Goal: Information Seeking & Learning: Learn about a topic

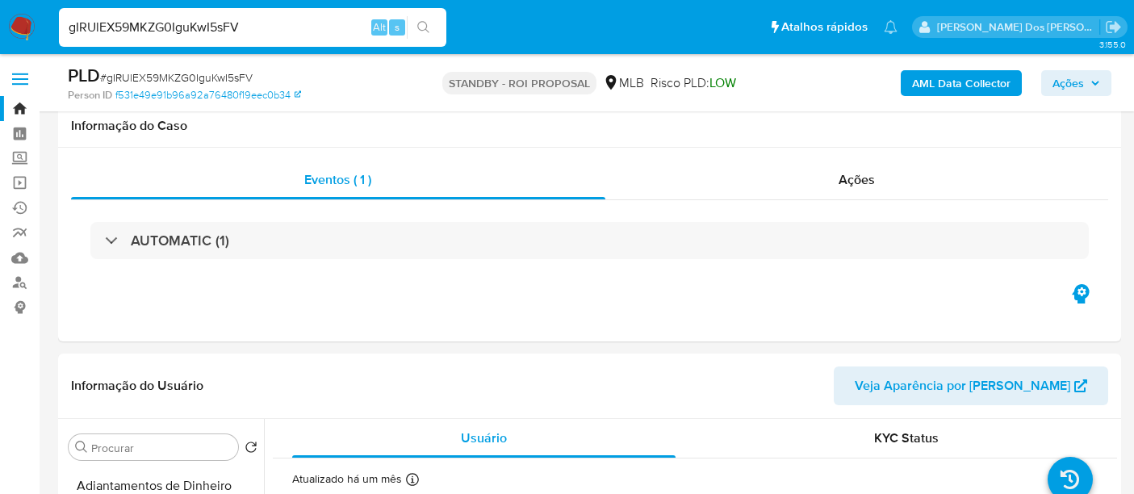
select select "10"
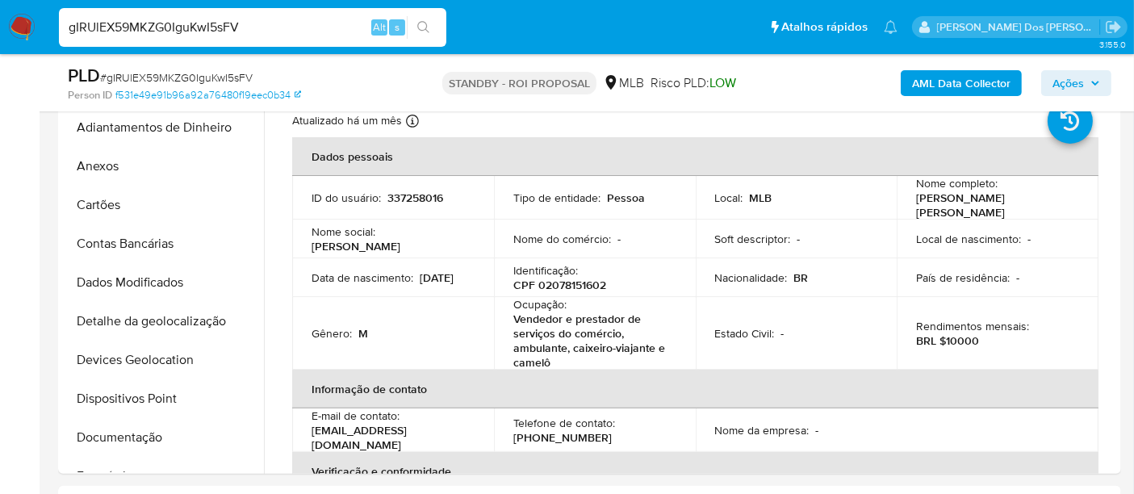
scroll to position [274, 0]
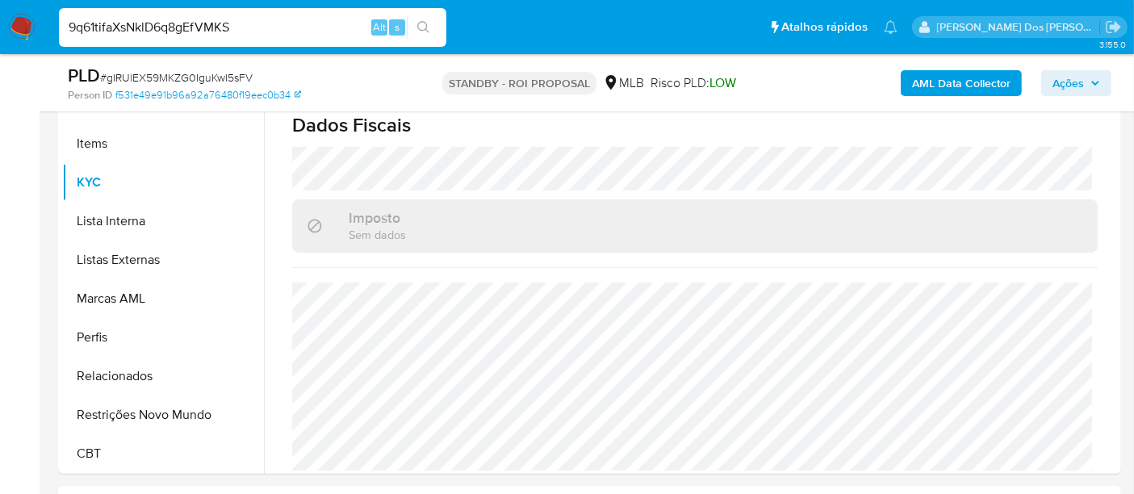
type input "9q61tifaXsNklD6q8gEfVMKS"
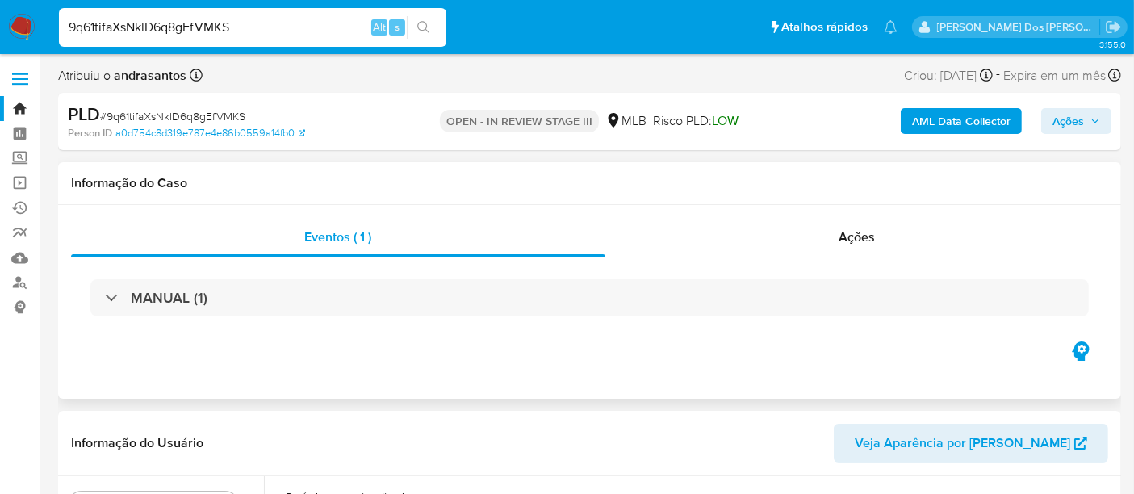
select select "10"
click at [844, 233] on span "Ações" at bounding box center [857, 237] width 36 height 19
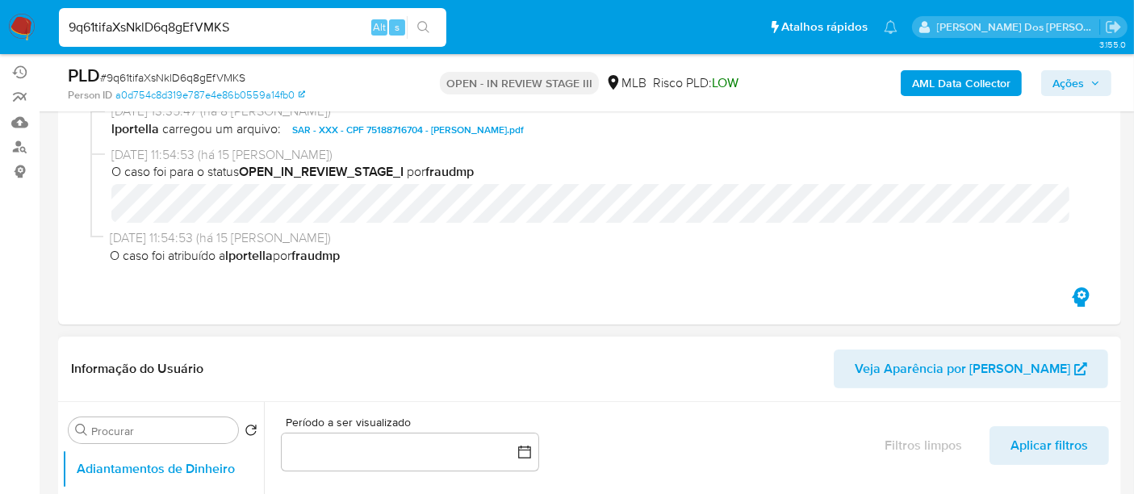
scroll to position [358, 0]
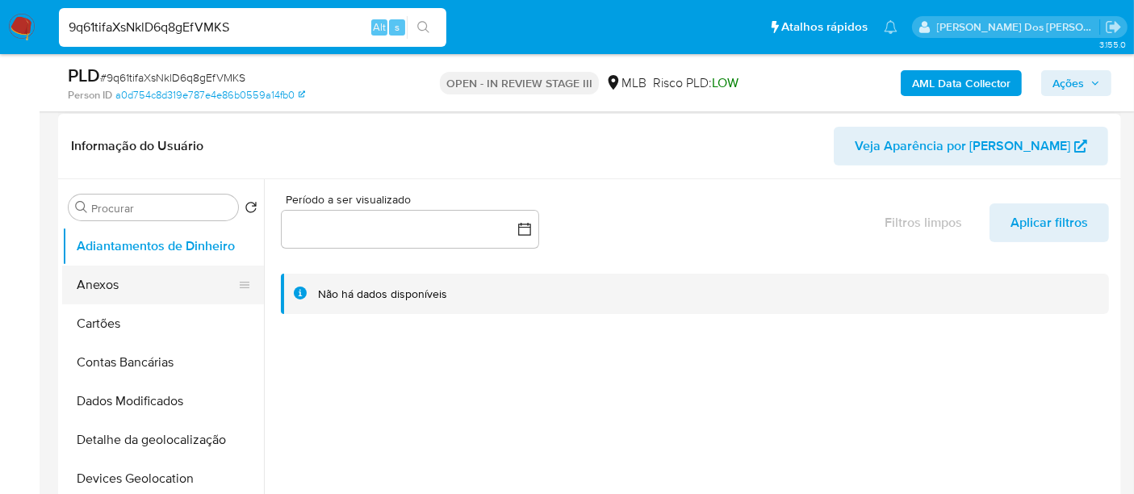
click at [97, 291] on button "Anexos" at bounding box center [156, 285] width 189 height 39
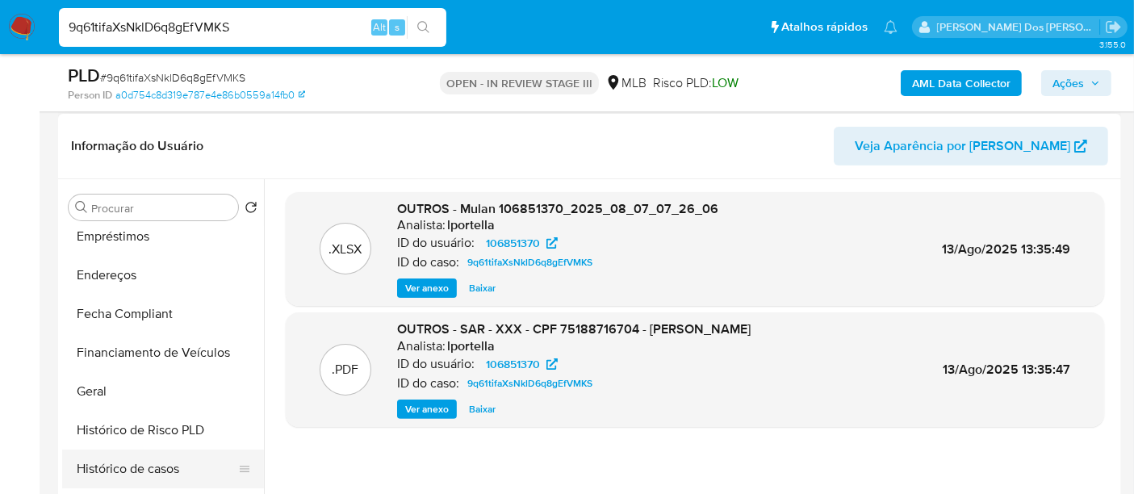
click at [137, 466] on button "Histórico de casos" at bounding box center [156, 469] width 189 height 39
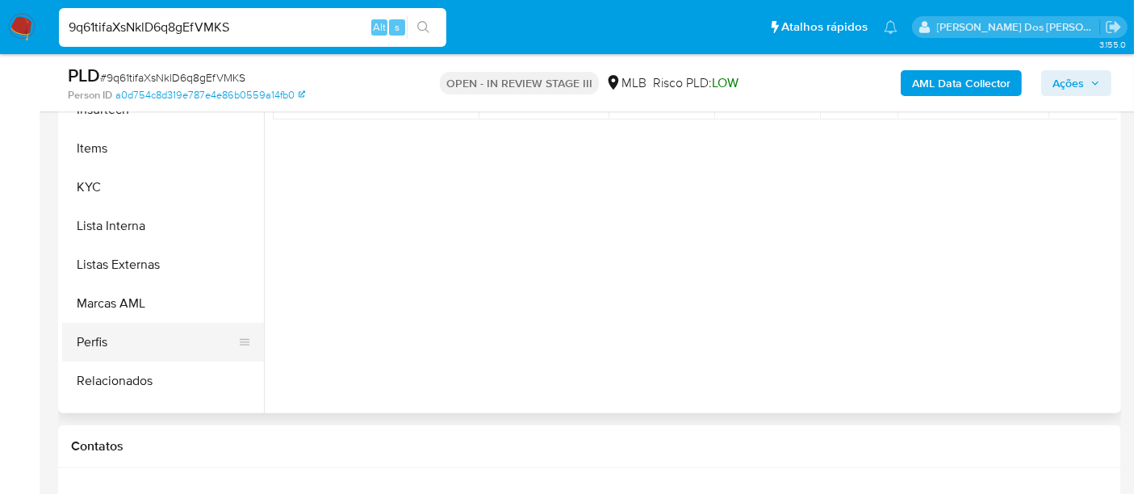
scroll to position [717, 0]
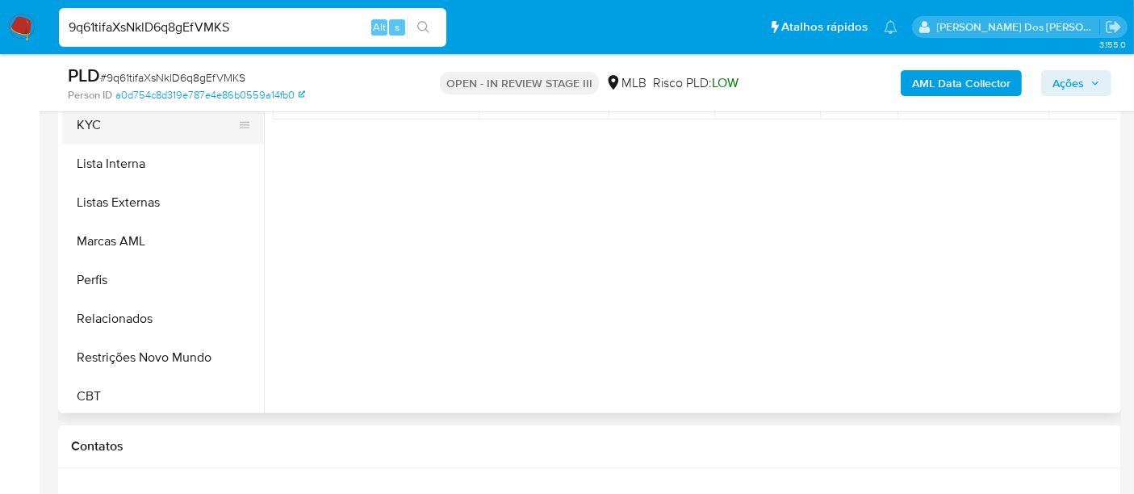
click at [90, 131] on button "KYC" at bounding box center [156, 125] width 189 height 39
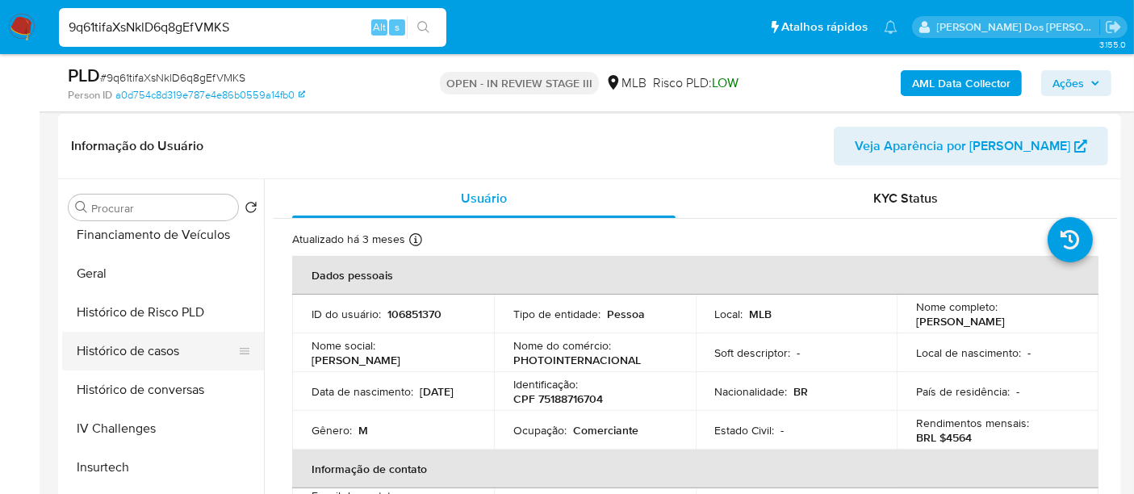
scroll to position [448, 0]
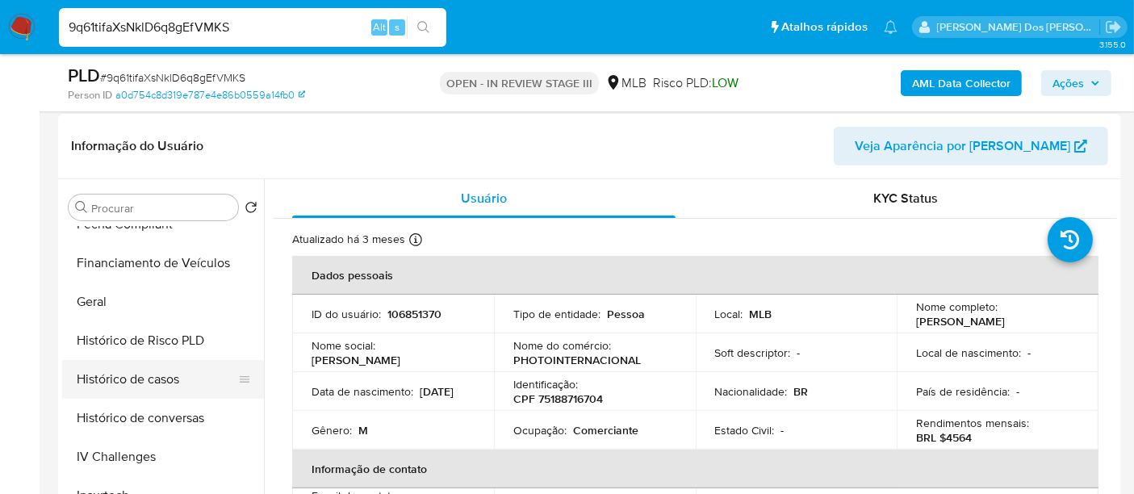
click at [172, 377] on button "Histórico de casos" at bounding box center [156, 379] width 189 height 39
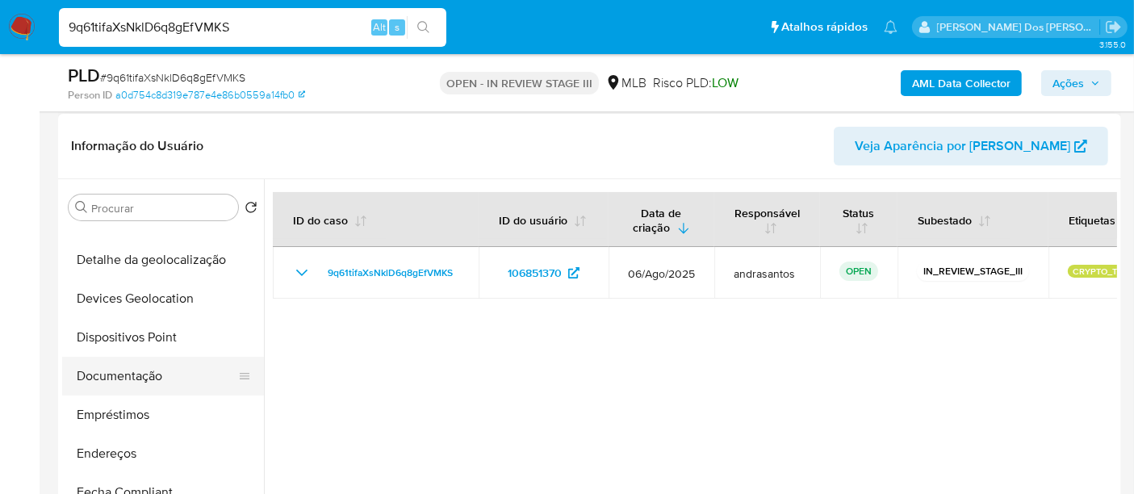
scroll to position [179, 0]
click at [147, 379] on button "Documentação" at bounding box center [156, 377] width 189 height 39
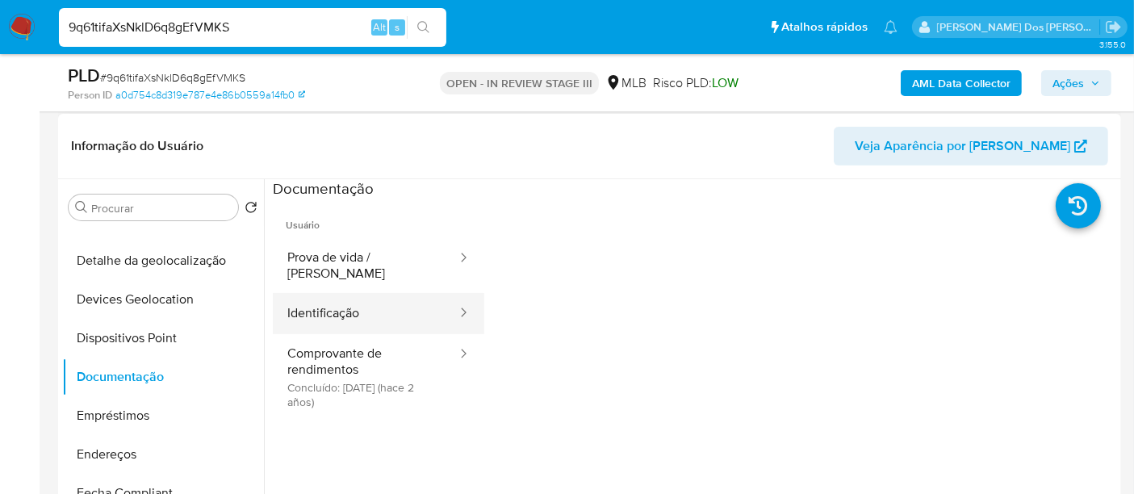
click at [323, 306] on button "Identificação" at bounding box center [366, 313] width 186 height 41
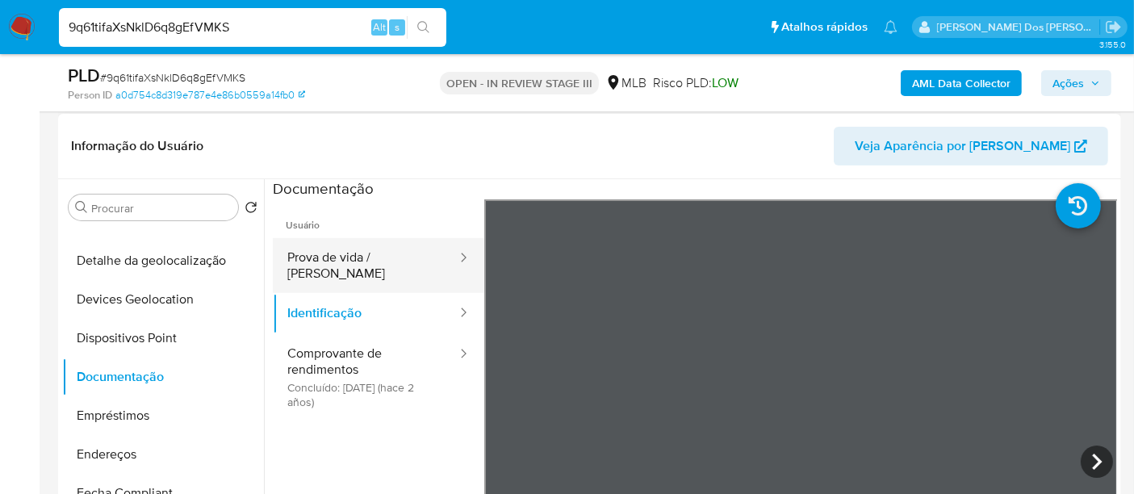
click at [371, 270] on button "Prova de vida / Selfie" at bounding box center [366, 265] width 186 height 55
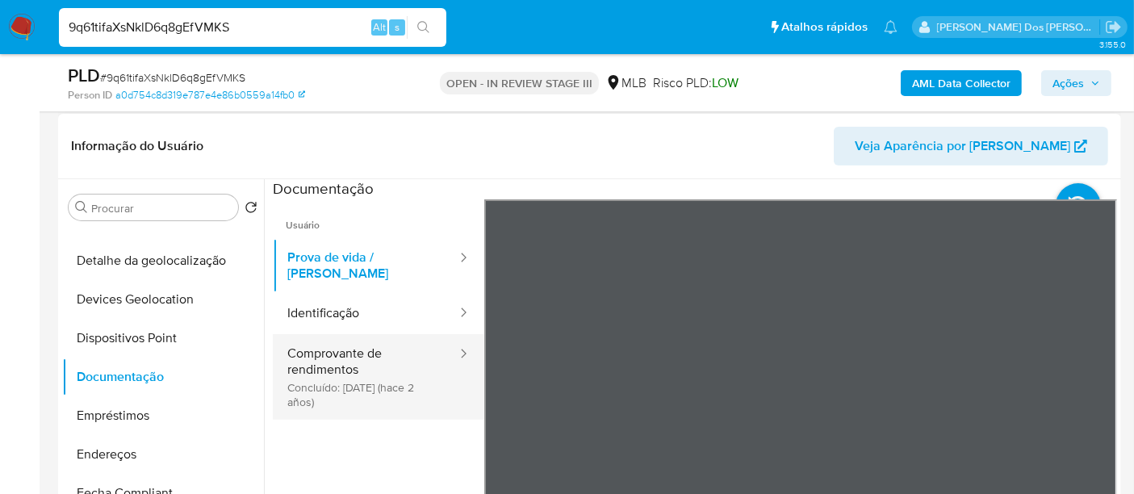
click at [381, 361] on button "Comprovante de rendimentos Concluído: 30/11/2023 (hace 2 años)" at bounding box center [366, 377] width 186 height 86
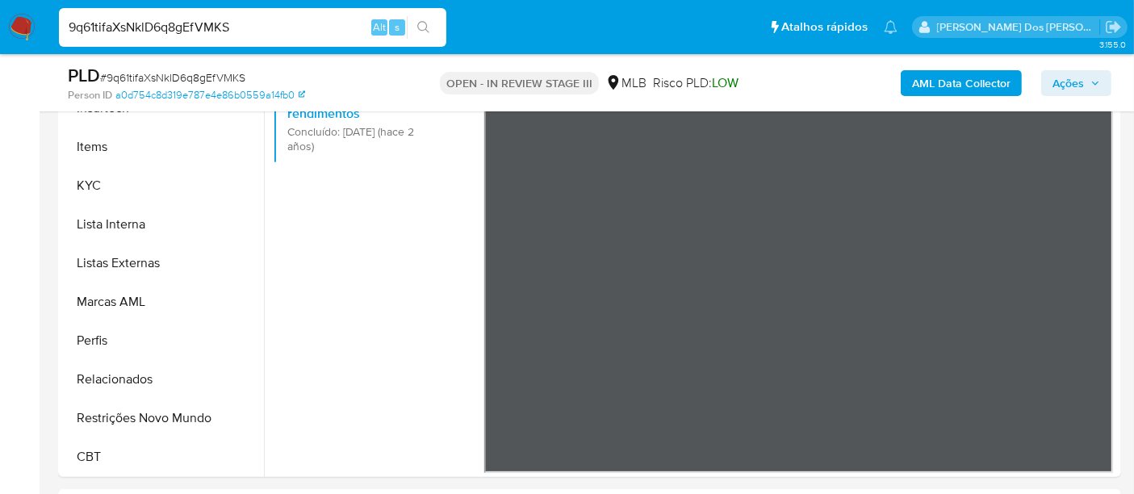
scroll to position [537, 0]
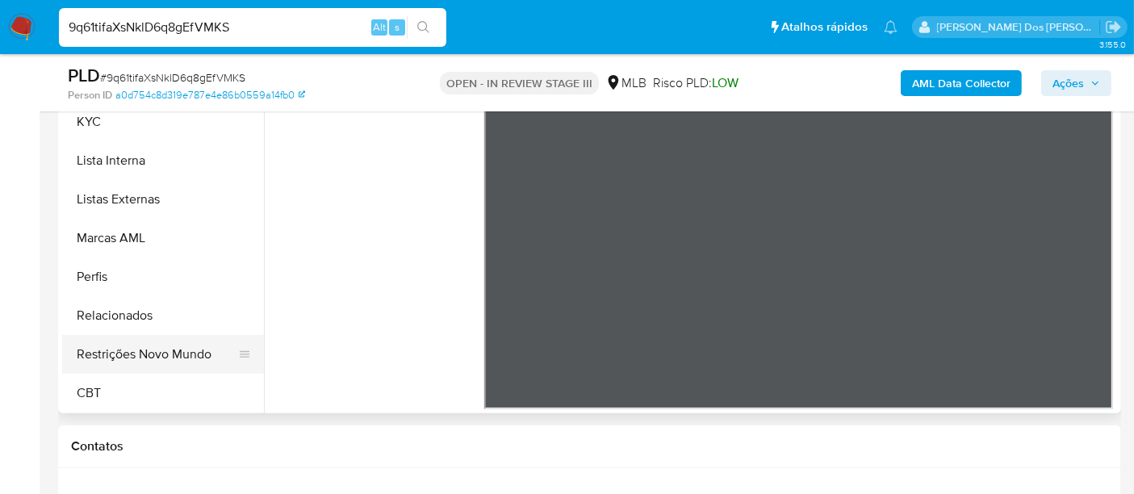
click at [140, 347] on button "Restrições Novo Mundo" at bounding box center [156, 354] width 189 height 39
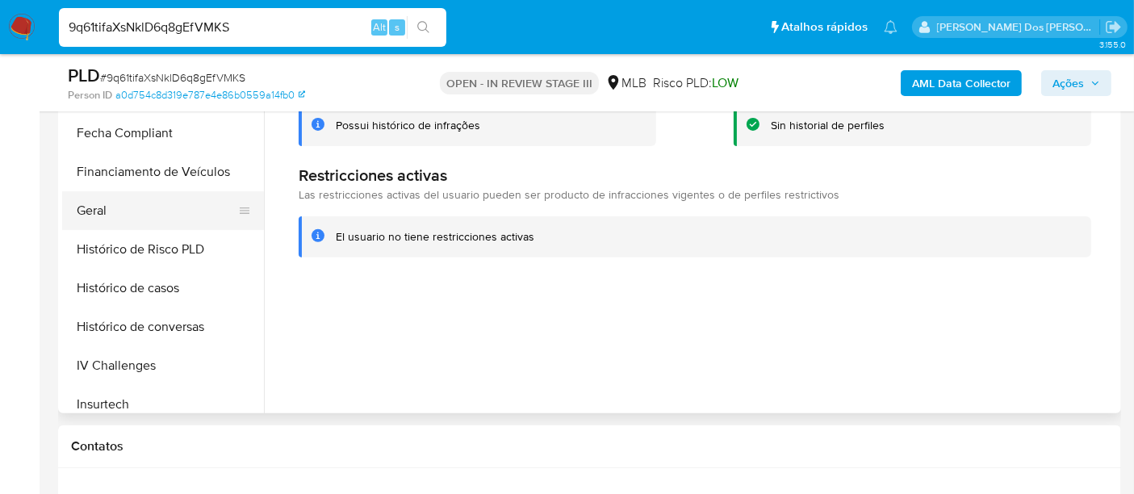
scroll to position [272, 0]
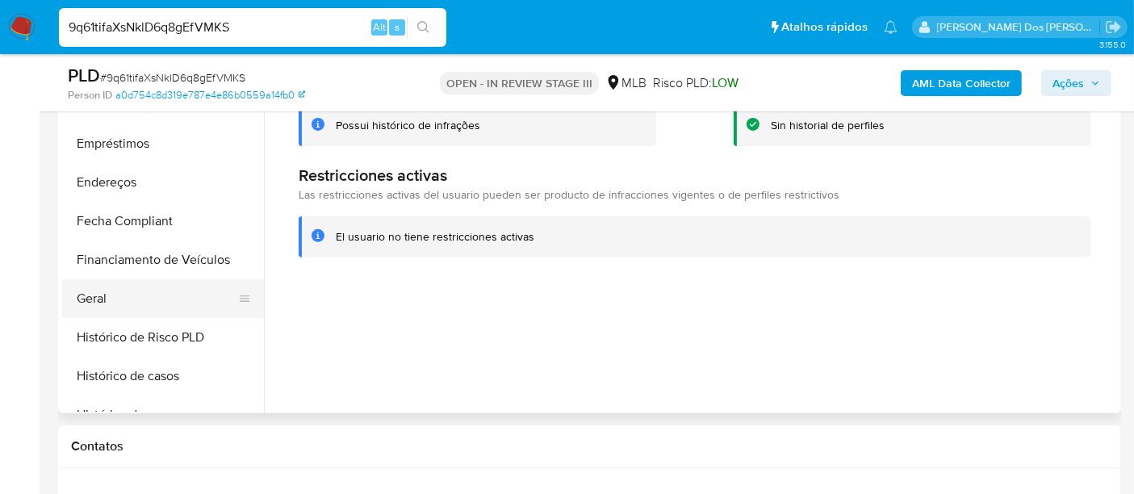
click at [101, 297] on button "Geral" at bounding box center [156, 298] width 189 height 39
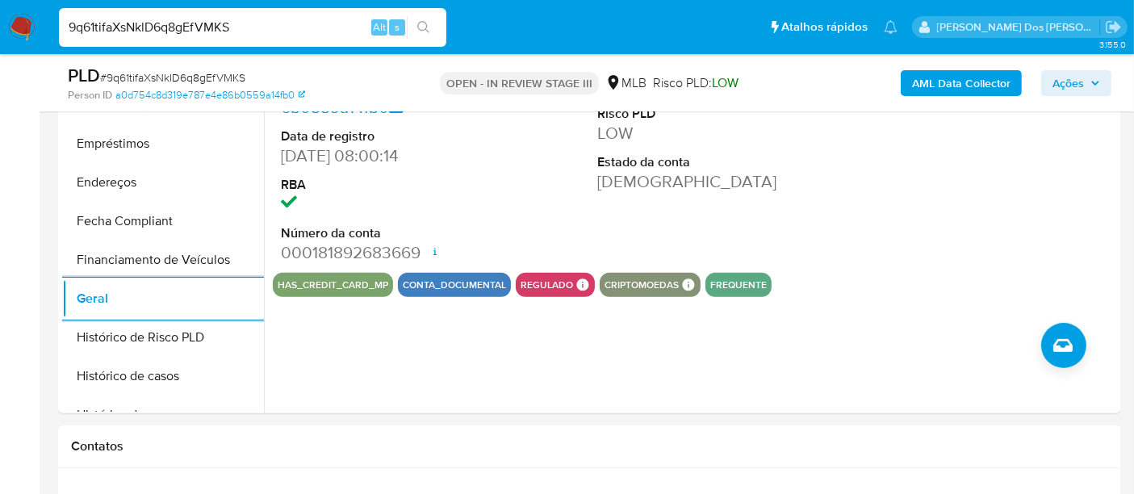
click at [248, 32] on input "9q61tifaXsNklD6q8gEfVMKS" at bounding box center [252, 27] width 387 height 21
paste input "xMSZZNmxIhq82QUSbSUSrldc"
type input "xMSZZNmxIhq82QUSbSUSrldc"
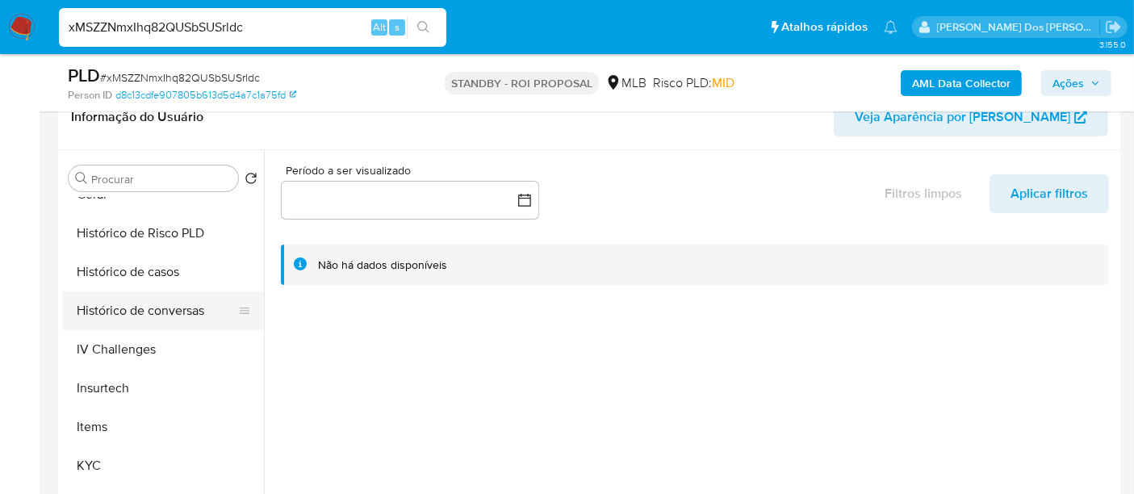
scroll to position [537, 0]
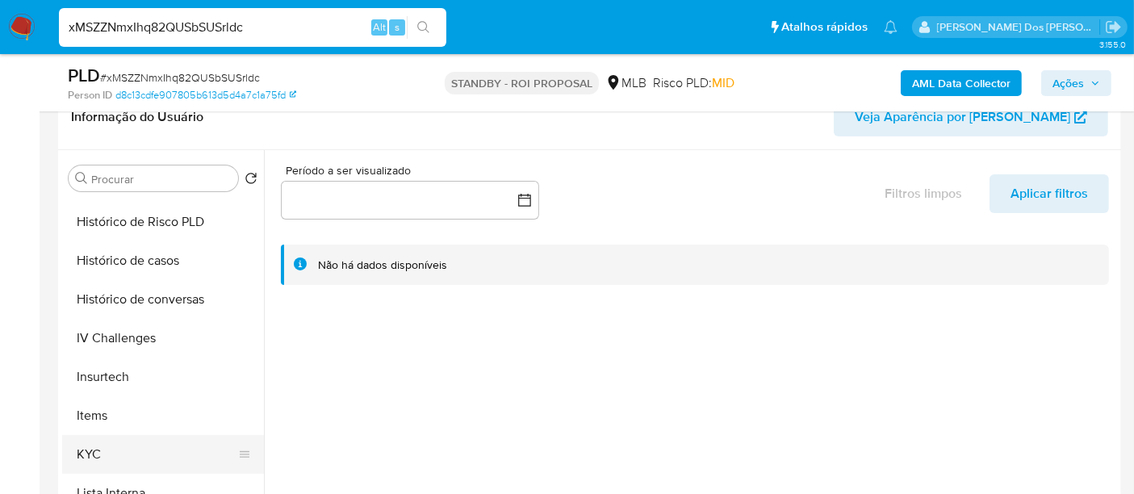
select select "10"
click at [90, 444] on button "KYC" at bounding box center [156, 454] width 189 height 39
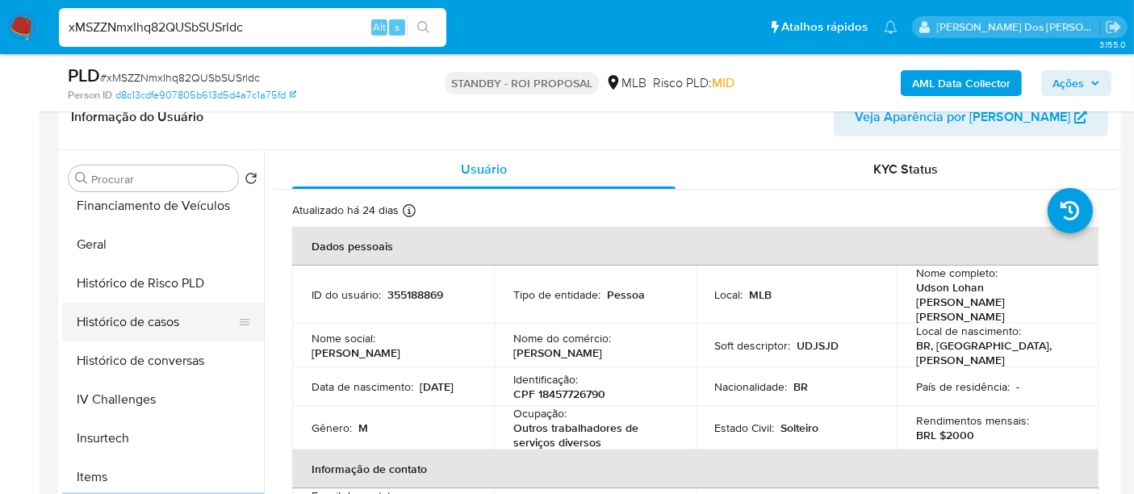
scroll to position [448, 0]
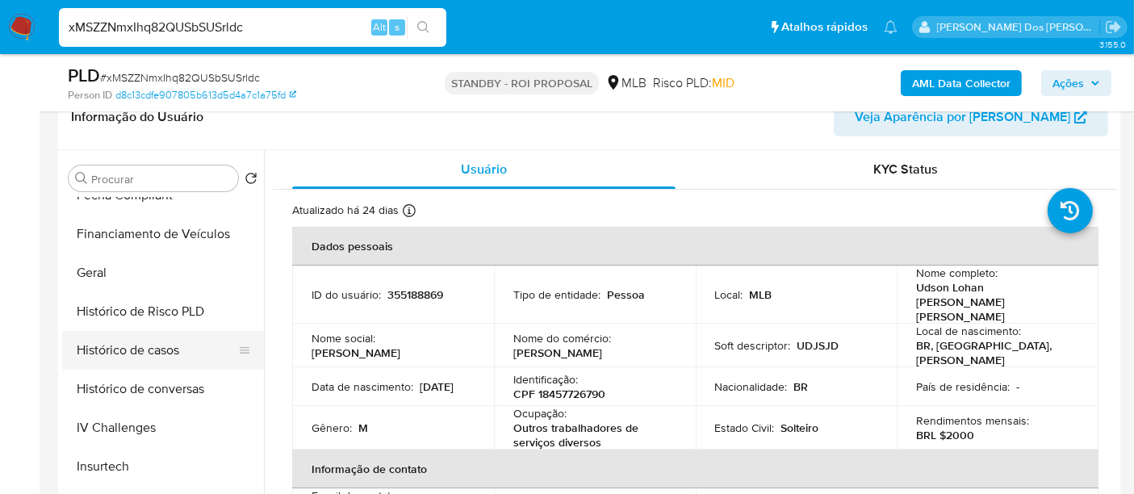
click at [164, 353] on button "Histórico de casos" at bounding box center [156, 350] width 189 height 39
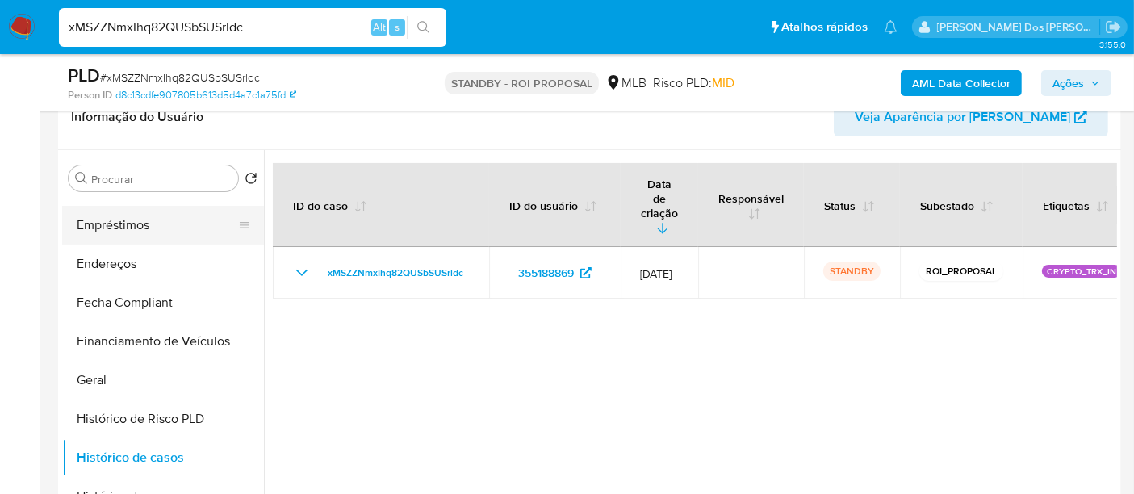
scroll to position [179, 0]
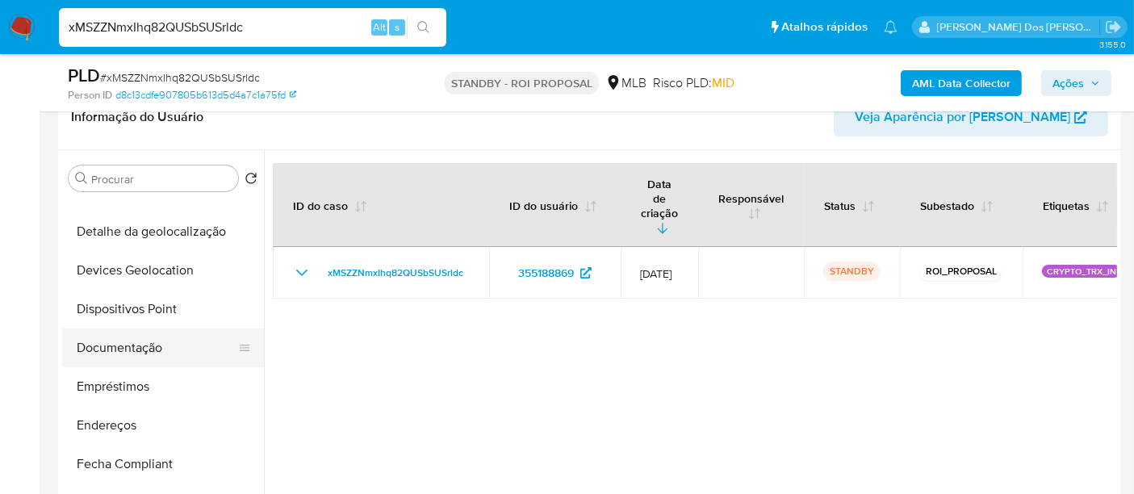
click at [120, 351] on button "Documentação" at bounding box center [156, 347] width 189 height 39
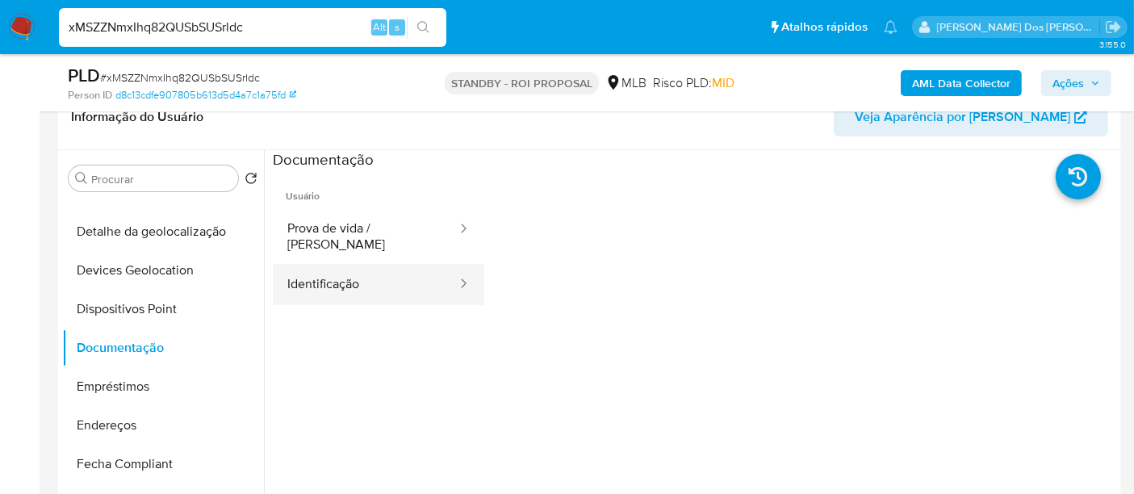
click at [312, 264] on button "Identificação" at bounding box center [366, 284] width 186 height 41
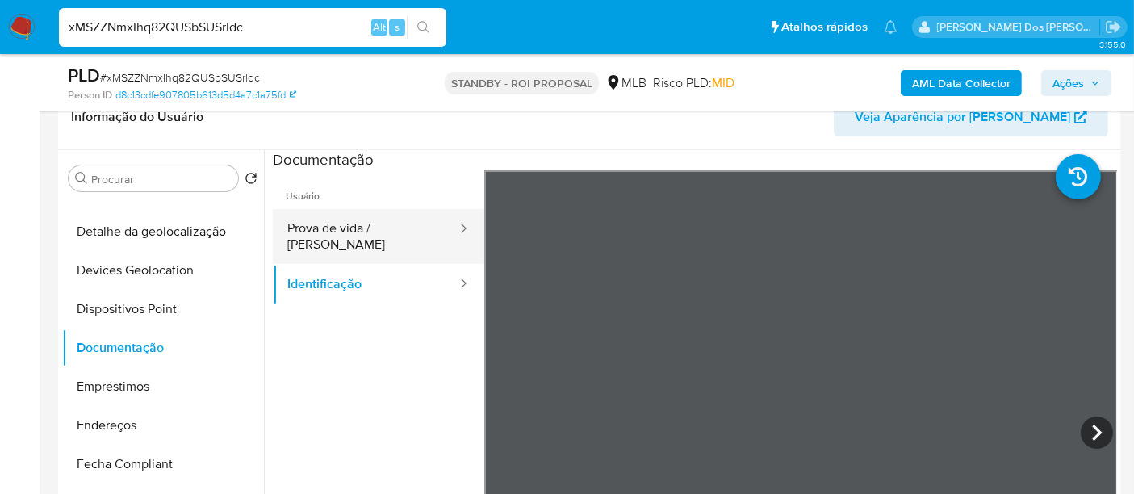
click at [378, 219] on button "Prova de vida / Selfie" at bounding box center [366, 236] width 186 height 55
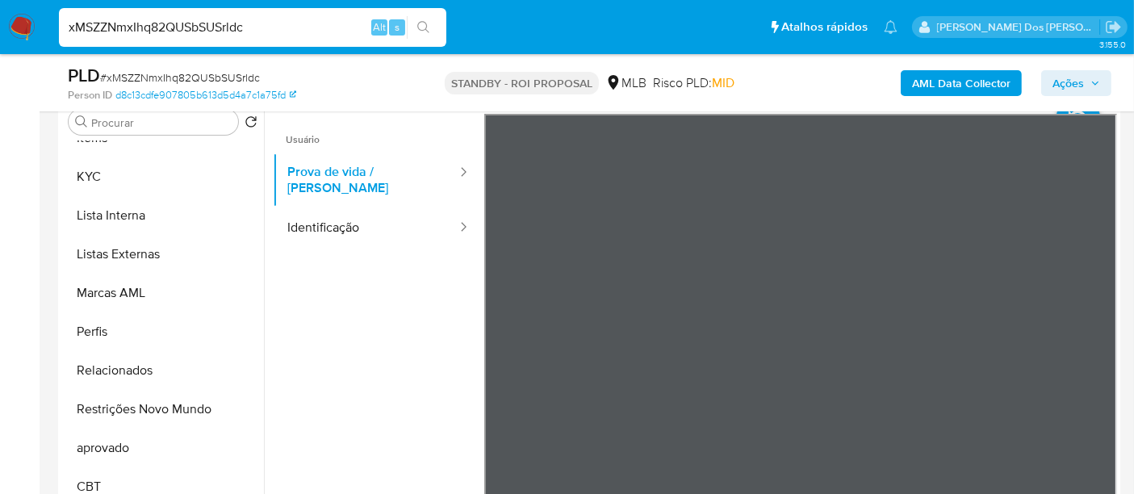
scroll to position [448, 0]
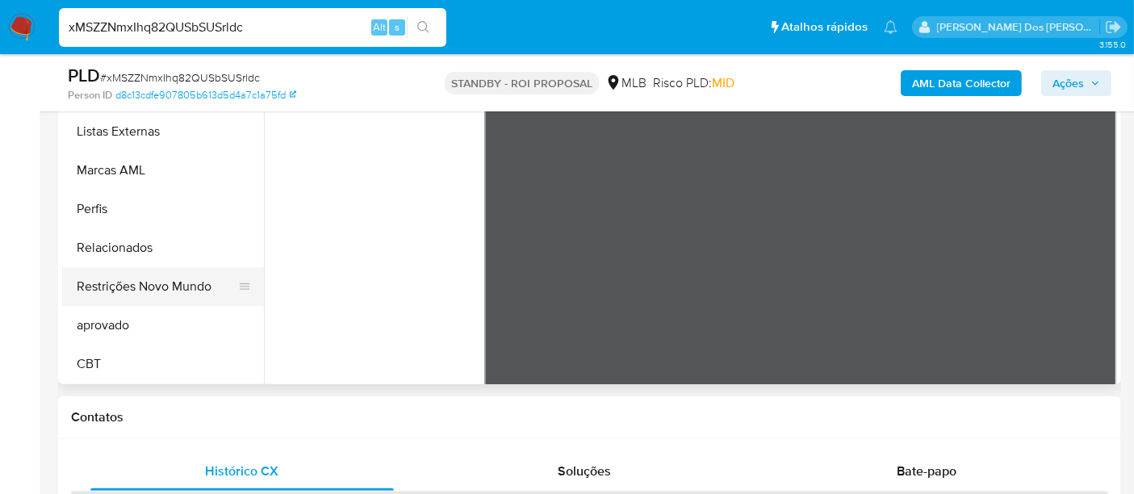
click at [179, 287] on button "Restrições Novo Mundo" at bounding box center [156, 286] width 189 height 39
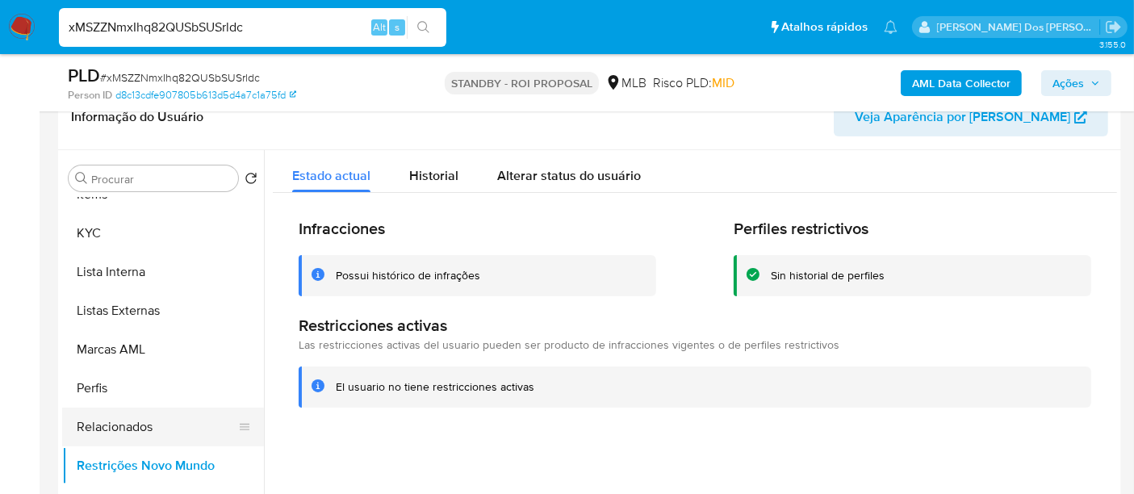
scroll to position [490, 0]
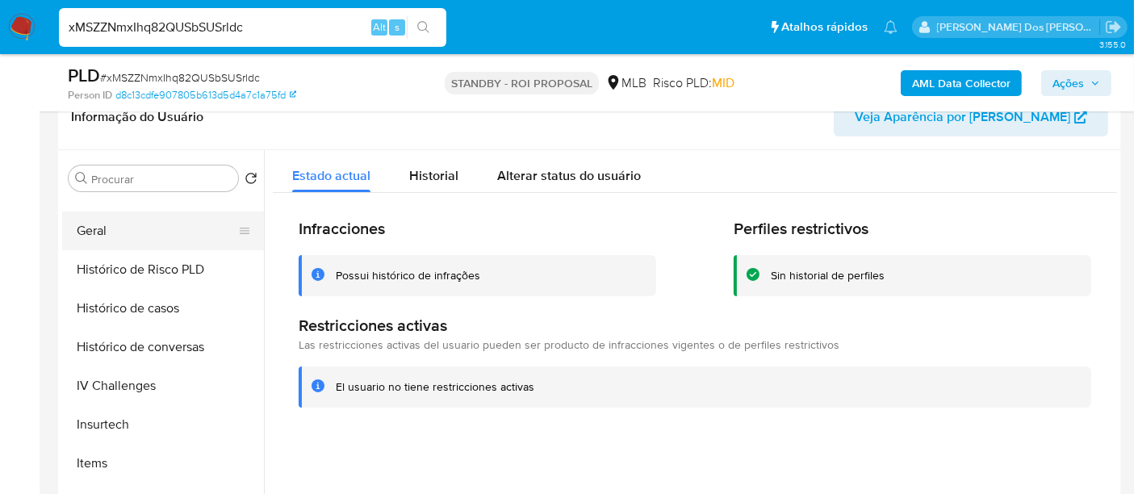
click at [94, 234] on button "Geral" at bounding box center [156, 230] width 189 height 39
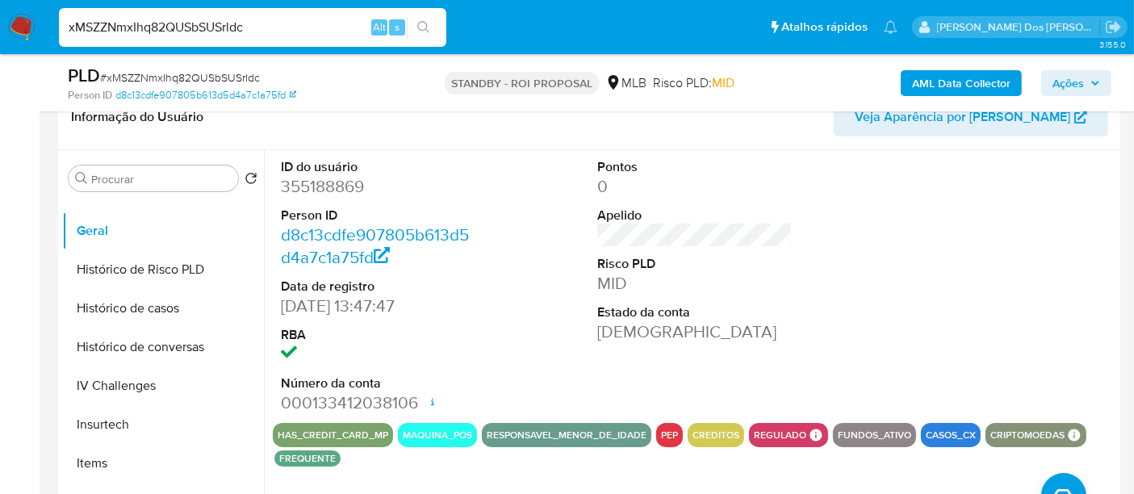
click at [169, 19] on input "xMSZZNmxIhq82QUSbSUSrldc" at bounding box center [252, 27] width 387 height 21
paste input "0UmuGjMAxvhHf2yy6CumJkrI"
type input "0UmuGjMAxvhHf2yy6CumJkrI"
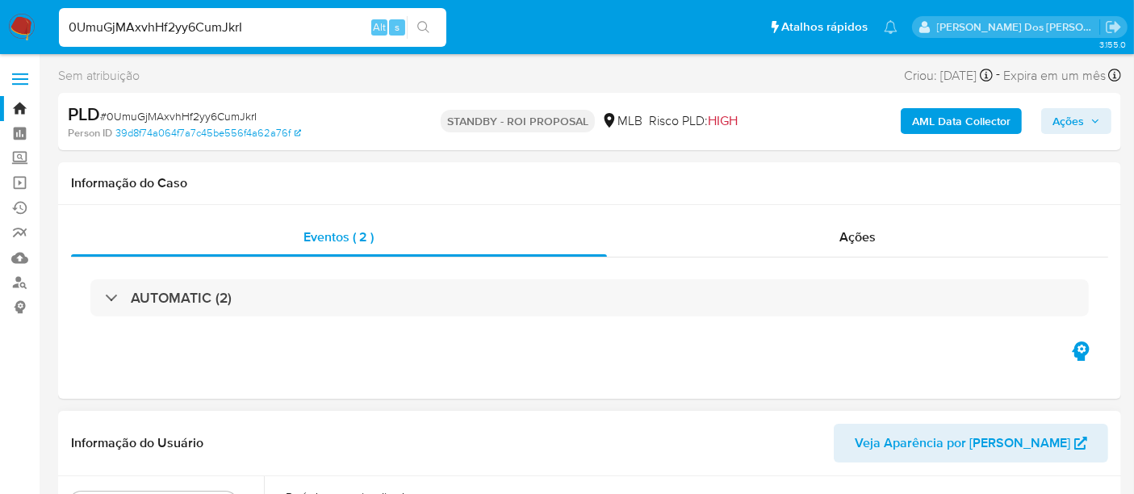
select select "10"
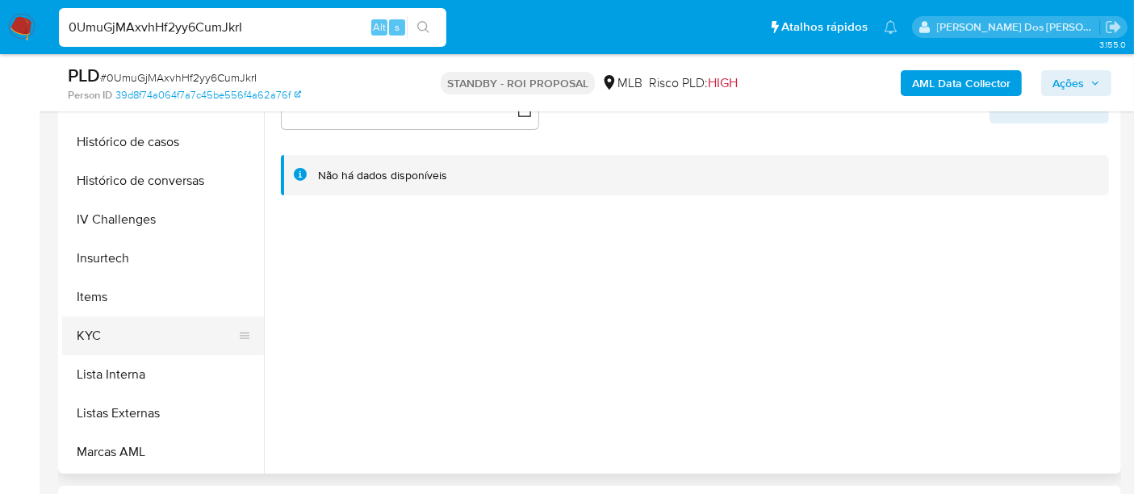
scroll to position [627, 0]
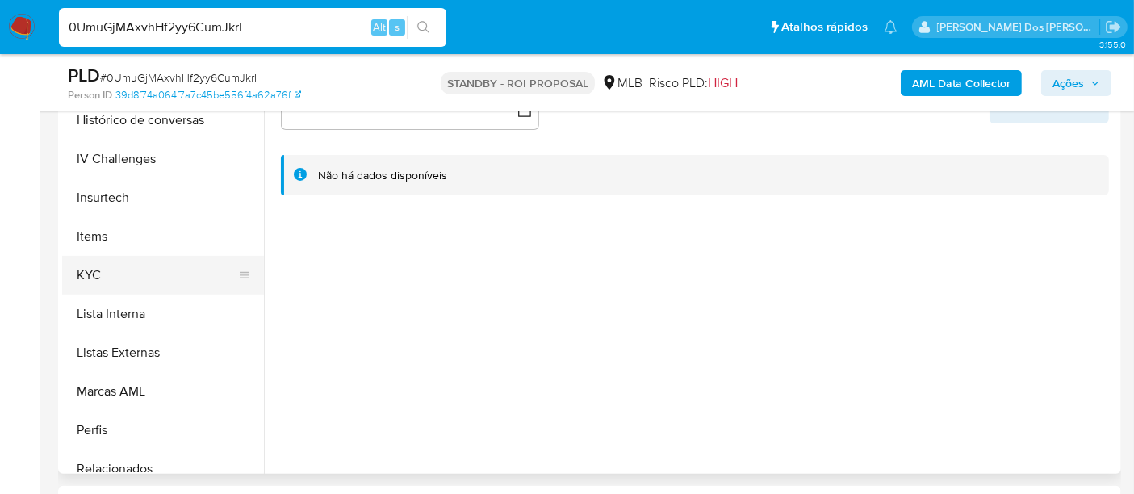
click at [97, 270] on button "KYC" at bounding box center [156, 275] width 189 height 39
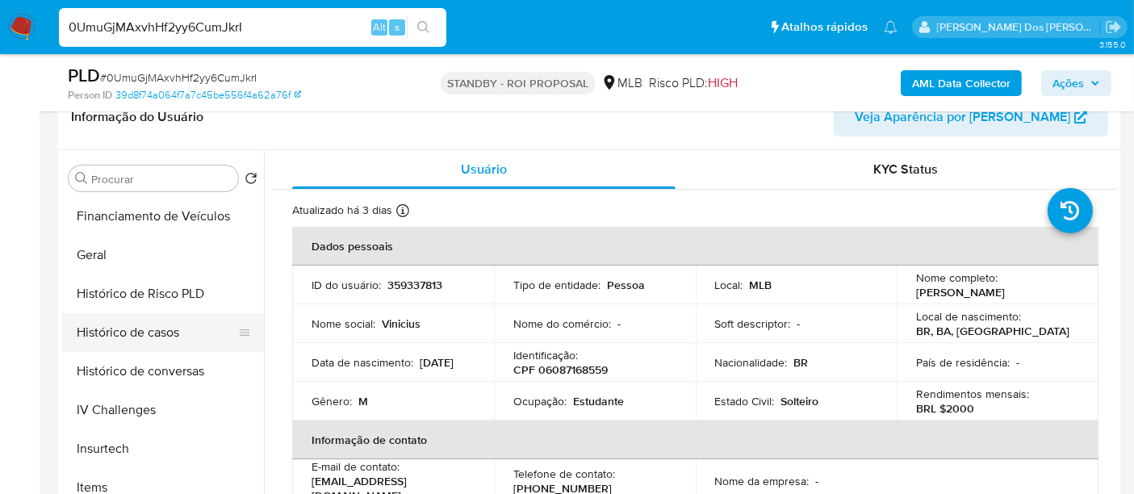
scroll to position [448, 0]
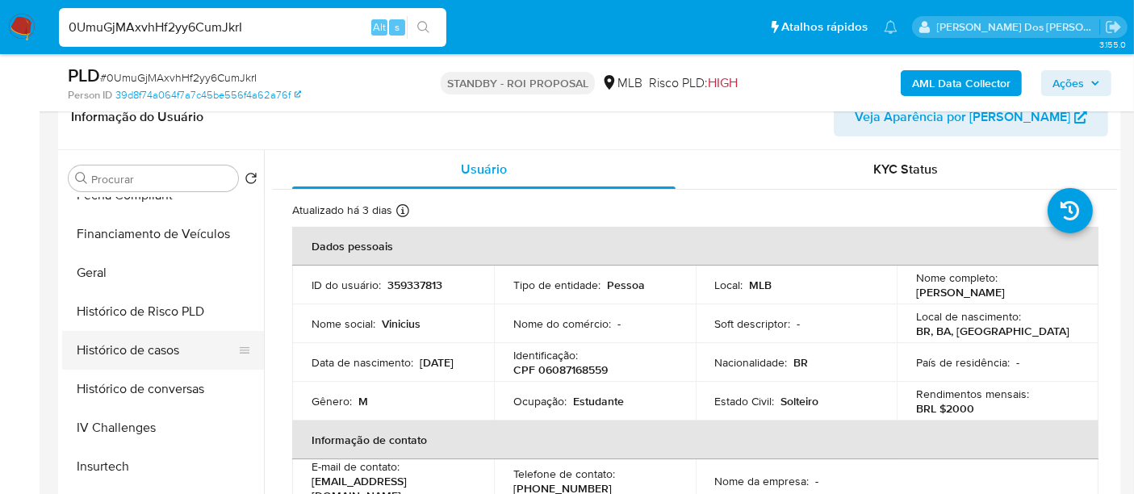
click at [144, 341] on button "Histórico de casos" at bounding box center [156, 350] width 189 height 39
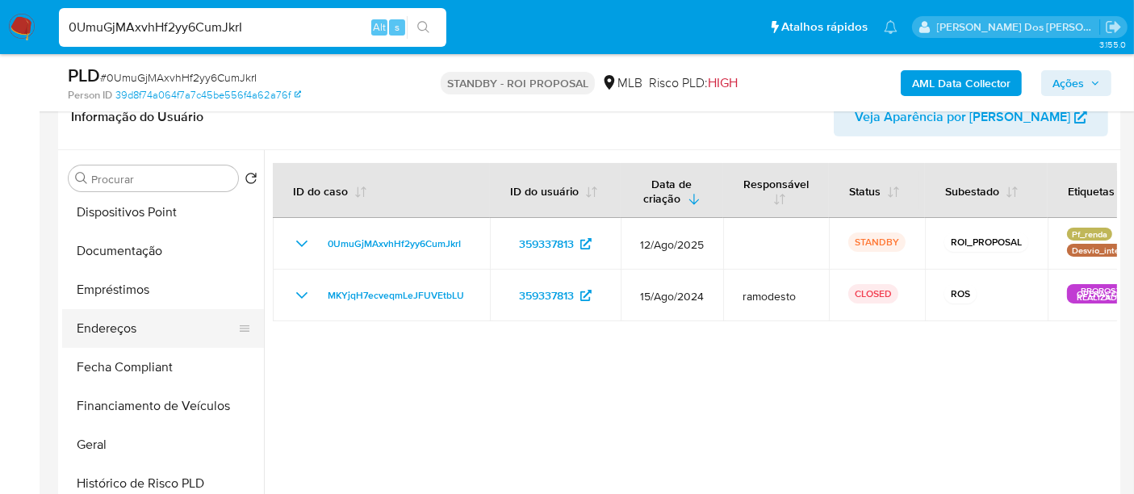
scroll to position [269, 0]
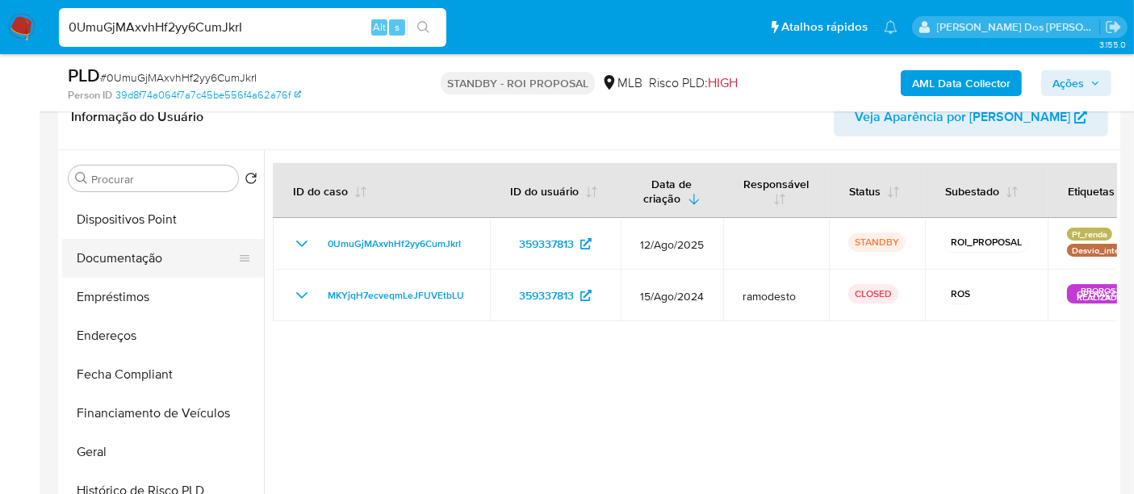
click at [124, 257] on button "Documentação" at bounding box center [156, 258] width 189 height 39
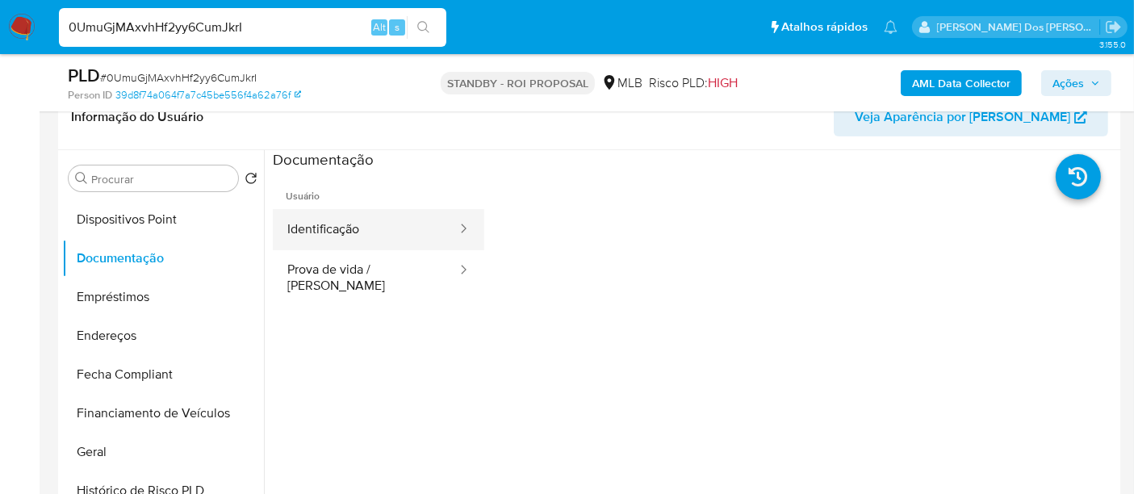
click at [324, 236] on button "Identificação" at bounding box center [366, 229] width 186 height 41
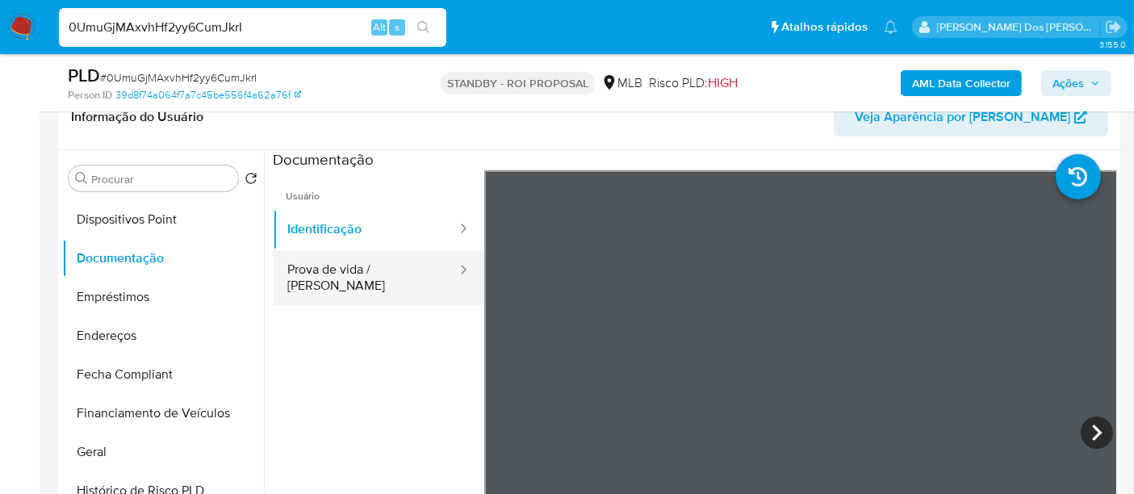
drag, startPoint x: 380, startPoint y: 263, endPoint x: 466, endPoint y: 261, distance: 85.6
click at [380, 263] on button "Prova de vida / [PERSON_NAME]" at bounding box center [366, 277] width 186 height 55
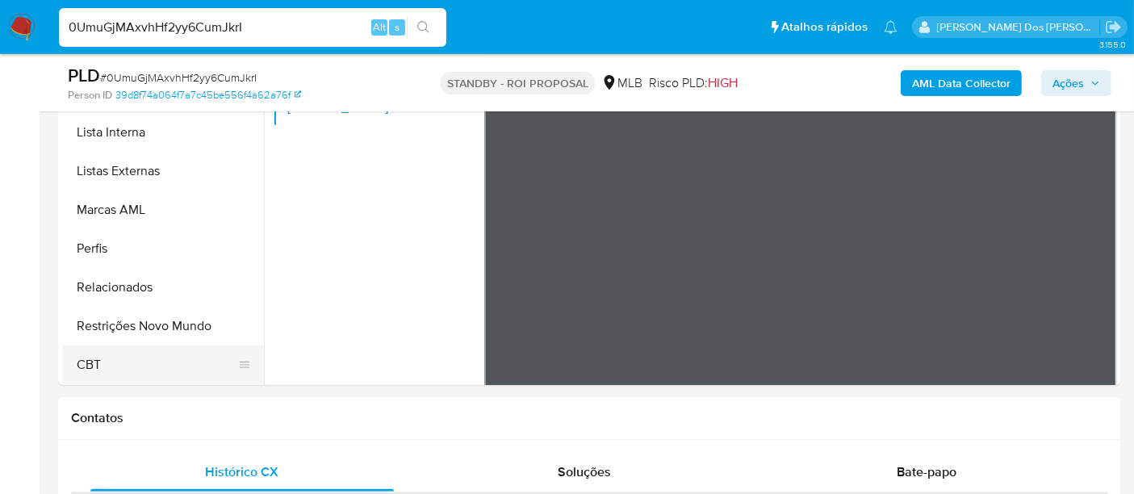
scroll to position [448, 0]
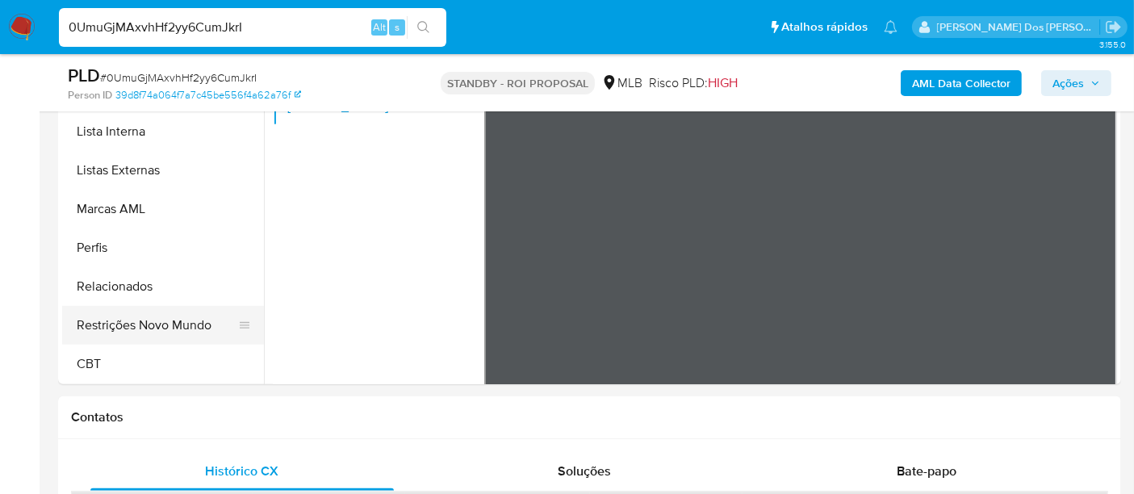
click at [157, 312] on button "Restrições Novo Mundo" at bounding box center [156, 325] width 189 height 39
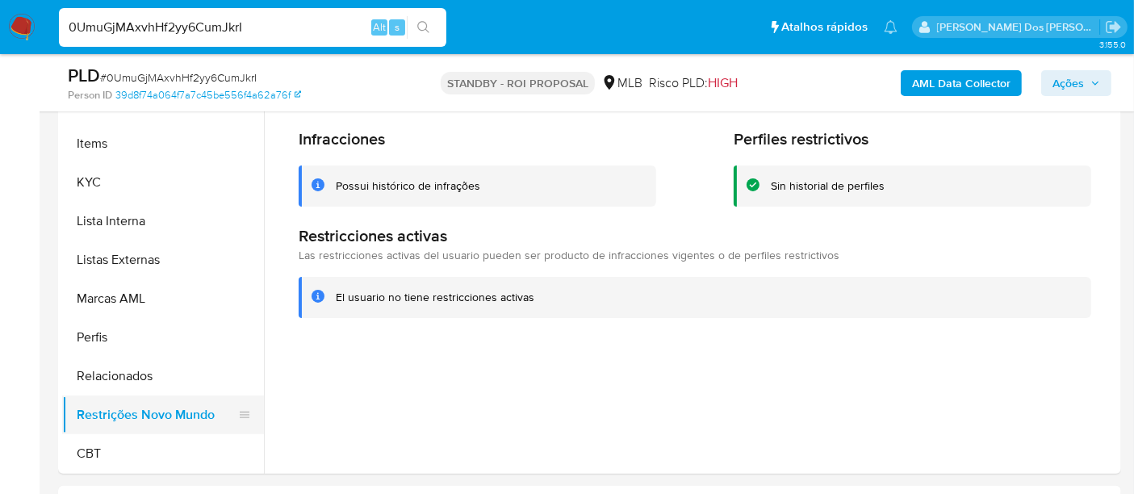
scroll to position [451, 0]
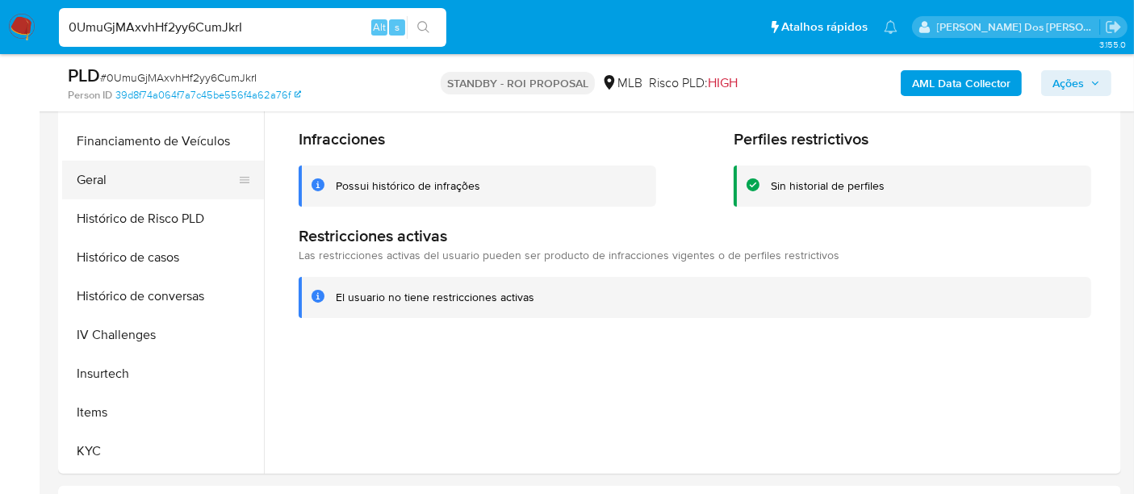
click at [90, 186] on button "Geral" at bounding box center [156, 180] width 189 height 39
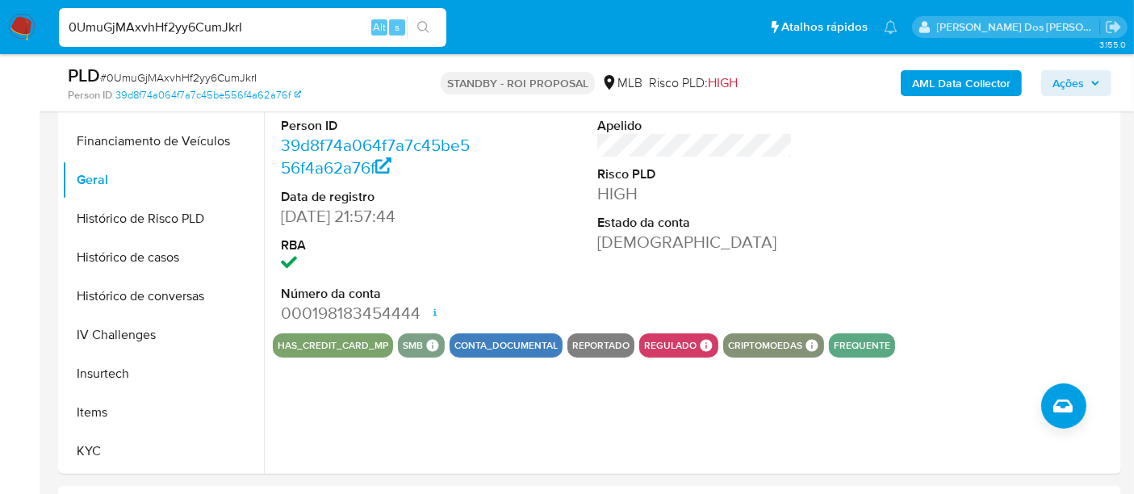
click at [184, 29] on input "0UmuGjMAxvhHf2yy6CumJkrI" at bounding box center [252, 27] width 387 height 21
type input "msaluha@yahoo.com"
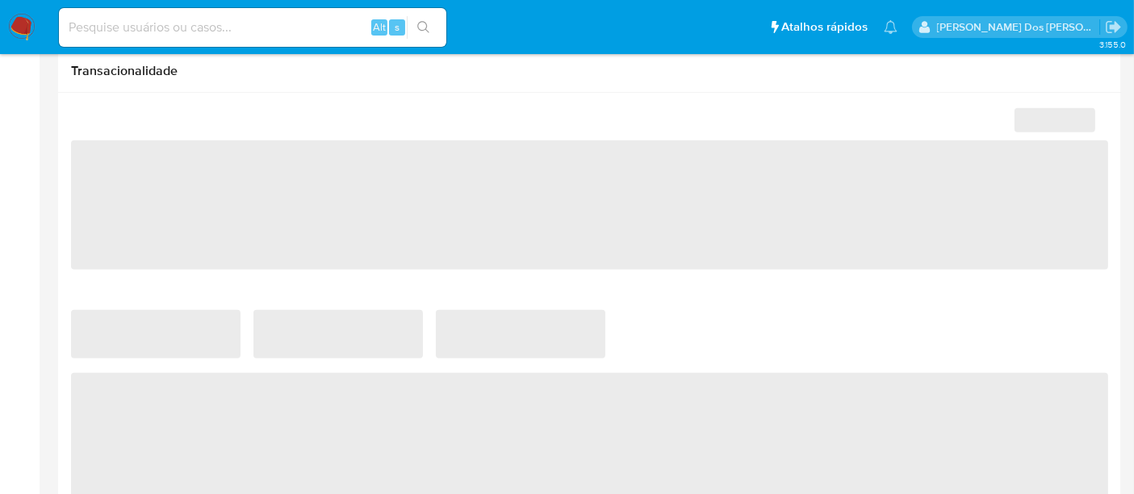
select select "10"
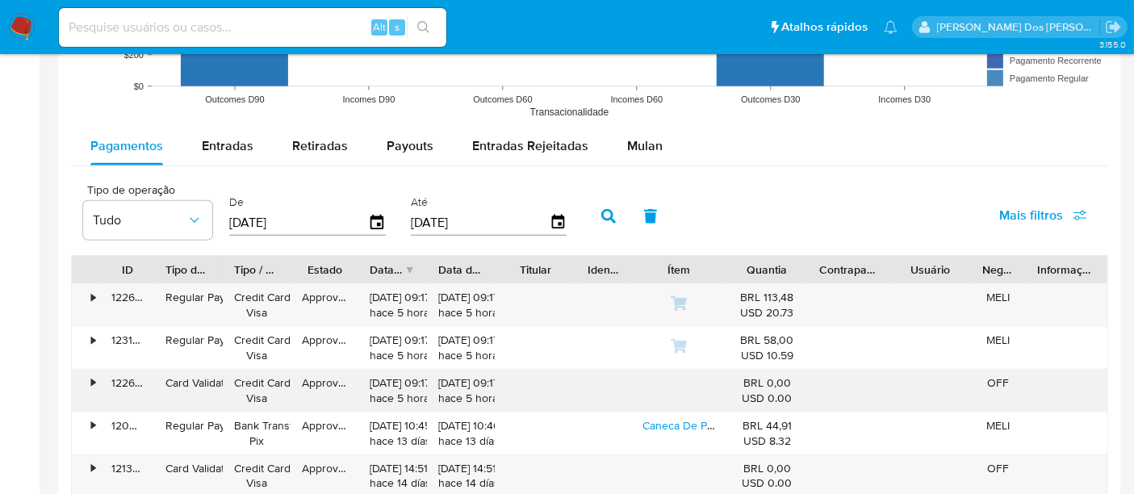
scroll to position [1345, 0]
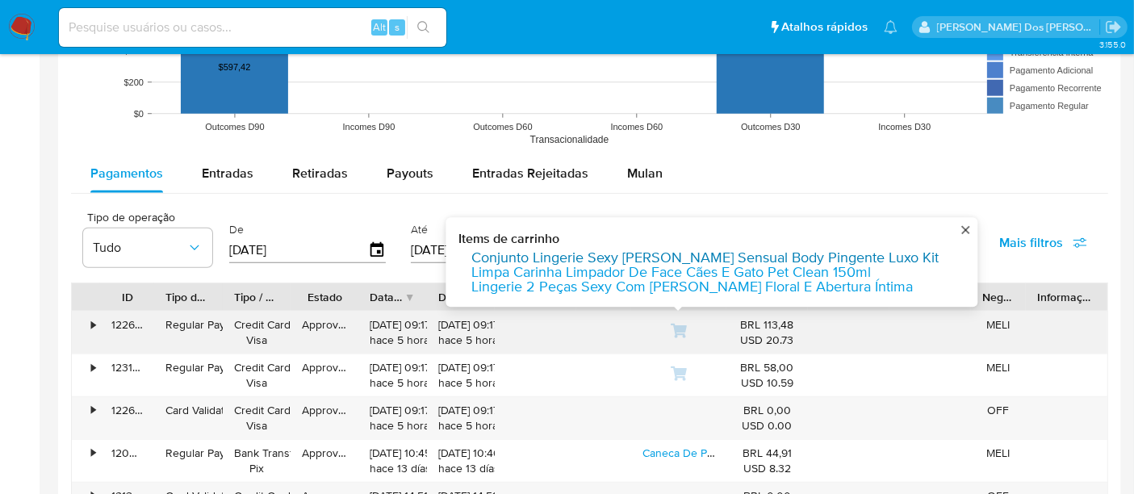
click at [645, 251] on link "Conjunto Lingerie Sexy Renda Sensual Body Pingente Luxo Kit" at bounding box center [704, 258] width 467 height 15
click at [667, 282] on link "Lingerie 2 Peças Sexy Com Renda Floral E Abertura Íntima" at bounding box center [691, 287] width 441 height 15
click at [671, 266] on link "Limpa Carinha Limpador De Face Cães E Gato Pet Clean 150ml" at bounding box center [670, 273] width 399 height 15
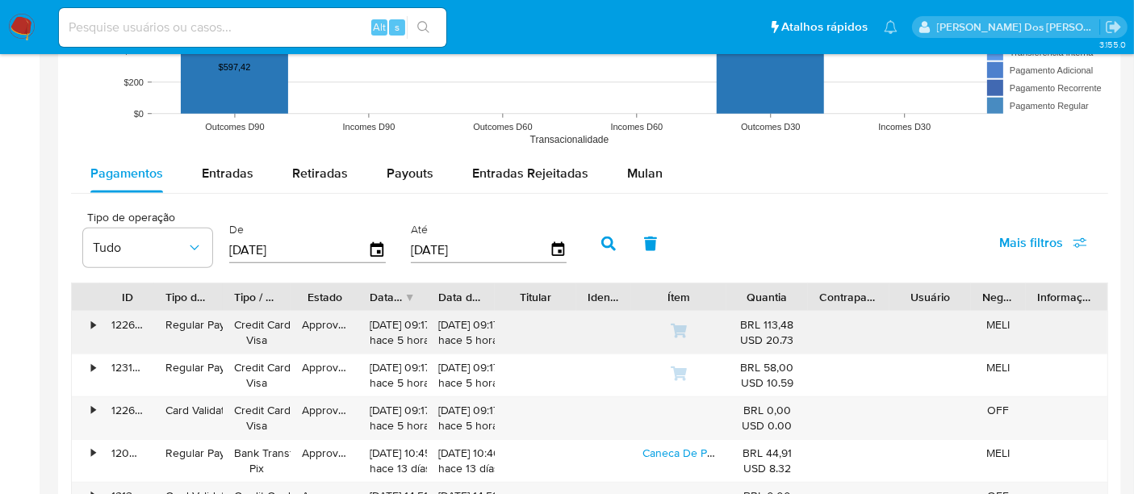
click at [240, 21] on input at bounding box center [252, 27] width 387 height 21
paste input "LFfHxT3DRsAXAwzVAPbFgPEZ"
type input "LFfHxT3DRsAXAwzVAPbFgPEZ"
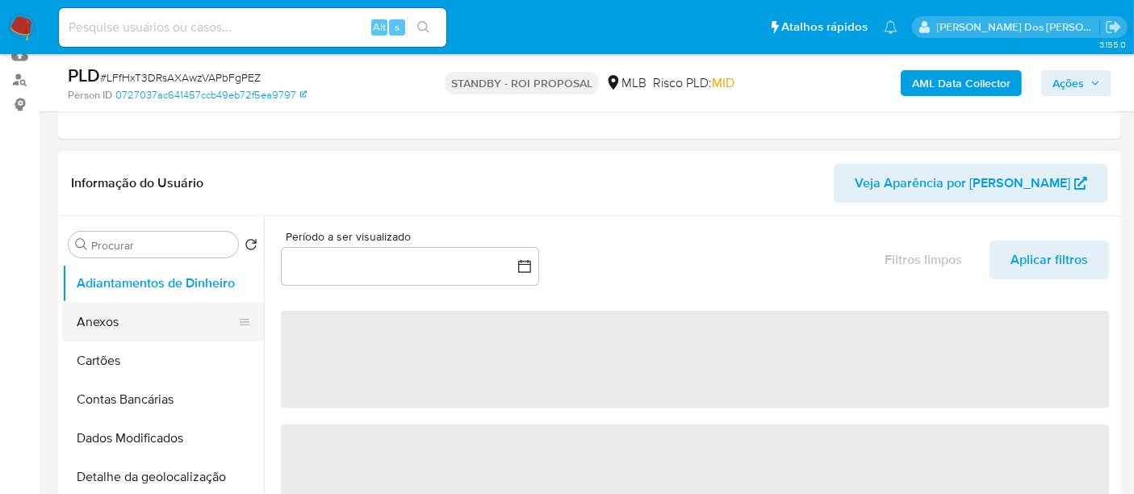
scroll to position [358, 0]
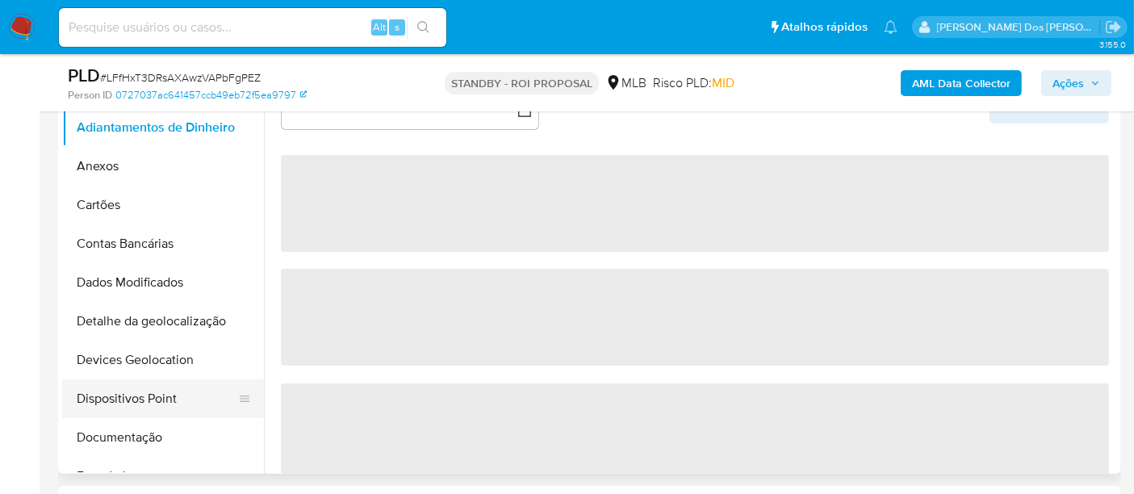
select select "10"
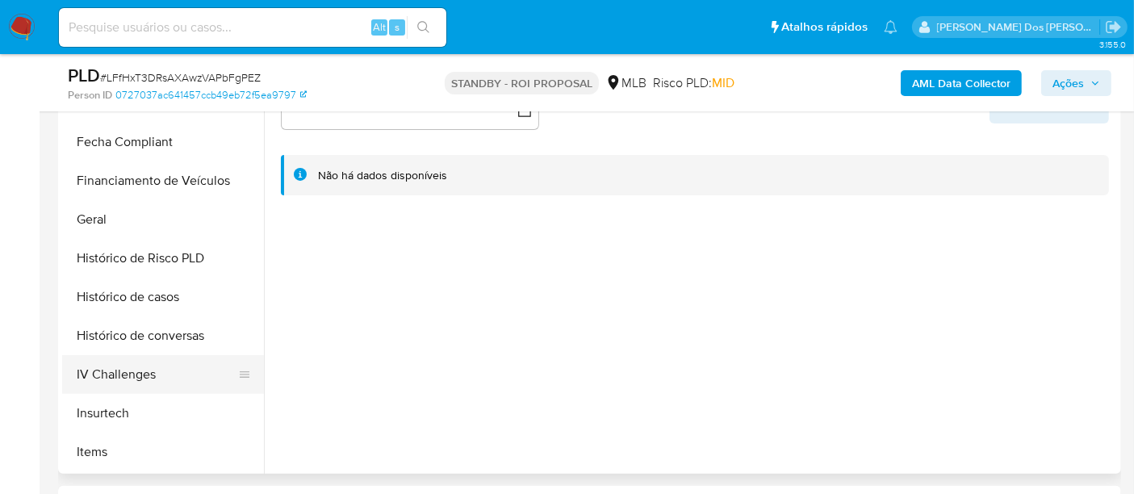
scroll to position [448, 0]
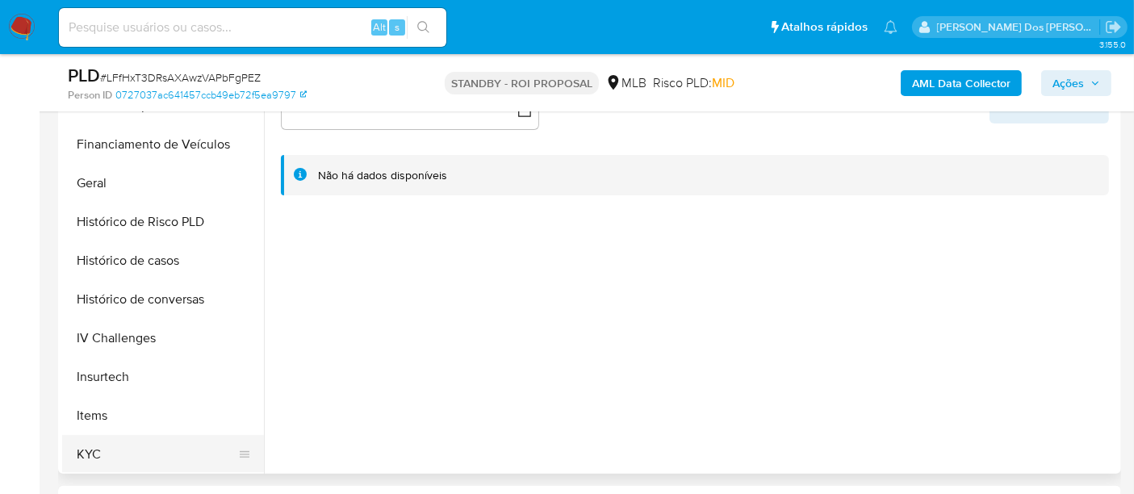
click at [92, 452] on button "KYC" at bounding box center [156, 454] width 189 height 39
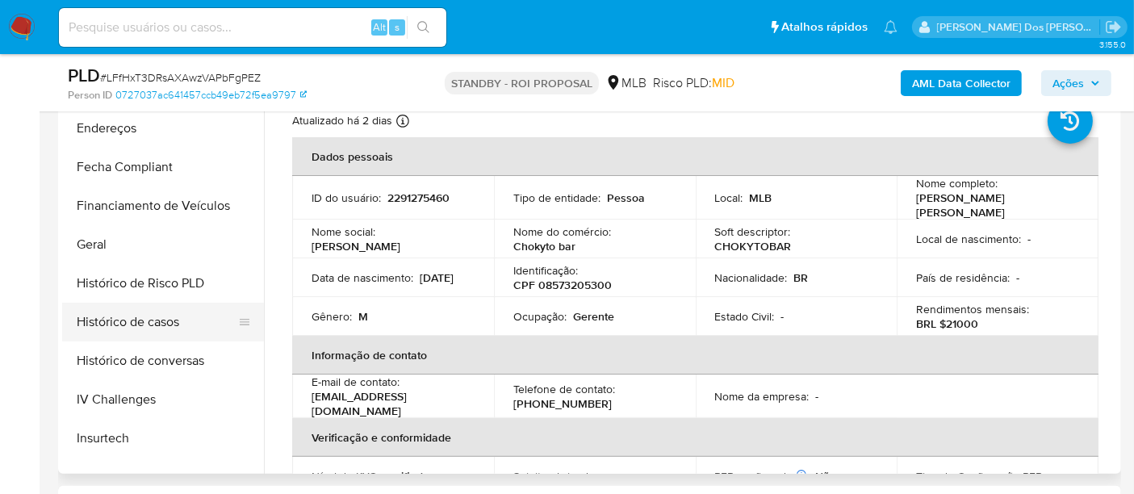
scroll to position [358, 0]
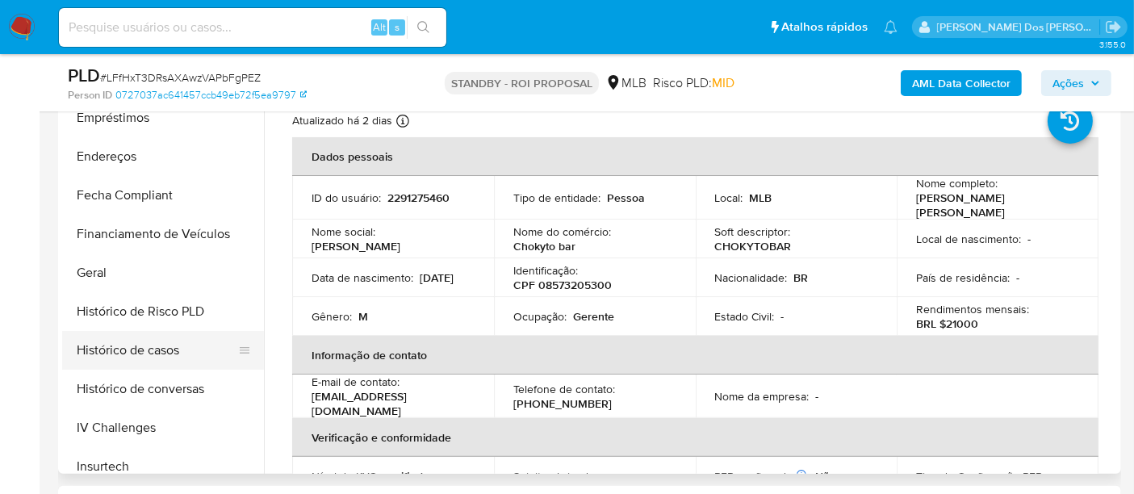
click at [124, 340] on button "Histórico de casos" at bounding box center [156, 350] width 189 height 39
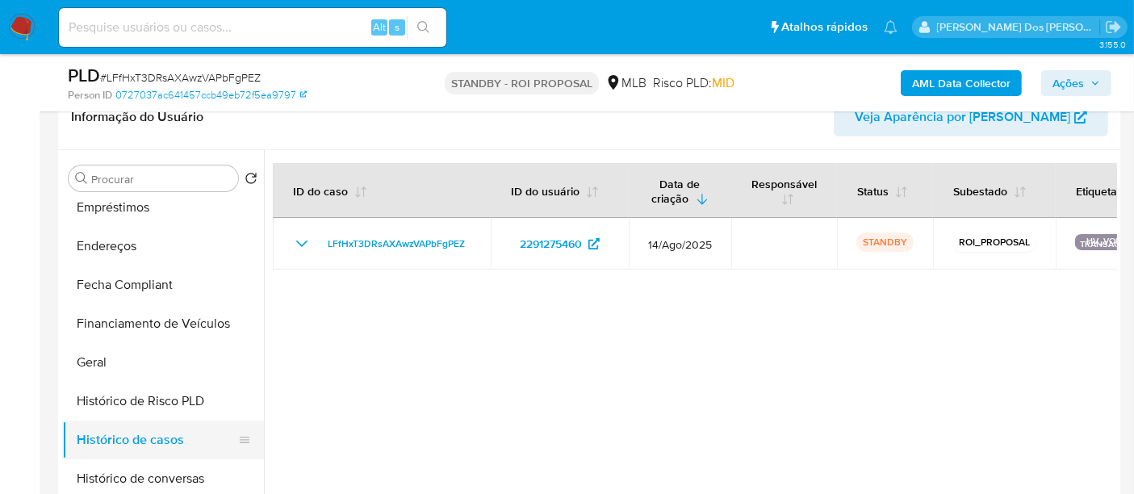
scroll to position [179, 0]
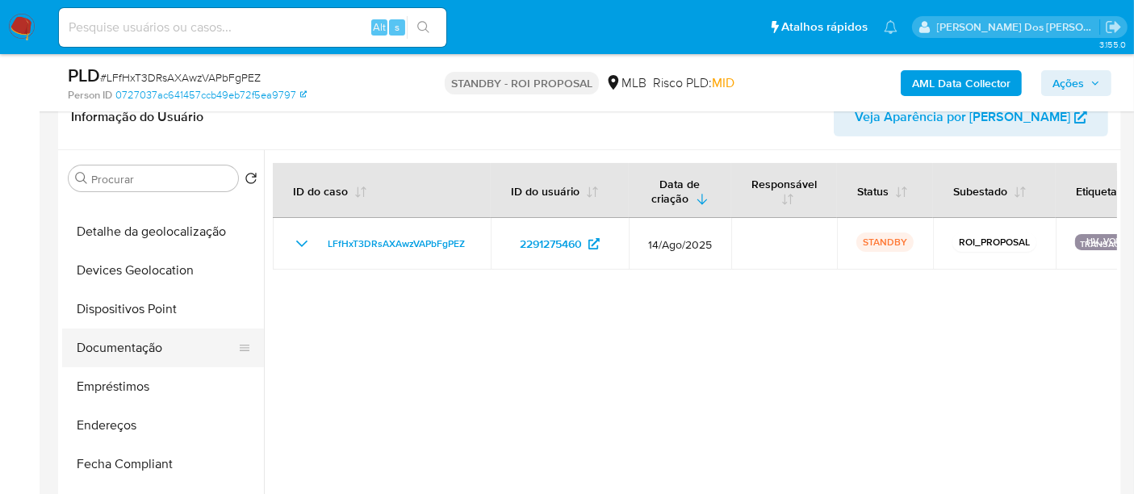
click at [123, 349] on button "Documentação" at bounding box center [156, 347] width 189 height 39
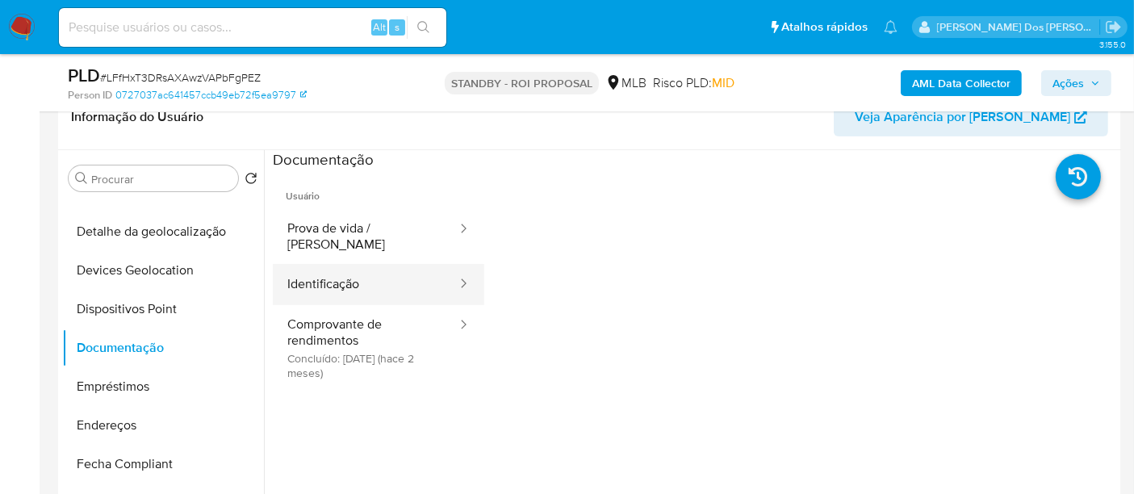
click at [349, 270] on button "Identificação" at bounding box center [366, 284] width 186 height 41
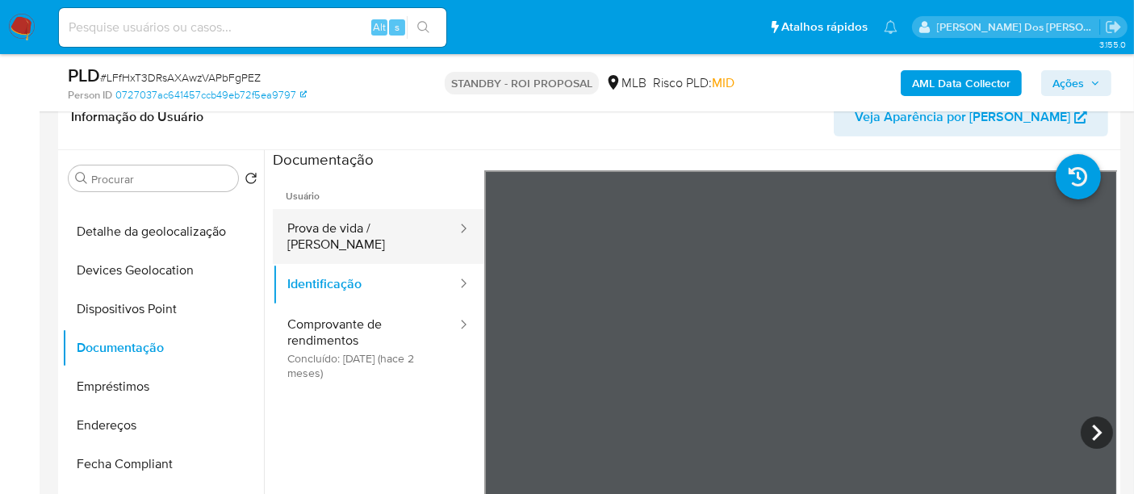
click at [411, 229] on button "Prova de vida / [PERSON_NAME]" at bounding box center [366, 236] width 186 height 55
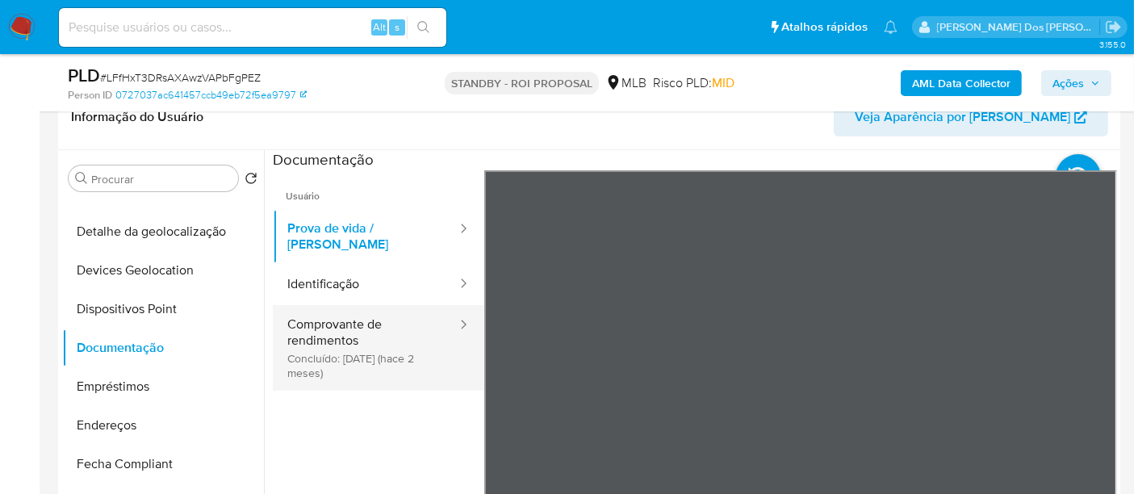
click at [349, 335] on button "Comprovante de rendimentos Concluído: 16/06/2025 (hace 2 meses)" at bounding box center [366, 348] width 186 height 86
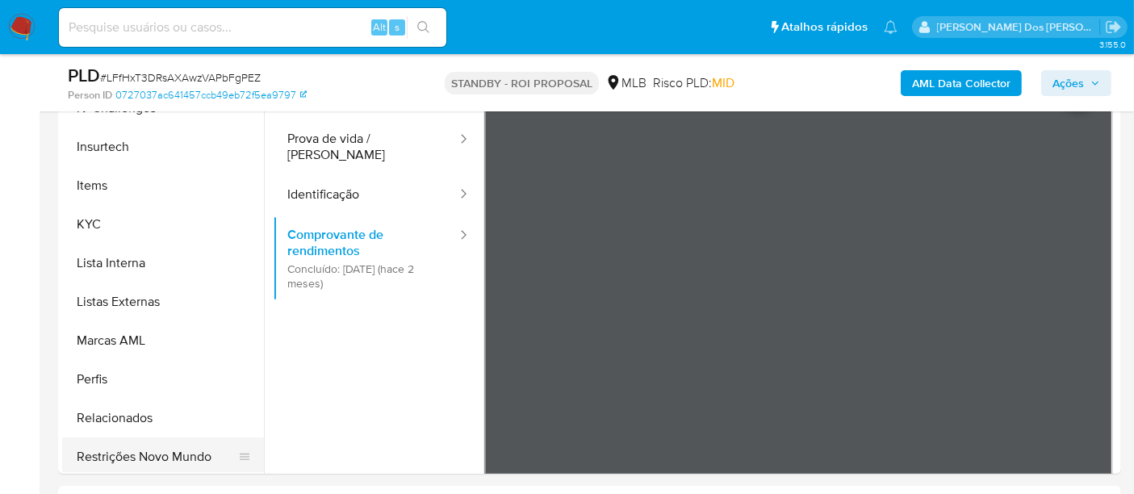
scroll to position [720, 0]
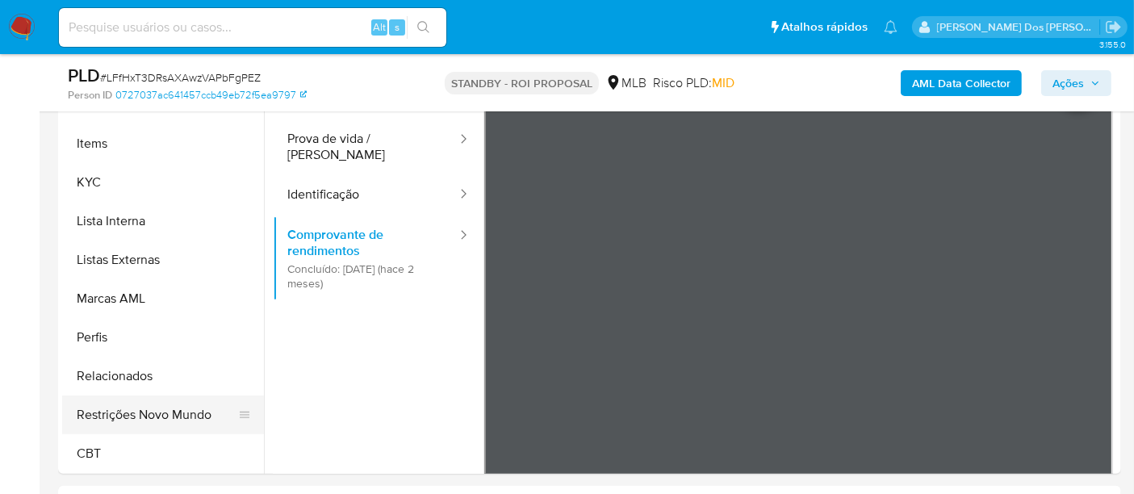
click at [182, 412] on button "Restrições Novo Mundo" at bounding box center [156, 414] width 189 height 39
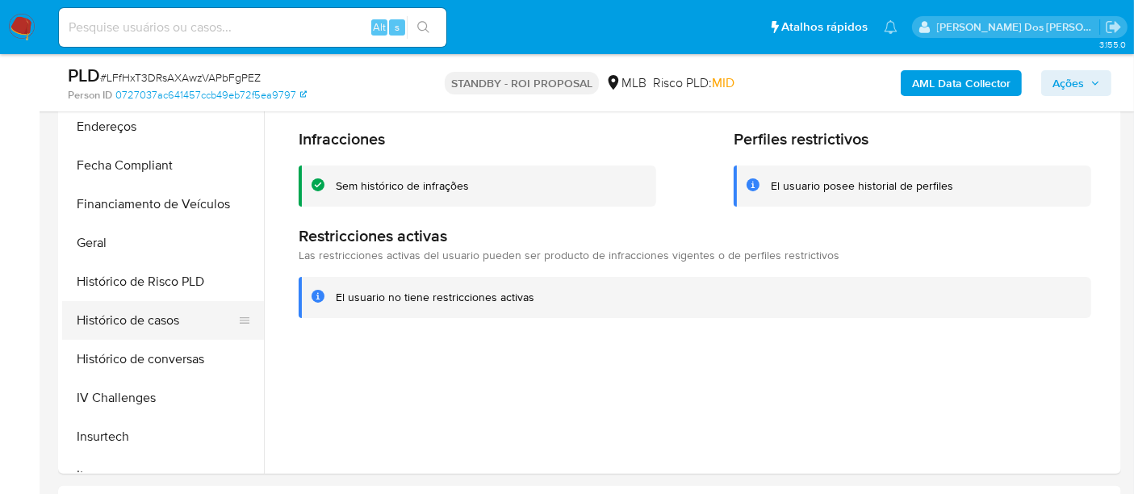
scroll to position [362, 0]
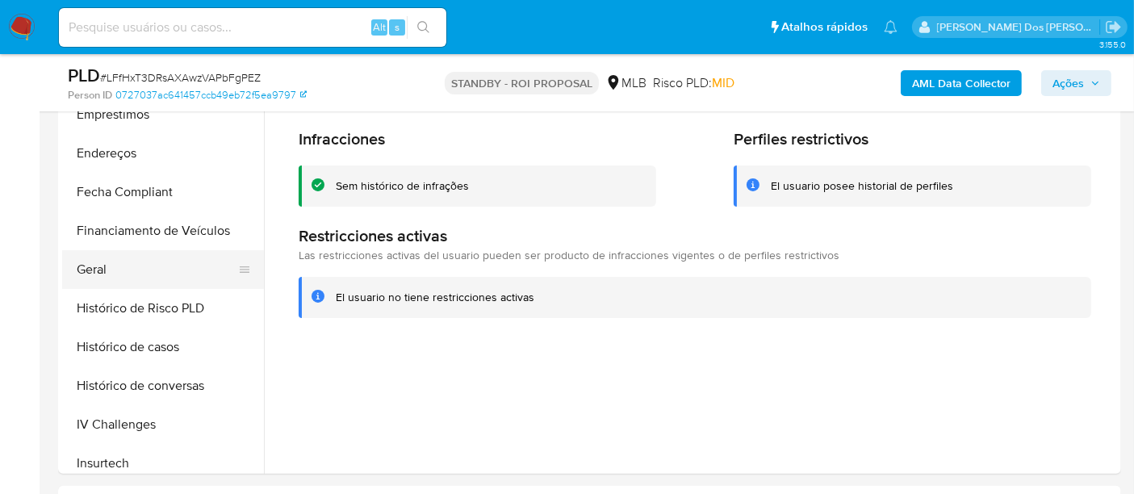
click at [90, 266] on button "Geral" at bounding box center [156, 269] width 189 height 39
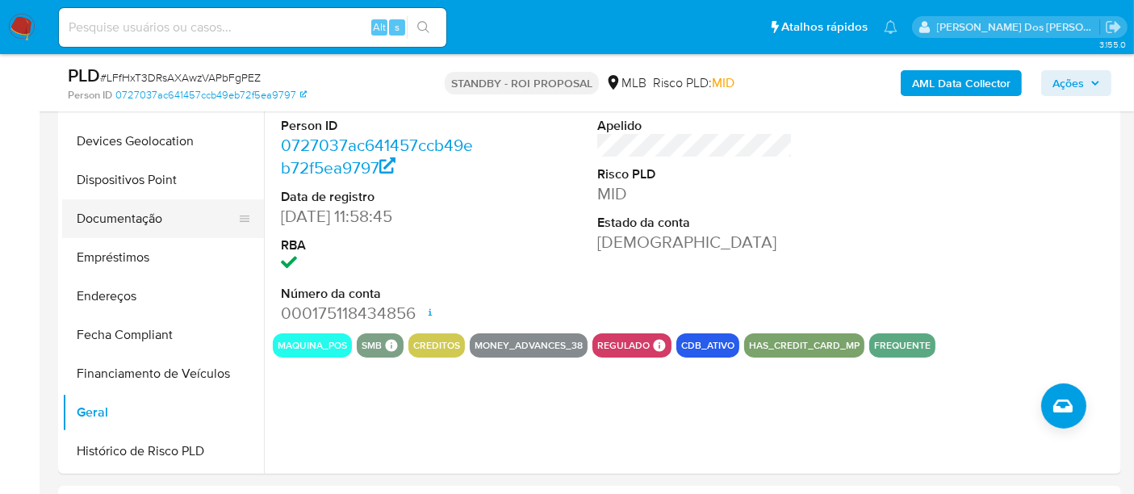
scroll to position [92, 0]
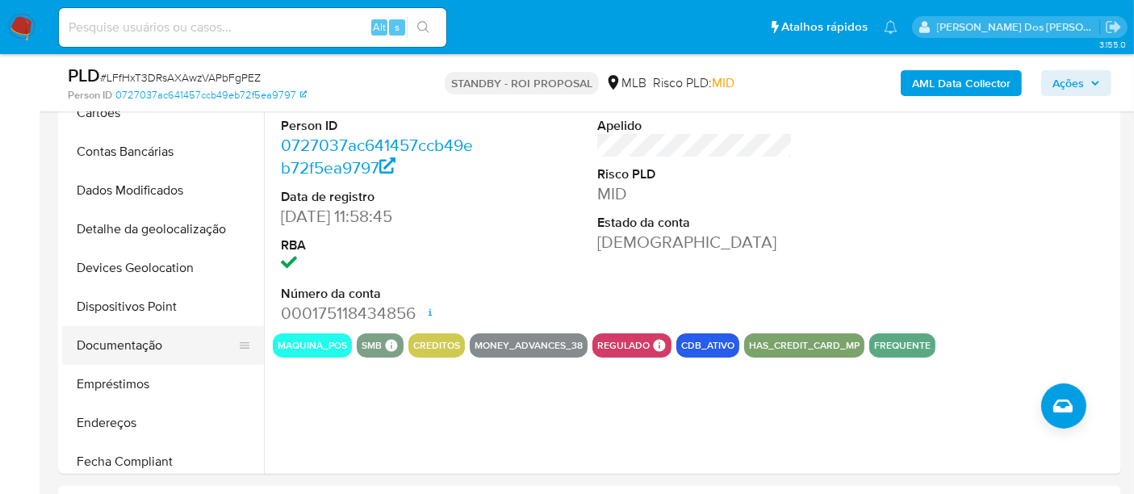
click at [128, 352] on button "Documentação" at bounding box center [156, 345] width 189 height 39
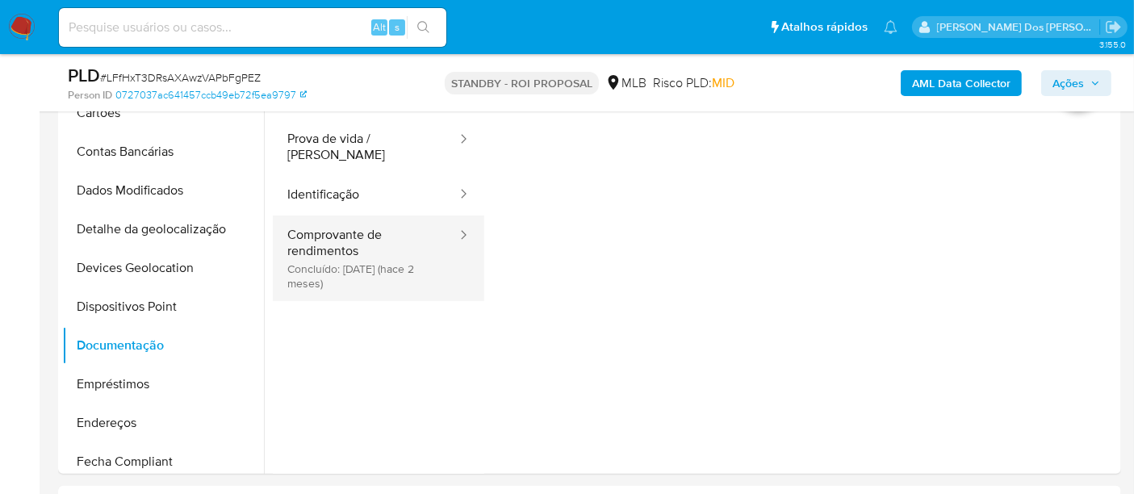
click at [327, 215] on button "Comprovante de rendimentos Concluído: 16/06/2025 (hace 2 meses)" at bounding box center [366, 258] width 186 height 86
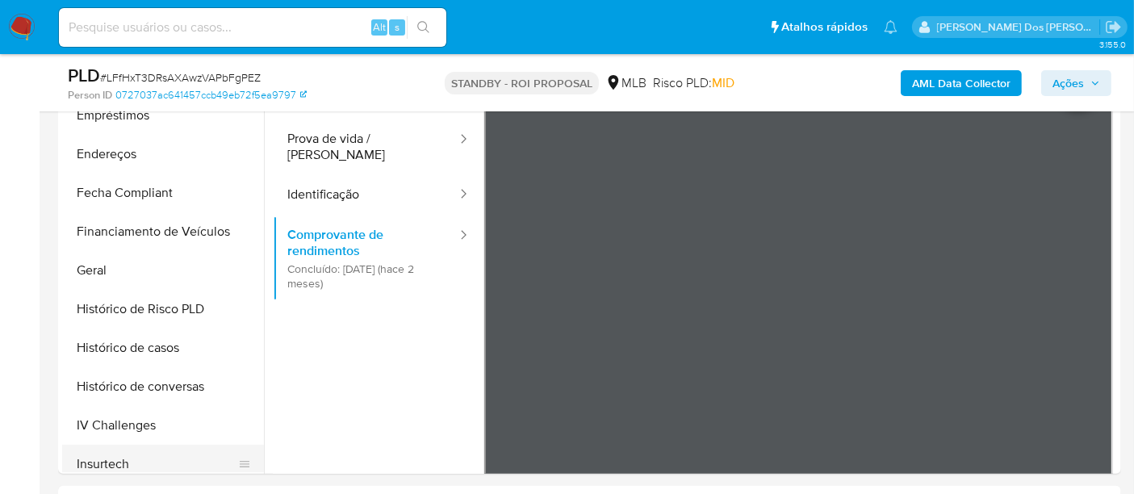
scroll to position [451, 0]
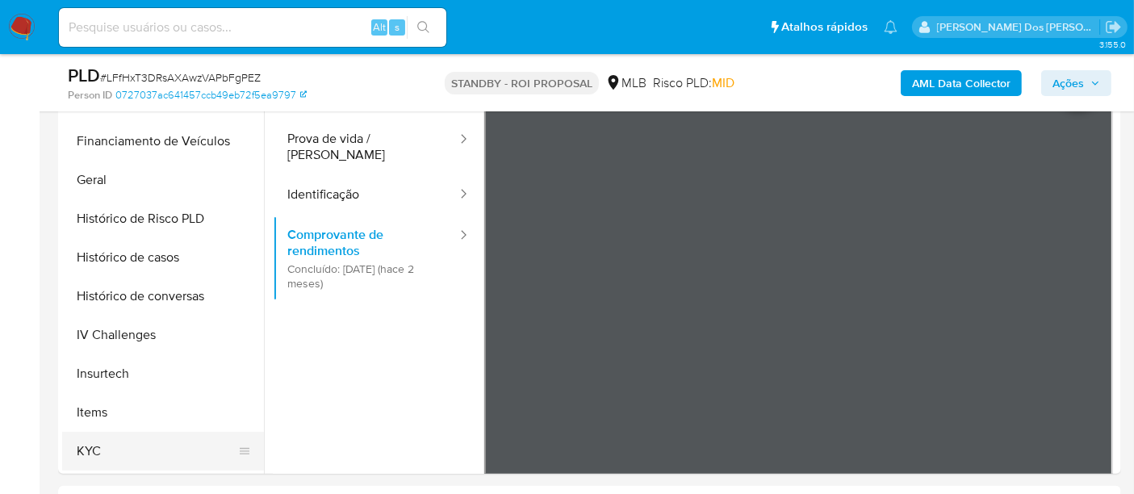
click at [90, 446] on button "KYC" at bounding box center [156, 451] width 189 height 39
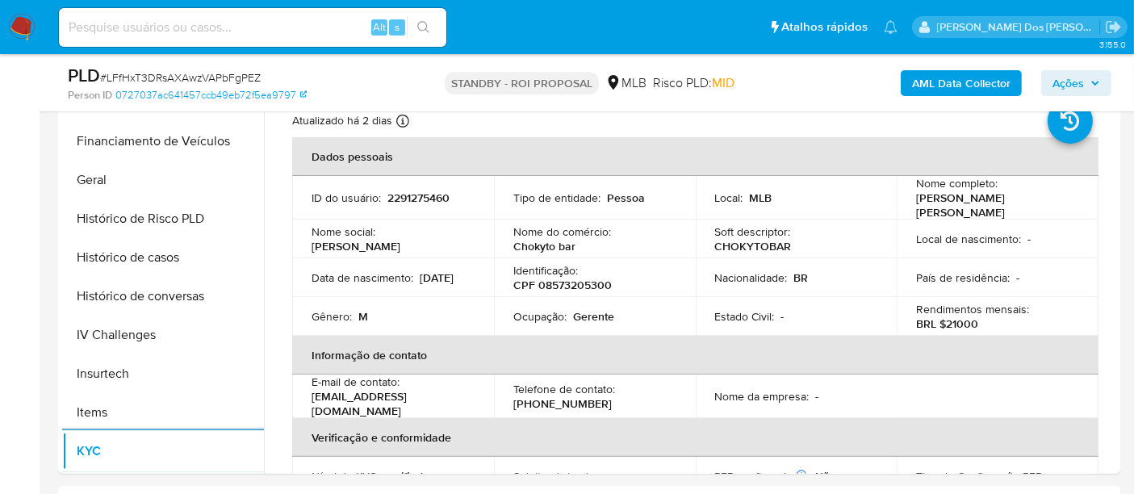
click at [221, 28] on input at bounding box center [252, 27] width 387 height 21
paste input "b107gl85OMqM4z3eNOj5rIMH"
type input "b107gl85OMqM4z3eNOj5rIMH"
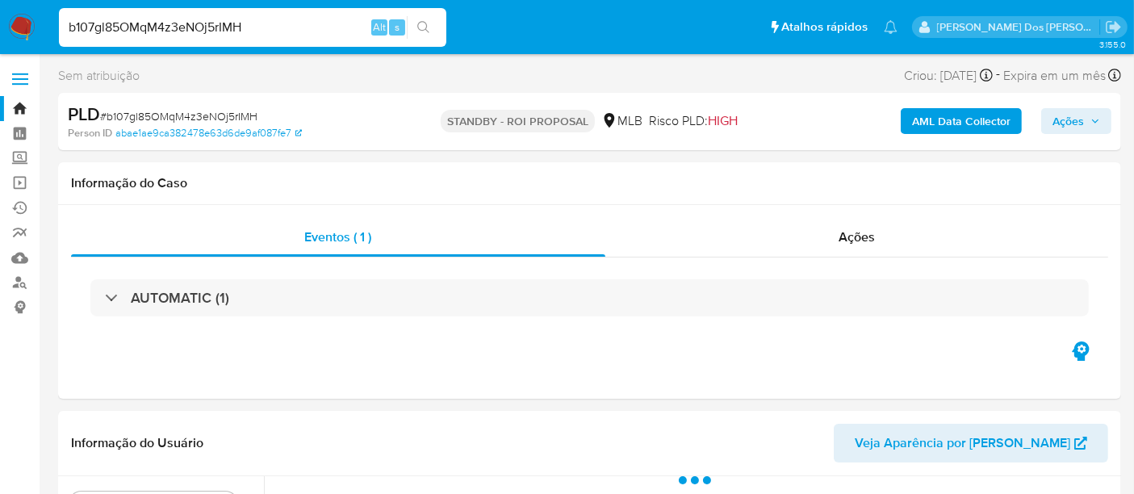
select select "10"
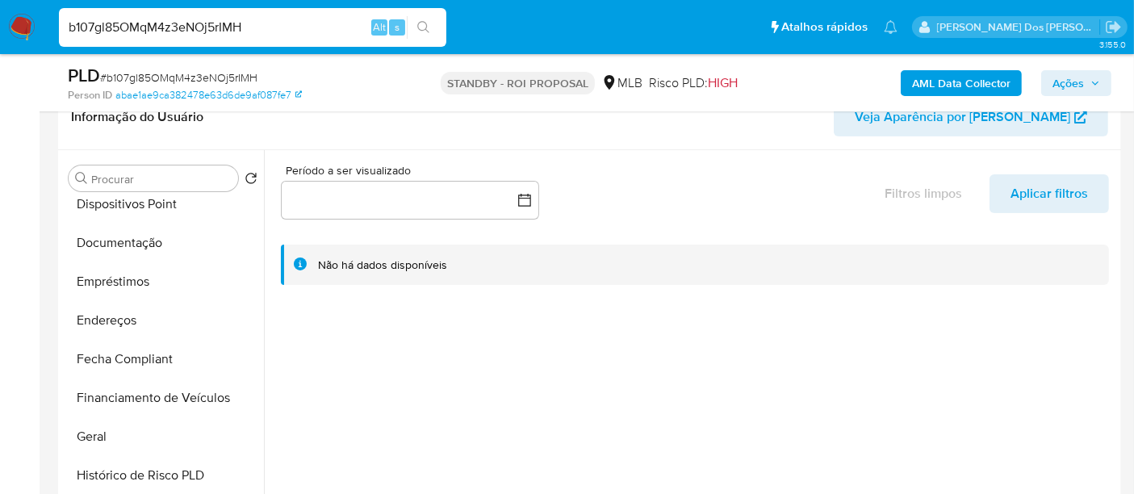
scroll to position [537, 0]
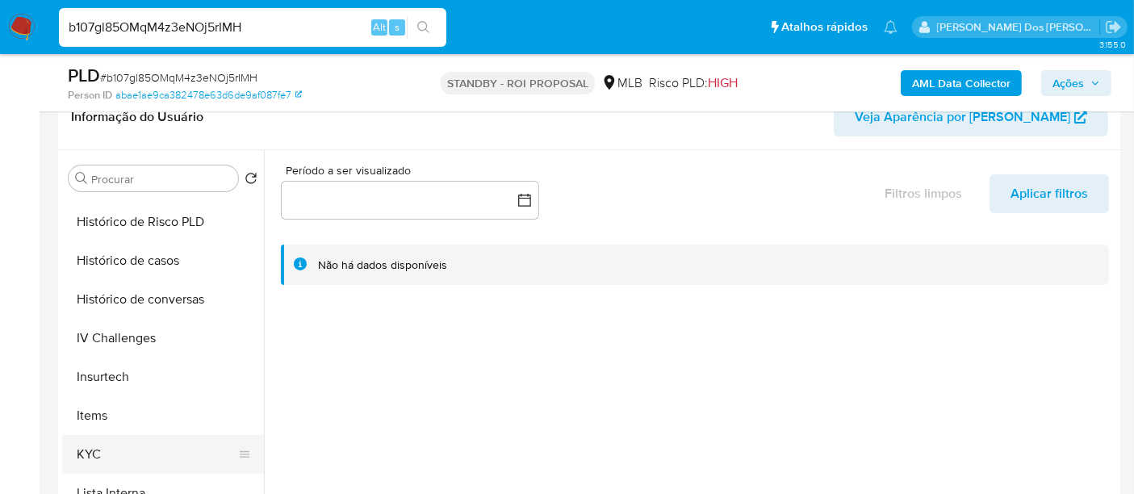
click at [81, 452] on button "KYC" at bounding box center [156, 454] width 189 height 39
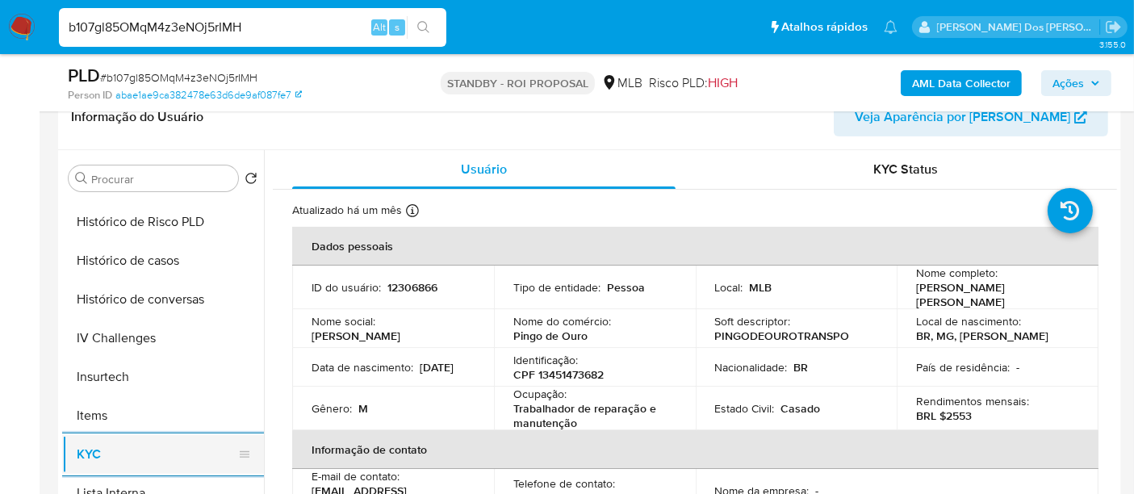
scroll to position [448, 0]
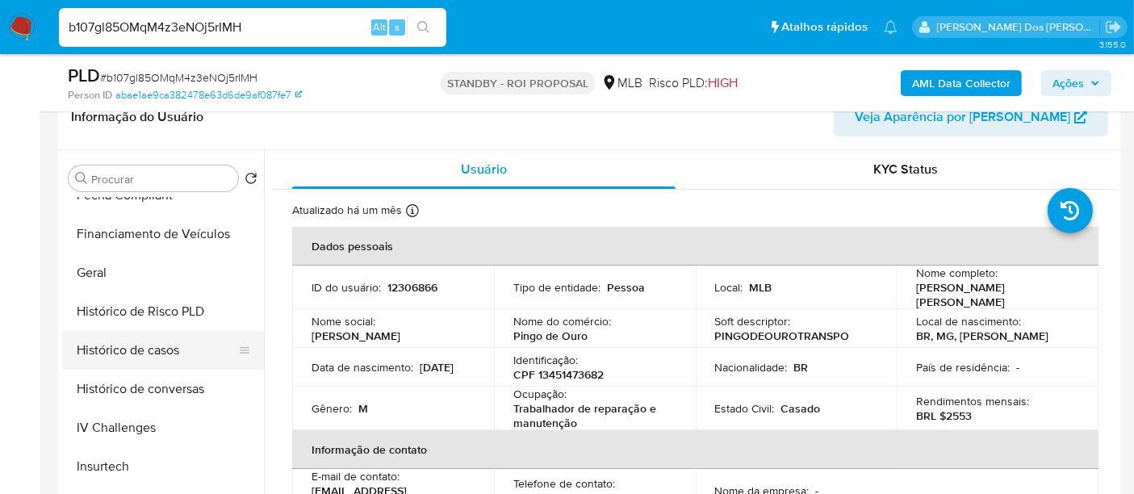
click at [111, 357] on button "Histórico de casos" at bounding box center [156, 350] width 189 height 39
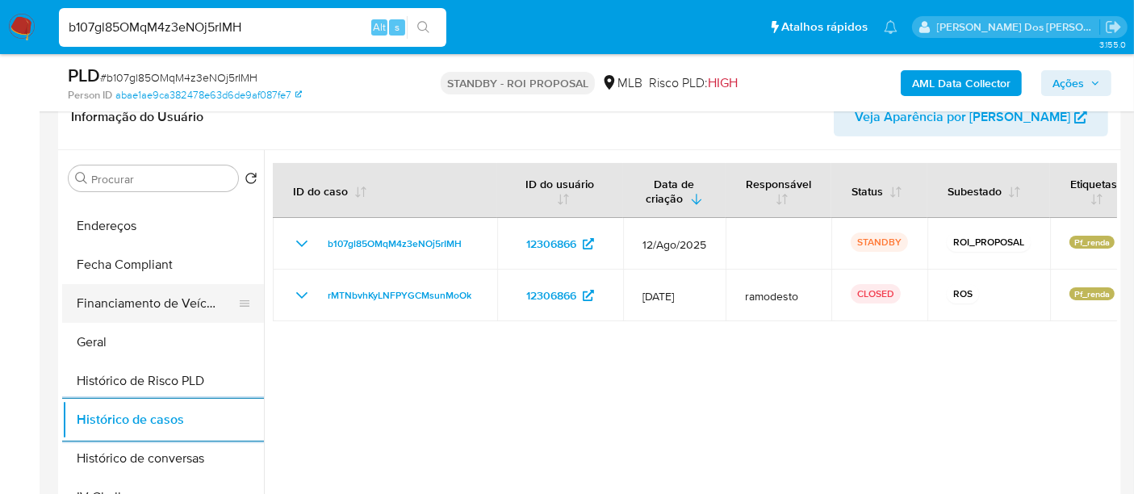
scroll to position [269, 0]
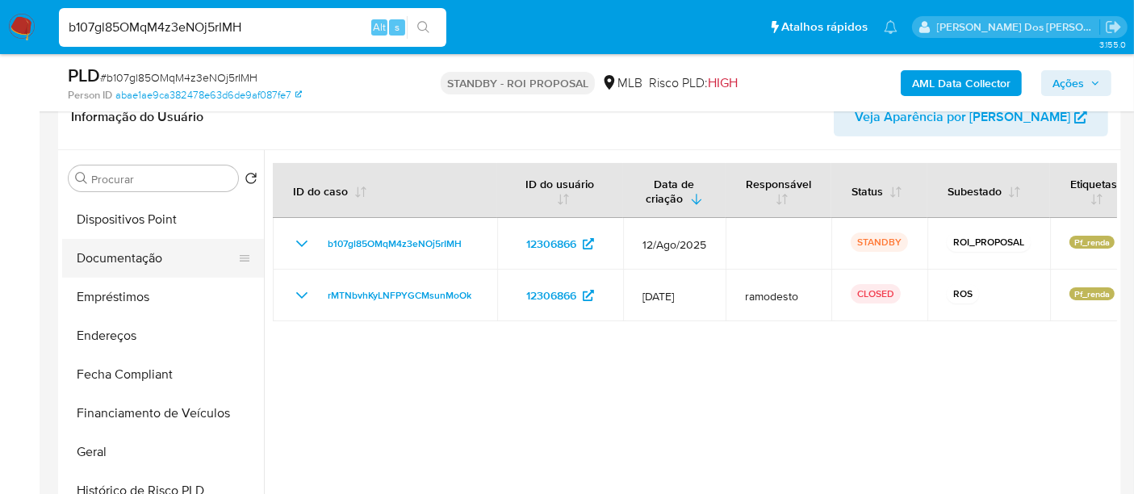
click at [138, 264] on button "Documentação" at bounding box center [156, 258] width 189 height 39
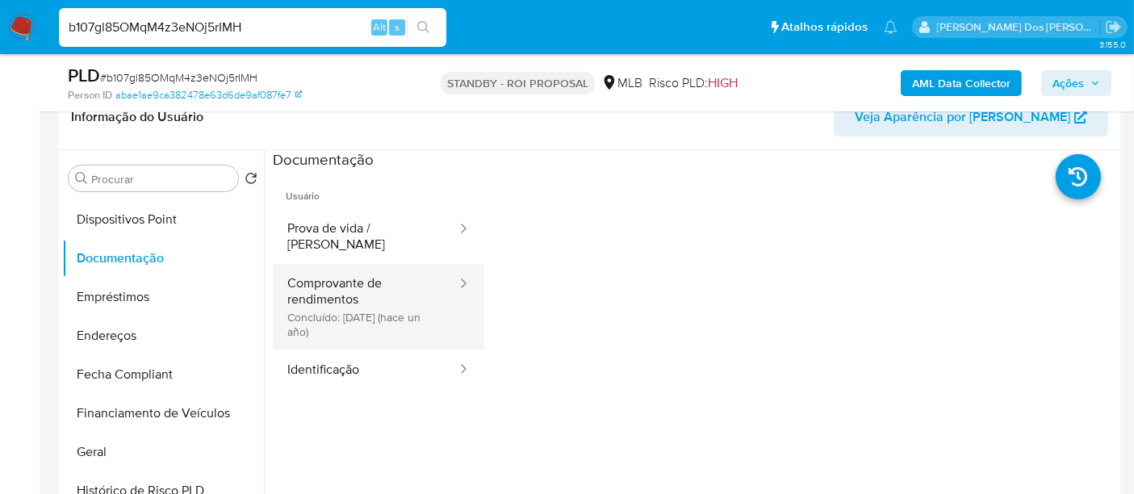
drag, startPoint x: 323, startPoint y: 353, endPoint x: 458, endPoint y: 329, distance: 136.9
click at [323, 354] on button "Identificação" at bounding box center [366, 369] width 186 height 41
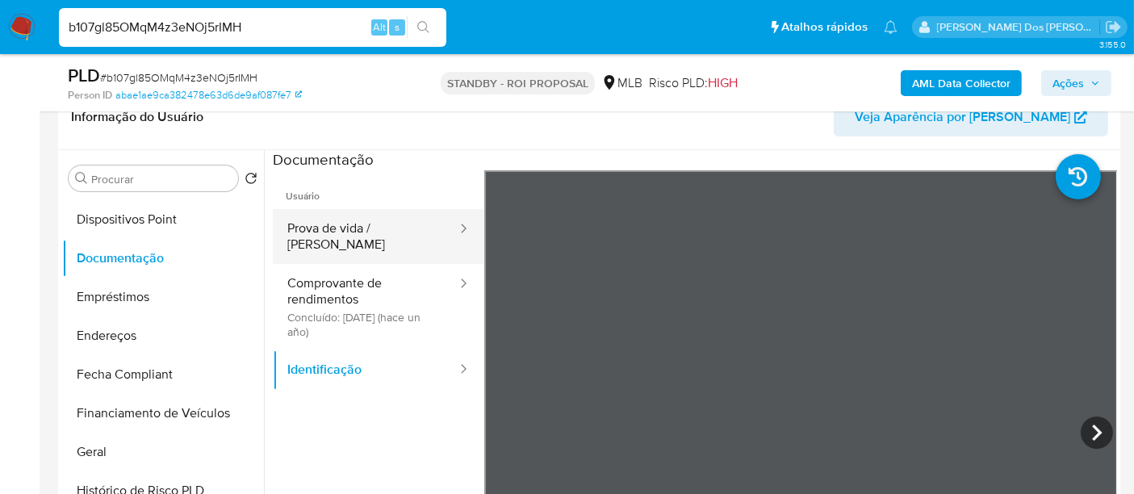
click at [370, 215] on button "Prova de vida / [PERSON_NAME]" at bounding box center [366, 236] width 186 height 55
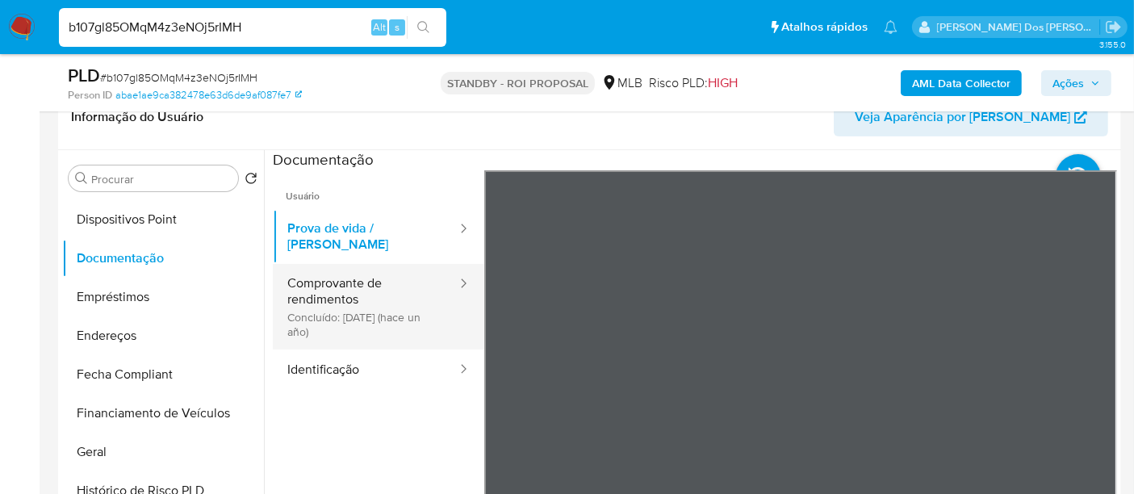
click at [364, 307] on button "Comprovante de rendimentos Concluído: 05/06/2024 (hace un año)" at bounding box center [366, 307] width 186 height 86
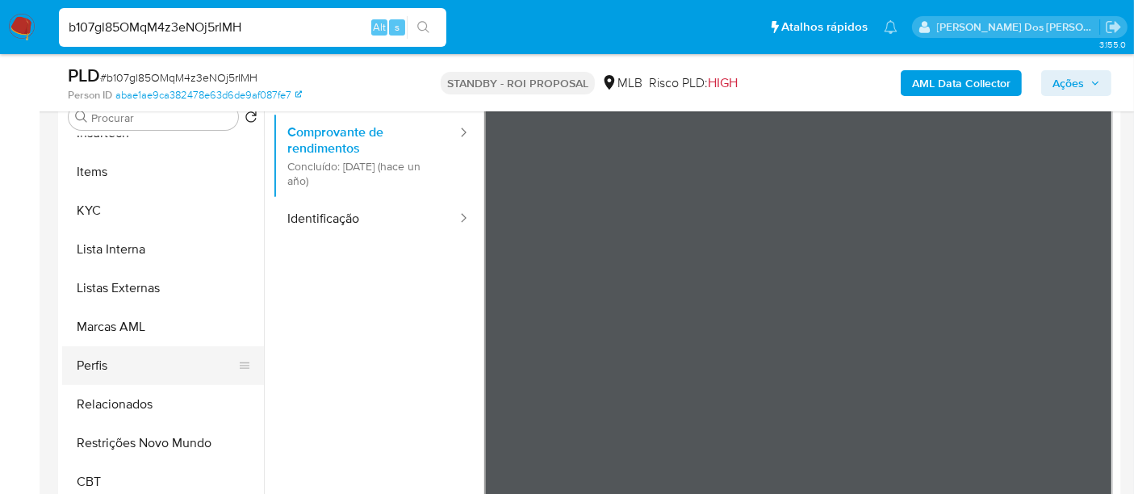
scroll to position [358, 0]
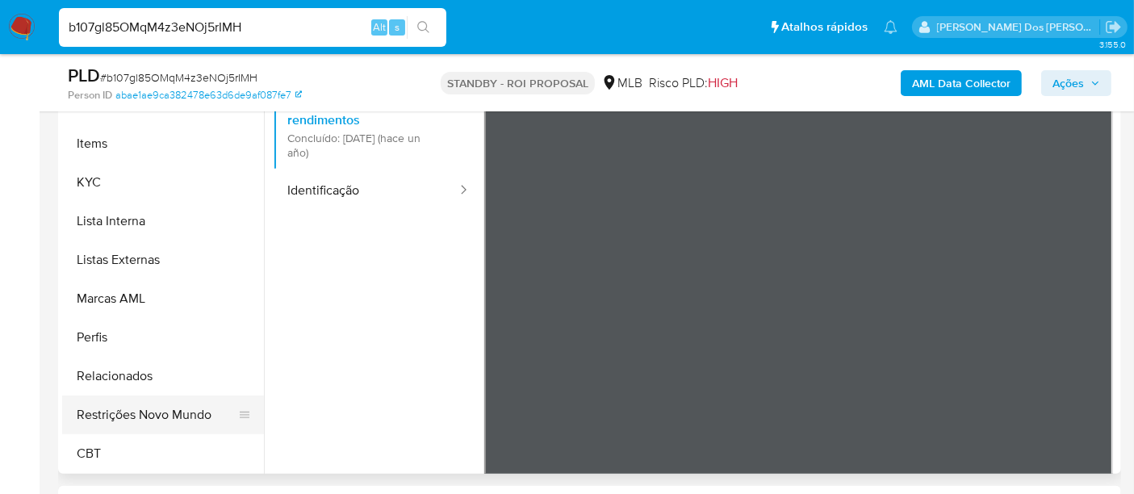
click at [161, 408] on button "Restrições Novo Mundo" at bounding box center [156, 414] width 189 height 39
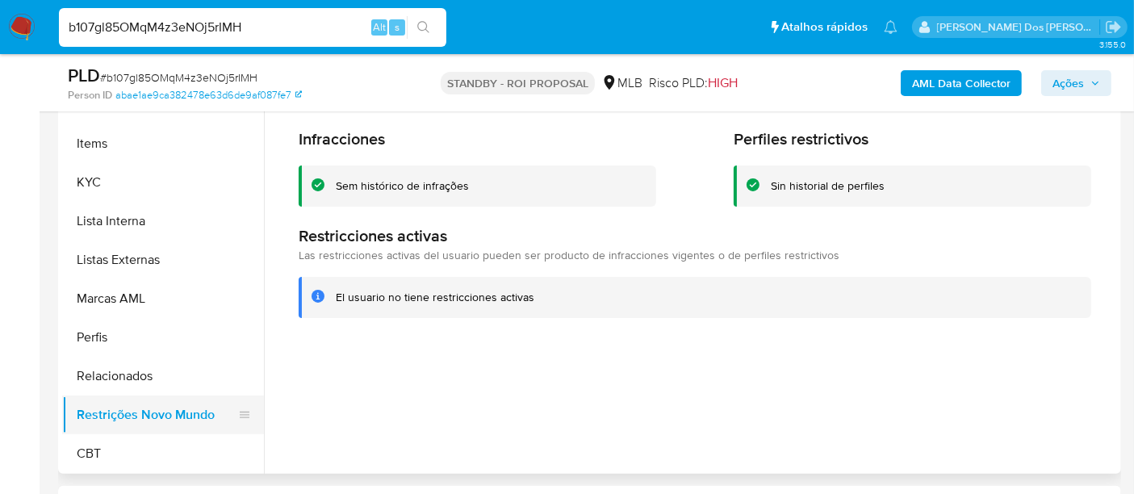
scroll to position [451, 0]
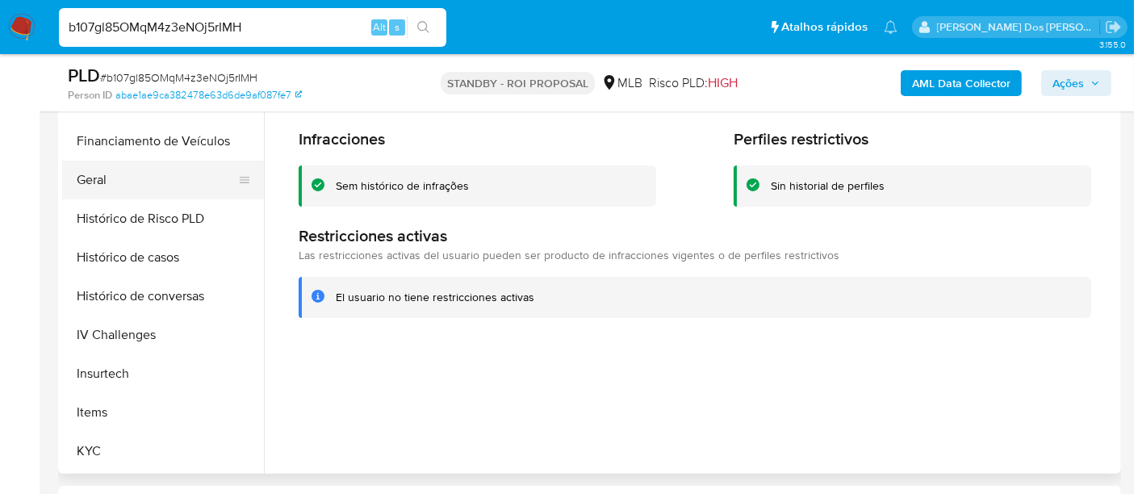
click at [87, 187] on button "Geral" at bounding box center [156, 180] width 189 height 39
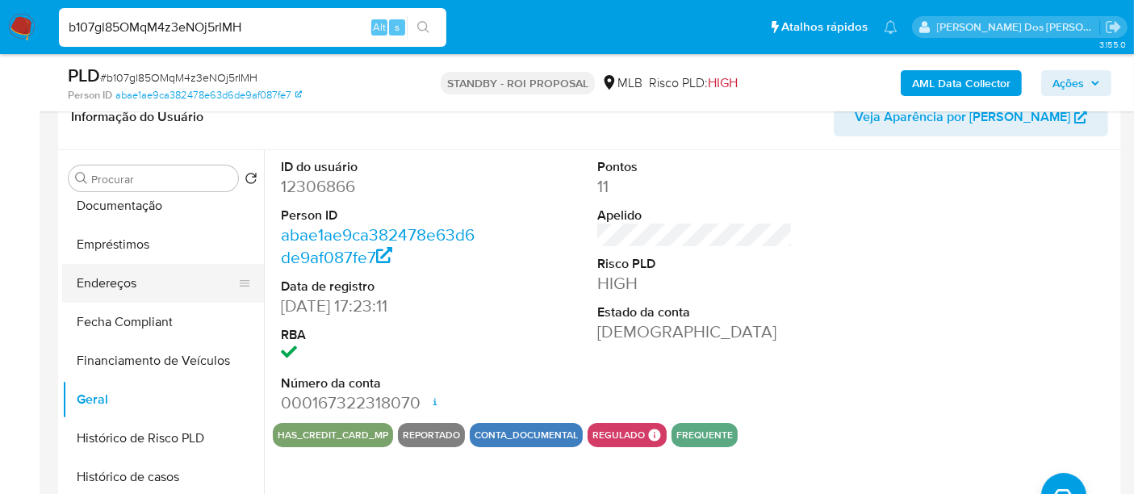
scroll to position [182, 0]
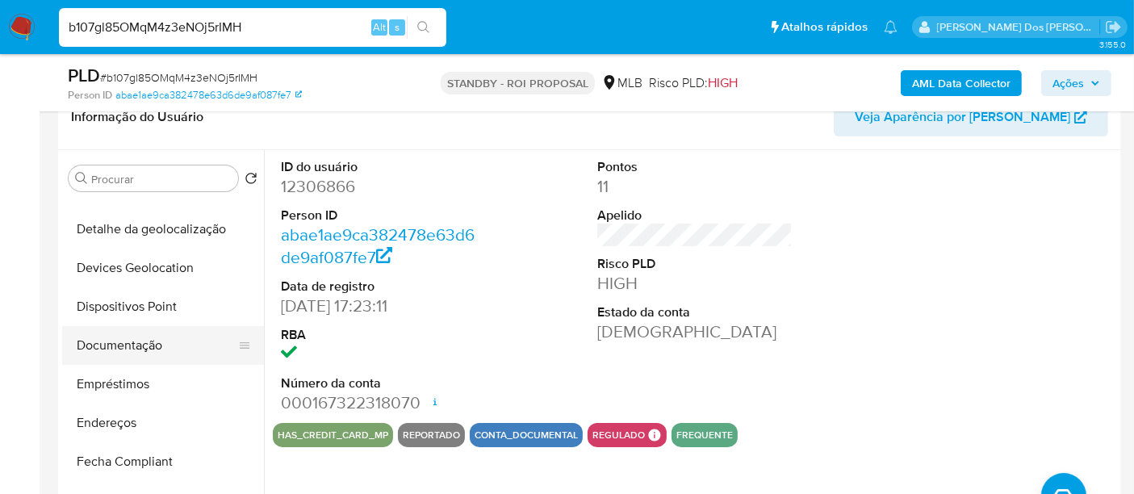
click at [145, 345] on button "Documentação" at bounding box center [156, 345] width 189 height 39
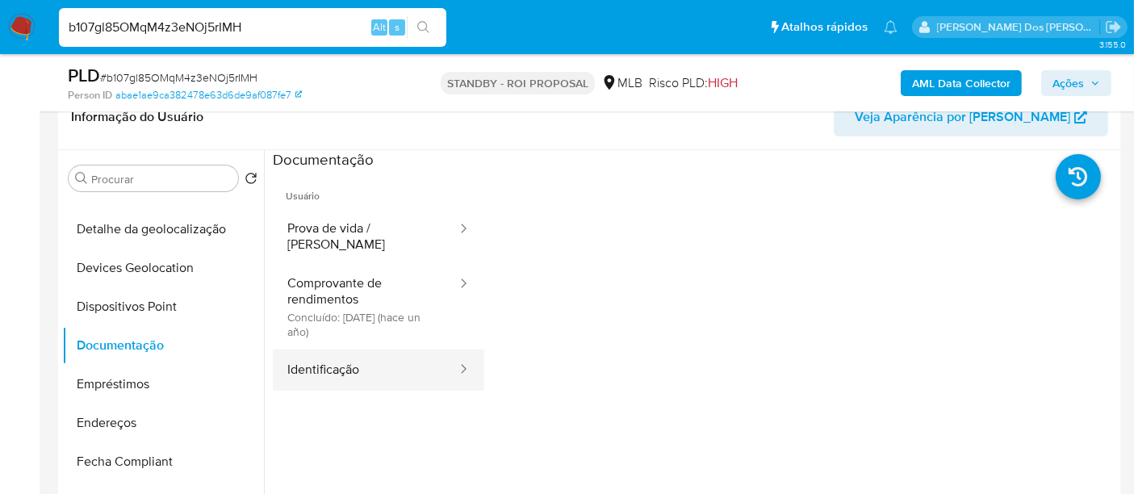
click at [347, 358] on button "Identificação" at bounding box center [366, 369] width 186 height 41
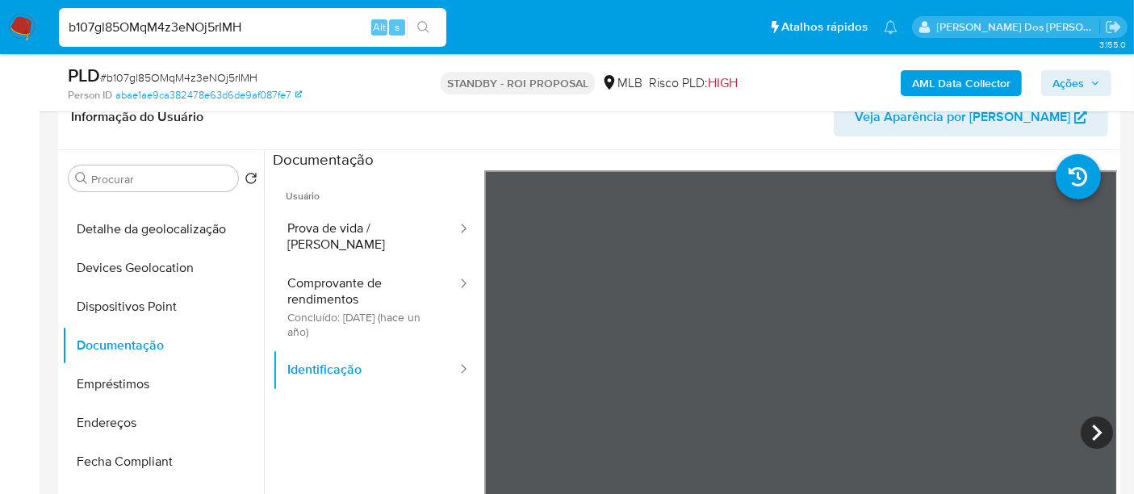
click at [258, 27] on input "b107gl85OMqM4z3eNOj5rIMH" at bounding box center [252, 27] width 387 height 21
click at [256, 27] on input "b107gl85OMqM4z3eNOj5rIMH" at bounding box center [252, 27] width 387 height 21
paste input "saULCCzyAvThKgGzpkbNr7Jg"
type input "saULCCzyAvThKgGzpkbNr7Jg"
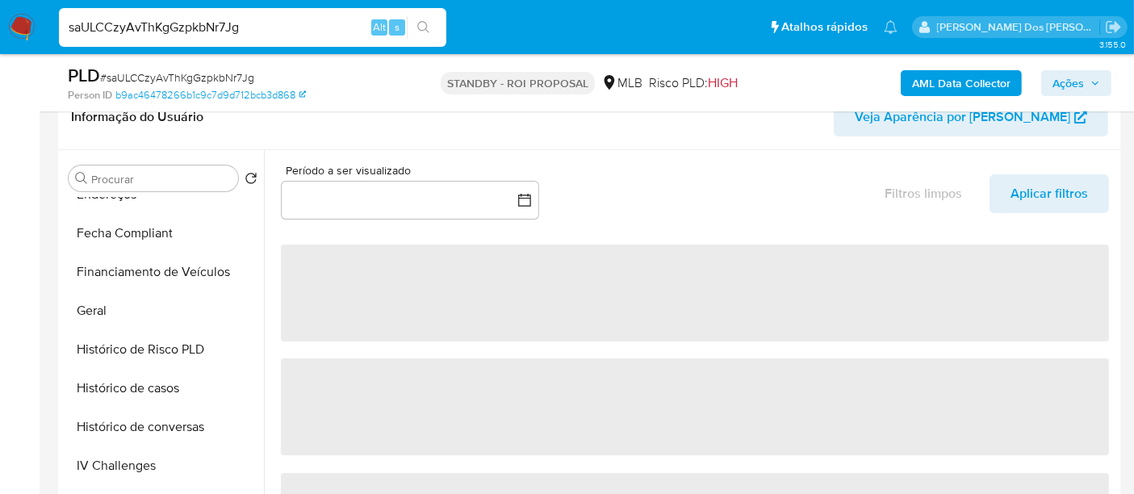
scroll to position [448, 0]
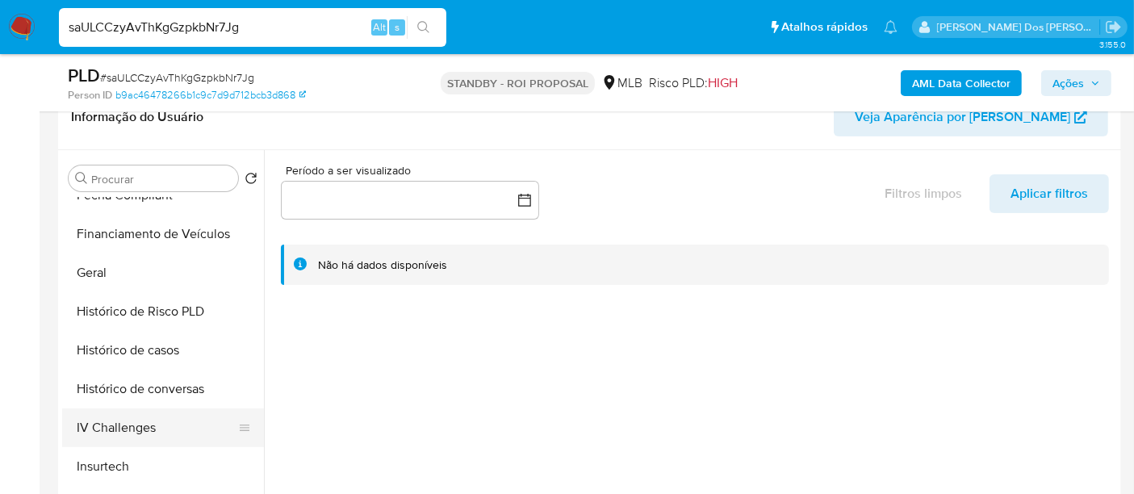
select select "10"
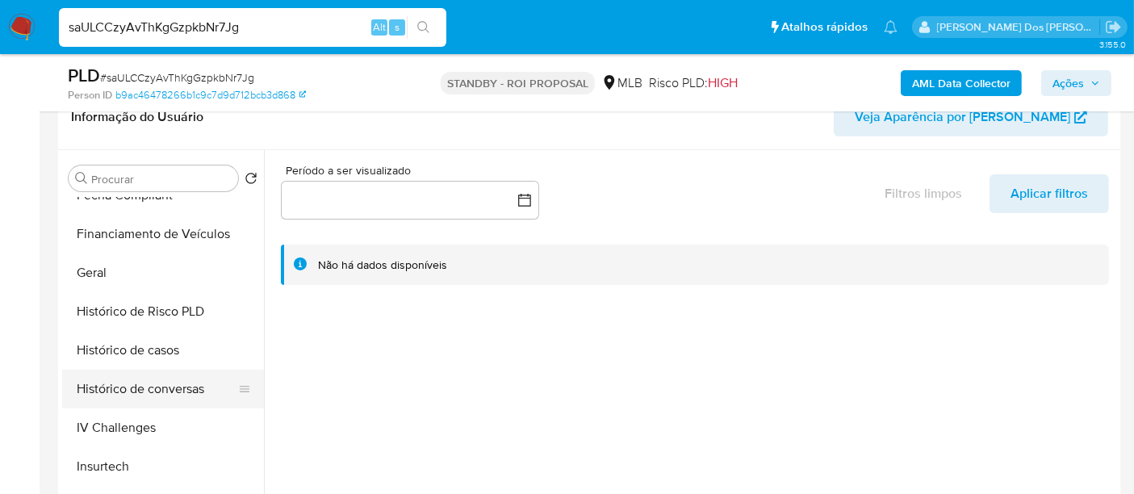
scroll to position [627, 0]
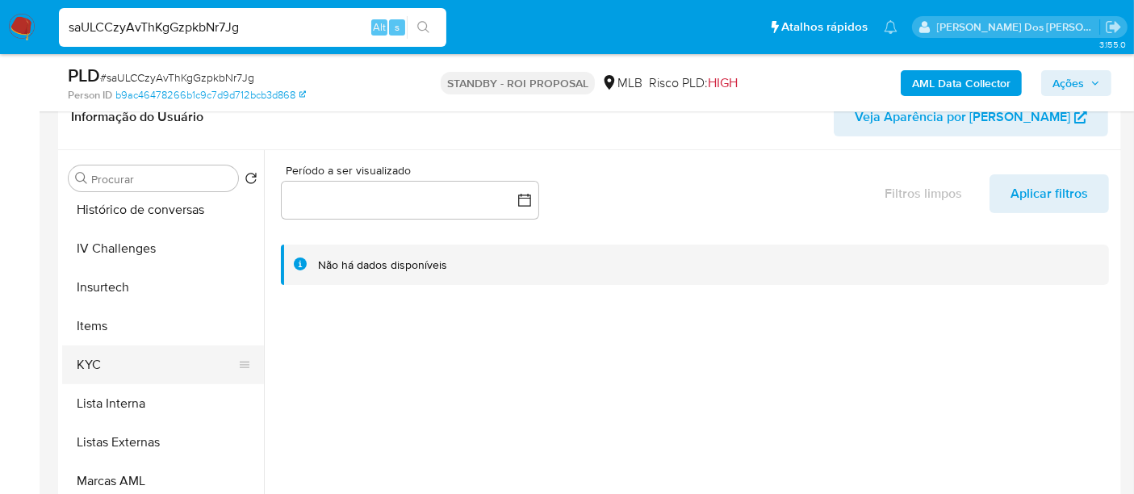
click at [86, 362] on button "KYC" at bounding box center [156, 364] width 189 height 39
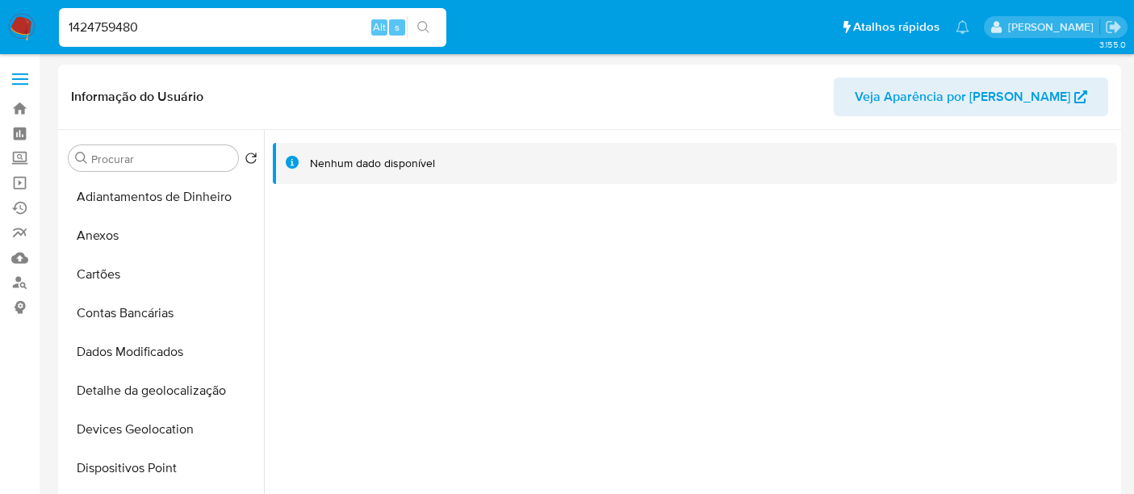
select select "10"
click at [226, 31] on input "1424759480" at bounding box center [252, 27] width 387 height 21
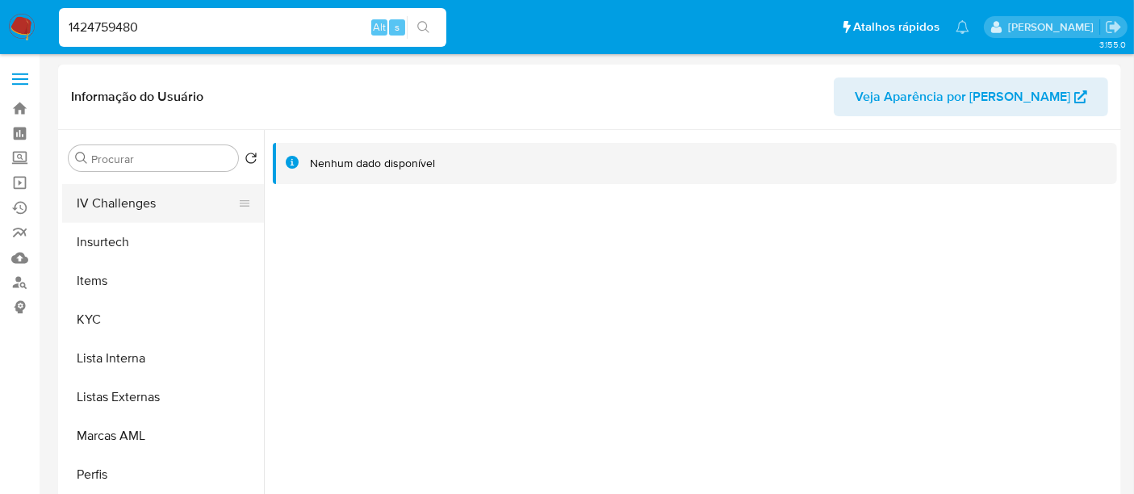
scroll to position [717, 0]
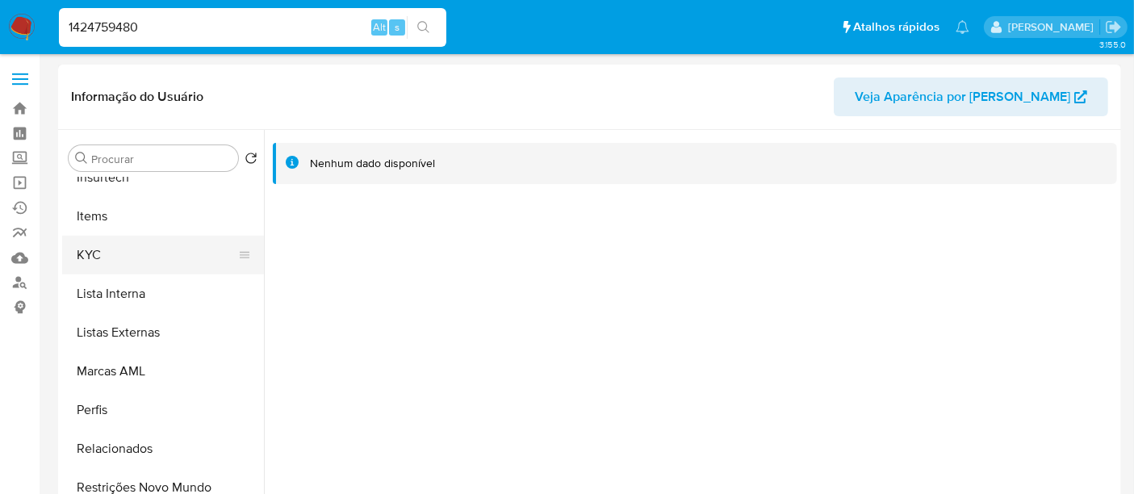
click at [92, 249] on button "KYC" at bounding box center [156, 255] width 189 height 39
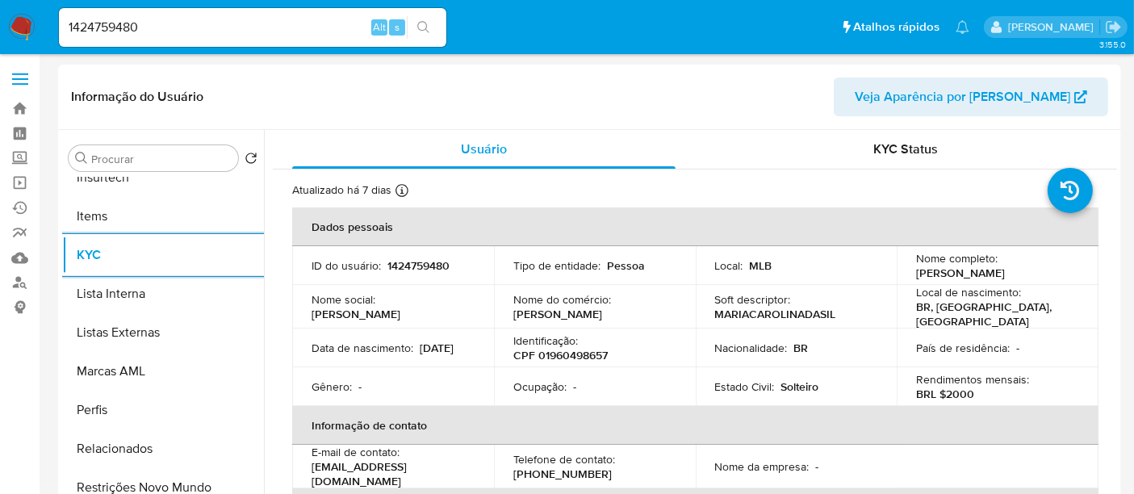
click at [563, 349] on p "CPF 01960498657" at bounding box center [560, 355] width 94 height 15
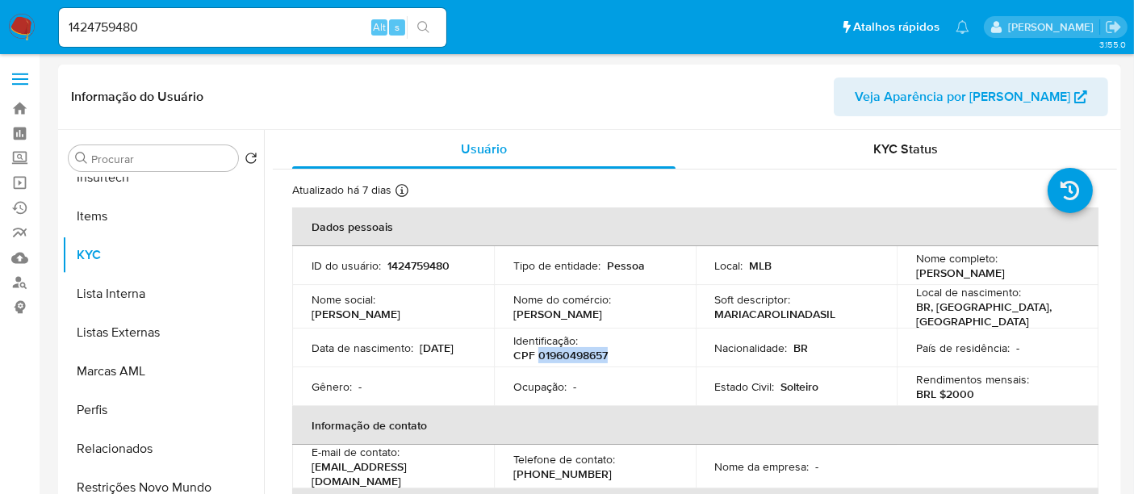
click at [563, 349] on p "CPF 01960498657" at bounding box center [560, 355] width 94 height 15
copy p "01960498657"
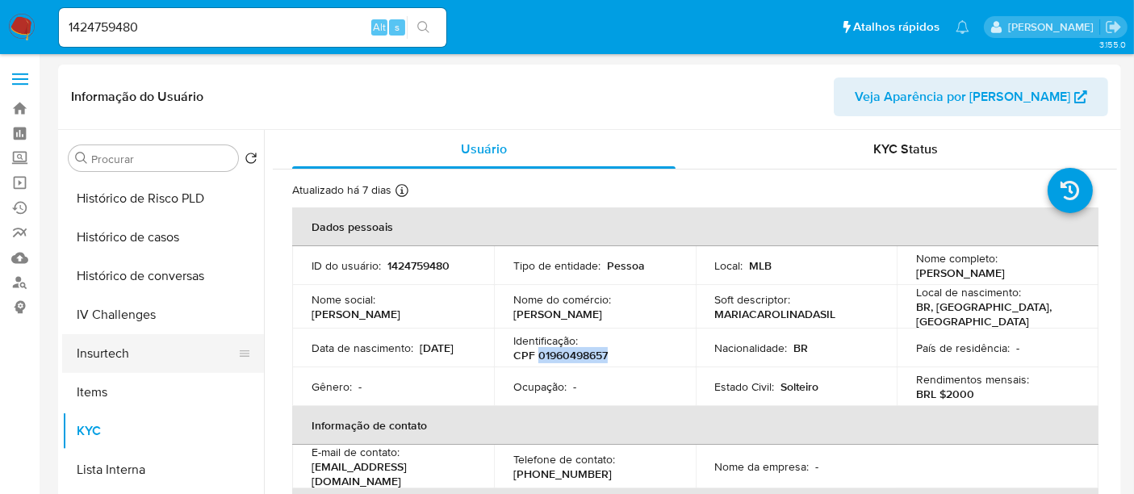
scroll to position [451, 0]
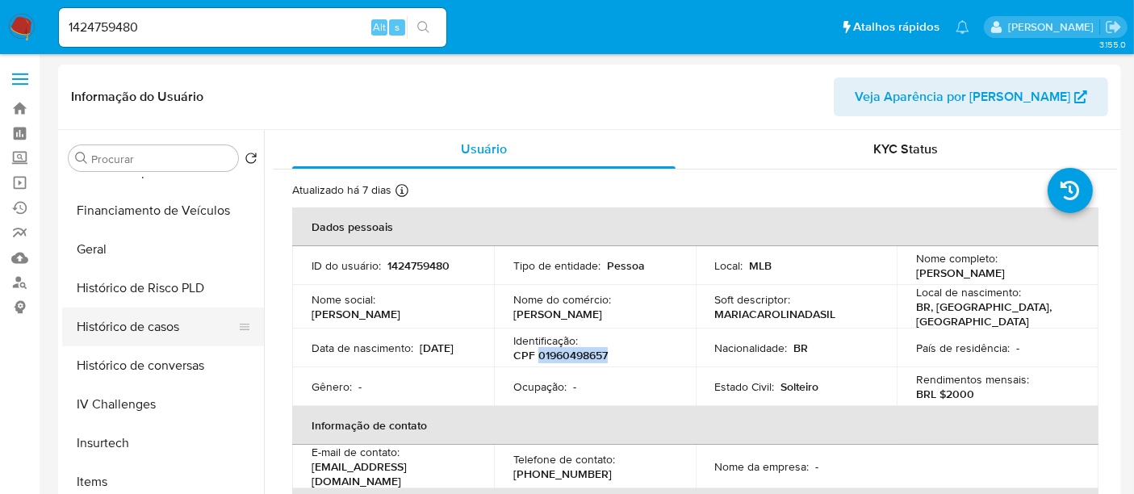
click at [136, 319] on button "Histórico de casos" at bounding box center [156, 326] width 189 height 39
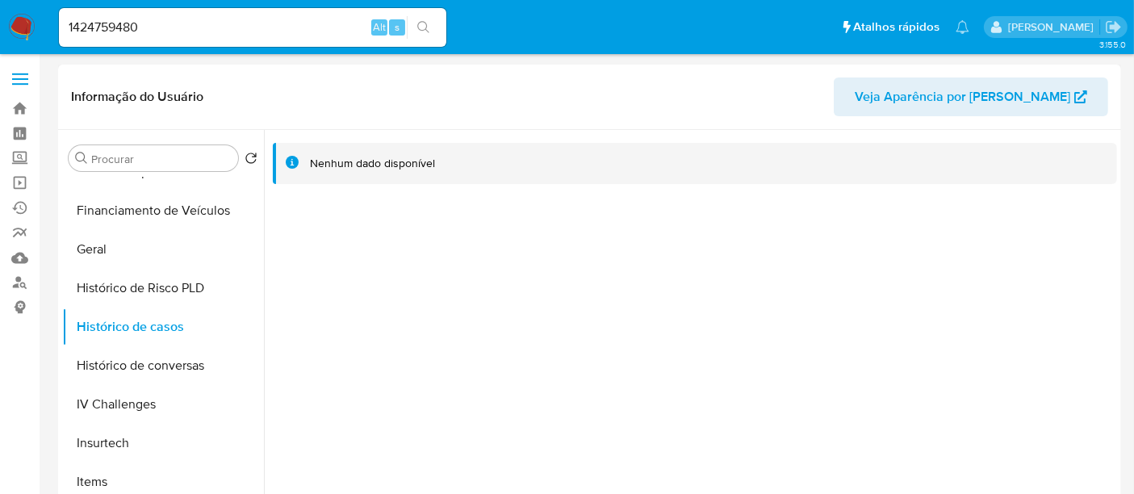
click at [956, 98] on span "Veja Aparência por Pessoa" at bounding box center [962, 96] width 215 height 39
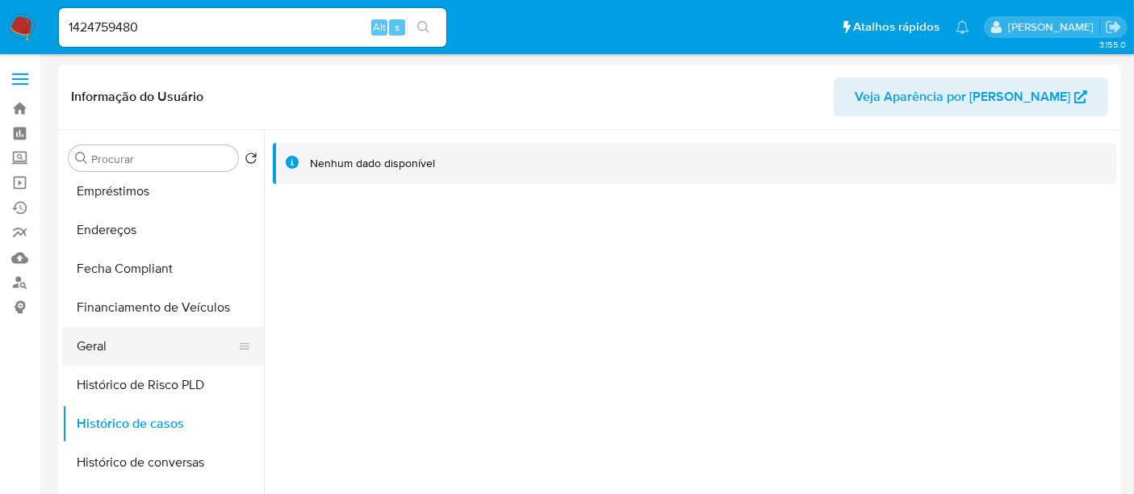
scroll to position [358, 0]
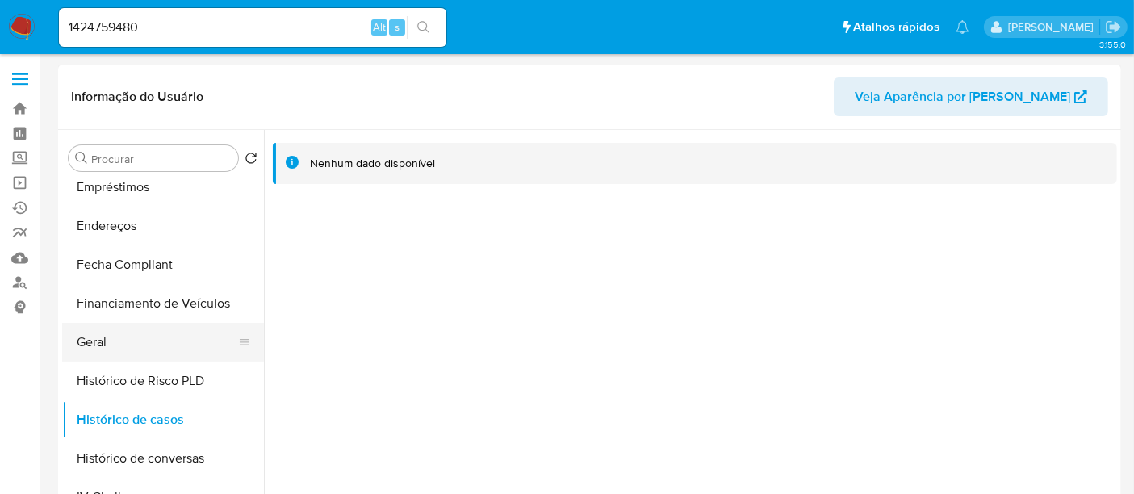
click at [106, 345] on button "Geral" at bounding box center [156, 342] width 189 height 39
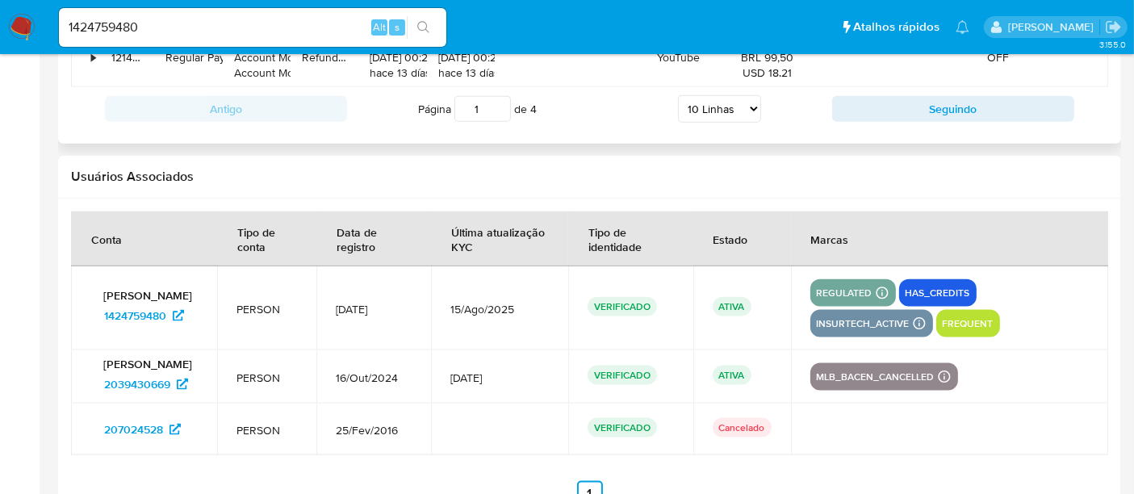
scroll to position [2039, 0]
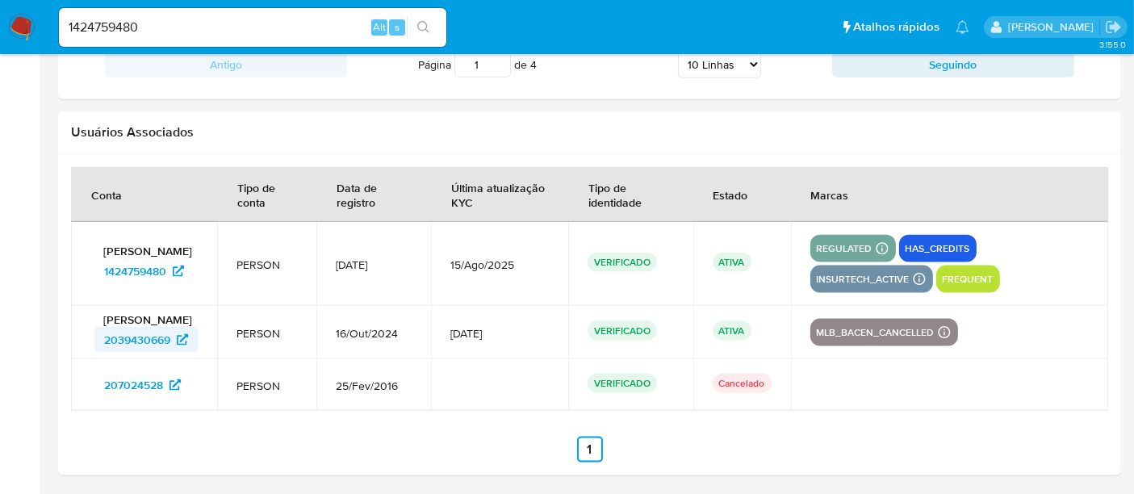
click at [140, 338] on span "2039430669" at bounding box center [137, 340] width 66 height 26
click at [136, 385] on span "207024528" at bounding box center [133, 385] width 59 height 26
click at [228, 17] on input "1424759480" at bounding box center [252, 27] width 387 height 21
type input "simonelopes0610@gmail.com"
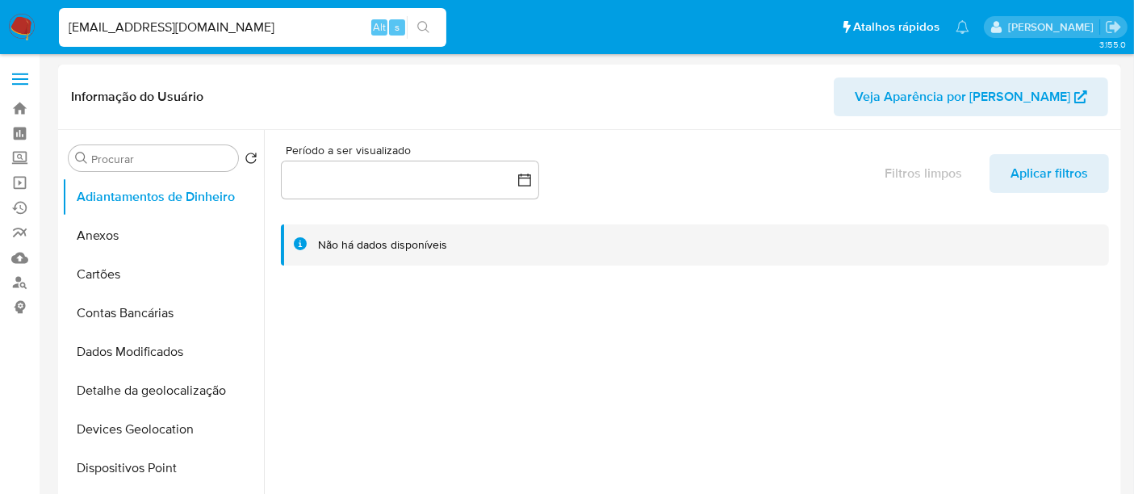
select select "10"
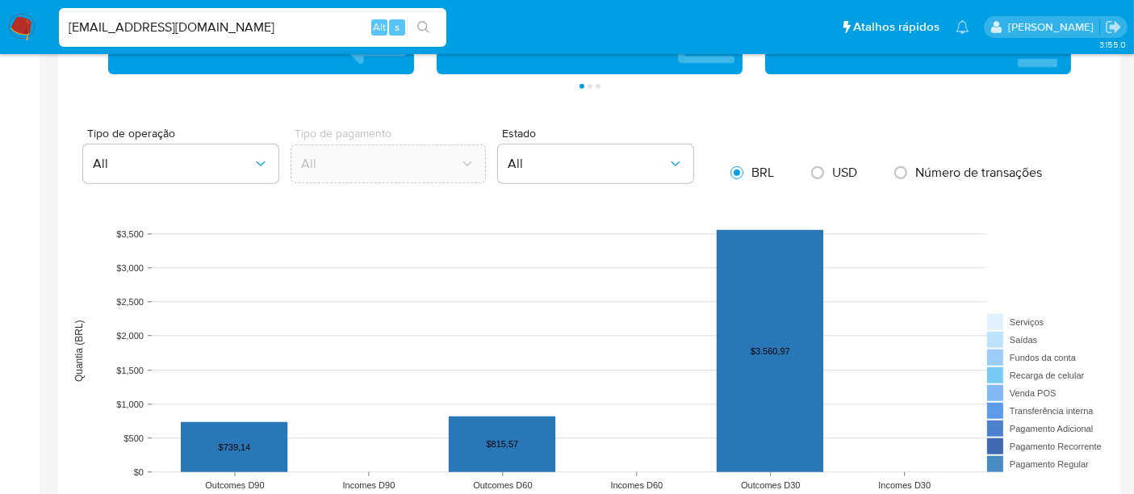
scroll to position [1345, 0]
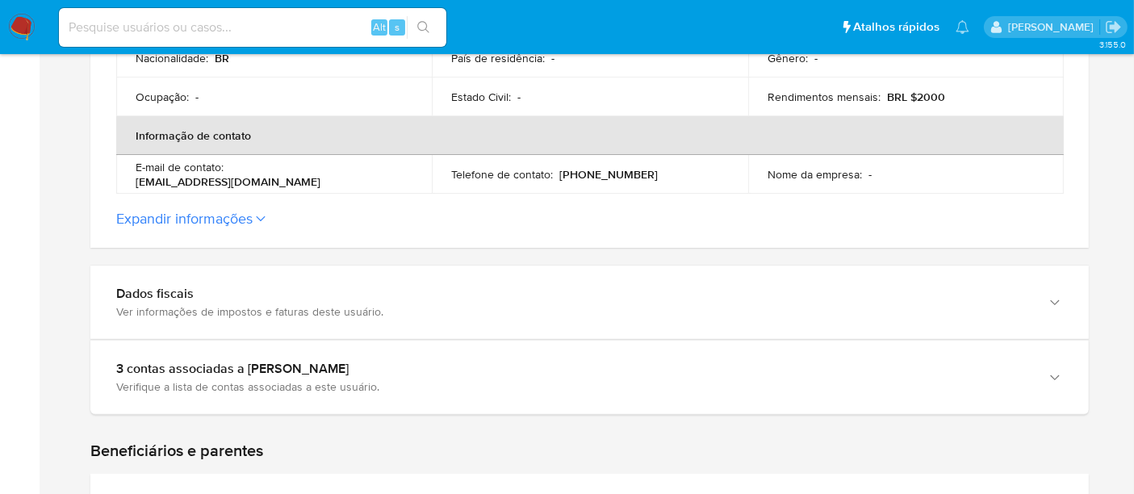
scroll to position [537, 0]
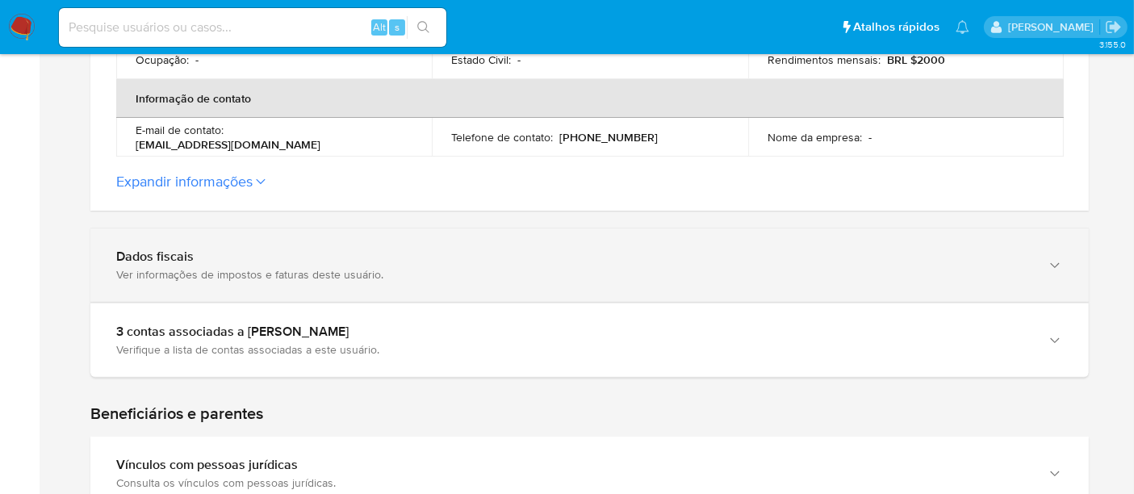
click at [579, 259] on div "Dados fiscais" at bounding box center [573, 257] width 914 height 16
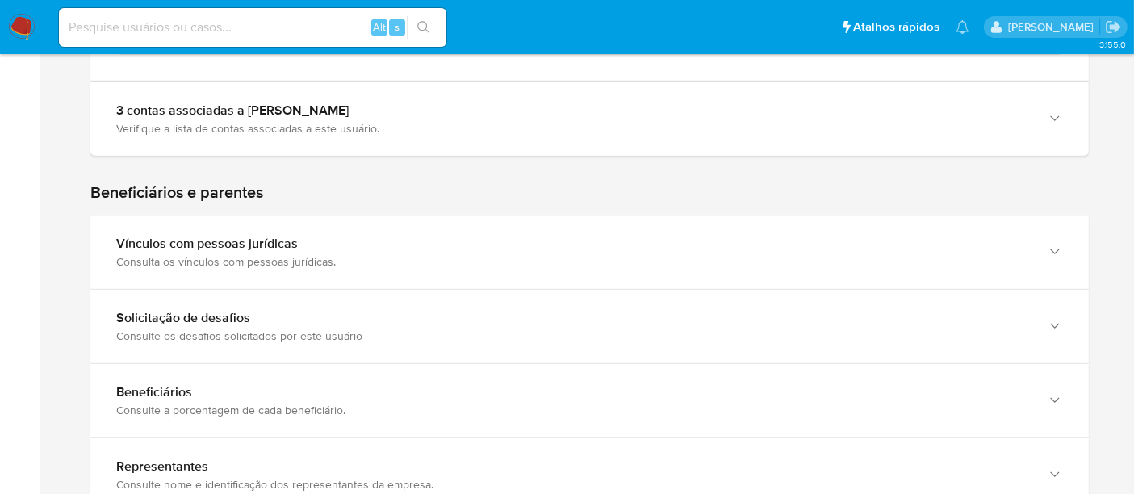
scroll to position [1614, 0]
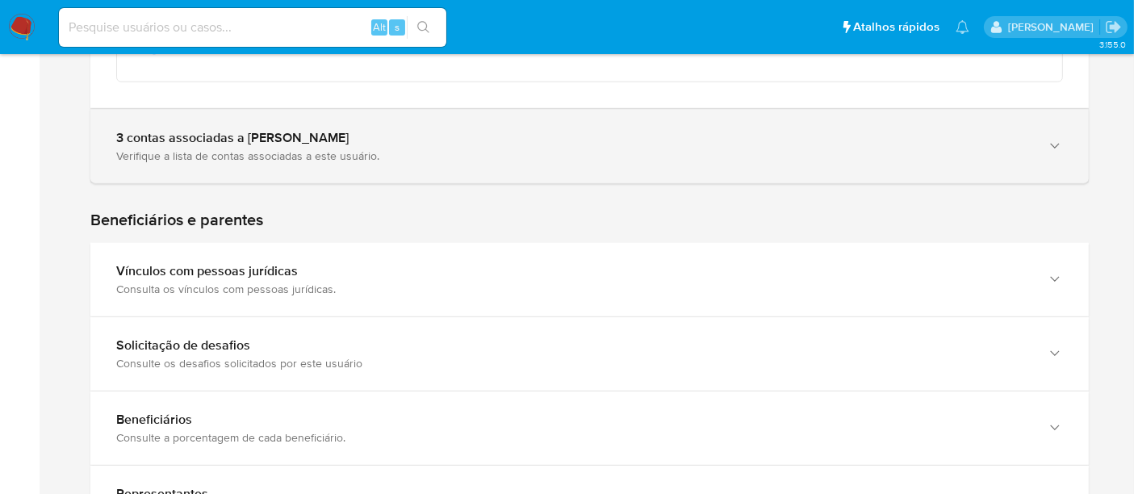
click at [556, 157] on div "Verifique a lista de contas associadas a este usuário." at bounding box center [573, 155] width 914 height 15
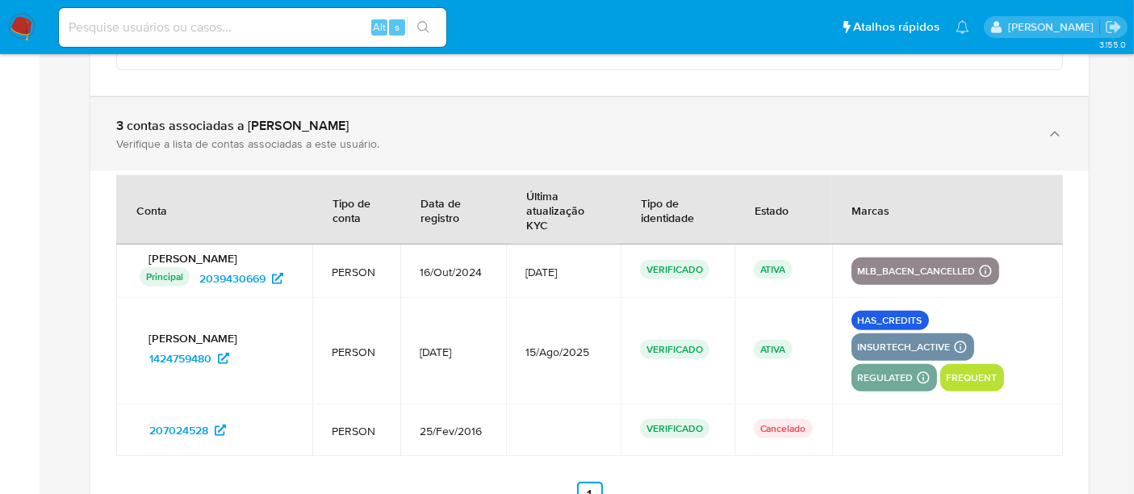
scroll to position [1704, 0]
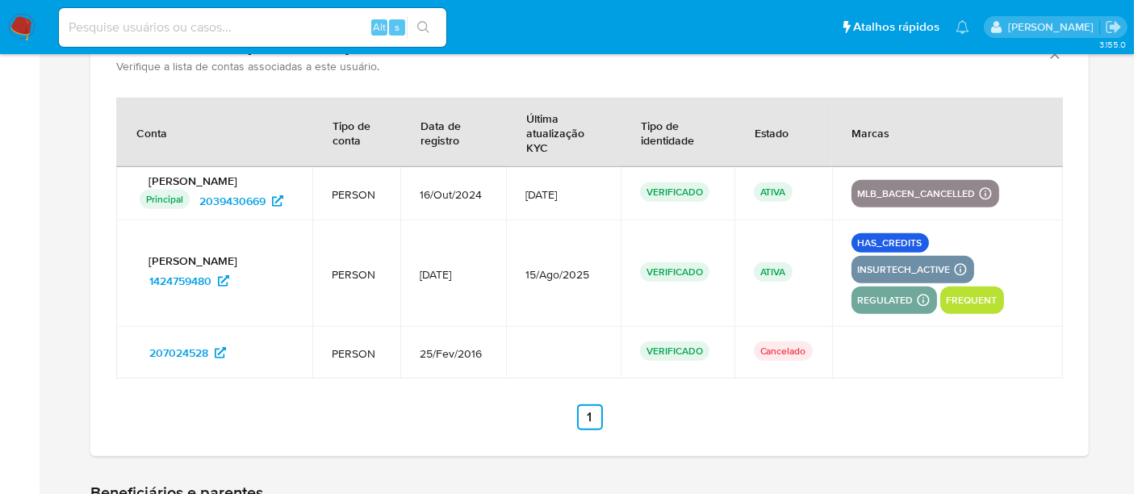
click at [286, 28] on input at bounding box center [252, 27] width 387 height 21
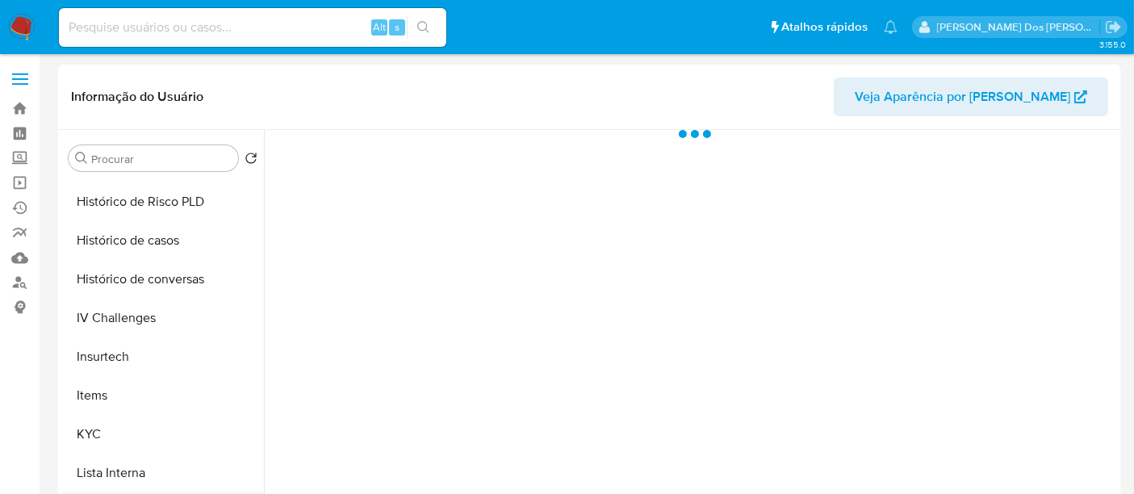
scroll to position [717, 0]
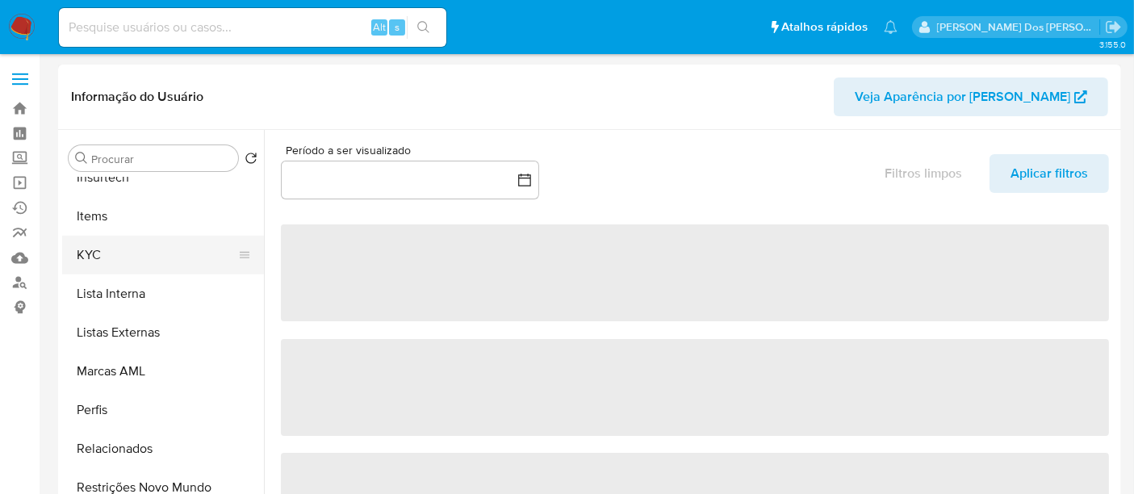
click at [90, 250] on button "KYC" at bounding box center [156, 255] width 189 height 39
select select "10"
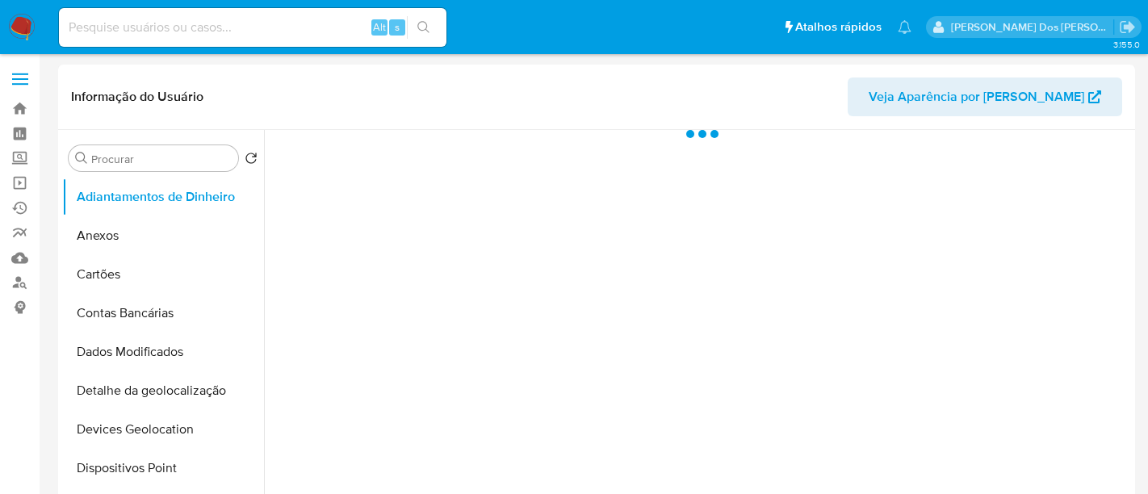
select select "10"
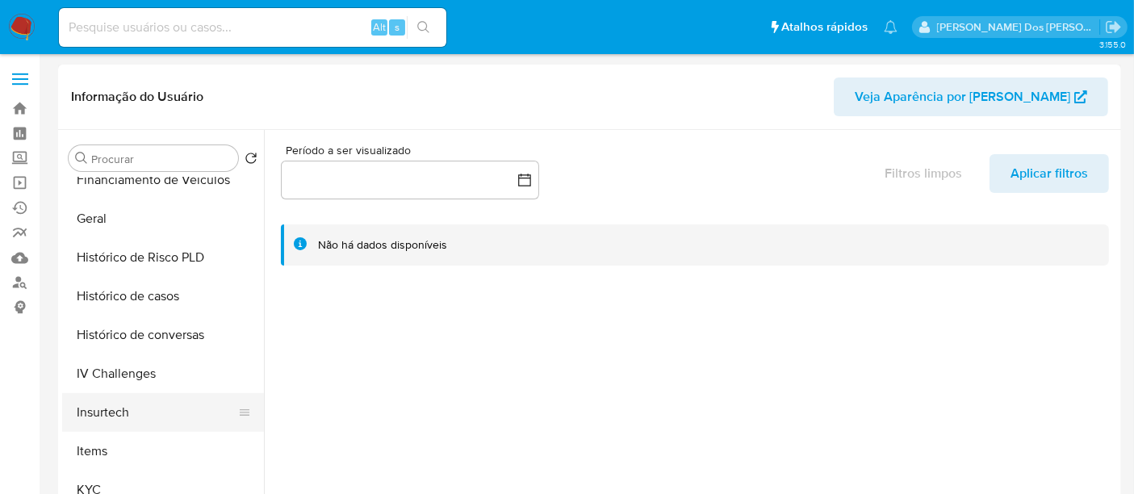
scroll to position [537, 0]
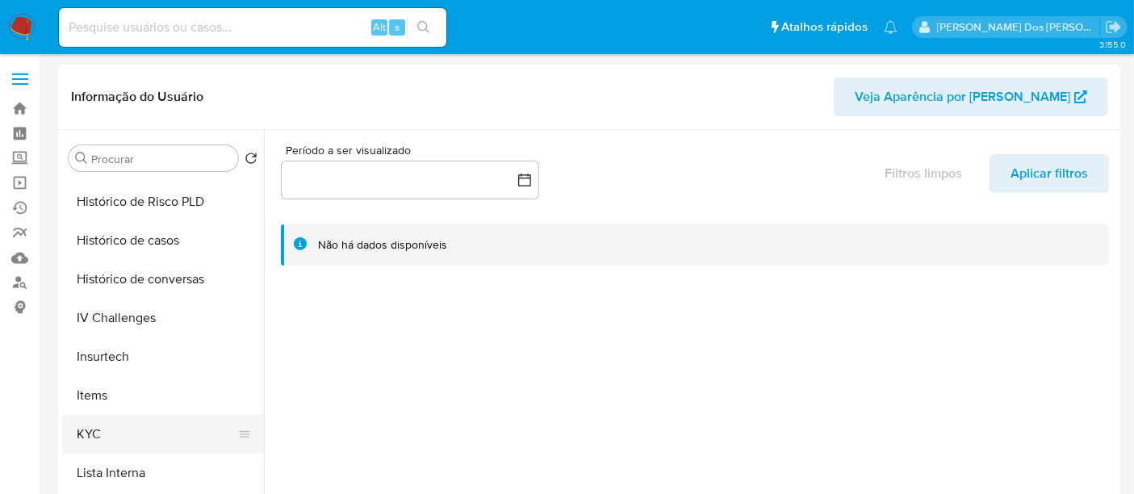
click at [94, 434] on button "KYC" at bounding box center [156, 434] width 189 height 39
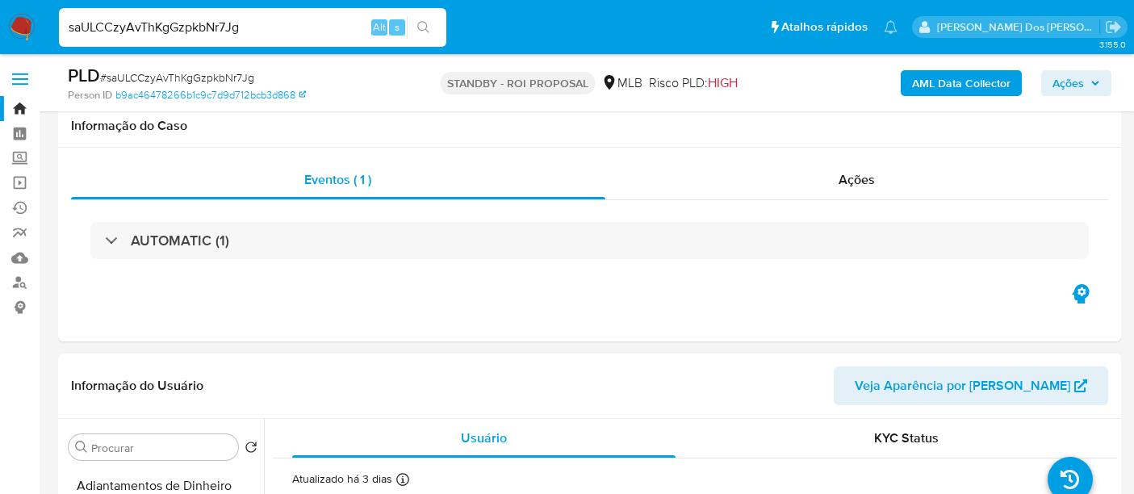
select select "10"
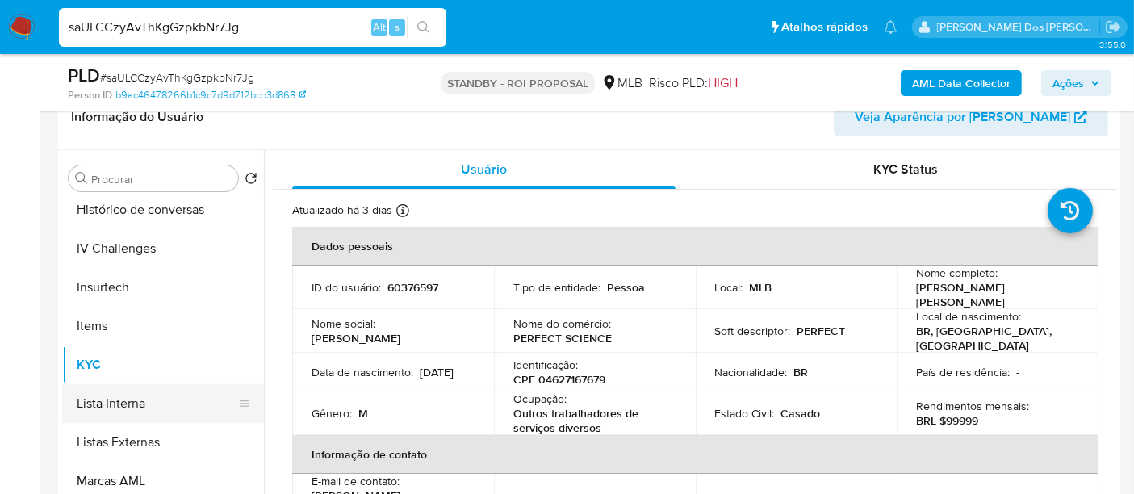
scroll to position [448, 0]
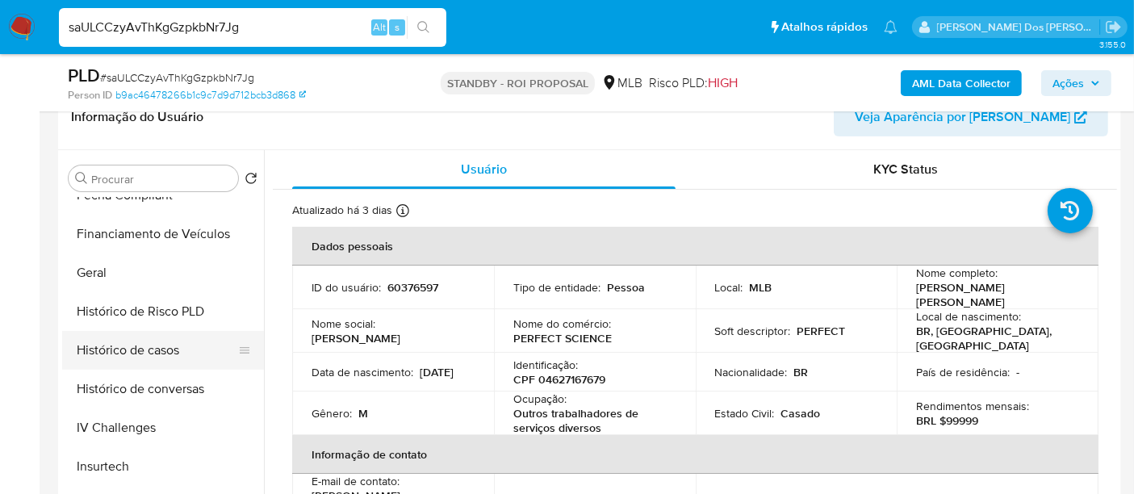
click at [123, 345] on button "Histórico de casos" at bounding box center [156, 350] width 189 height 39
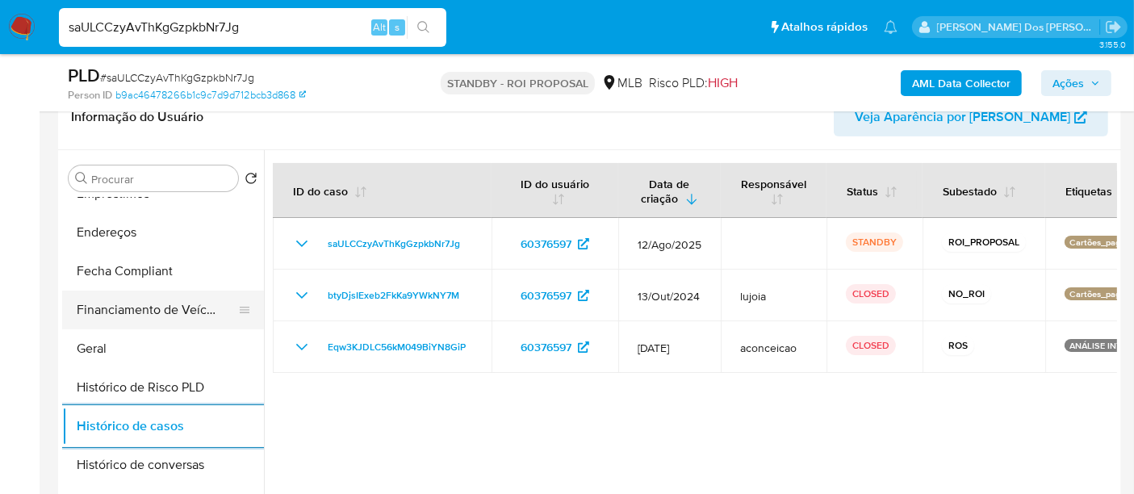
scroll to position [269, 0]
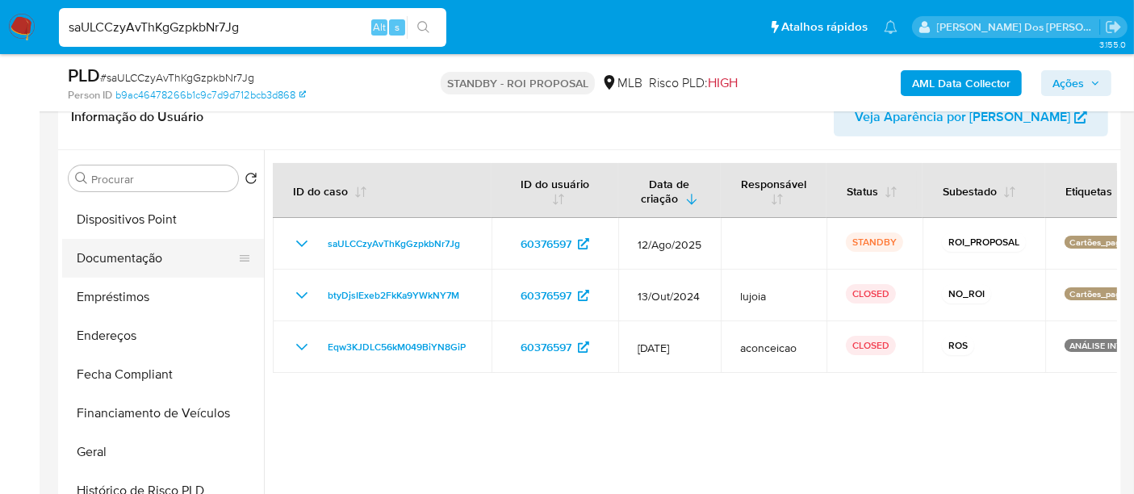
click at [123, 262] on button "Documentação" at bounding box center [156, 258] width 189 height 39
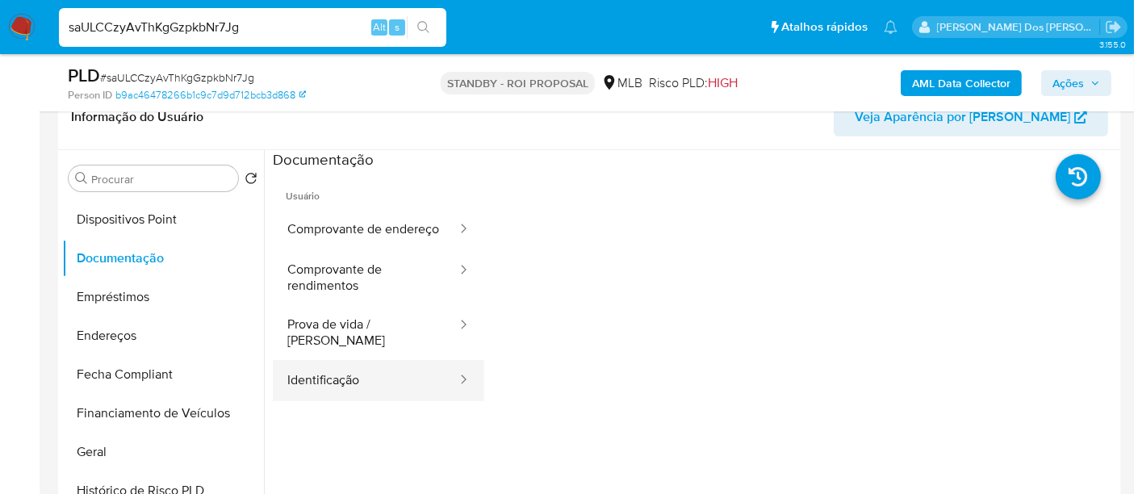
click at [329, 387] on button "Identificação" at bounding box center [366, 380] width 186 height 41
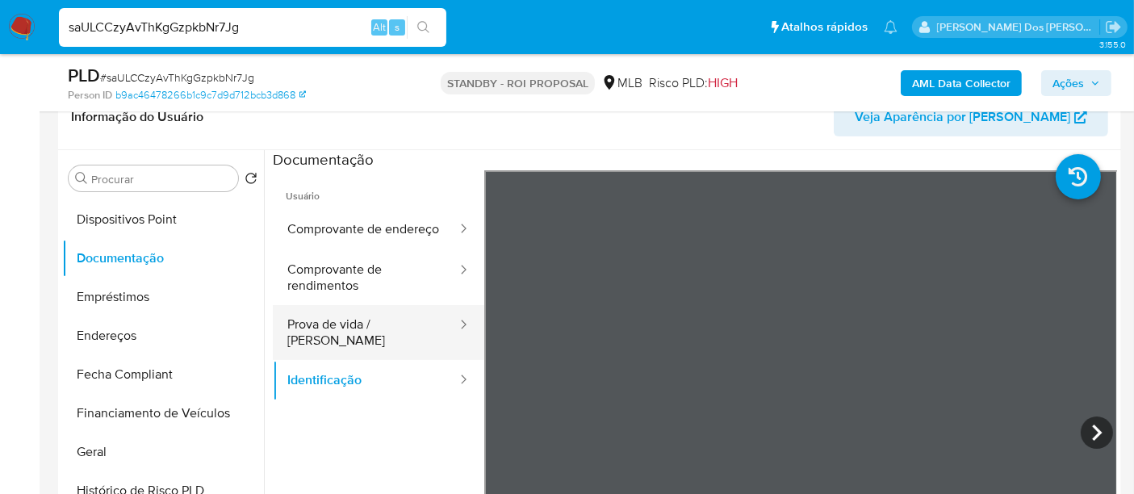
click at [333, 332] on button "Prova de vida / Selfie" at bounding box center [366, 332] width 186 height 55
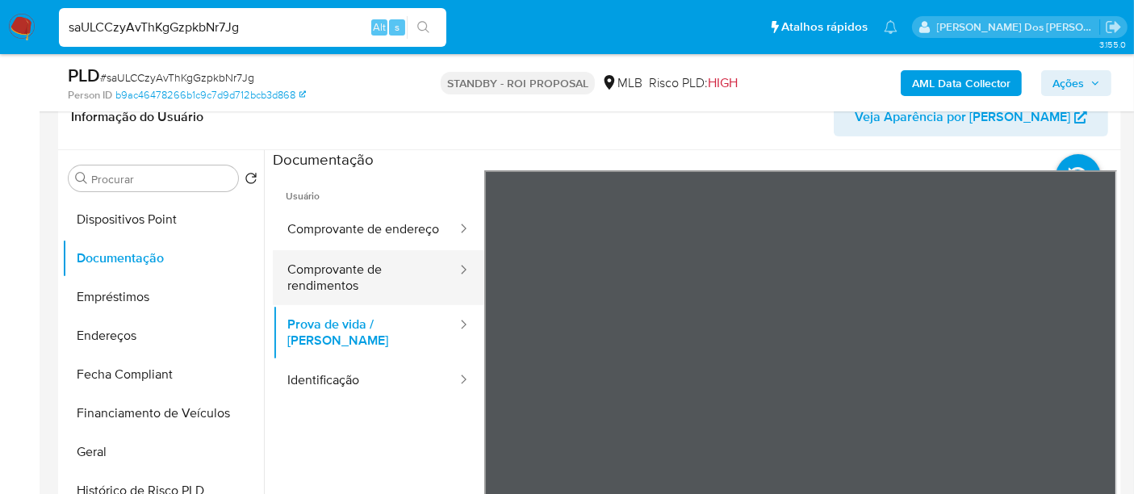
click at [339, 289] on button "Comprovante de rendimentos" at bounding box center [366, 277] width 186 height 55
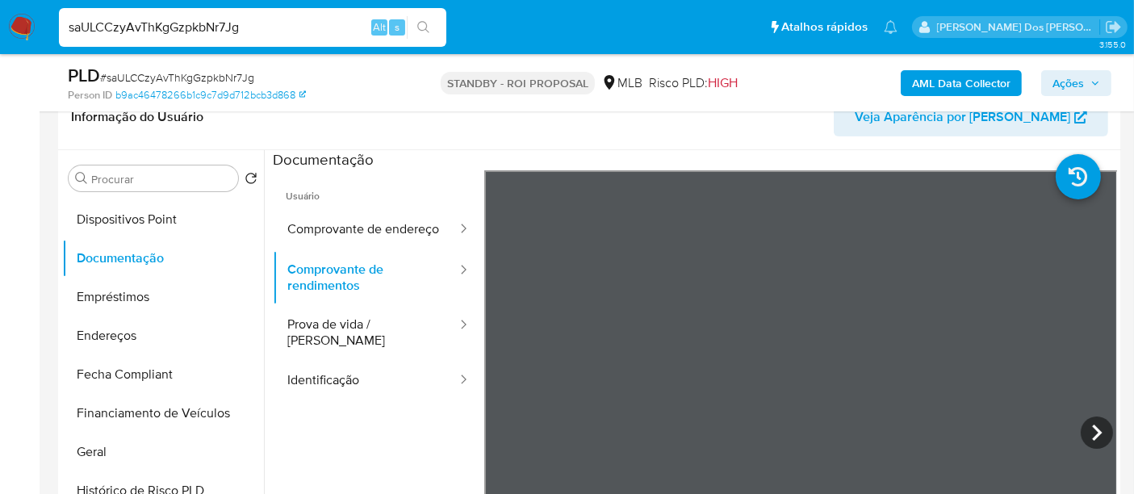
click at [1084, 434] on icon at bounding box center [1097, 432] width 32 height 32
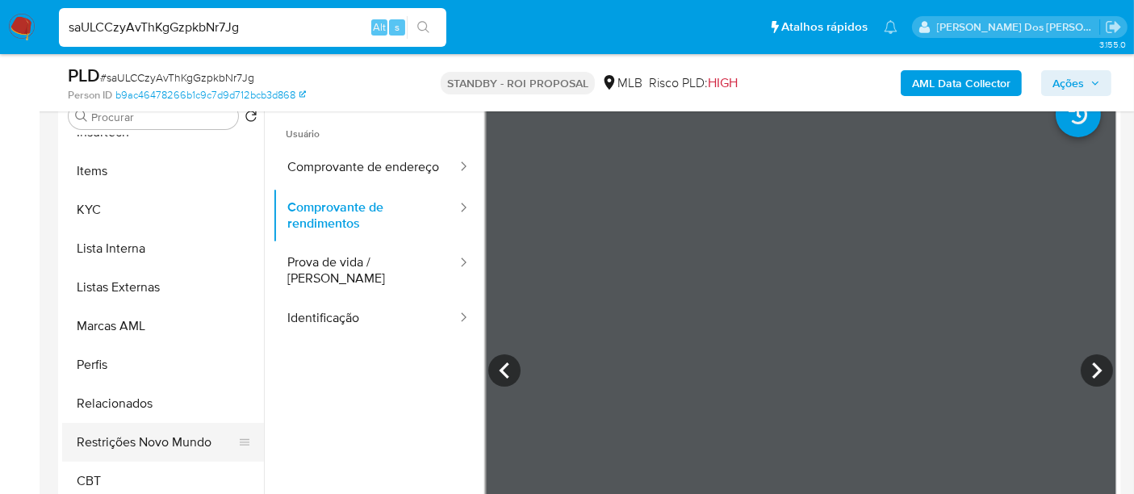
scroll to position [358, 0]
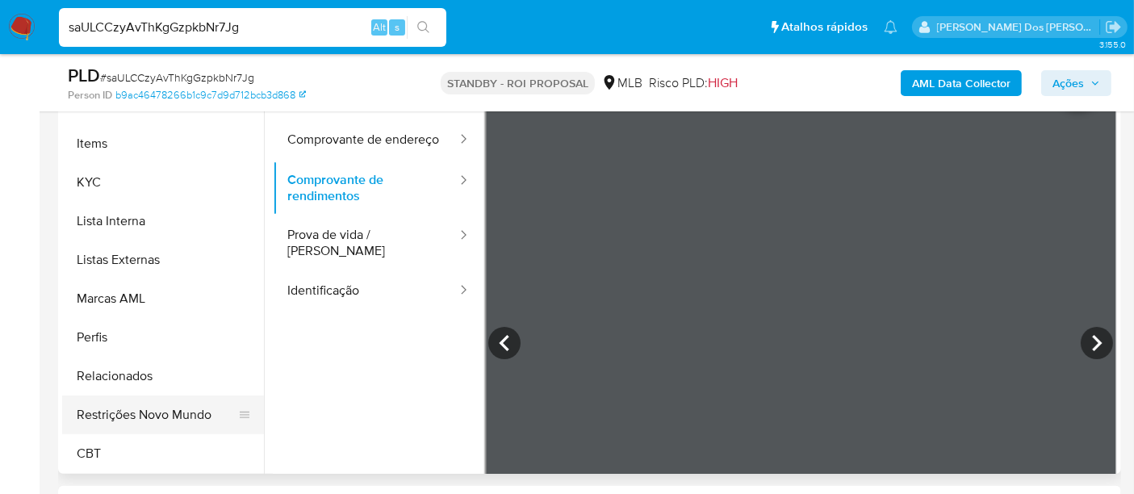
click at [148, 408] on button "Restrições Novo Mundo" at bounding box center [156, 414] width 189 height 39
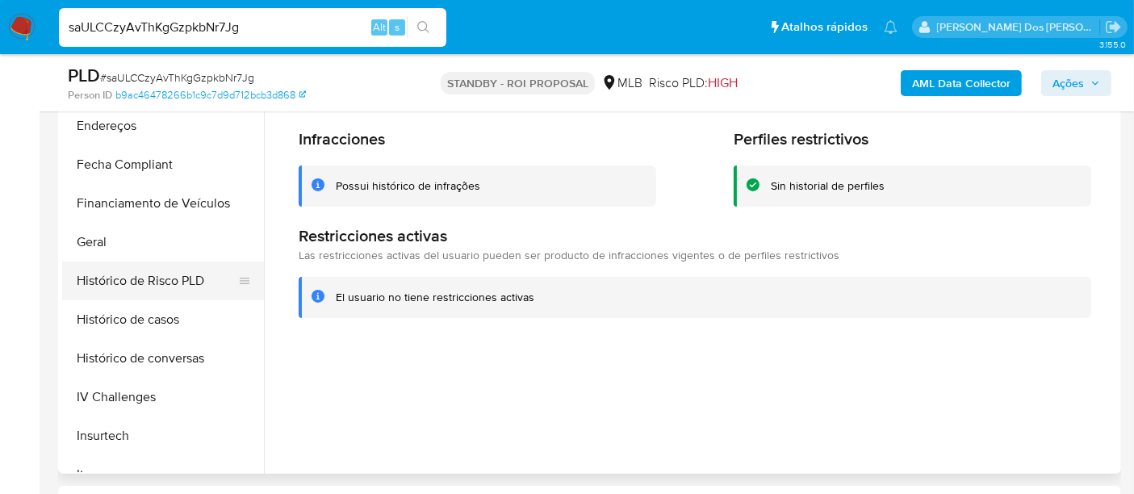
scroll to position [362, 0]
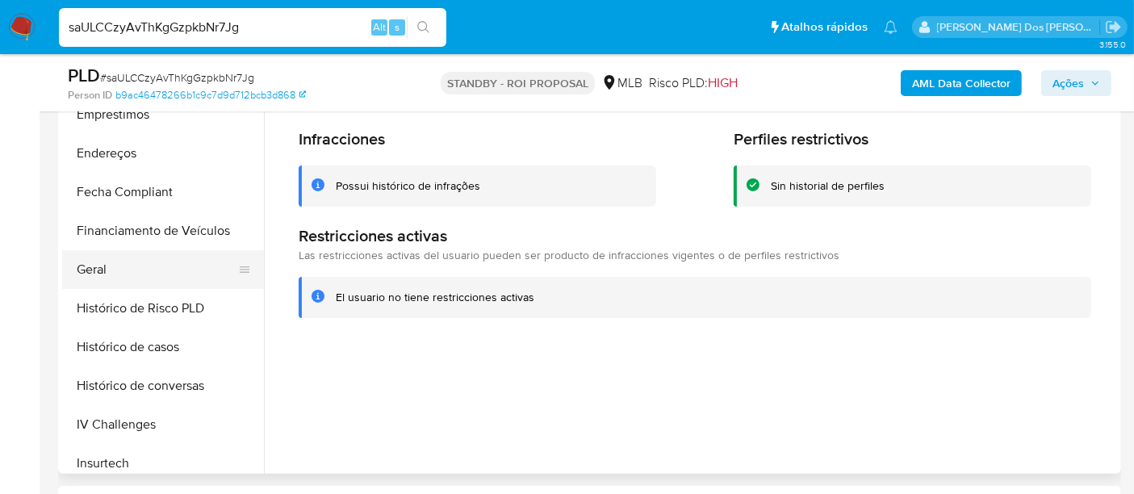
click at [97, 273] on button "Geral" at bounding box center [156, 269] width 189 height 39
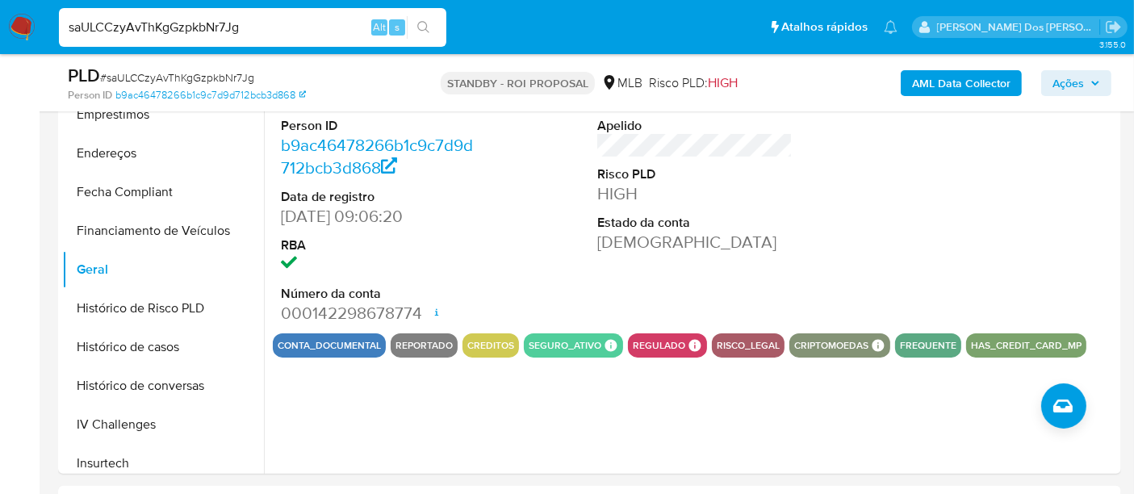
click at [240, 27] on input "saULCCzyAvThKgGzpkbNr7Jg" at bounding box center [252, 27] width 387 height 21
paste input "wlHGlH7QFPEVi7UjvA8Ocqow"
type input "wlHGlH7QFPEVi7UjvA8Ocqow"
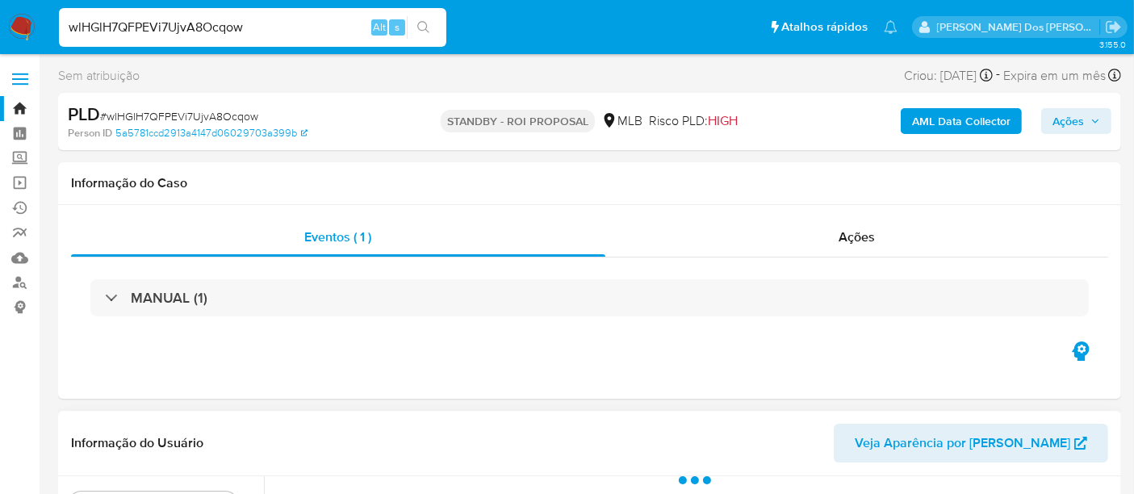
scroll to position [269, 0]
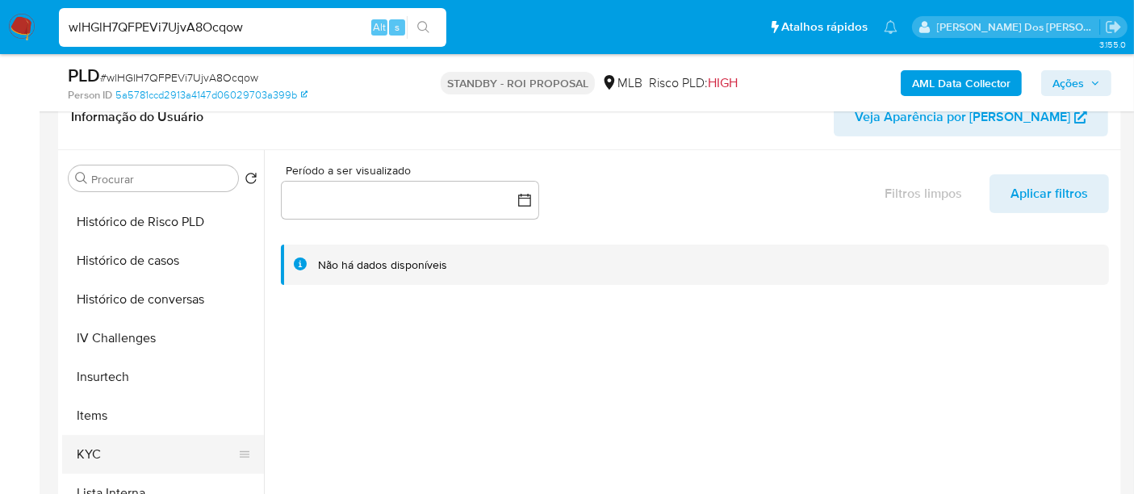
select select "10"
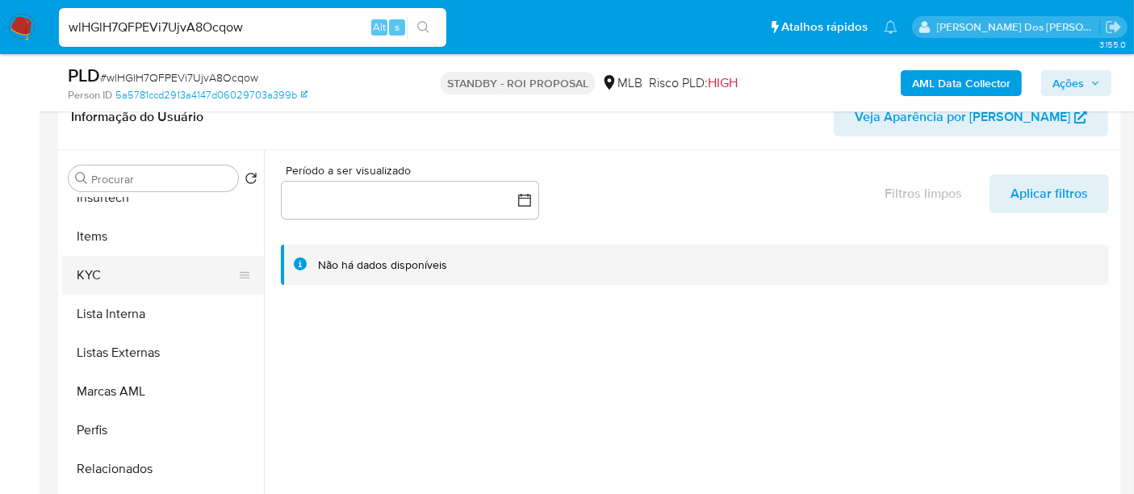
click at [90, 274] on button "KYC" at bounding box center [156, 275] width 189 height 39
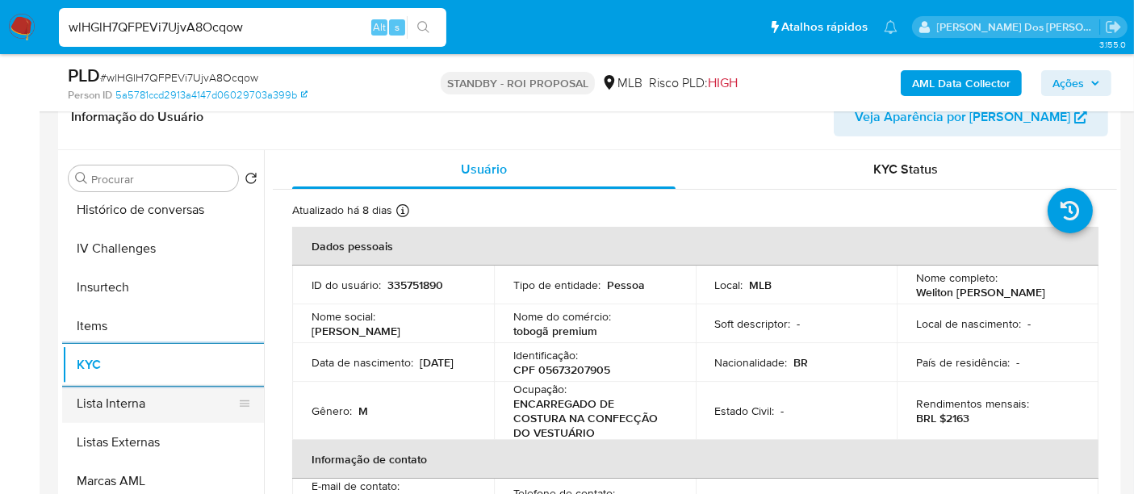
scroll to position [537, 0]
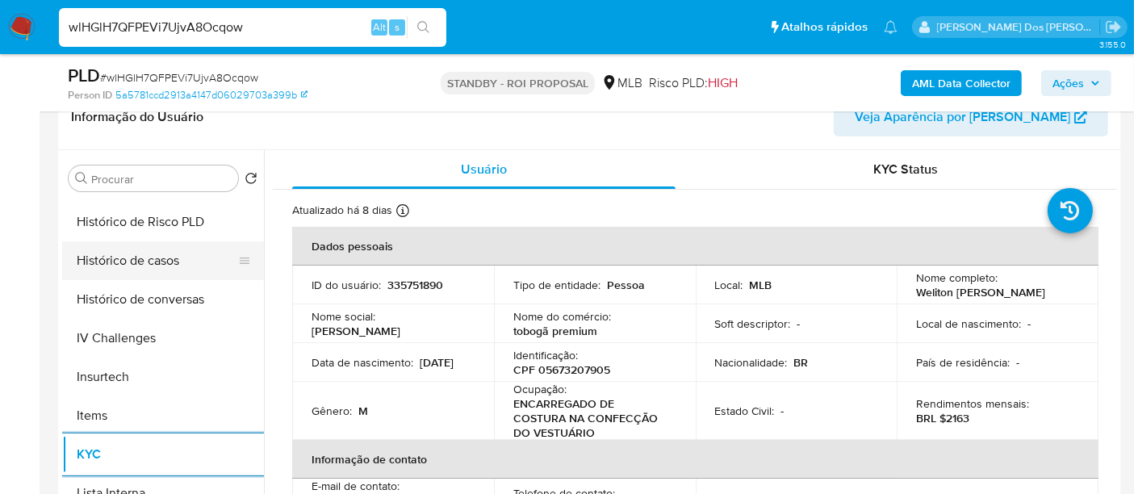
click at [117, 275] on button "Histórico de casos" at bounding box center [156, 260] width 189 height 39
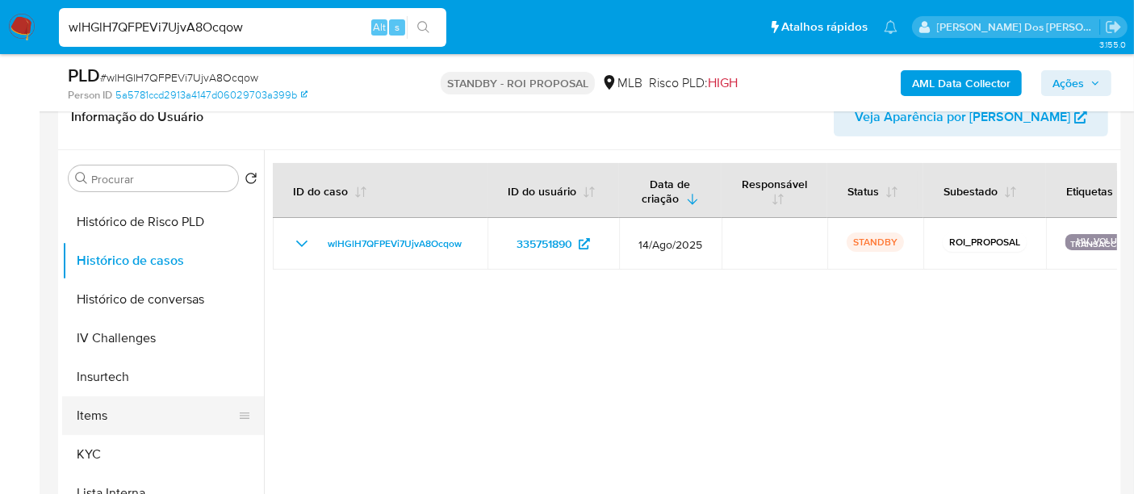
scroll to position [269, 0]
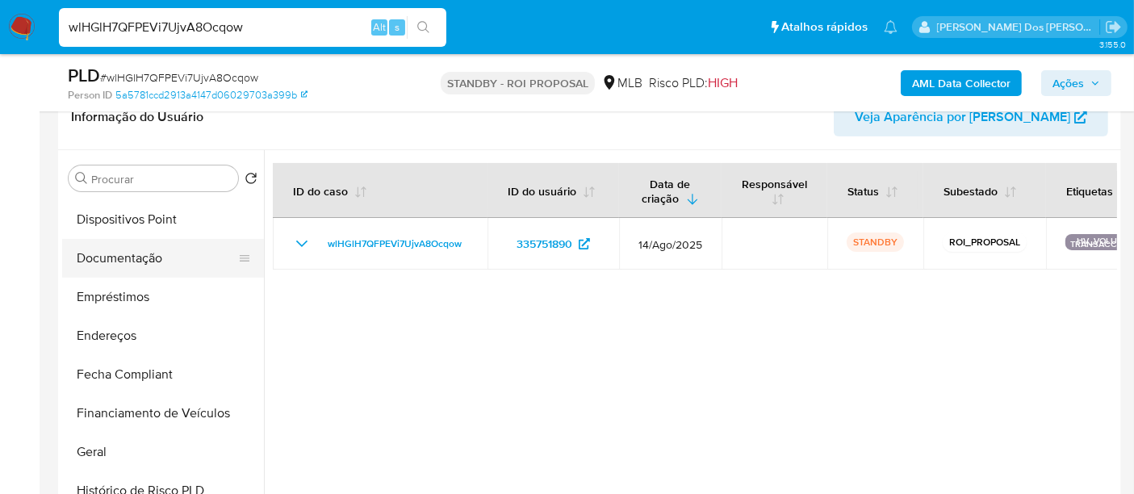
click at [126, 258] on button "Documentação" at bounding box center [156, 258] width 189 height 39
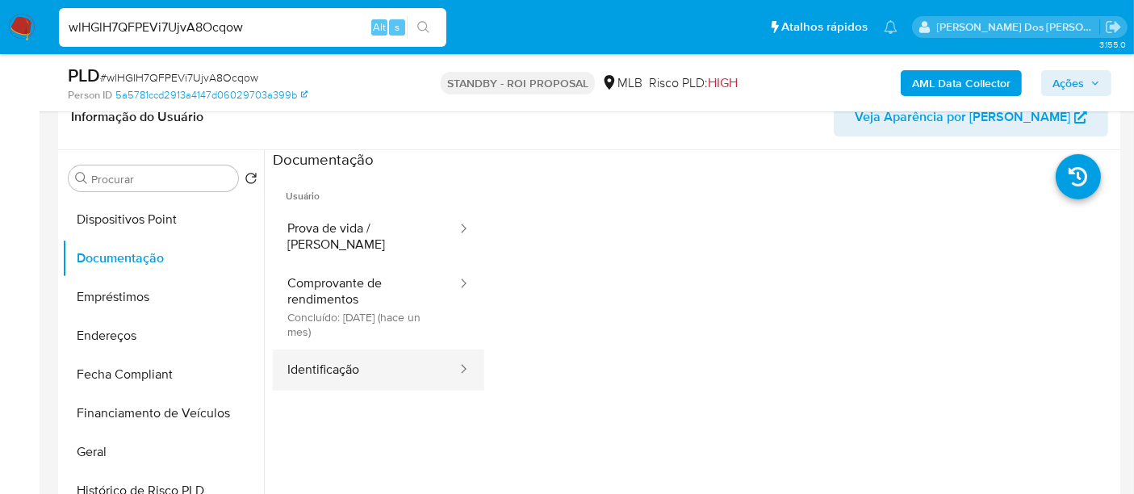
click at [339, 349] on button "Identificação" at bounding box center [366, 369] width 186 height 41
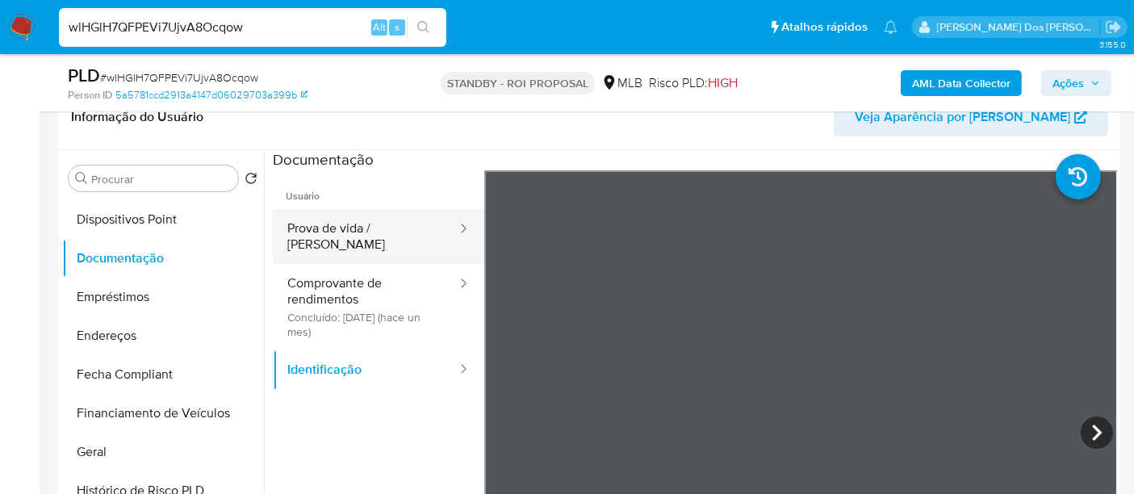
click at [382, 233] on button "Prova de vida / [PERSON_NAME]" at bounding box center [366, 236] width 186 height 55
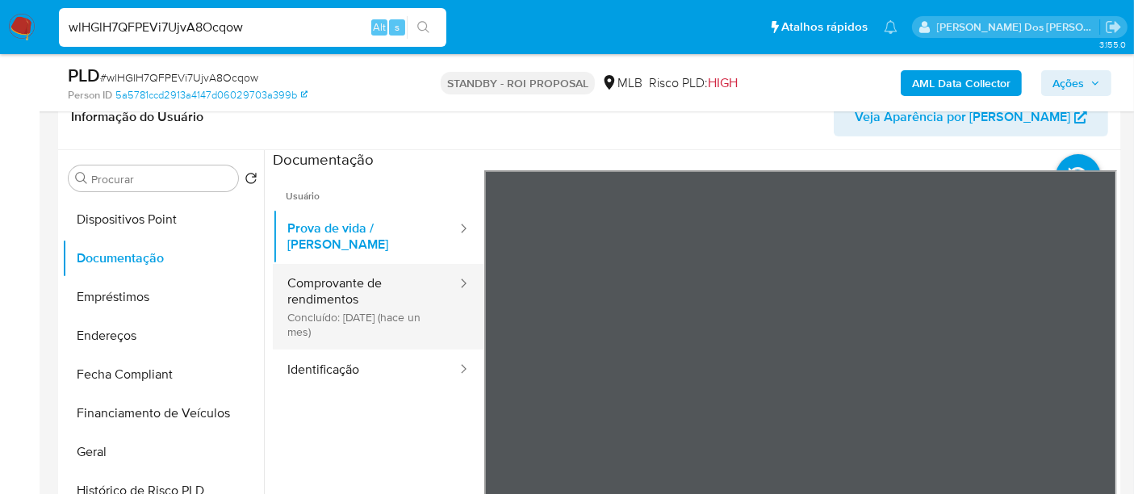
click at [341, 289] on button "Comprovante de rendimentos Concluído: 08/07/2025 (hace un mes)" at bounding box center [366, 307] width 186 height 86
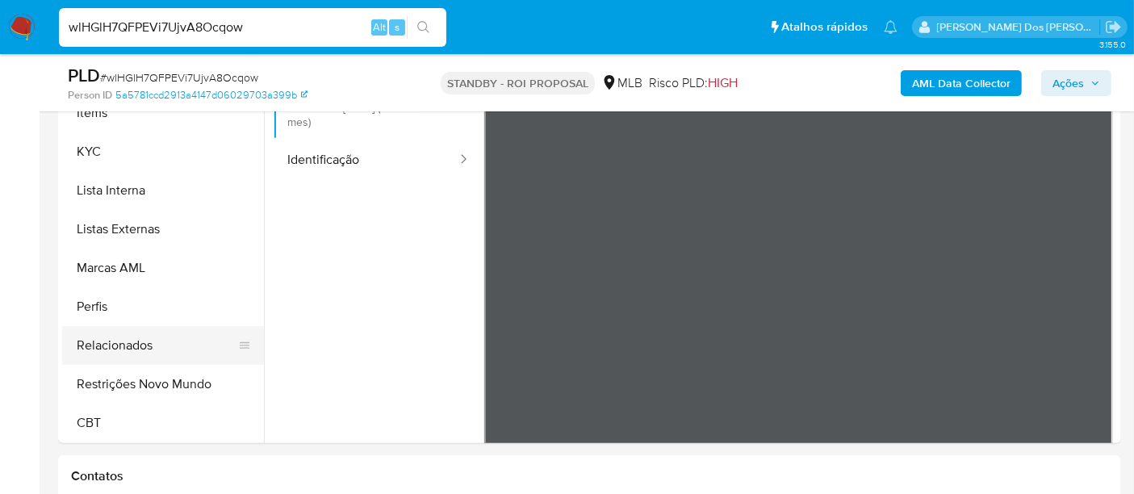
scroll to position [448, 0]
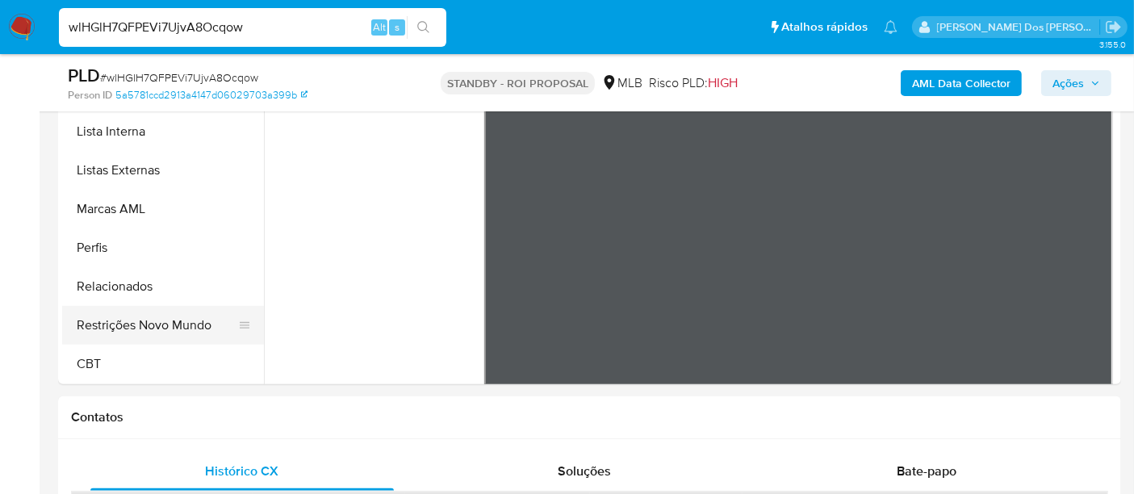
click at [179, 330] on button "Restrições Novo Mundo" at bounding box center [156, 325] width 189 height 39
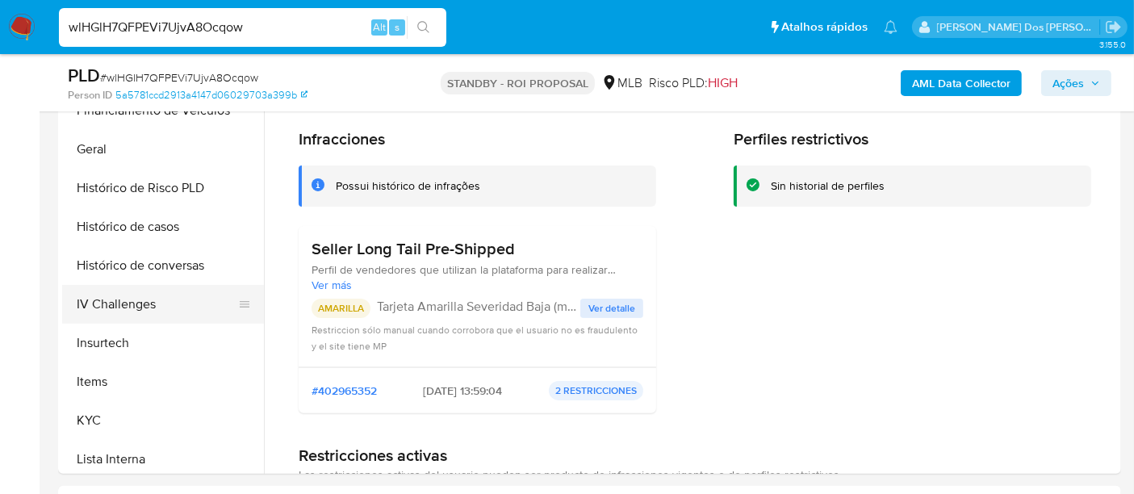
scroll to position [451, 0]
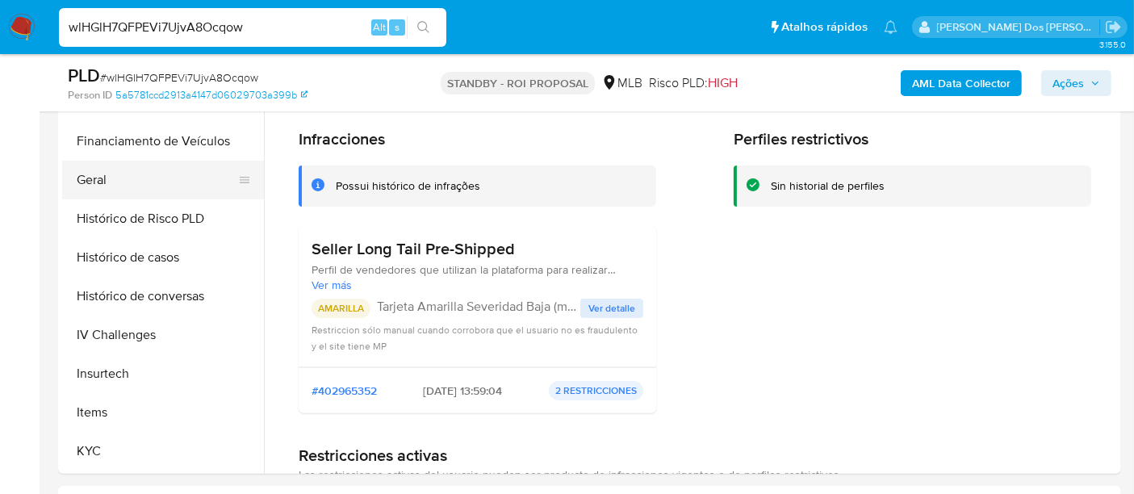
click at [71, 175] on button "Geral" at bounding box center [156, 180] width 189 height 39
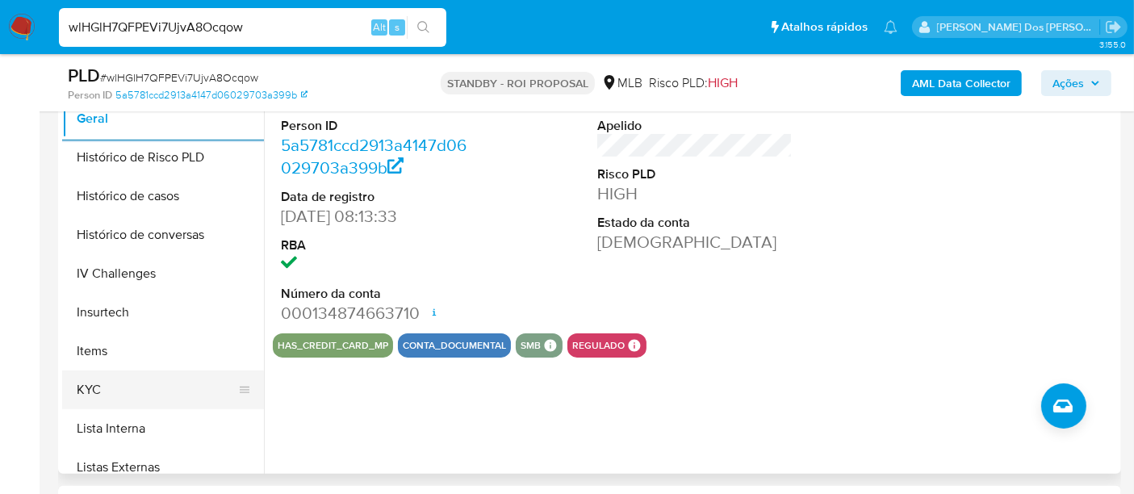
scroll to position [541, 0]
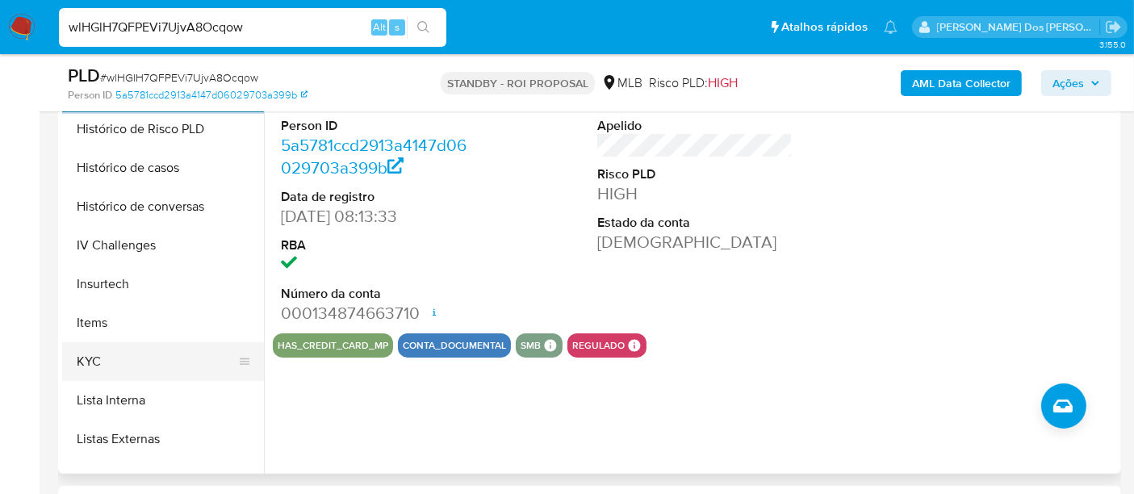
click at [83, 349] on button "KYC" at bounding box center [156, 361] width 189 height 39
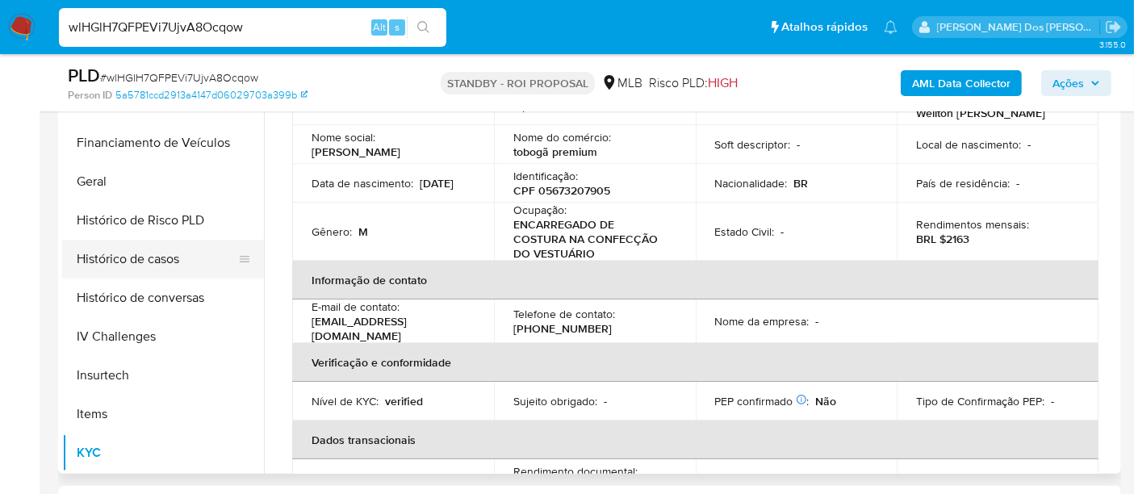
scroll to position [362, 0]
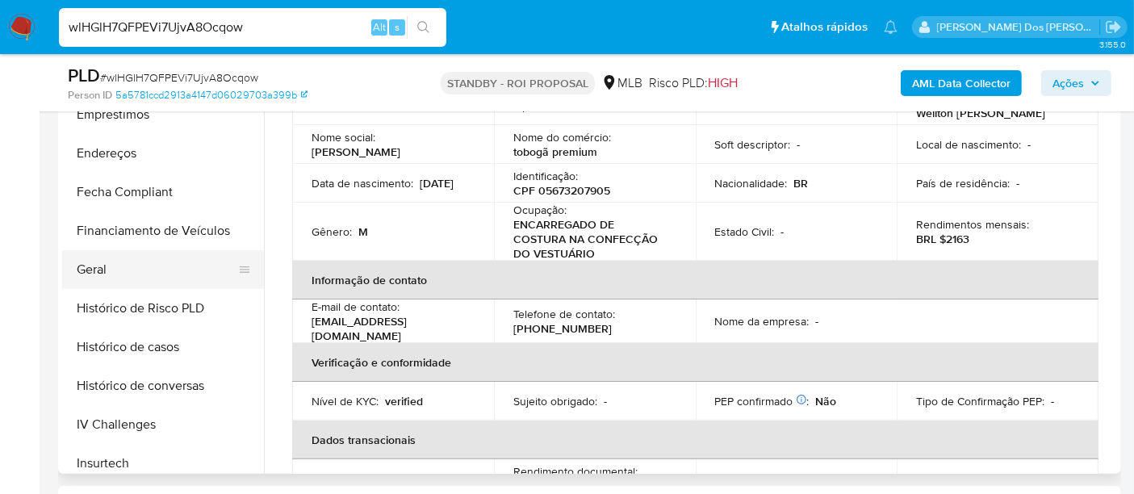
click at [96, 261] on button "Geral" at bounding box center [156, 269] width 189 height 39
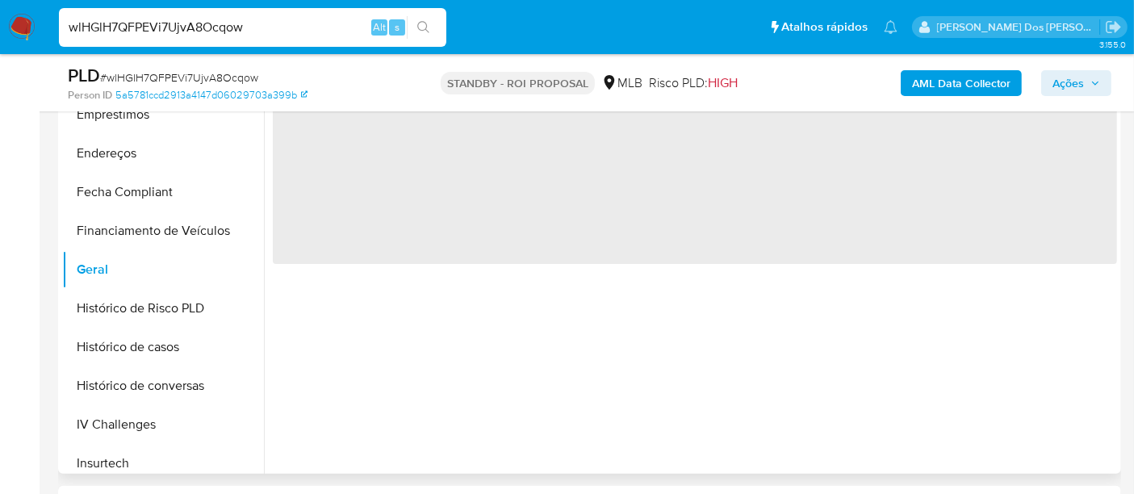
scroll to position [0, 0]
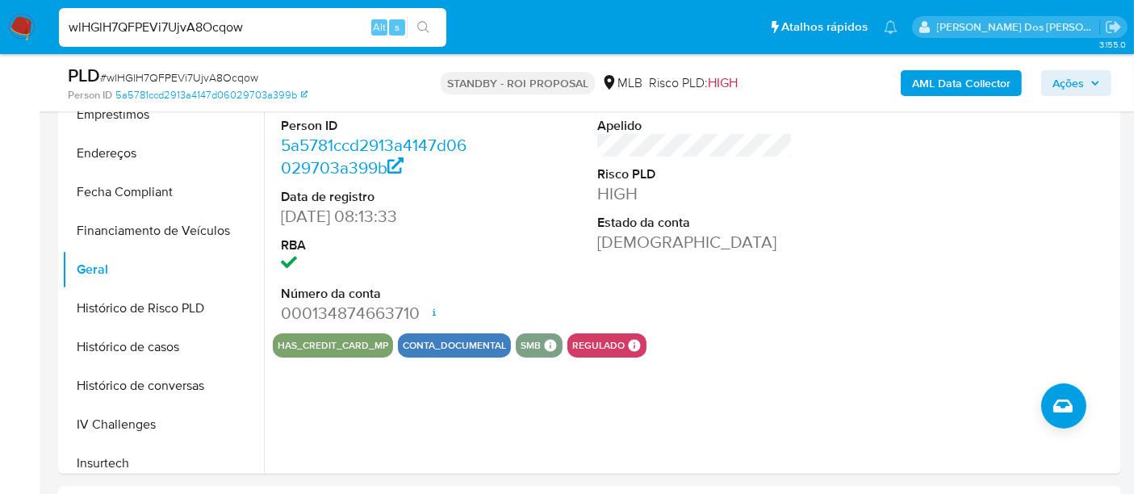
click at [251, 22] on input "wlHGlH7QFPEVi7UjvA8Ocqow" at bounding box center [252, 27] width 387 height 21
paste input "llPkIqS80zT0HlulBmHeIXlk"
type input "llPkIqS80zT0HlulBmHeIXlk"
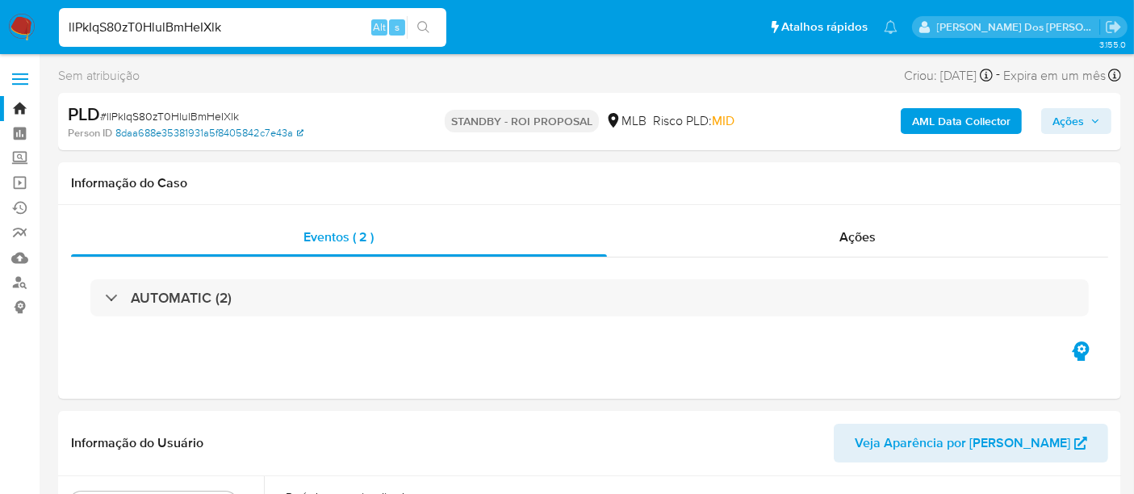
select select "10"
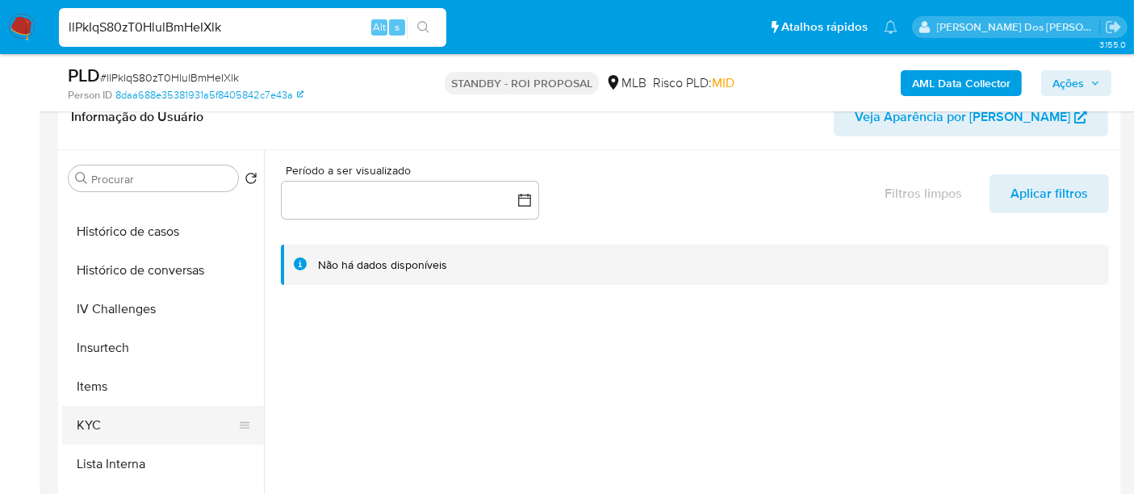
scroll to position [627, 0]
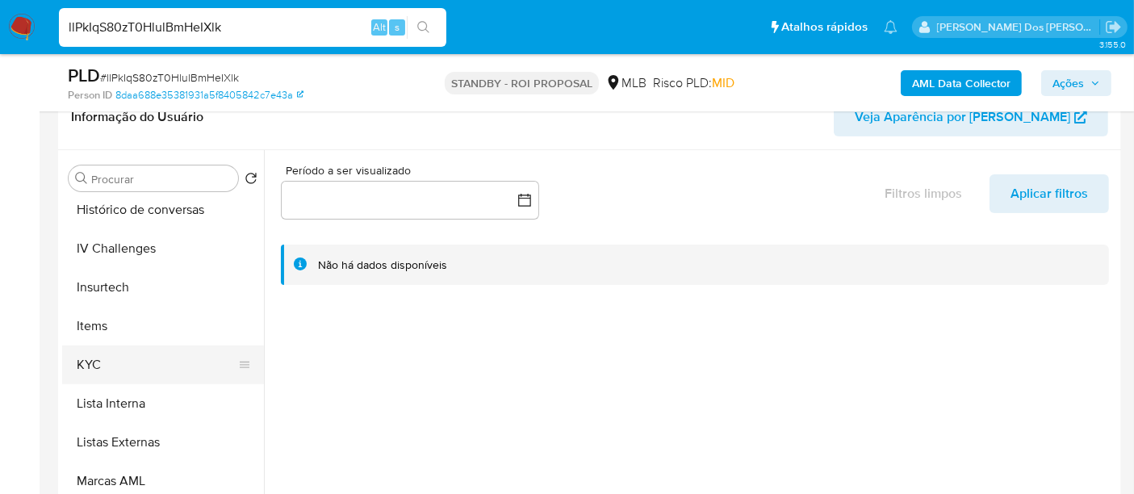
click at [89, 363] on button "KYC" at bounding box center [156, 364] width 189 height 39
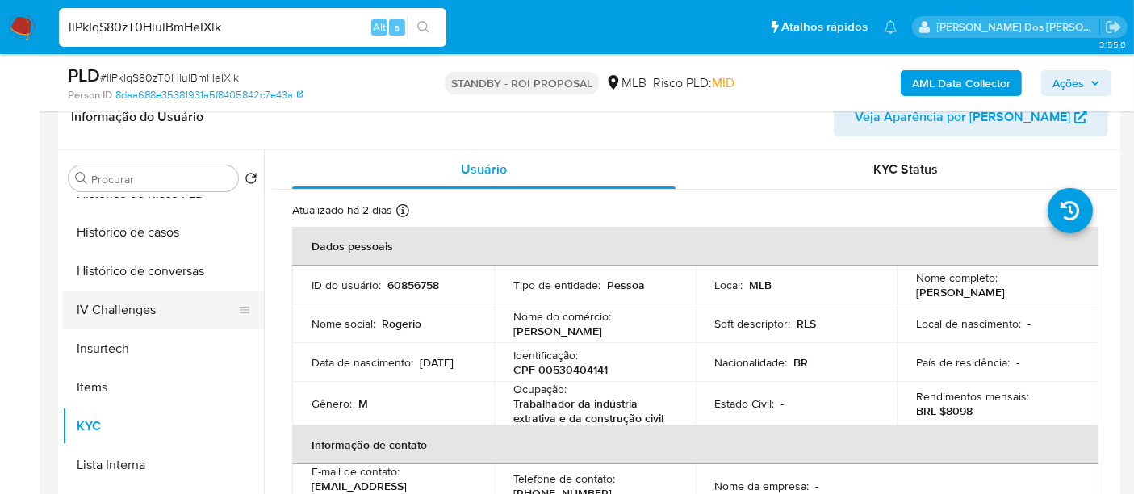
scroll to position [537, 0]
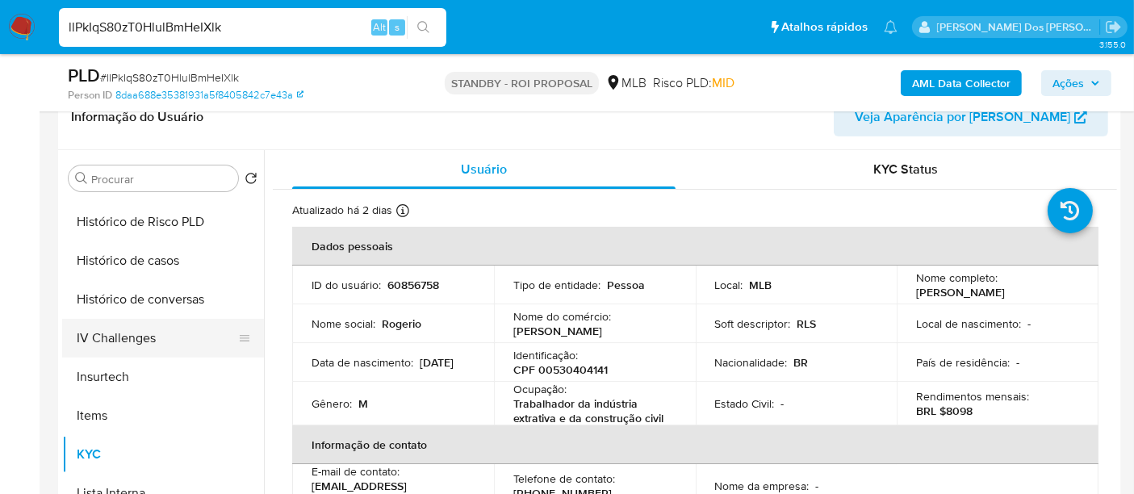
click at [138, 268] on button "Histórico de casos" at bounding box center [163, 260] width 202 height 39
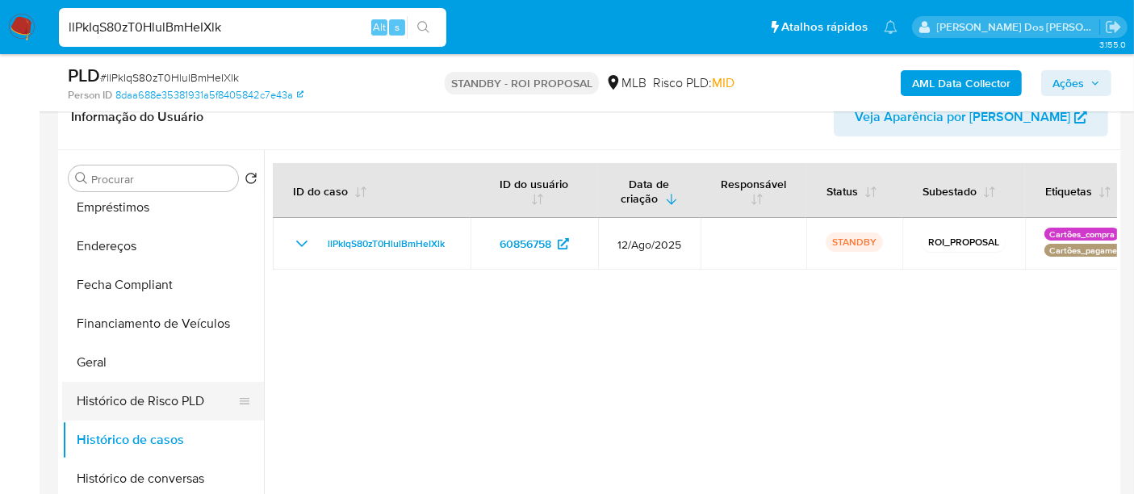
scroll to position [179, 0]
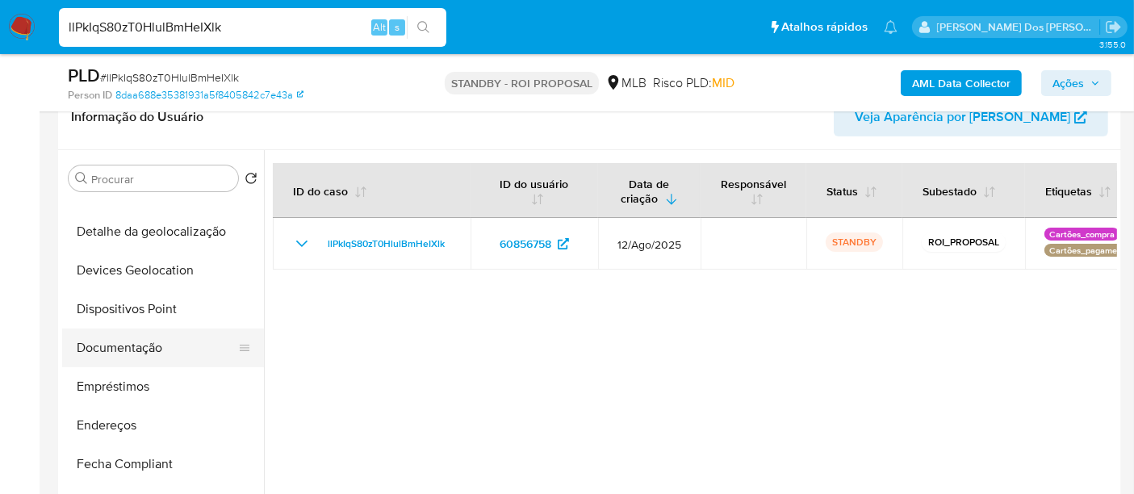
click at [145, 345] on button "Documentação" at bounding box center [156, 347] width 189 height 39
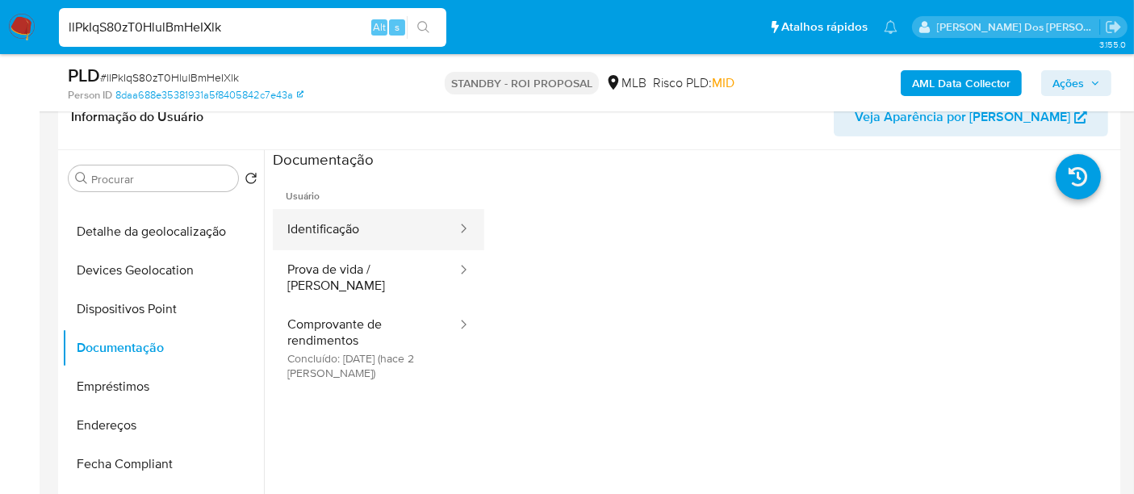
click at [333, 246] on button "Identificação" at bounding box center [366, 229] width 186 height 41
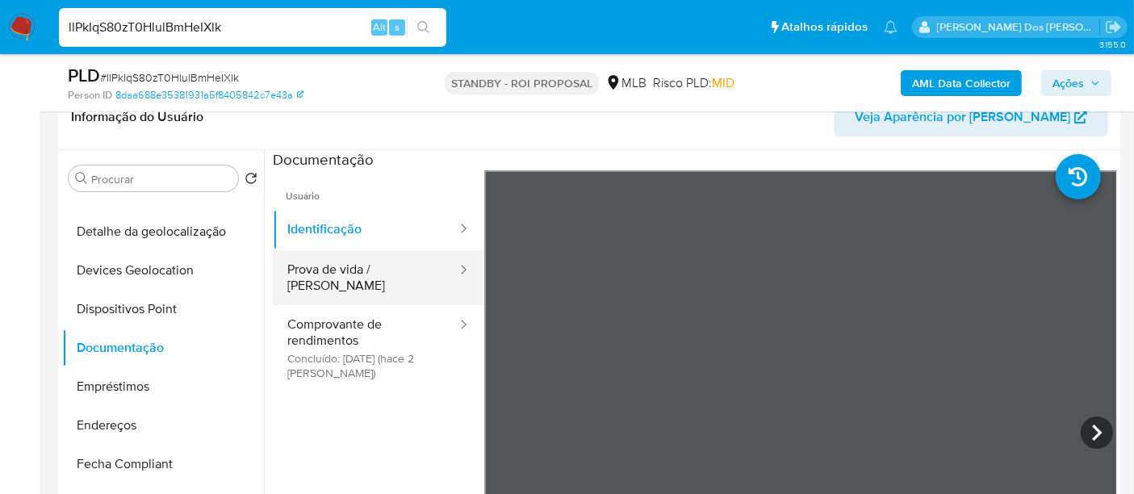
click at [391, 265] on button "Prova de vida / Selfie" at bounding box center [366, 277] width 186 height 55
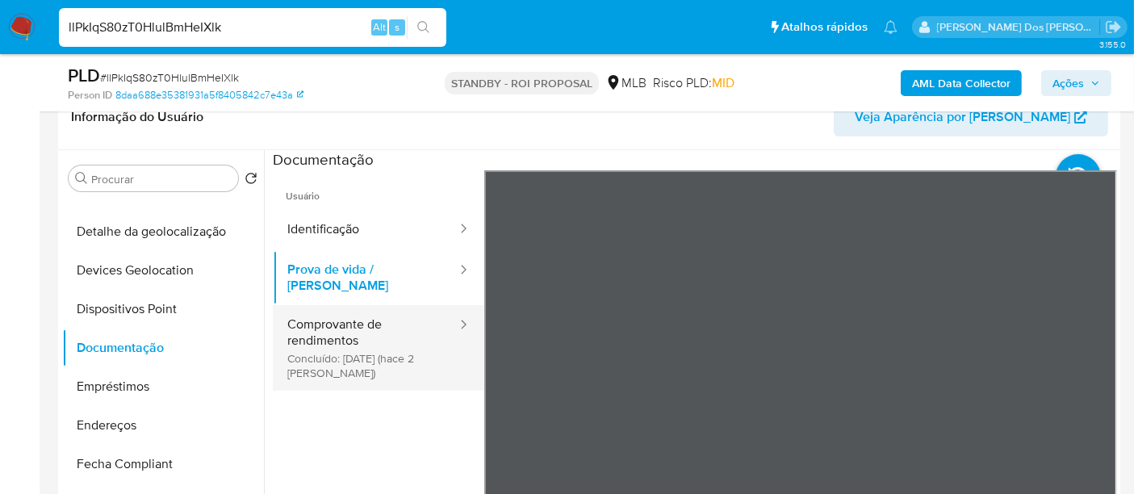
click at [324, 333] on button "Comprovante de rendimentos Concluído: 19/08/2025 (hace 2 días)" at bounding box center [366, 348] width 186 height 86
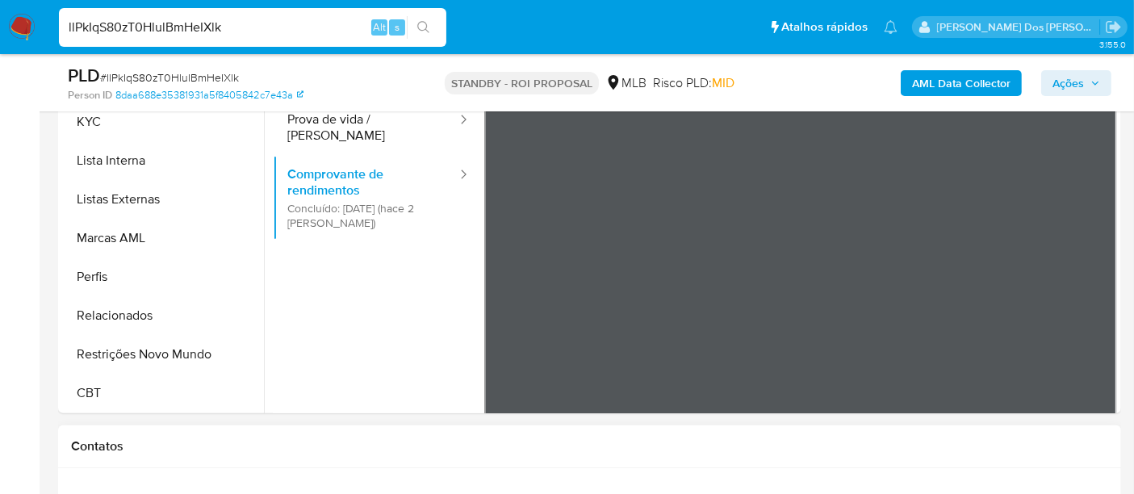
scroll to position [537, 0]
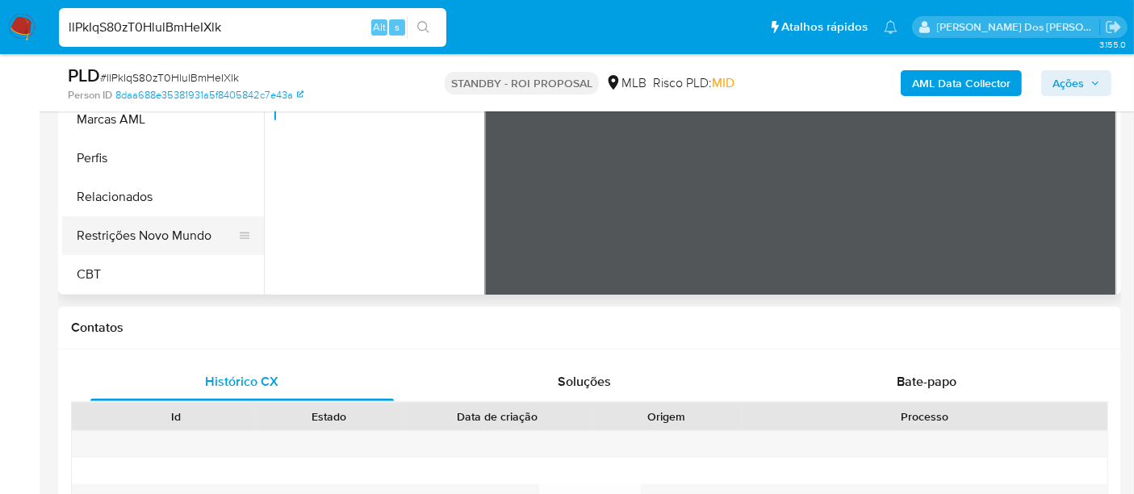
click at [170, 236] on button "Restrições Novo Mundo" at bounding box center [156, 235] width 189 height 39
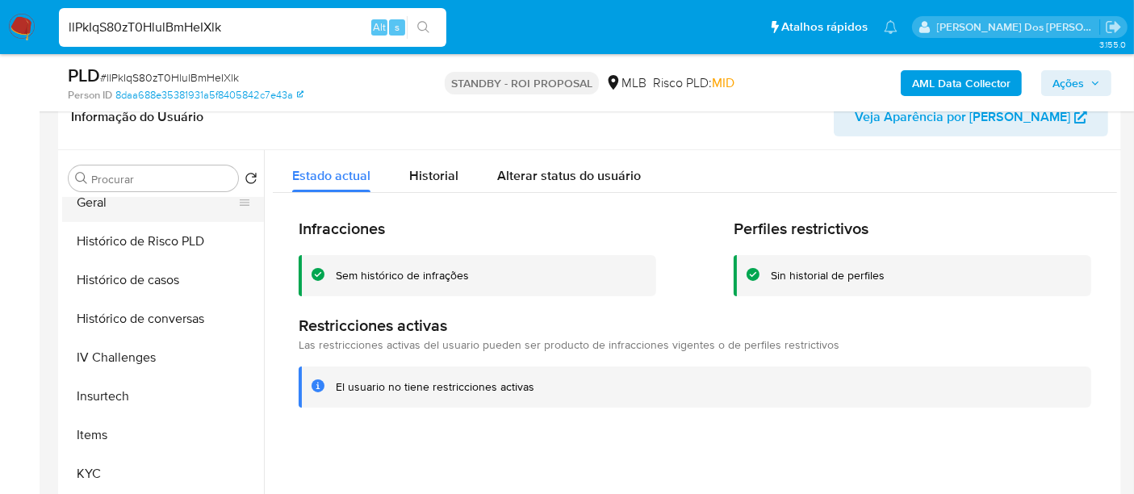
scroll to position [362, 0]
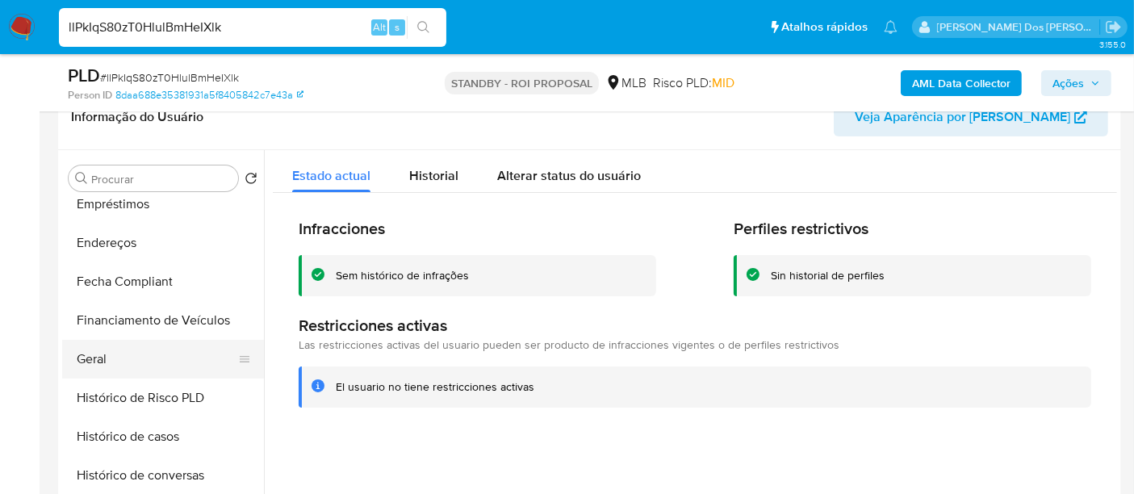
click at [90, 354] on button "Geral" at bounding box center [156, 359] width 189 height 39
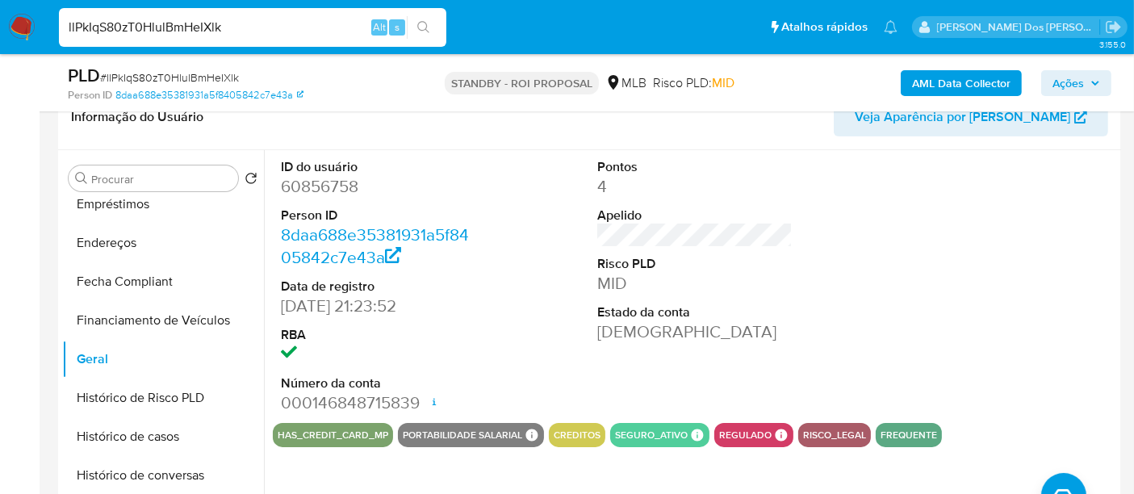
click at [200, 27] on input "llPkIqS80zT0HlulBmHeIXlk" at bounding box center [252, 27] width 387 height 21
paste input "vruiGy0VPp5LOETXtx7ifFMX"
type input "vruiGy0VPp5LOETXtx7ifFMX"
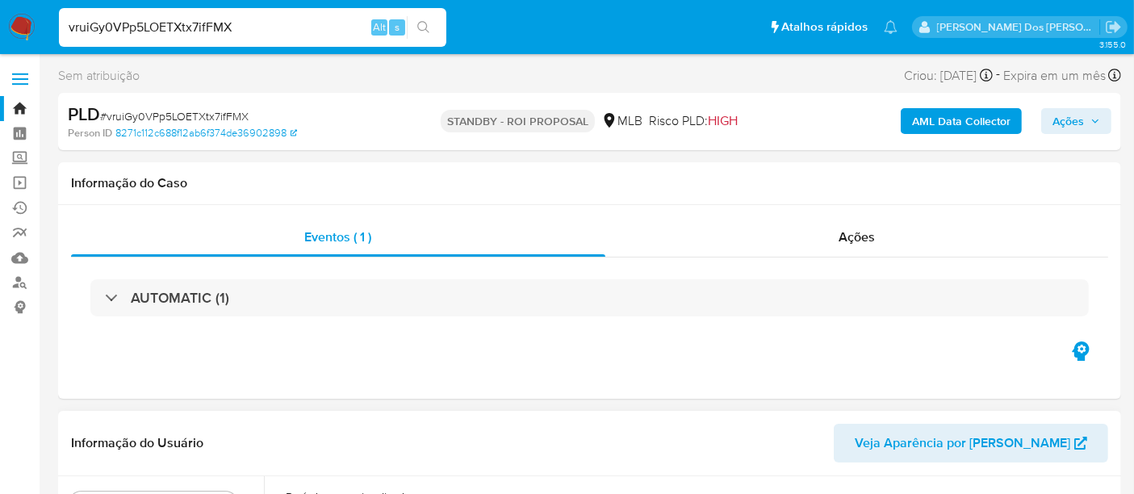
select select "10"
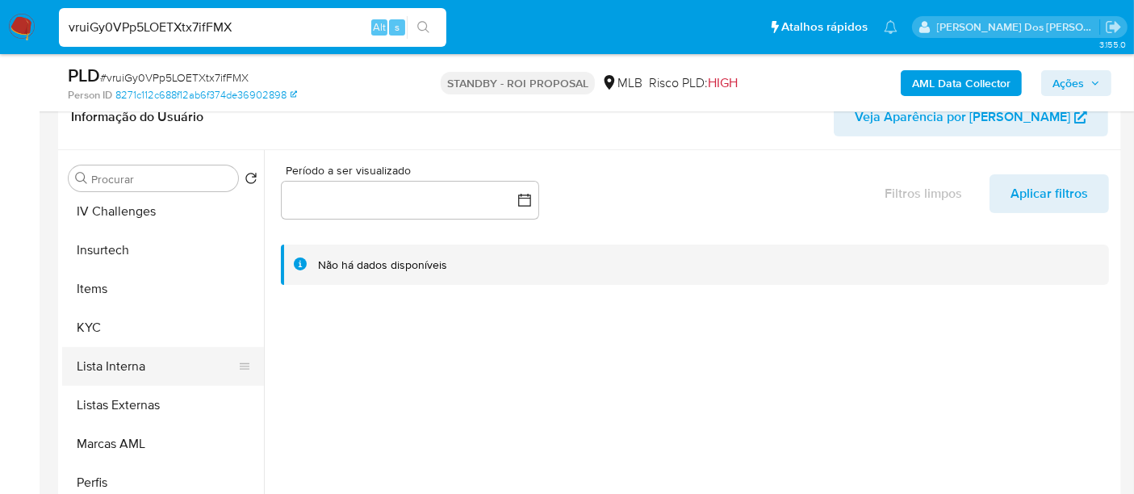
scroll to position [717, 0]
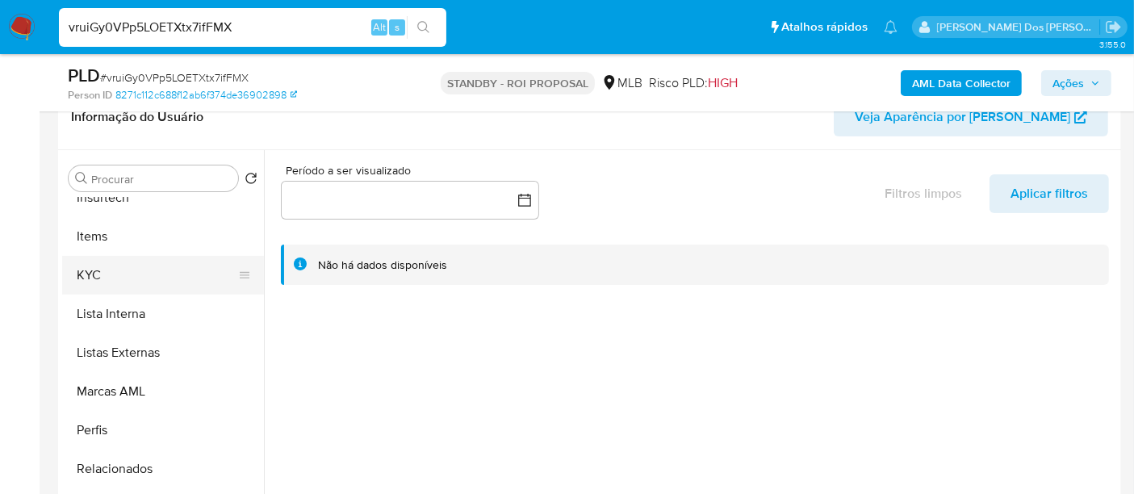
click at [95, 275] on button "KYC" at bounding box center [156, 275] width 189 height 39
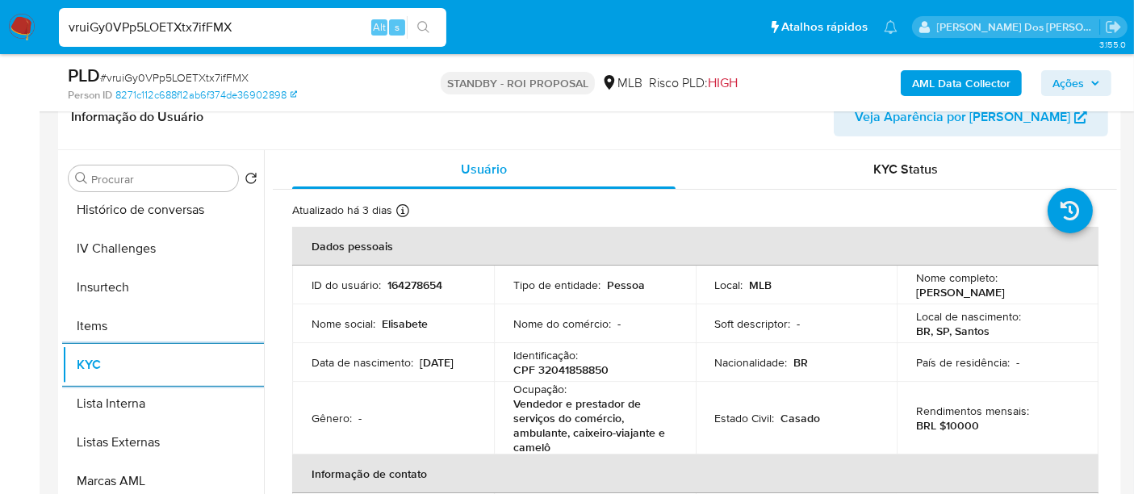
scroll to position [537, 0]
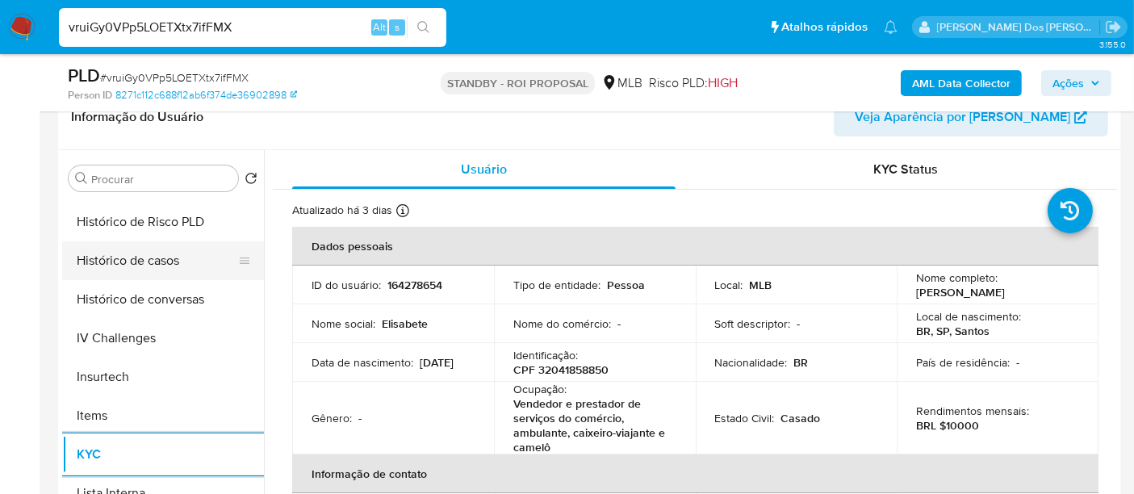
click at [124, 264] on button "Histórico de casos" at bounding box center [156, 260] width 189 height 39
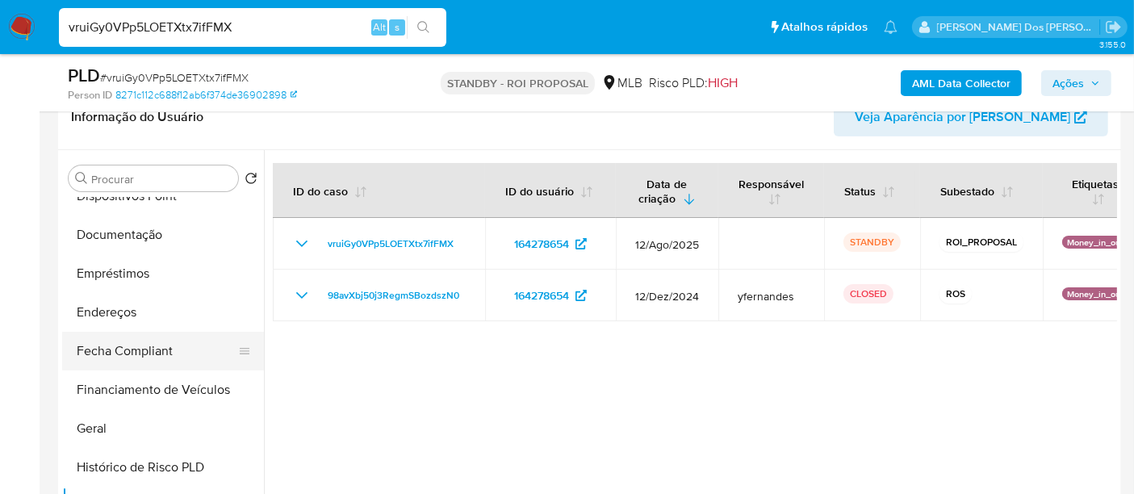
scroll to position [269, 0]
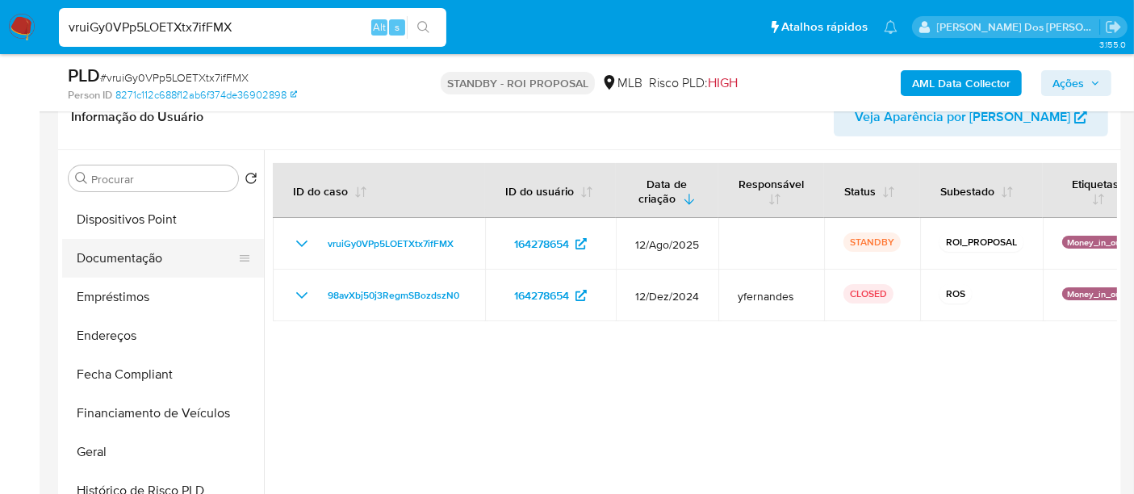
click at [124, 261] on button "Documentação" at bounding box center [156, 258] width 189 height 39
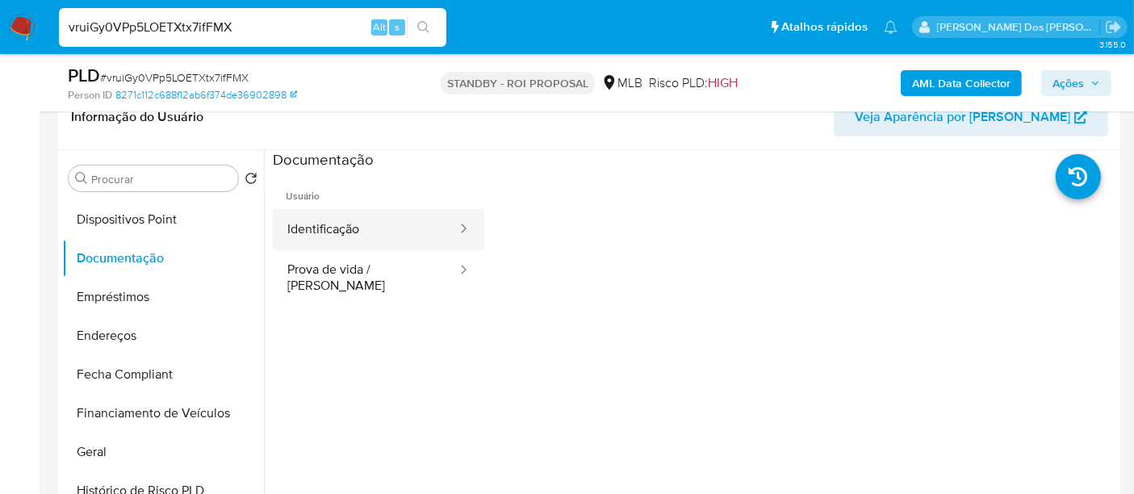
click at [359, 230] on button "Identificação" at bounding box center [366, 229] width 186 height 41
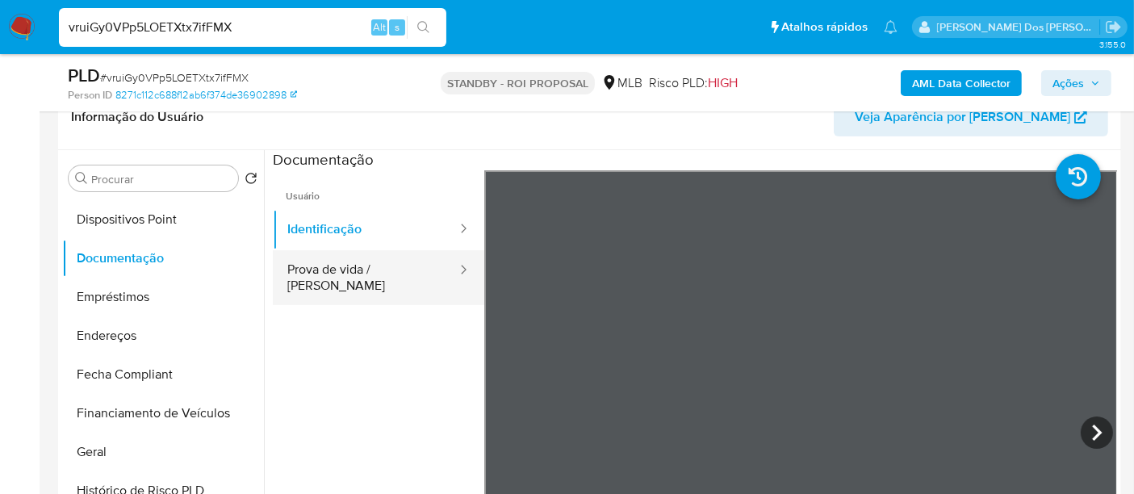
click at [399, 267] on button "Prova de vida / [PERSON_NAME]" at bounding box center [366, 277] width 186 height 55
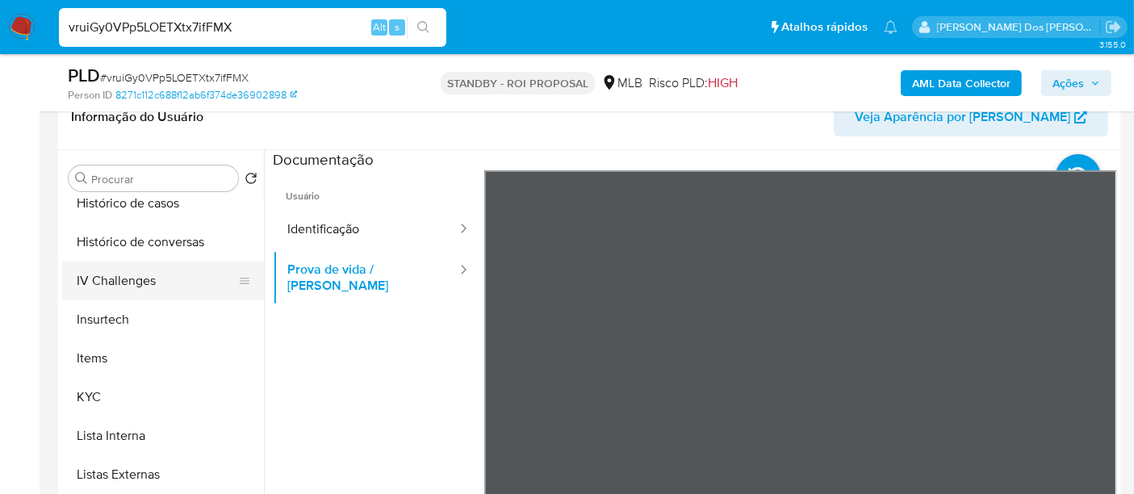
scroll to position [720, 0]
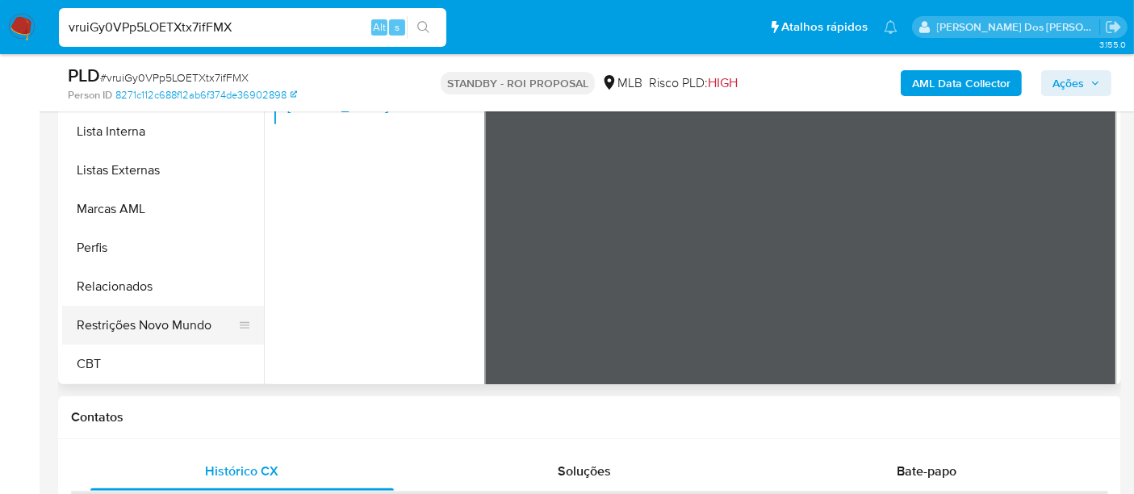
click at [175, 333] on button "Restrições Novo Mundo" at bounding box center [156, 325] width 189 height 39
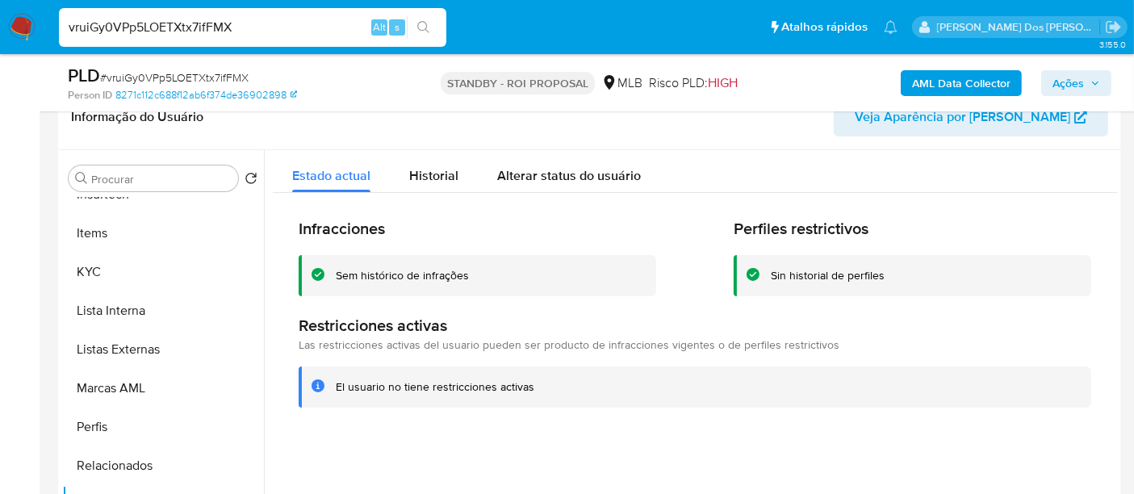
scroll to position [451, 0]
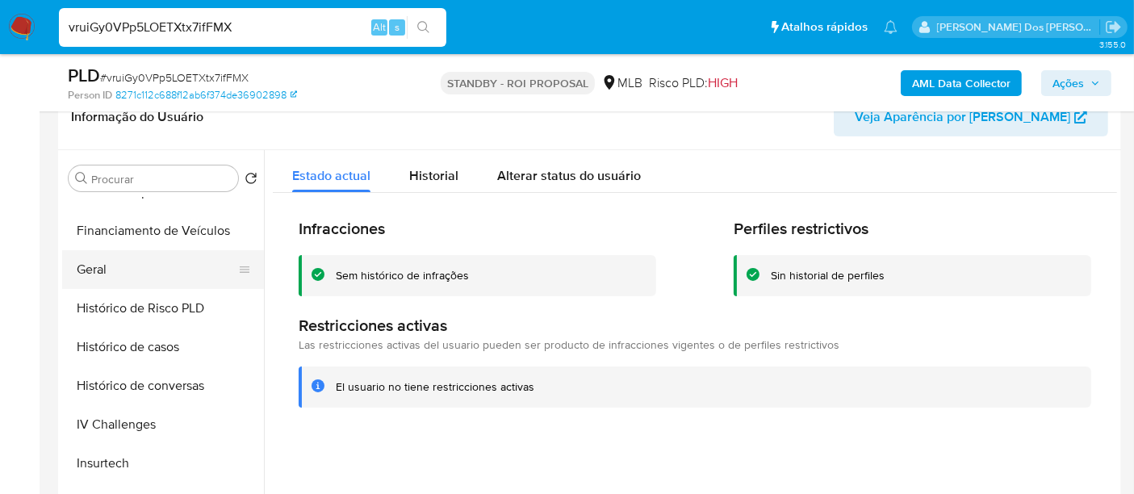
click at [103, 273] on button "Geral" at bounding box center [156, 269] width 189 height 39
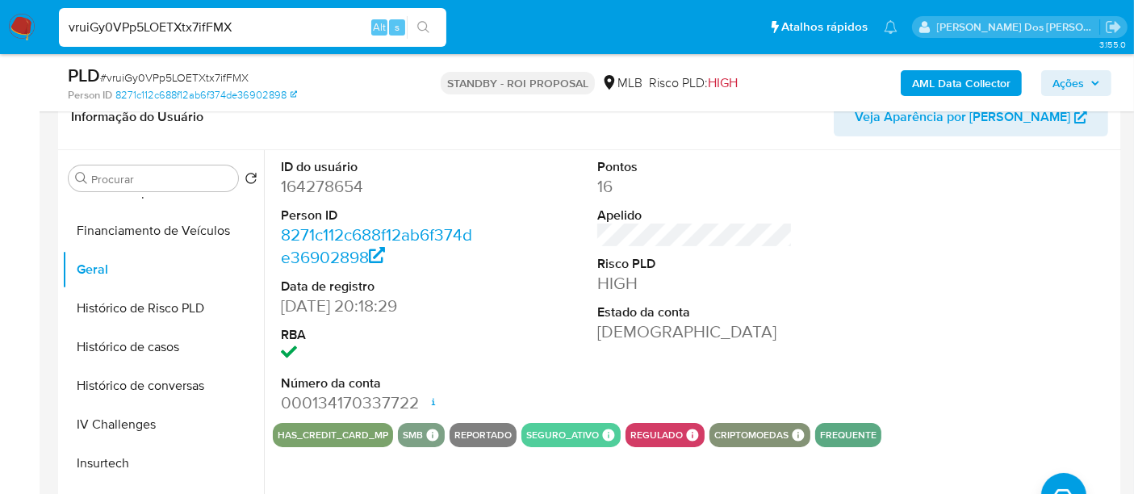
click at [195, 25] on input "vruiGy0VPp5LOETXtx7ifFMX" at bounding box center [252, 27] width 387 height 21
paste input "kwu3rgzAKmLzIfa9g4vQPwB4"
type input "kwu3rgzAKmLzIfa9g4vQPwB4"
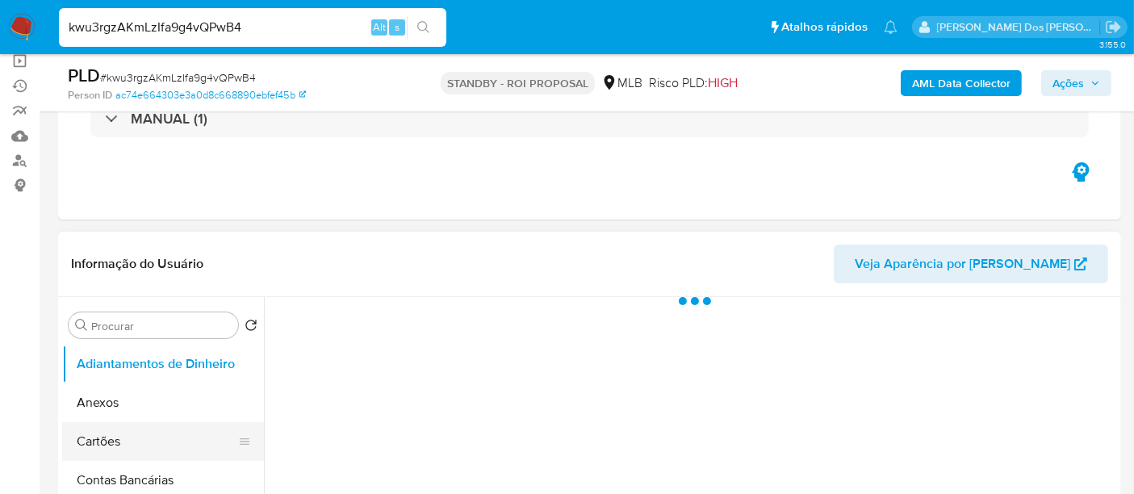
scroll to position [179, 0]
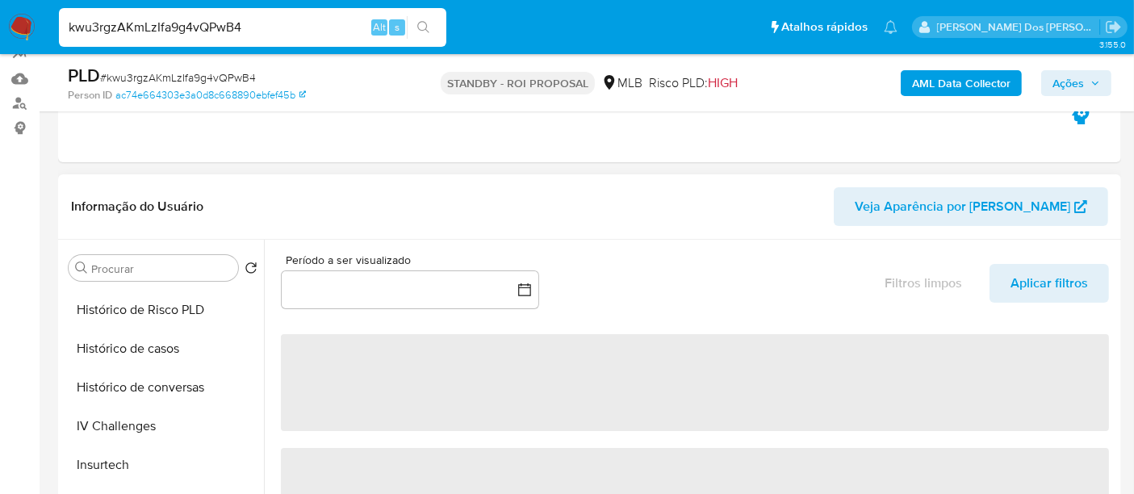
select select "10"
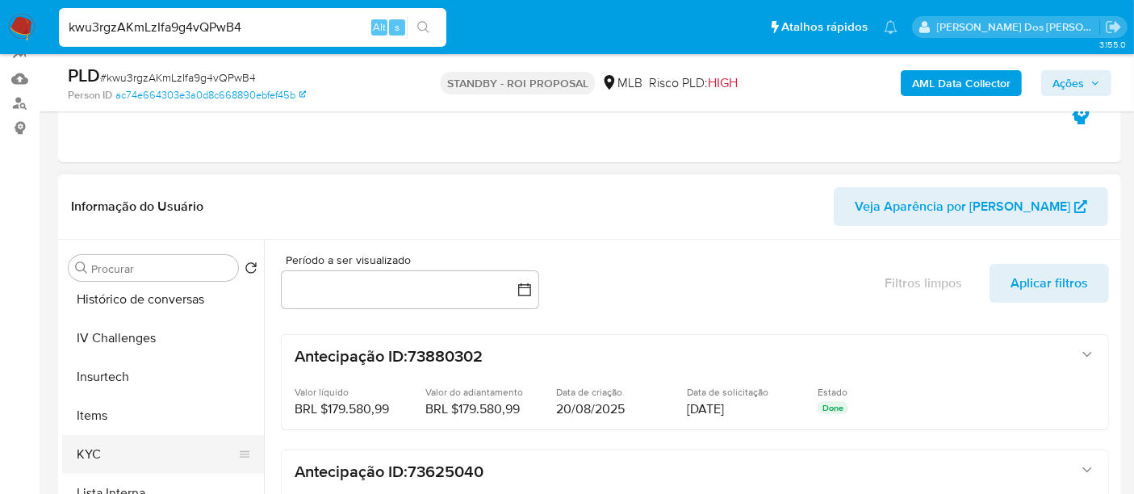
click at [86, 446] on button "KYC" at bounding box center [156, 454] width 189 height 39
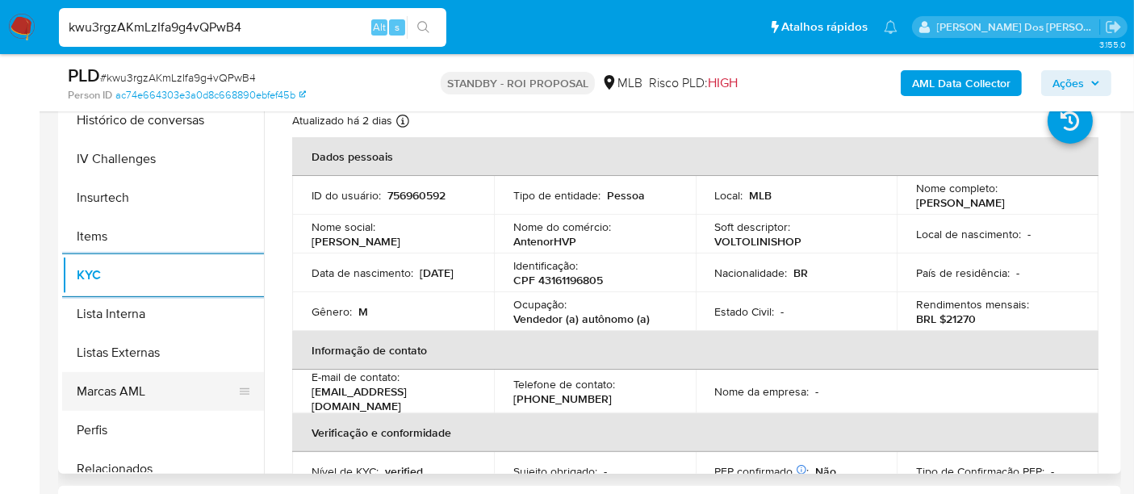
scroll to position [448, 0]
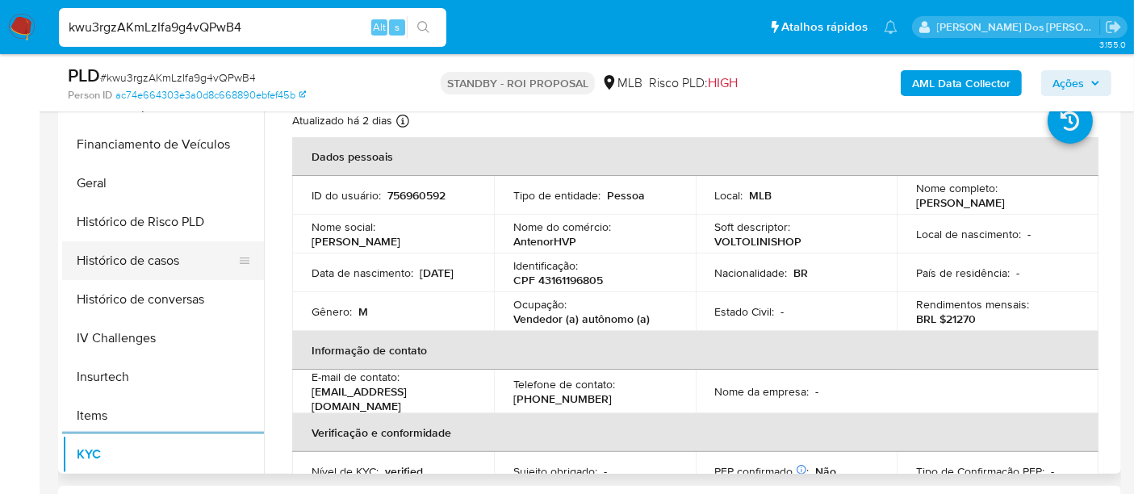
click at [131, 259] on button "Histórico de casos" at bounding box center [156, 260] width 189 height 39
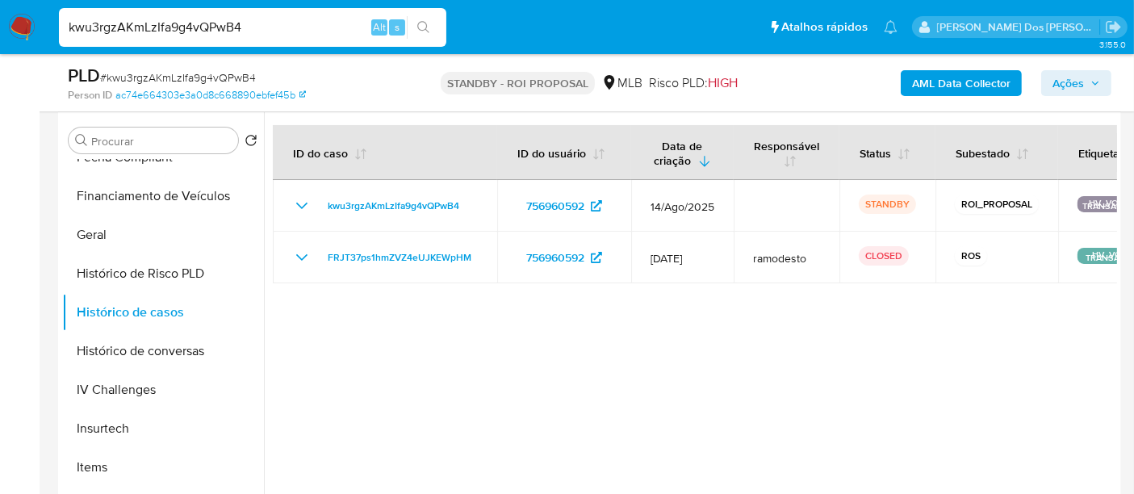
scroll to position [269, 0]
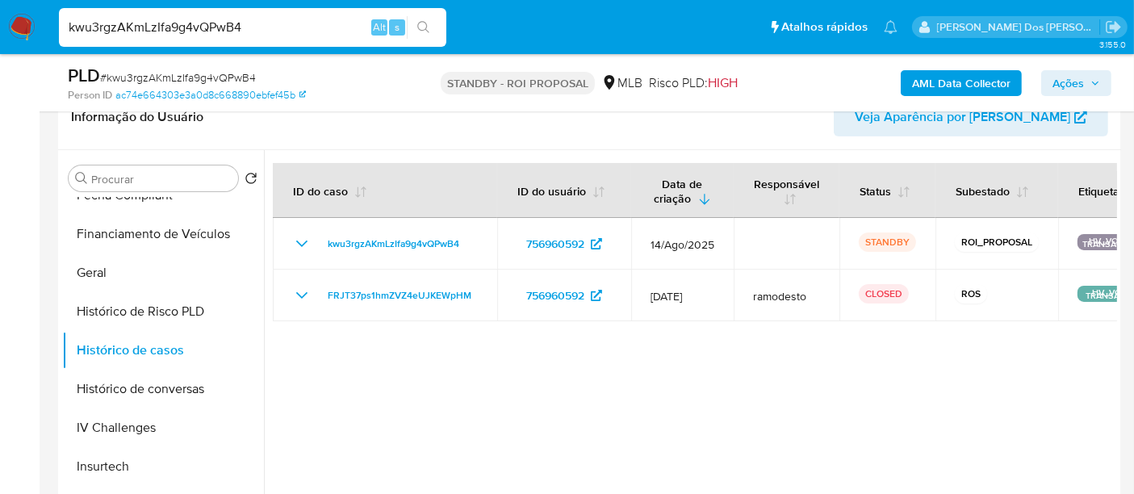
click at [121, 31] on input "kwu3rgzAKmLzIfa9g4vQPwB4" at bounding box center [252, 27] width 387 height 21
paste input "CN4hw0xacVkkaAe8ugksqujj"
type input "CN4hw0xacVkkaAe8ugksqujj"
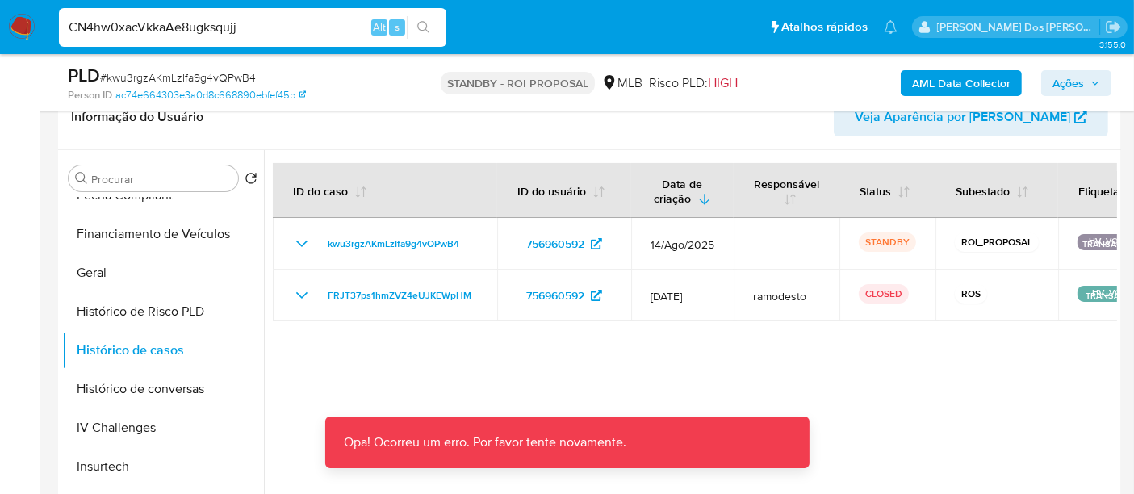
click at [140, 22] on input "CN4hw0xacVkkaAe8ugksqujj" at bounding box center [252, 27] width 387 height 21
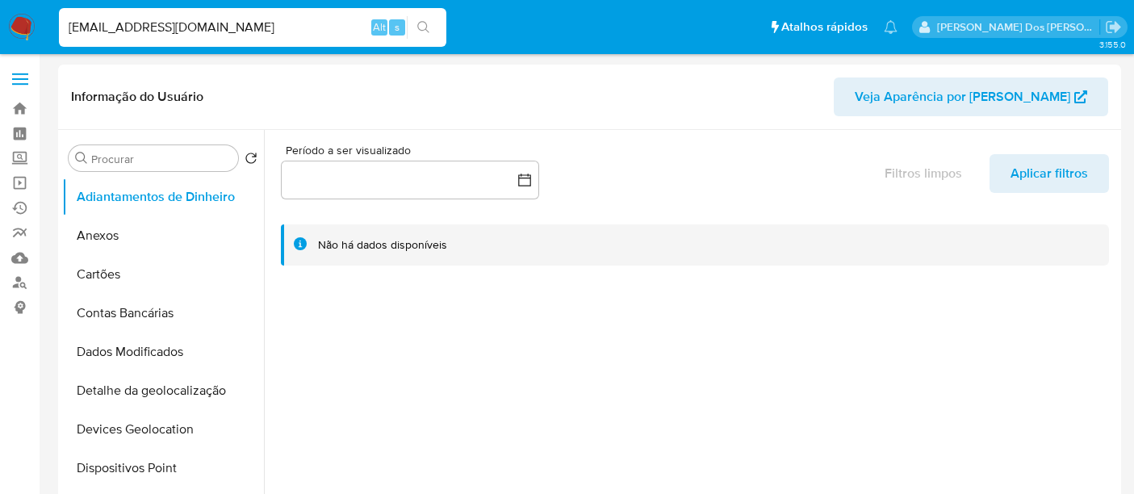
select select "10"
click at [21, 187] on link "Operações em massa" at bounding box center [96, 182] width 192 height 25
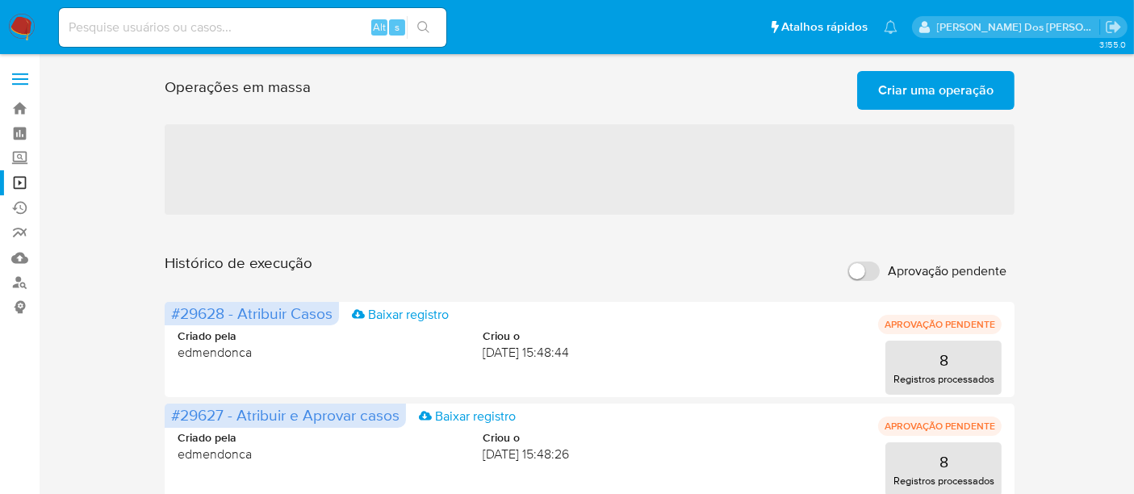
click at [920, 99] on span "Criar uma operação" at bounding box center [935, 91] width 115 height 36
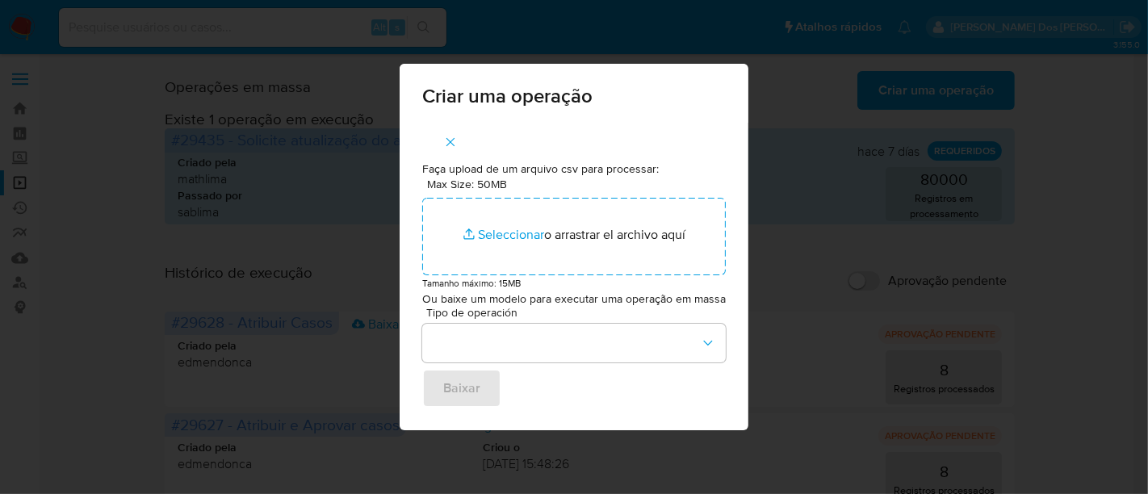
click at [452, 146] on icon "button" at bounding box center [450, 142] width 15 height 15
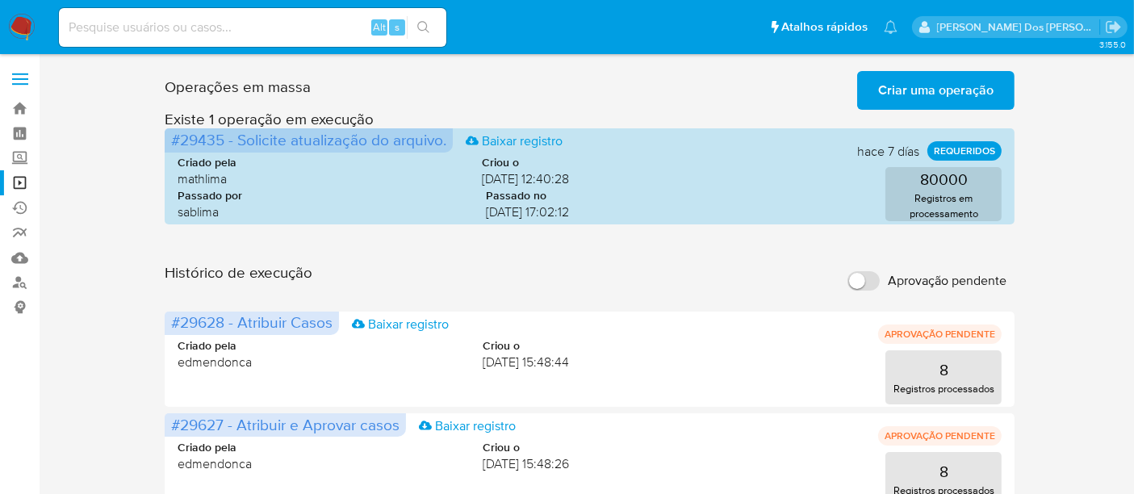
click at [893, 90] on span "Criar uma operação" at bounding box center [935, 91] width 115 height 36
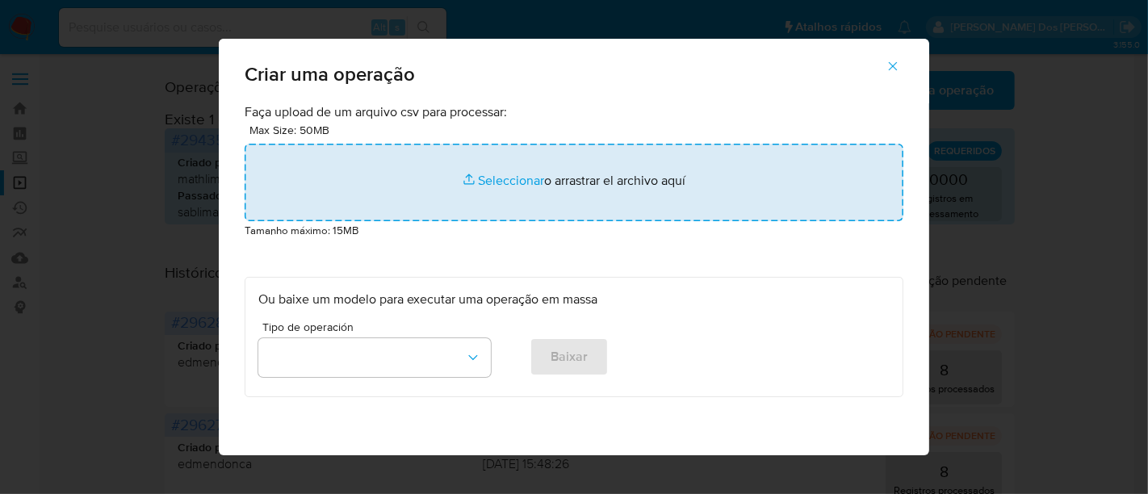
click at [498, 174] on input "file" at bounding box center [574, 182] width 659 height 77
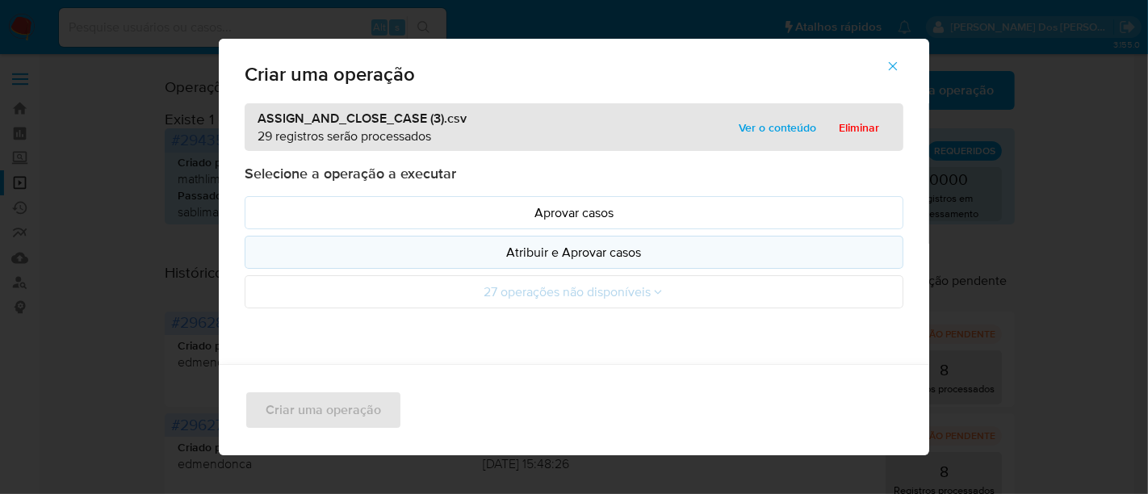
click at [491, 246] on p "Atribuir e Aprovar casos" at bounding box center [573, 252] width 631 height 19
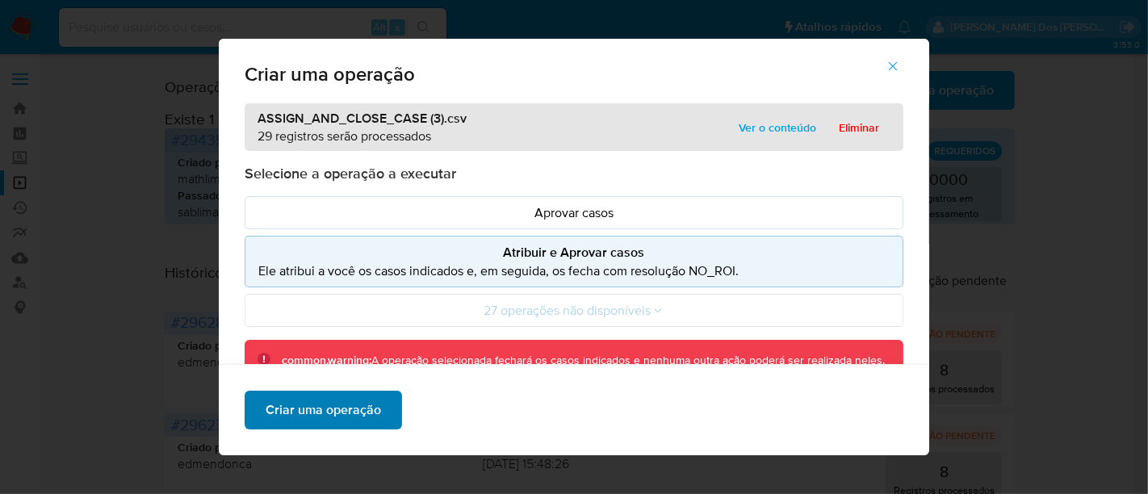
click at [364, 414] on span "Criar uma operação" at bounding box center [323, 410] width 115 height 36
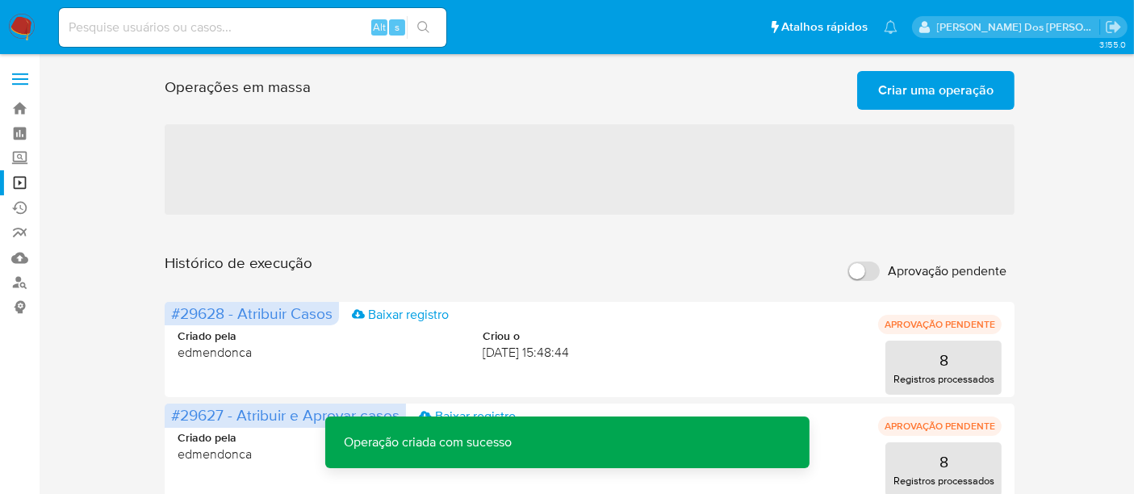
click at [943, 97] on span "Criar uma operação" at bounding box center [935, 91] width 115 height 36
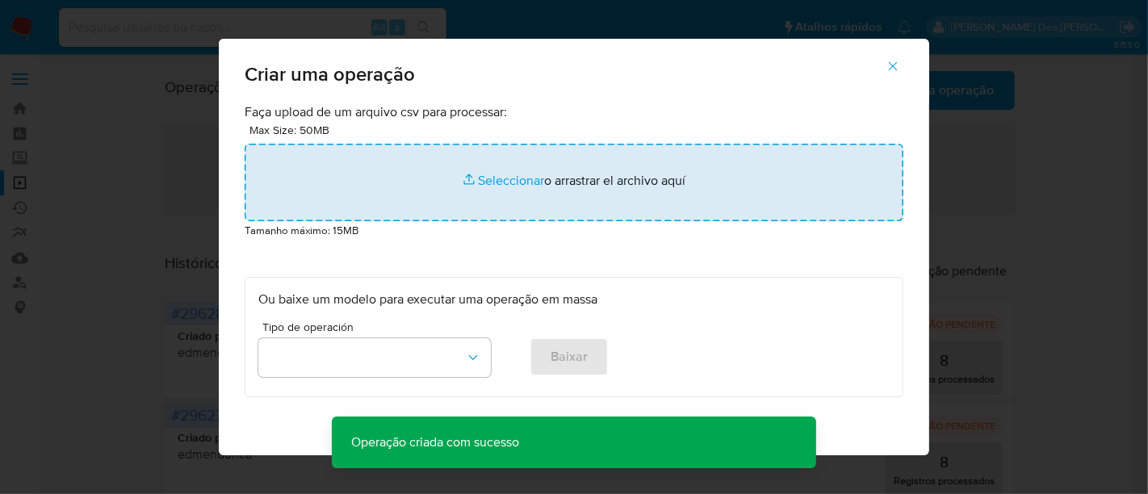
click at [503, 183] on input "file" at bounding box center [574, 182] width 659 height 77
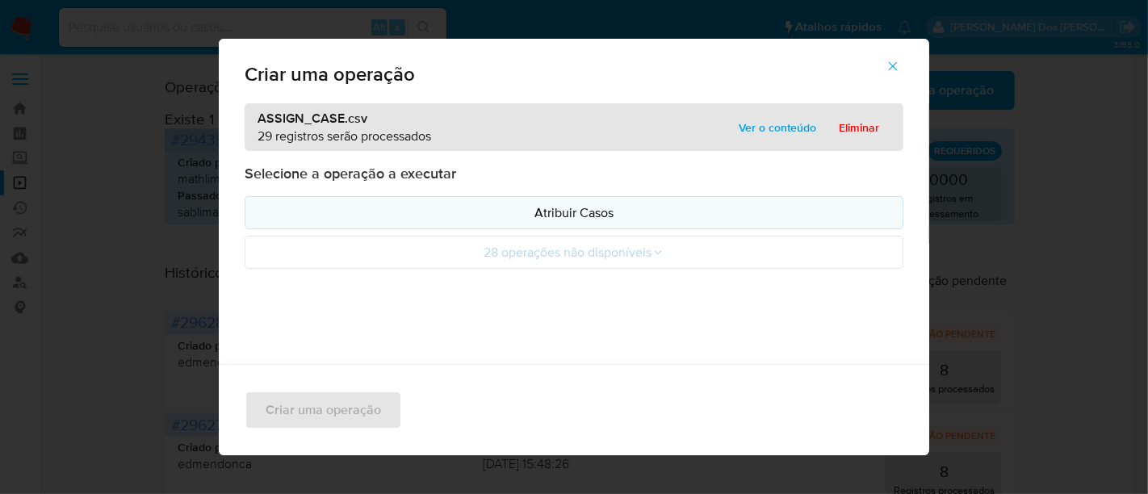
click at [465, 216] on p "Atribuir Casos" at bounding box center [573, 212] width 631 height 19
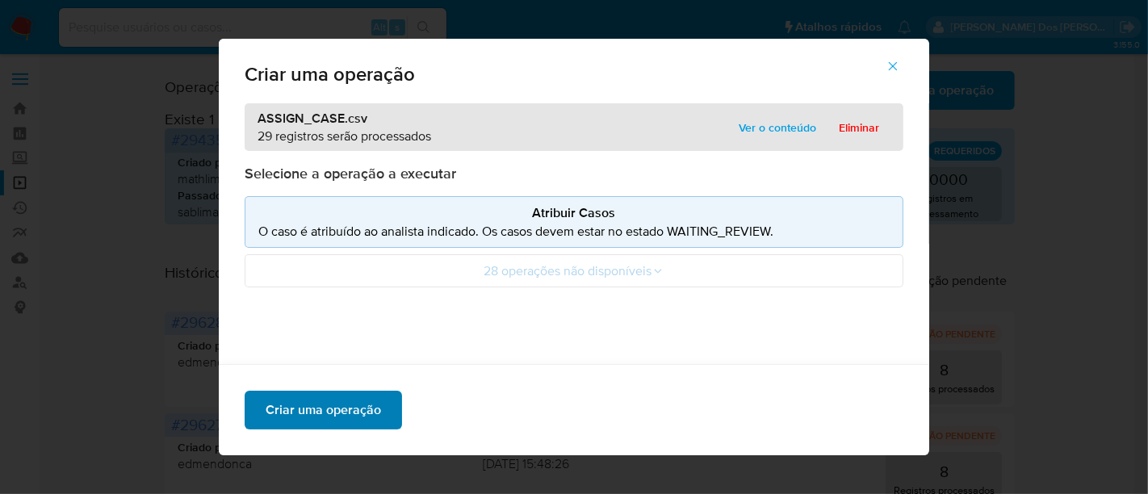
click at [311, 419] on span "Criar uma operação" at bounding box center [323, 410] width 115 height 36
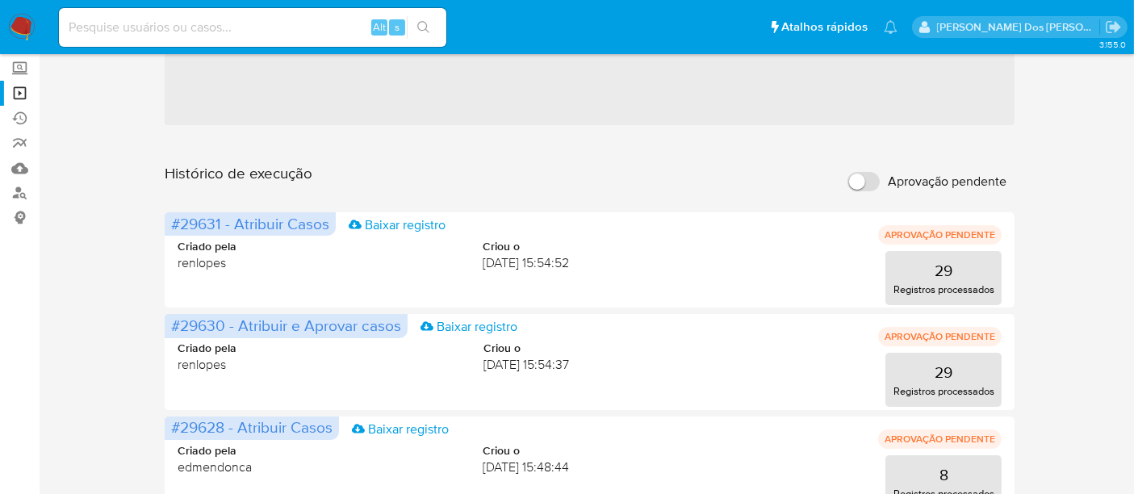
scroll to position [179, 0]
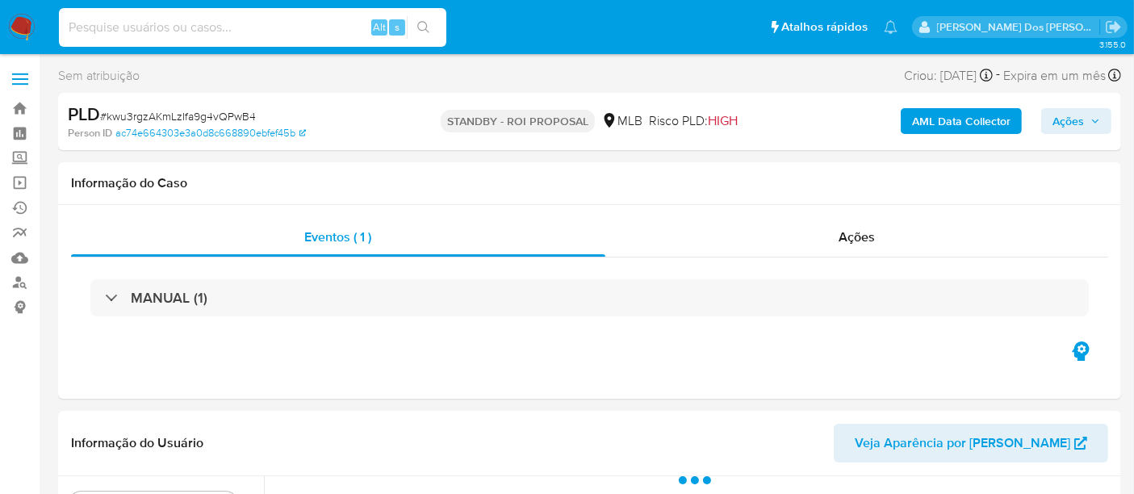
click at [309, 26] on input at bounding box center [252, 27] width 387 height 21
paste input "CN4hw0xacVkkaAe8ugksqujj"
type input "CN4hw0xacVkkaAe8ugksqujj"
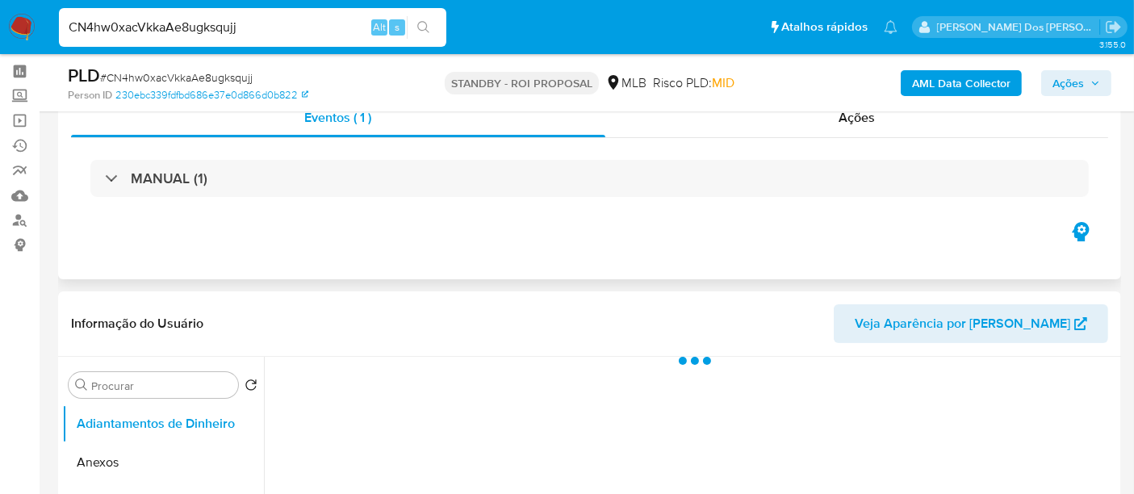
scroll to position [90, 0]
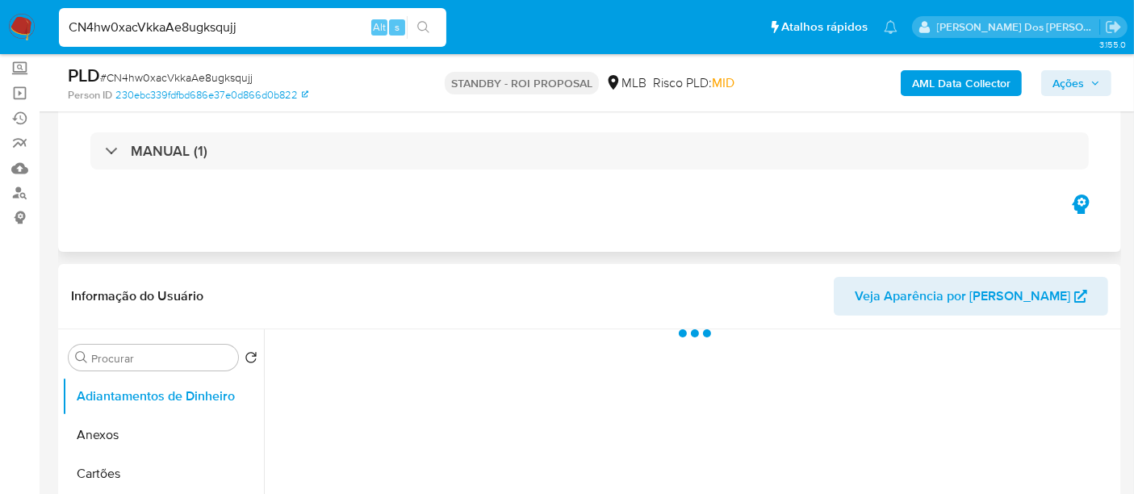
click at [479, 213] on div "Eventos ( 1 ) Ações MANUAL (1)" at bounding box center [589, 155] width 1063 height 194
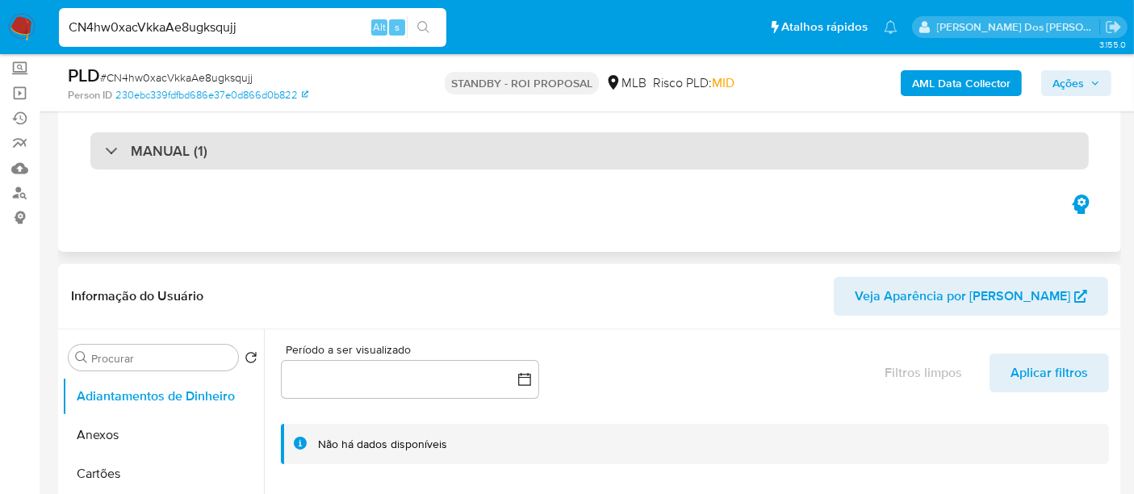
click at [476, 159] on div "MANUAL (1)" at bounding box center [589, 150] width 998 height 37
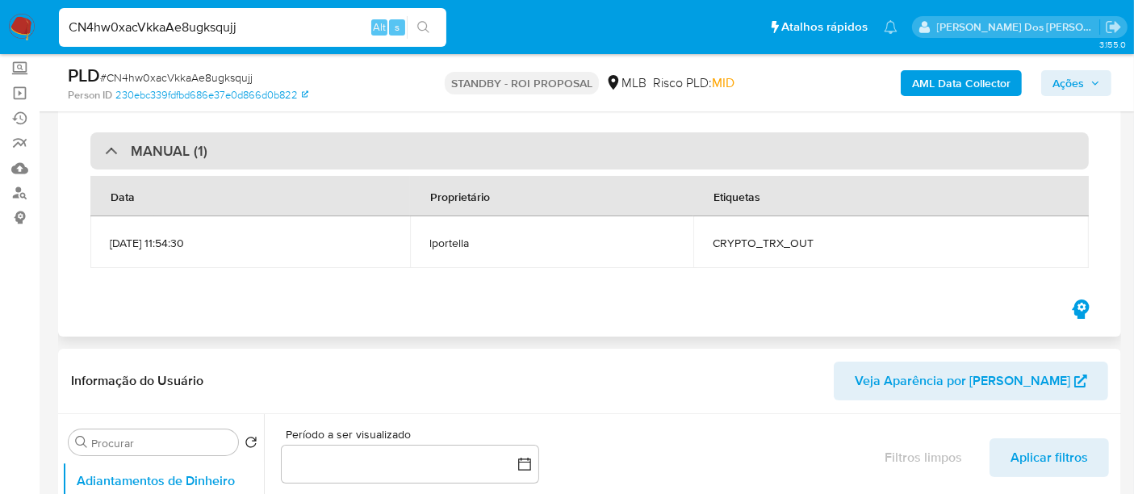
select select "10"
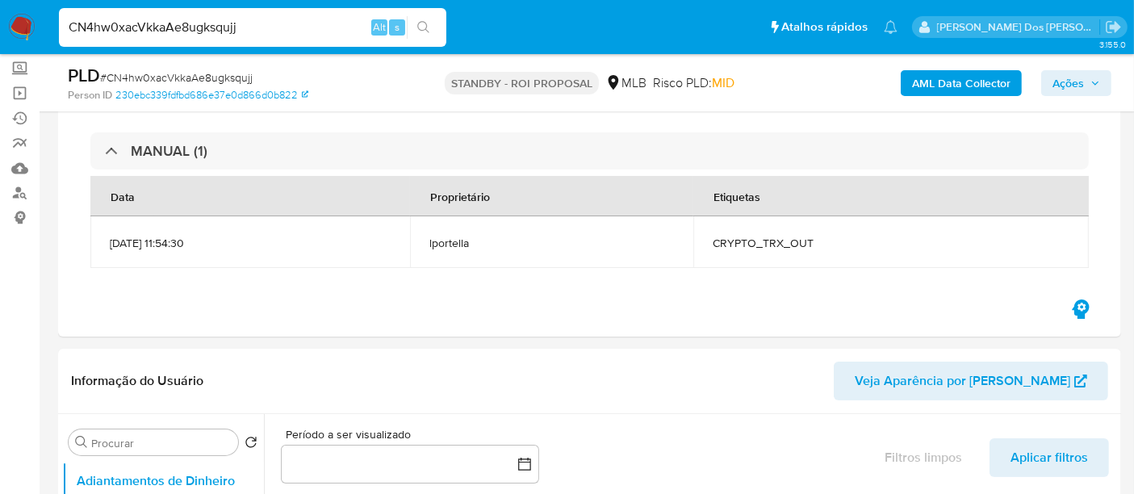
click at [160, 34] on input "CN4hw0xacVkkaAe8ugksqujj" at bounding box center [252, 27] width 387 height 21
paste input "gIRUlEX59MKZG0IguKwI5sFV"
type input "gIRUlEX59MKZG0IguKwI5sFV"
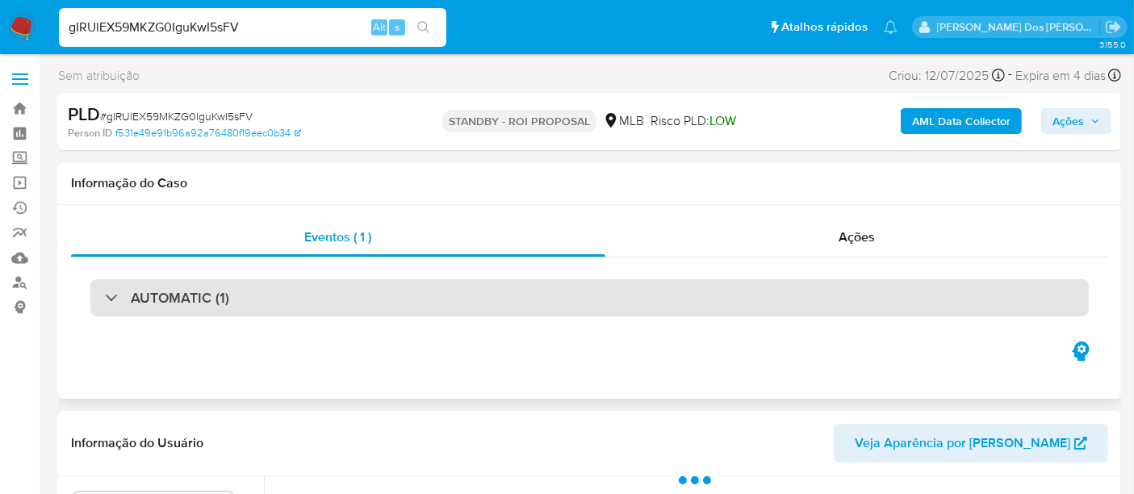
click at [343, 296] on div "AUTOMATIC (1)" at bounding box center [589, 297] width 998 height 37
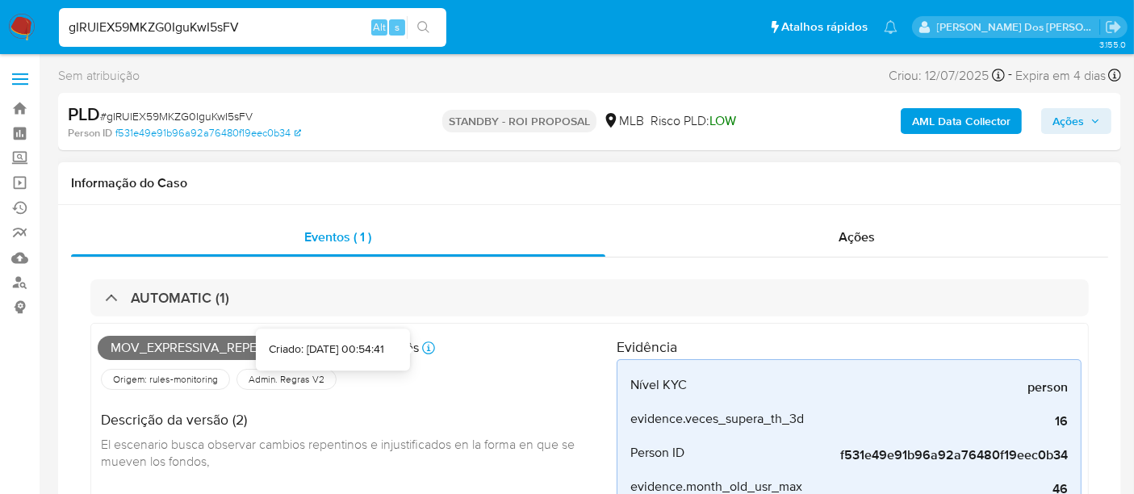
select select "10"
click at [207, 15] on div "gIRUlEX59MKZG0IguKwI5sFV Alt s" at bounding box center [252, 27] width 387 height 39
click at [203, 27] on input "gIRUlEX59MKZG0IguKwI5sFV" at bounding box center [252, 27] width 387 height 21
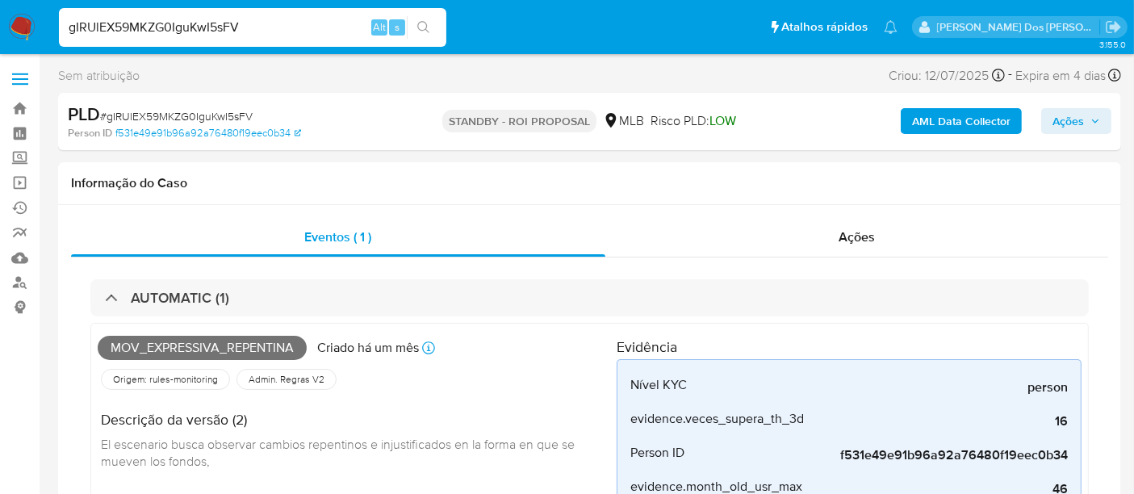
click at [202, 27] on input "gIRUlEX59MKZG0IguKwI5sFV" at bounding box center [252, 27] width 387 height 21
paste input "2IScbZNFWsdCJS5OjQskmBrg"
type input "2IScbZNFWsdCJS5OjQskmBrg"
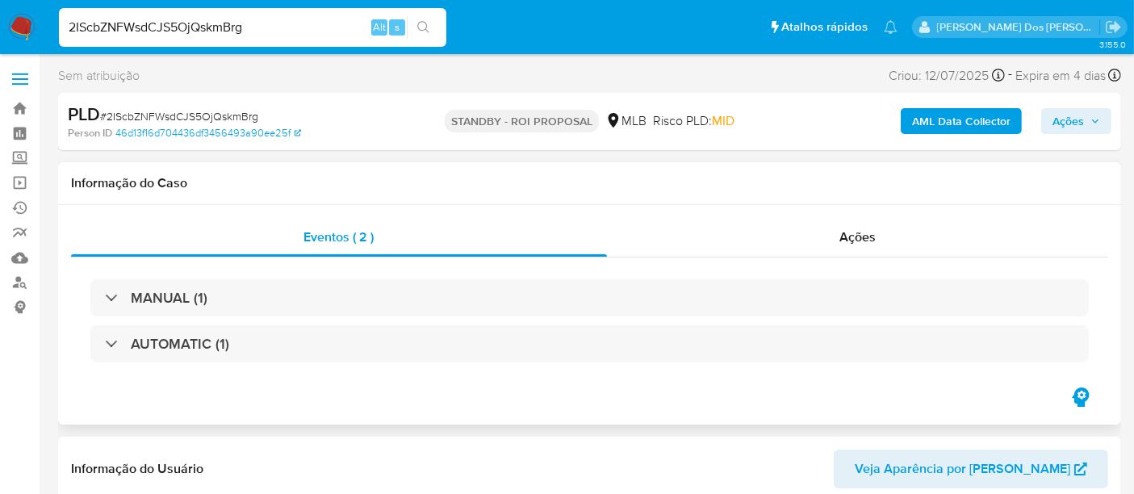
select select "10"
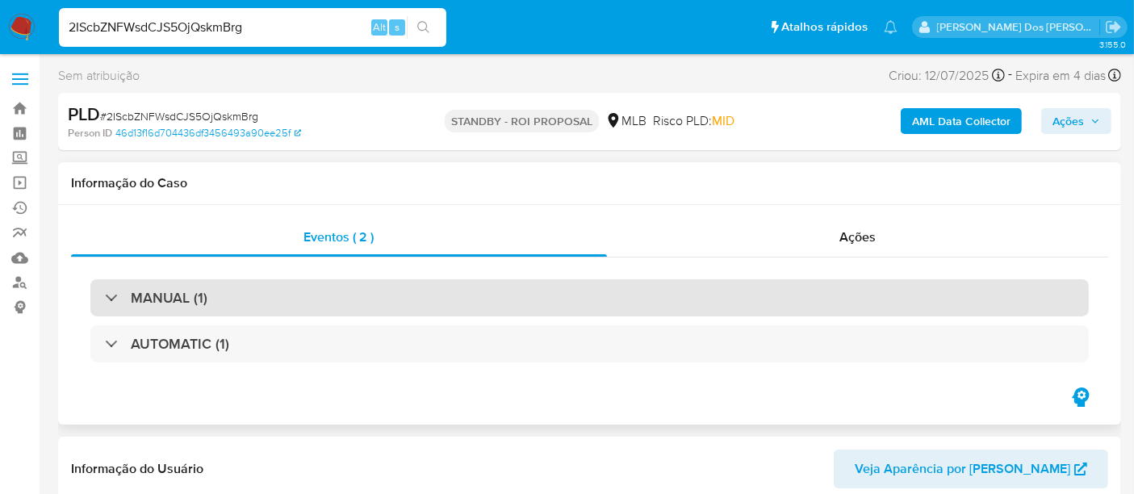
click at [400, 288] on div "MANUAL (1)" at bounding box center [589, 297] width 998 height 37
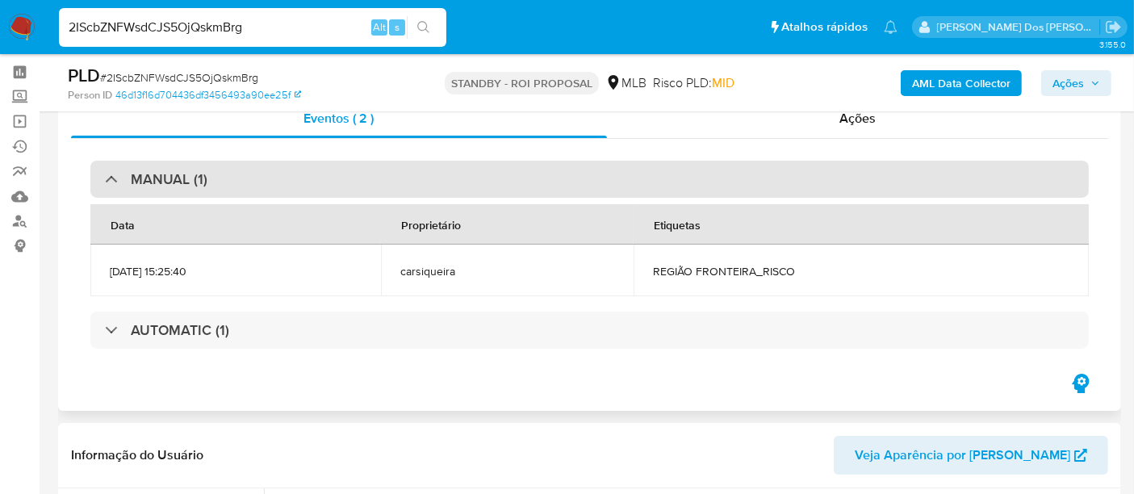
scroll to position [90, 0]
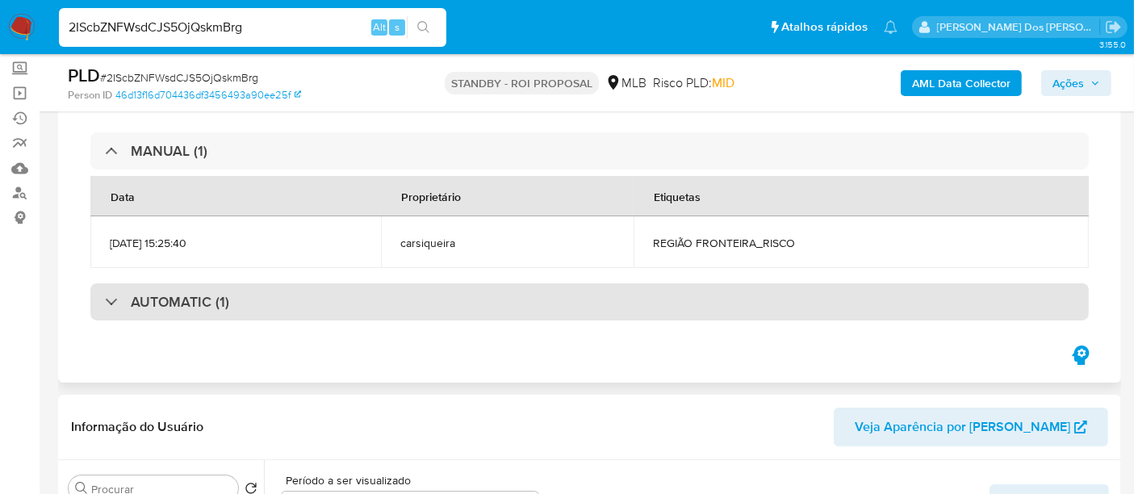
click at [341, 297] on div "AUTOMATIC (1)" at bounding box center [589, 301] width 998 height 37
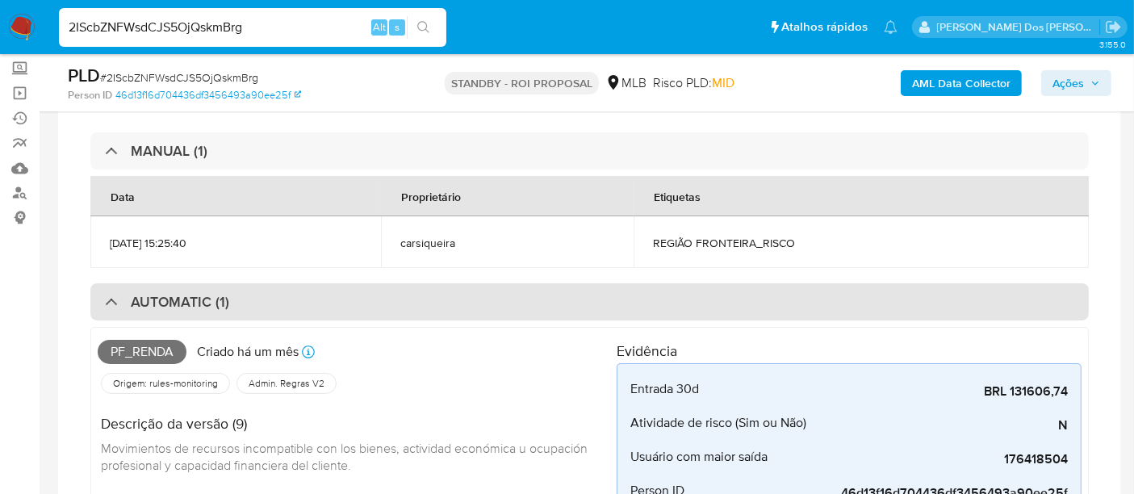
scroll to position [179, 0]
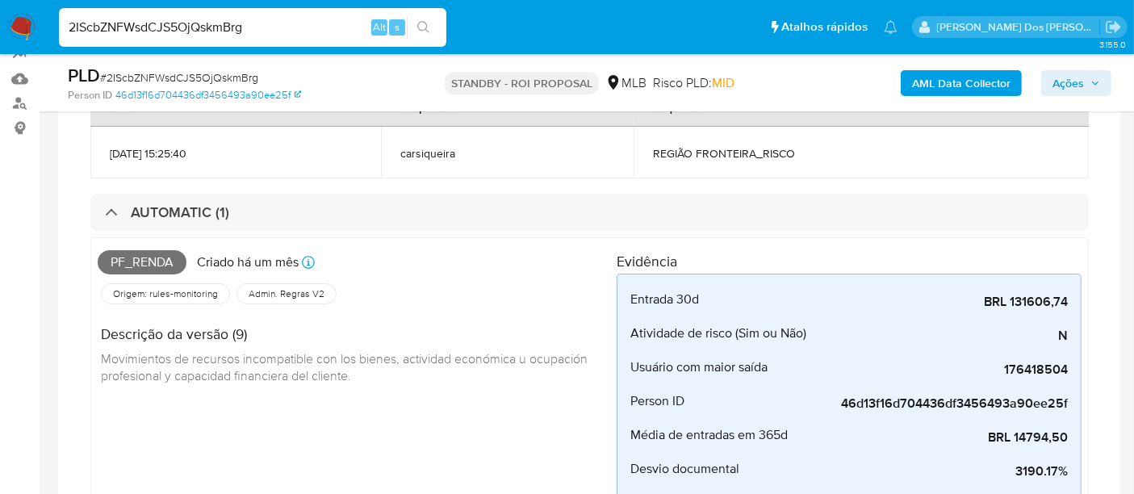
click at [210, 26] on input "2IScbZNFWsdCJS5OjQskmBrg" at bounding box center [252, 27] width 387 height 21
click at [210, 25] on input "2IScbZNFWsdCJS5OjQskmBrg" at bounding box center [252, 27] width 387 height 21
paste input "t3Z9PRMwdPWH7kLEznlAlZXP"
type input "t3Z9PRMwdPWH7kLEznlAlZXP"
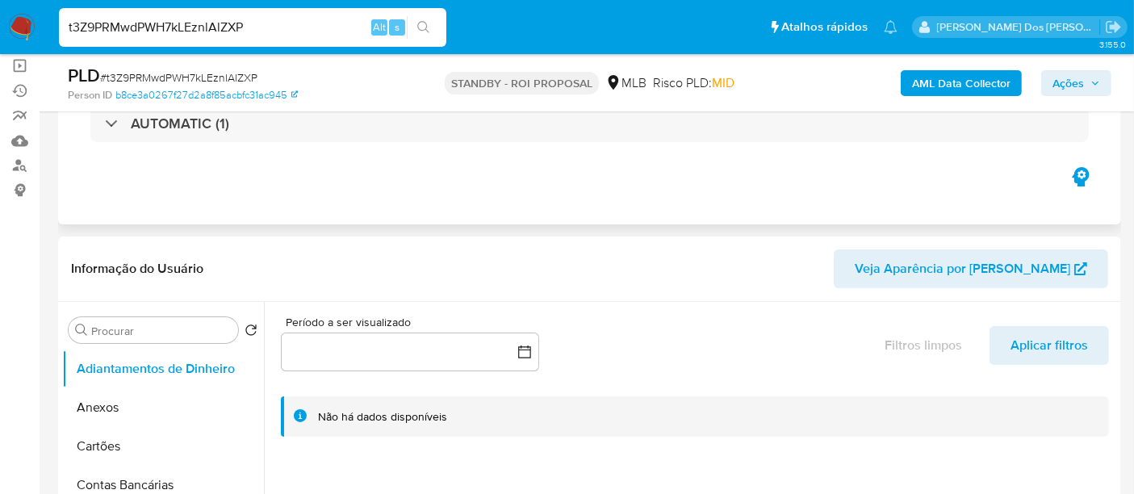
scroll to position [90, 0]
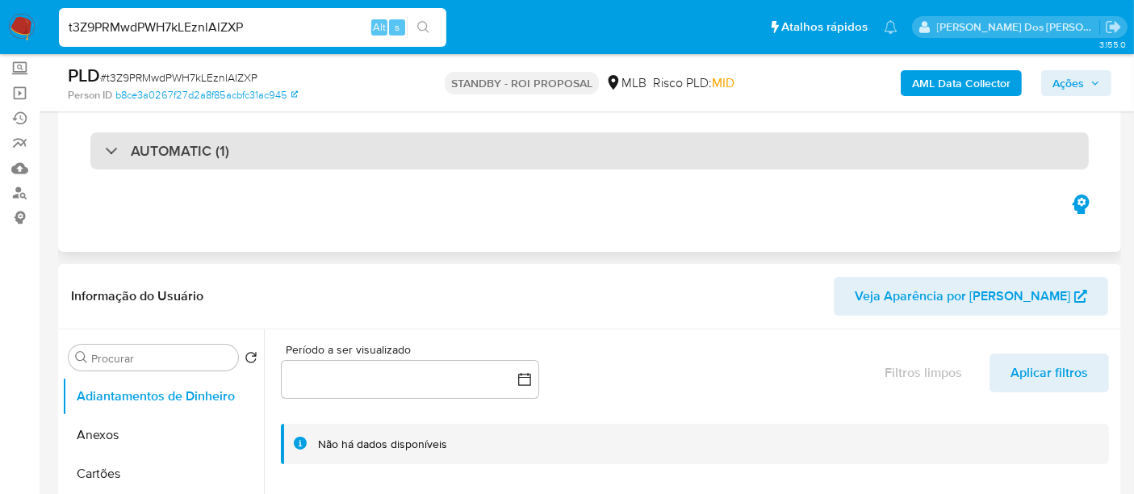
select select "10"
click at [341, 161] on div "AUTOMATIC (1)" at bounding box center [589, 150] width 998 height 37
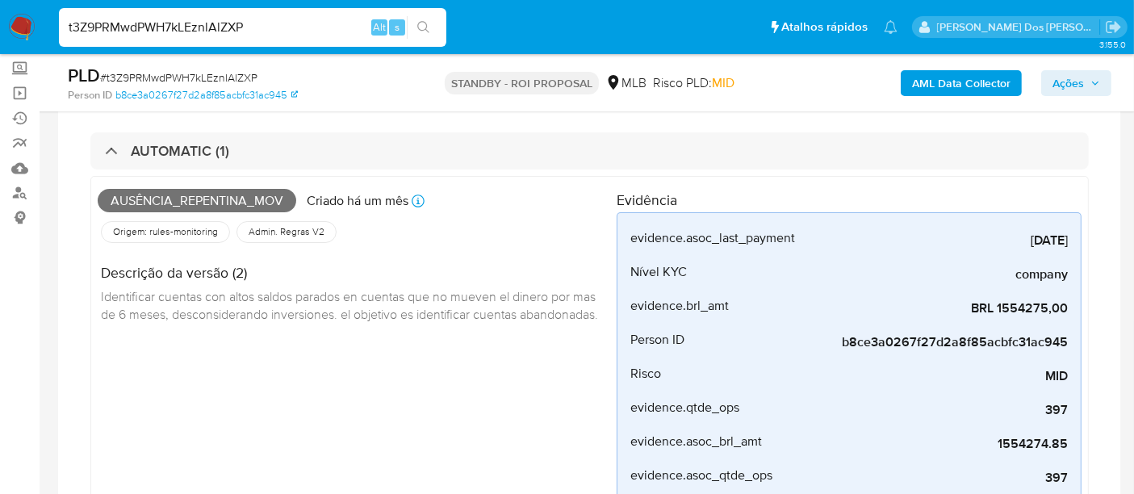
click at [245, 25] on input "t3Z9PRMwdPWH7kLEznlAlZXP" at bounding box center [252, 27] width 387 height 21
paste input "RoGTuxcpwcharzjWNy4JpCCb"
type input "RoGTuxcpwcharzjWNy4JpCCb"
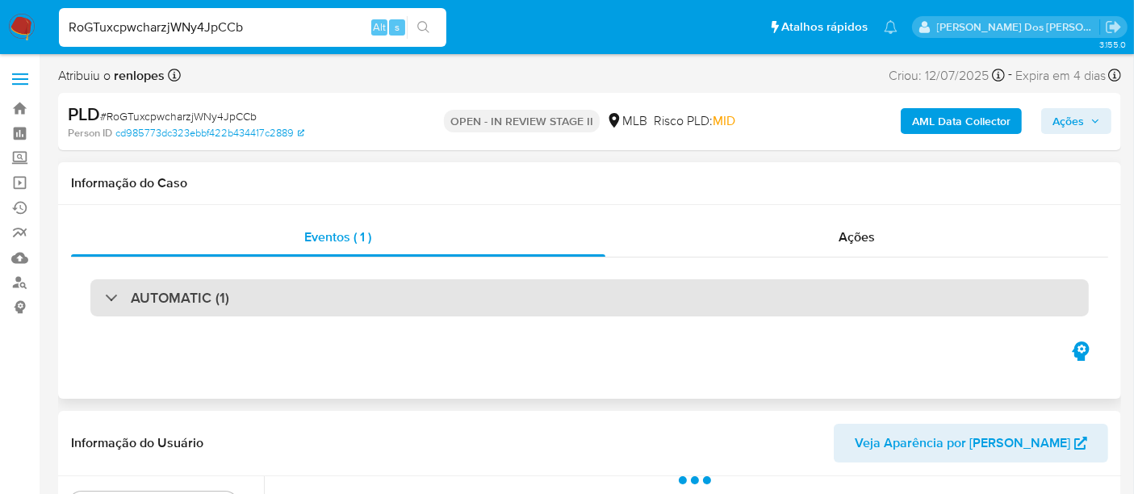
click at [337, 291] on div "AUTOMATIC (1)" at bounding box center [589, 297] width 998 height 37
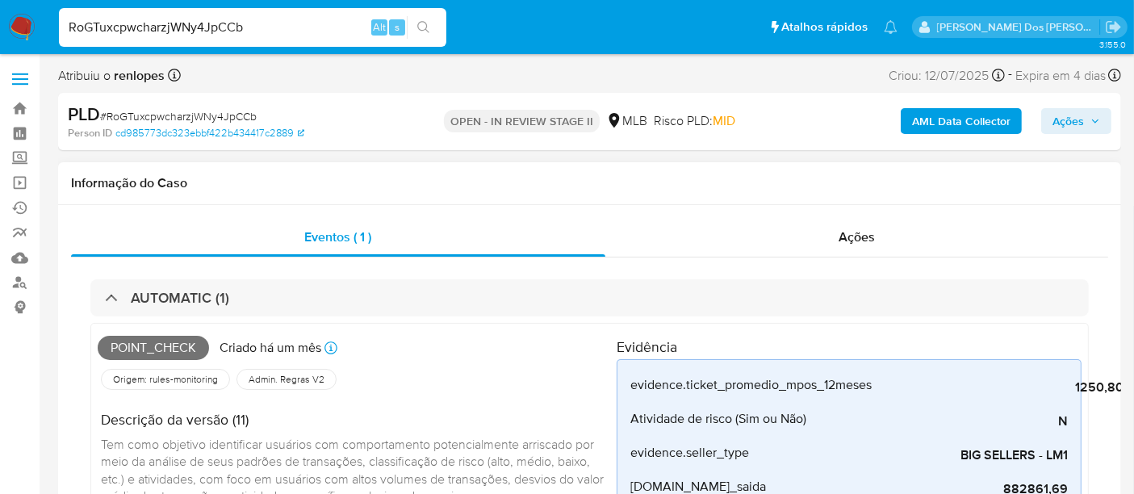
select select "10"
click at [179, 23] on input "RoGTuxcpwcharzjWNy4JpCCb" at bounding box center [252, 27] width 387 height 21
paste input "kwu3rgzAKmLzIfa9g4vQPwB4"
type input "kwu3rgzAKmLzIfa9g4vQPwB4"
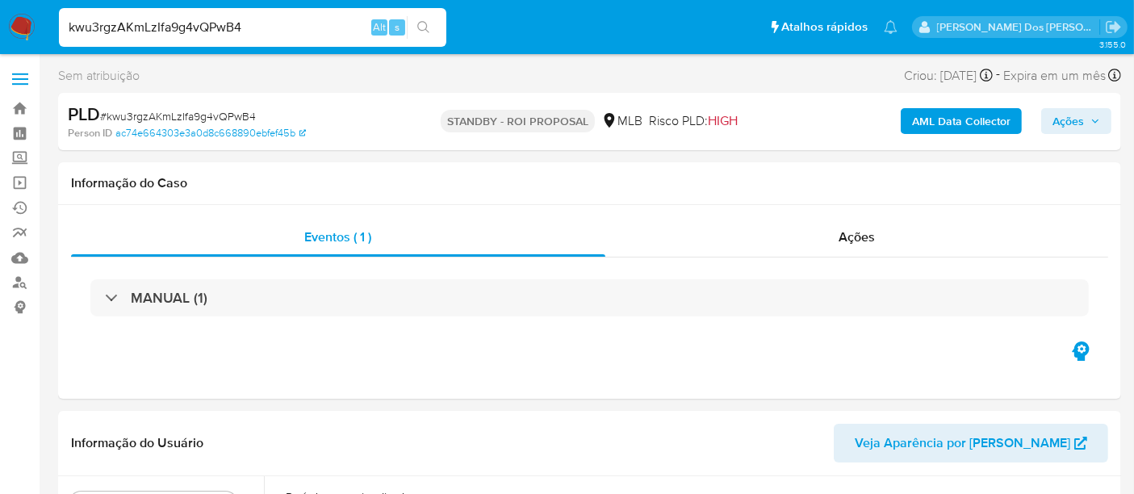
select select "10"
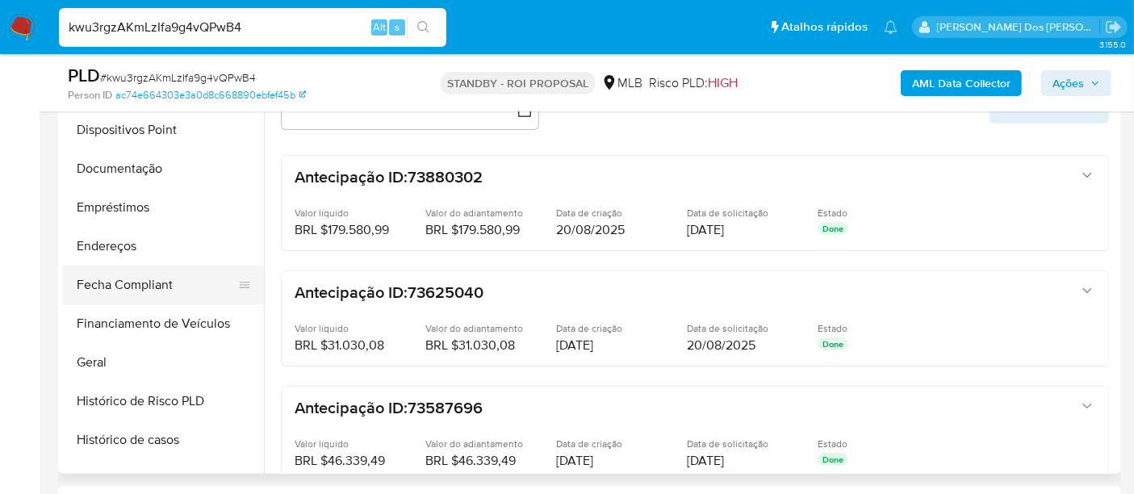
scroll to position [448, 0]
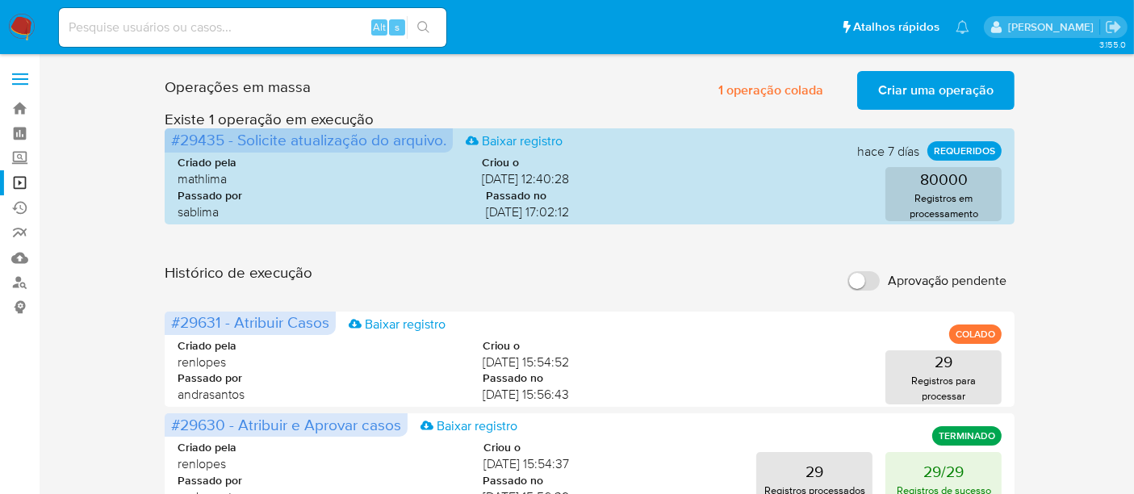
click at [209, 21] on input at bounding box center [252, 27] width 387 height 21
paste input "2319470805"
type input "2319470805"
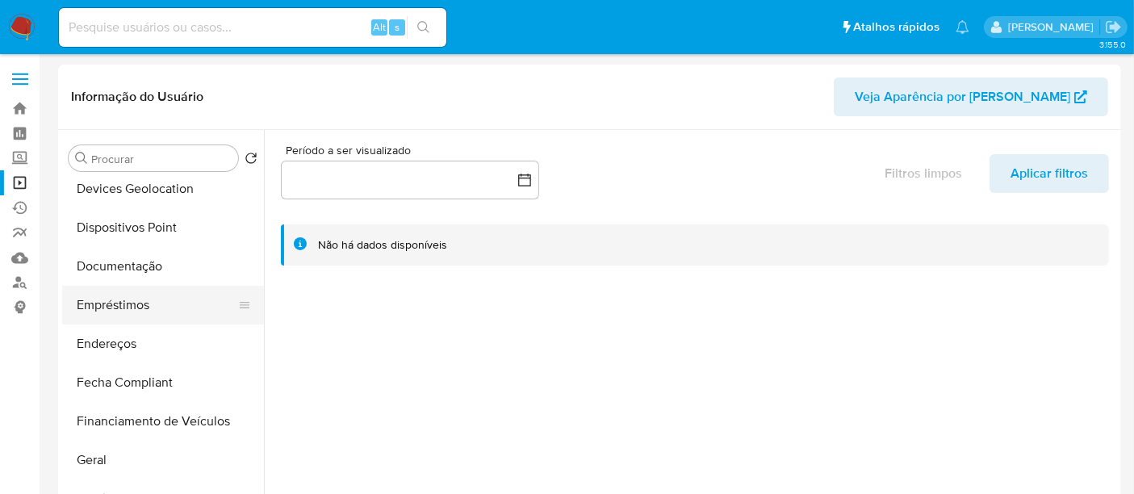
select select "10"
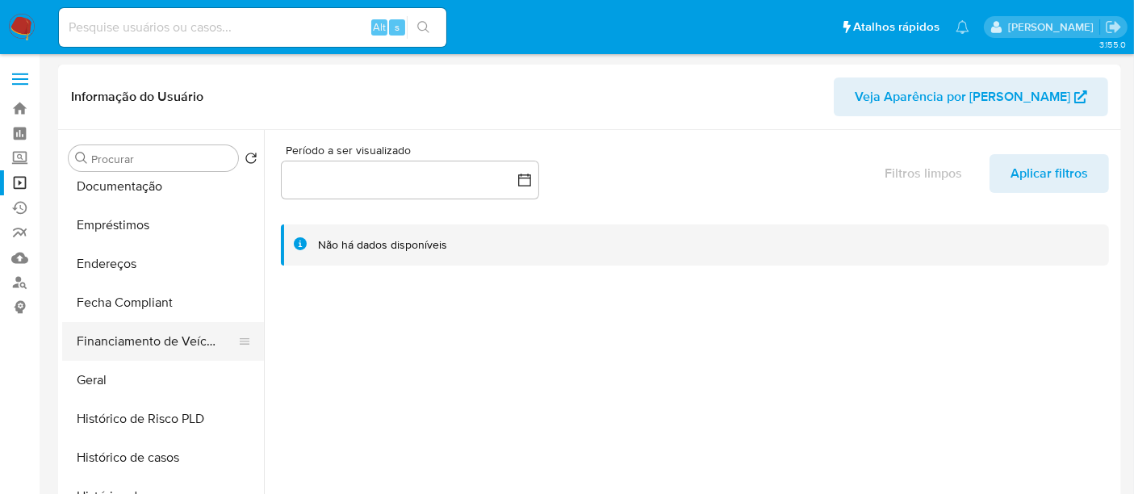
scroll to position [358, 0]
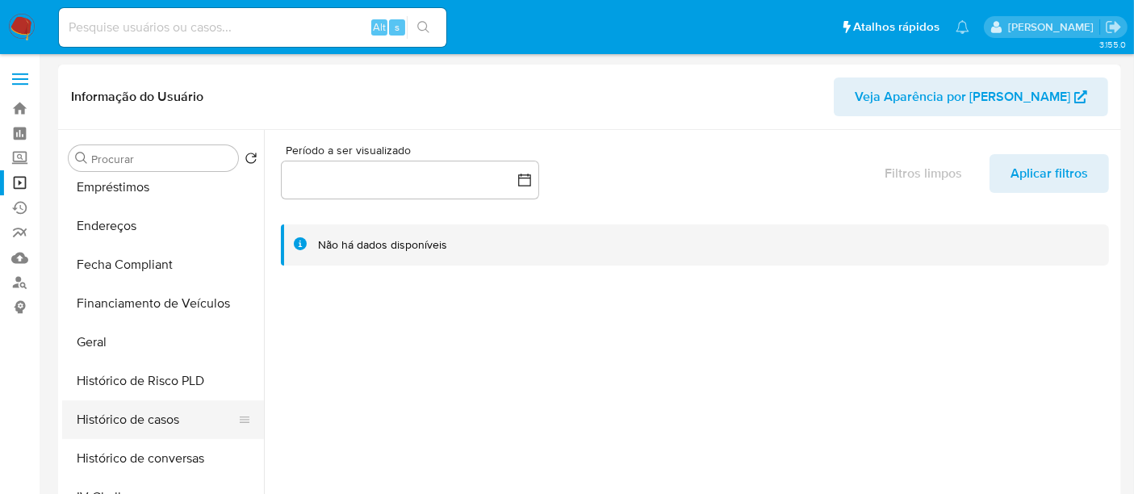
click at [143, 412] on button "Histórico de casos" at bounding box center [156, 419] width 189 height 39
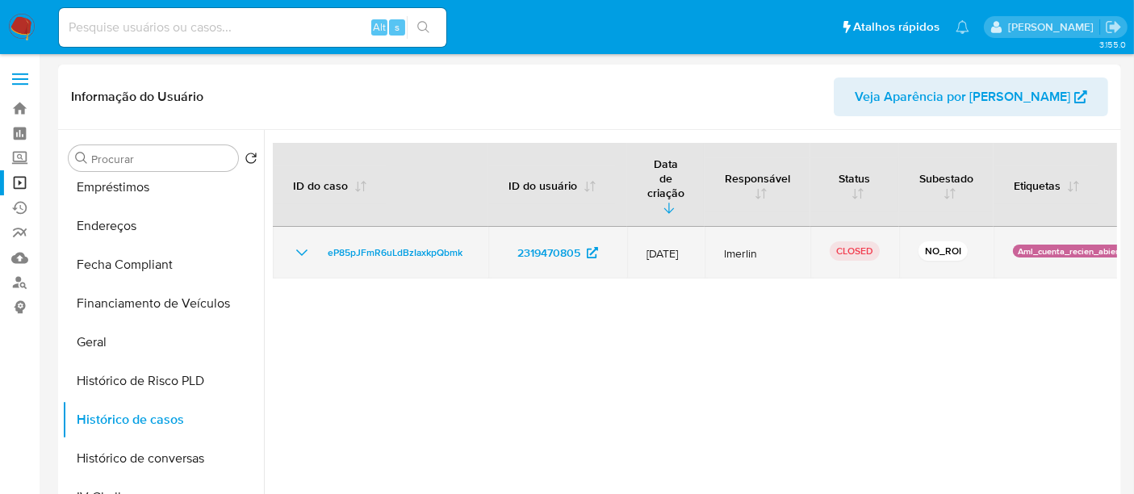
click at [290, 227] on td "eP85pJFmR6uLdBzIaxkpQbmk" at bounding box center [380, 253] width 215 height 52
click at [295, 243] on icon "Mostrar/Ocultar" at bounding box center [301, 252] width 19 height 19
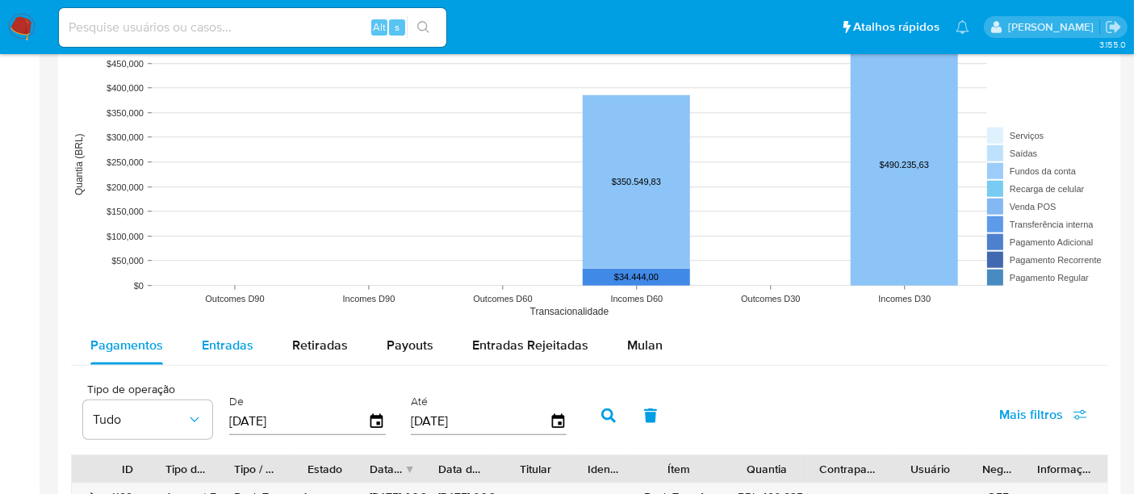
scroll to position [1345, 0]
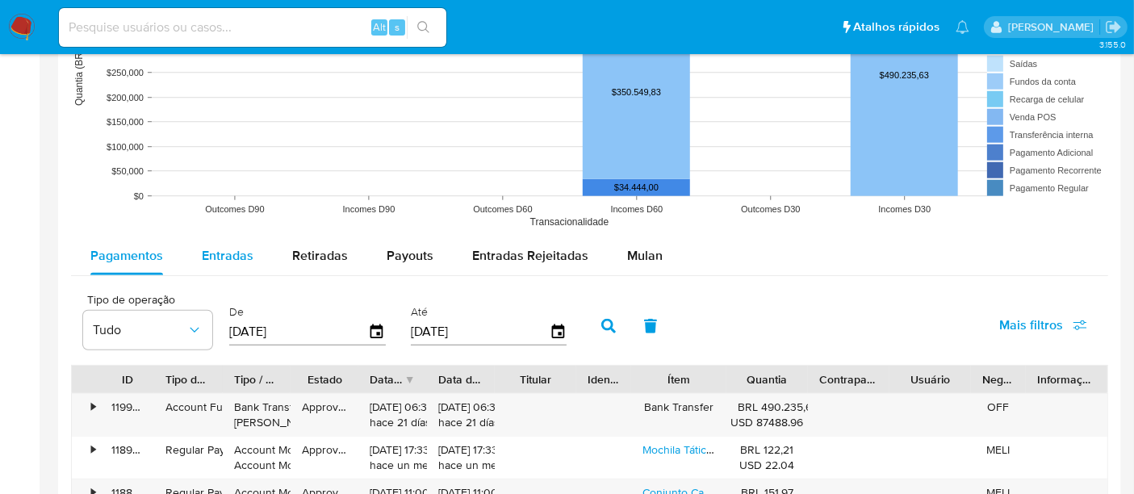
click at [223, 250] on span "Entradas" at bounding box center [228, 255] width 52 height 19
select select "10"
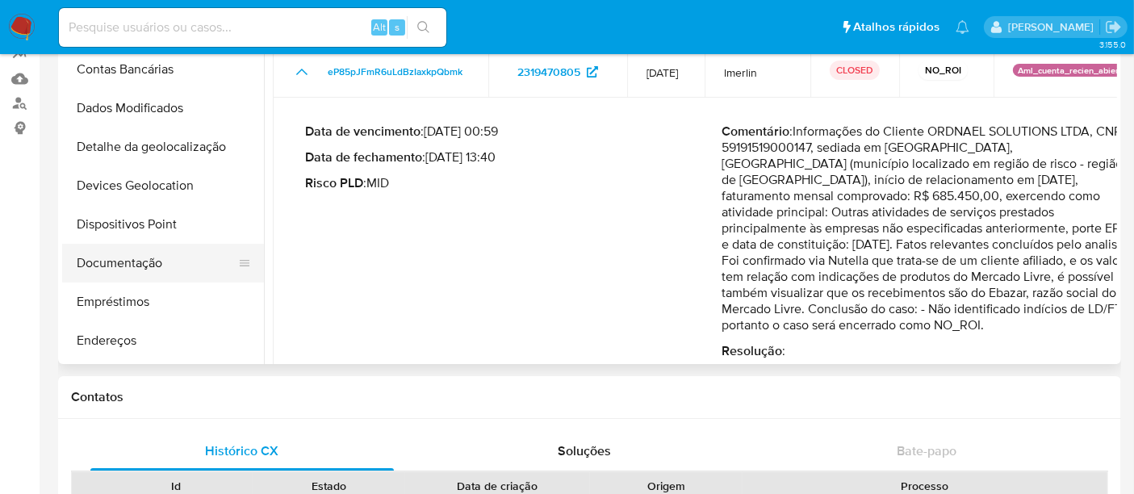
scroll to position [90, 0]
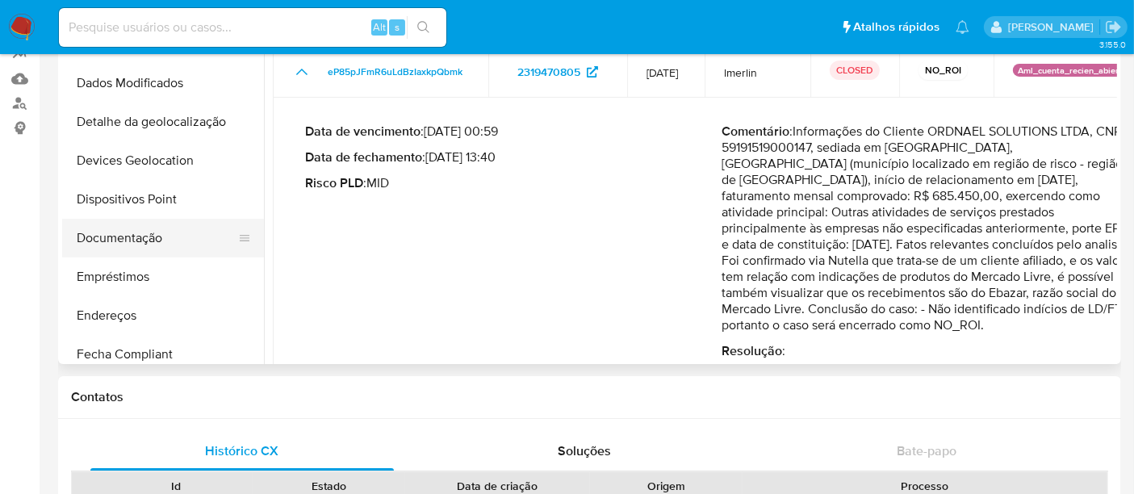
click at [144, 241] on button "Documentação" at bounding box center [156, 238] width 189 height 39
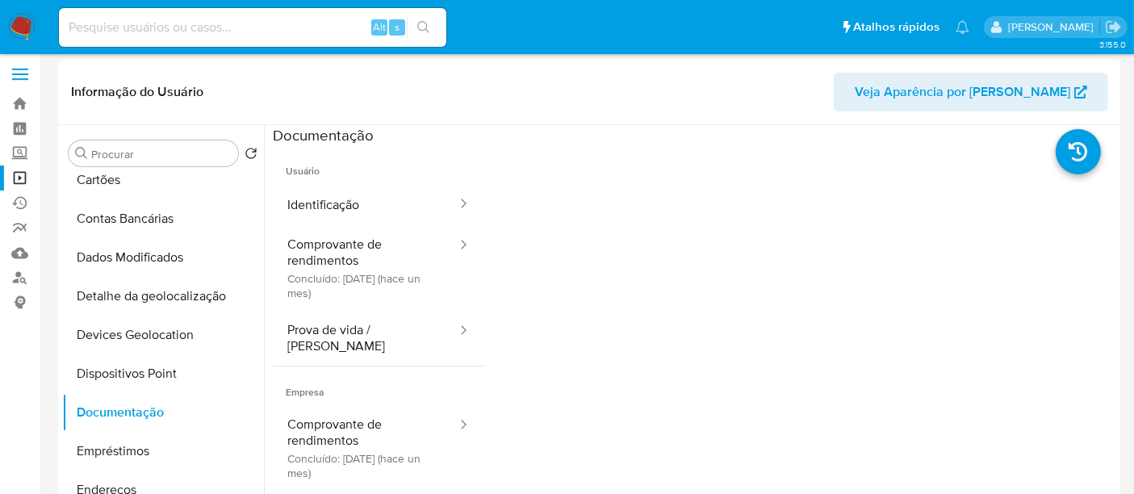
scroll to position [0, 0]
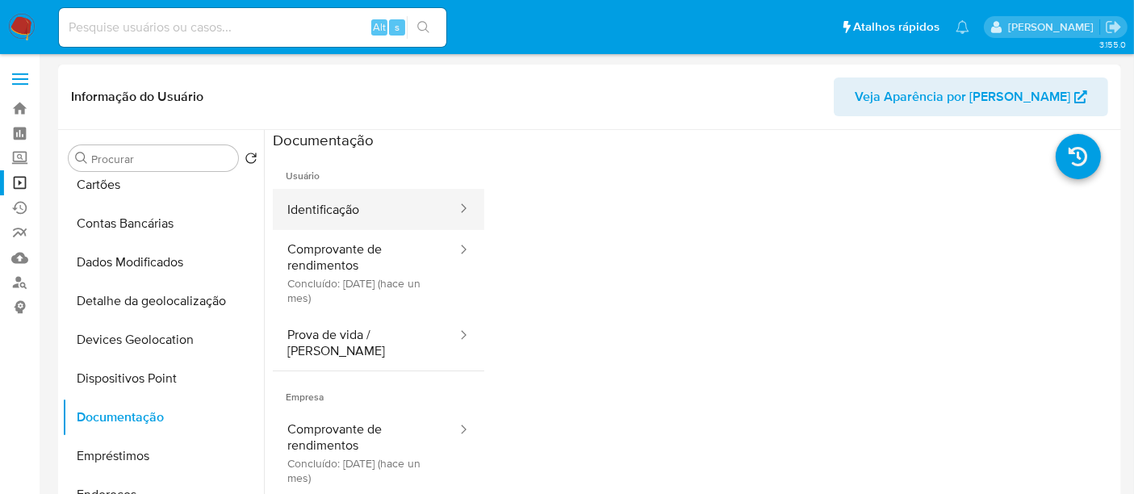
click at [345, 211] on button "Identificação" at bounding box center [366, 209] width 186 height 41
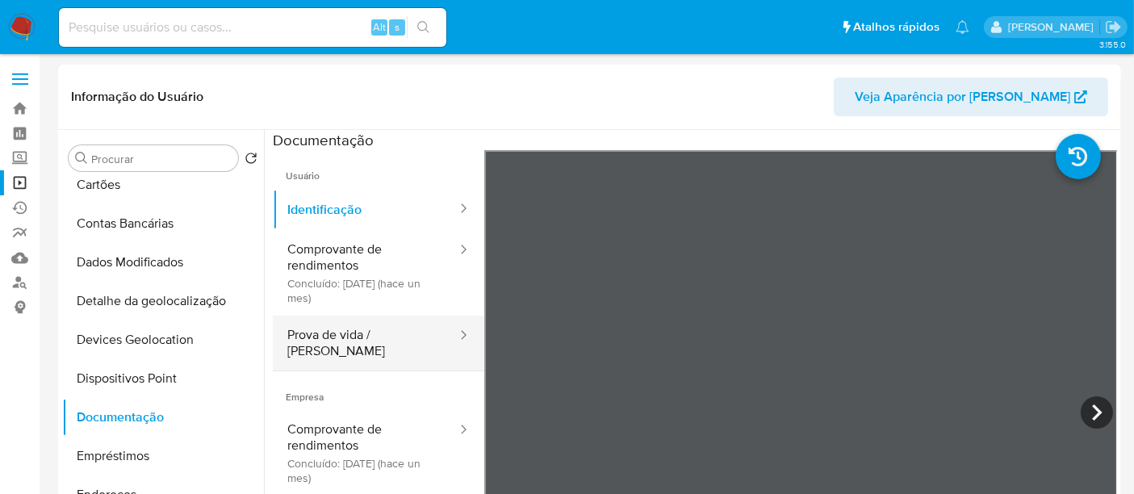
click at [374, 332] on button "Prova de vida / [PERSON_NAME]" at bounding box center [366, 343] width 186 height 55
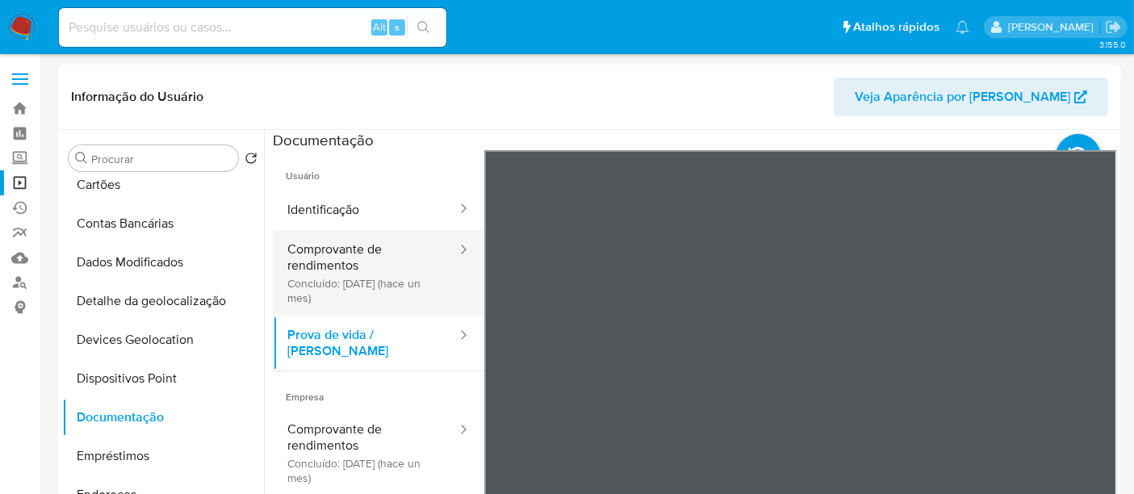
click at [355, 260] on button "Comprovante de rendimentos Concluído: [DATE] (hace un mes)" at bounding box center [366, 273] width 186 height 86
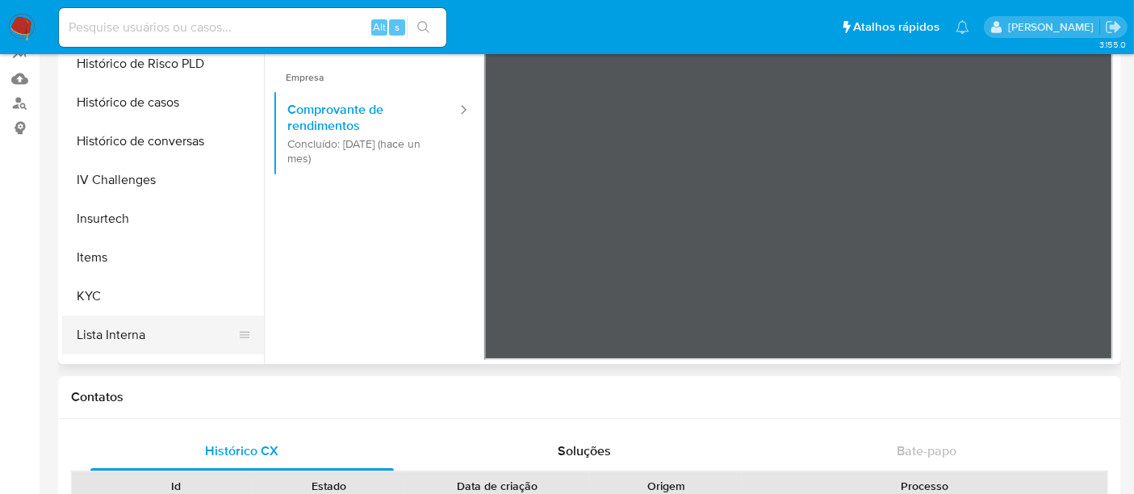
scroll to position [537, 0]
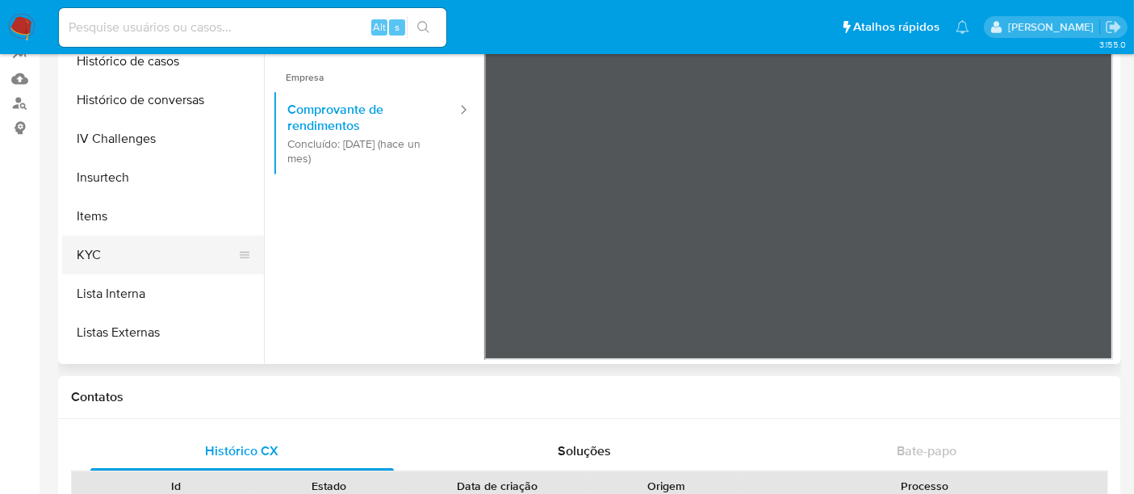
click at [94, 257] on button "KYC" at bounding box center [156, 255] width 189 height 39
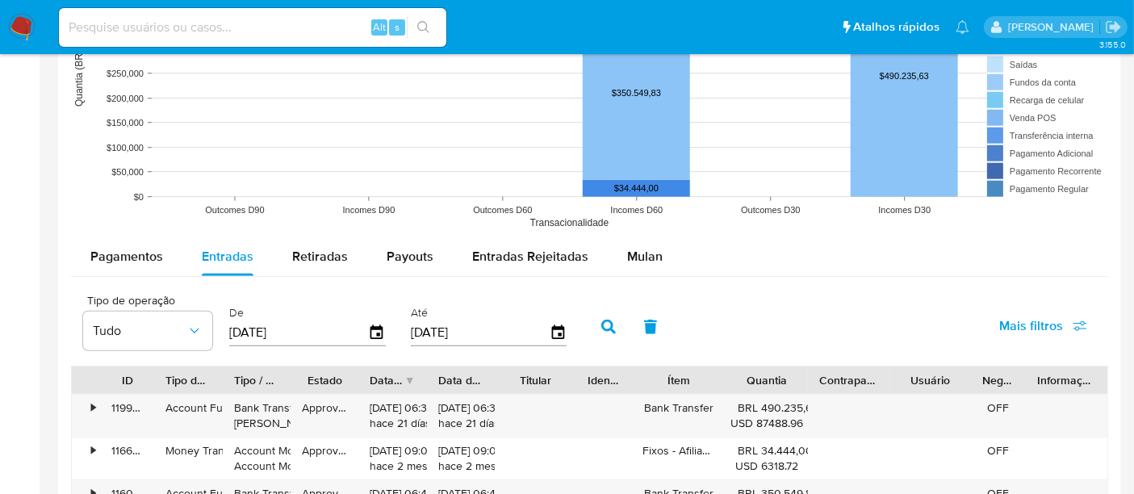
scroll to position [1434, 0]
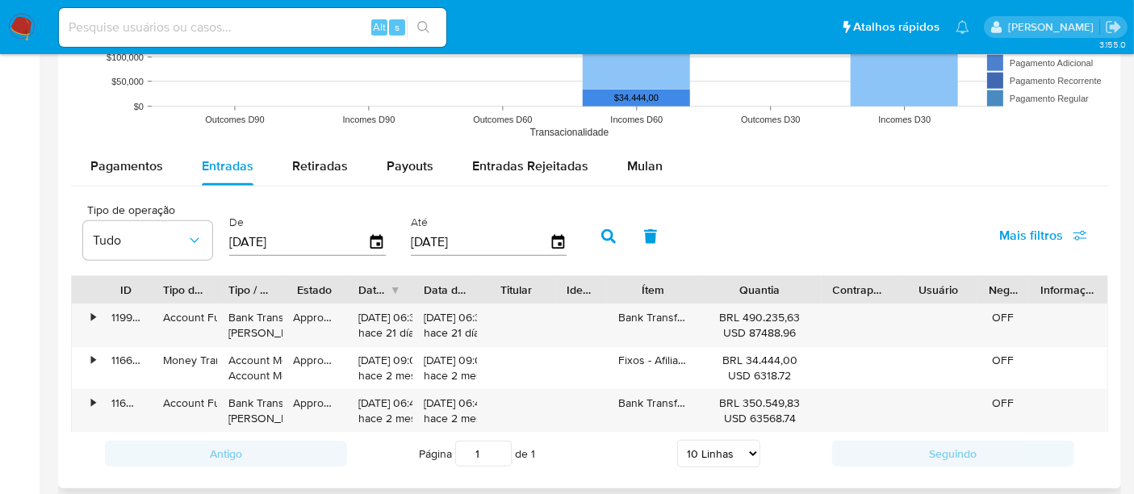
drag, startPoint x: 809, startPoint y: 286, endPoint x: 850, endPoint y: 294, distance: 41.9
click at [850, 294] on div "ID Tipo de operação Tipo / Método Estado Data de criação Data de aprovação Titu…" at bounding box center [589, 289] width 1035 height 27
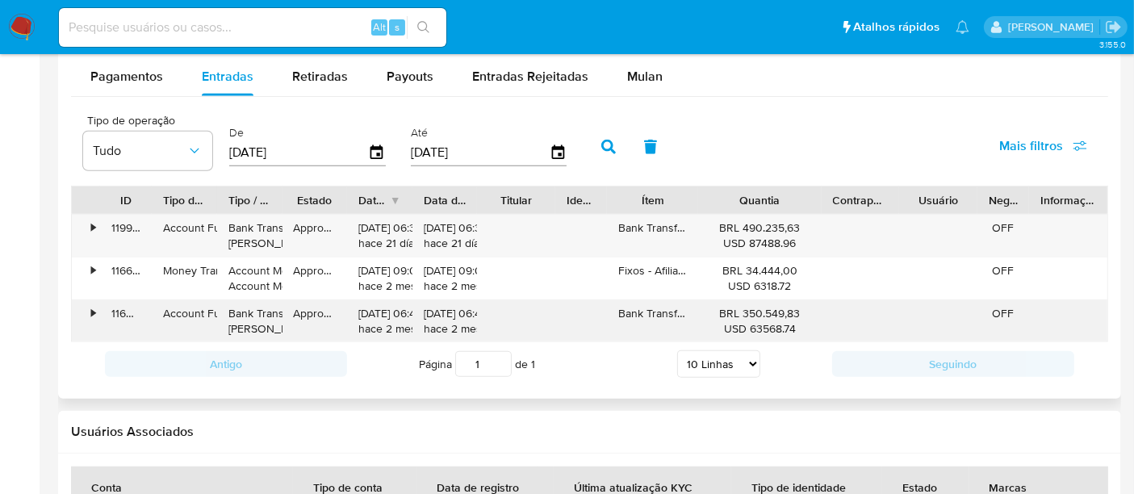
scroll to position [1076, 0]
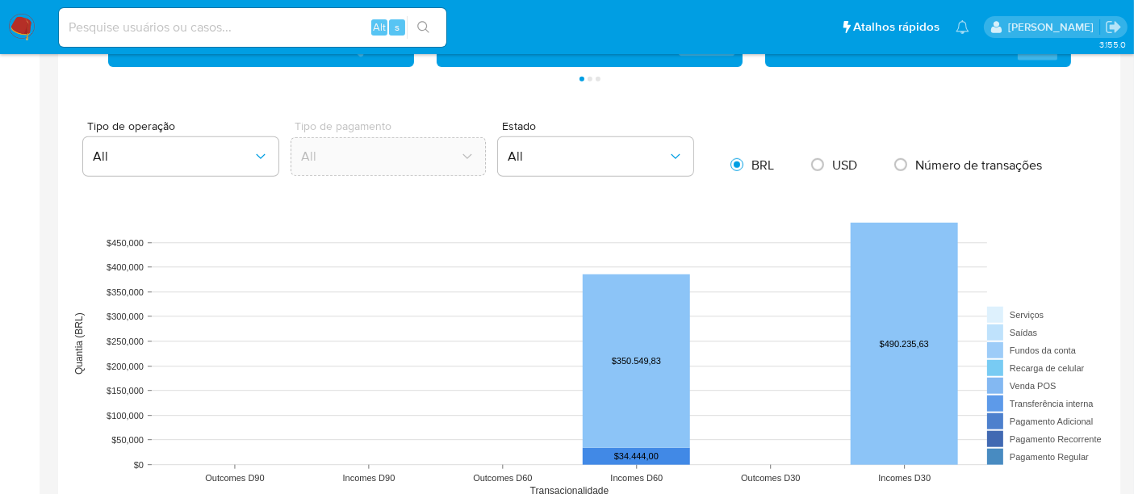
click at [226, 40] on div "Alt s" at bounding box center [252, 27] width 387 height 39
click at [230, 33] on input at bounding box center [252, 27] width 387 height 21
paste input "9dgU6mRPikenmoMWmiRIzI4o"
type input "9dgU6mRPikenmoMWmiRIzI4o"
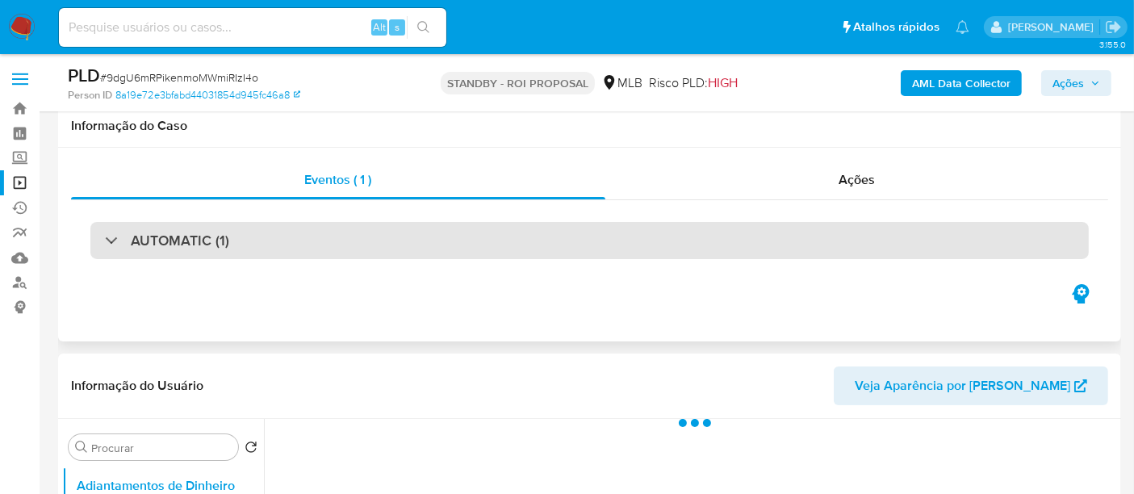
scroll to position [358, 0]
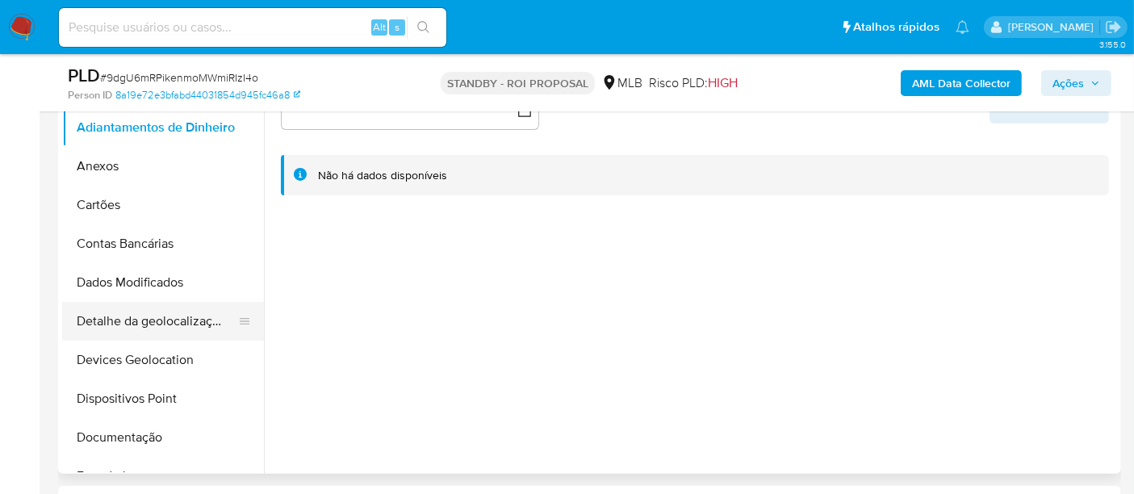
select select "10"
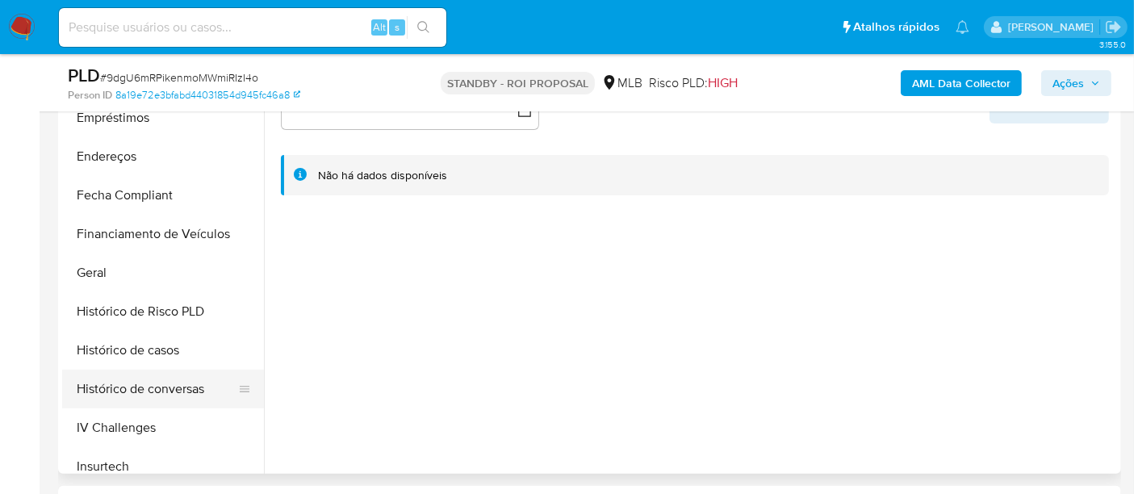
scroll to position [448, 0]
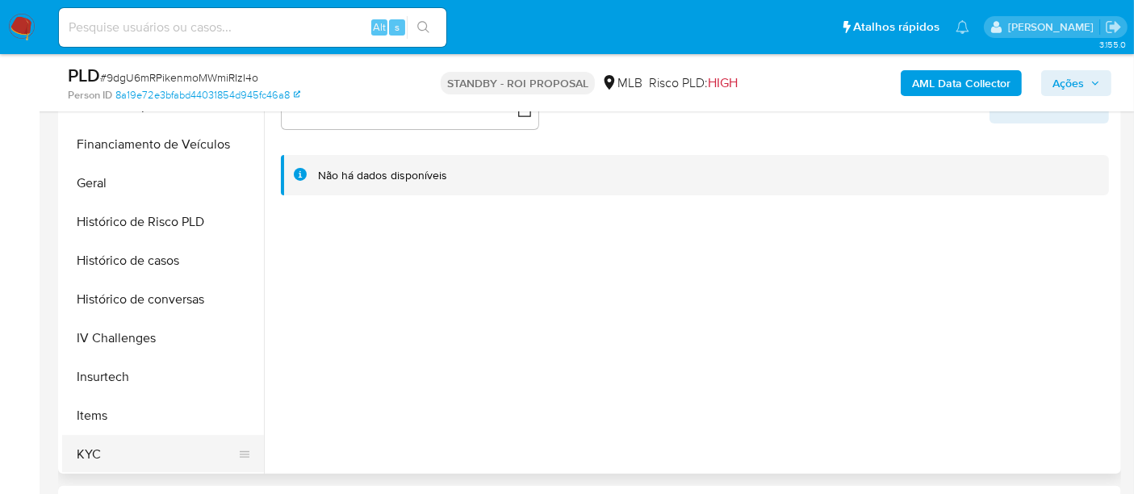
click at [84, 440] on button "KYC" at bounding box center [156, 454] width 189 height 39
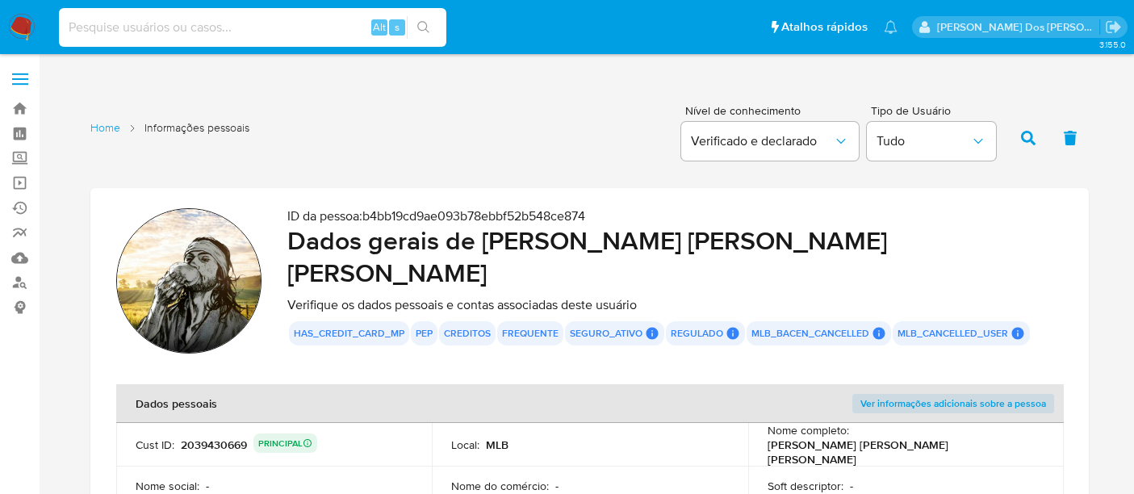
scroll to position [1704, 0]
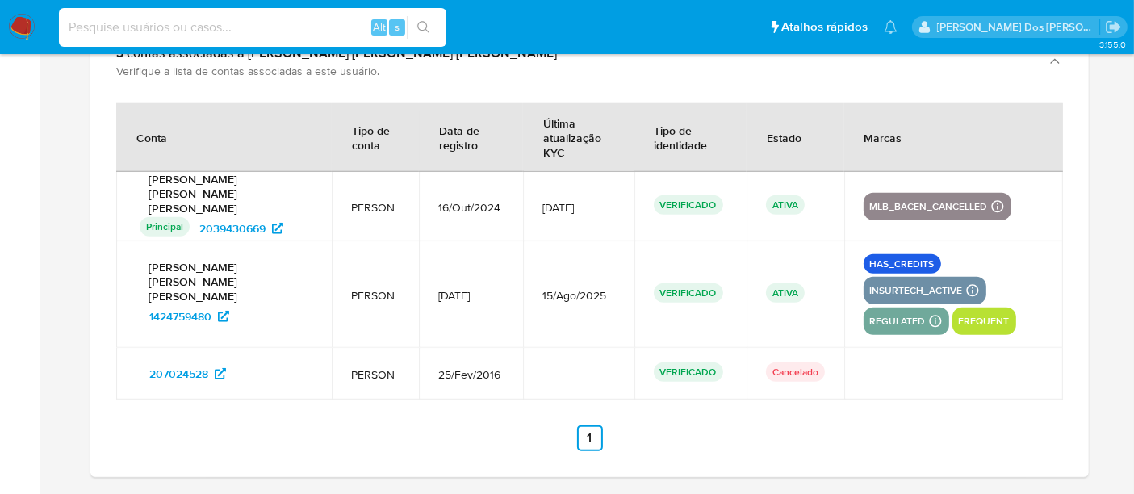
click at [23, 20] on img at bounding box center [21, 27] width 27 height 27
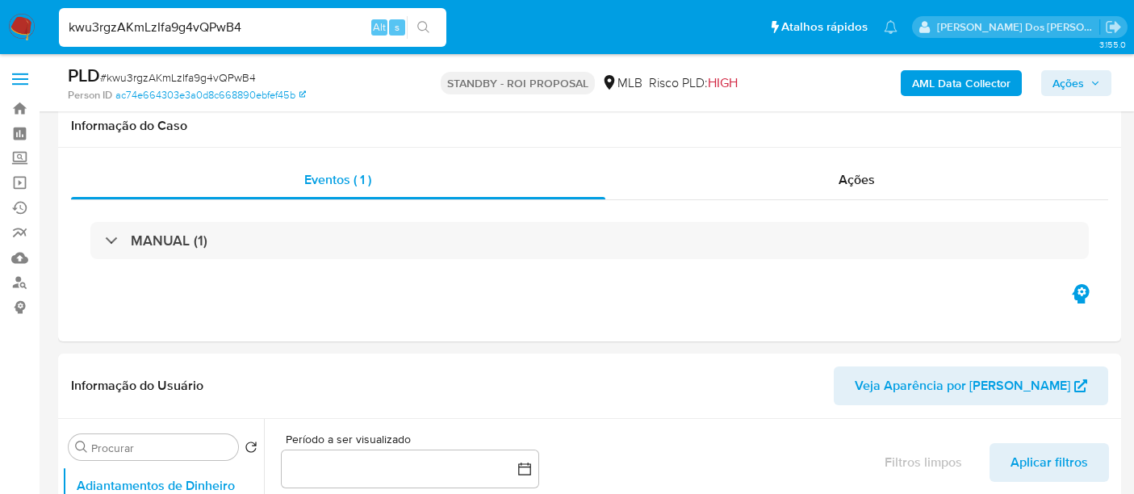
select select "10"
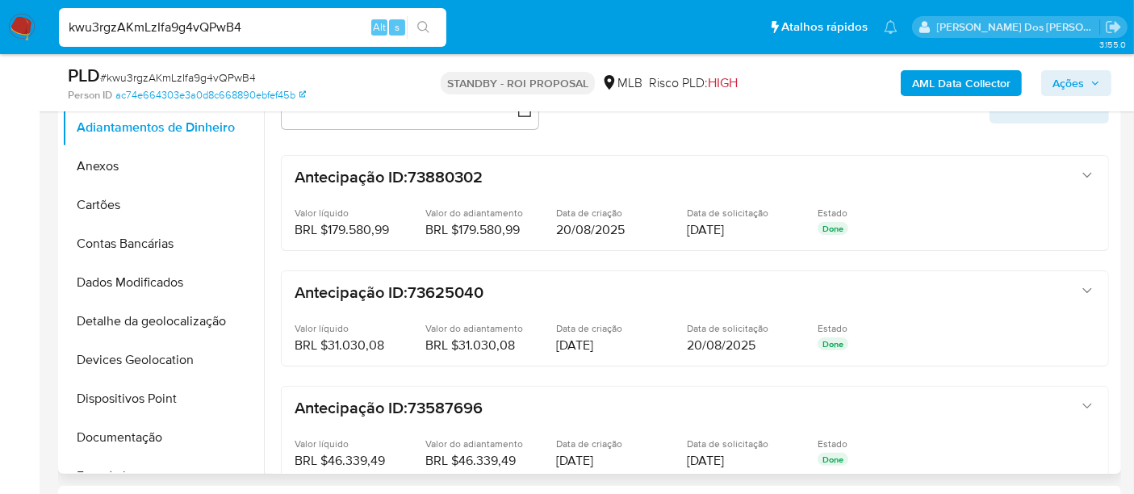
scroll to position [448, 0]
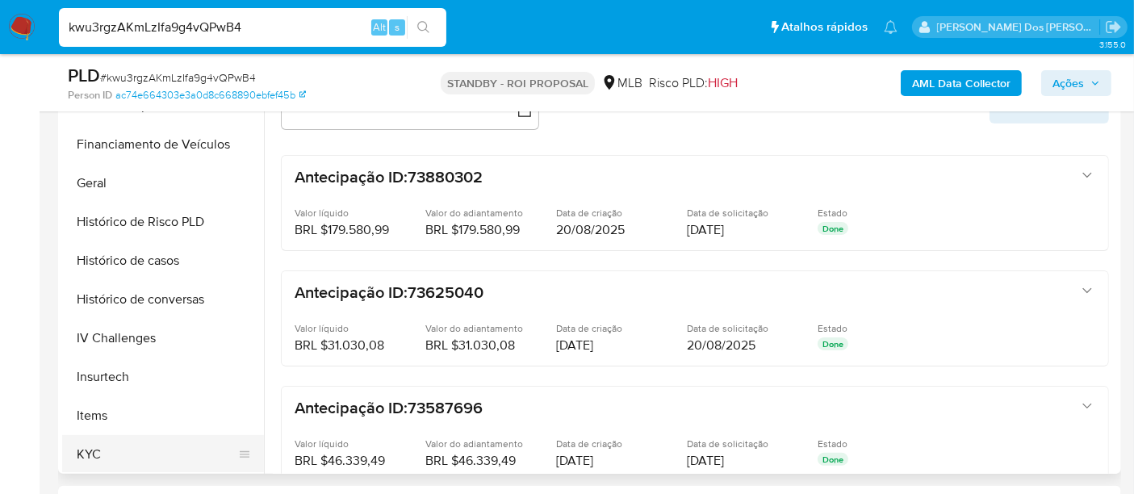
click at [90, 450] on button "KYC" at bounding box center [156, 454] width 189 height 39
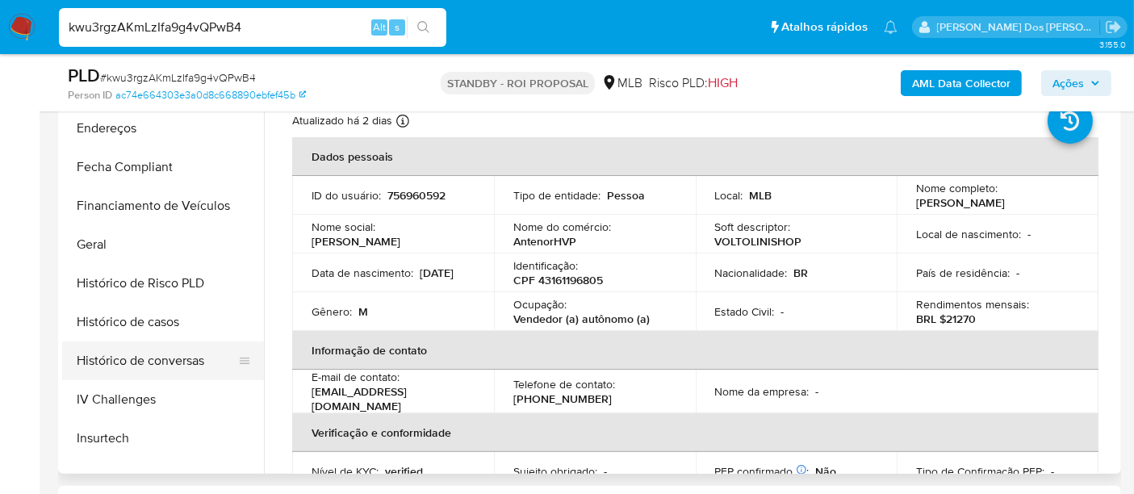
scroll to position [358, 0]
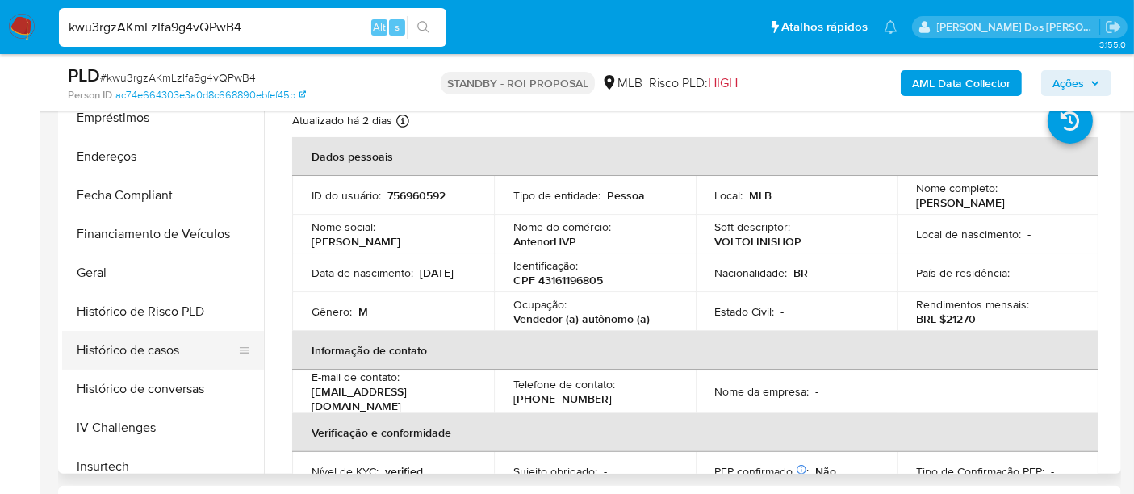
click at [149, 346] on button "Histórico de casos" at bounding box center [156, 350] width 189 height 39
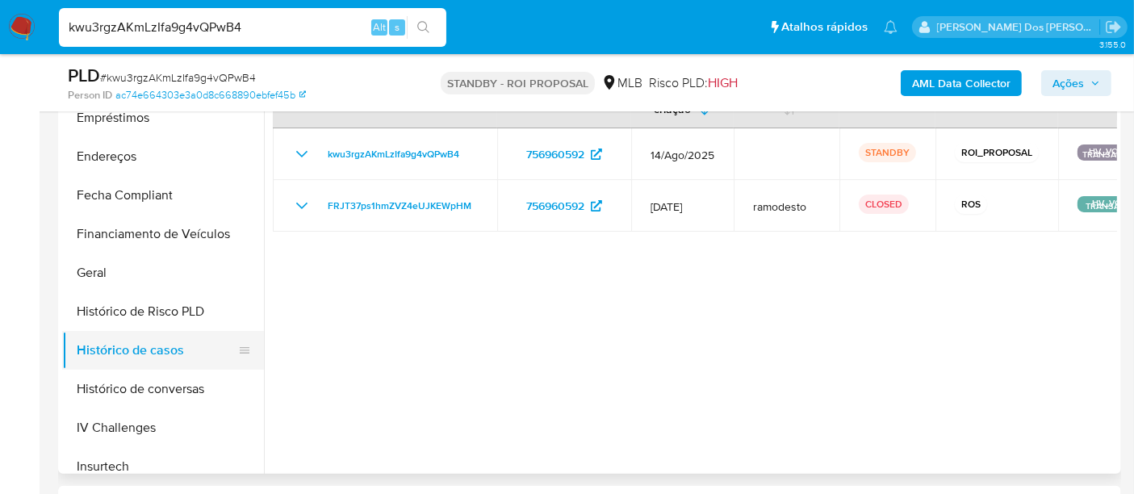
scroll to position [179, 0]
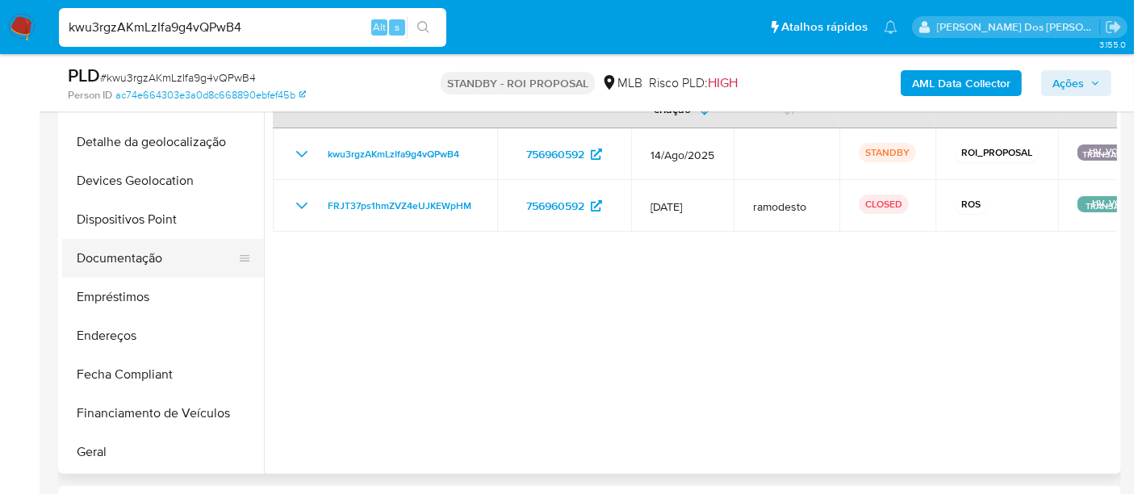
click at [150, 266] on button "Documentação" at bounding box center [156, 258] width 189 height 39
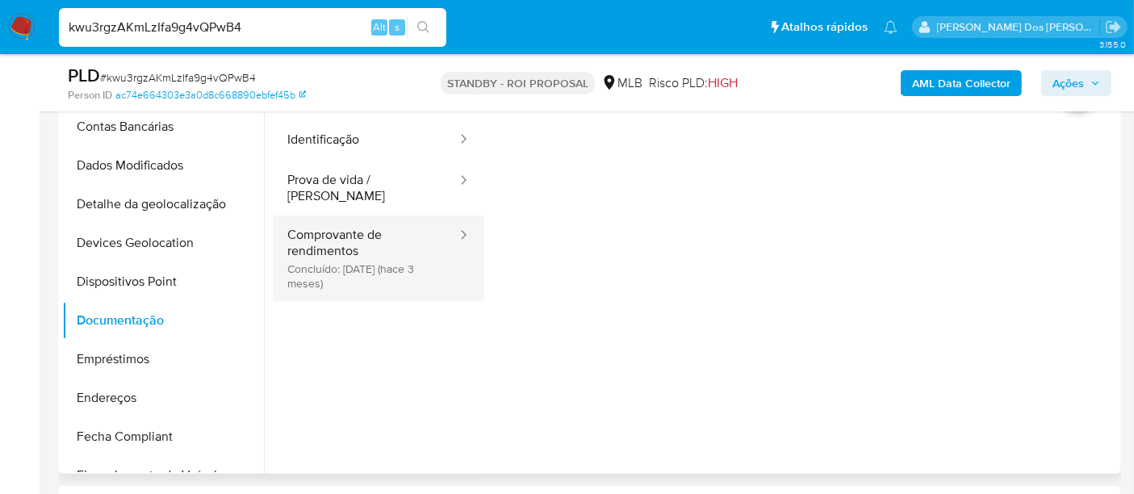
scroll to position [90, 0]
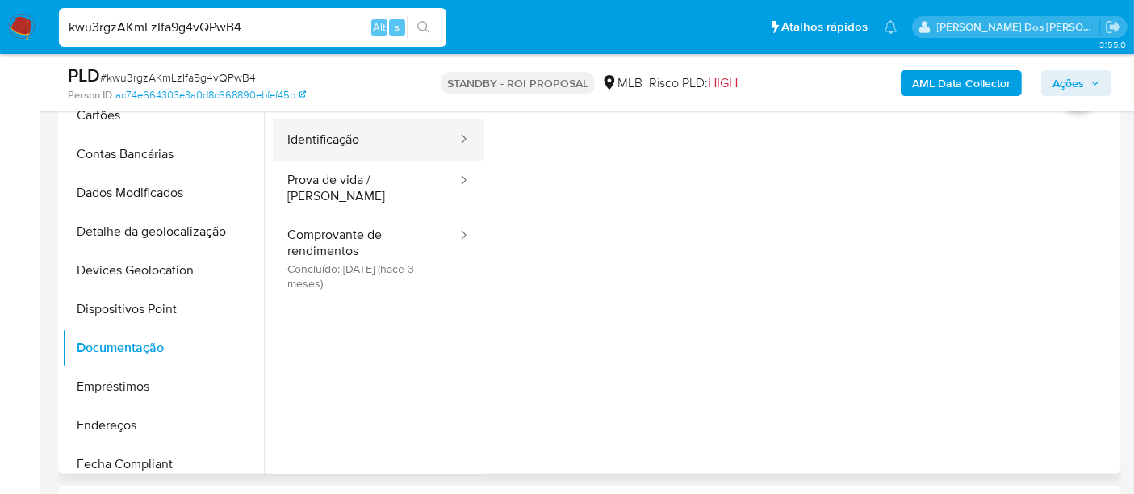
click at [349, 141] on button "Identificação" at bounding box center [366, 139] width 186 height 41
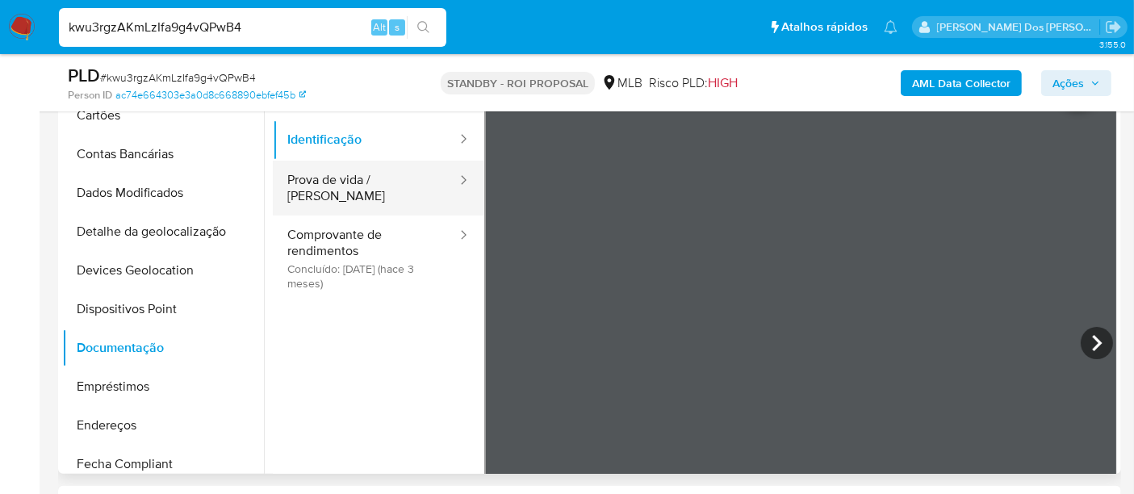
click at [378, 188] on button "Prova de vida / [PERSON_NAME]" at bounding box center [366, 188] width 186 height 55
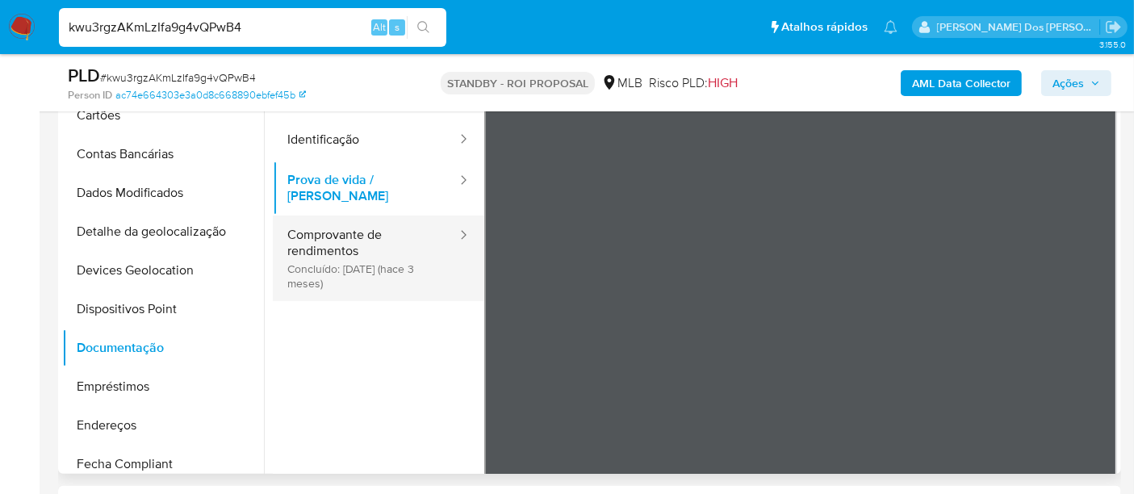
click at [359, 237] on button "Comprovante de rendimentos Concluído: [DATE] (hace 3 meses)" at bounding box center [366, 258] width 186 height 86
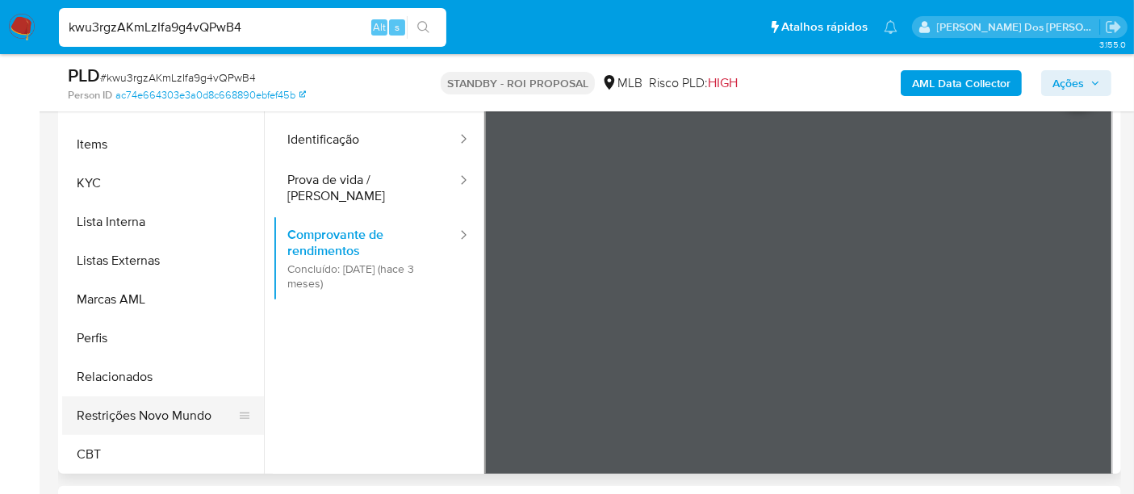
scroll to position [720, 0]
click at [182, 413] on button "Restrições Novo Mundo" at bounding box center [156, 414] width 189 height 39
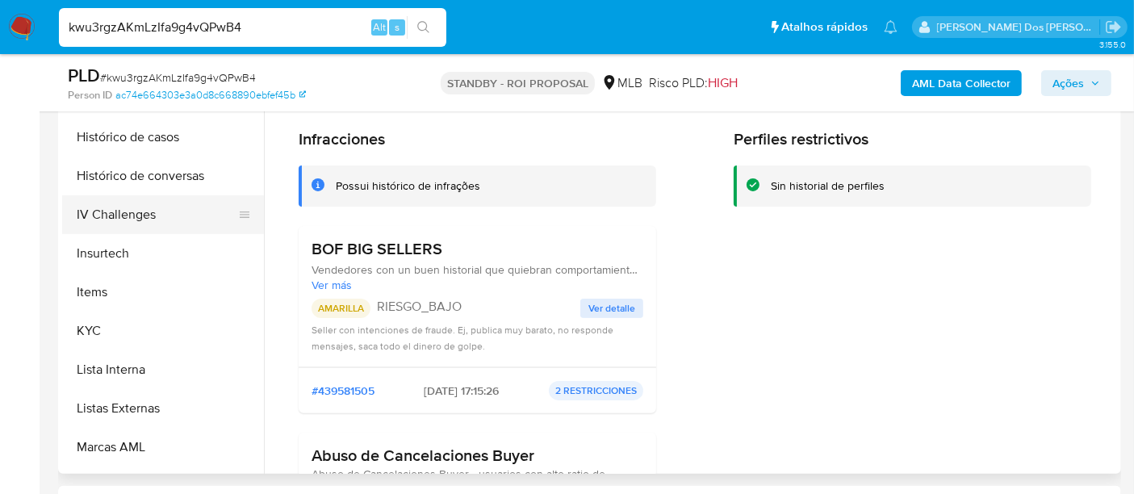
scroll to position [451, 0]
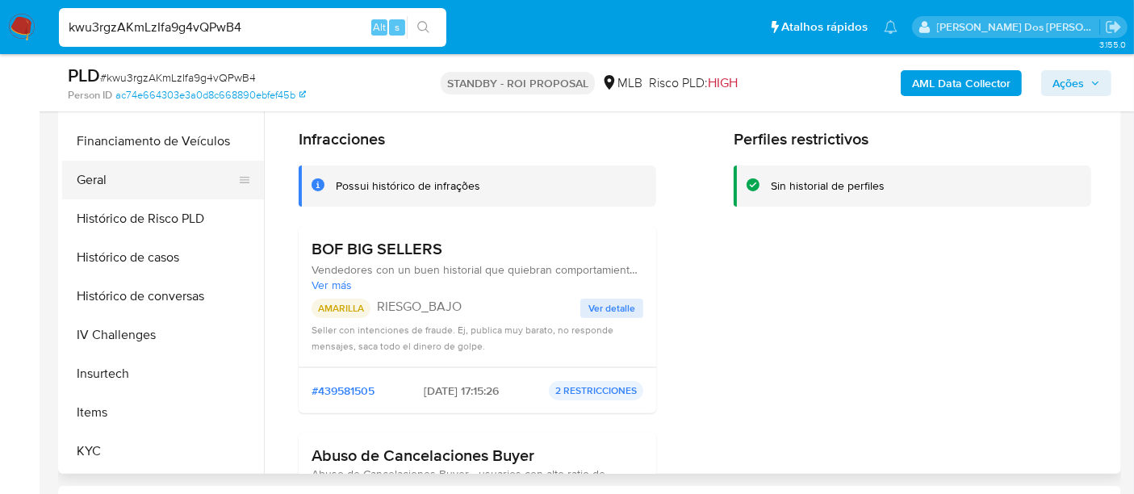
click at [94, 179] on button "Geral" at bounding box center [156, 180] width 189 height 39
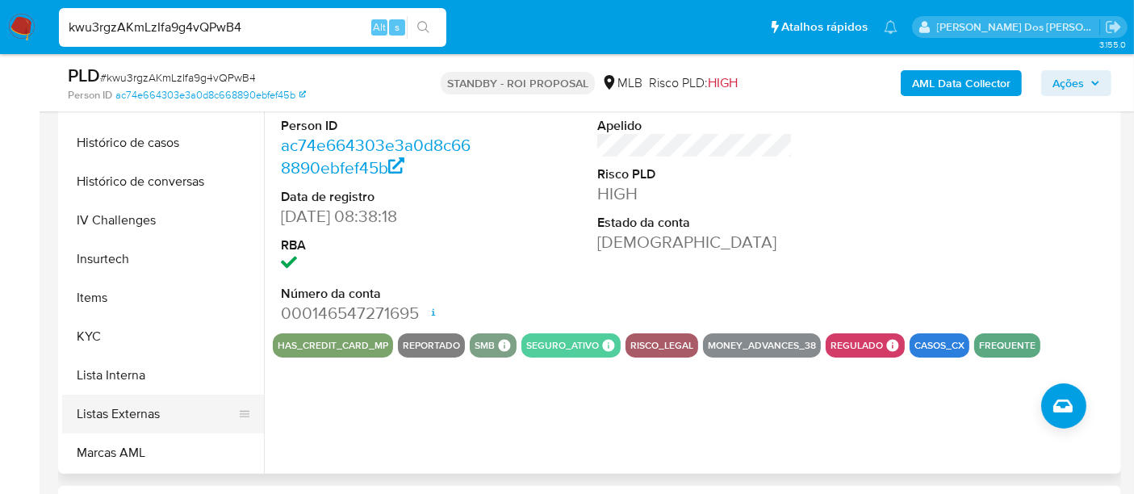
scroll to position [630, 0]
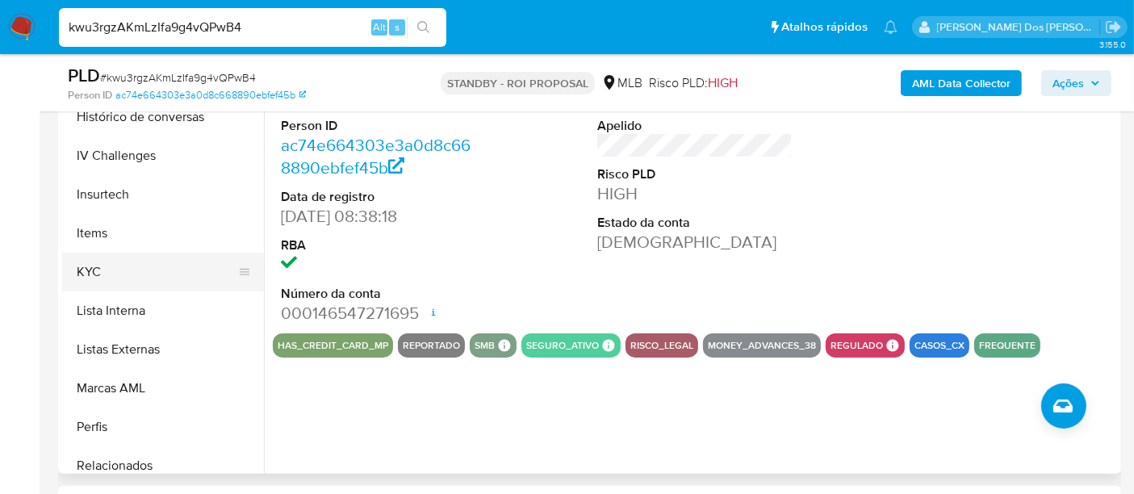
click at [86, 270] on button "KYC" at bounding box center [156, 272] width 189 height 39
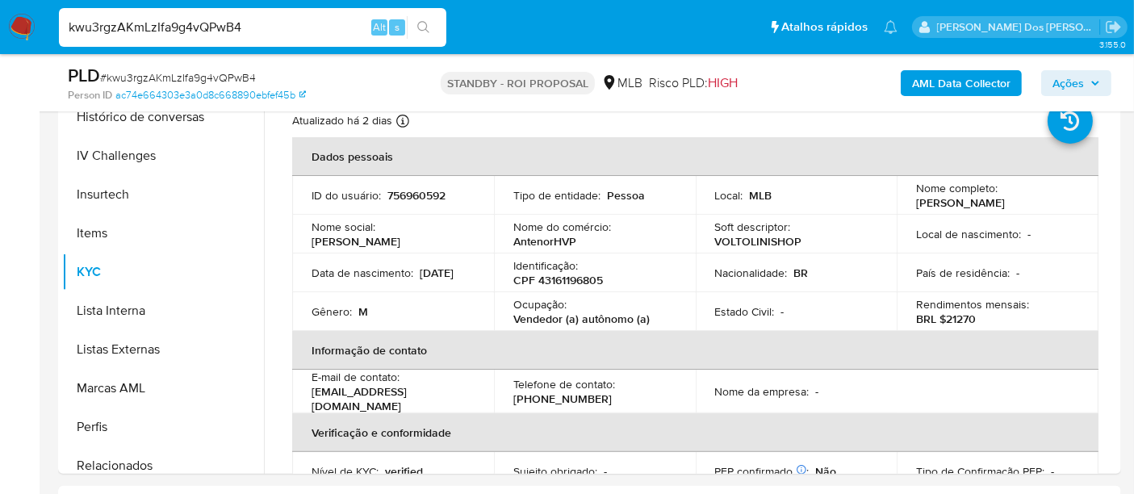
click at [219, 27] on input "kwu3rgzAKmLzIfa9g4vQPwB4" at bounding box center [252, 27] width 387 height 21
paste input "bRySWR94SxFpHzQKDezVONHM"
type input "bRySWR94SxFpHzQKDezVONHM"
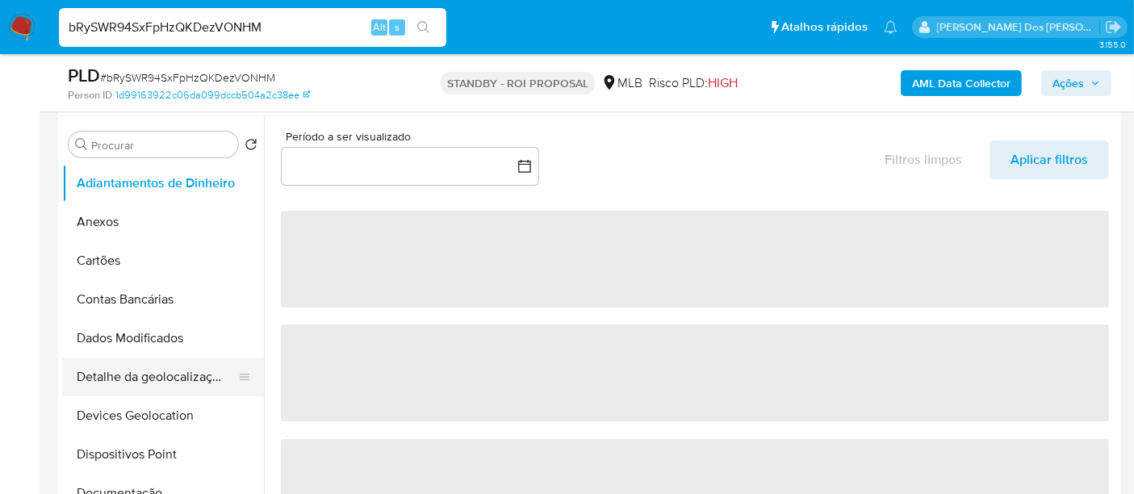
scroll to position [358, 0]
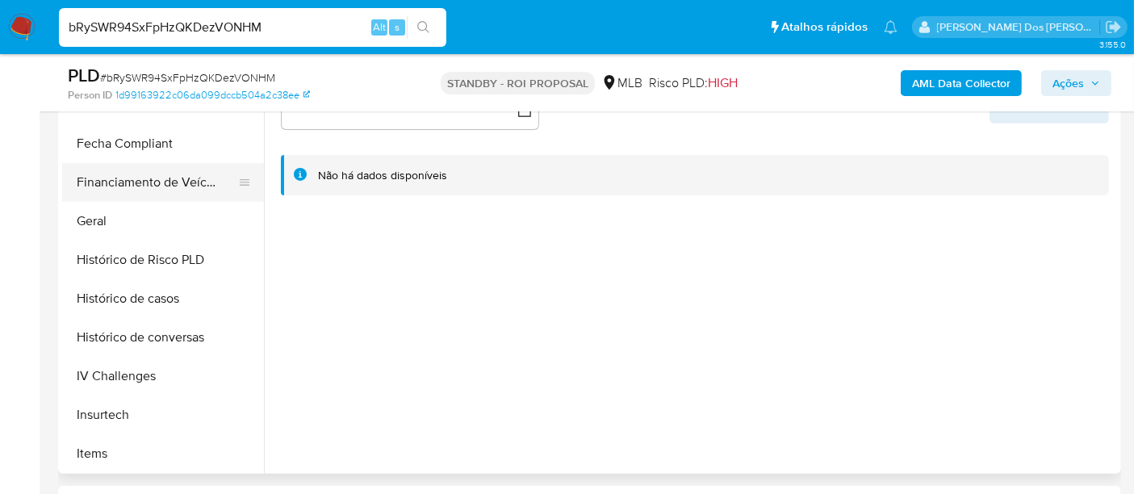
select select "10"
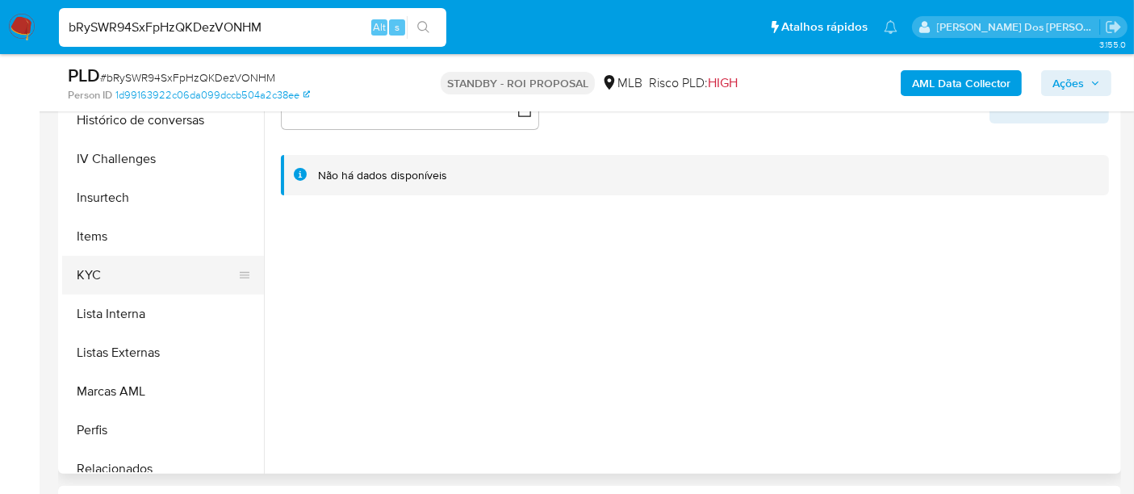
click at [93, 269] on button "KYC" at bounding box center [156, 275] width 189 height 39
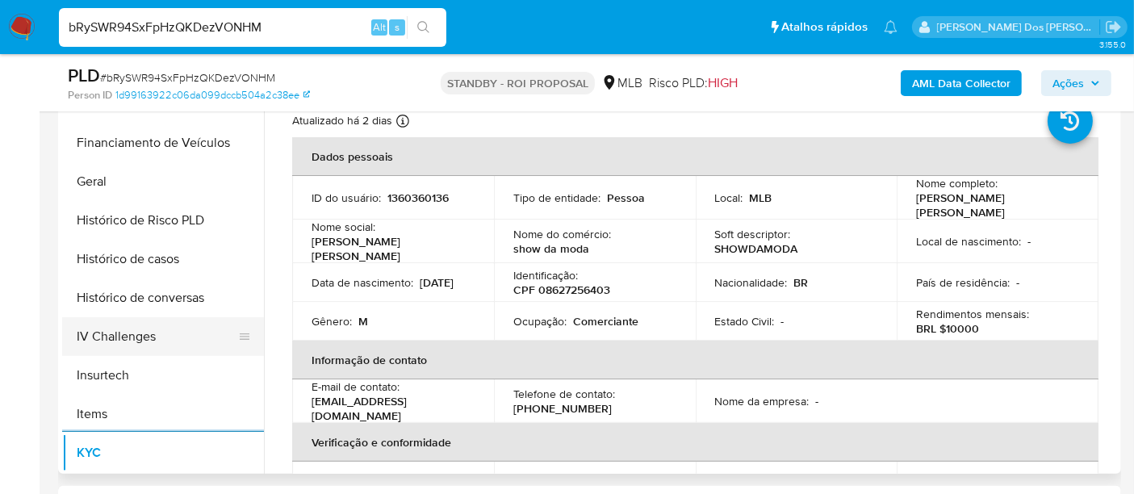
scroll to position [448, 0]
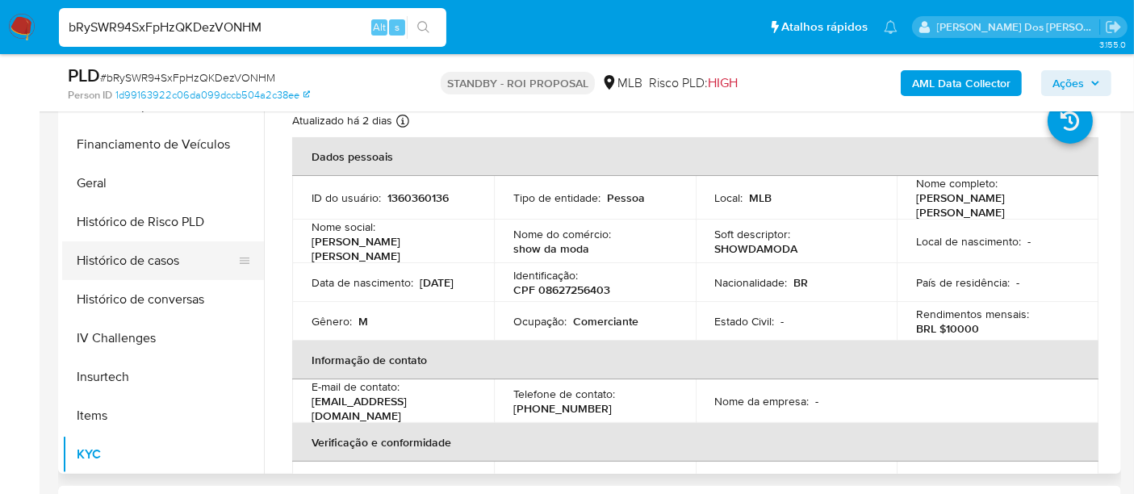
click at [153, 260] on button "Histórico de casos" at bounding box center [156, 260] width 189 height 39
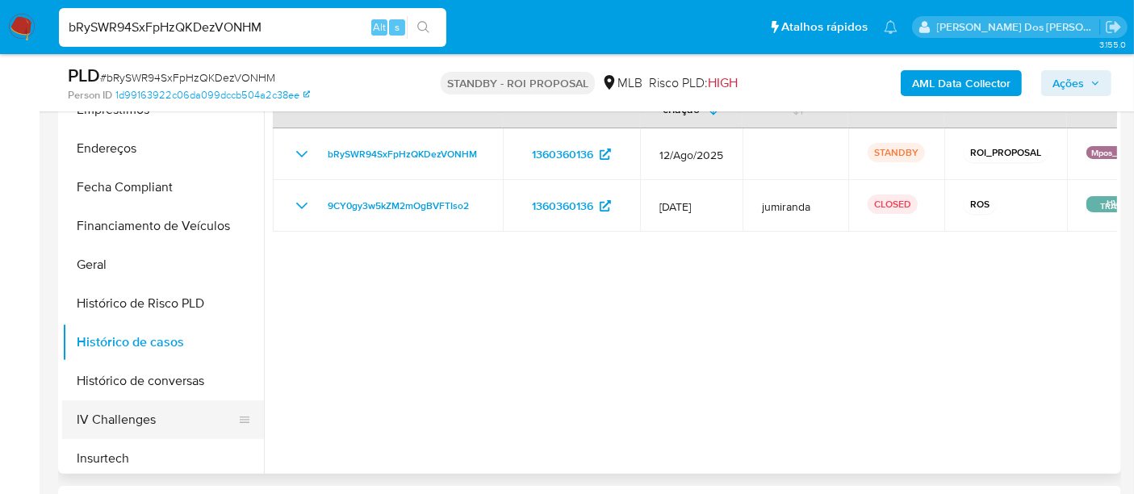
scroll to position [269, 0]
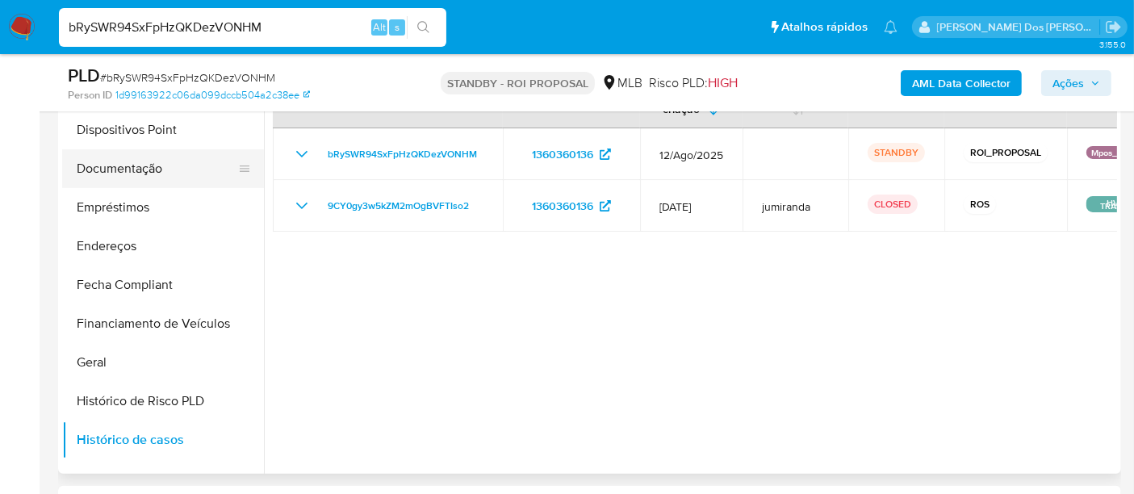
click at [127, 174] on button "Documentação" at bounding box center [156, 168] width 189 height 39
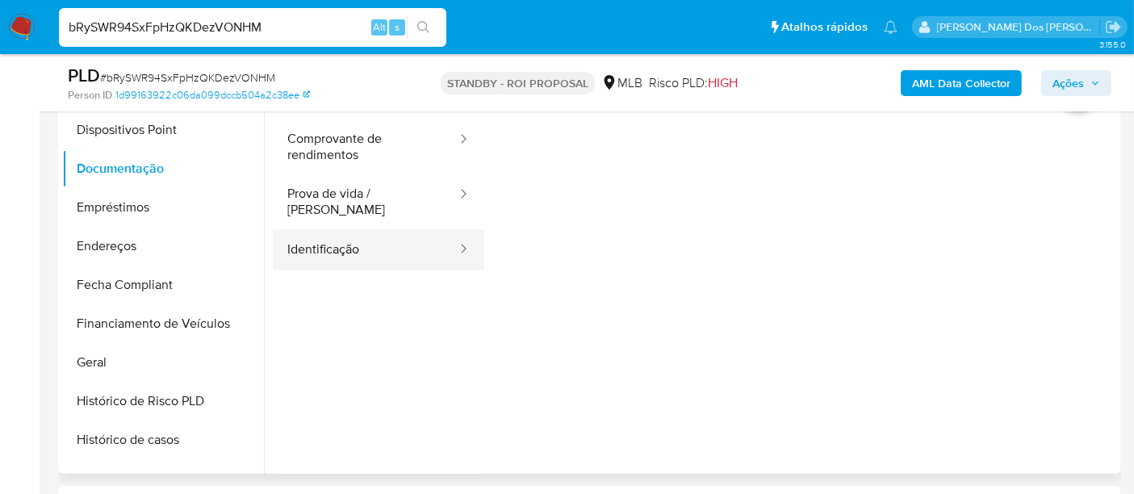
click at [302, 232] on button "Identificação" at bounding box center [366, 249] width 186 height 41
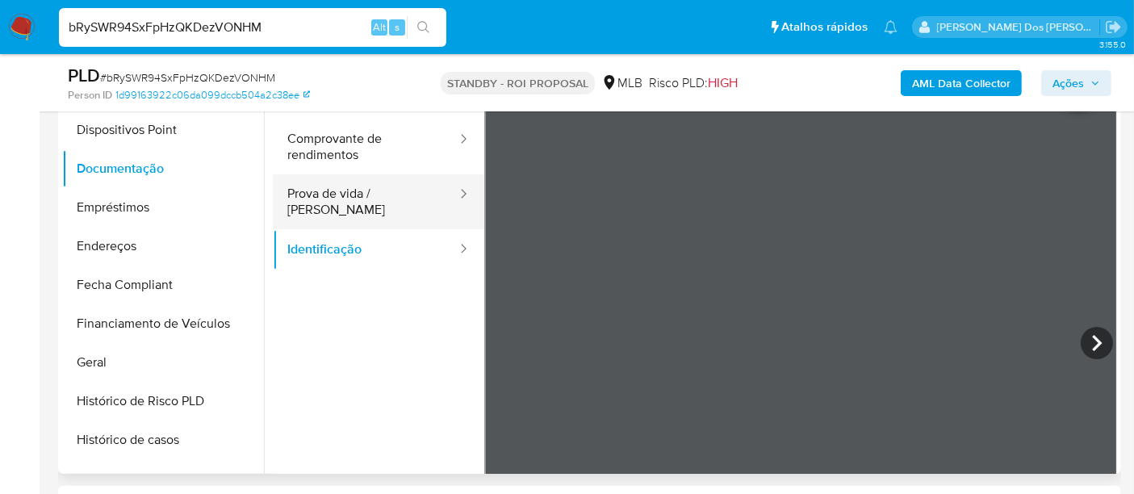
click at [407, 190] on button "Prova de vida / [PERSON_NAME]" at bounding box center [366, 201] width 186 height 55
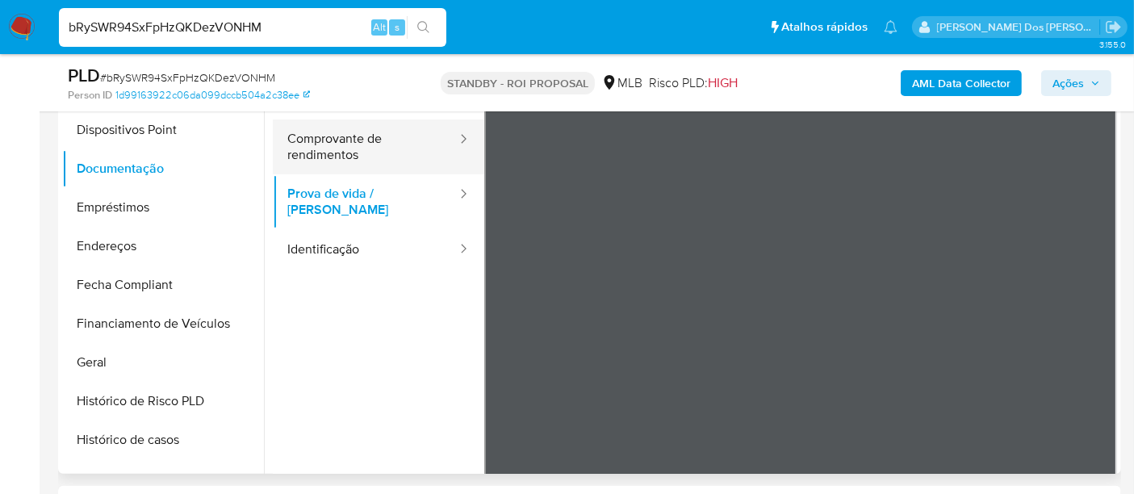
click at [337, 155] on button "Comprovante de rendimentos" at bounding box center [366, 146] width 186 height 55
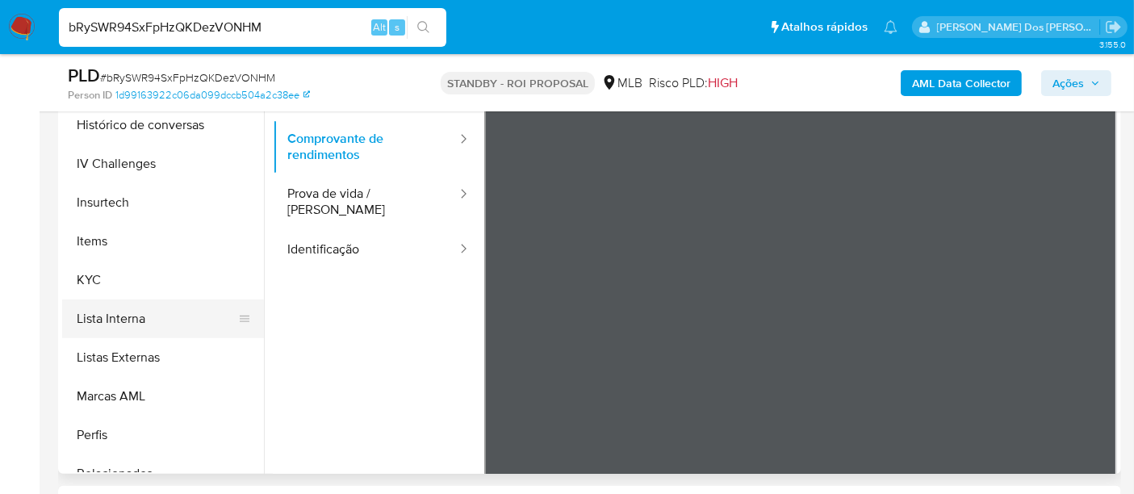
scroll to position [717, 0]
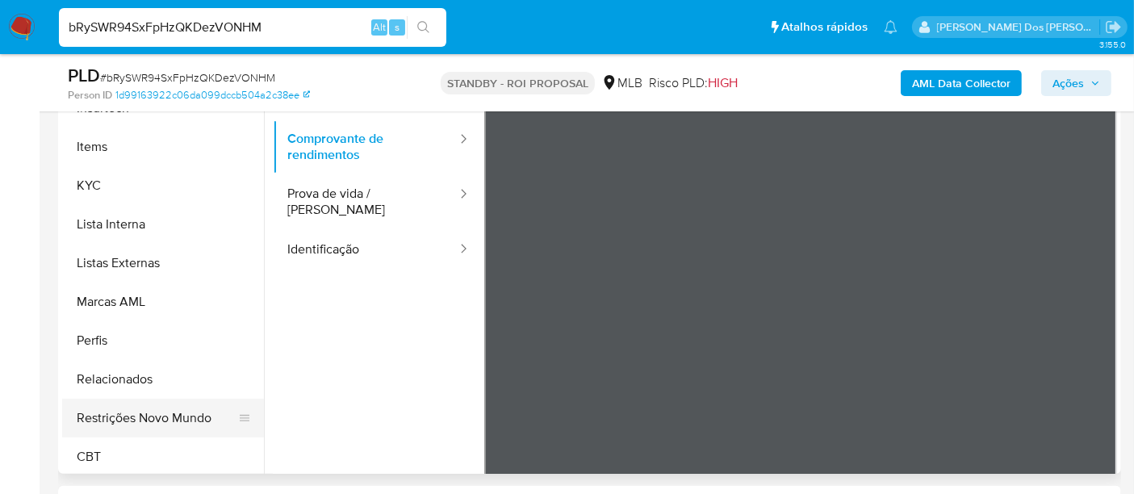
drag, startPoint x: 157, startPoint y: 405, endPoint x: 174, endPoint y: 403, distance: 17.9
click at [157, 406] on button "Restrições Novo Mundo" at bounding box center [156, 418] width 189 height 39
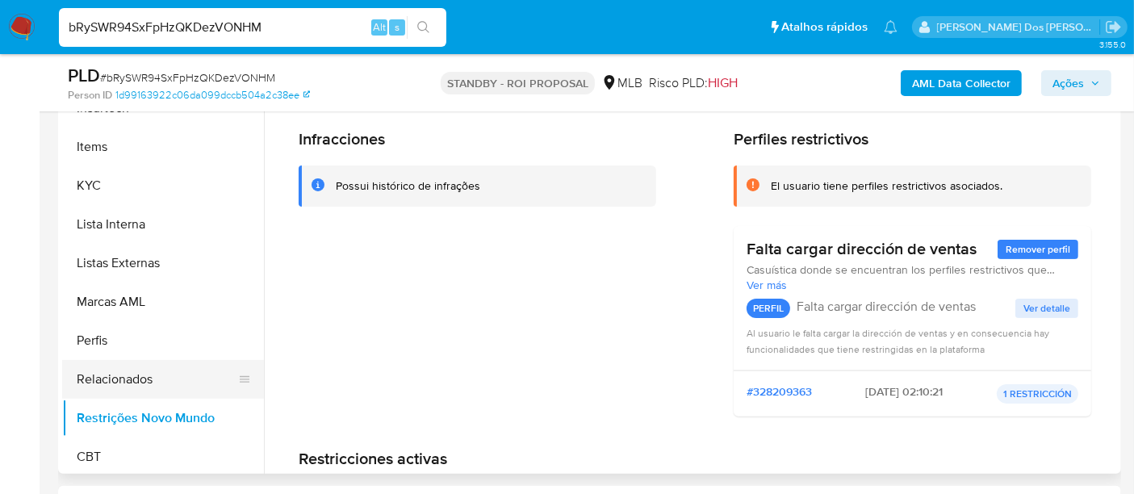
scroll to position [448, 0]
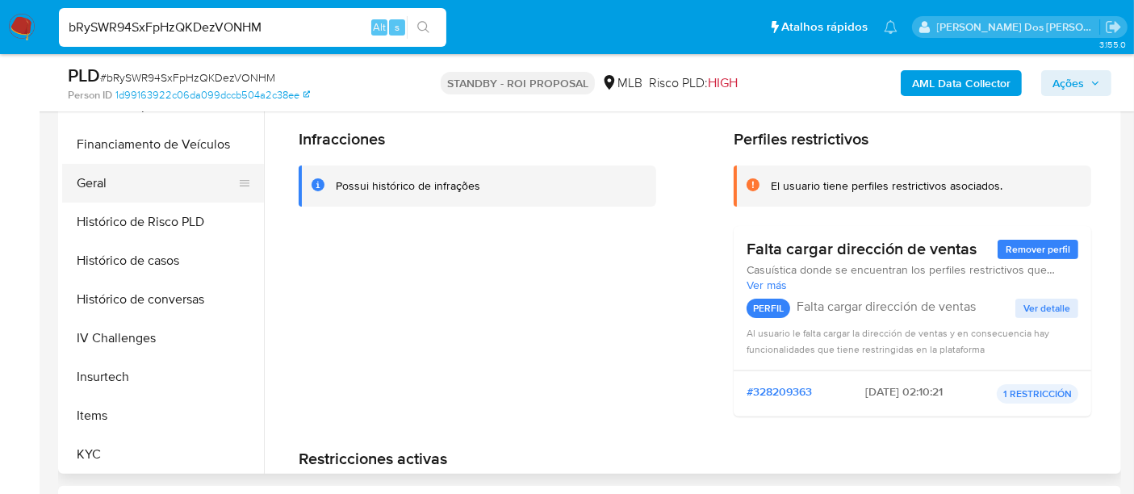
click at [88, 186] on button "Geral" at bounding box center [156, 183] width 189 height 39
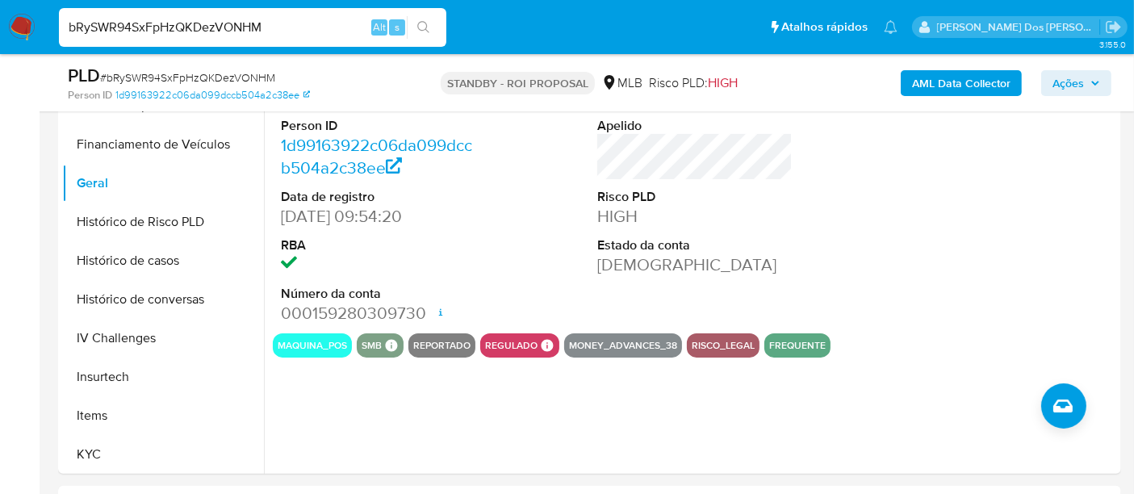
click at [237, 31] on input "bRySWR94SxFpHzQKDezVONHM" at bounding box center [252, 27] width 387 height 21
click at [236, 31] on input "bRySWR94SxFpHzQKDezVONHM" at bounding box center [252, 27] width 387 height 21
paste input "9dgU6mRPikenmoMWmiRIzI4o"
type input "9dgU6mRPikenmoMWmiRIzI4o"
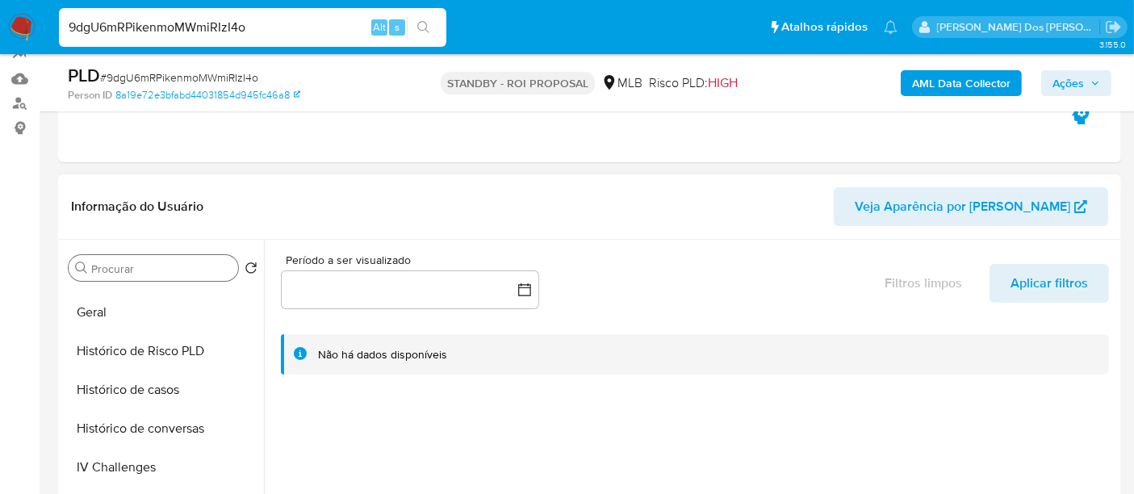
scroll to position [537, 0]
select select "10"
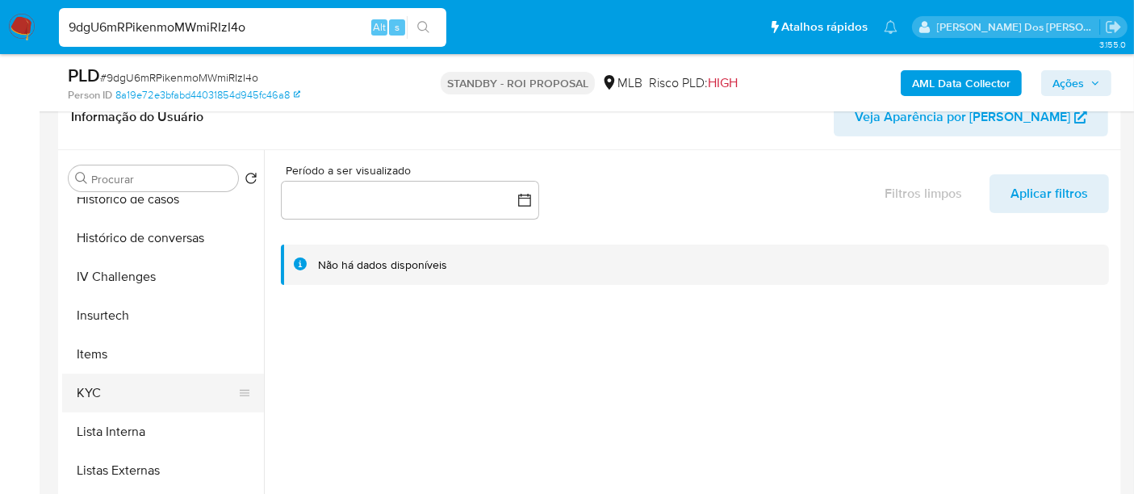
scroll to position [627, 0]
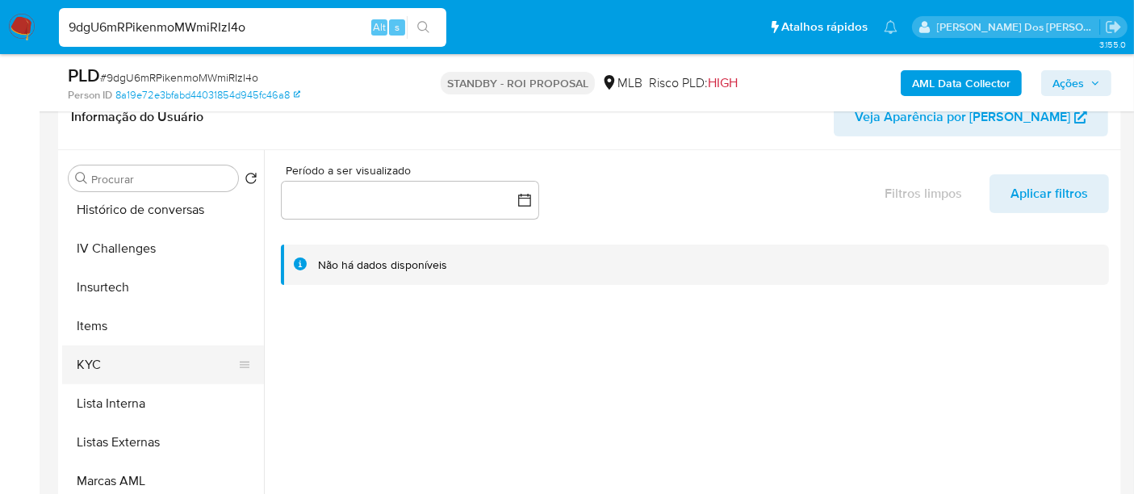
click at [87, 361] on button "KYC" at bounding box center [156, 364] width 189 height 39
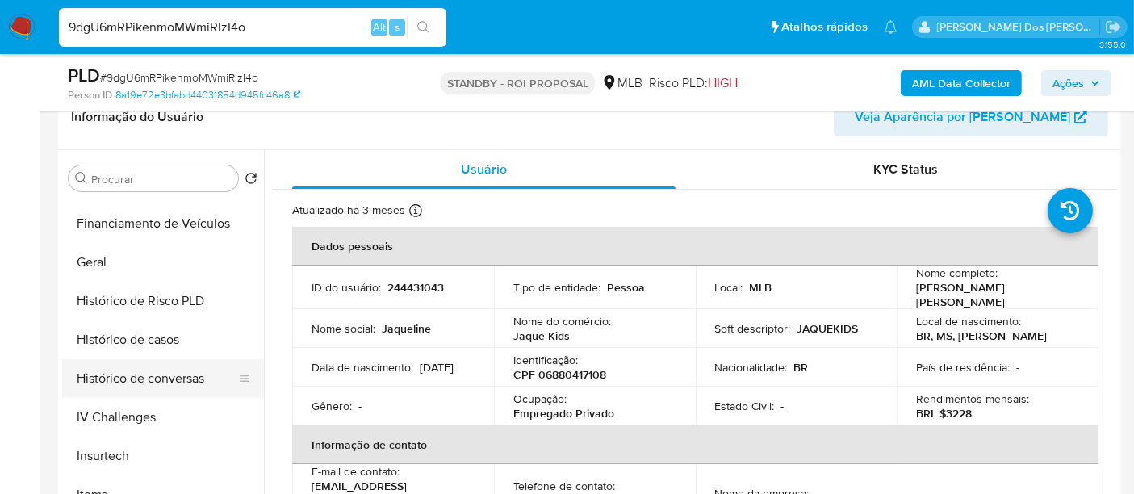
scroll to position [447, 0]
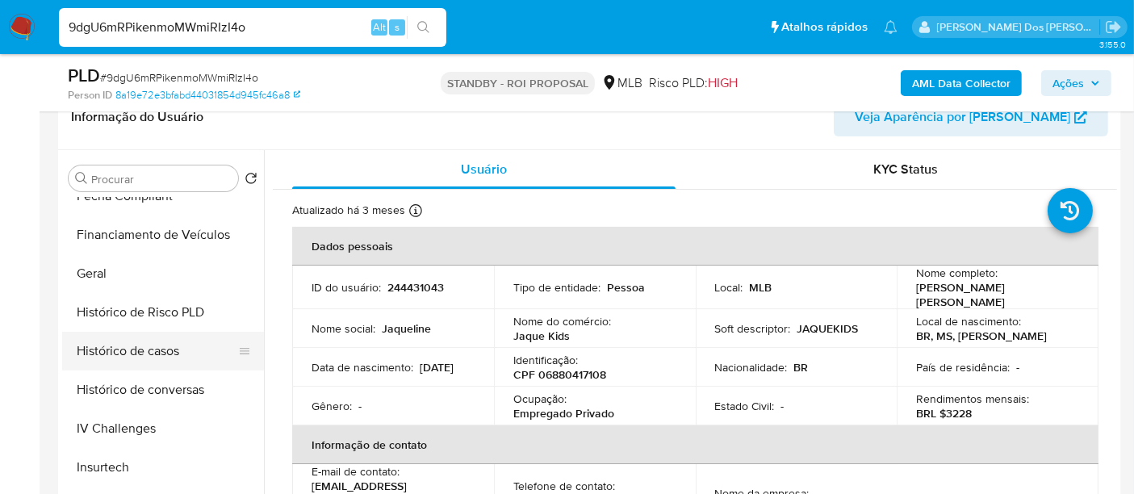
click at [161, 348] on button "Histórico de casos" at bounding box center [156, 351] width 189 height 39
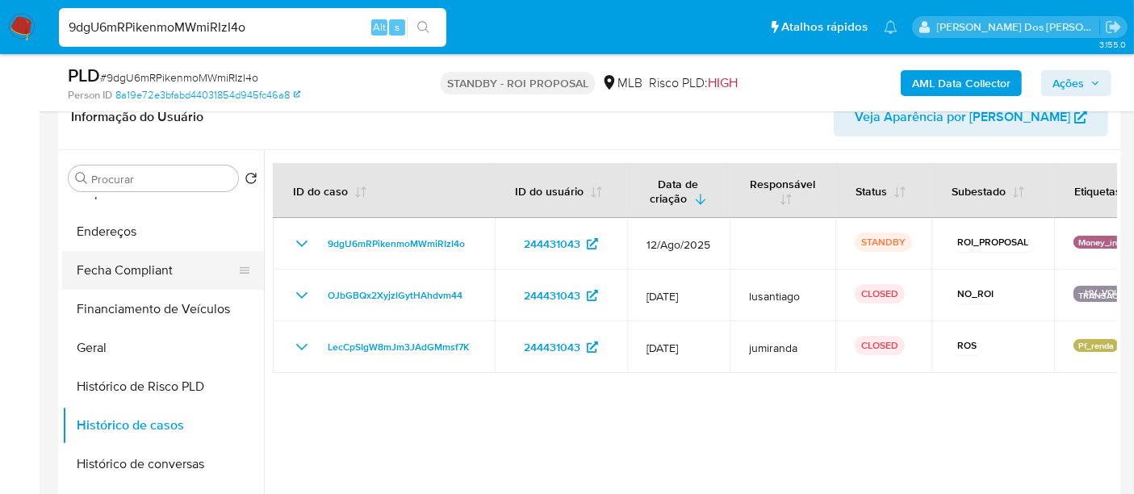
scroll to position [268, 0]
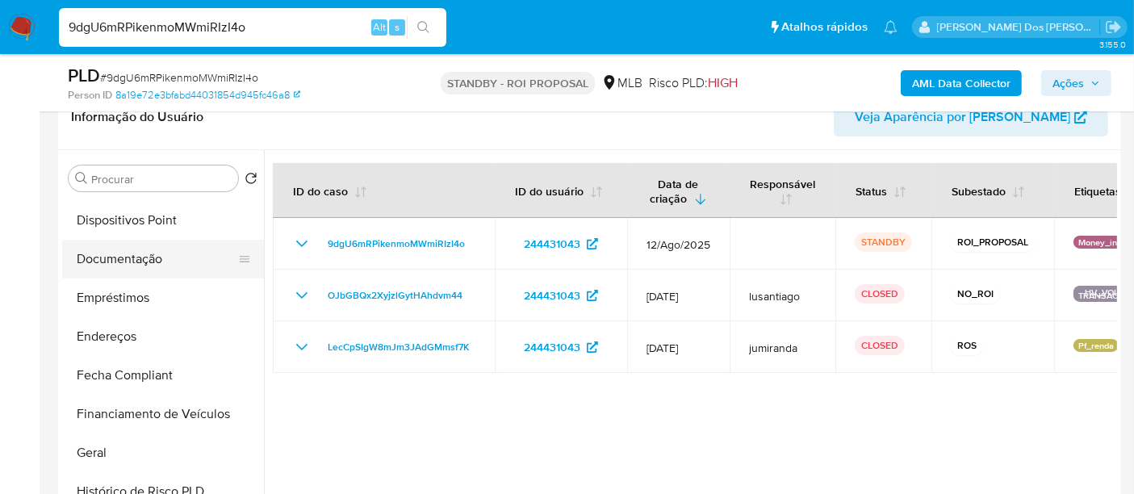
click at [112, 264] on button "Documentação" at bounding box center [156, 259] width 189 height 39
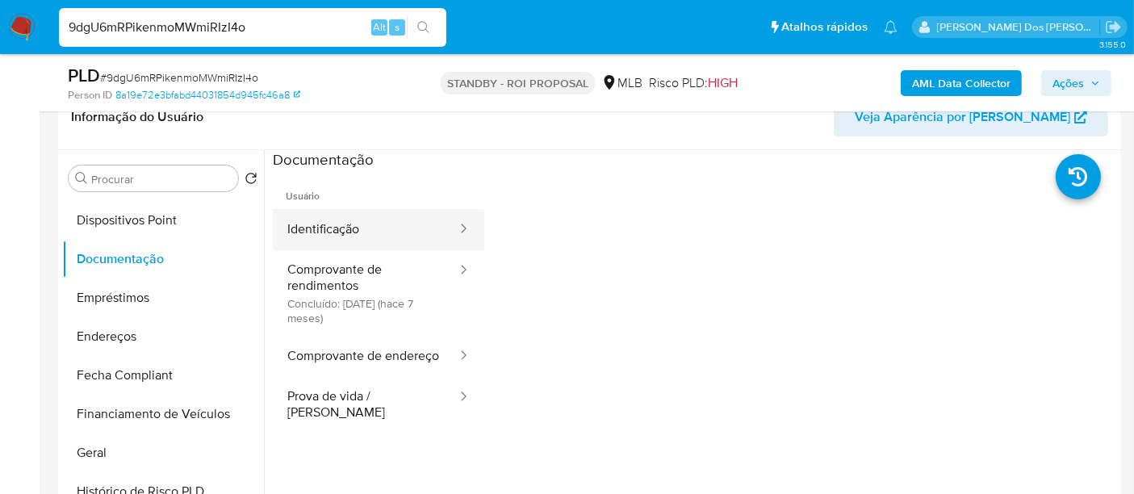
click at [318, 227] on button "Identificação" at bounding box center [366, 229] width 186 height 41
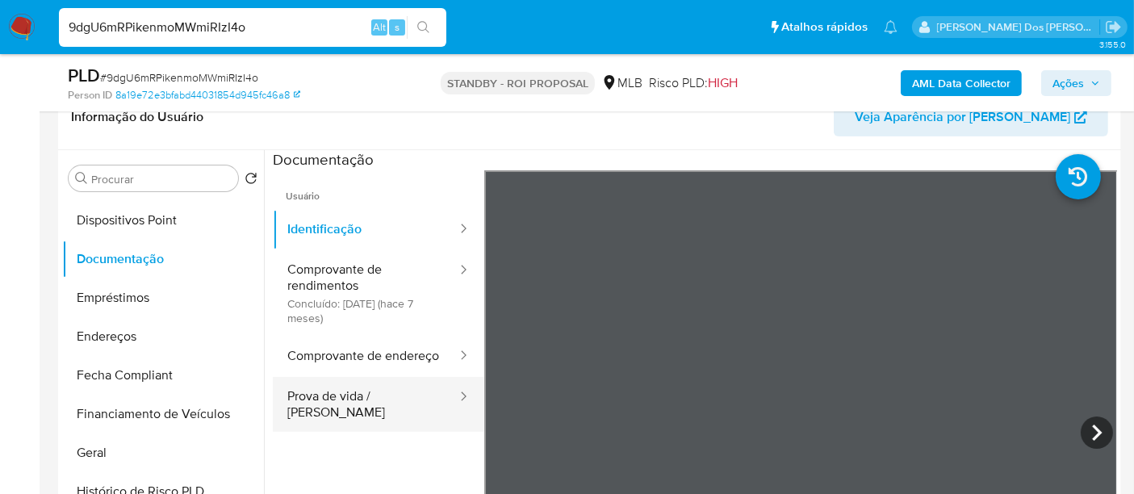
drag, startPoint x: 328, startPoint y: 413, endPoint x: 447, endPoint y: 412, distance: 118.6
click at [328, 413] on button "Prova de vida / Selfie" at bounding box center [366, 404] width 186 height 55
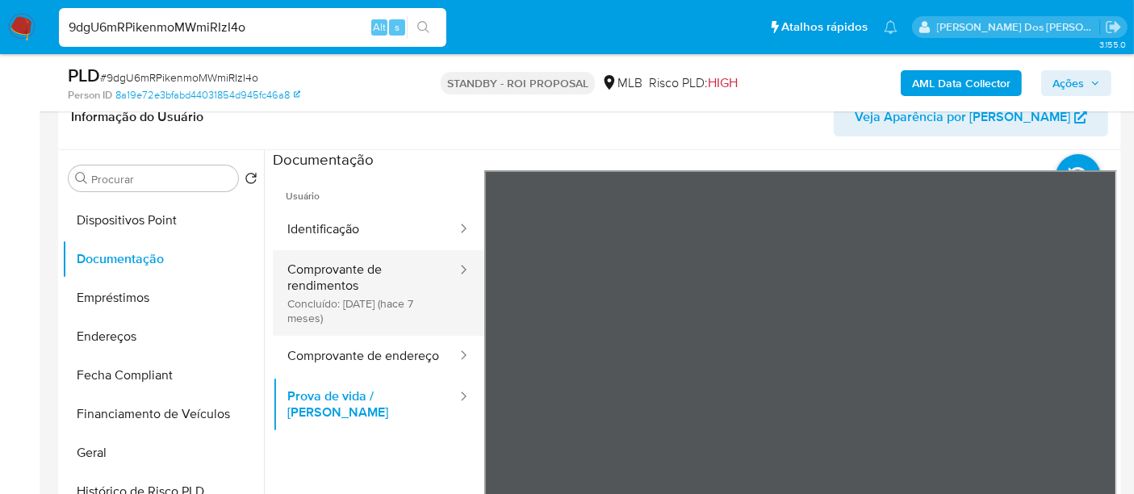
click at [312, 266] on button "Comprovante de rendimentos Concluído: 21/01/2025 (hace 7 meses)" at bounding box center [366, 293] width 186 height 86
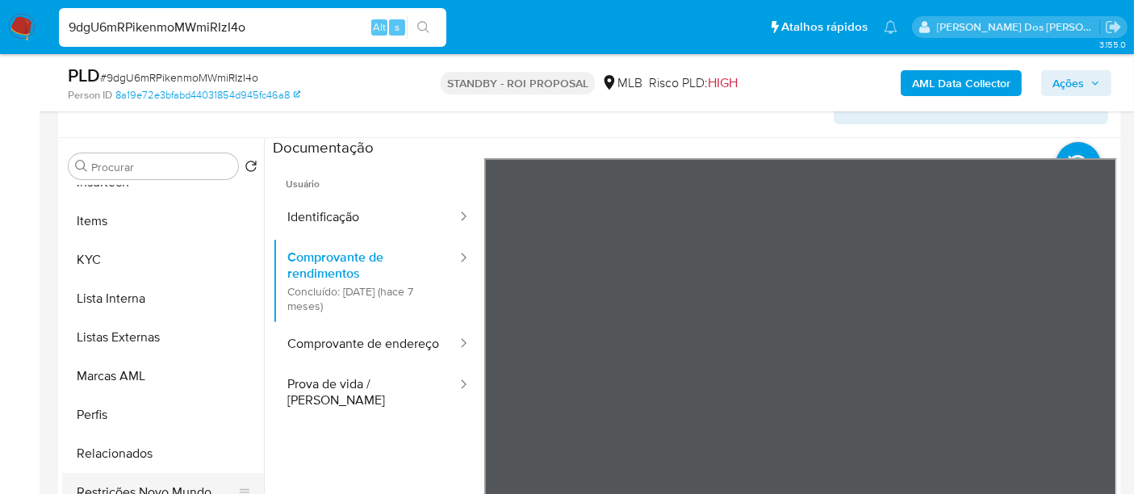
scroll to position [358, 0]
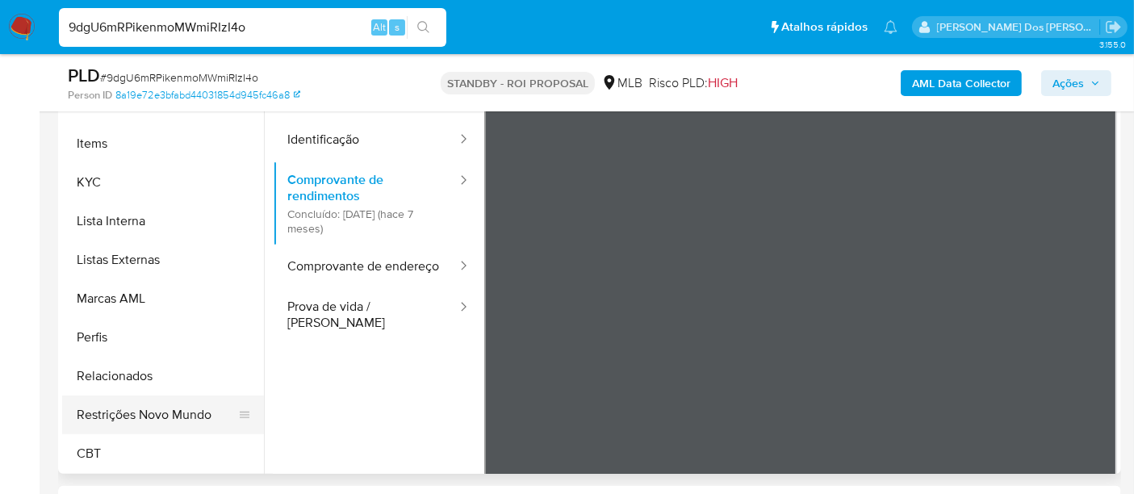
click at [187, 404] on button "Restrições Novo Mundo" at bounding box center [156, 414] width 189 height 39
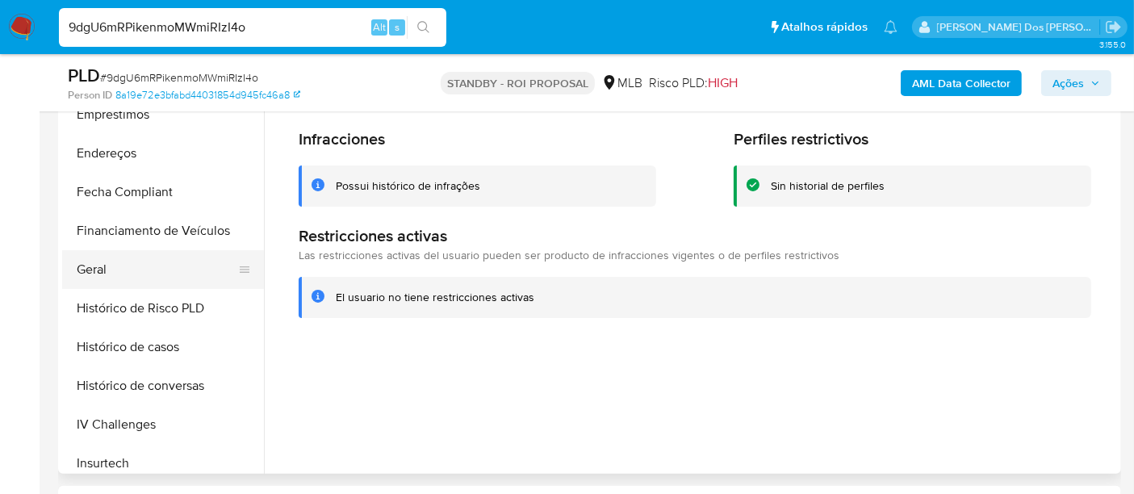
scroll to position [362, 0]
click at [100, 271] on button "Geral" at bounding box center [156, 269] width 189 height 39
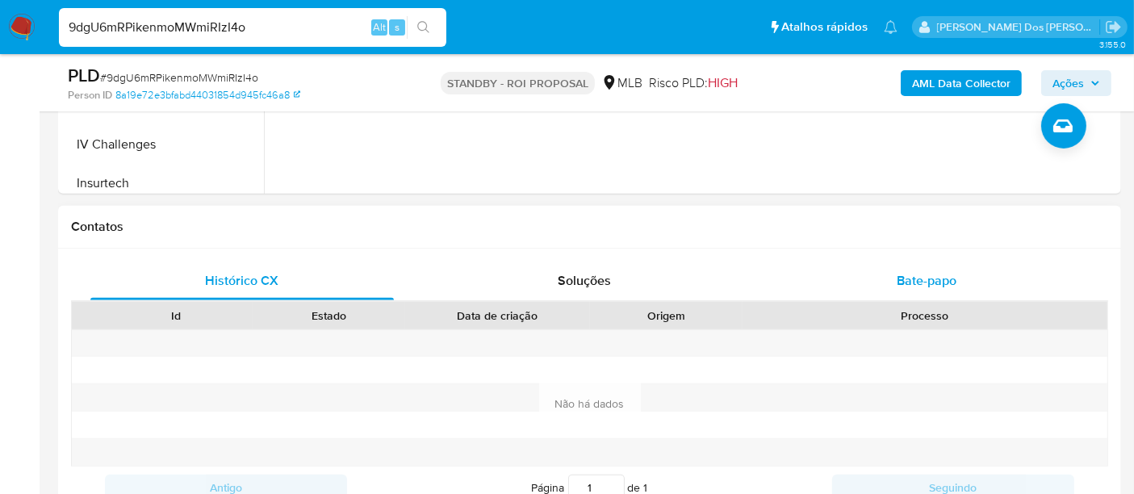
scroll to position [717, 0]
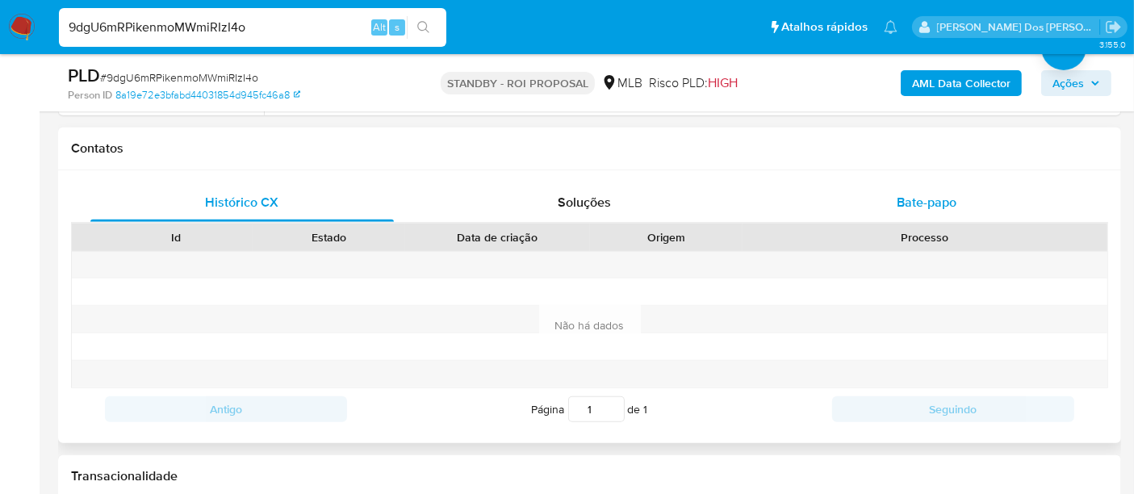
click at [914, 195] on span "Bate-papo" at bounding box center [927, 202] width 60 height 19
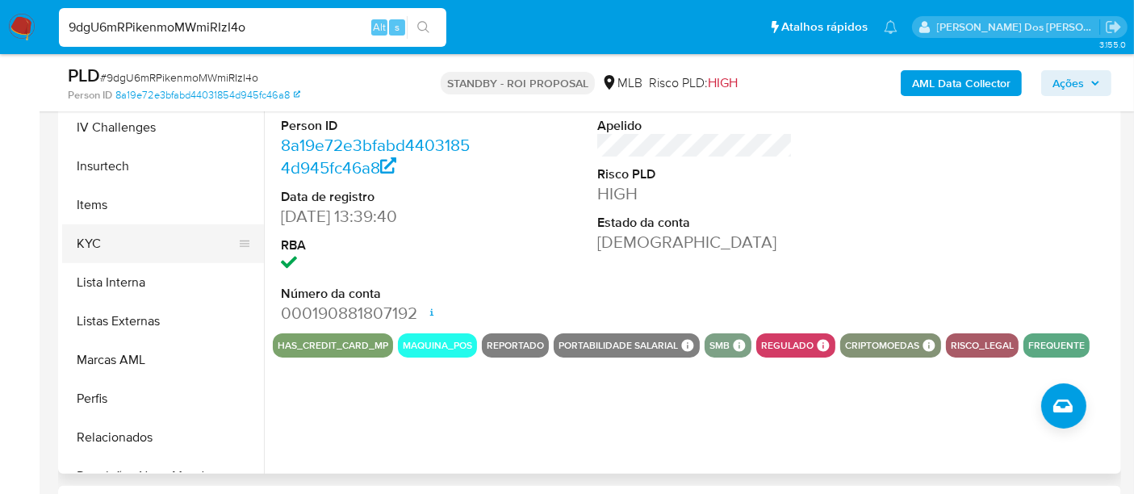
scroll to position [630, 0]
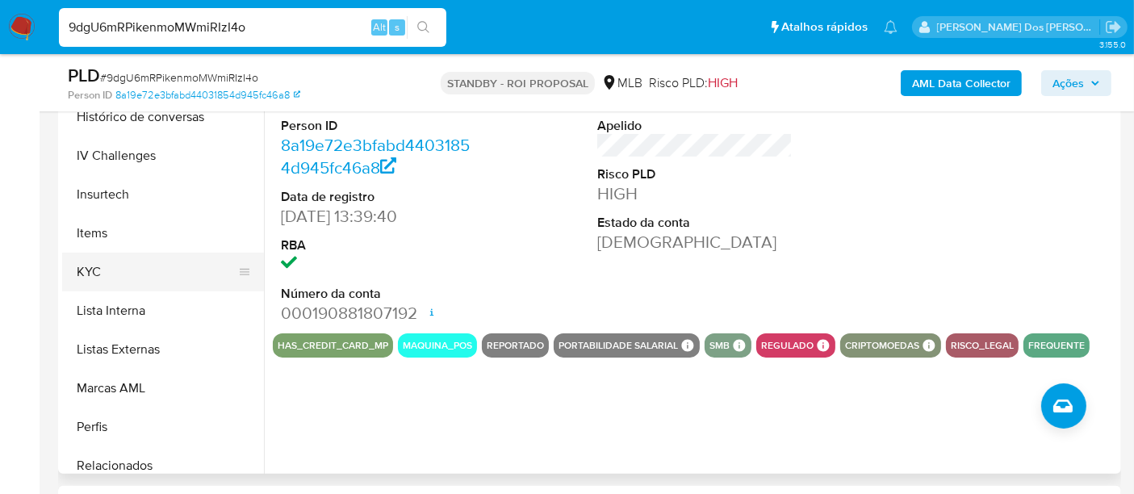
drag, startPoint x: 96, startPoint y: 273, endPoint x: 242, endPoint y: 273, distance: 146.1
click at [96, 273] on button "KYC" at bounding box center [156, 272] width 189 height 39
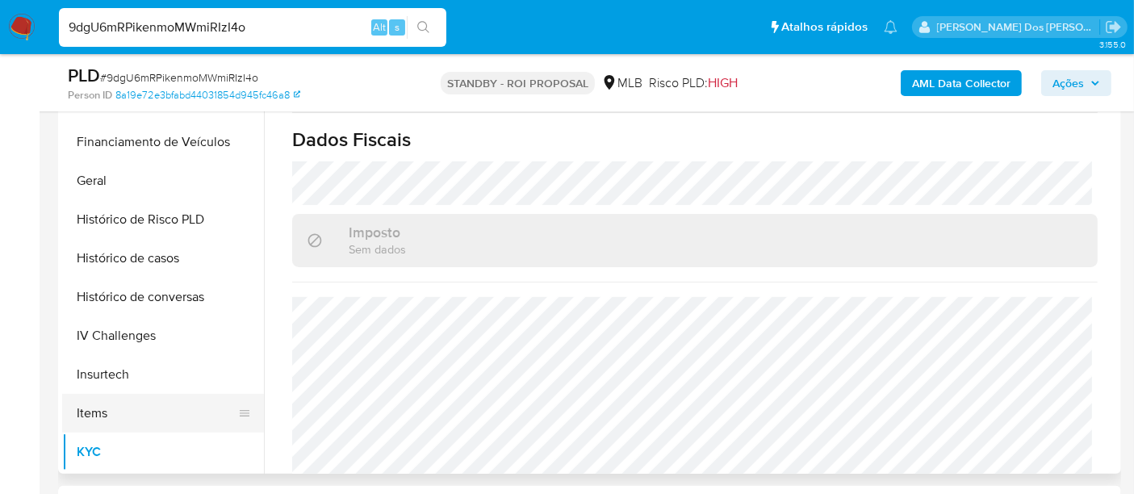
scroll to position [272, 0]
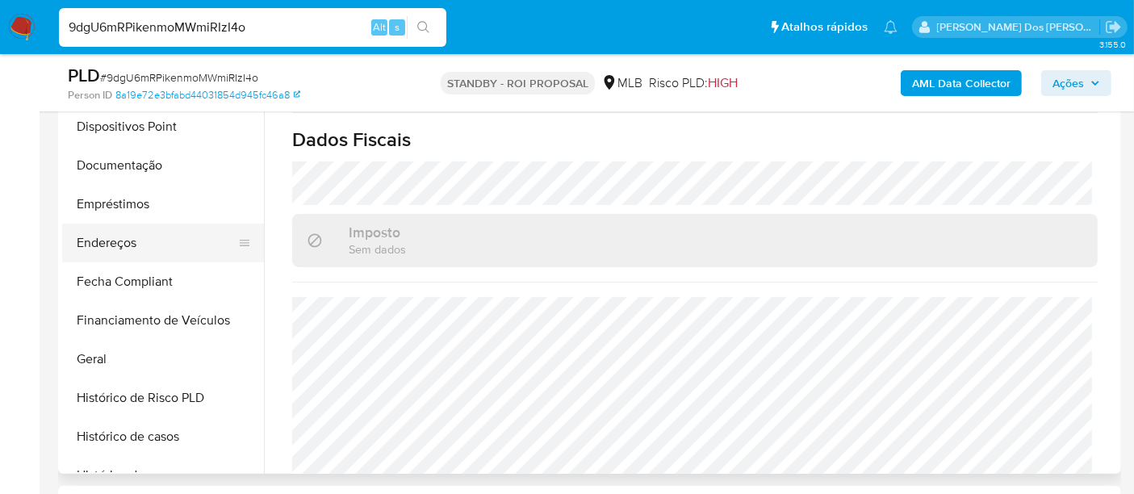
click at [109, 245] on button "Endereços" at bounding box center [156, 243] width 189 height 39
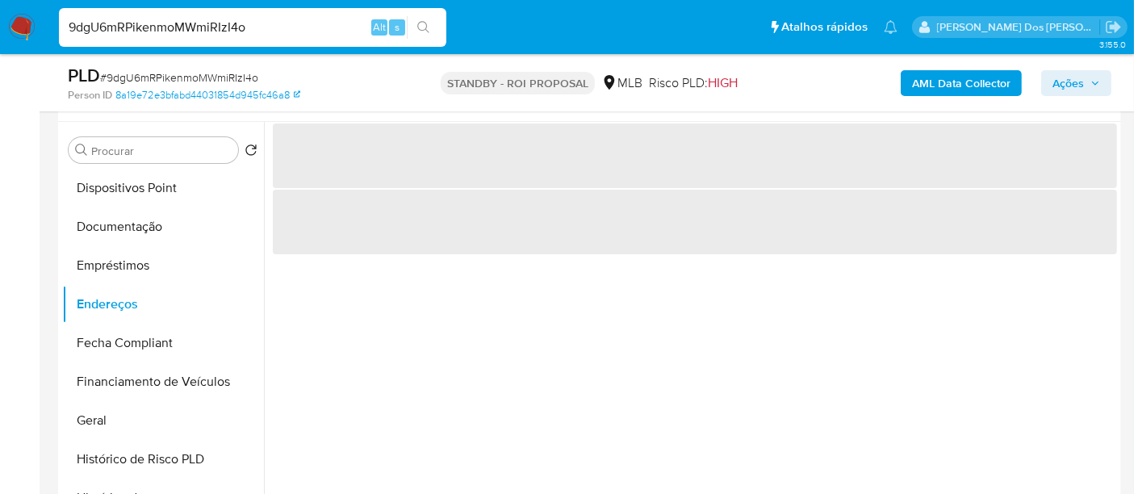
scroll to position [269, 0]
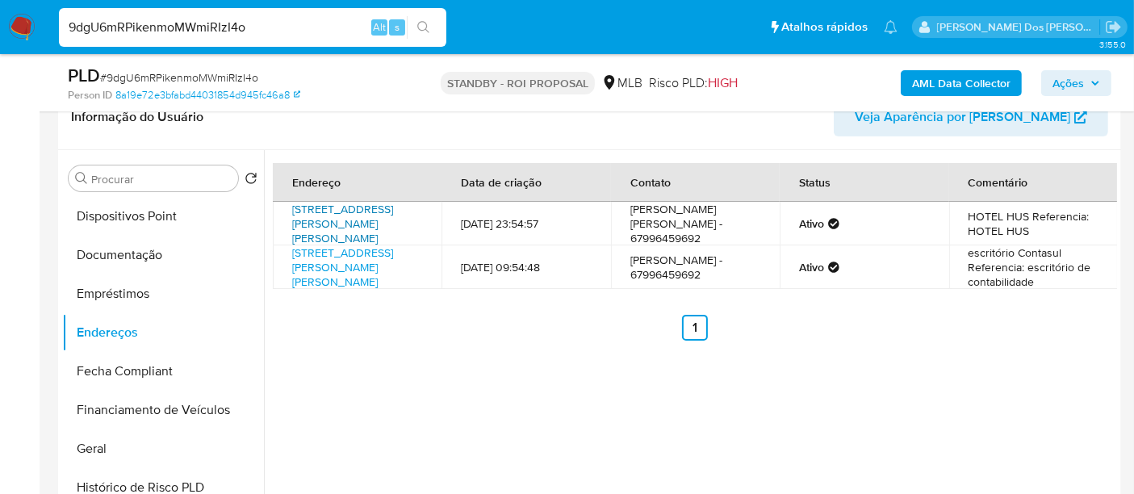
click at [323, 233] on link "Avenida Joaquim Teixeira Alves 3365, Dourados, Mato Grosso Do Sul, 79830010, Br…" at bounding box center [342, 223] width 101 height 45
click at [118, 256] on button "Documentação" at bounding box center [156, 255] width 189 height 39
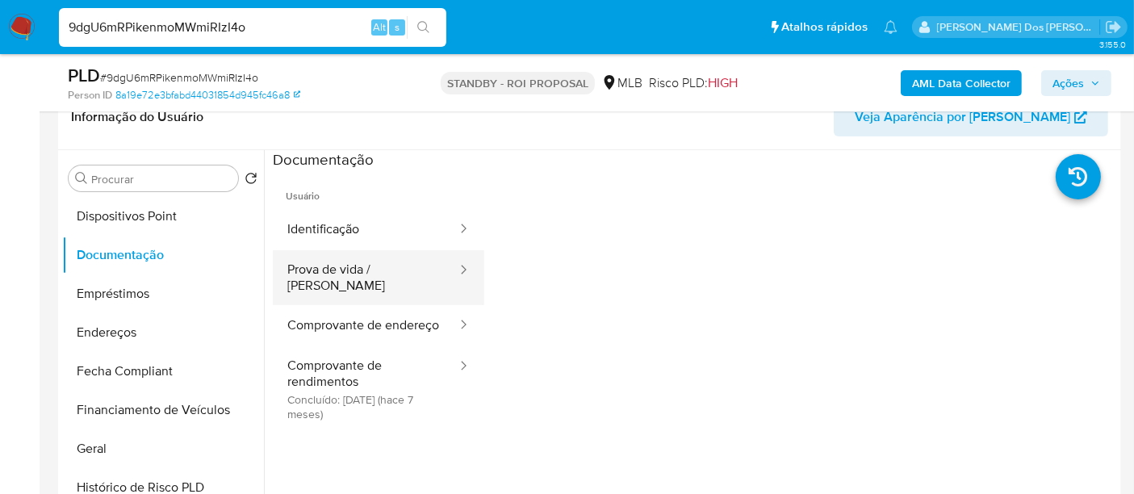
drag, startPoint x: 339, startPoint y: 264, endPoint x: 394, endPoint y: 279, distance: 57.0
click at [339, 264] on button "Prova de vida / [PERSON_NAME]" at bounding box center [366, 277] width 186 height 55
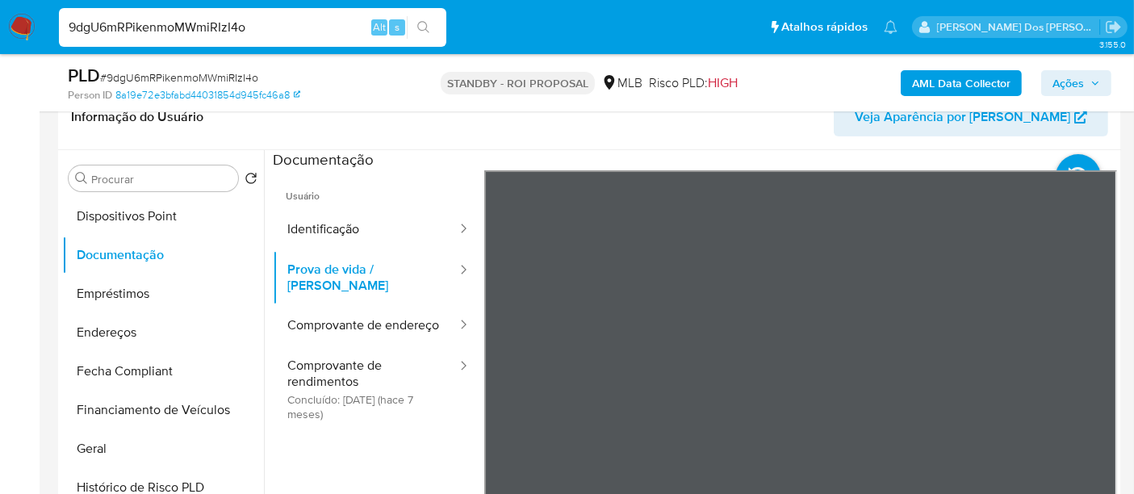
click at [244, 26] on input "9dgU6mRPikenmoMWmiRIzI4o" at bounding box center [252, 27] width 387 height 21
paste input "3BGAE06OmpsbuYp00cpA1CPI"
type input "3BGAE06OmpsbuYp00cpA1CPI"
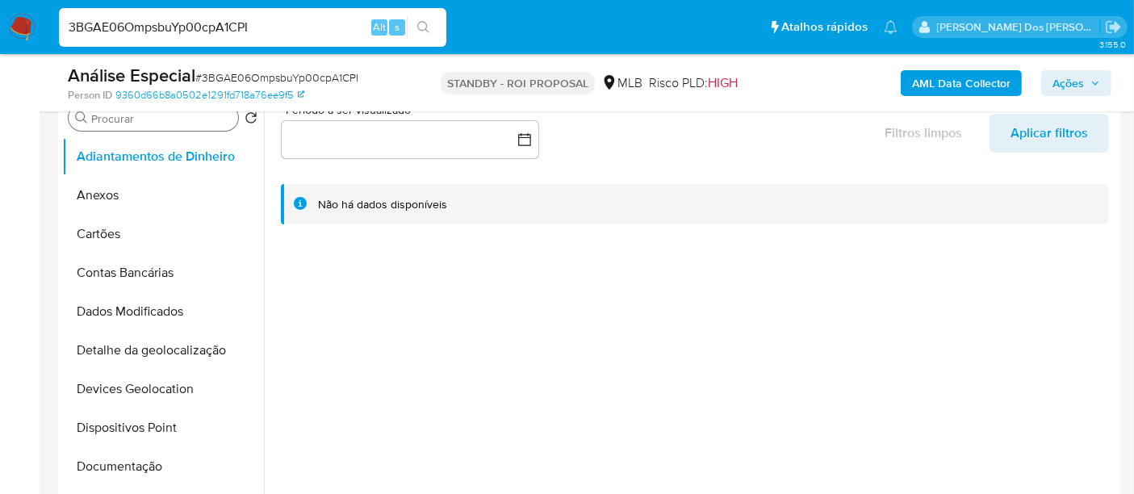
select select "10"
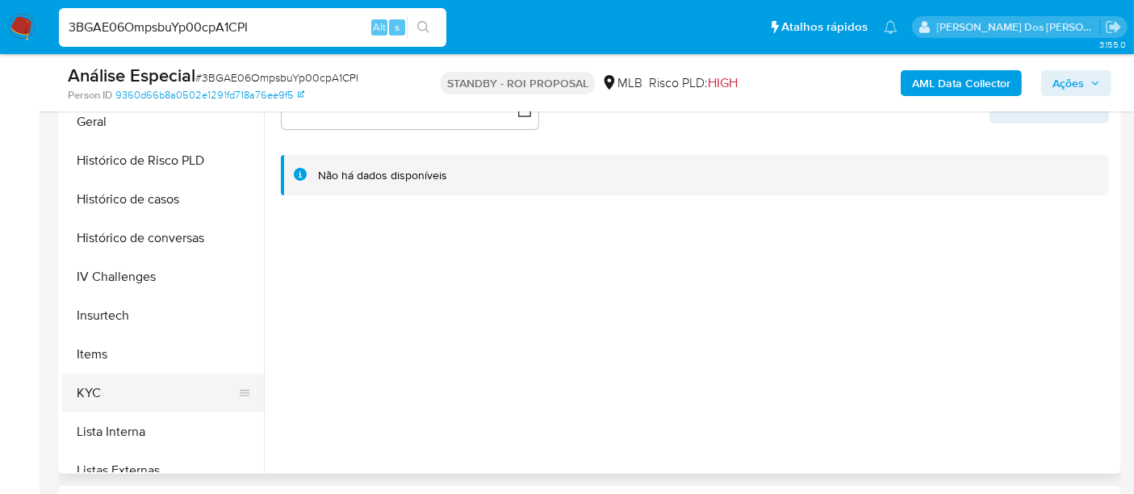
scroll to position [537, 0]
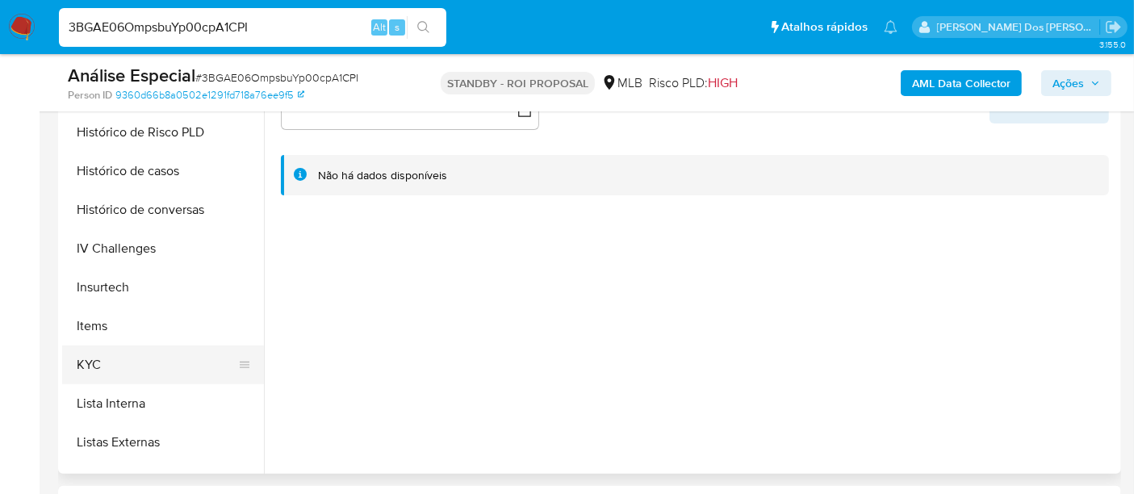
click at [94, 367] on button "KYC" at bounding box center [156, 364] width 189 height 39
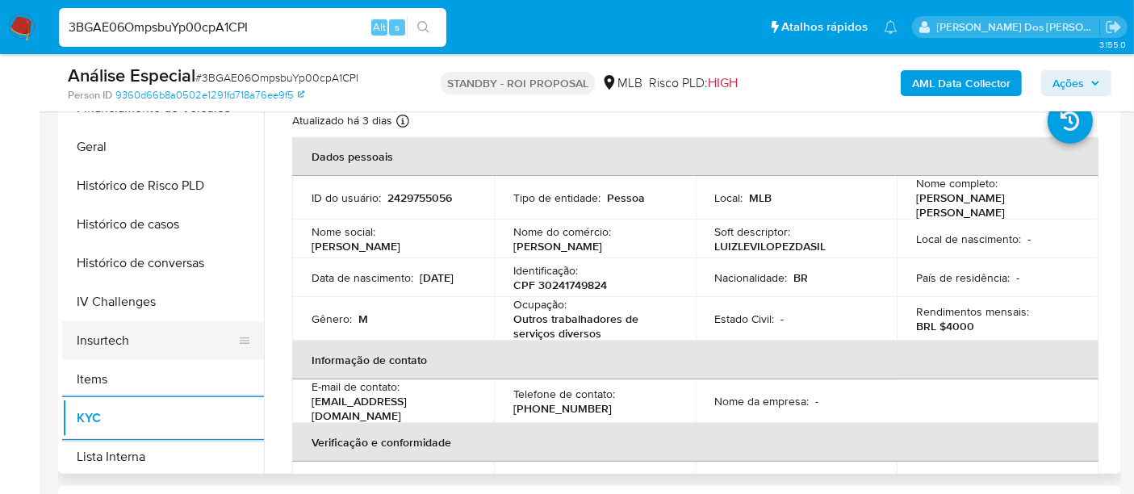
scroll to position [448, 0]
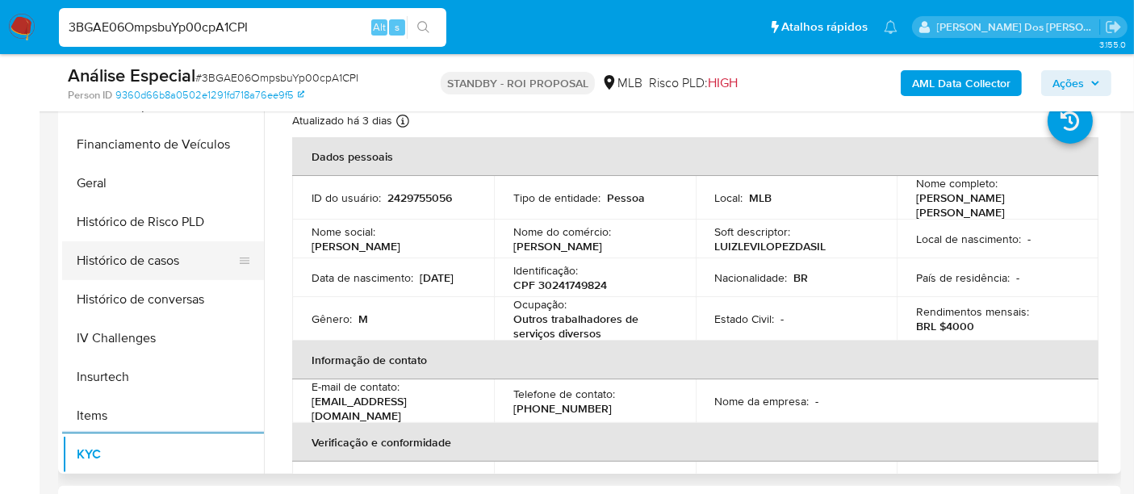
click at [155, 268] on button "Histórico de casos" at bounding box center [156, 260] width 189 height 39
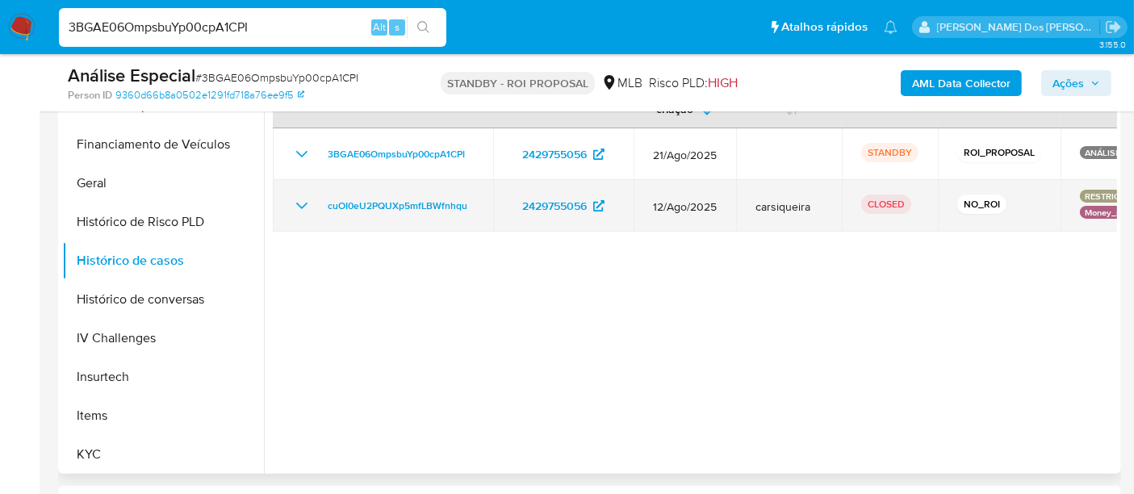
click at [304, 199] on icon "Mostrar/Ocultar" at bounding box center [301, 205] width 19 height 19
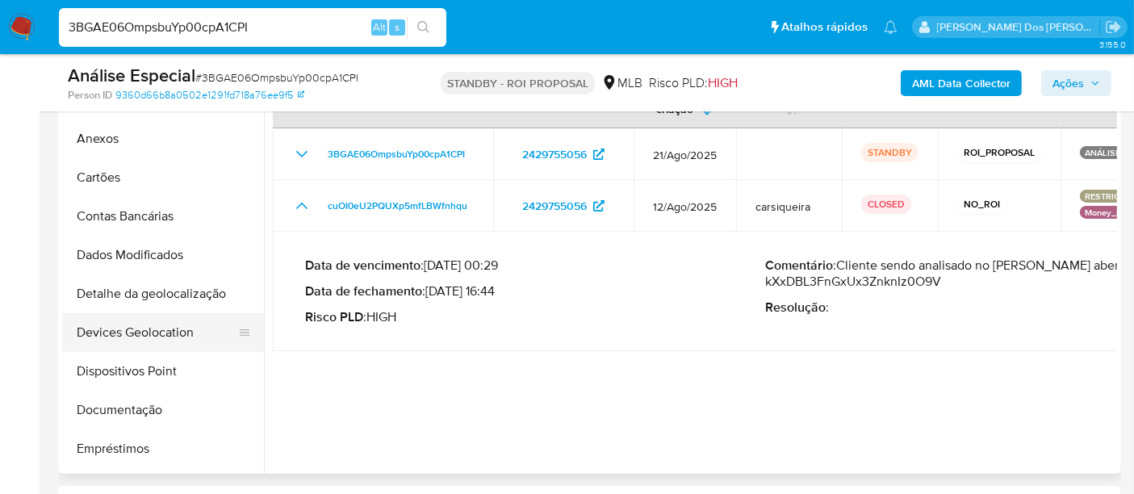
scroll to position [0, 0]
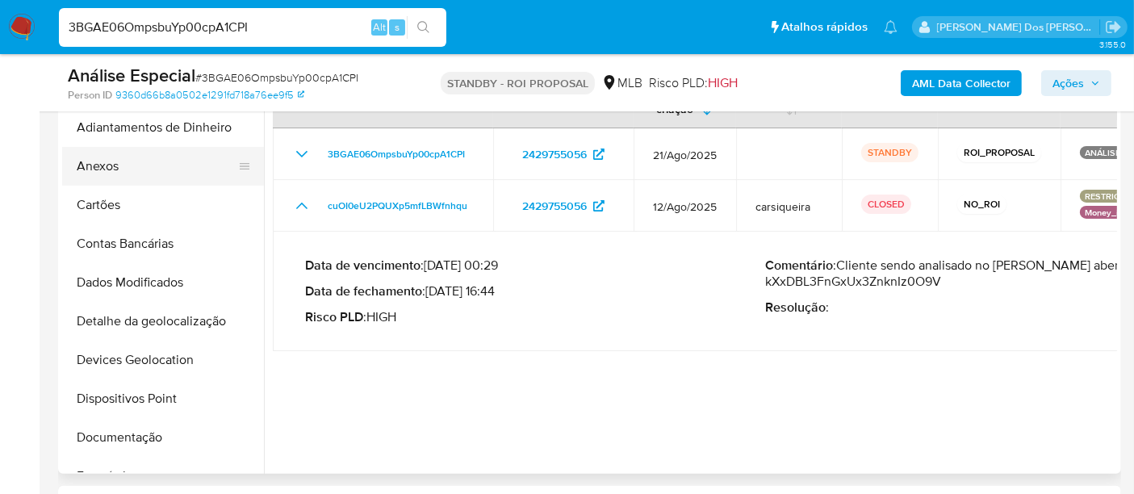
click at [118, 169] on button "Anexos" at bounding box center [156, 166] width 189 height 39
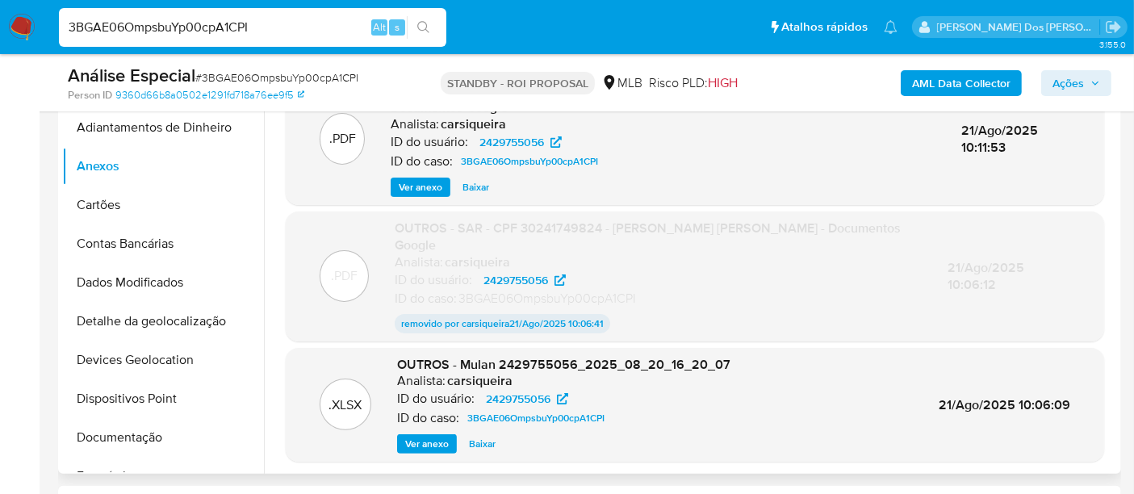
scroll to position [269, 0]
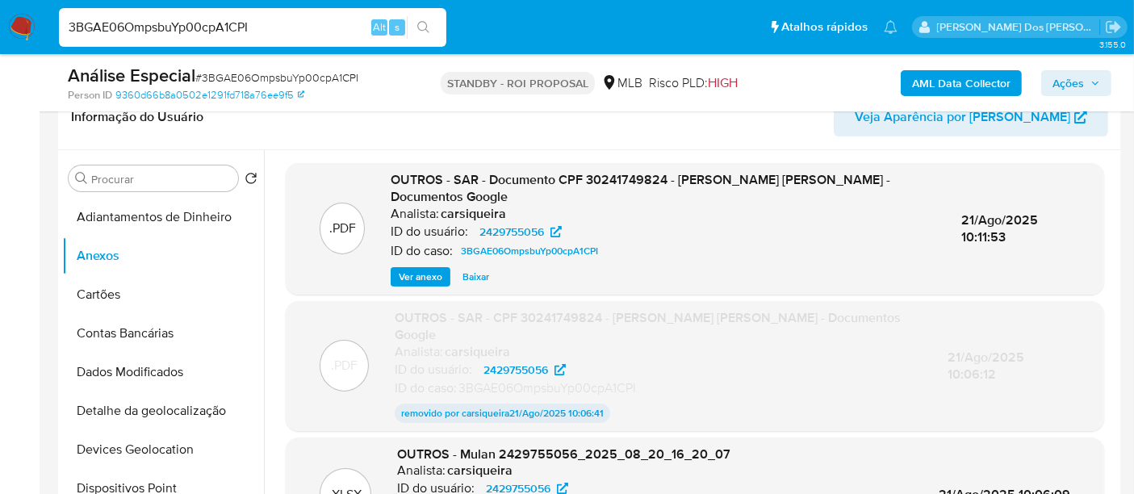
click at [408, 276] on span "Ver anexo" at bounding box center [421, 277] width 44 height 16
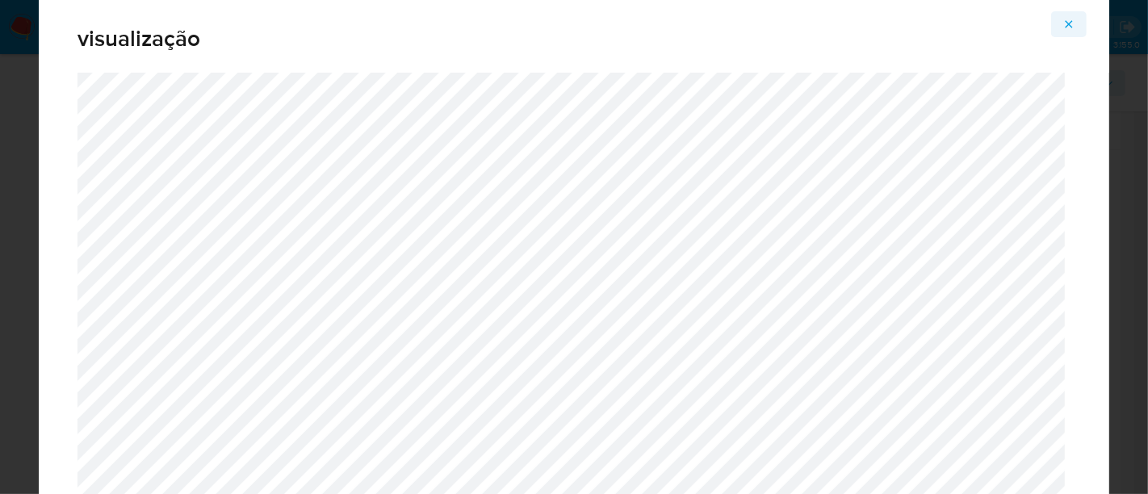
click at [1068, 26] on icon "Attachment preview" at bounding box center [1068, 24] width 13 height 13
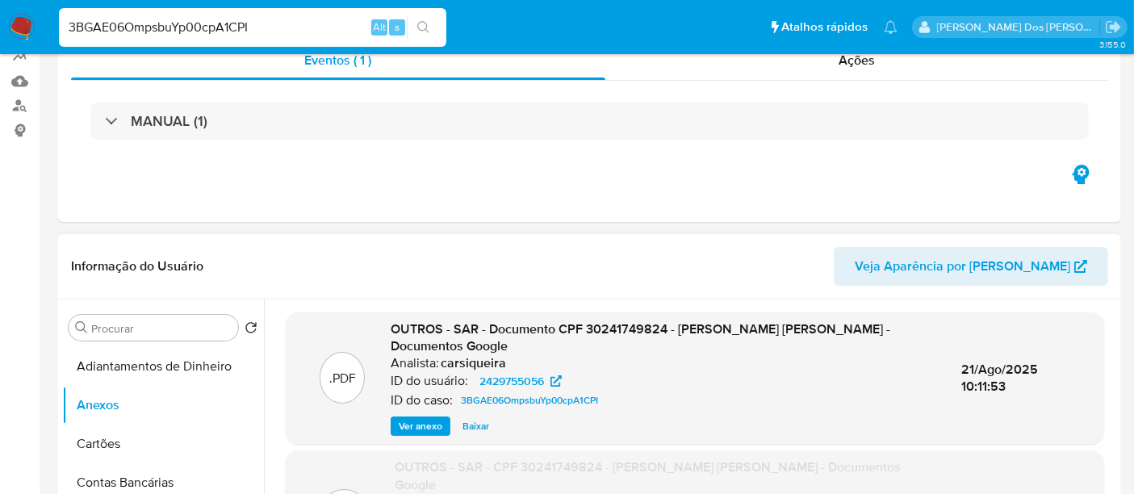
scroll to position [0, 0]
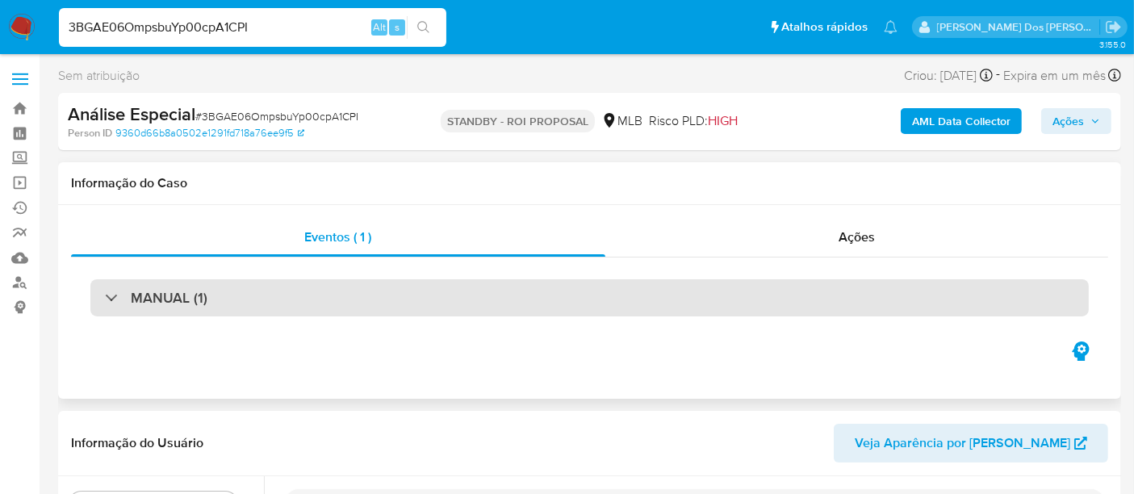
click at [290, 307] on div "MANUAL (1)" at bounding box center [589, 297] width 998 height 37
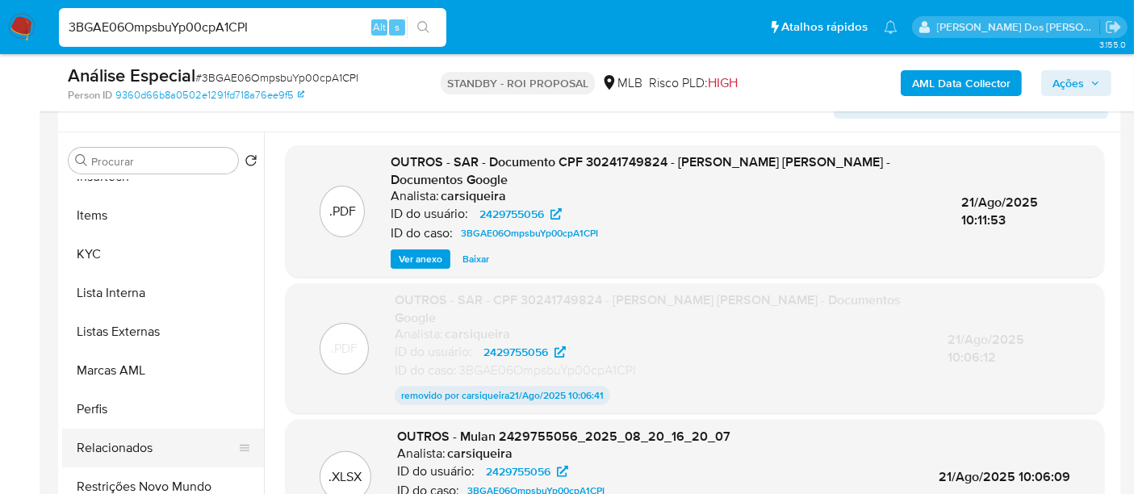
scroll to position [448, 0]
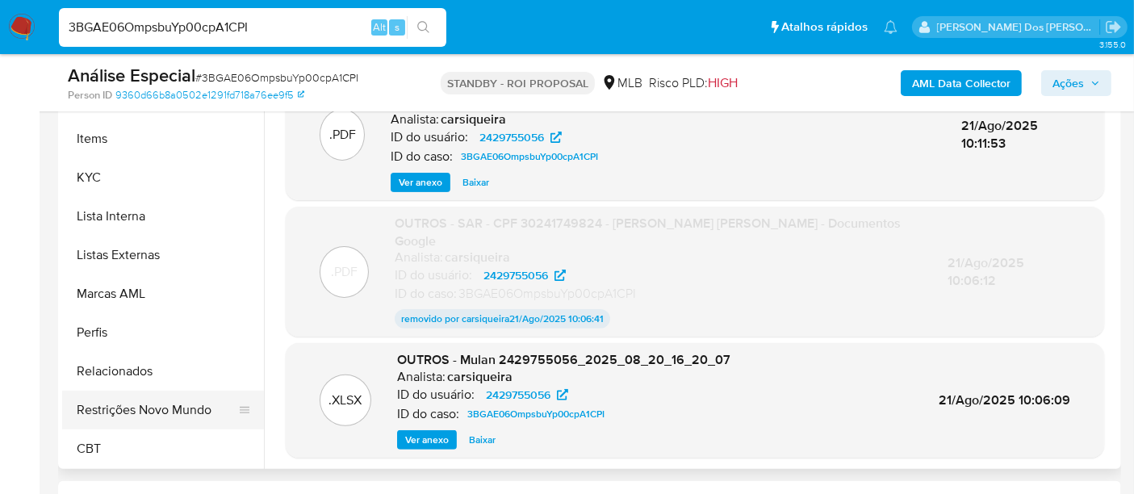
click at [165, 413] on button "Restrições Novo Mundo" at bounding box center [156, 410] width 189 height 39
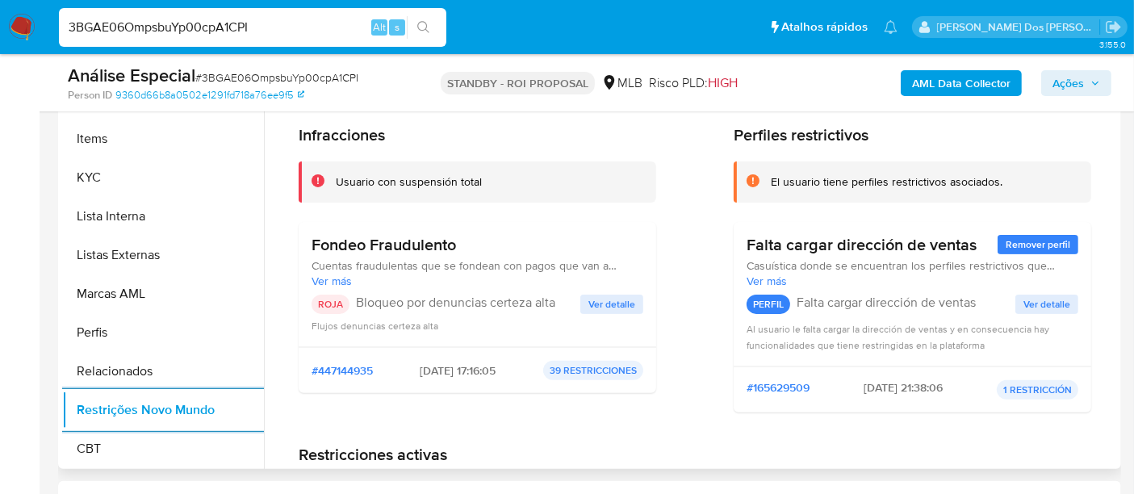
click at [621, 303] on span "Ver detalle" at bounding box center [611, 304] width 47 height 16
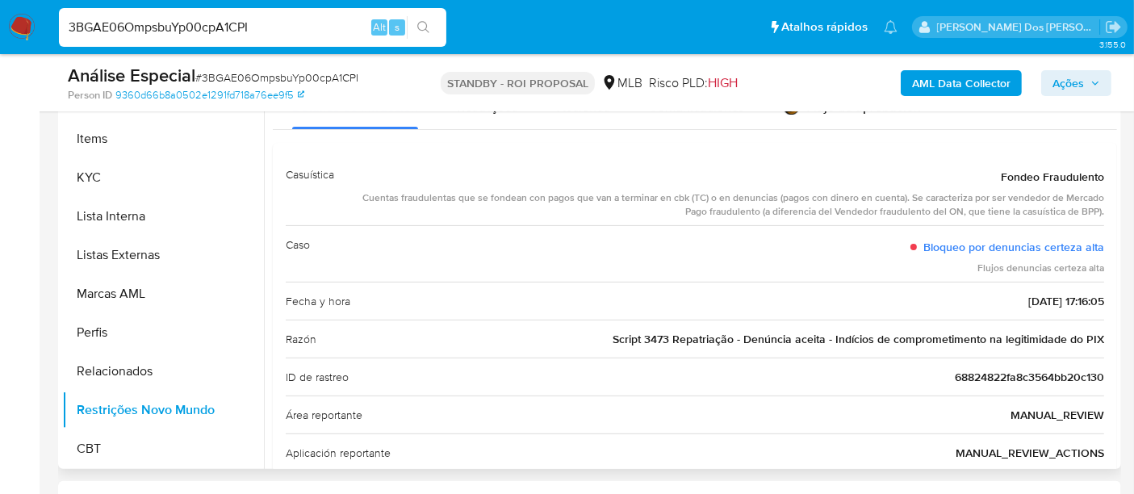
scroll to position [358, 0]
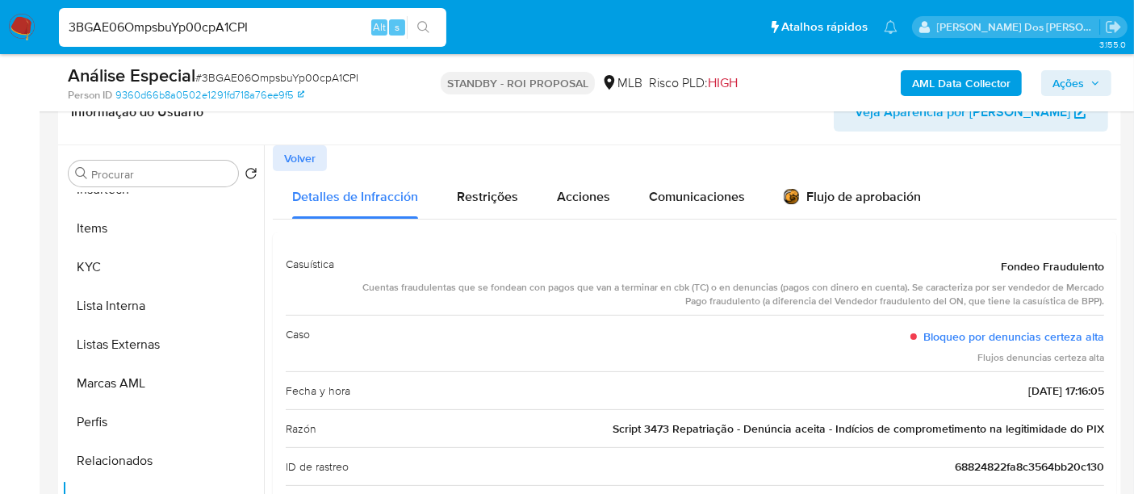
click at [299, 163] on span "Volver" at bounding box center [299, 158] width 31 height 23
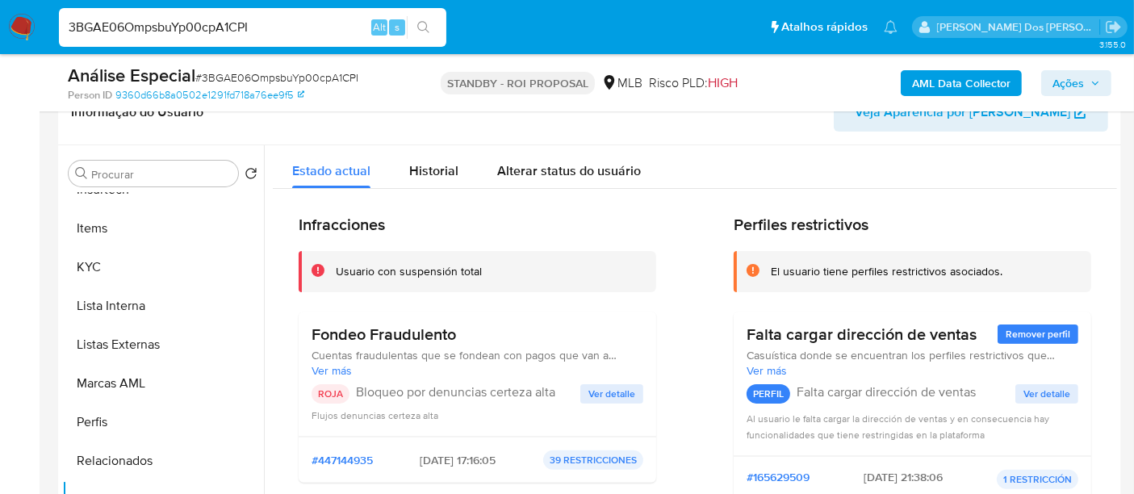
scroll to position [451, 0]
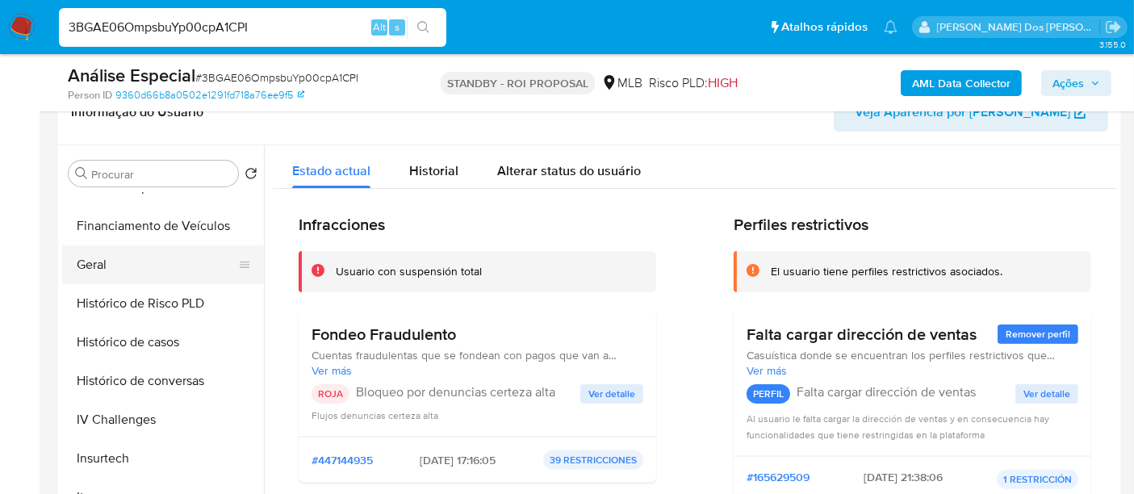
click at [103, 262] on button "Geral" at bounding box center [156, 264] width 189 height 39
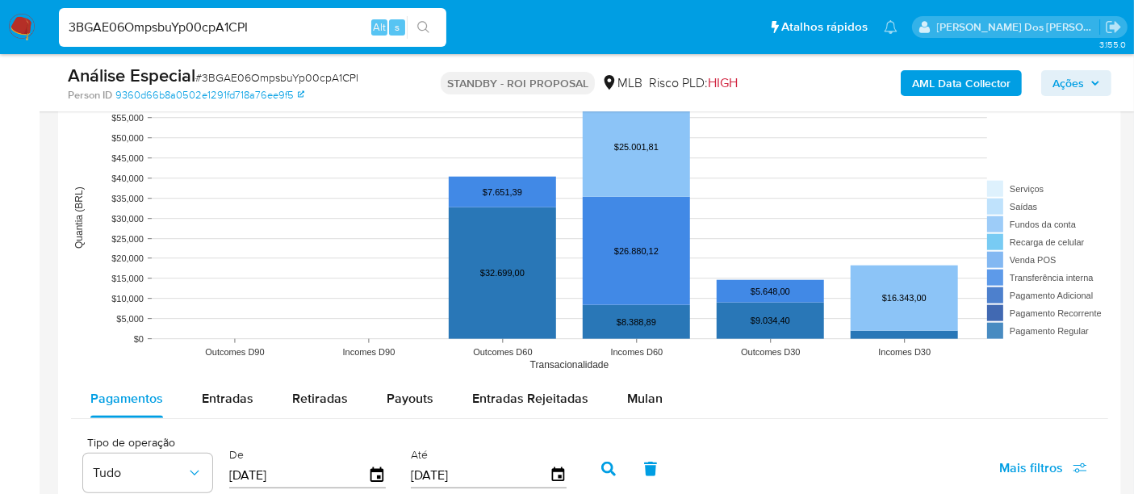
scroll to position [1524, 0]
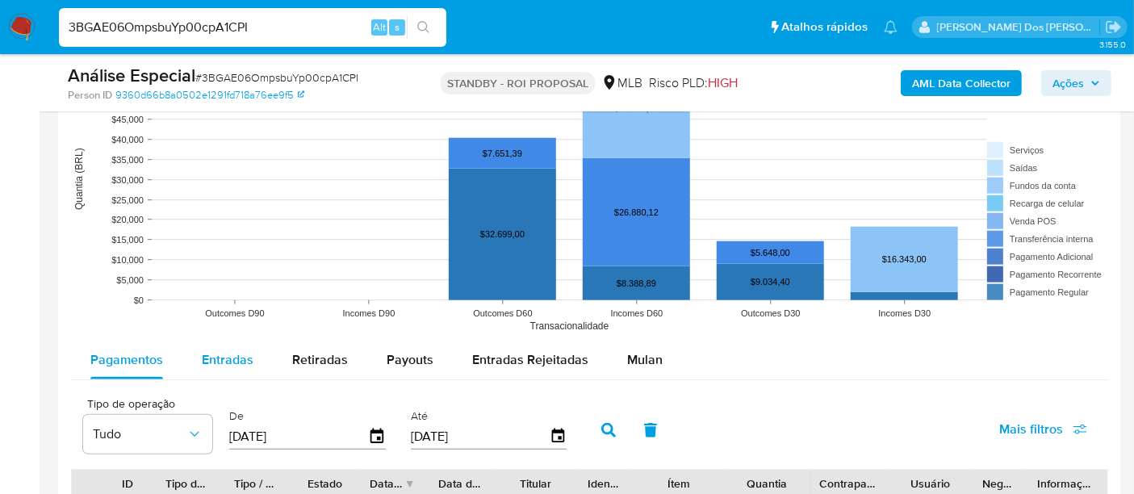
click at [240, 356] on span "Entradas" at bounding box center [228, 359] width 52 height 19
select select "10"
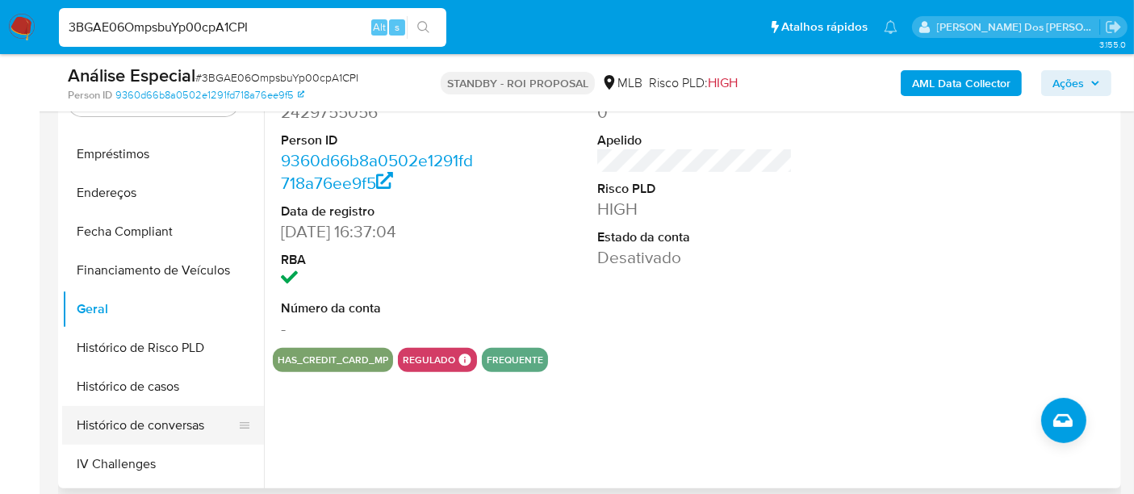
scroll to position [272, 0]
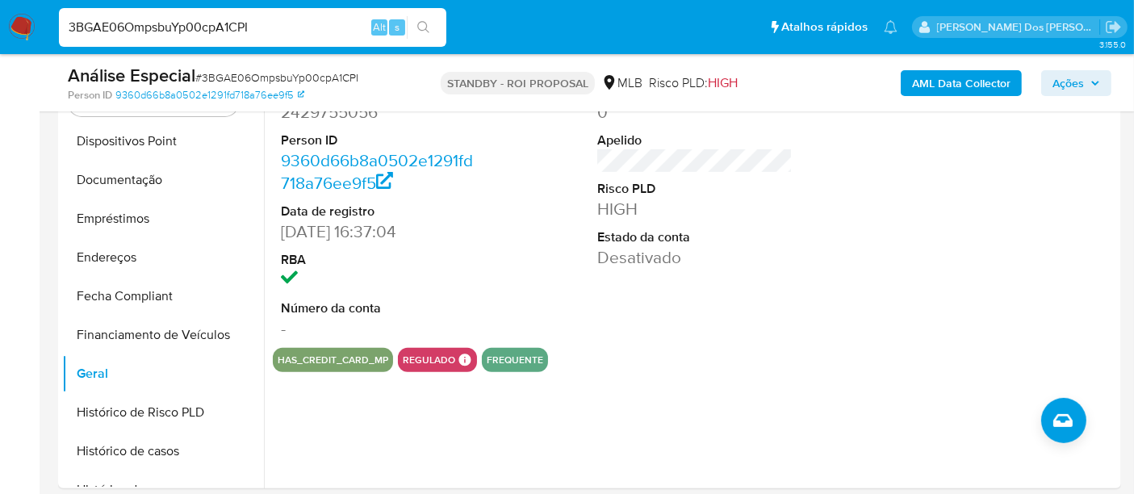
click at [249, 37] on input "3BGAE06OmpsbuYp00cpA1CPI" at bounding box center [252, 27] width 387 height 21
click at [252, 31] on input "3BGAE06OmpsbuYp00cpA1CPI" at bounding box center [252, 27] width 387 height 21
click at [235, 31] on input "3BGAE06OmpsbuYp00cpA1CPI" at bounding box center [252, 27] width 387 height 21
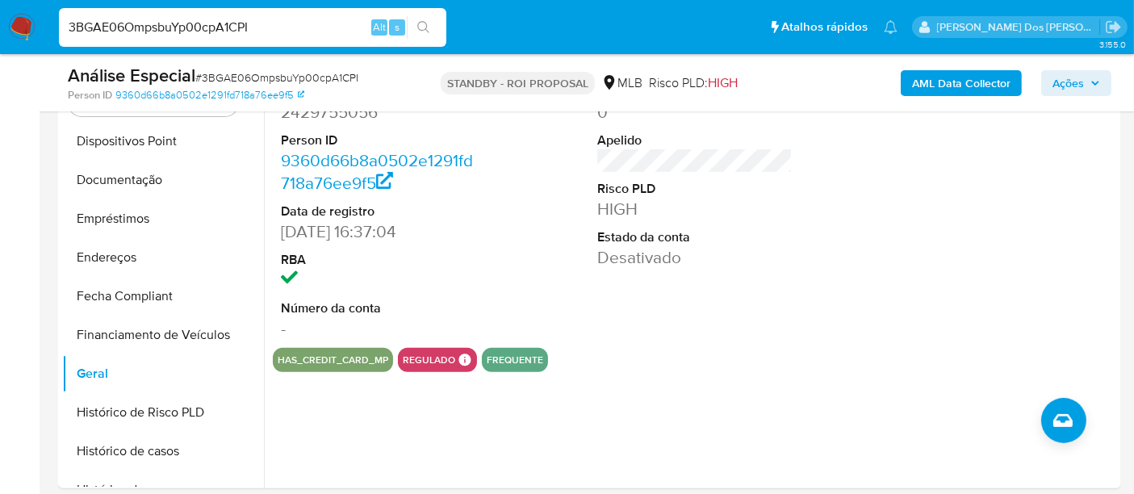
click at [235, 31] on input "3BGAE06OmpsbuYp00cpA1CPI" at bounding box center [252, 27] width 387 height 21
paste input "s706444e7yFACsR5N1n4Mbix"
type input "s706444e7yFACsR5N1n4Mbix"
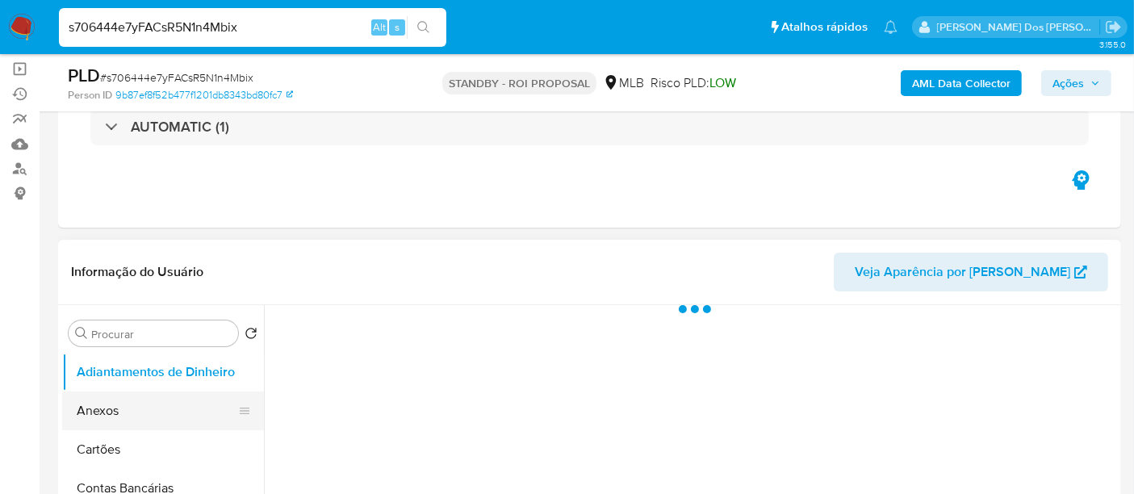
scroll to position [179, 0]
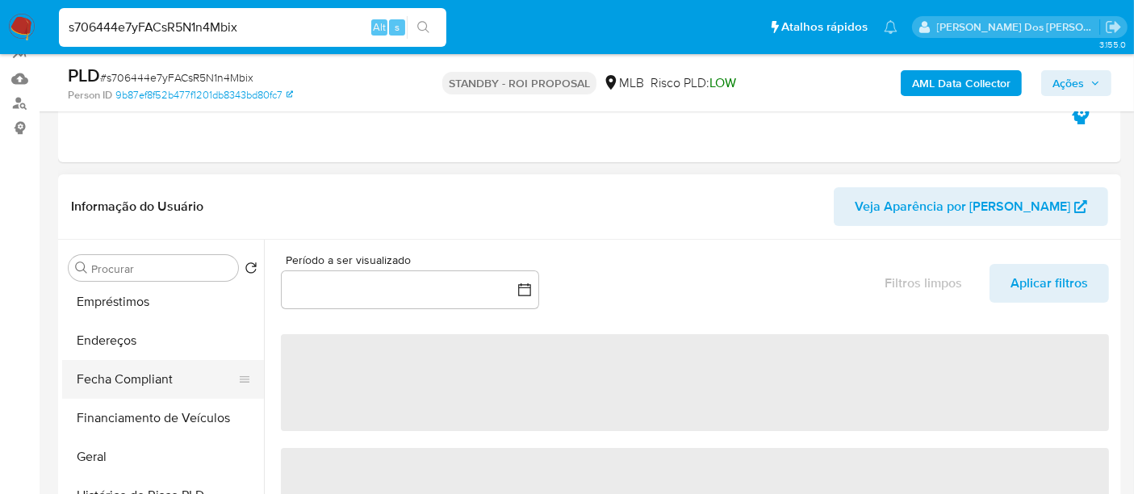
select select "10"
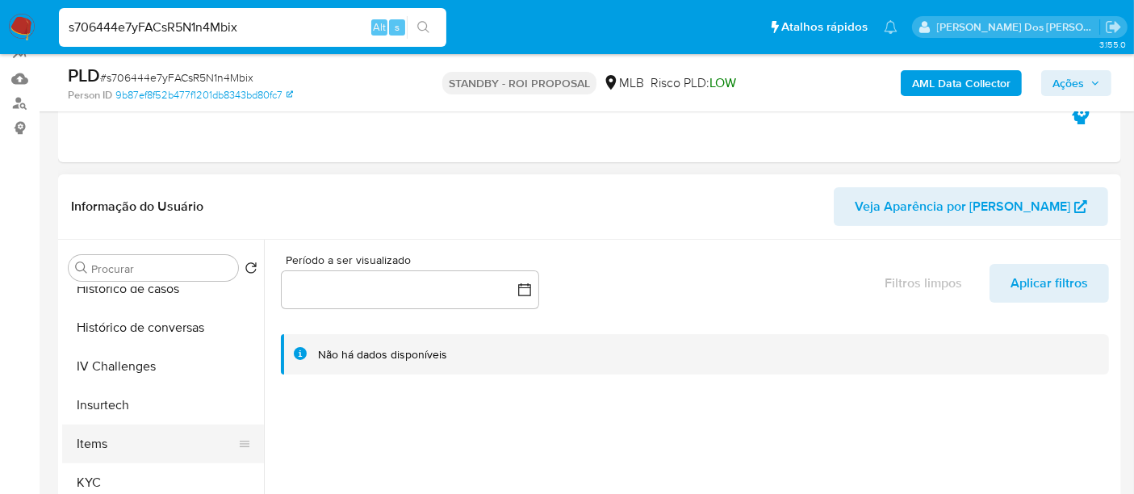
scroll to position [627, 0]
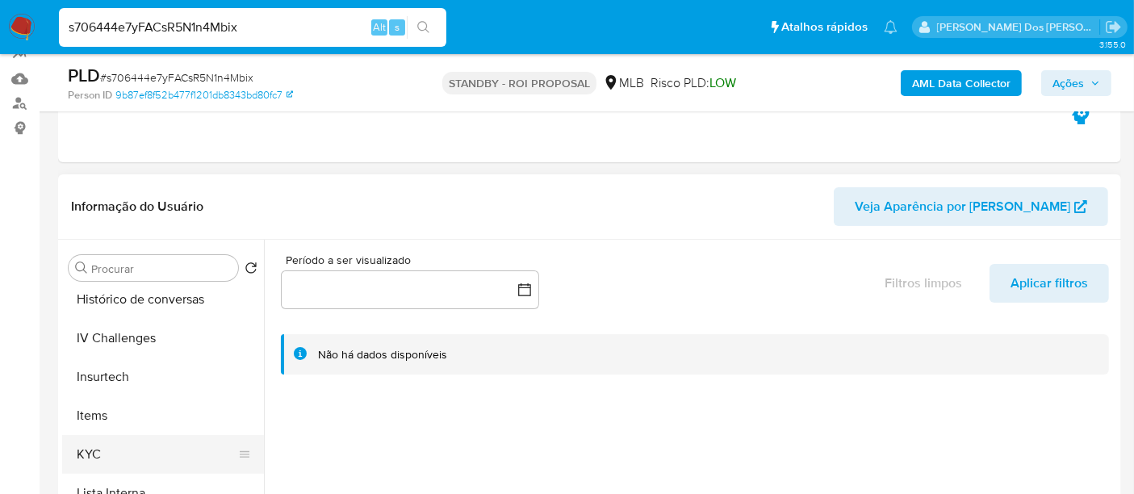
click at [90, 447] on button "KYC" at bounding box center [156, 454] width 189 height 39
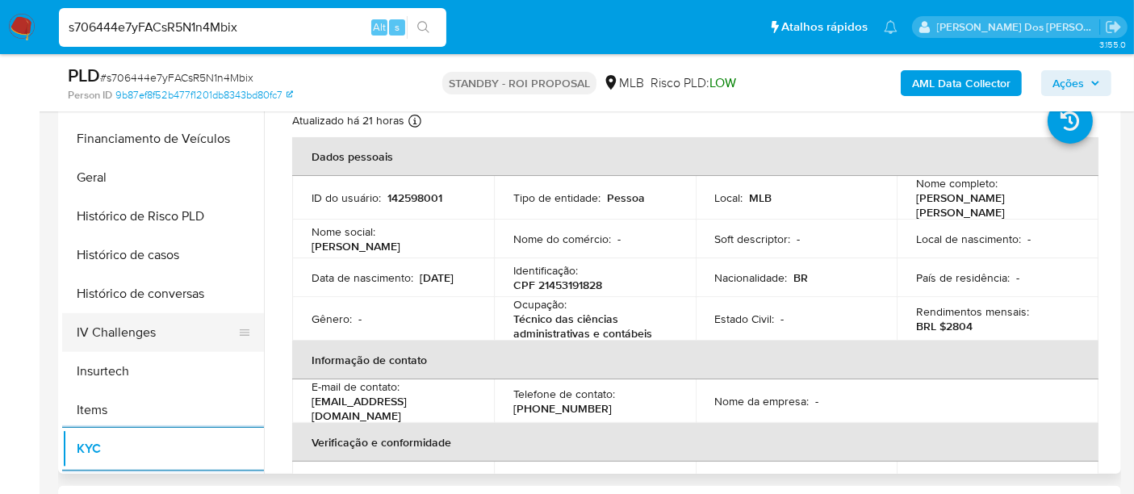
scroll to position [448, 0]
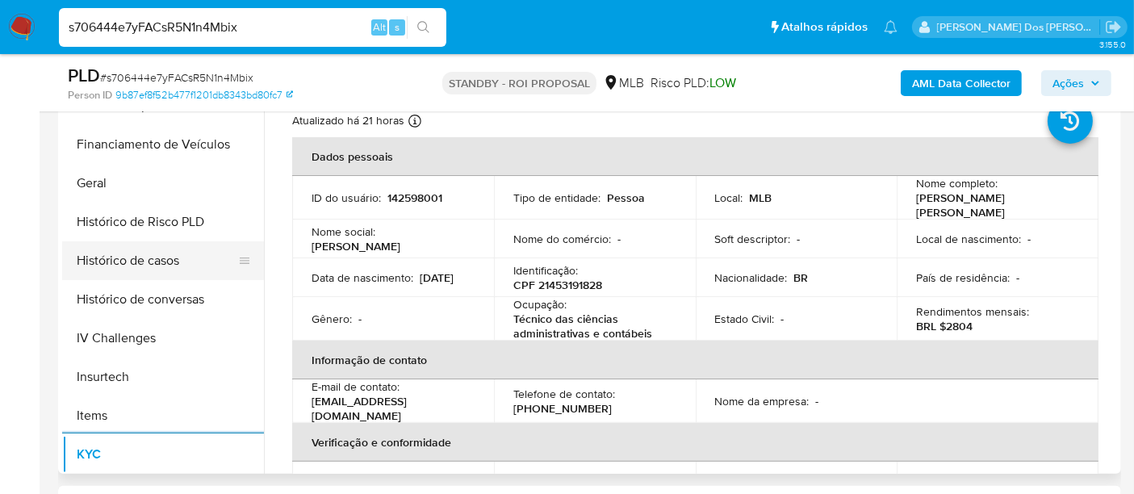
click at [146, 257] on button "Histórico de casos" at bounding box center [156, 260] width 189 height 39
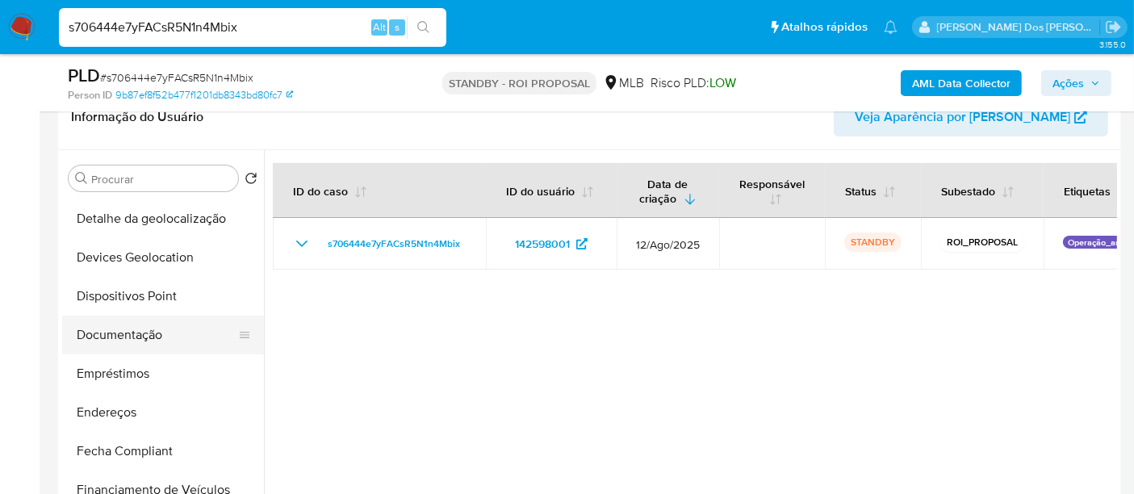
scroll to position [179, 0]
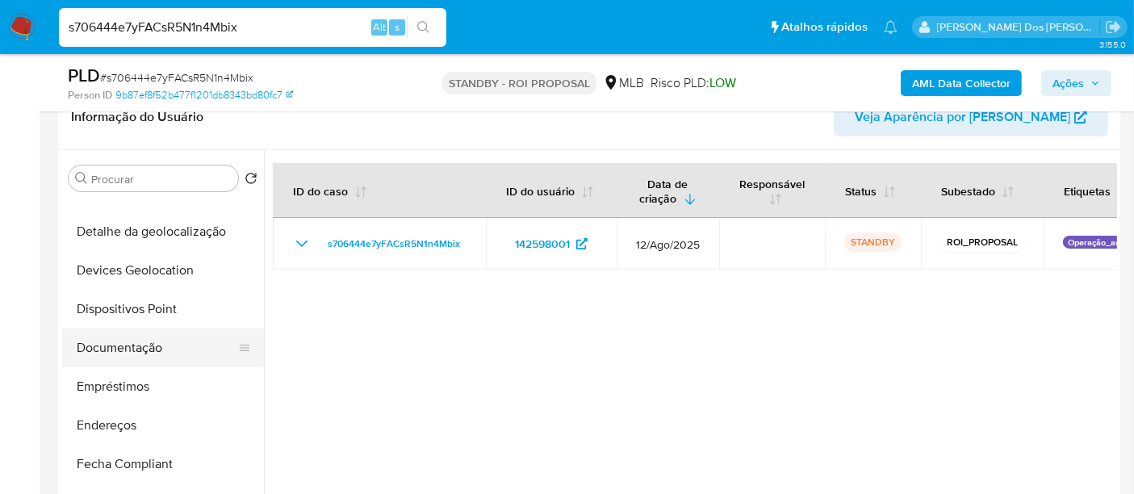
click at [140, 345] on button "Documentação" at bounding box center [156, 347] width 189 height 39
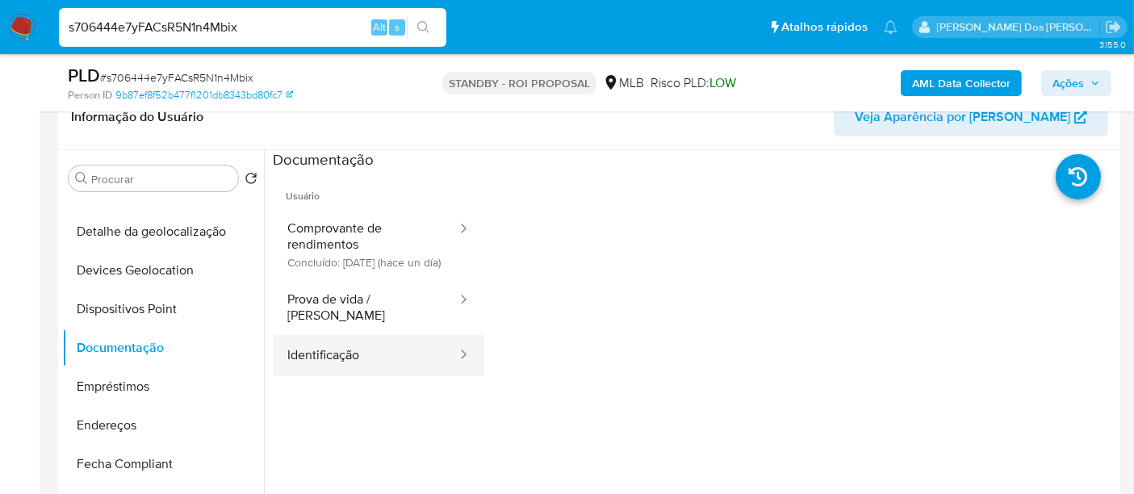
drag, startPoint x: 337, startPoint y: 361, endPoint x: 462, endPoint y: 344, distance: 127.0
click at [337, 362] on button "Identificação" at bounding box center [366, 355] width 186 height 41
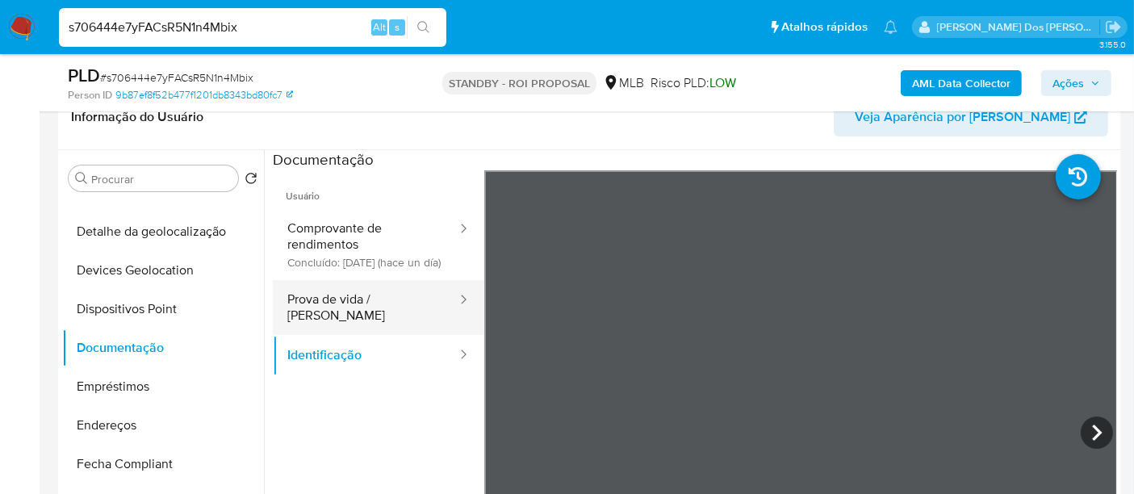
click at [362, 312] on button "Prova de vida / [PERSON_NAME]" at bounding box center [366, 307] width 186 height 55
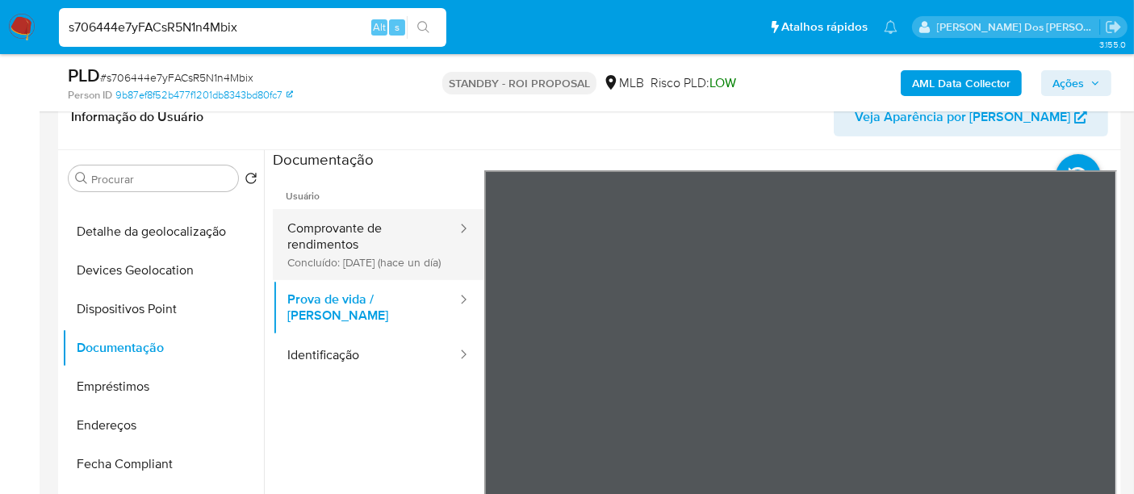
click at [362, 258] on button "Comprovante de rendimentos Concluído: 20/08/2025 (hace un día)" at bounding box center [366, 244] width 186 height 71
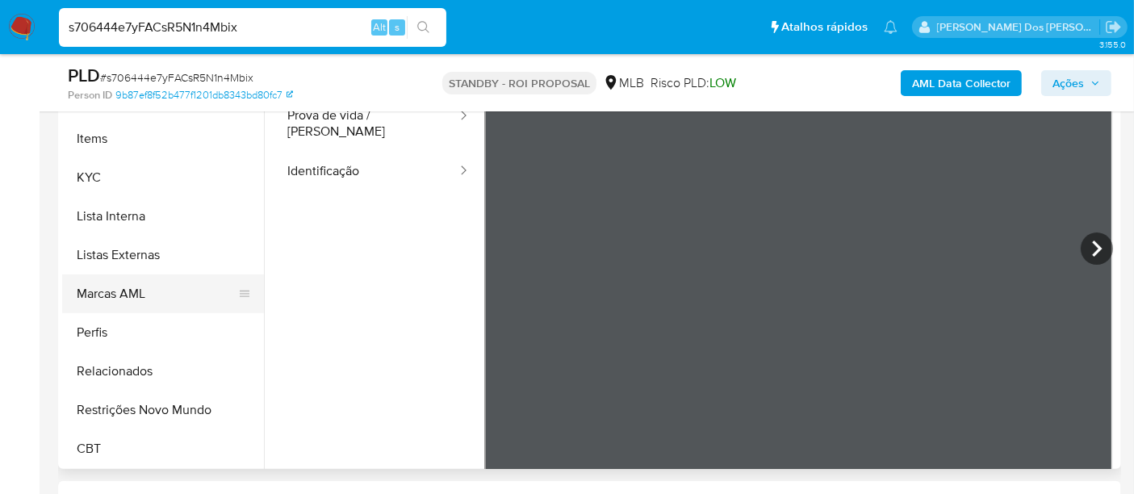
scroll to position [448, 0]
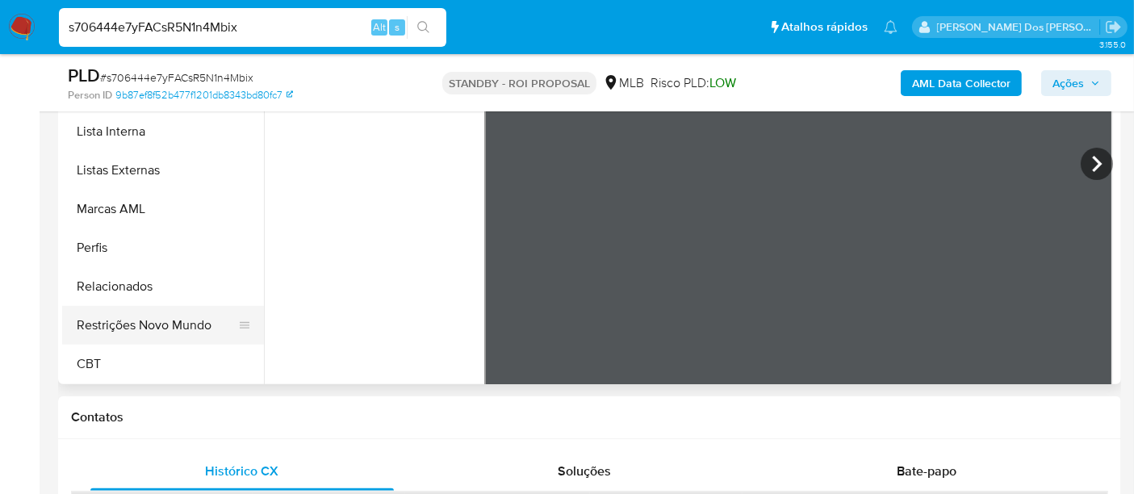
click at [170, 315] on button "Restrições Novo Mundo" at bounding box center [156, 325] width 189 height 39
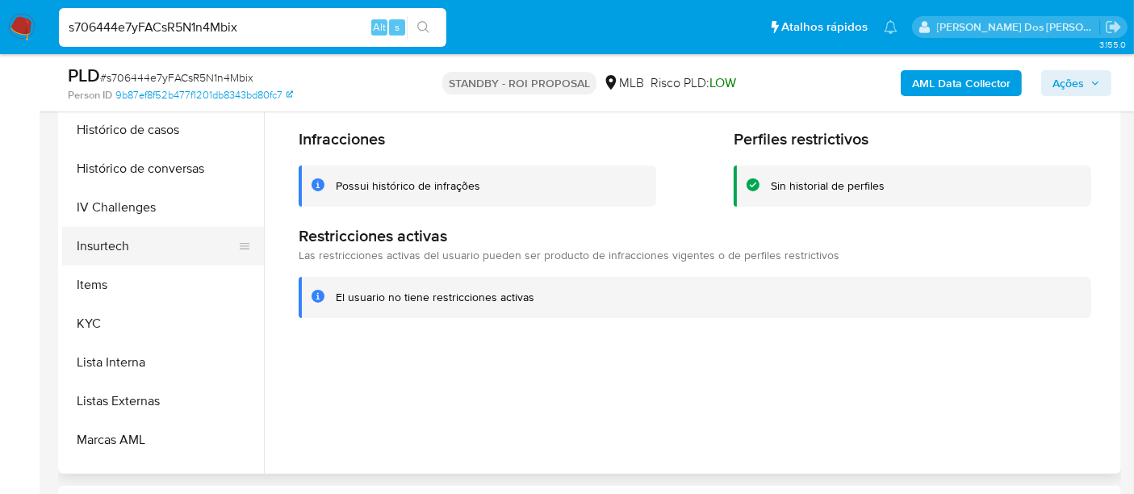
scroll to position [451, 0]
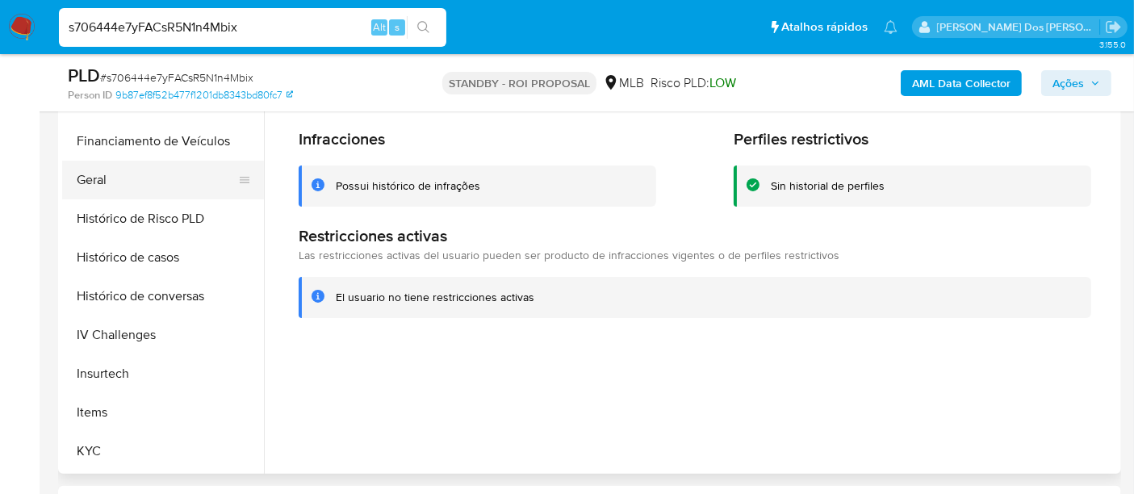
click at [91, 181] on button "Geral" at bounding box center [156, 180] width 189 height 39
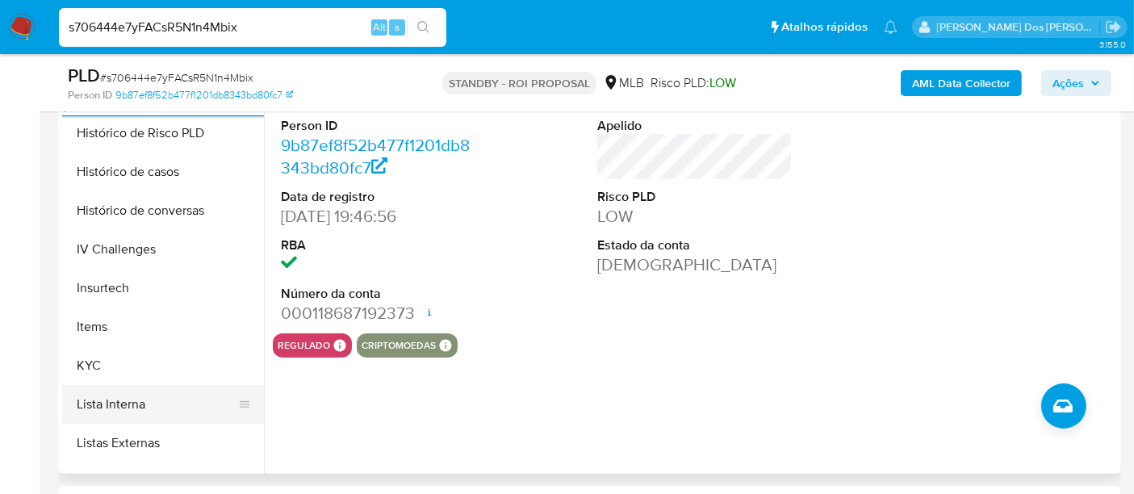
scroll to position [630, 0]
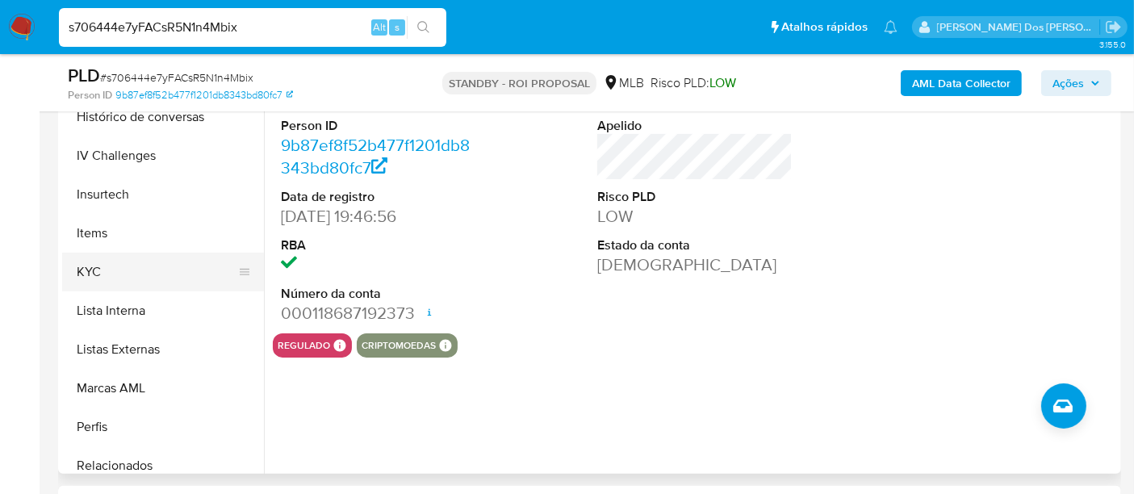
click at [107, 269] on button "KYC" at bounding box center [156, 272] width 189 height 39
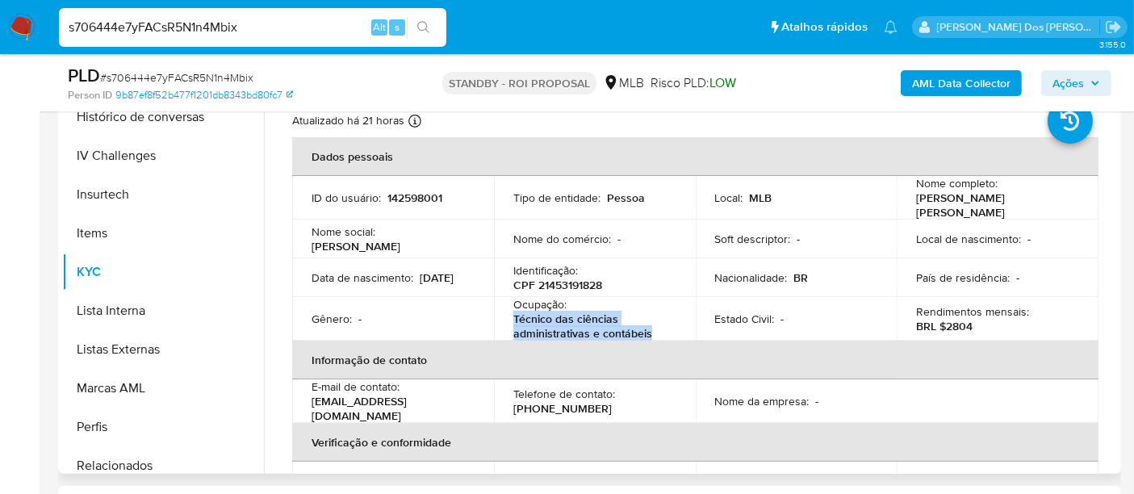
drag, startPoint x: 663, startPoint y: 328, endPoint x: 510, endPoint y: 316, distance: 153.0
click at [510, 316] on td "Ocupação : Técnico das ciências administrativas e contábeis" at bounding box center [595, 319] width 202 height 44
copy p "Técnico das ciências administrativas e contábeis"
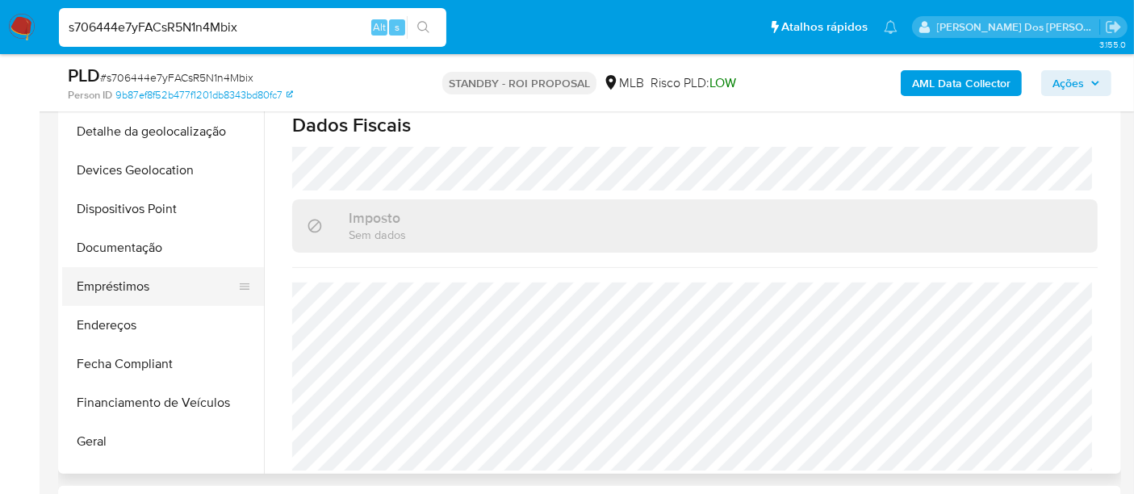
scroll to position [182, 0]
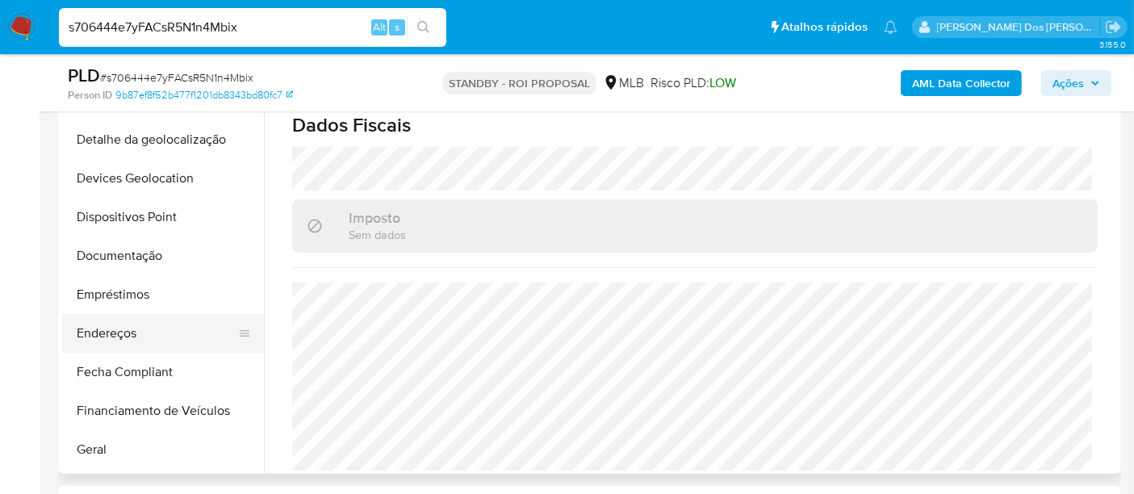
click at [107, 326] on button "Endereços" at bounding box center [156, 333] width 189 height 39
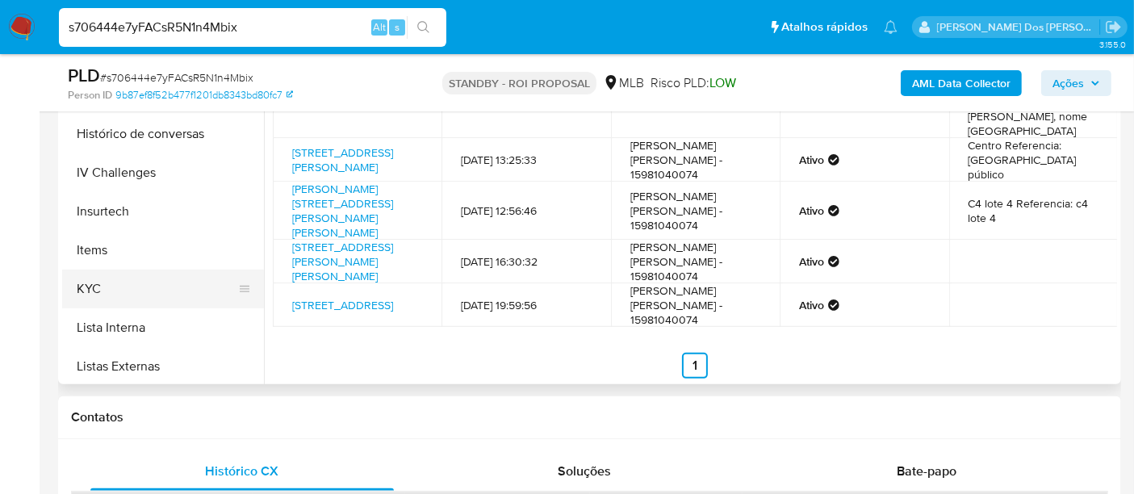
scroll to position [541, 0]
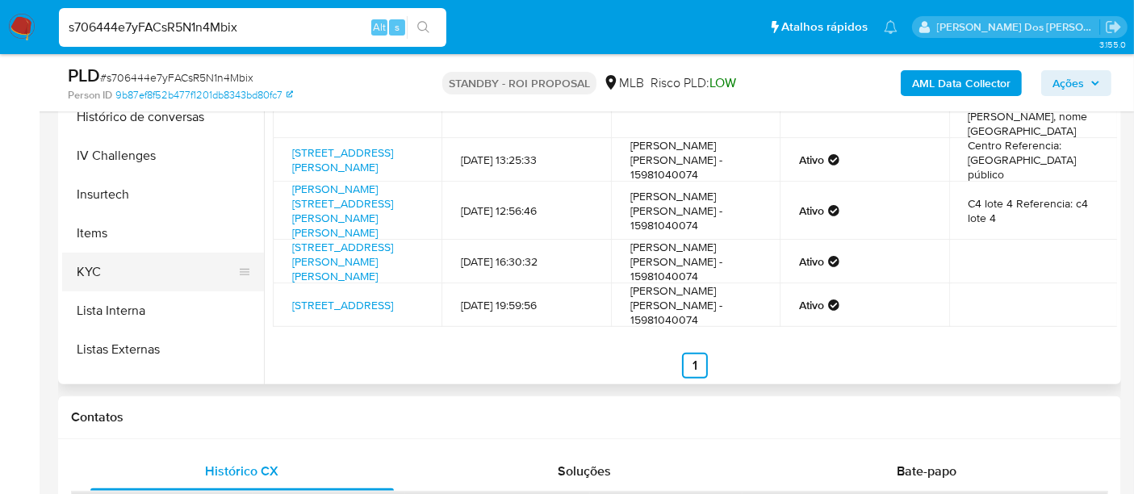
click at [98, 273] on button "KYC" at bounding box center [156, 272] width 189 height 39
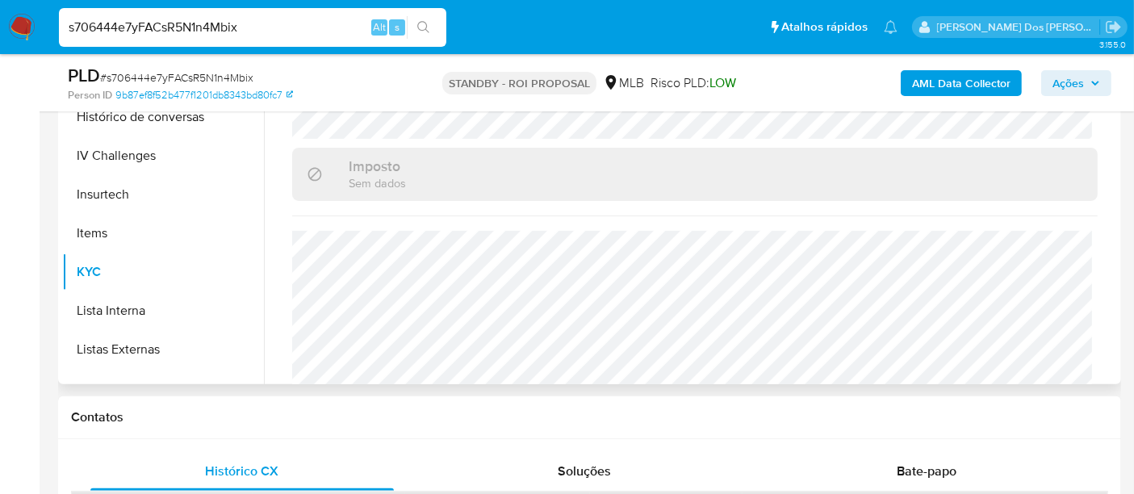
scroll to position [717, 0]
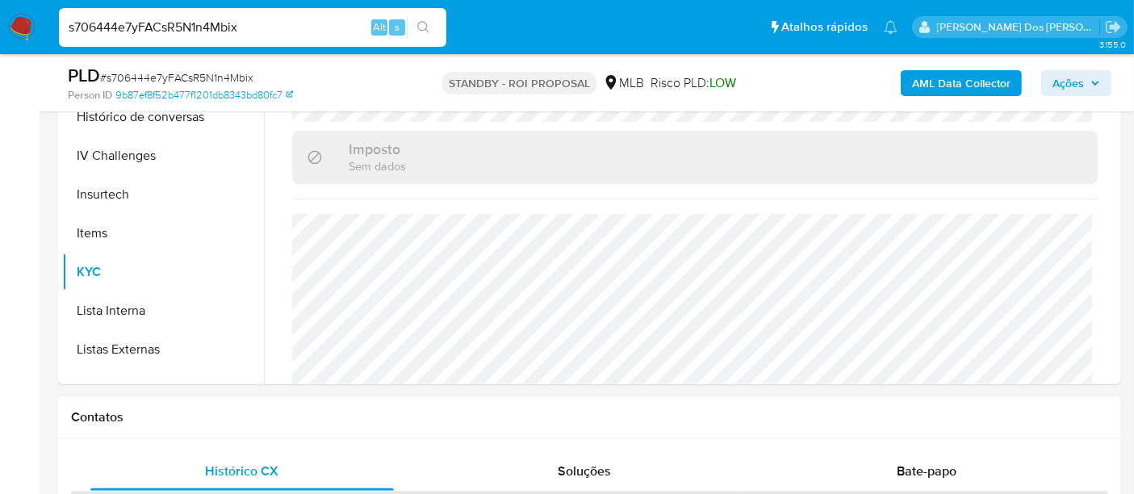
click at [167, 20] on input "s706444e7yFACsR5N1n4Mbix" at bounding box center [252, 27] width 387 height 21
paste input "CyDodVoiUQO1y0g1JaU0UnrK"
type input "CyDodVoiUQO1y0g1JaU0UnrK"
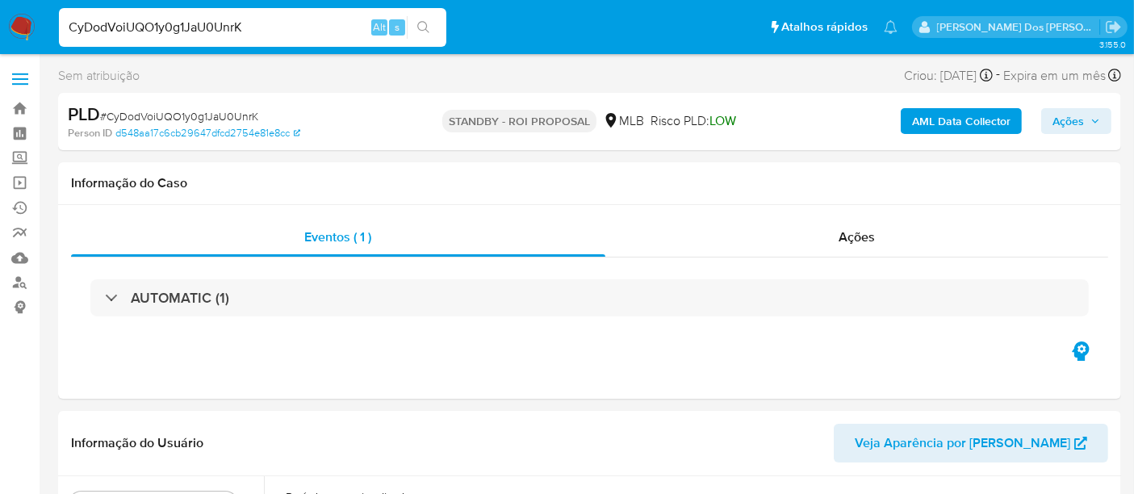
select select "10"
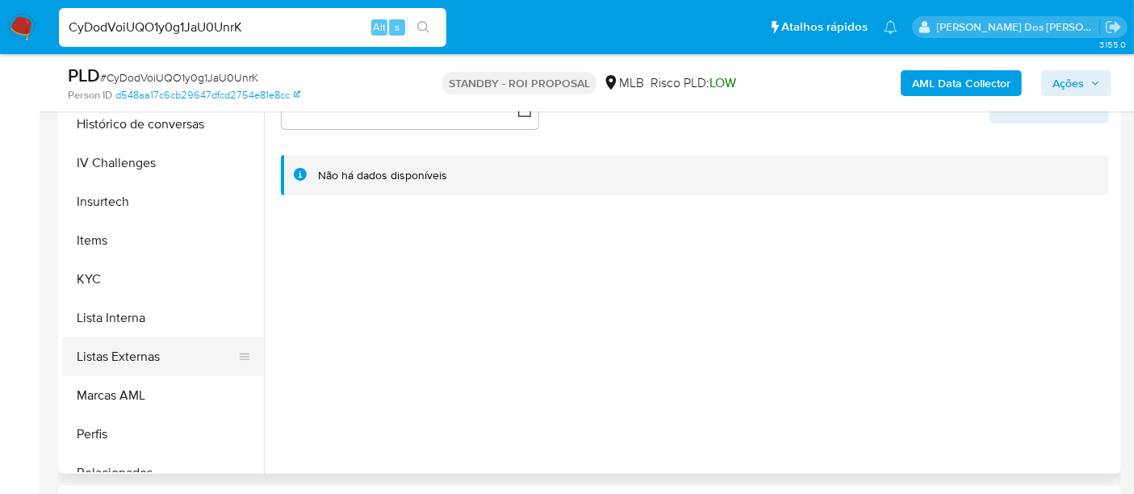
scroll to position [627, 0]
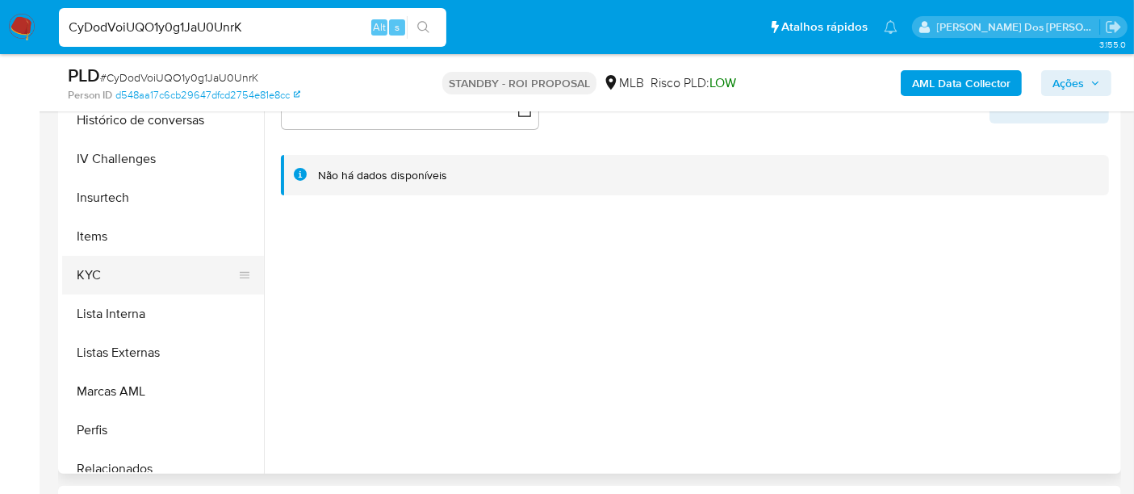
click at [98, 274] on button "KYC" at bounding box center [156, 275] width 189 height 39
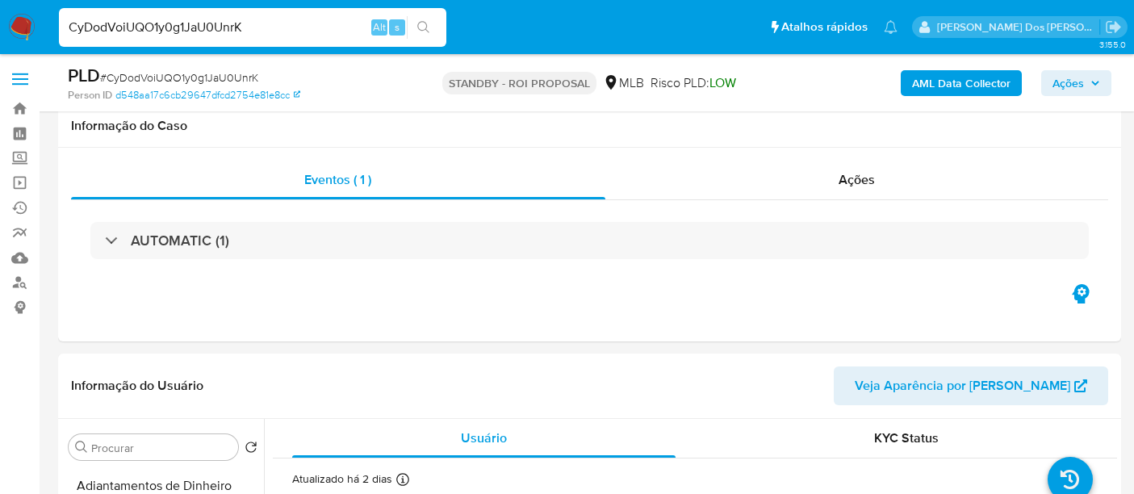
select select "10"
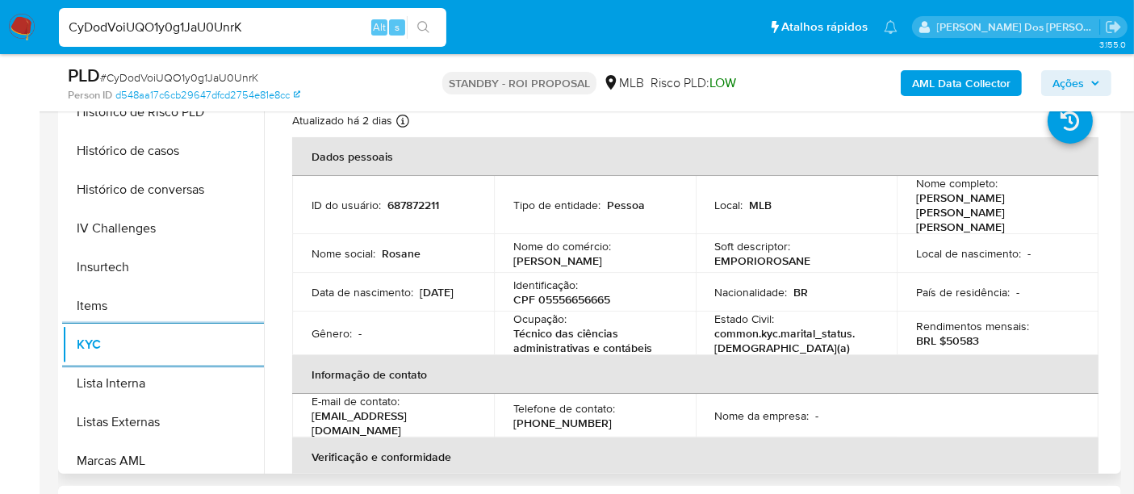
scroll to position [448, 0]
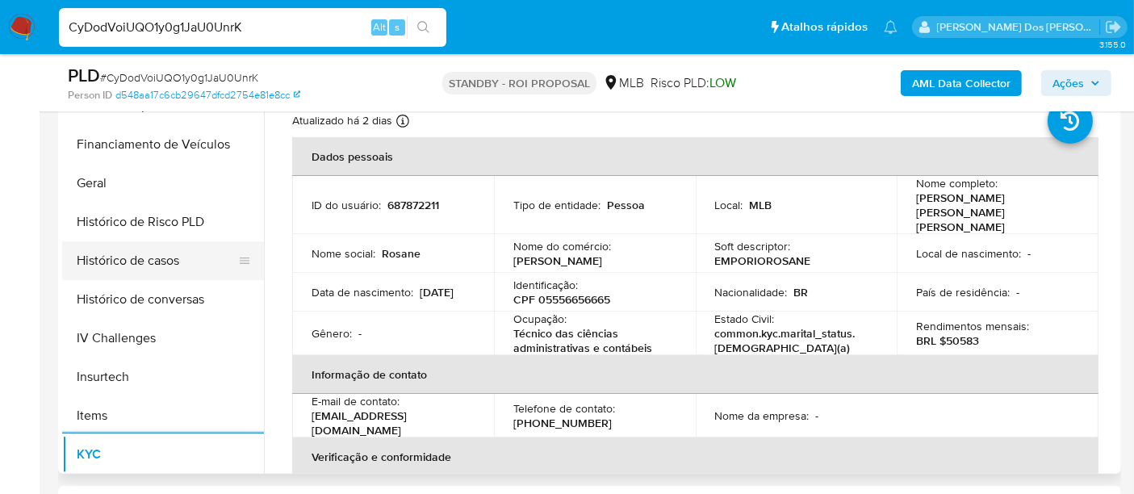
click at [149, 268] on button "Histórico de casos" at bounding box center [156, 260] width 189 height 39
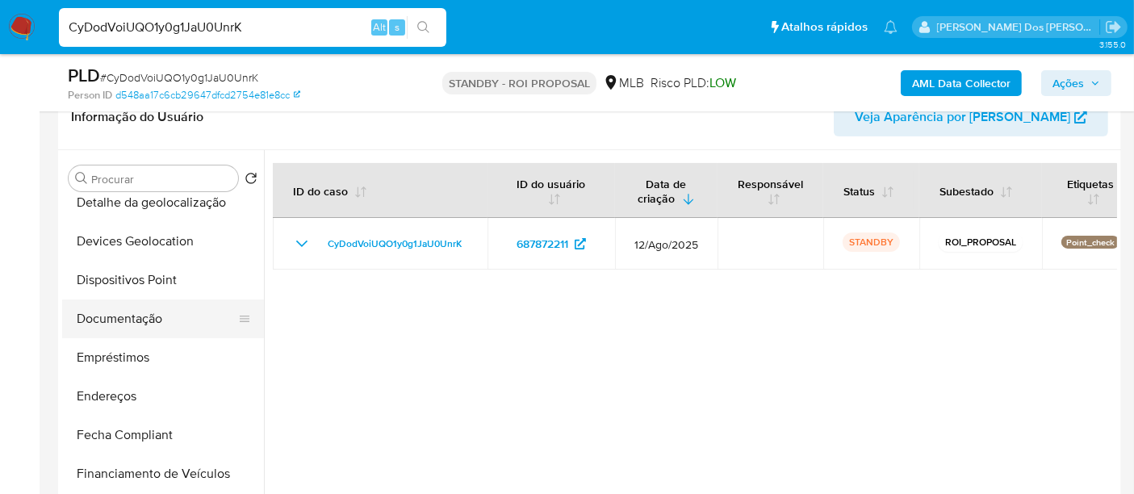
scroll to position [179, 0]
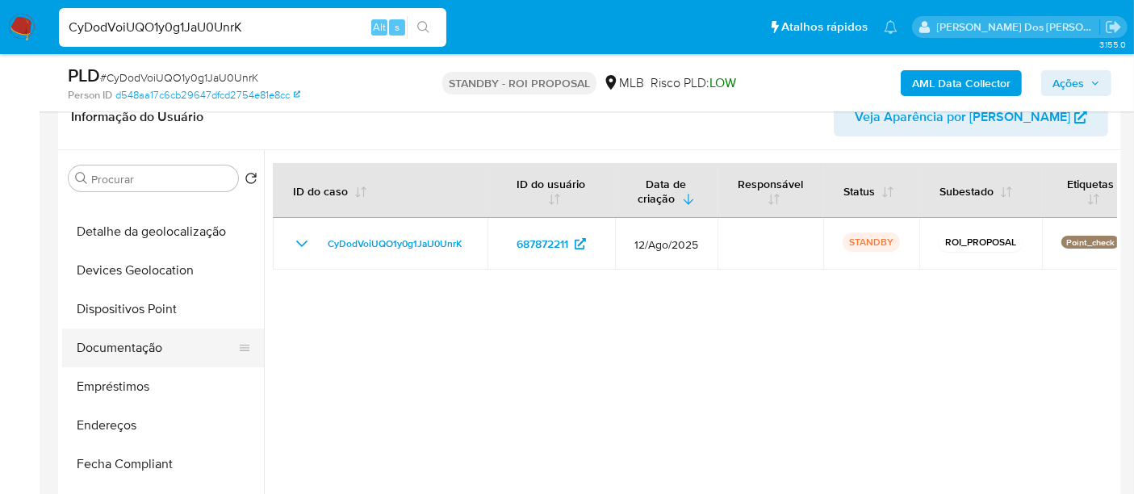
click at [138, 345] on button "Documentação" at bounding box center [156, 347] width 189 height 39
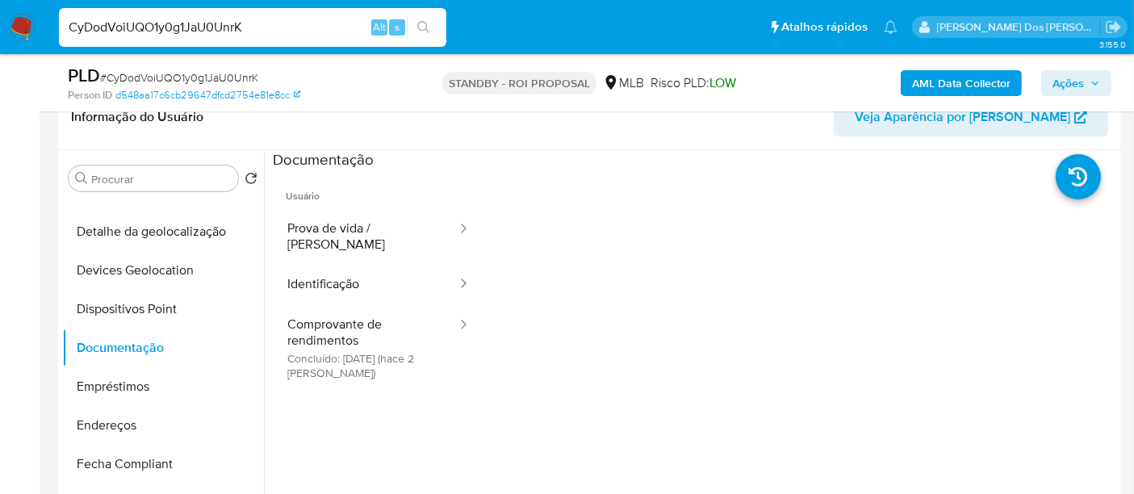
drag, startPoint x: 346, startPoint y: 267, endPoint x: 468, endPoint y: 372, distance: 160.8
click at [349, 266] on button "Identificação" at bounding box center [366, 284] width 186 height 41
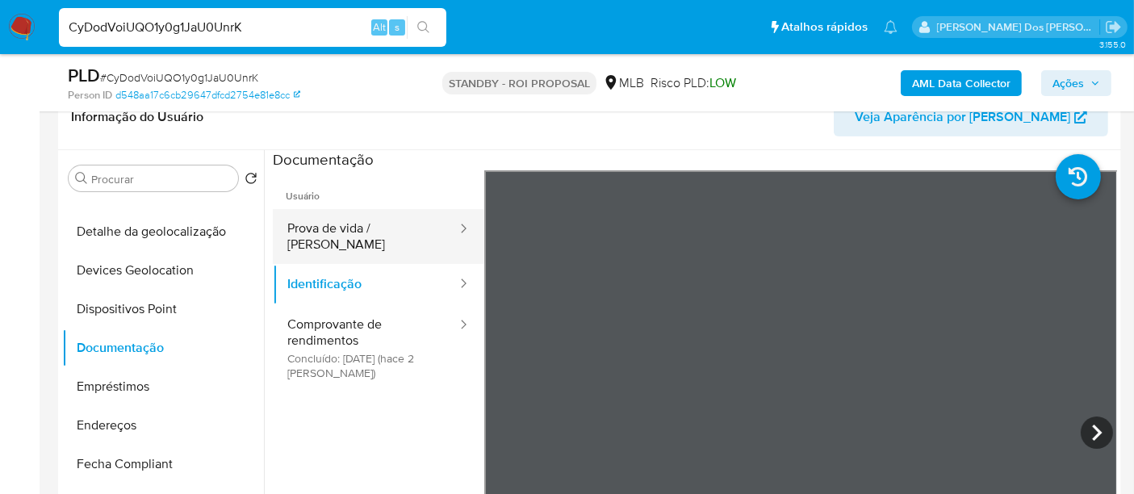
click at [341, 232] on button "Prova de vida / [PERSON_NAME]" at bounding box center [366, 236] width 186 height 55
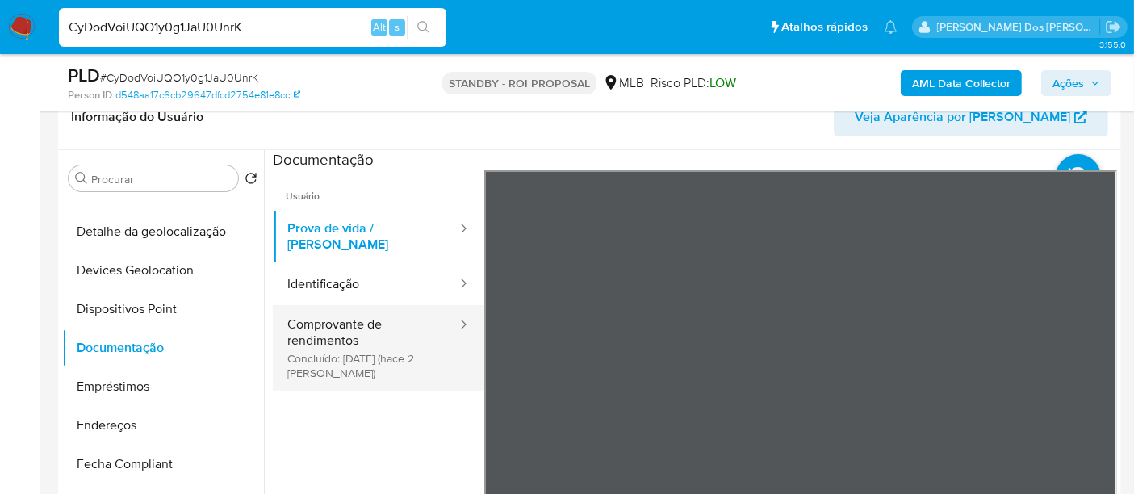
click at [342, 323] on button "Comprovante de rendimentos Concluído: 19/08/2025 (hace 2 días)" at bounding box center [366, 348] width 186 height 86
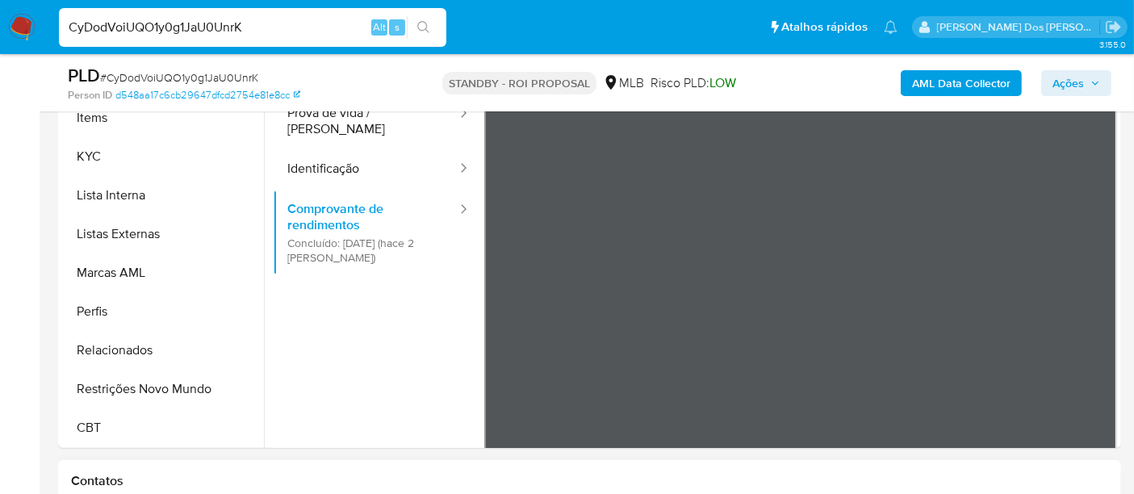
scroll to position [448, 0]
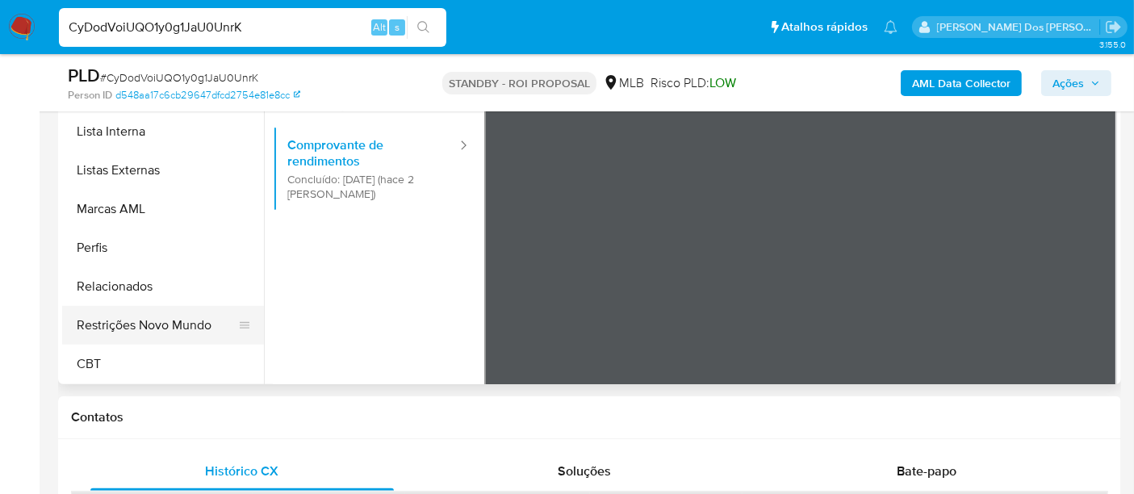
click at [182, 326] on button "Restrições Novo Mundo" at bounding box center [156, 325] width 189 height 39
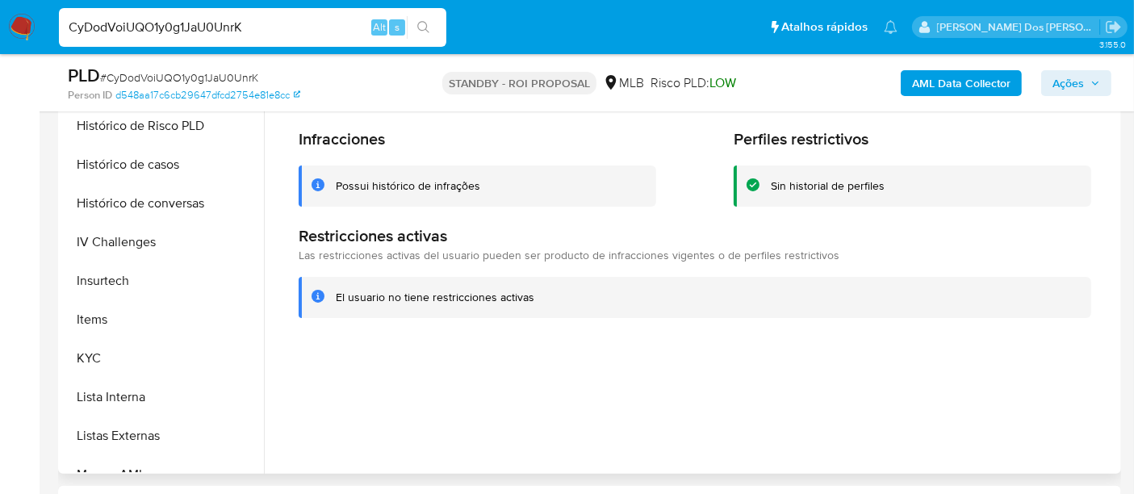
scroll to position [451, 0]
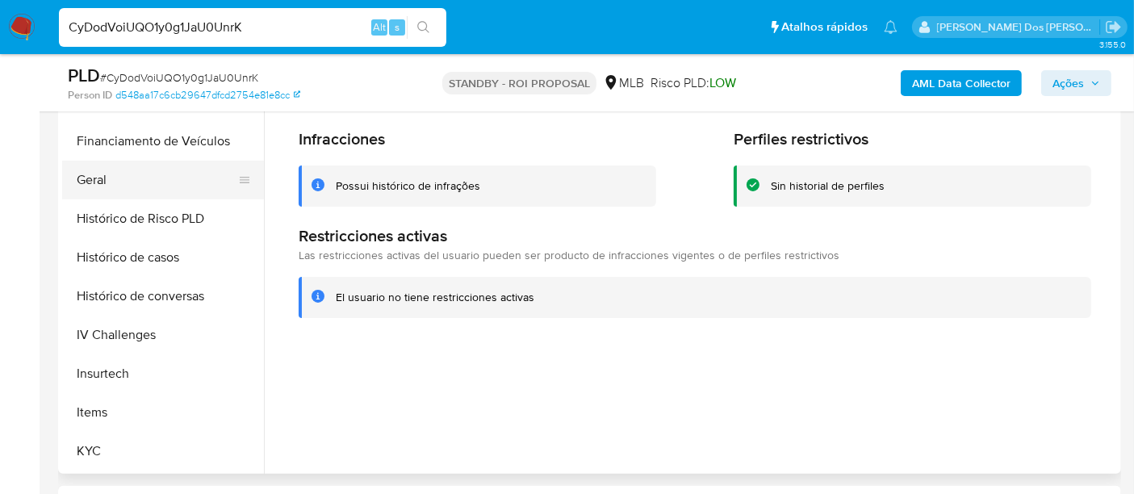
click at [98, 181] on button "Geral" at bounding box center [156, 180] width 189 height 39
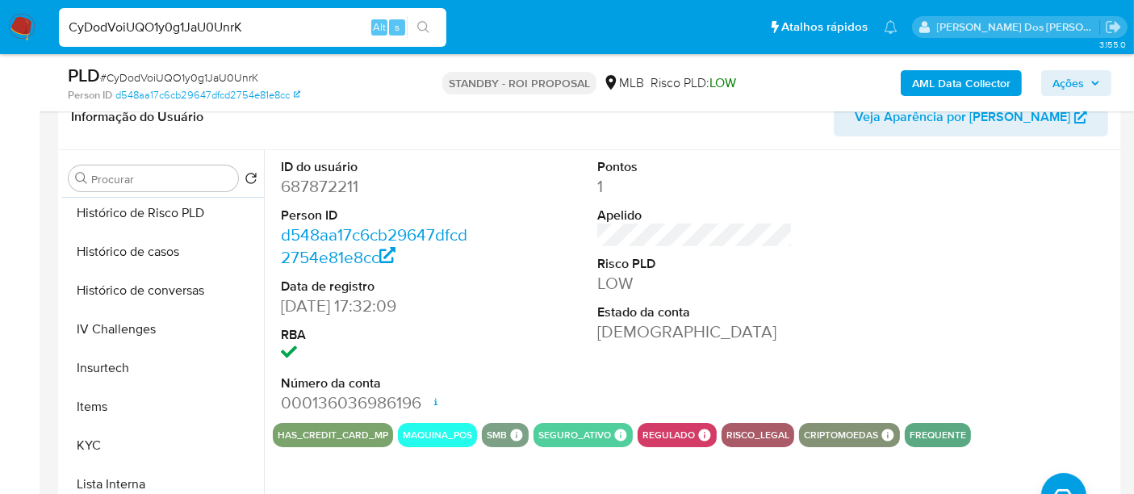
scroll to position [720, 0]
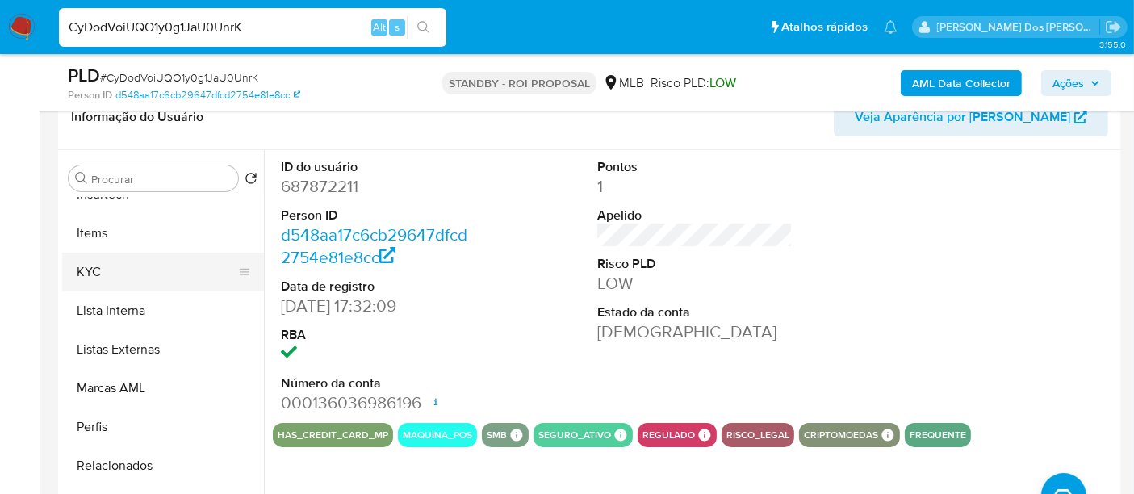
click at [92, 275] on button "KYC" at bounding box center [156, 272] width 189 height 39
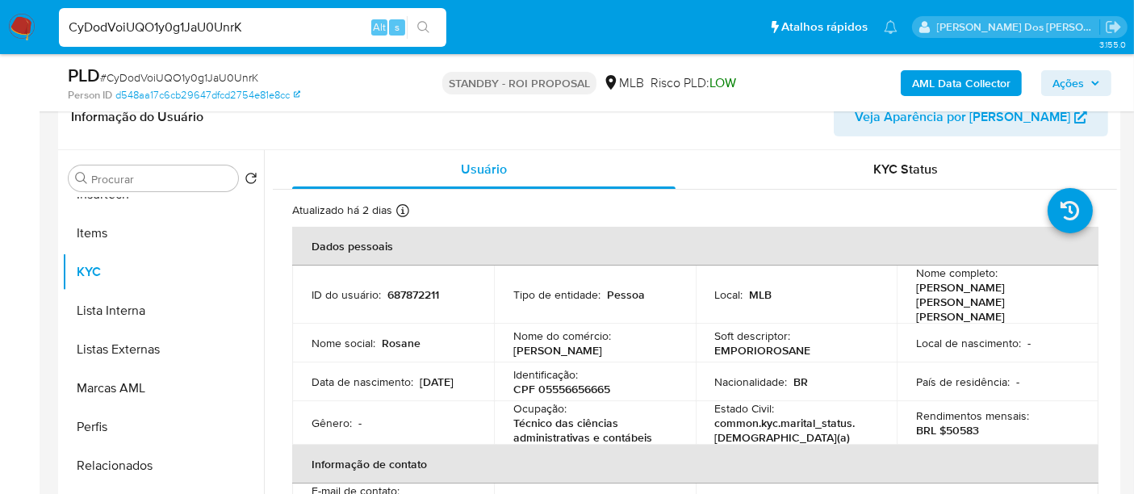
click at [228, 37] on input "CyDodVoiUQO1y0g1JaU0UnrK" at bounding box center [252, 27] width 387 height 21
paste input "lNuJ33MV6jUxpUq8hFssUPEM"
type input "lNuJ33MV6jUxpUq8hFssUPEM"
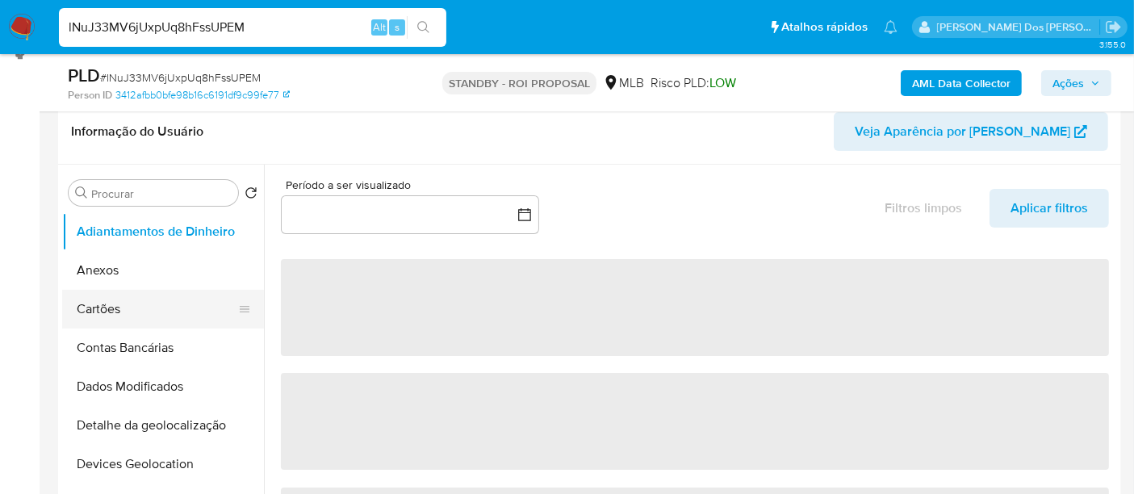
scroll to position [269, 0]
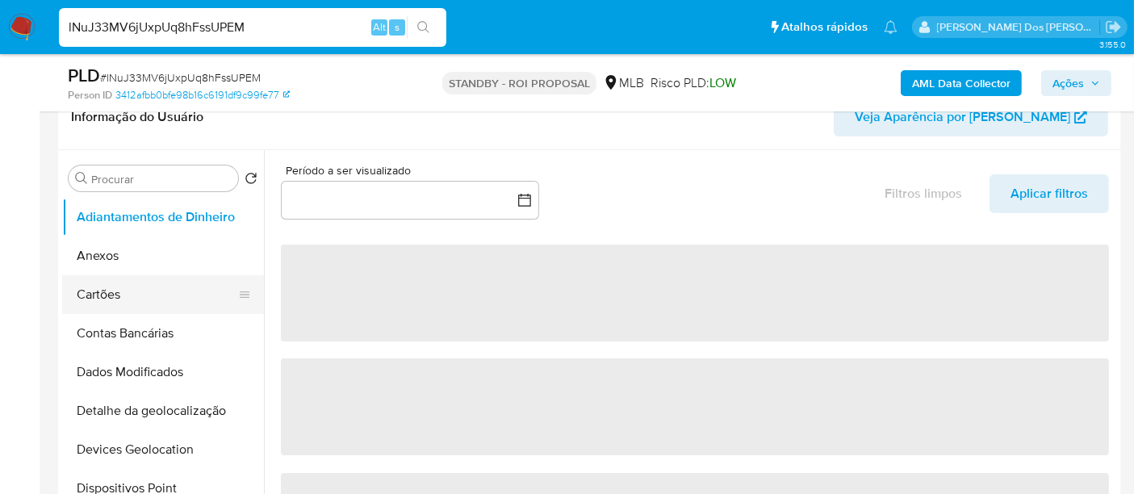
select select "10"
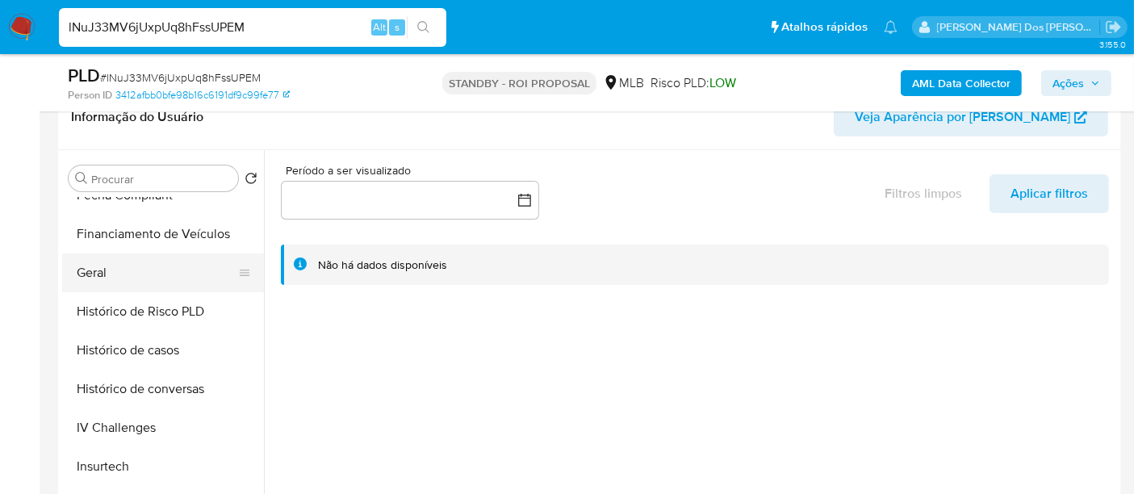
scroll to position [627, 0]
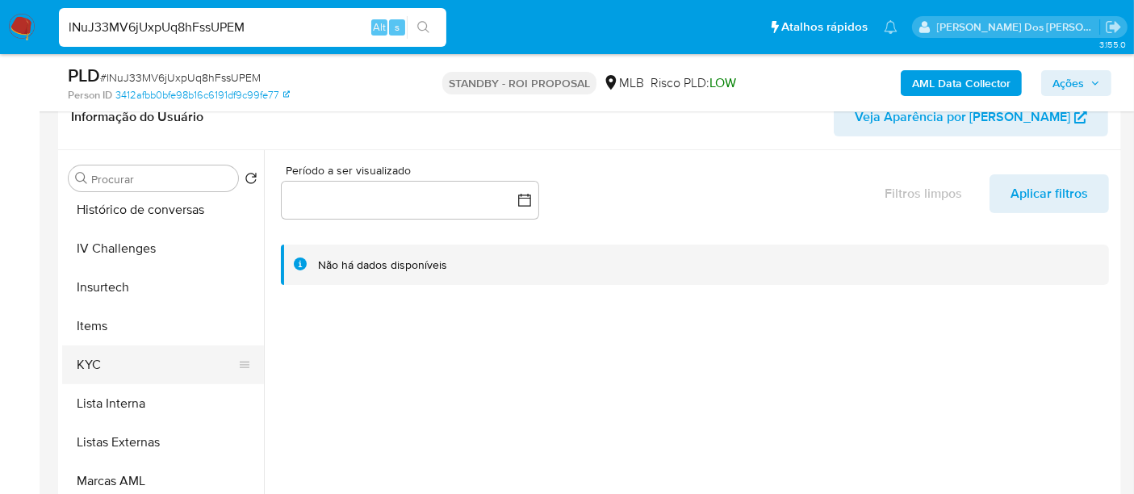
click at [84, 358] on button "KYC" at bounding box center [156, 364] width 189 height 39
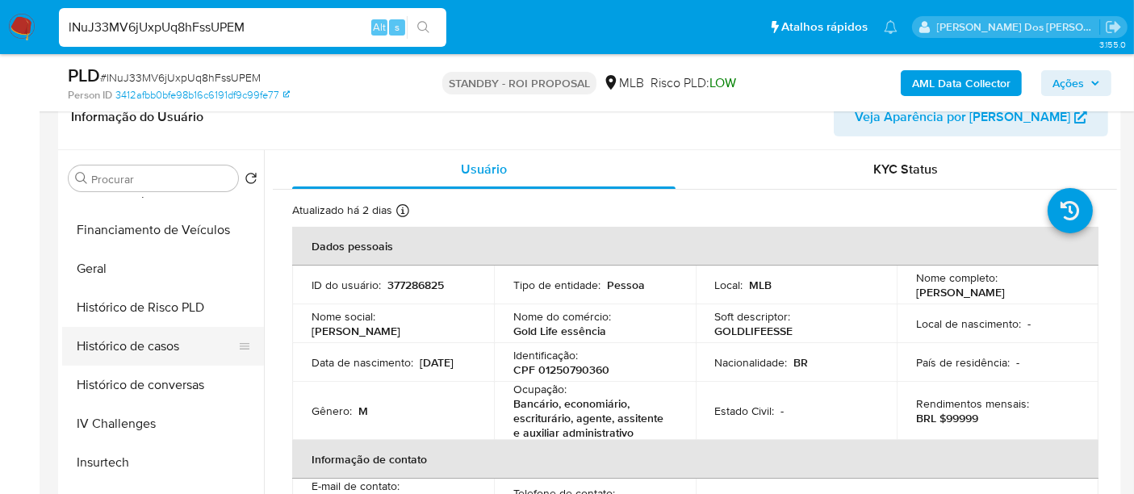
scroll to position [448, 0]
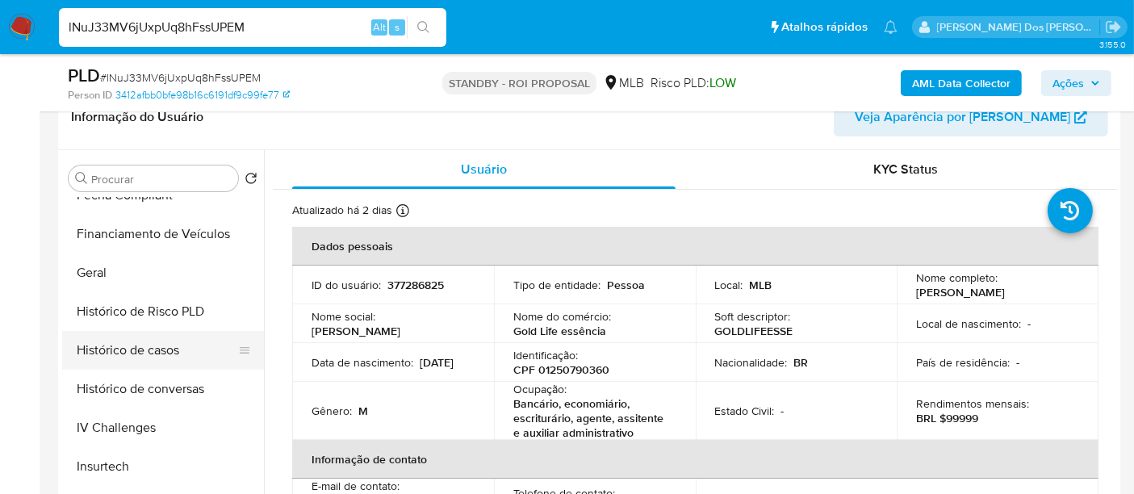
click at [151, 350] on button "Histórico de casos" at bounding box center [156, 350] width 189 height 39
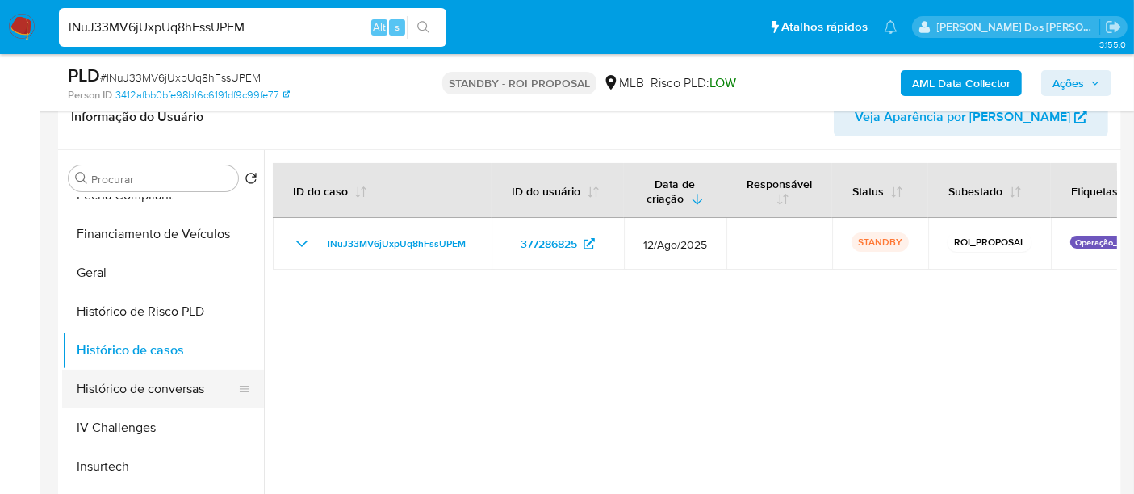
scroll to position [269, 0]
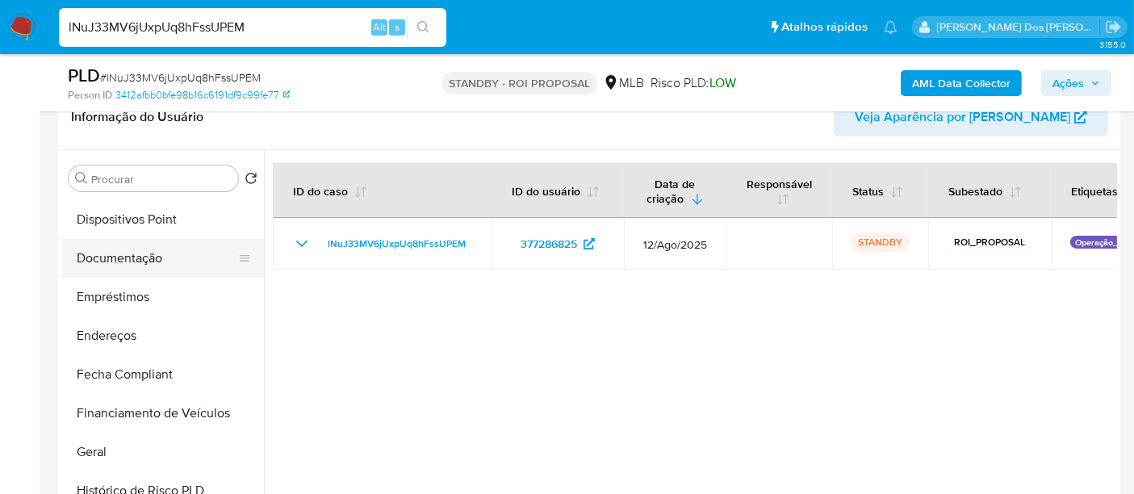
click at [147, 257] on button "Documentação" at bounding box center [156, 258] width 189 height 39
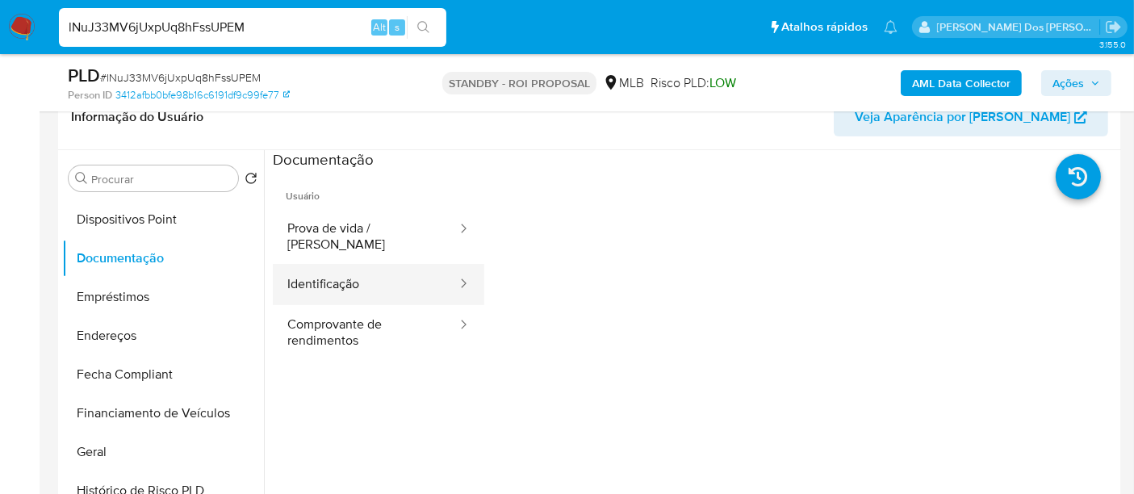
click at [320, 264] on button "Identificação" at bounding box center [366, 284] width 186 height 41
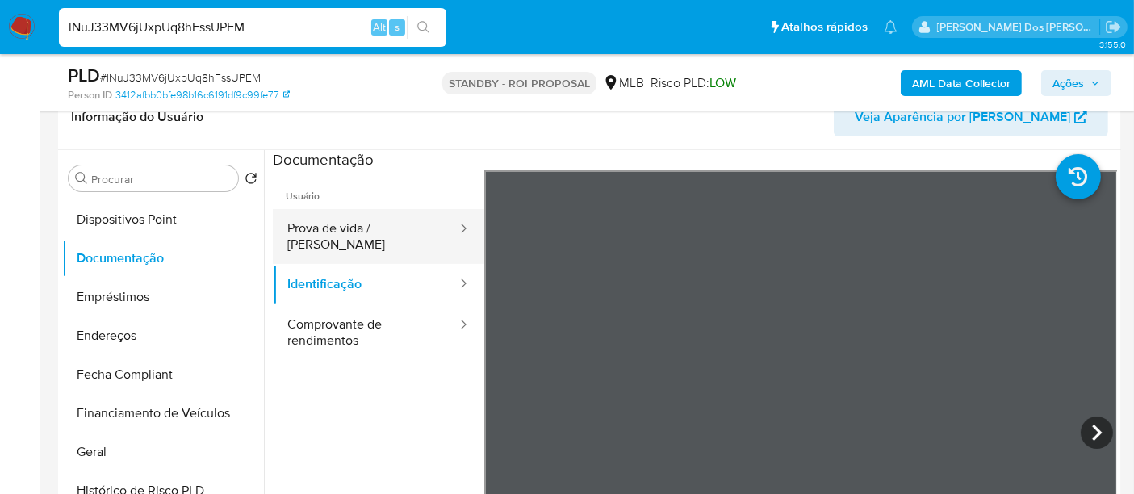
click at [392, 220] on button "Prova de vida / [PERSON_NAME]" at bounding box center [366, 236] width 186 height 55
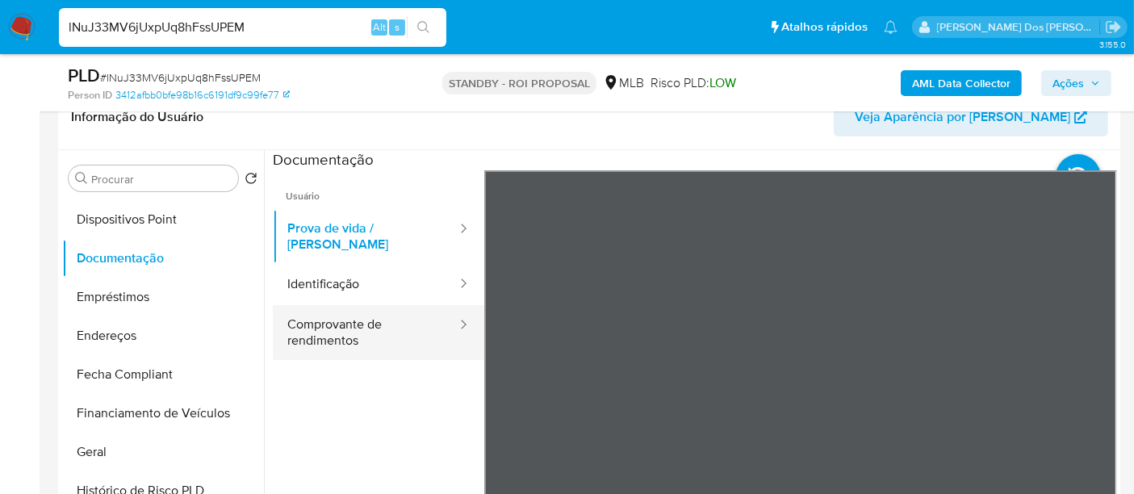
drag, startPoint x: 332, startPoint y: 329, endPoint x: 437, endPoint y: 316, distance: 106.6
click at [332, 328] on button "Comprovante de rendimentos" at bounding box center [366, 332] width 186 height 55
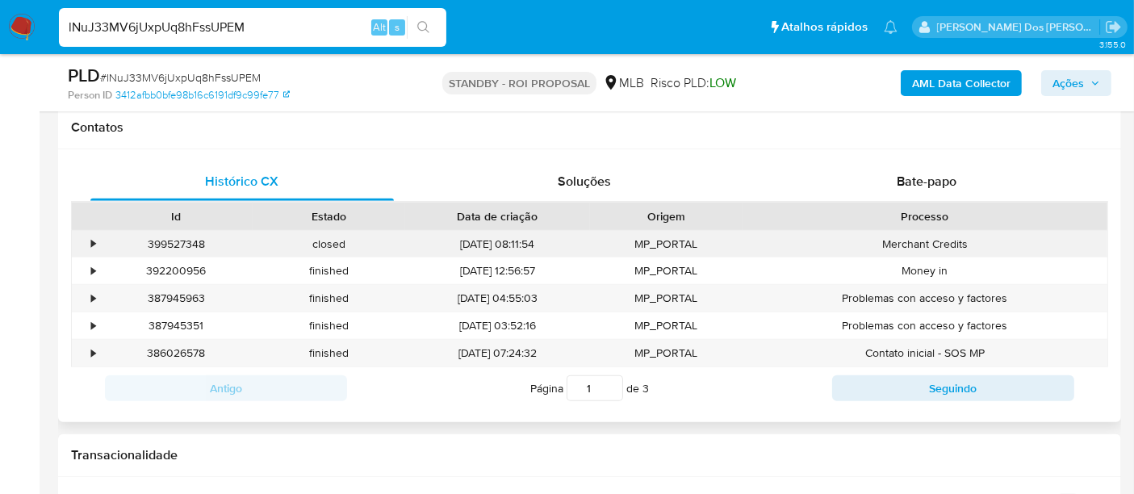
scroll to position [627, 0]
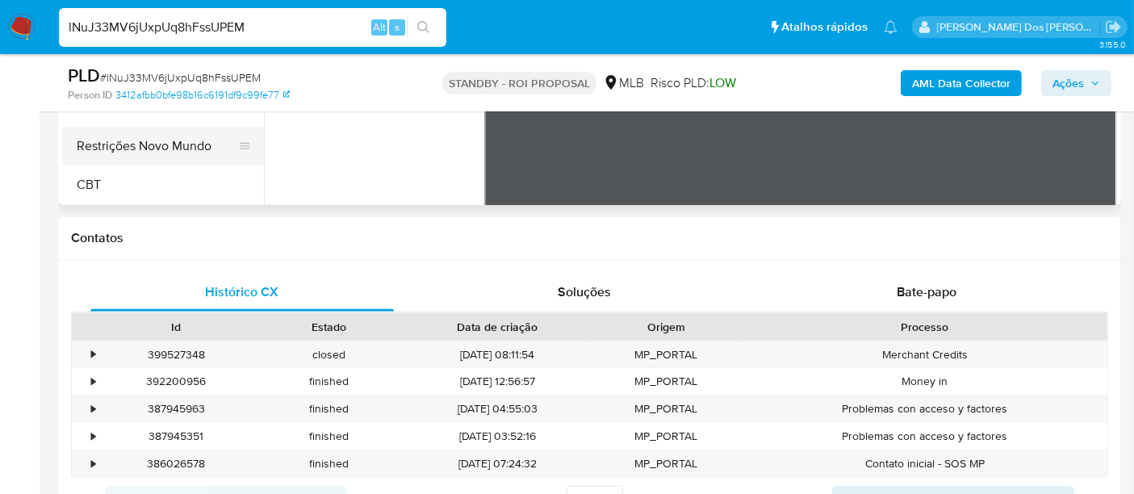
click at [167, 148] on button "Restrições Novo Mundo" at bounding box center [156, 146] width 189 height 39
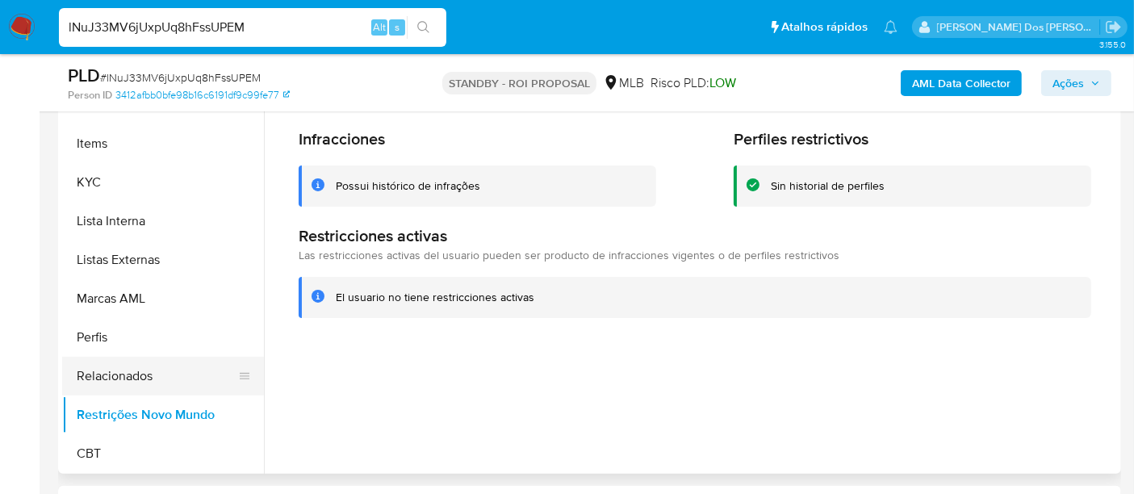
scroll to position [451, 0]
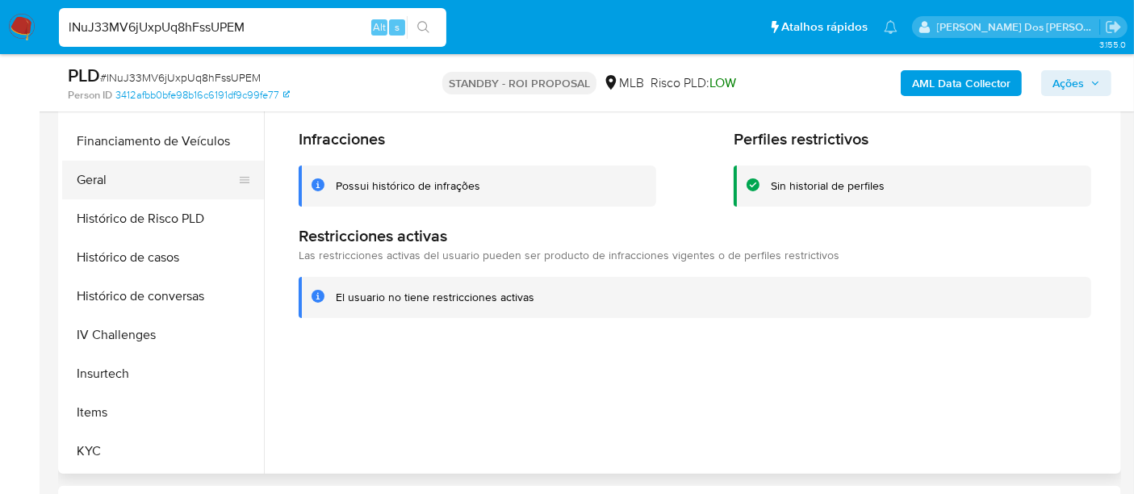
click at [76, 187] on button "Geral" at bounding box center [156, 180] width 189 height 39
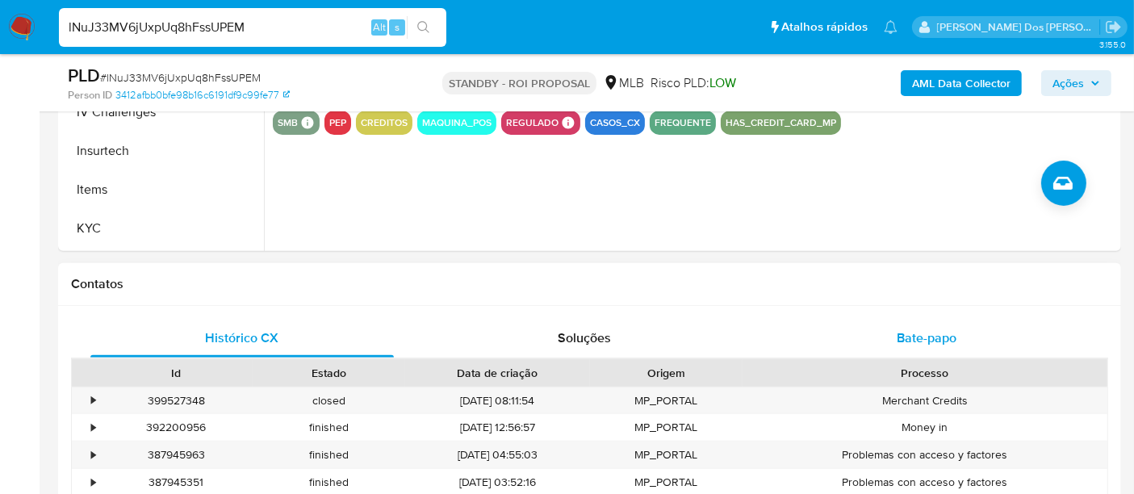
scroll to position [627, 0]
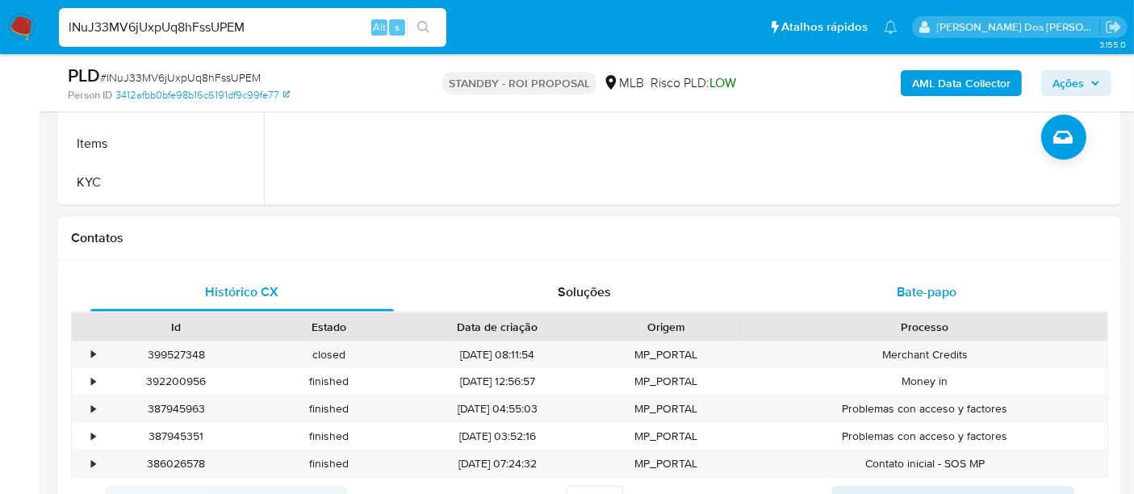
click at [906, 287] on span "Bate-papo" at bounding box center [927, 291] width 60 height 19
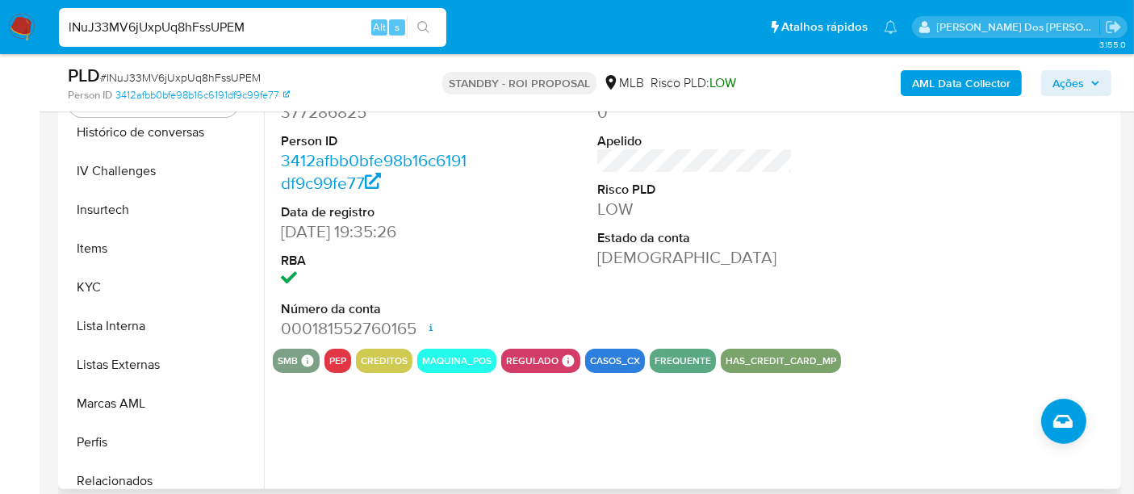
scroll to position [448, 0]
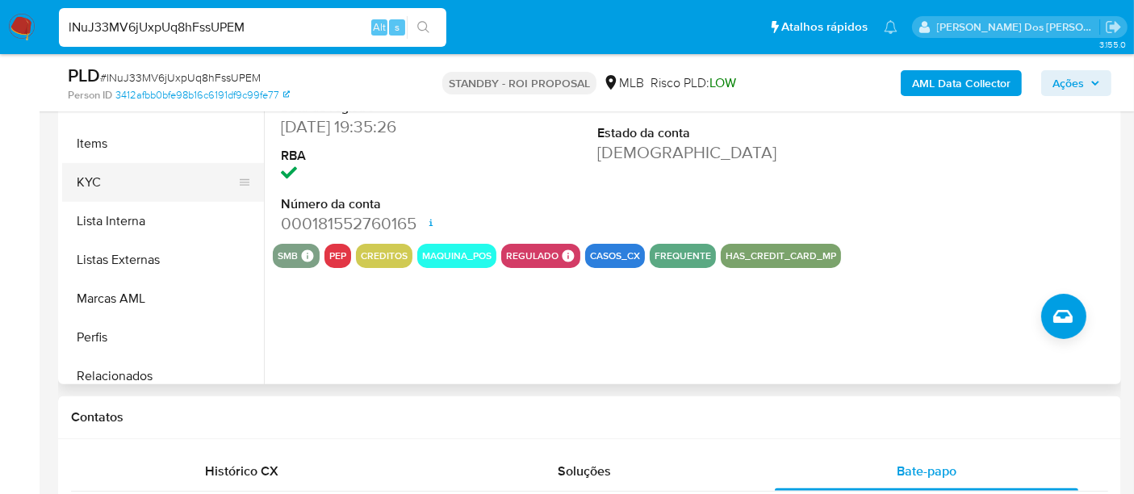
click at [90, 189] on button "KYC" at bounding box center [156, 182] width 189 height 39
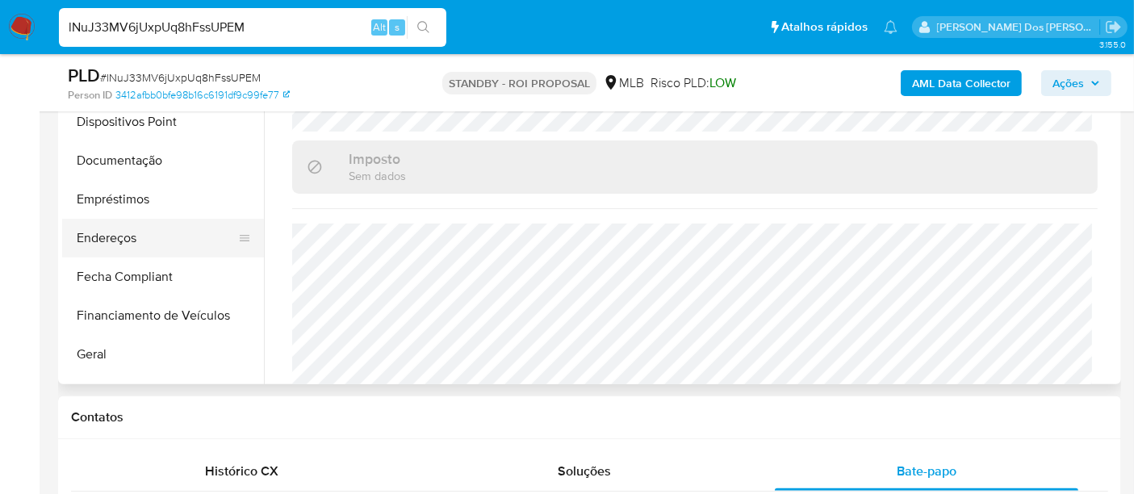
scroll to position [182, 0]
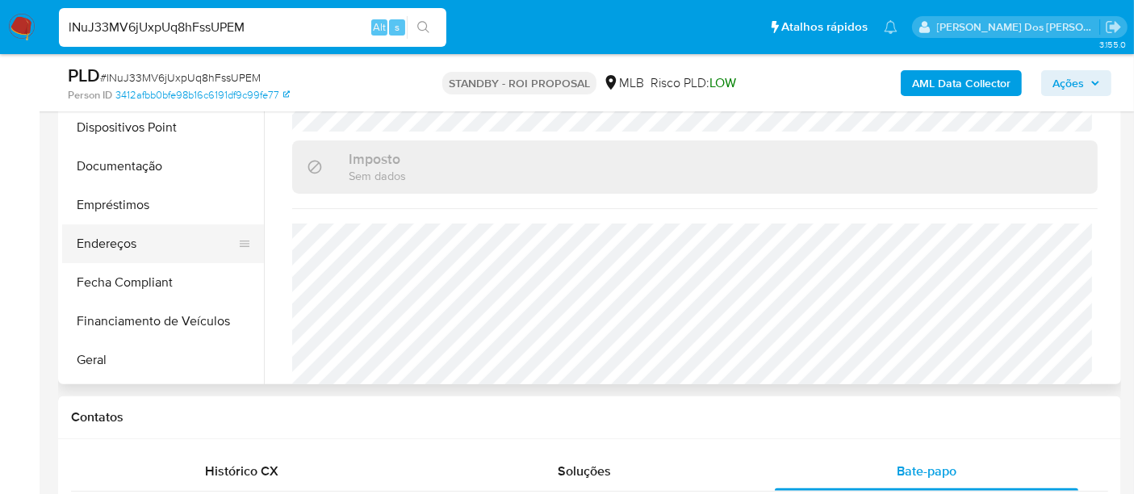
click at [97, 234] on button "Endereços" at bounding box center [156, 243] width 189 height 39
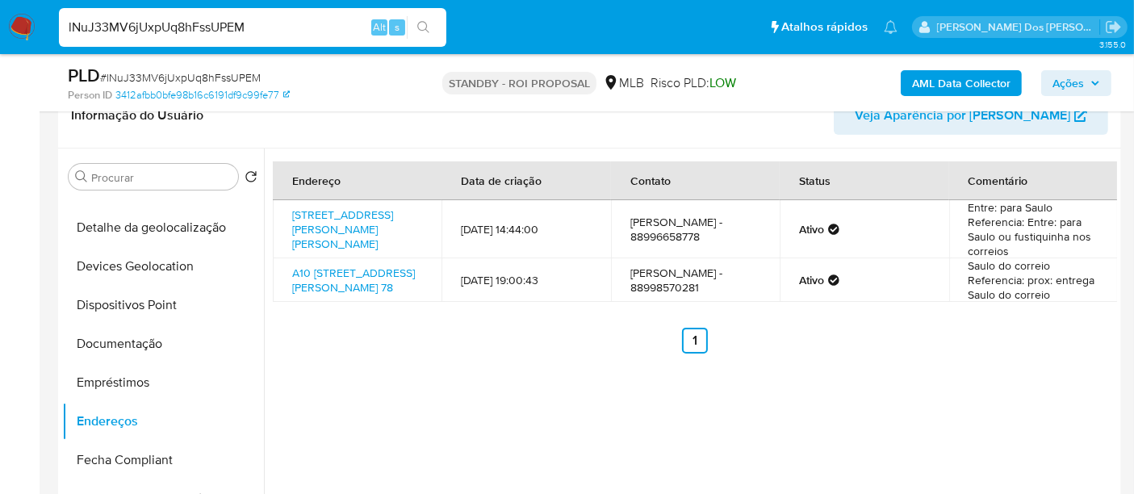
scroll to position [269, 0]
click at [333, 223] on link "Rua Firmino Tavares 78, Barro, Ceará, 63380959, Brasil 78" at bounding box center [342, 230] width 101 height 45
click at [210, 27] on input "lNuJ33MV6jUxpUq8hFssUPEM" at bounding box center [252, 27] width 387 height 21
paste input "UkWhSounZbf9106OiV9i6vet"
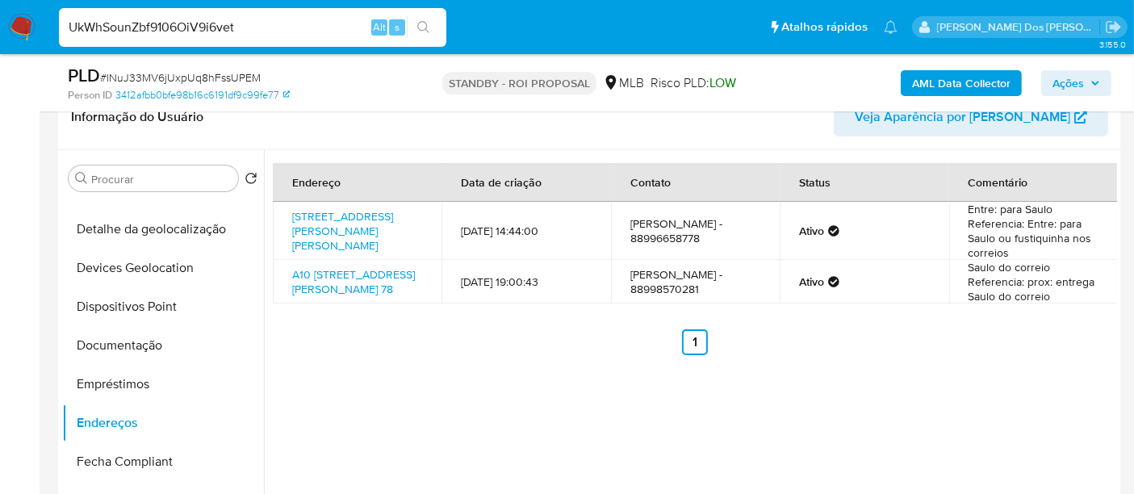
type input "UkWhSounZbf9106OiV9i6vet"
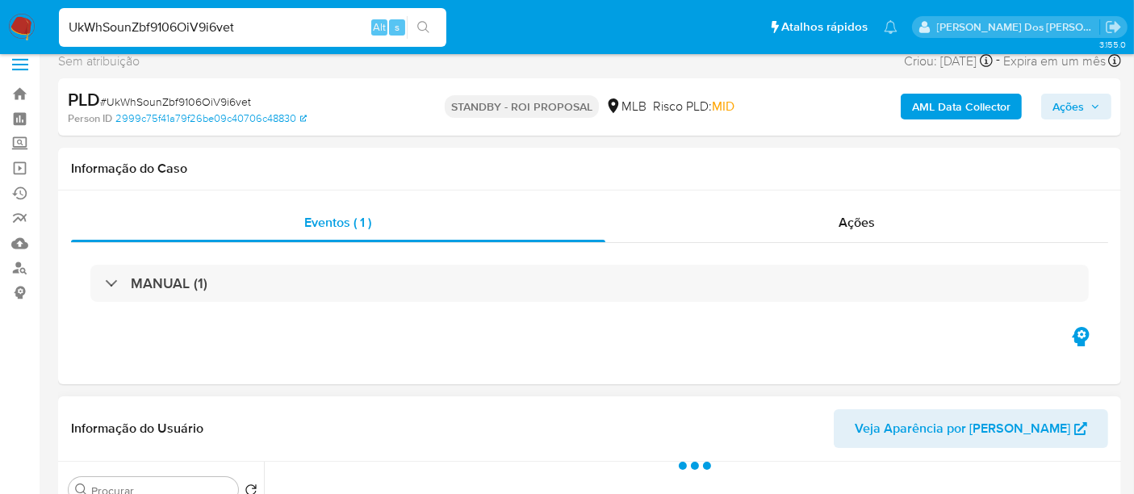
scroll to position [269, 0]
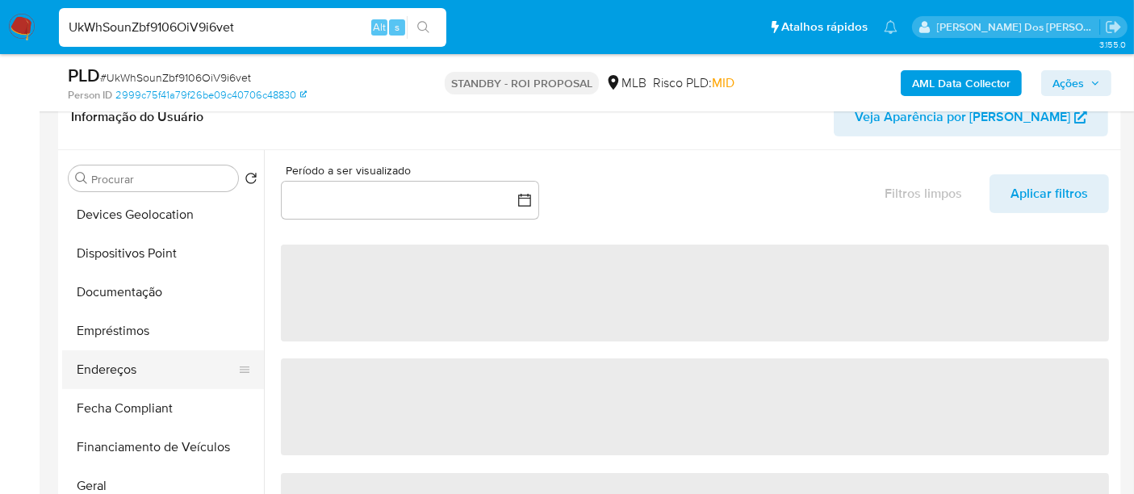
select select "10"
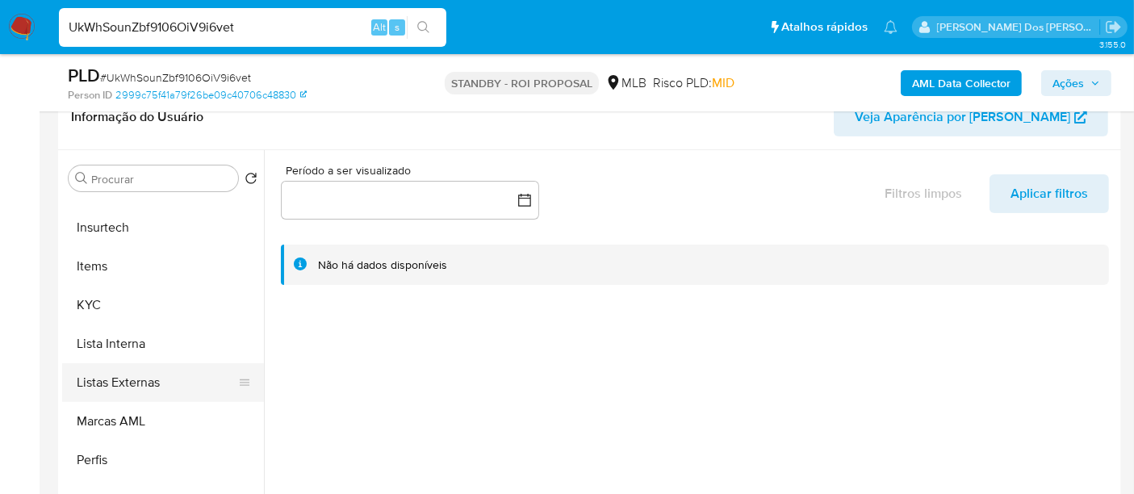
scroll to position [717, 0]
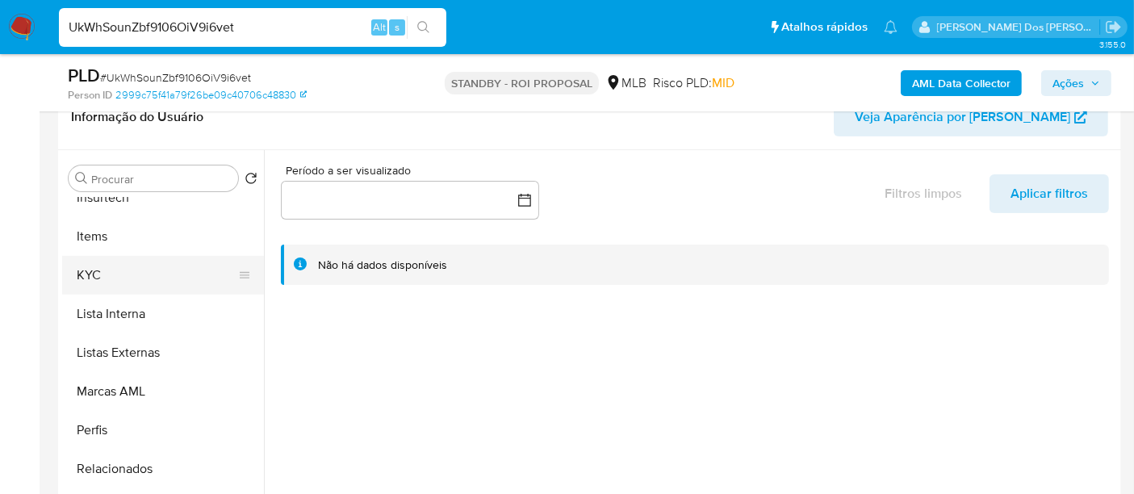
click at [94, 266] on button "KYC" at bounding box center [156, 275] width 189 height 39
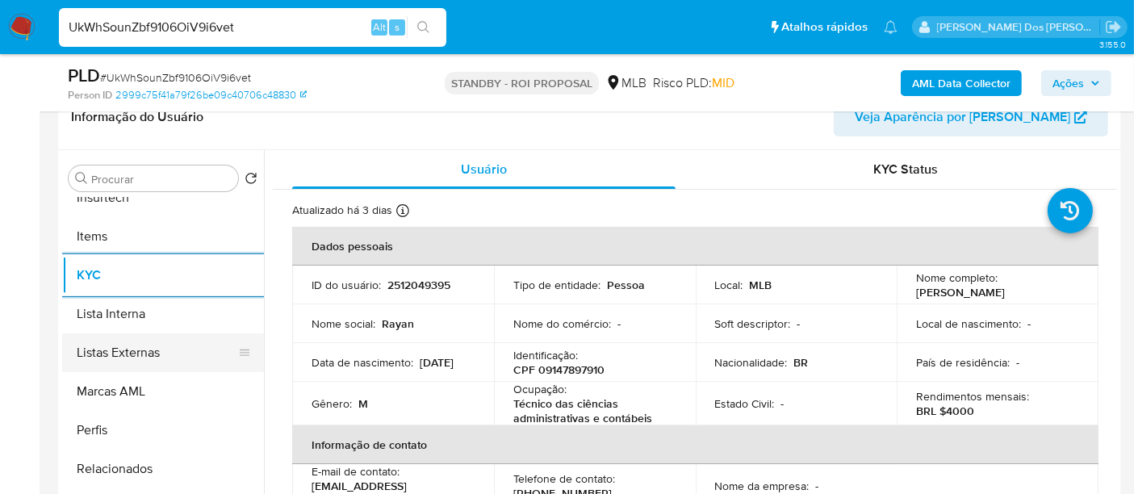
scroll to position [537, 0]
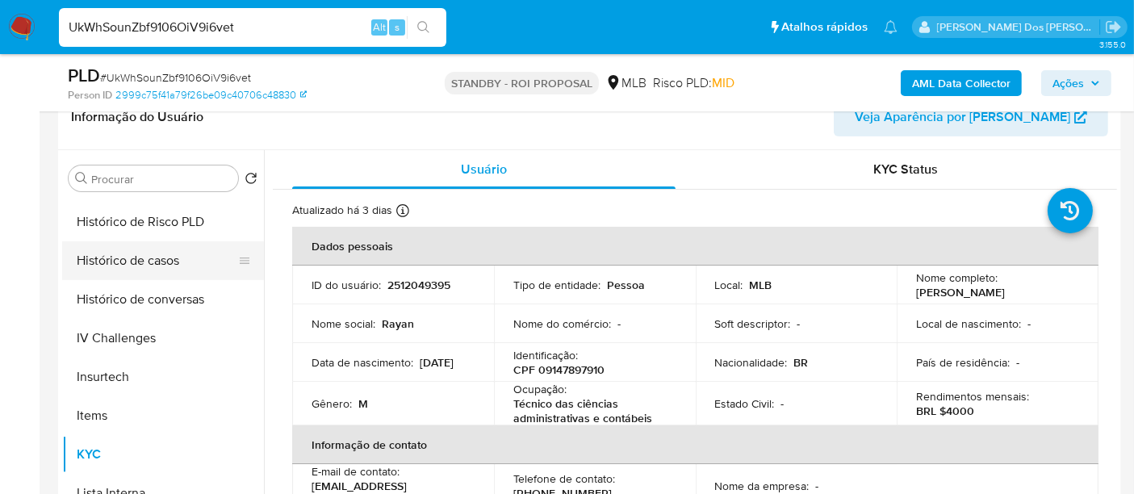
click at [159, 266] on button "Histórico de casos" at bounding box center [156, 260] width 189 height 39
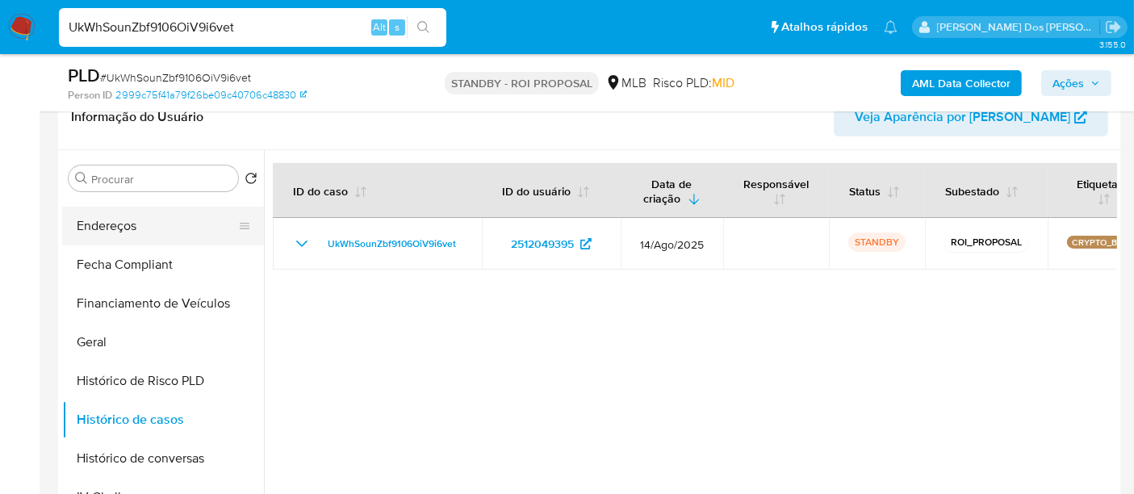
scroll to position [269, 0]
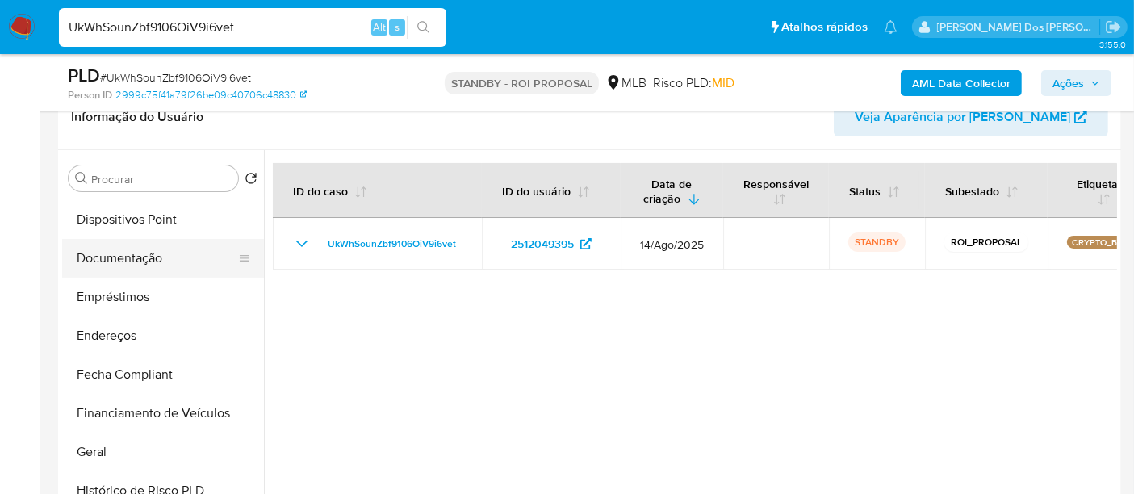
click at [142, 268] on button "Documentação" at bounding box center [156, 258] width 189 height 39
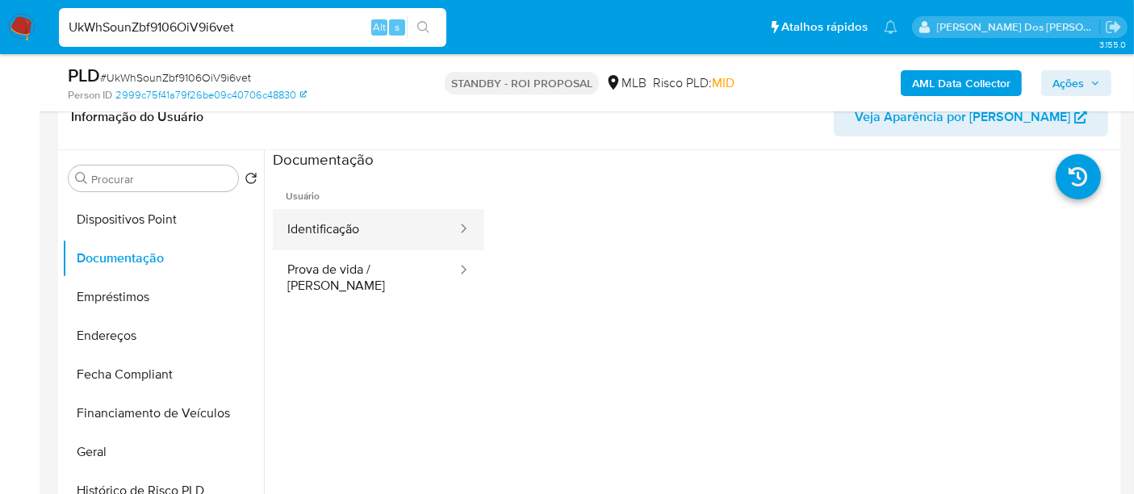
click at [350, 231] on button "Identificação" at bounding box center [366, 229] width 186 height 41
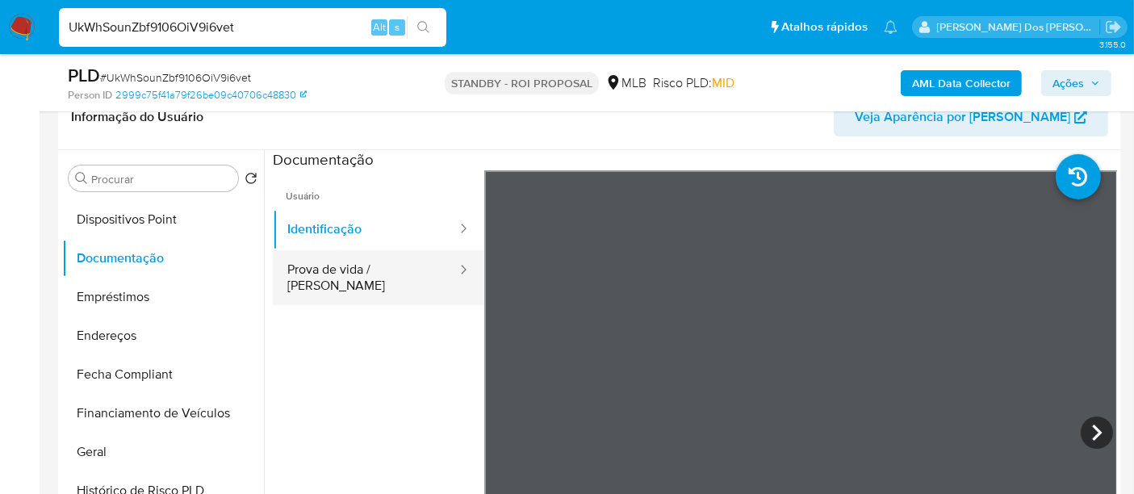
click at [362, 264] on button "Prova de vida / [PERSON_NAME]" at bounding box center [366, 277] width 186 height 55
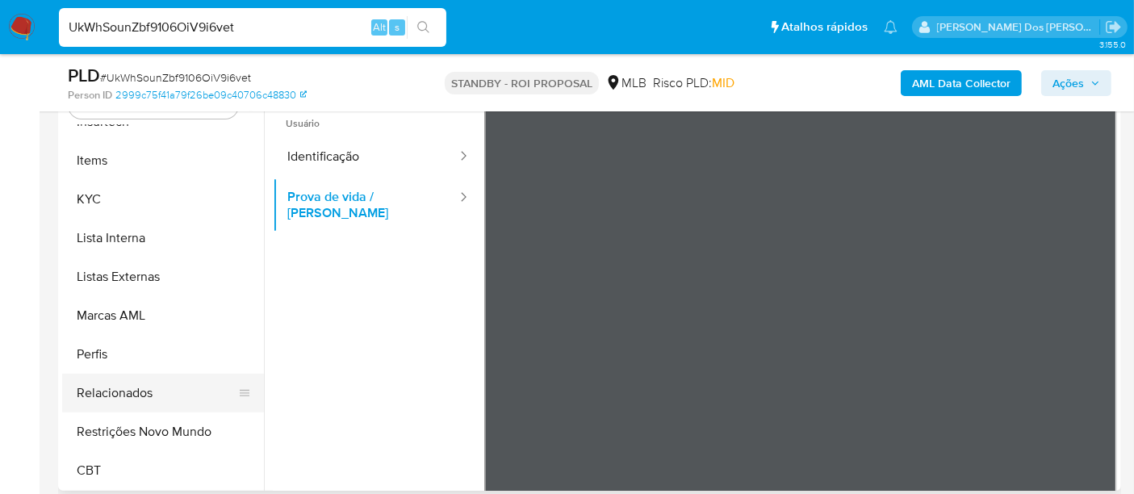
scroll to position [358, 0]
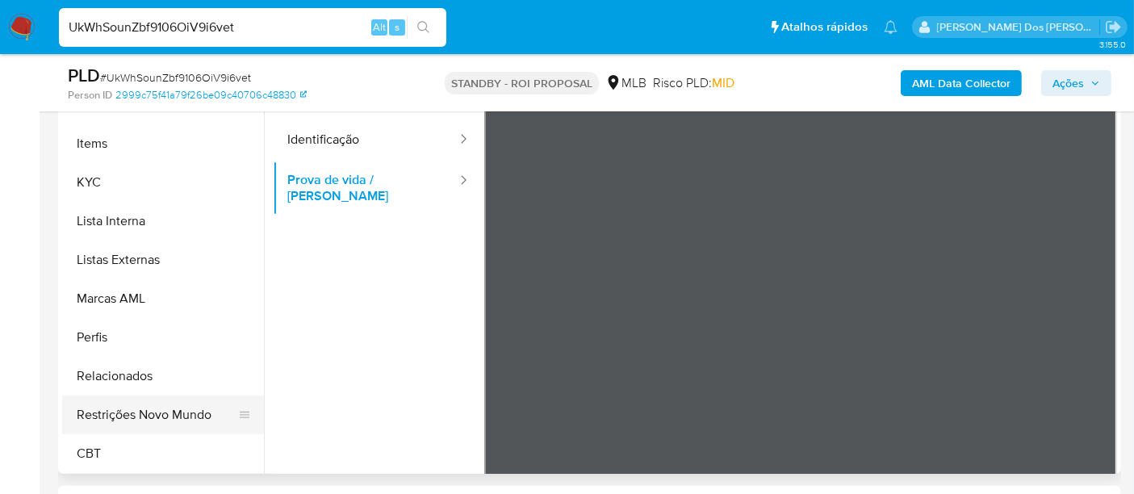
click at [186, 408] on button "Restrições Novo Mundo" at bounding box center [156, 414] width 189 height 39
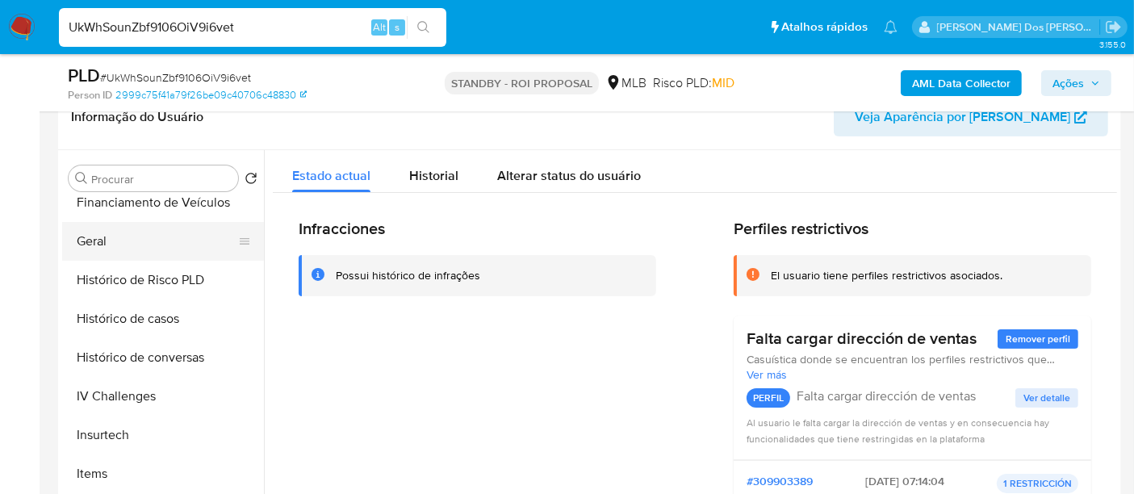
scroll to position [451, 0]
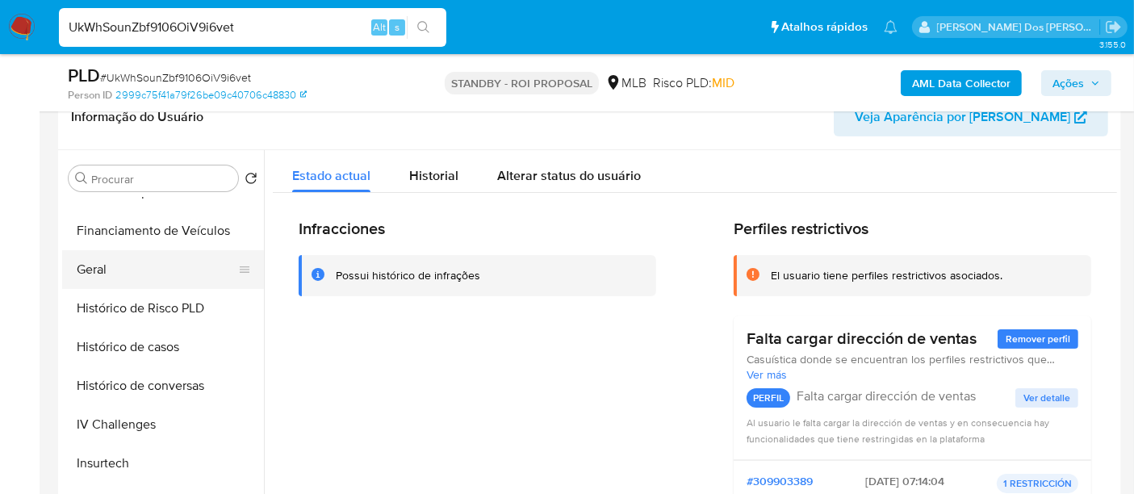
click at [111, 266] on button "Geral" at bounding box center [156, 269] width 189 height 39
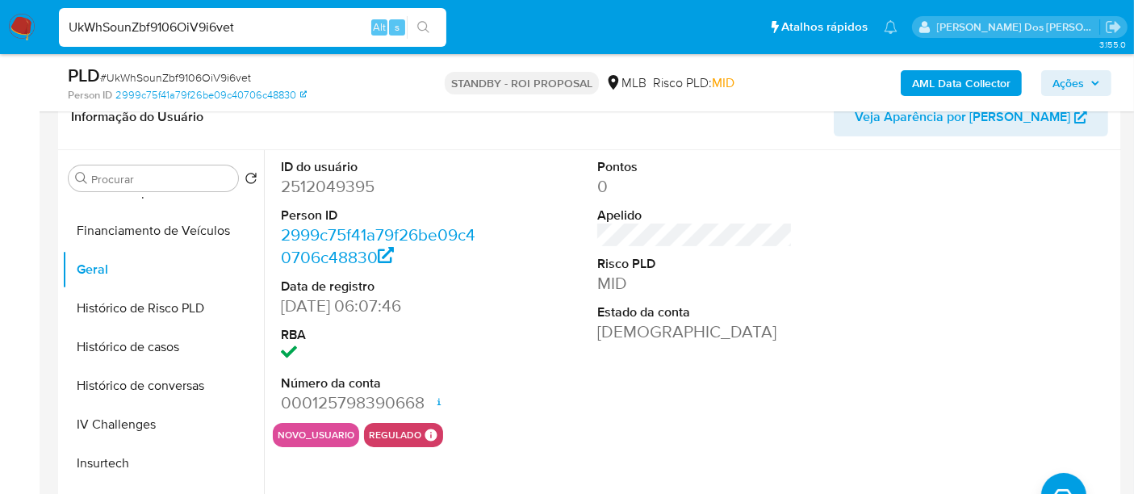
click at [262, 29] on input "UkWhSounZbf9106OiV9i6vet" at bounding box center [252, 27] width 387 height 21
paste input "3BGAE06OmpsbuYp00cpA1CPI"
type input "3BGAE06OmpsbuYp00cpA1CPI"
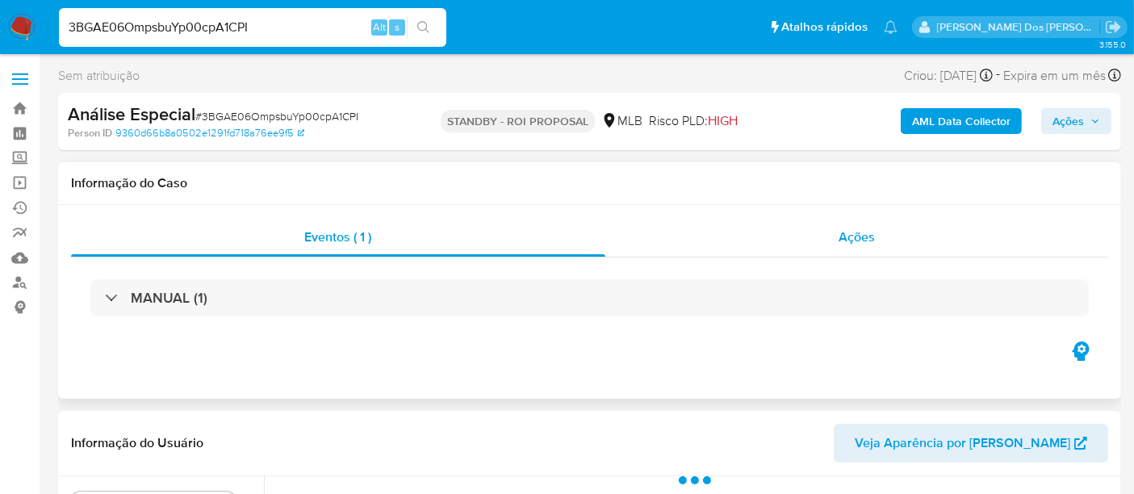
click at [850, 232] on span "Ações" at bounding box center [857, 237] width 36 height 19
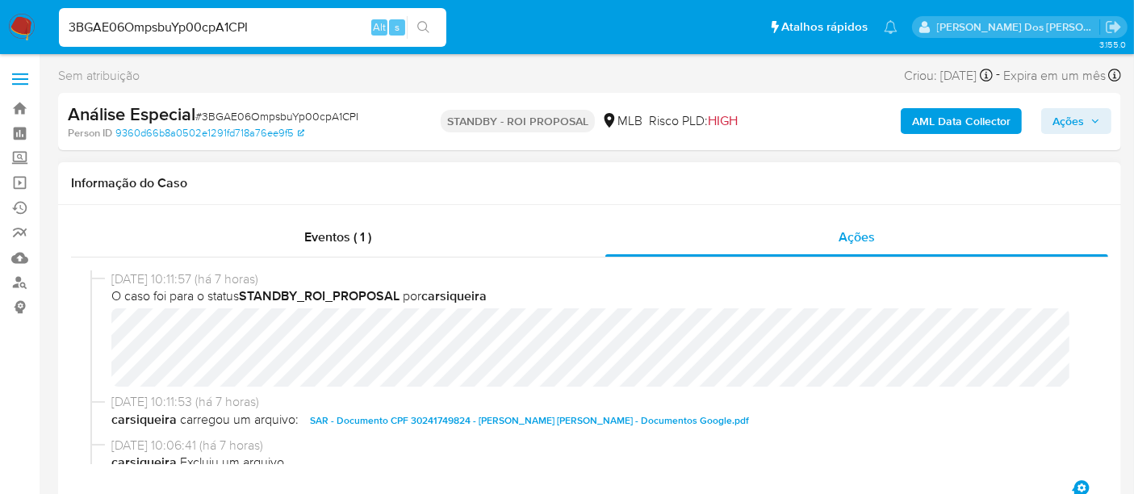
select select "10"
click at [242, 24] on input "3BGAE06OmpsbuYp00cpA1CPI" at bounding box center [252, 27] width 387 height 21
paste input "CyDodVoiUQO1y0g1JaU0UnrK"
type input "CyDodVoiUQO1y0g1JaU0UnrK"
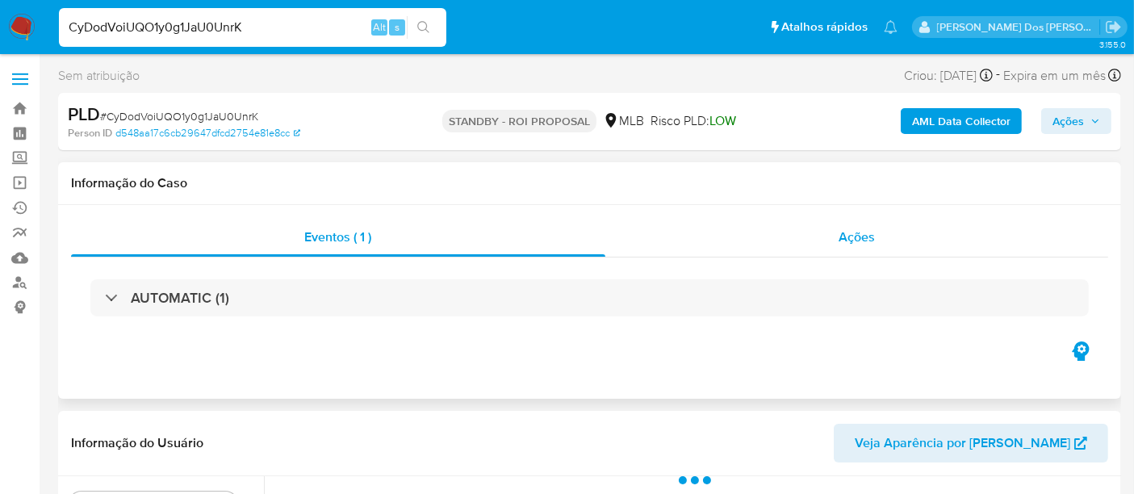
click at [873, 245] on span "Ações" at bounding box center [857, 237] width 36 height 19
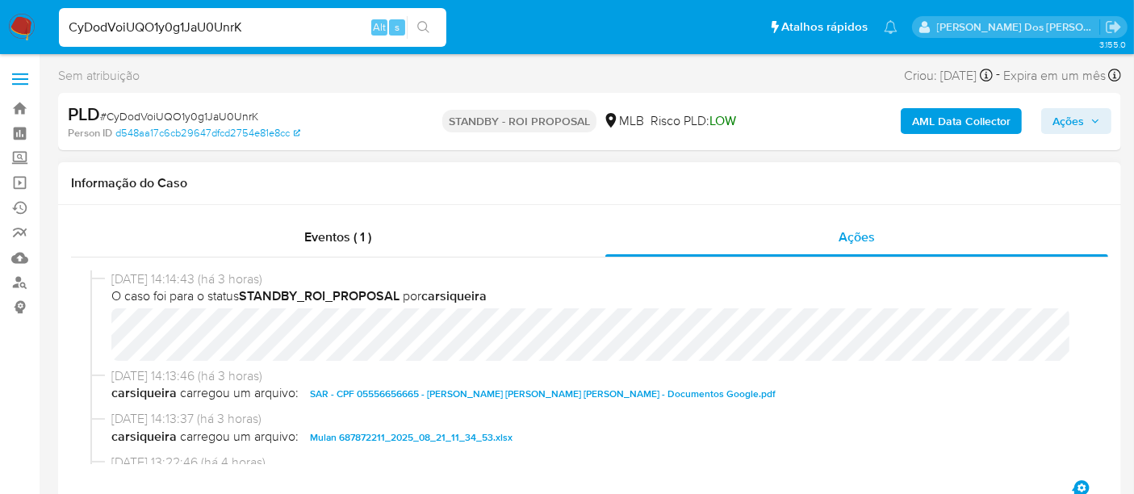
select select "10"
click at [200, 23] on input "CyDodVoiUQO1y0g1JaU0UnrK" at bounding box center [252, 27] width 387 height 21
paste input "lNuJ33MV6jUxpUq8hFssUPEM"
type input "lNuJ33MV6jUxpUq8hFssUPEM"
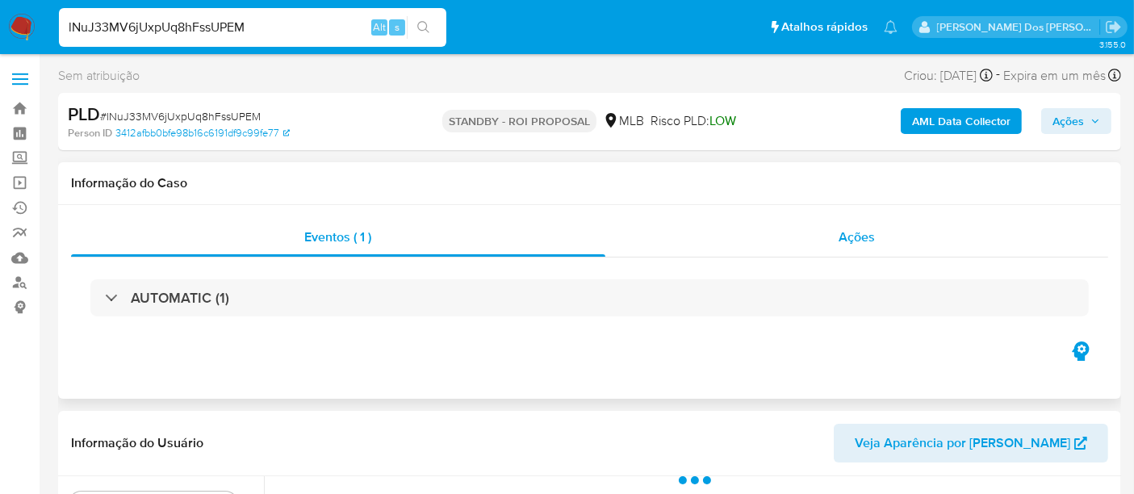
click at [848, 248] on div "Ações" at bounding box center [857, 237] width 504 height 39
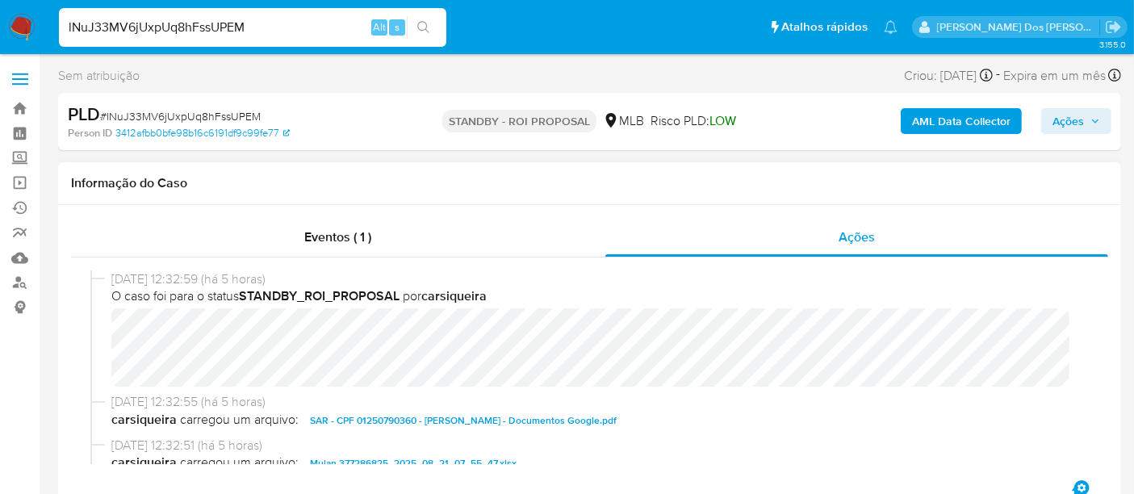
select select "10"
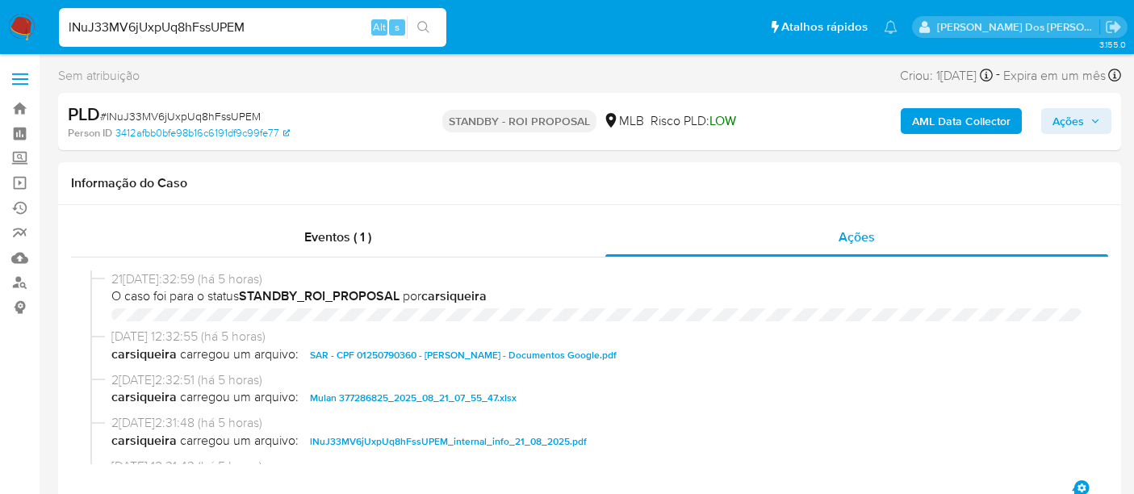
select select "10"
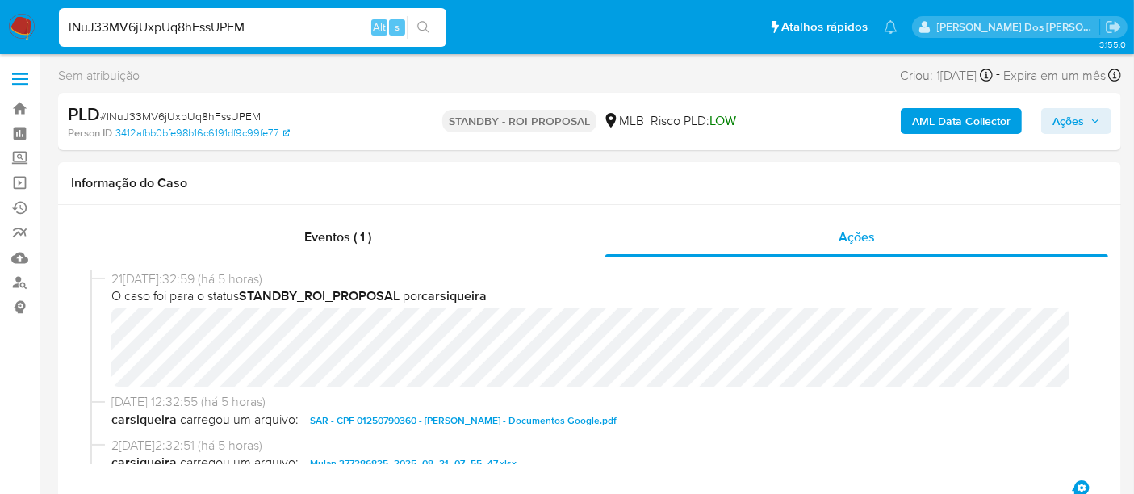
click at [249, 20] on input "lNuJ33MV6jUxpUq8hFssUPEM" at bounding box center [252, 27] width 387 height 21
type input "9dgU6mRPikenmoMWmiRIzI4o"
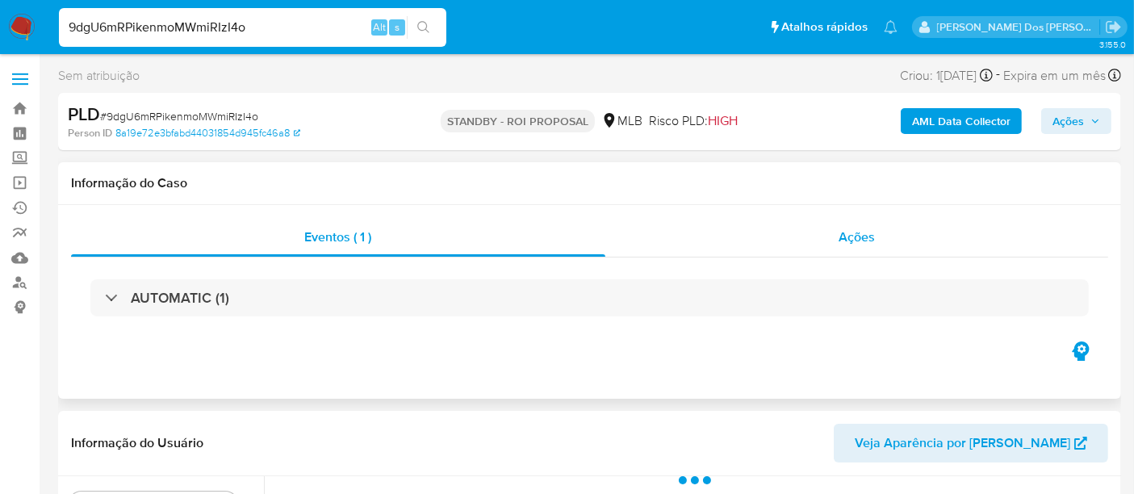
click at [837, 232] on div "Ações" at bounding box center [857, 237] width 504 height 39
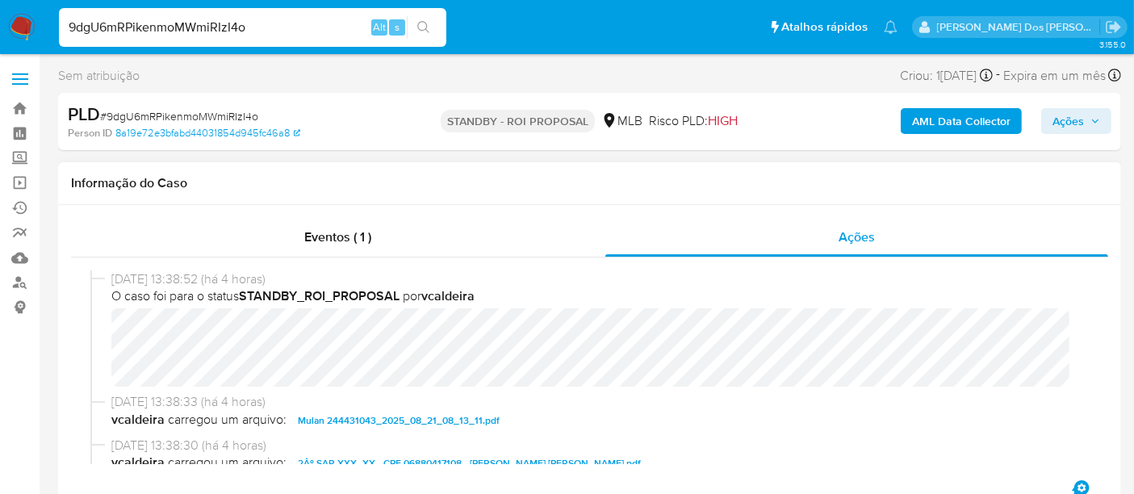
select select "10"
click at [214, 35] on input "9dgU6mRPikenmoMWmiRIzI4o" at bounding box center [252, 27] width 387 height 21
paste input "s706444e7yFACsR5N1n4Mbix"
type input "s706444e7yFACsR5N1n4Mbix"
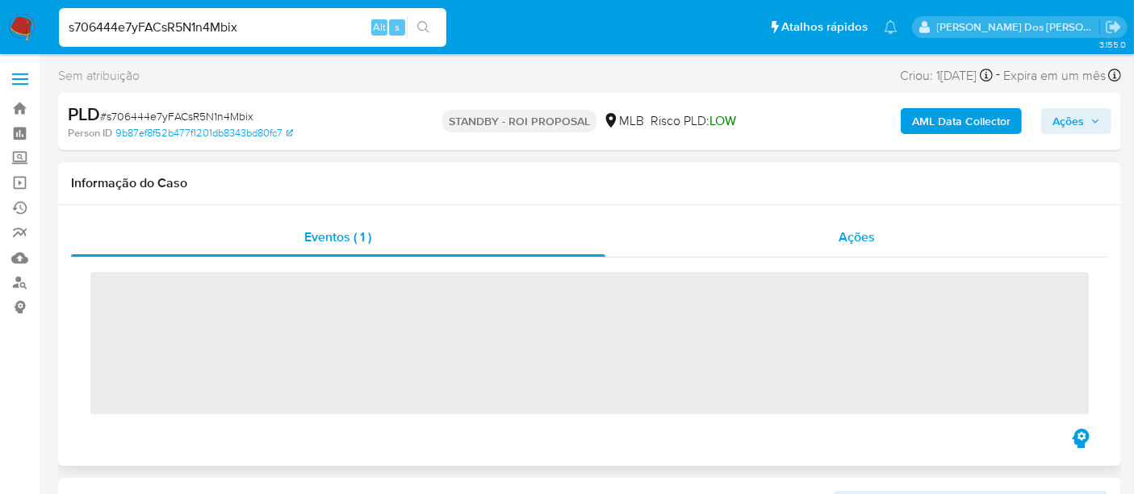
click at [857, 241] on span "Ações" at bounding box center [857, 237] width 36 height 19
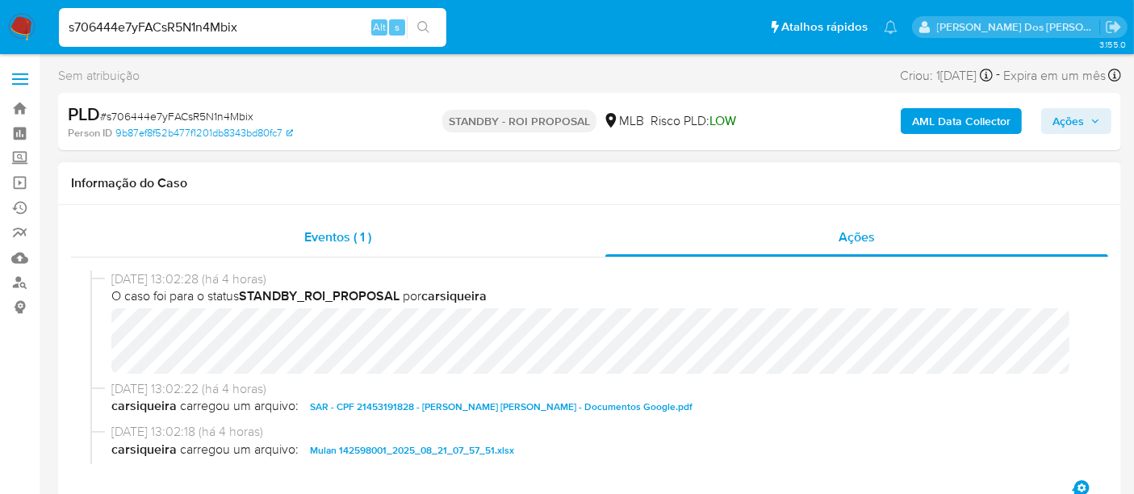
select select "10"
click at [204, 28] on input "s706444e7yFACsR5N1n4Mbix" at bounding box center [252, 27] width 387 height 21
paste input "kwu3rgzAKmLzIfa9g4vQPwB4"
type input "kwu3rgzAKmLzIfa9g4vQPwB4"
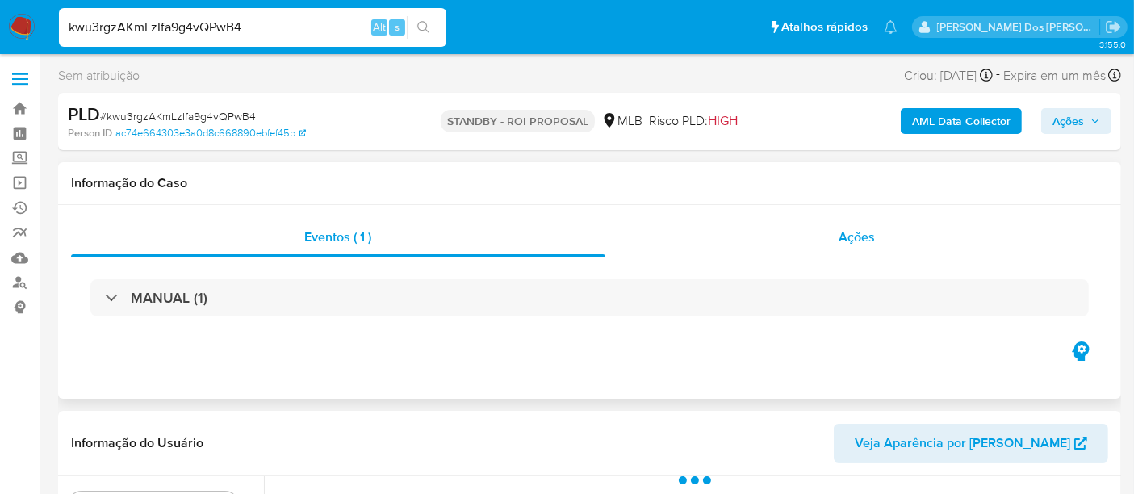
click at [857, 247] on div "Ações" at bounding box center [857, 237] width 504 height 39
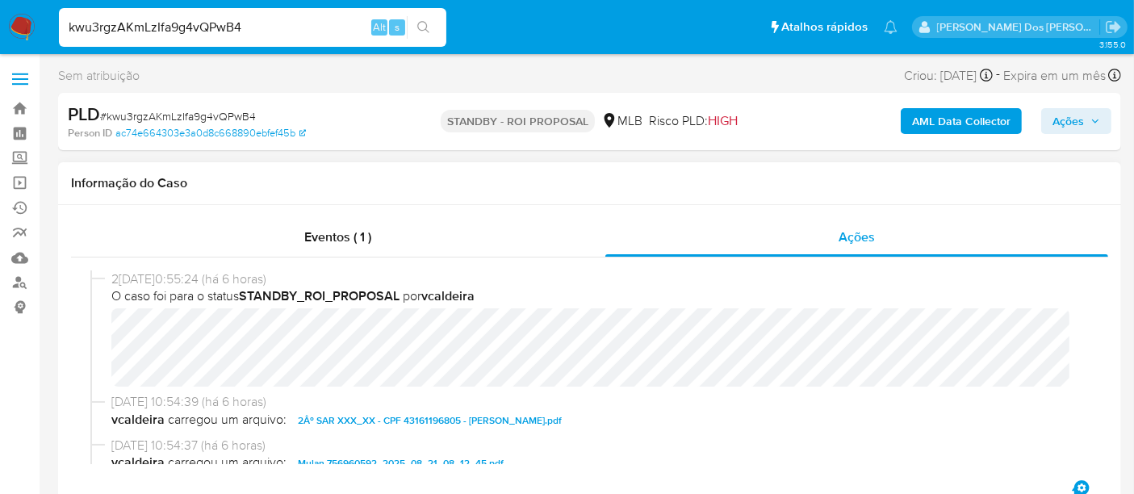
select select "10"
click at [255, 33] on input "kwu3rgzAKmLzIfa9g4vQPwB4" at bounding box center [252, 27] width 387 height 21
paste input "wlHGlH7QFPEVi7UjvA8Ocqow"
type input "wlHGlH7QFPEVi7UjvA8Ocqow"
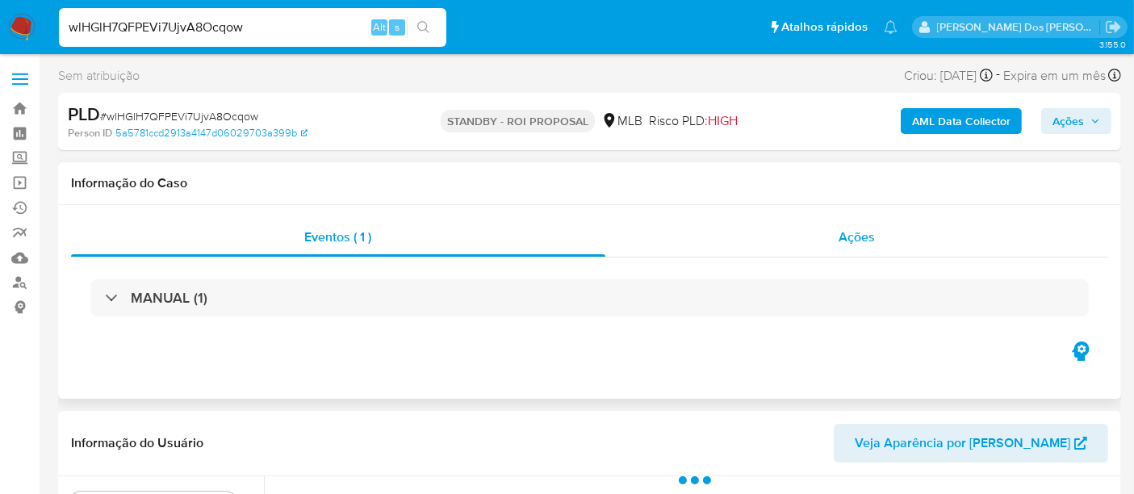
click at [853, 242] on span "Ações" at bounding box center [857, 237] width 36 height 19
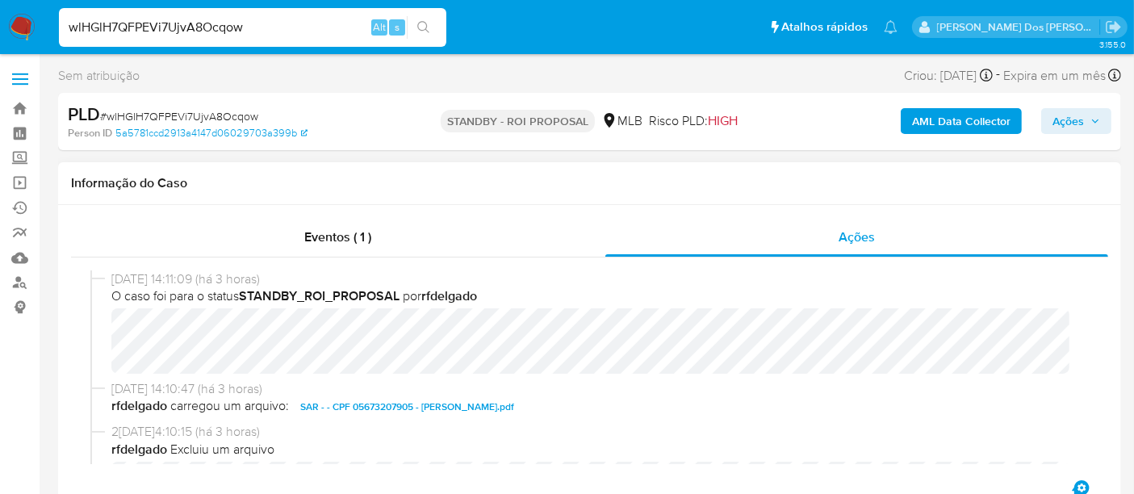
select select "10"
click at [203, 23] on input "wlHGlH7QFPEVi7UjvA8Ocqow" at bounding box center [252, 27] width 387 height 21
paste input "llPkIqS80zT0HlulBmHeIXlk"
type input "llPkIqS80zT0HlulBmHeIXlk"
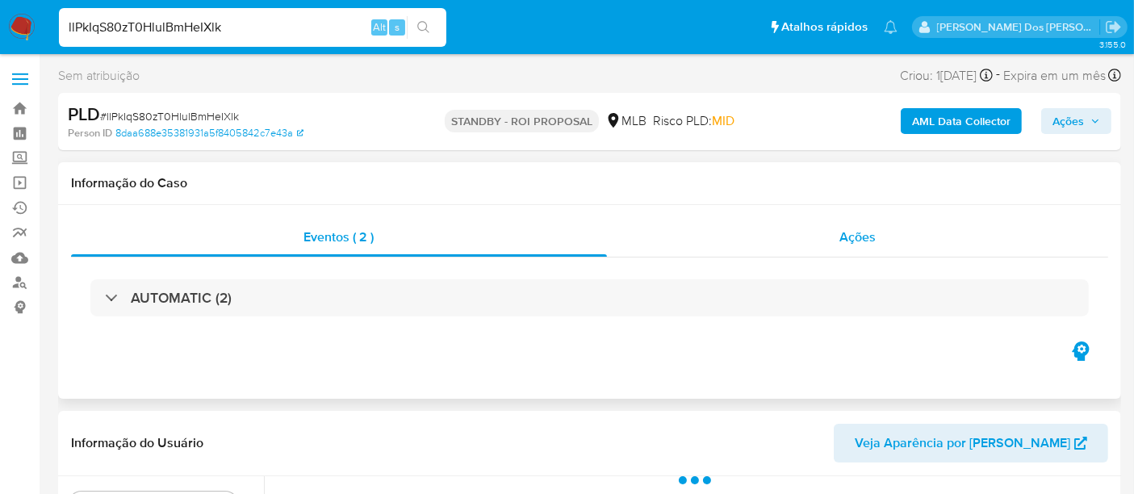
click at [864, 245] on div "Ações" at bounding box center [858, 237] width 502 height 39
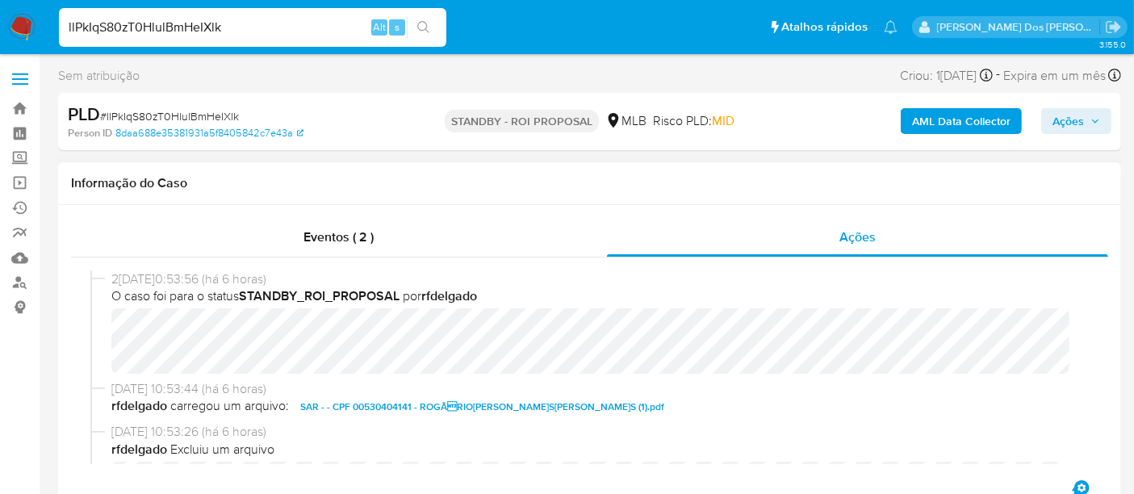
select select "10"
click at [307, 30] on input "llPkIqS80zT0HlulBmHeIXlk" at bounding box center [252, 27] width 387 height 21
paste input "vruiGy0VPp5LOETXtx7ifFMX"
type input "vruiGy0VPp5LOETXtx7ifFMX"
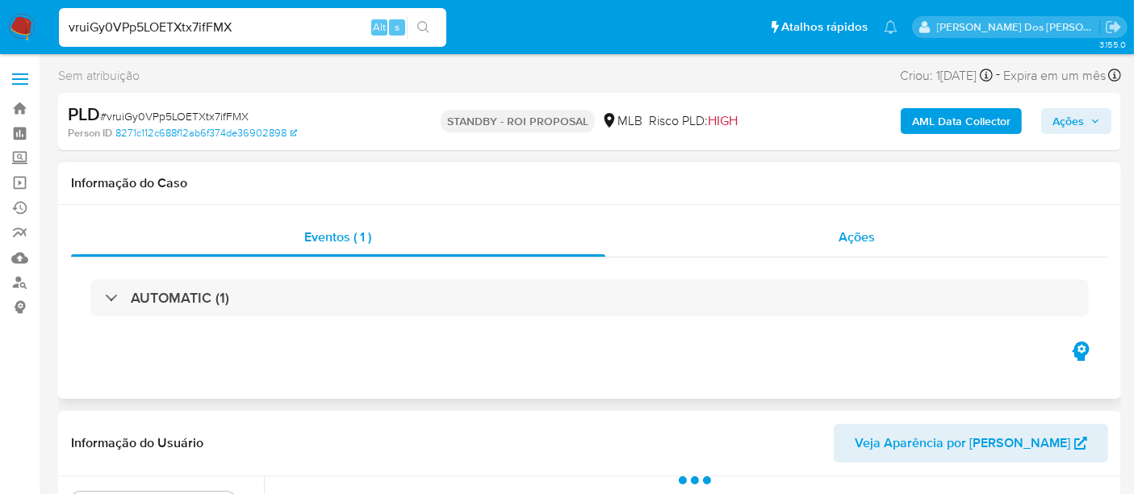
click at [882, 237] on div "Ações" at bounding box center [857, 237] width 504 height 39
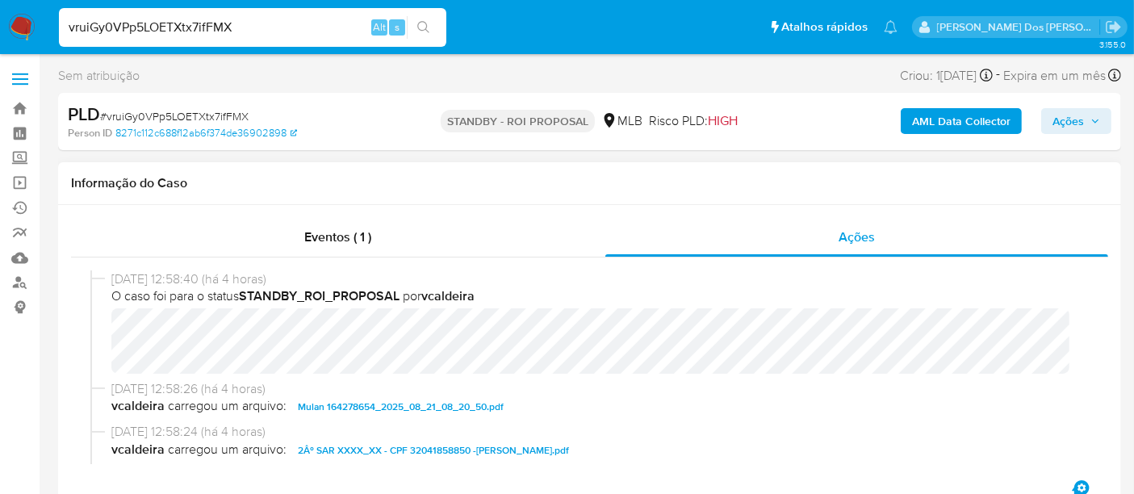
select select "10"
click at [193, 25] on input "vruiGy0VPp5LOETXtx7ifFMX" at bounding box center [252, 27] width 387 height 21
paste input "bRySWR94SxFpHzQKDezVONHM"
type input "bRySWR94SxFpHzQKDezVONHM"
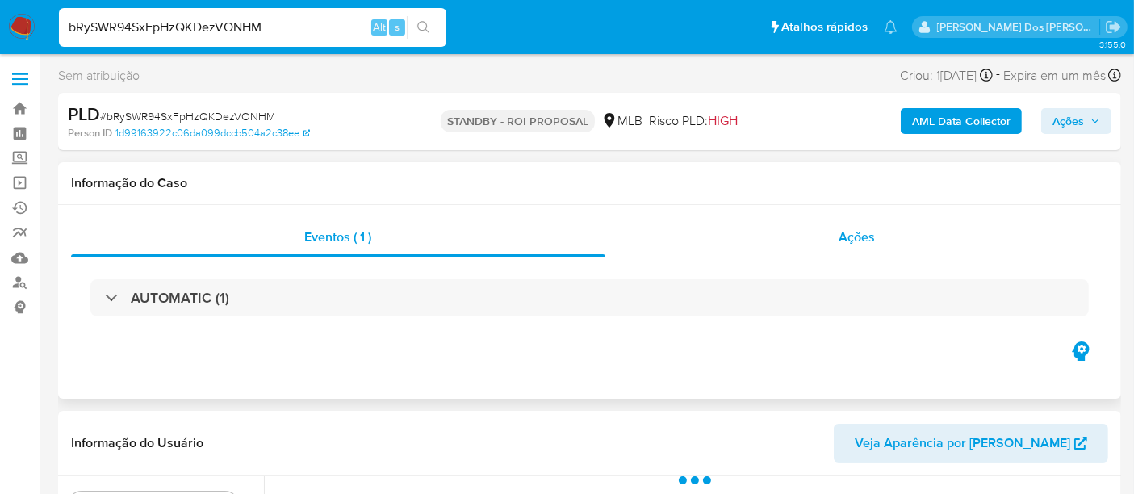
click at [868, 240] on span "Ações" at bounding box center [857, 237] width 36 height 19
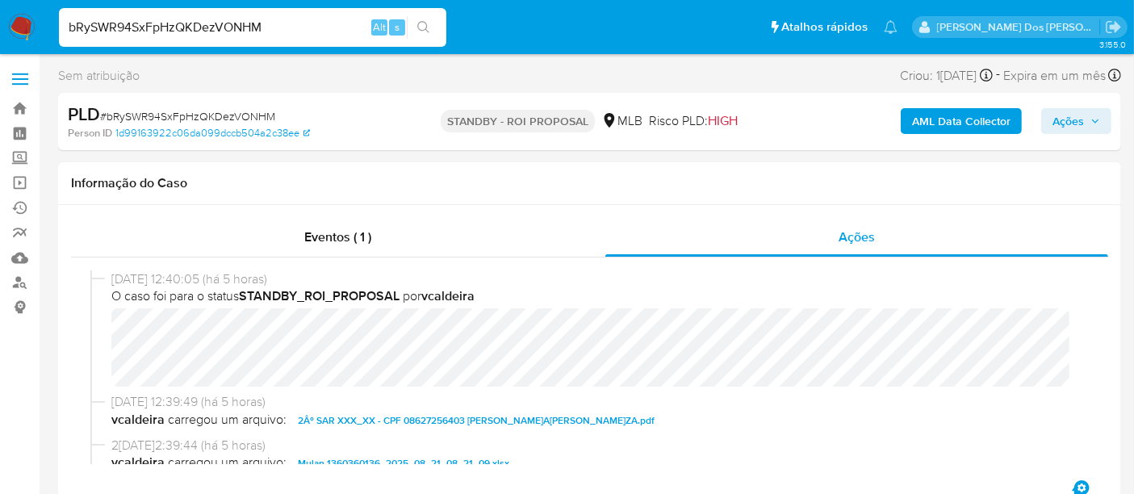
select select "10"
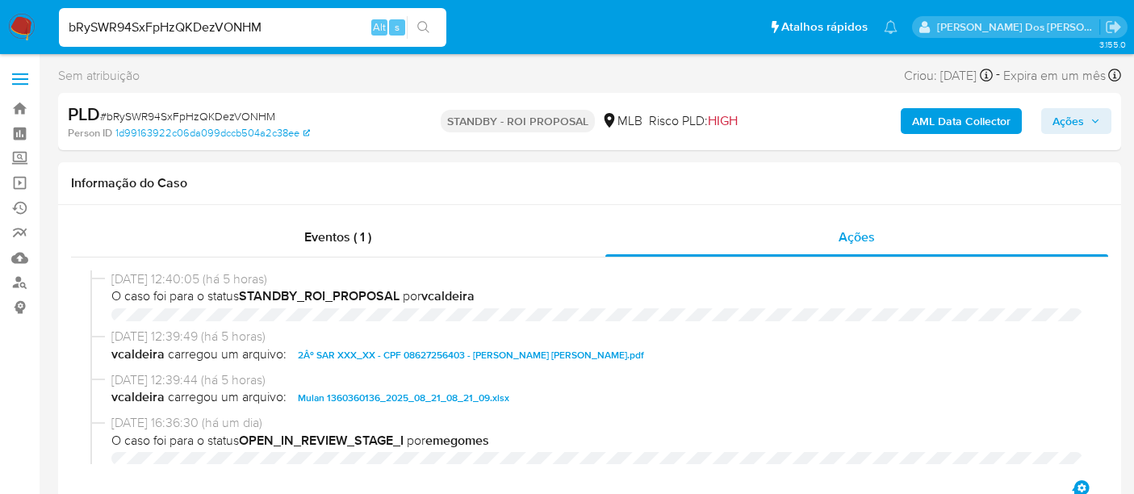
select select "10"
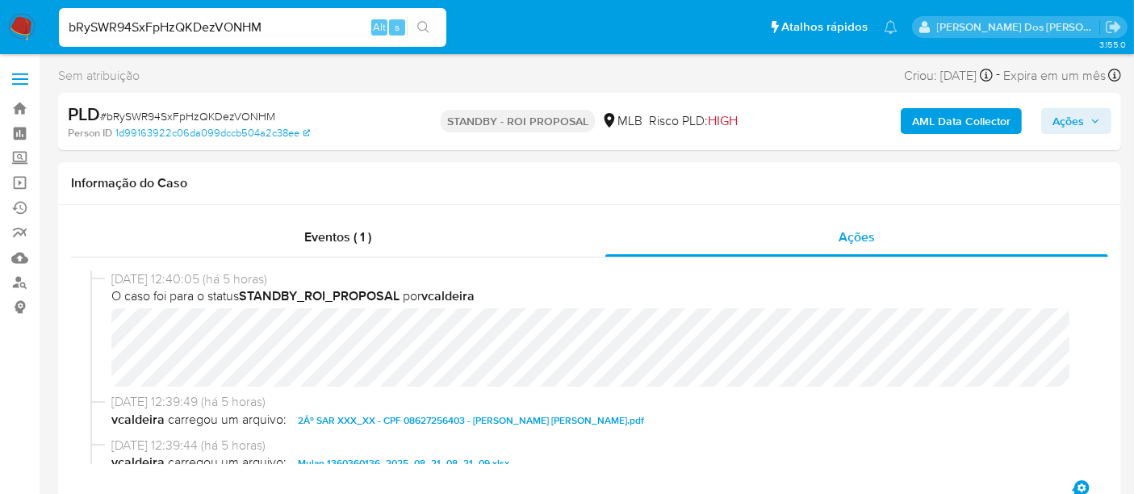
click at [268, 22] on input "bRySWR94SxFpHzQKDezVONHM" at bounding box center [252, 27] width 387 height 21
paste input "UkWhSounZbf9106OiV9i6vet"
type input "UkWhSounZbf9106OiV9i6vet"
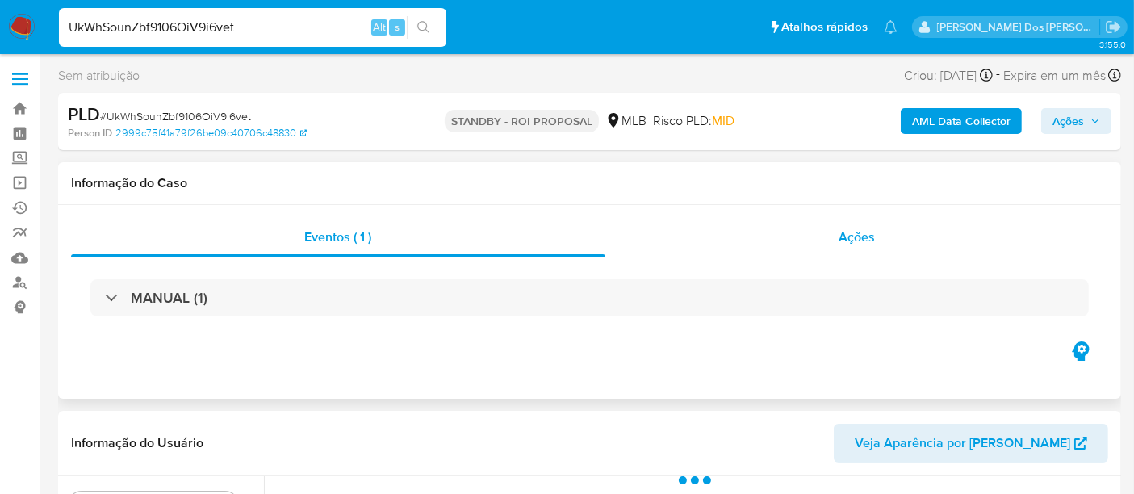
click at [876, 238] on div "Ações" at bounding box center [857, 237] width 504 height 39
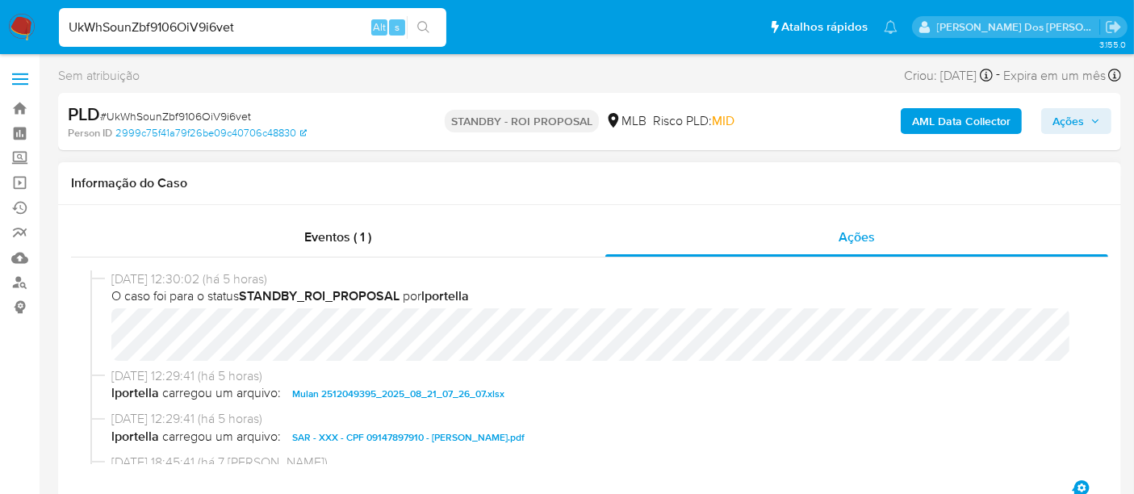
select select "10"
click at [249, 29] on input "UkWhSounZbf9106OiV9i6vet" at bounding box center [252, 27] width 387 height 21
paste input "FU8zGexkTlx0qTnd5KIyIdZ6"
type input "FU8zGexkTlx0qTnd5KIyIdZ6"
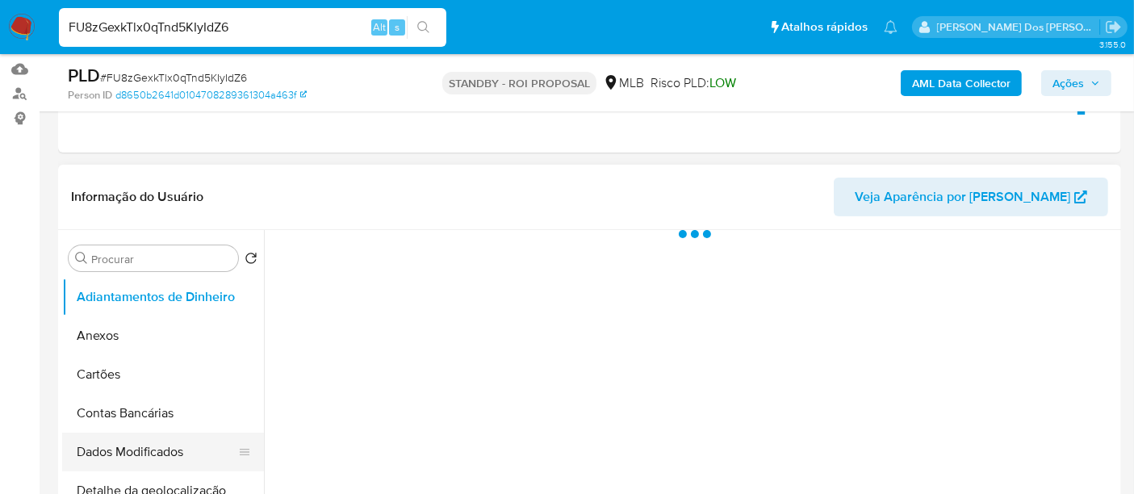
scroll to position [269, 0]
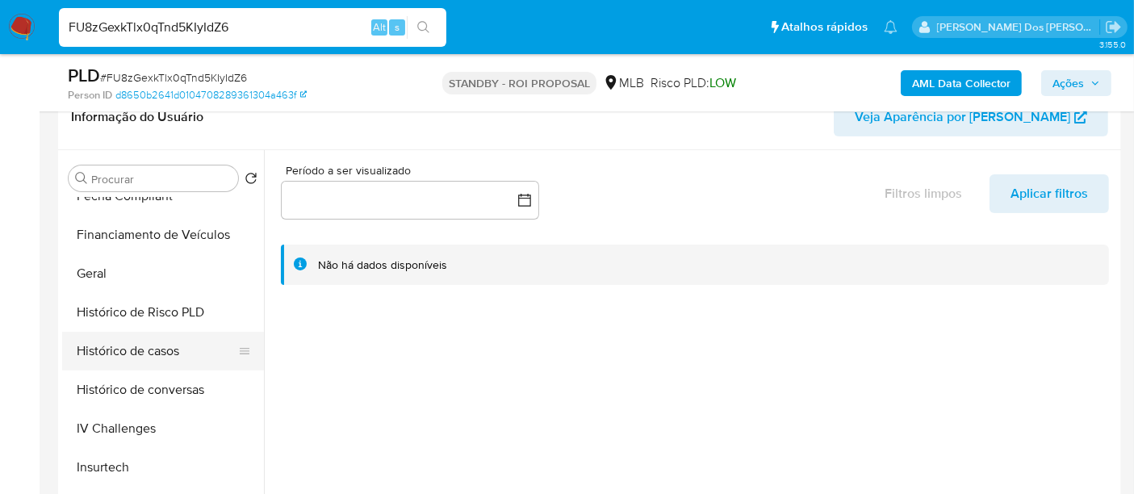
select select "10"
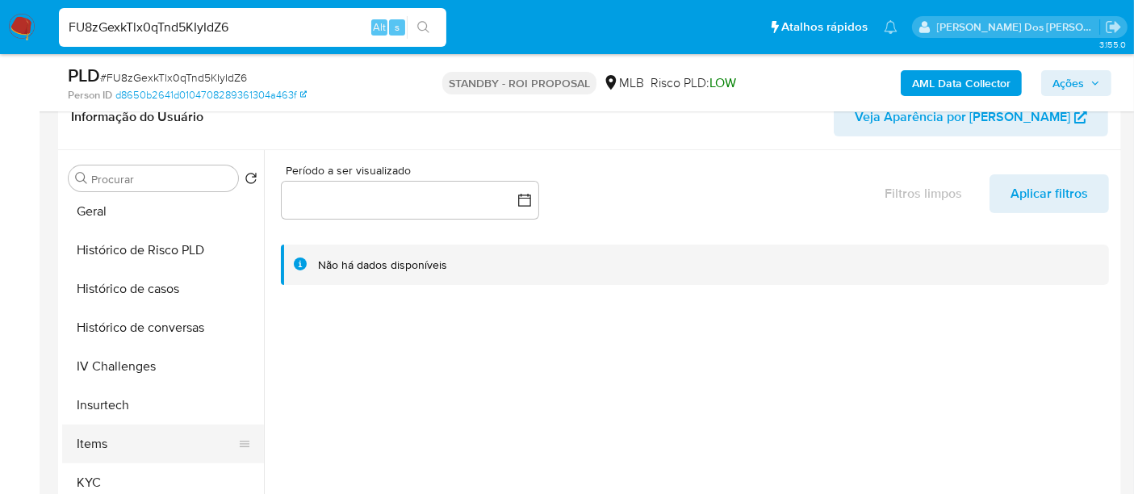
scroll to position [537, 0]
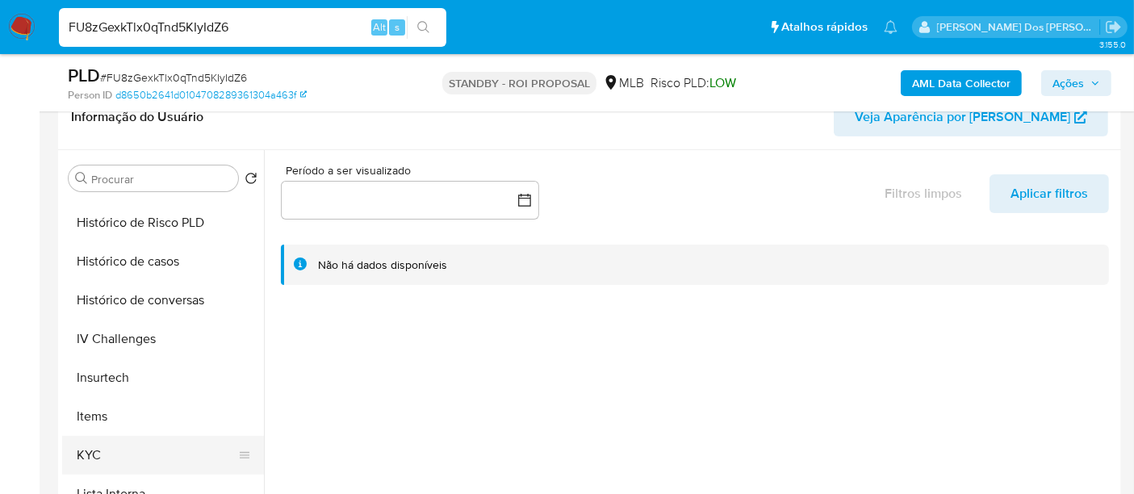
click at [94, 445] on button "KYC" at bounding box center [156, 455] width 189 height 39
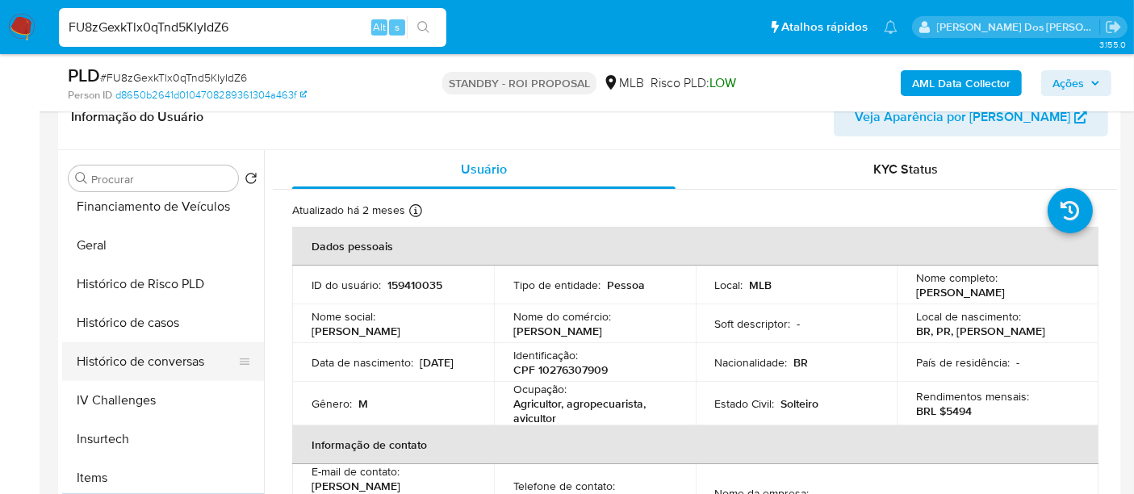
scroll to position [447, 0]
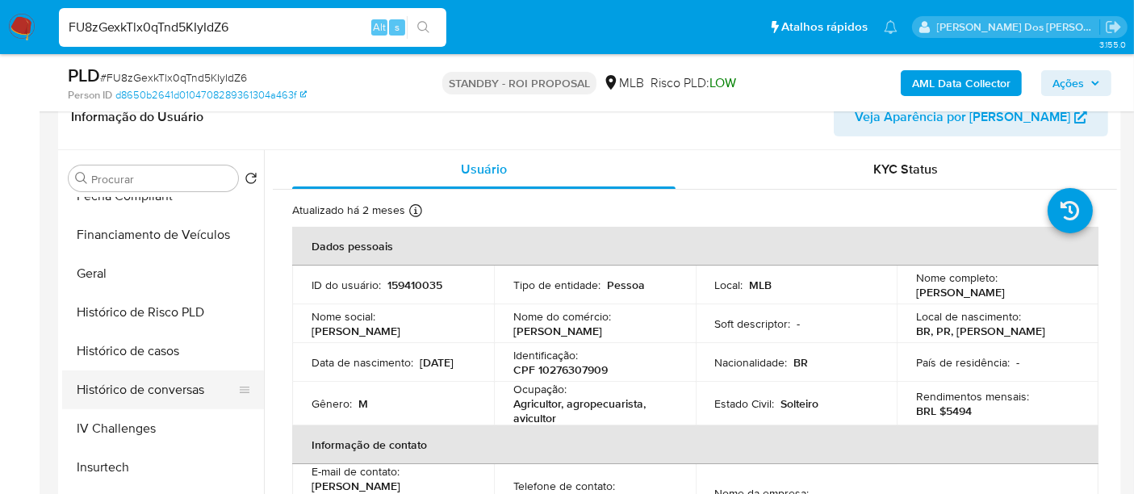
click at [159, 370] on button "Histórico de conversas" at bounding box center [156, 389] width 189 height 39
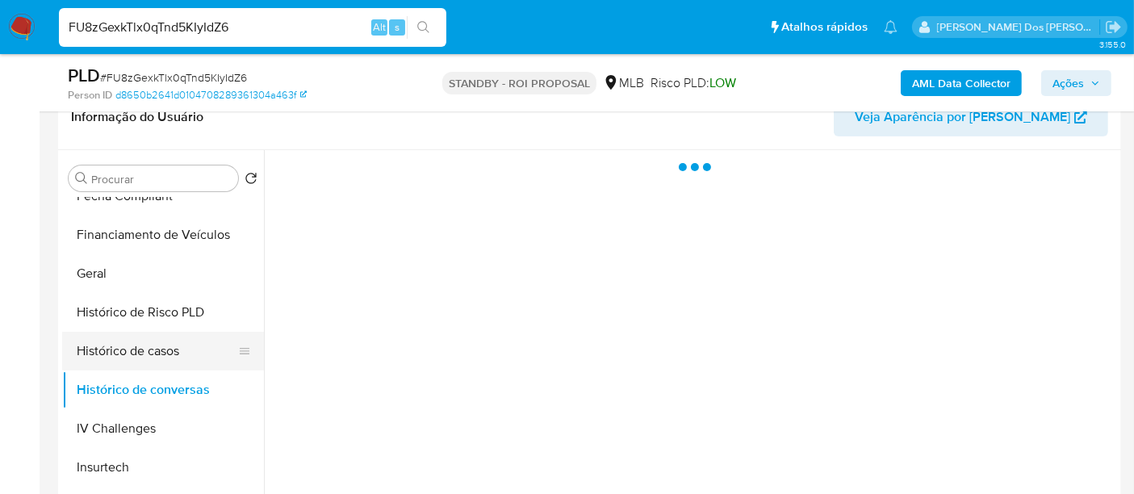
click at [161, 341] on button "Histórico de casos" at bounding box center [156, 351] width 189 height 39
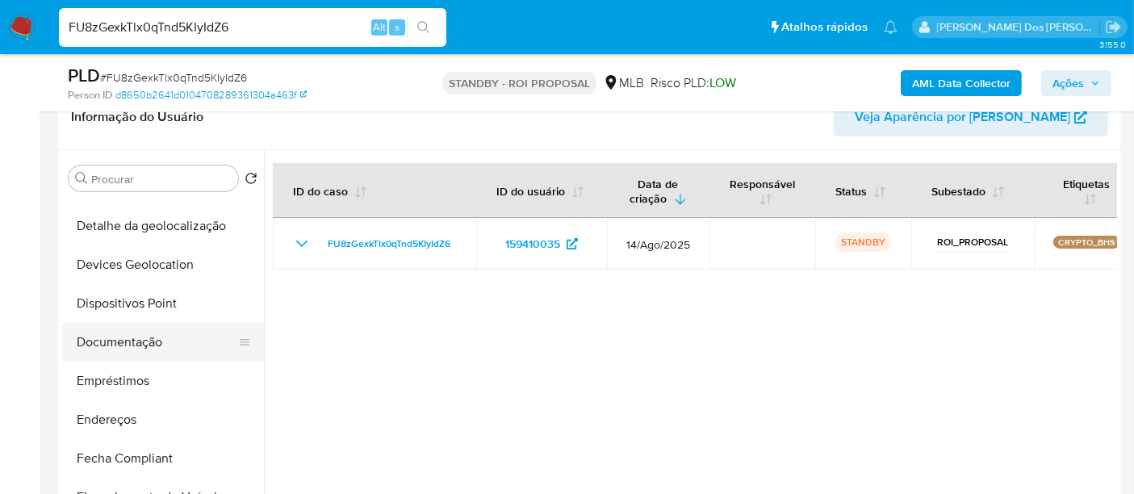
scroll to position [178, 0]
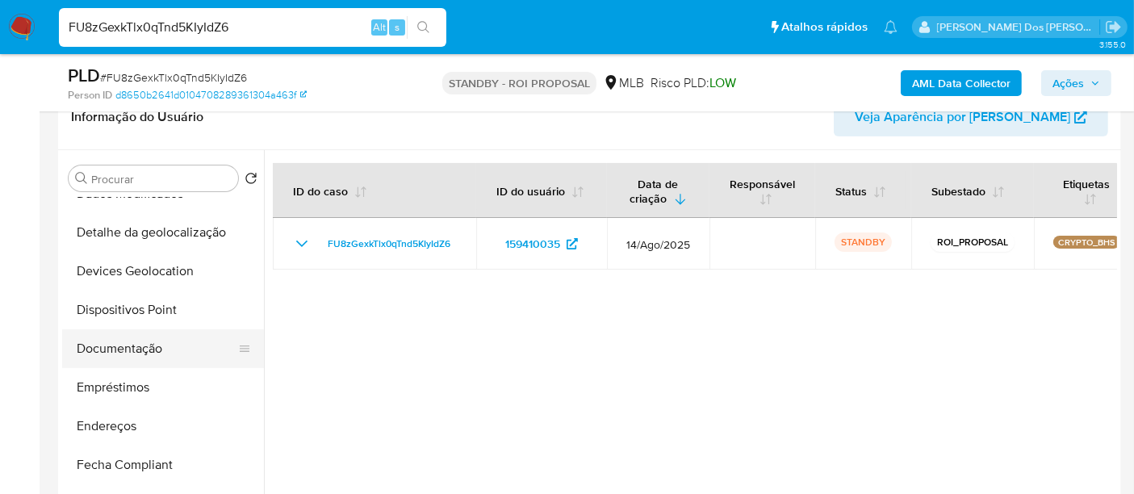
click at [150, 347] on button "Documentação" at bounding box center [156, 348] width 189 height 39
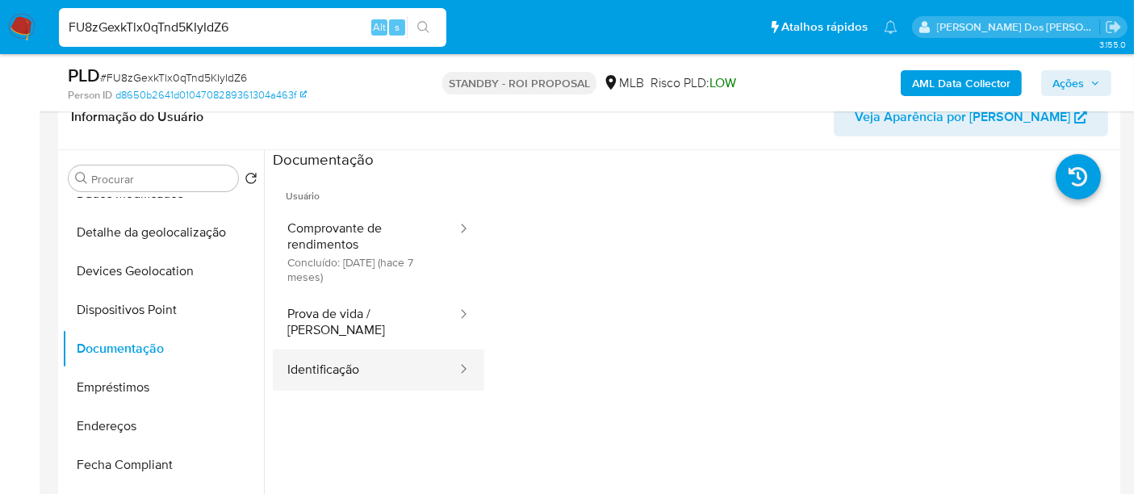
drag, startPoint x: 339, startPoint y: 353, endPoint x: 365, endPoint y: 348, distance: 26.4
click at [340, 354] on button "Identificação" at bounding box center [366, 369] width 186 height 41
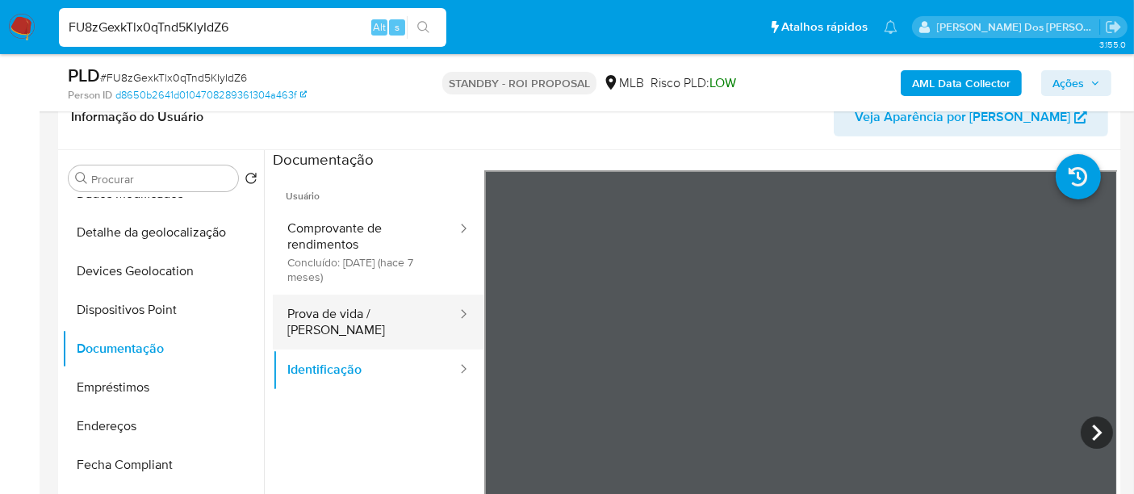
click at [396, 314] on button "Prova de vida / [PERSON_NAME]" at bounding box center [366, 322] width 186 height 55
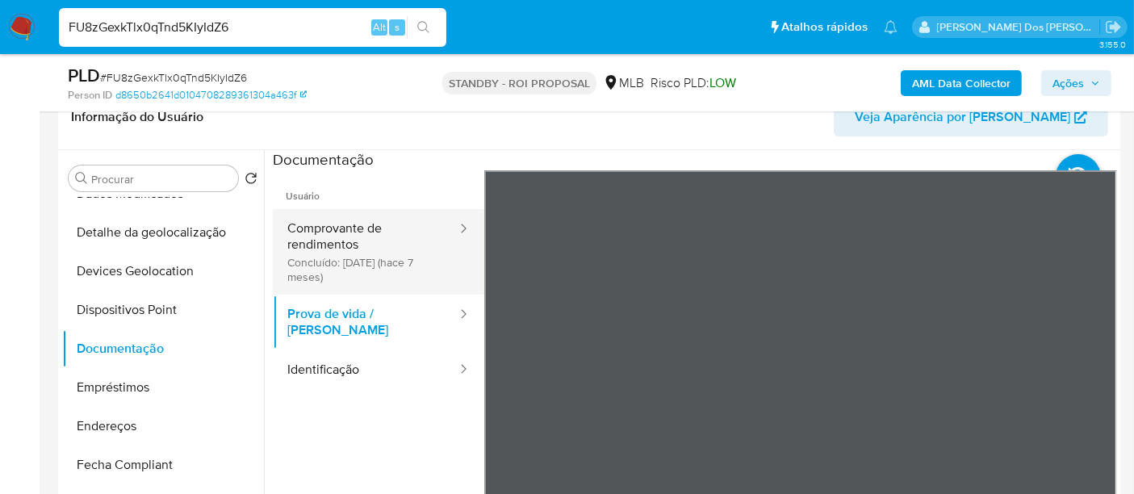
click at [341, 244] on button "Comprovante de rendimentos Concluído: [DATE] (hace 7 meses)" at bounding box center [366, 252] width 186 height 86
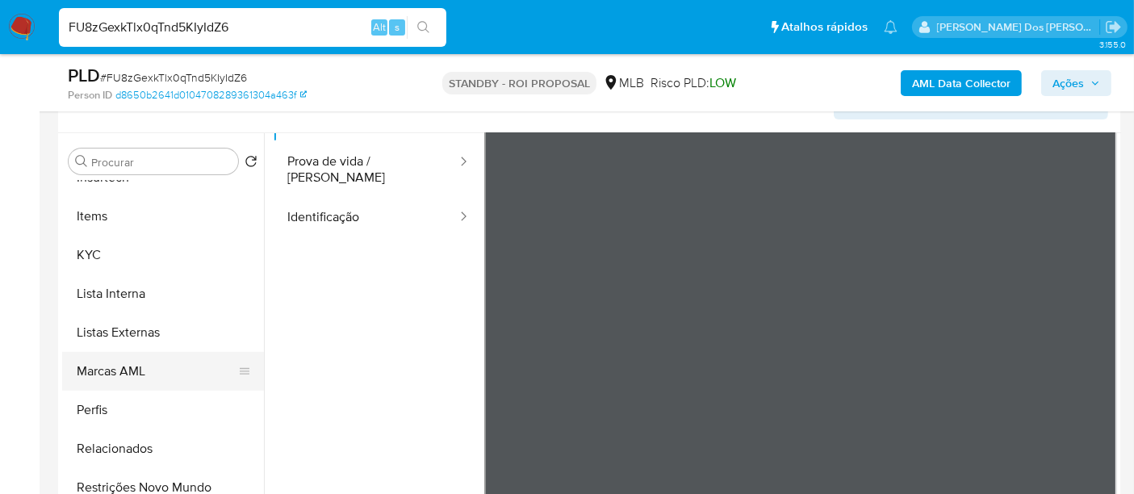
scroll to position [358, 0]
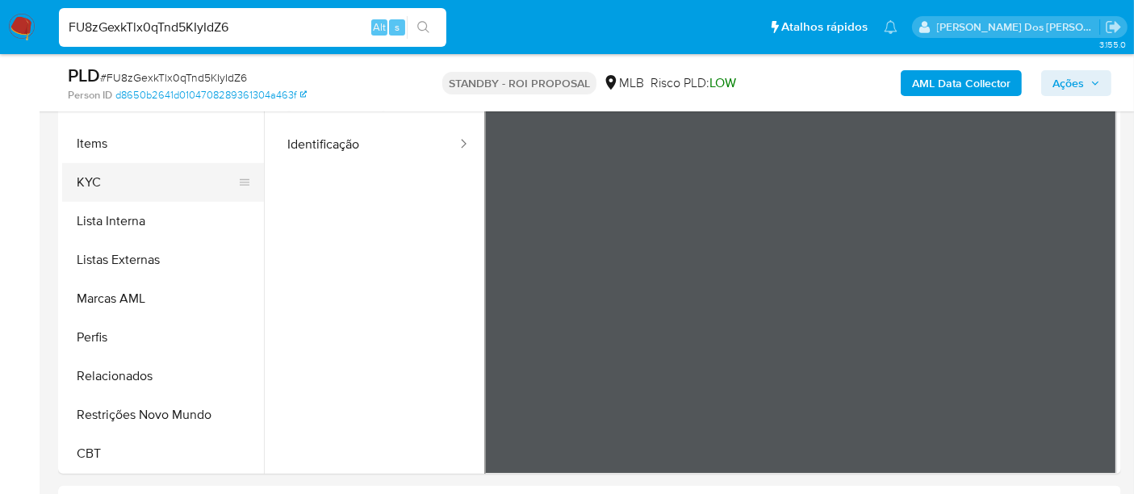
click at [94, 190] on button "KYC" at bounding box center [156, 182] width 189 height 39
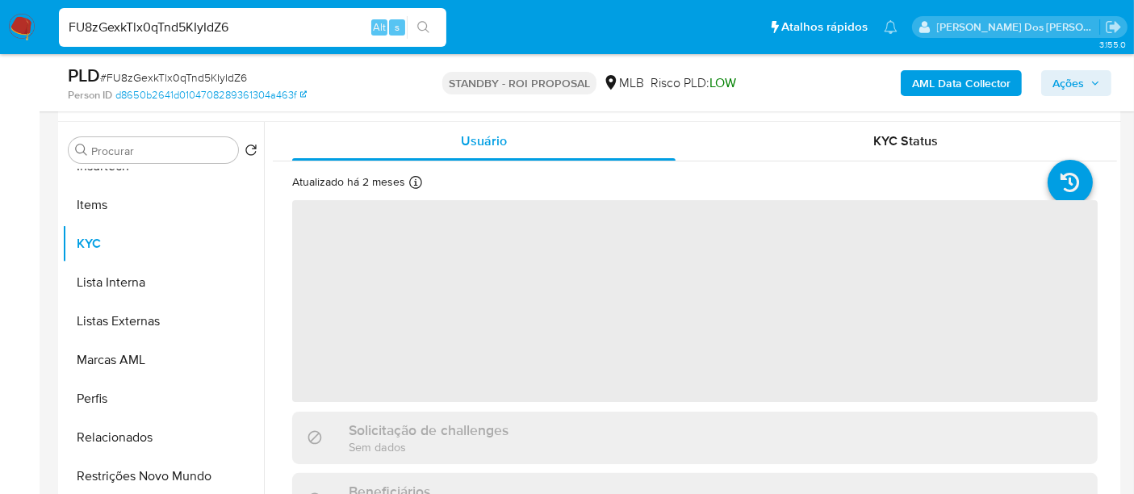
scroll to position [269, 0]
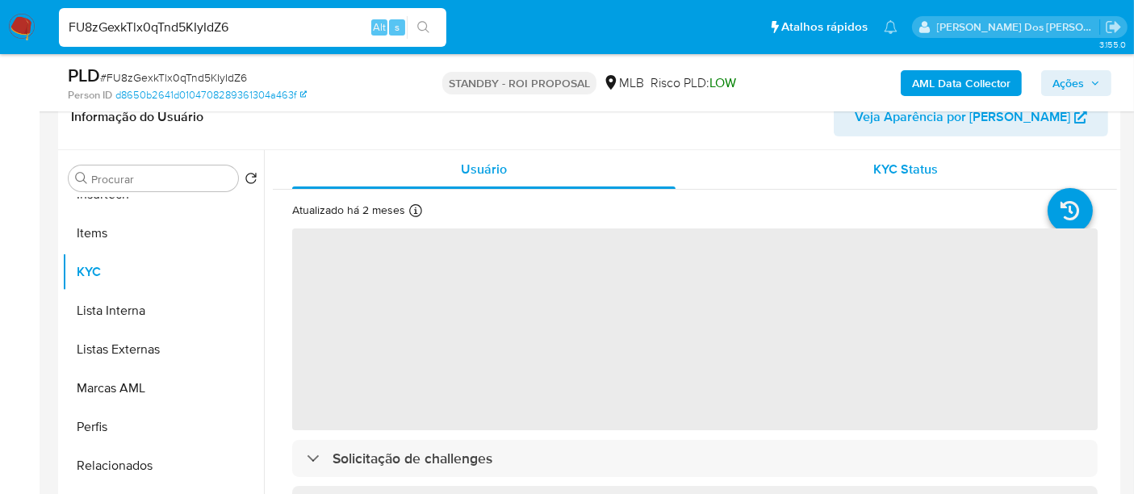
click at [911, 169] on span "KYC Status" at bounding box center [906, 169] width 65 height 19
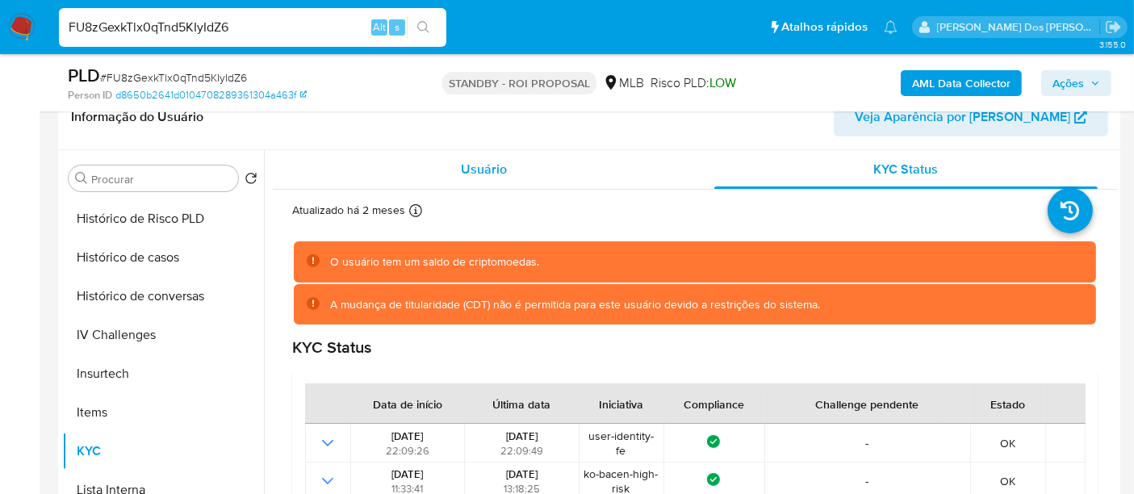
click at [461, 165] on span "Usuário" at bounding box center [484, 169] width 46 height 19
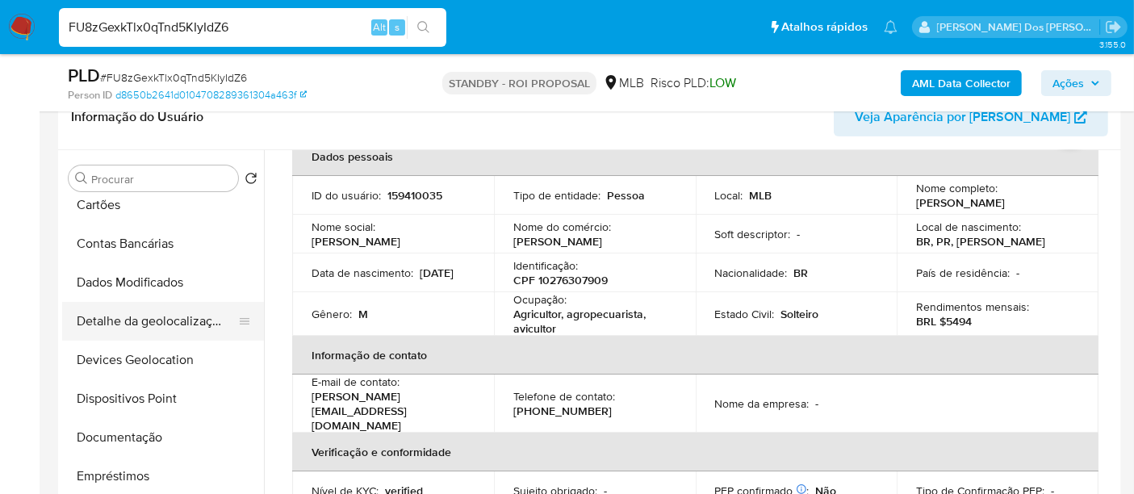
scroll to position [179, 0]
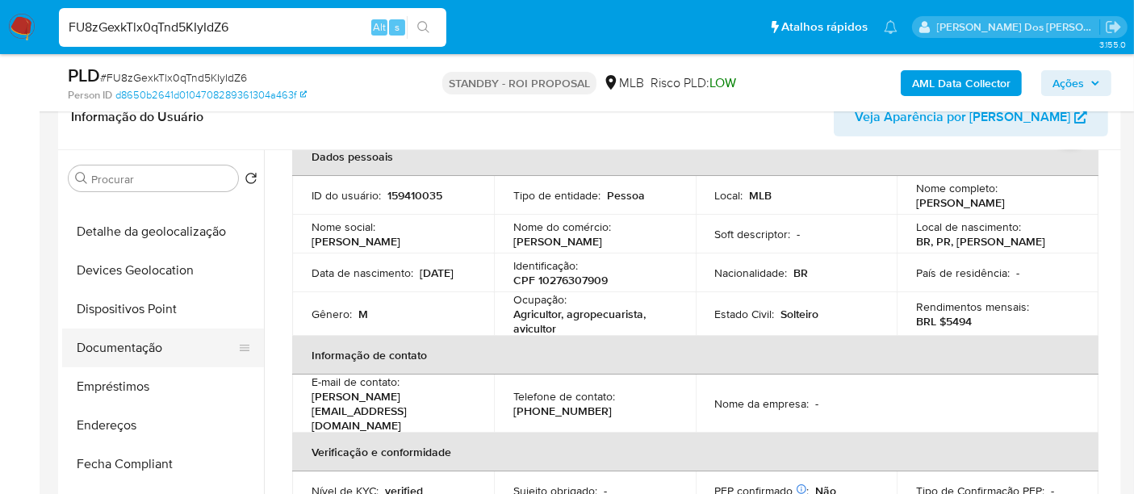
click at [132, 343] on button "Documentação" at bounding box center [156, 347] width 189 height 39
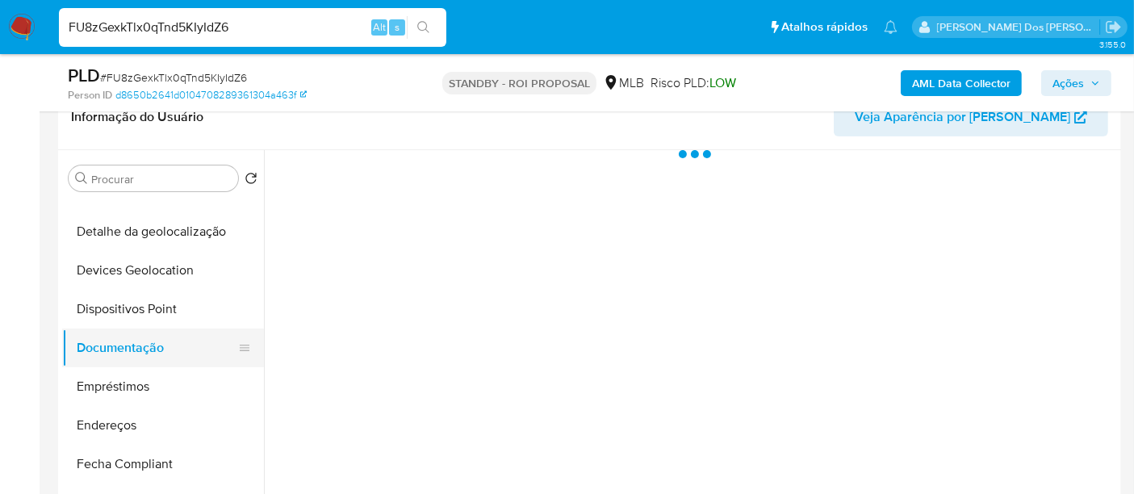
scroll to position [0, 0]
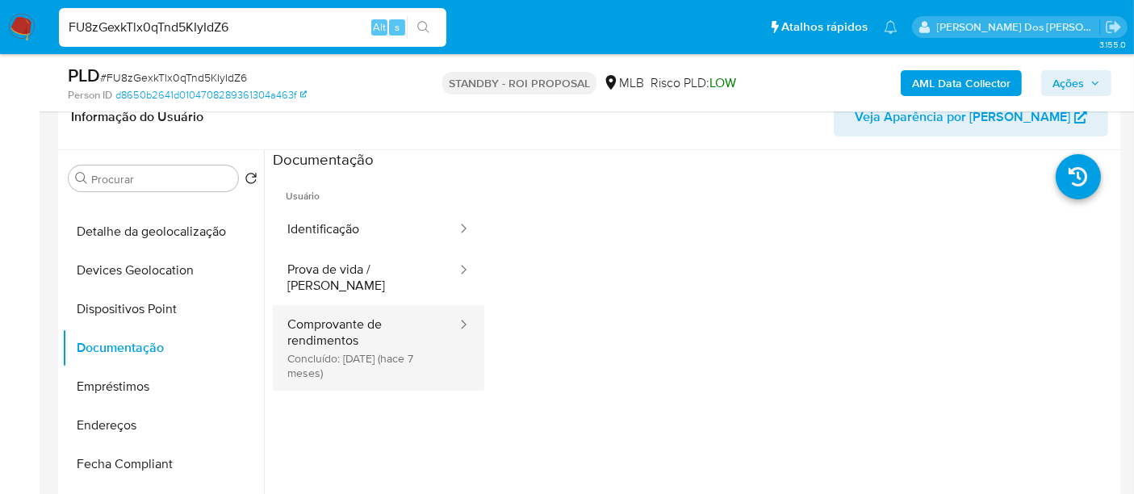
click at [334, 325] on button "Comprovante de rendimentos Concluído: [DATE] (hace 7 meses)" at bounding box center [366, 348] width 186 height 86
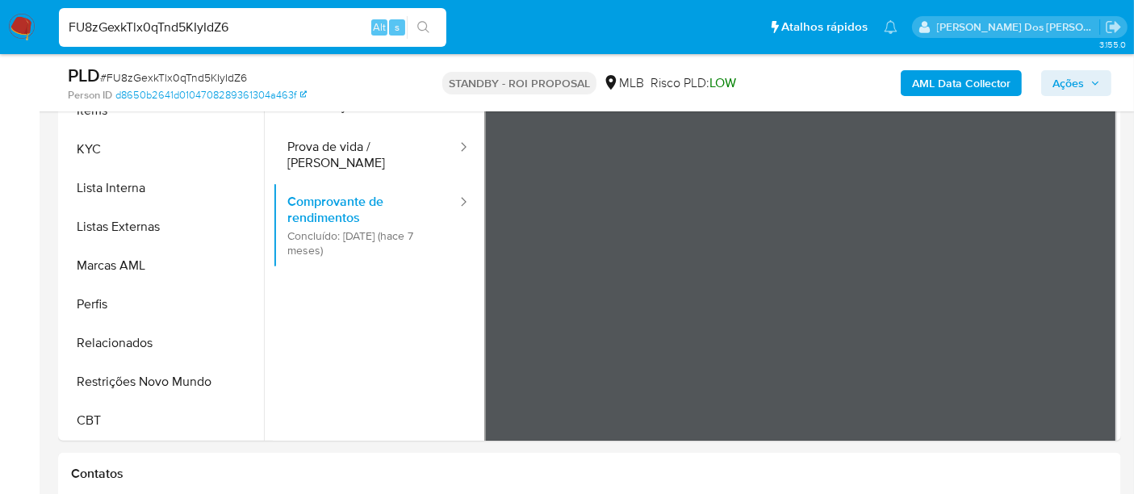
scroll to position [448, 0]
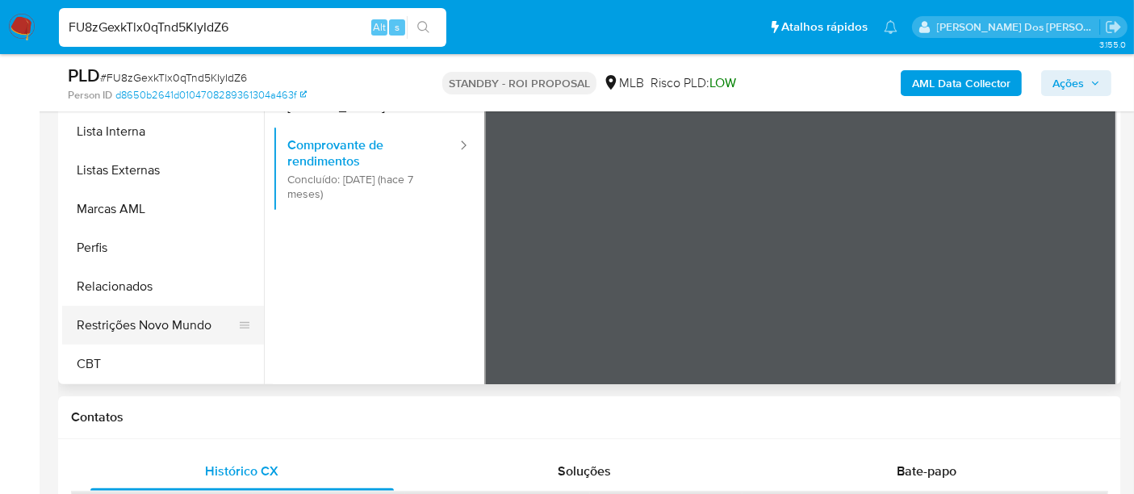
drag, startPoint x: 184, startPoint y: 326, endPoint x: 236, endPoint y: 337, distance: 53.5
click at [184, 325] on button "Restrições Novo Mundo" at bounding box center [156, 325] width 189 height 39
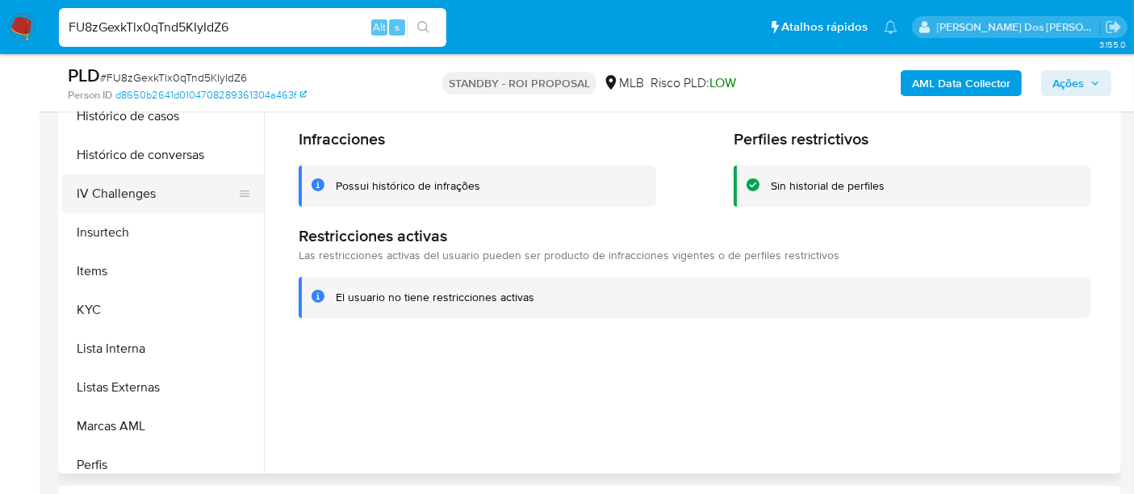
scroll to position [451, 0]
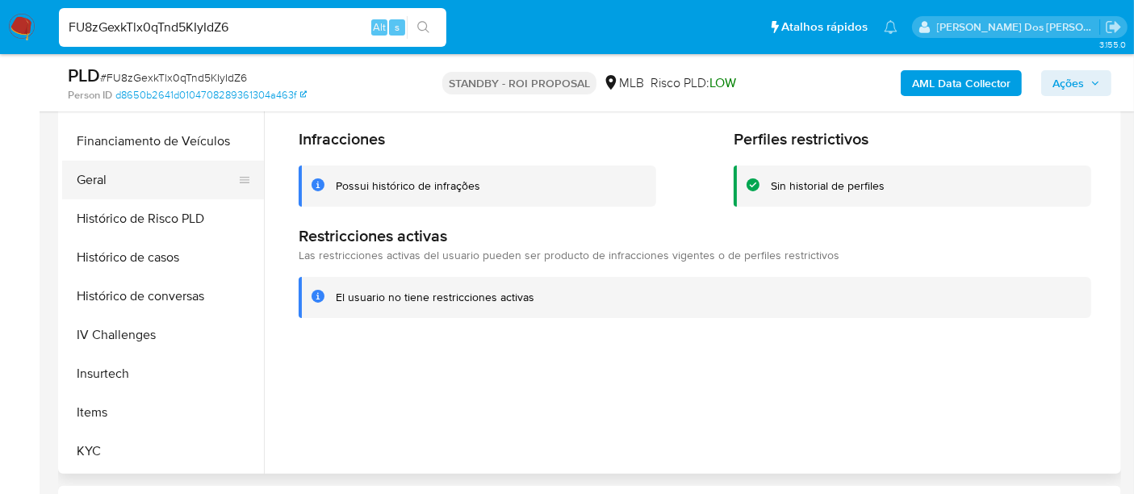
click at [94, 184] on button "Geral" at bounding box center [156, 180] width 189 height 39
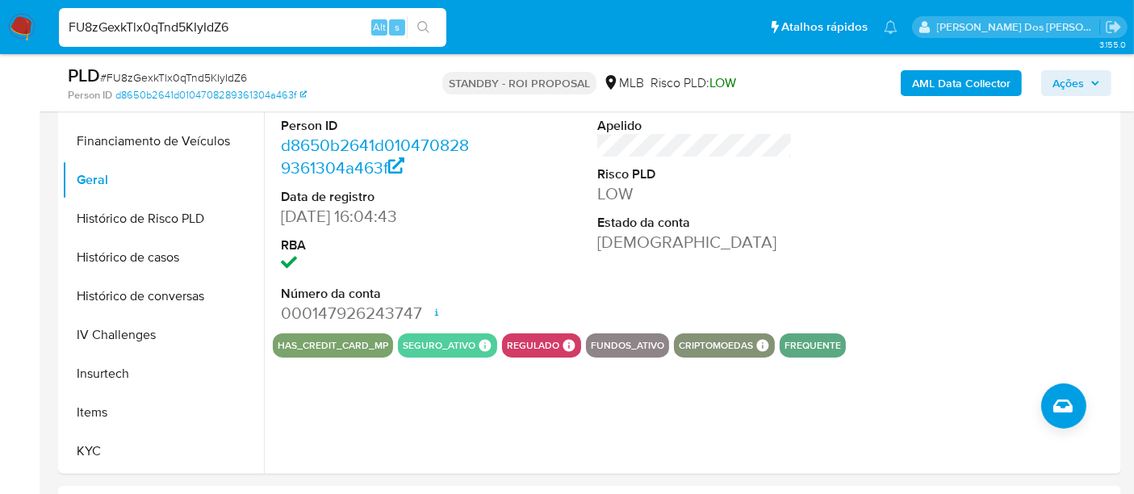
click at [249, 28] on input "FU8zGexkTlx0qTnd5KIyIdZ6" at bounding box center [252, 27] width 387 height 21
paste input "Ll2XquXQWLHYzY8yU4jHYlRL"
type input "Ll2XquXQWLHYzY8yU4jHYlRL"
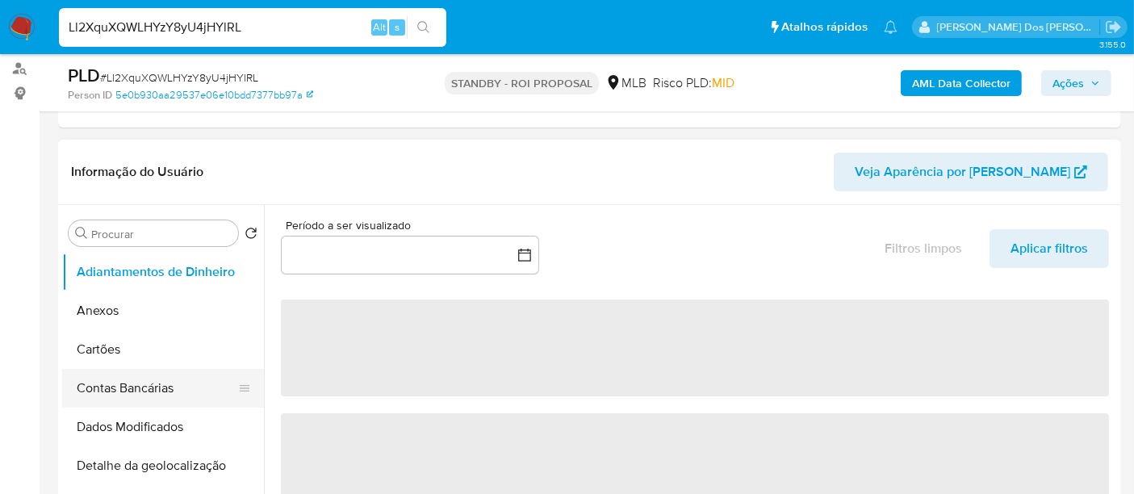
scroll to position [269, 0]
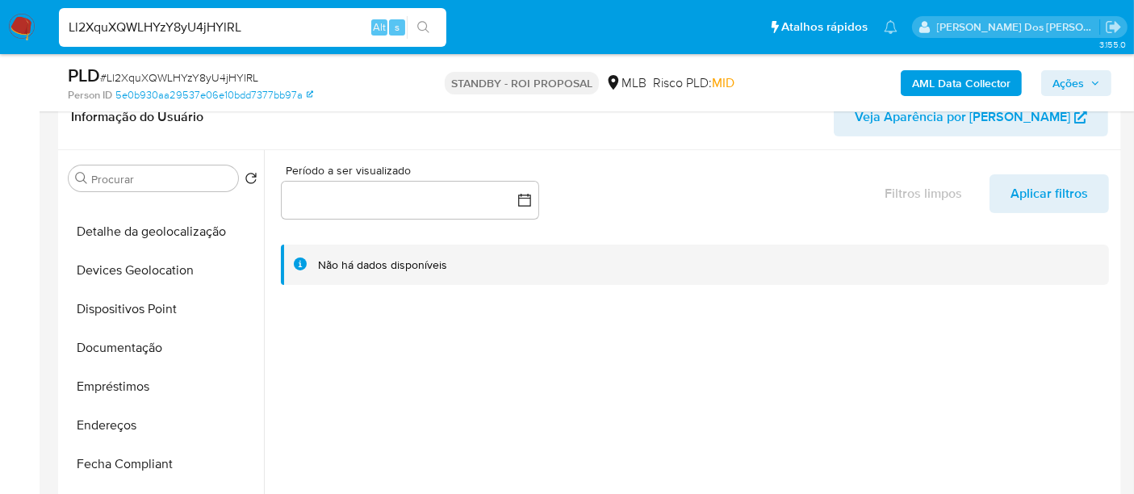
select select "10"
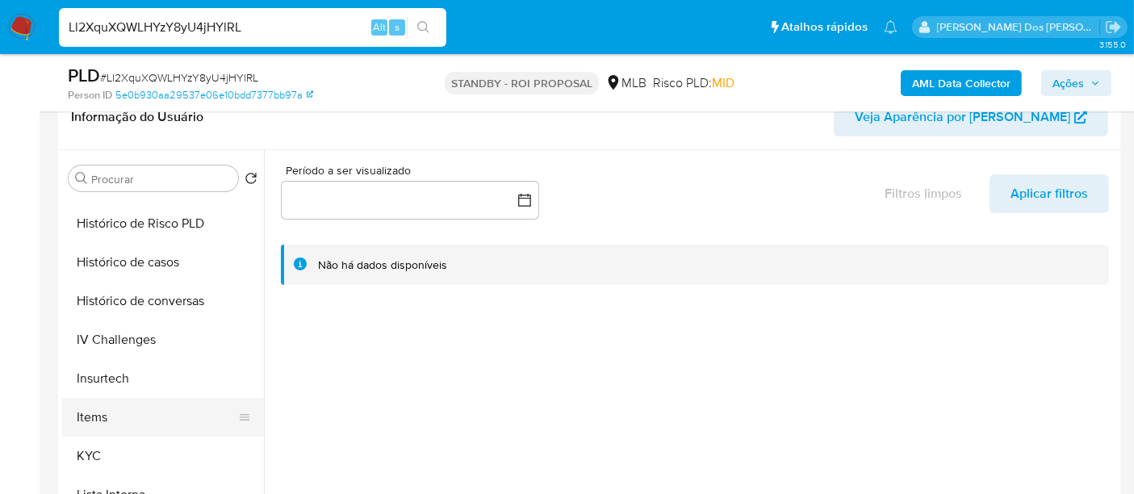
scroll to position [537, 0]
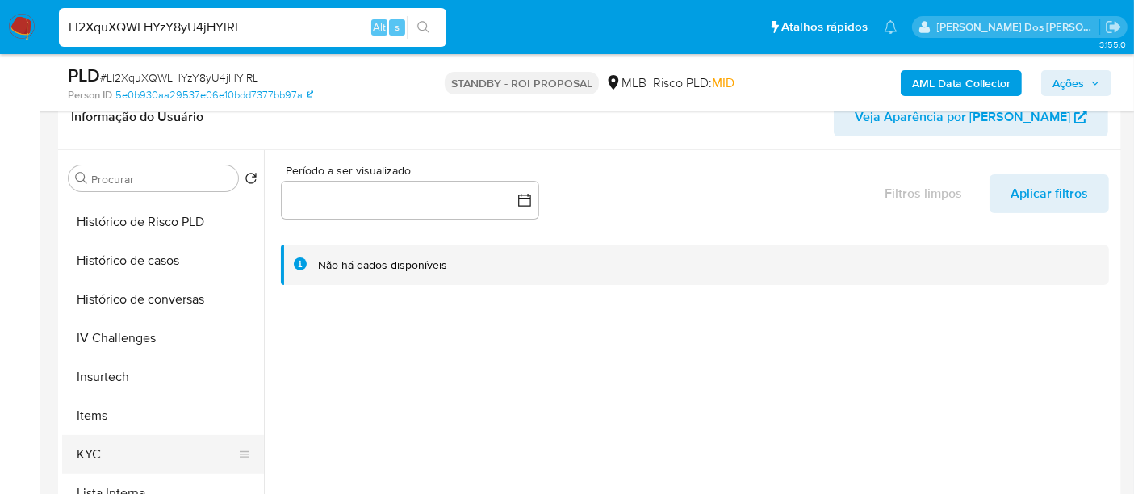
click at [94, 445] on button "KYC" at bounding box center [156, 454] width 189 height 39
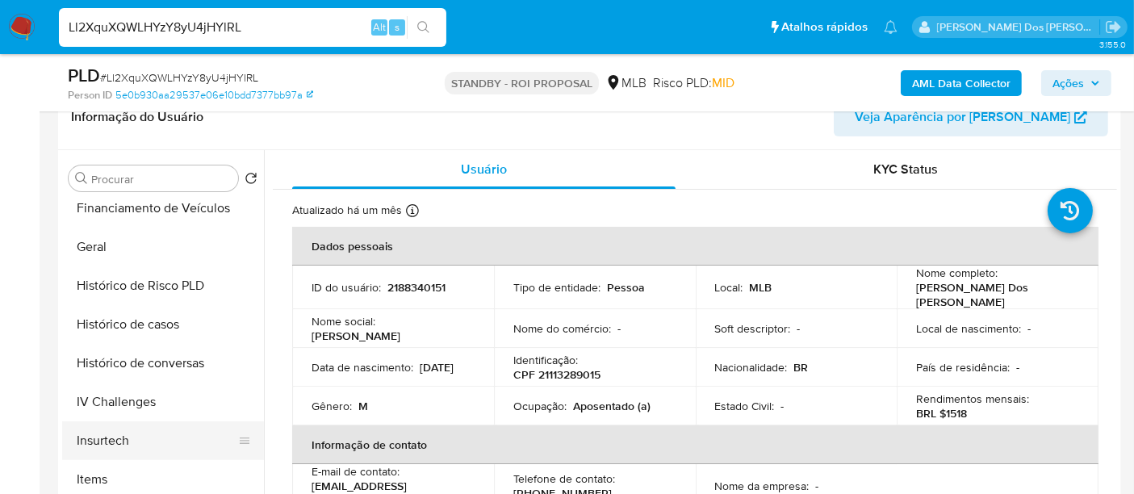
scroll to position [448, 0]
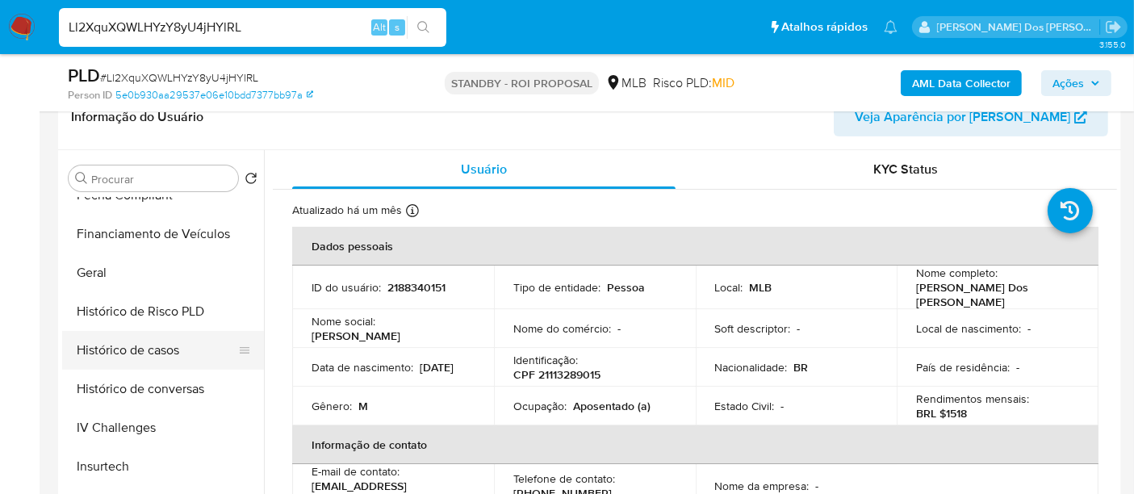
click at [168, 353] on button "Histórico de casos" at bounding box center [156, 350] width 189 height 39
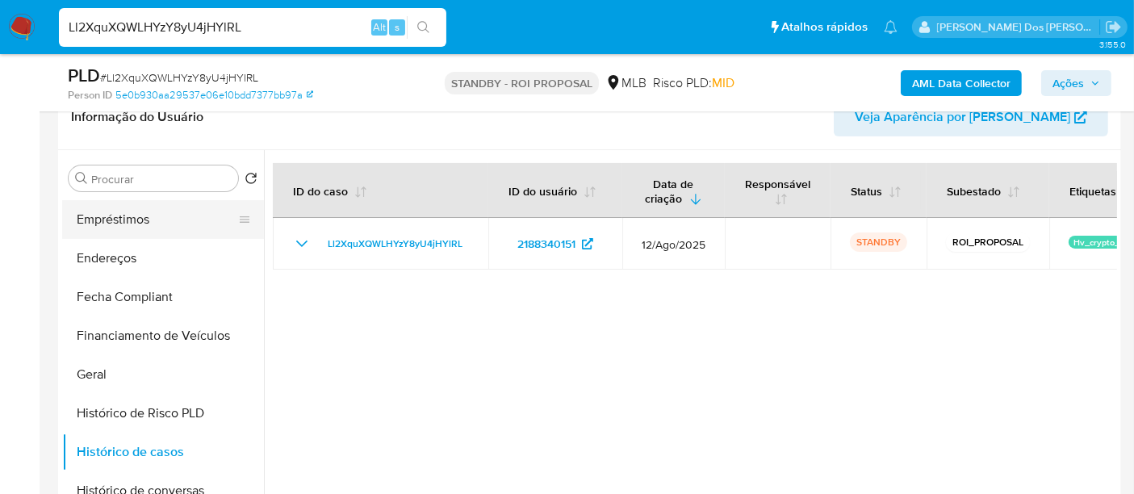
scroll to position [179, 0]
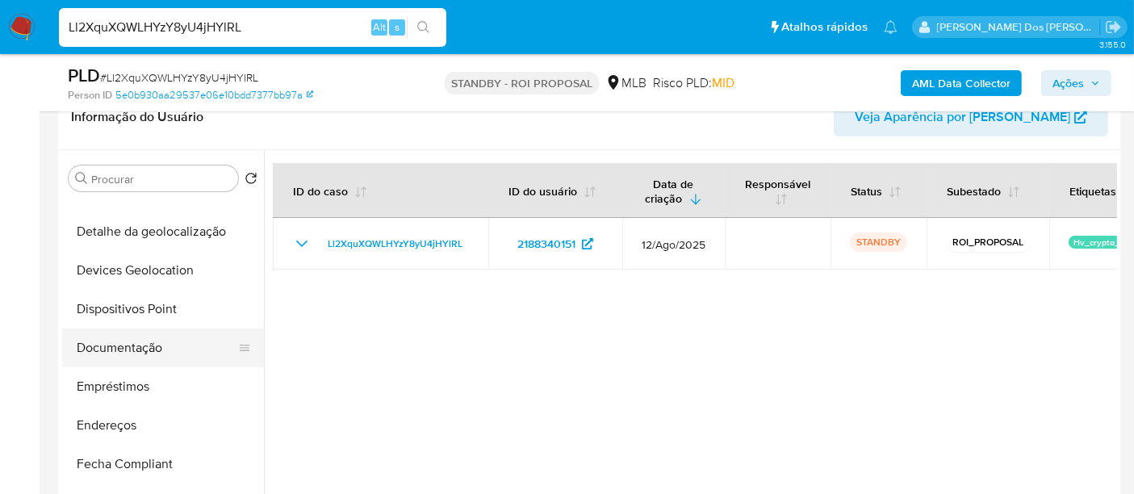
click at [147, 343] on button "Documentação" at bounding box center [156, 347] width 189 height 39
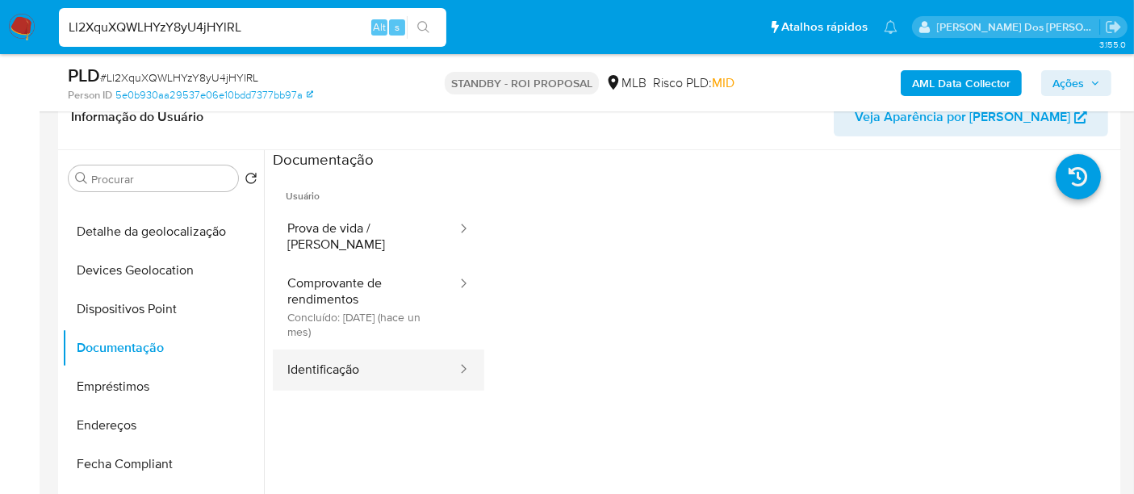
click at [317, 367] on button "Identificação" at bounding box center [366, 369] width 186 height 41
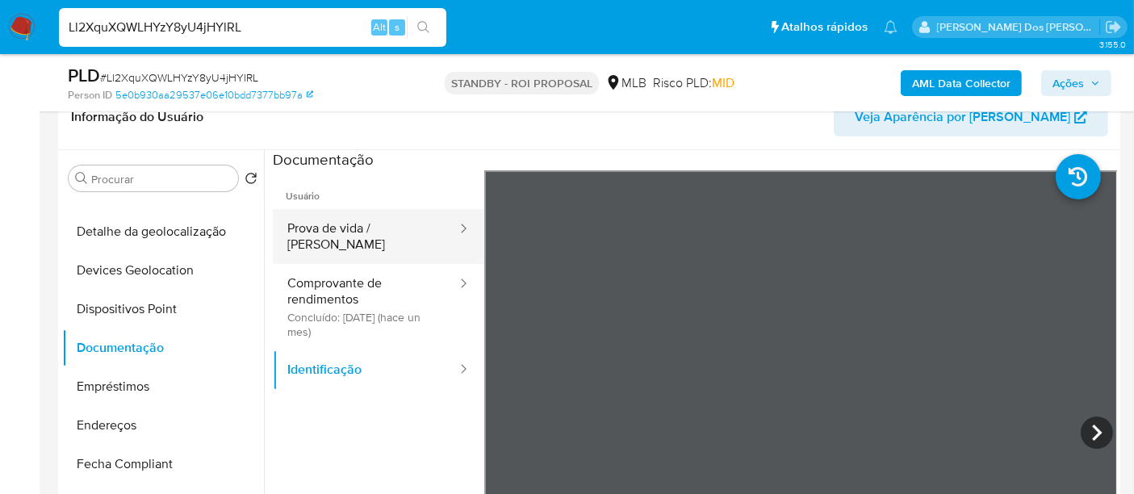
click at [352, 229] on button "Prova de vida / [PERSON_NAME]" at bounding box center [366, 236] width 186 height 55
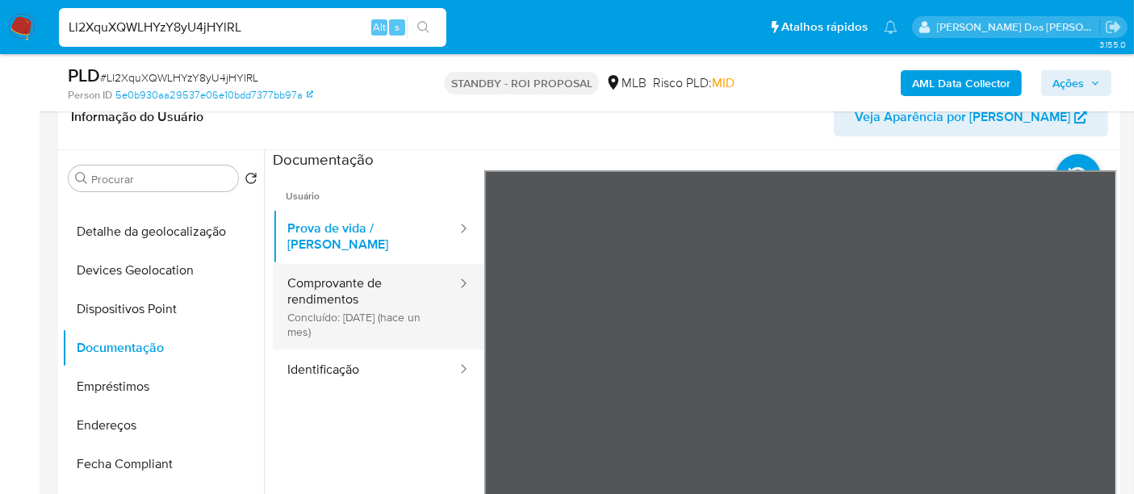
click at [339, 275] on button "Comprovante de rendimentos Concluído: [DATE] (hace un mes)" at bounding box center [366, 307] width 186 height 86
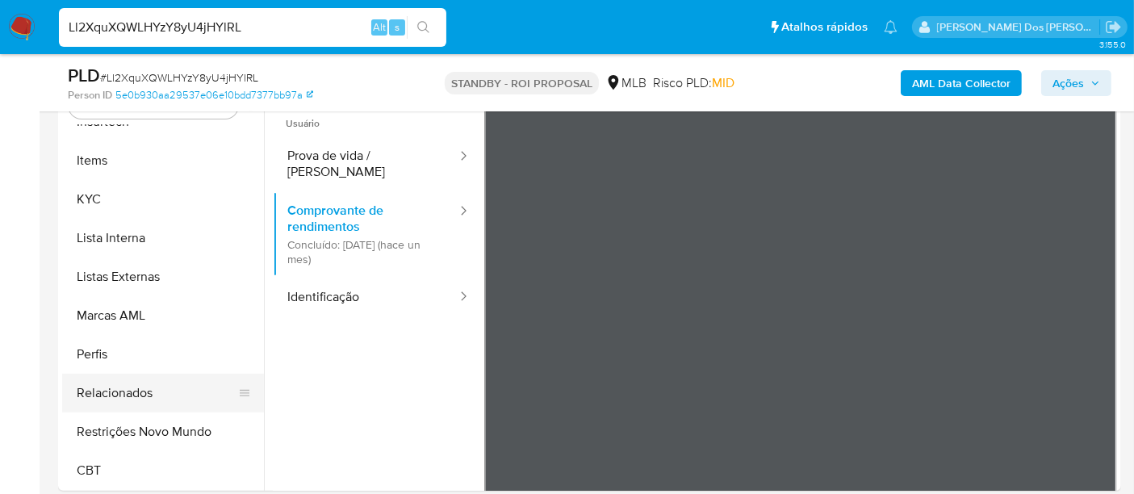
scroll to position [358, 0]
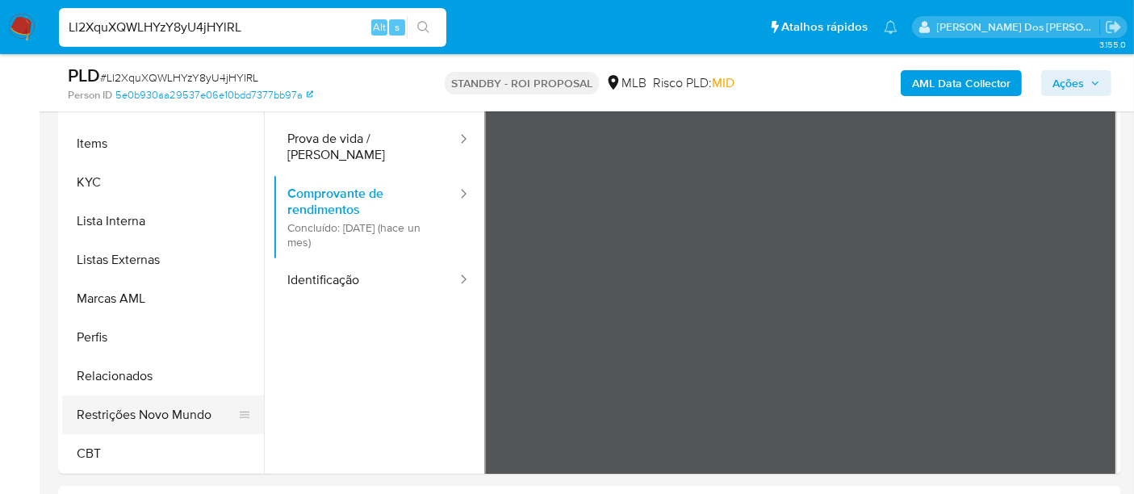
click at [178, 414] on button "Restrições Novo Mundo" at bounding box center [156, 414] width 189 height 39
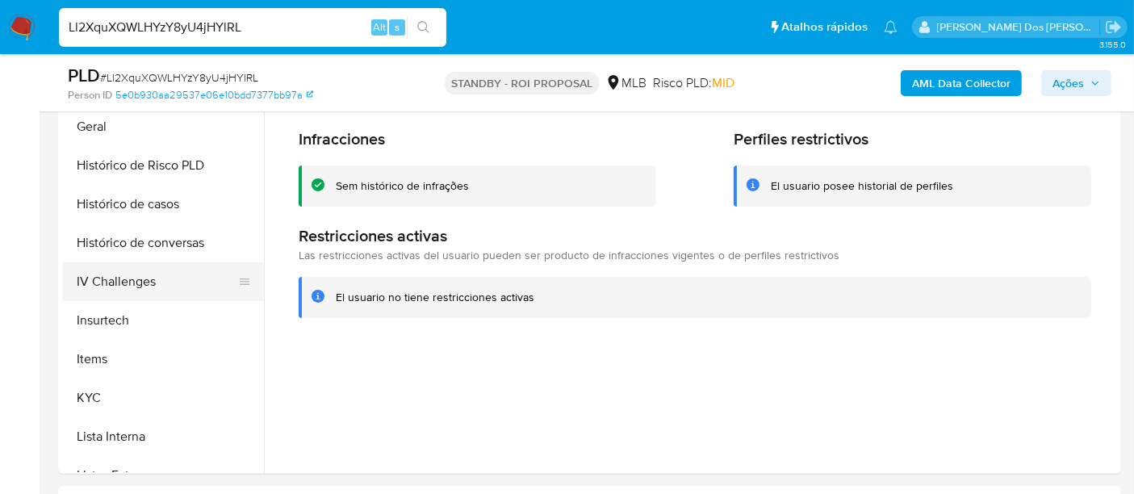
scroll to position [451, 0]
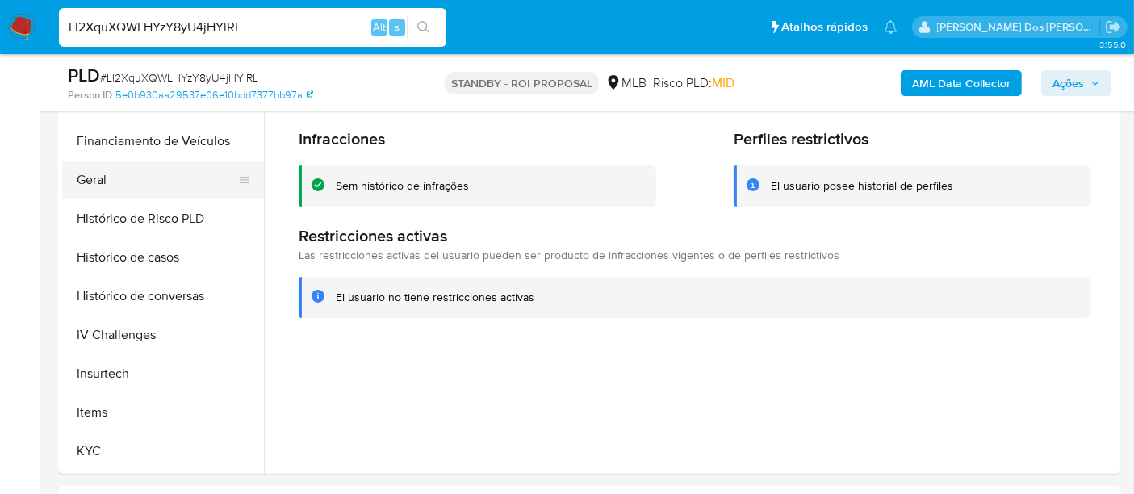
click at [90, 181] on button "Geral" at bounding box center [156, 180] width 189 height 39
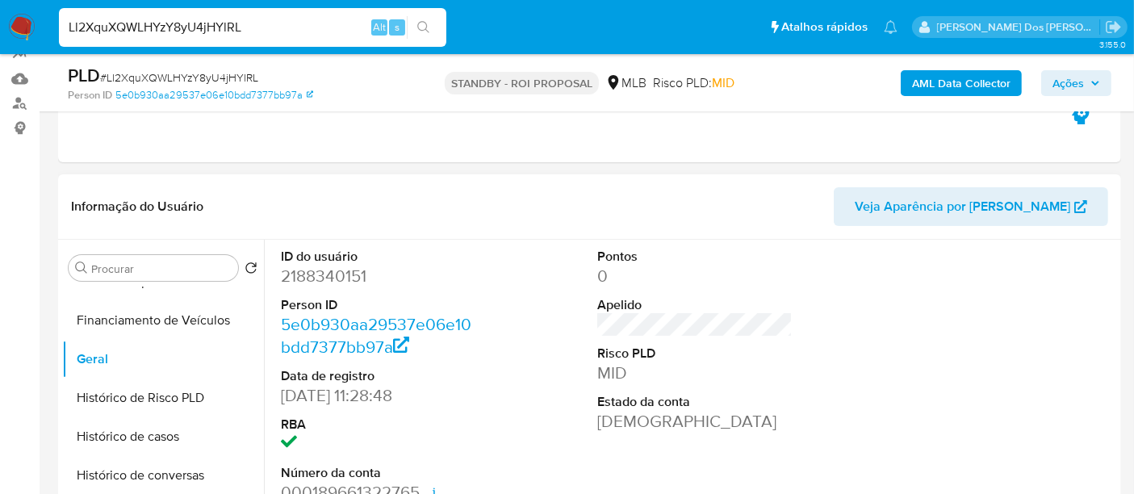
scroll to position [0, 0]
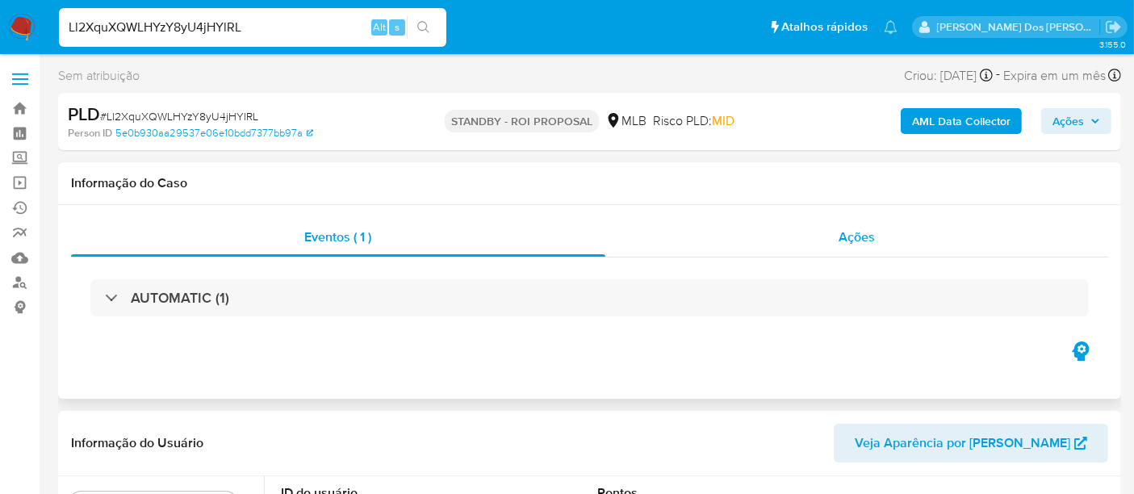
click at [874, 247] on div "Ações" at bounding box center [857, 237] width 504 height 39
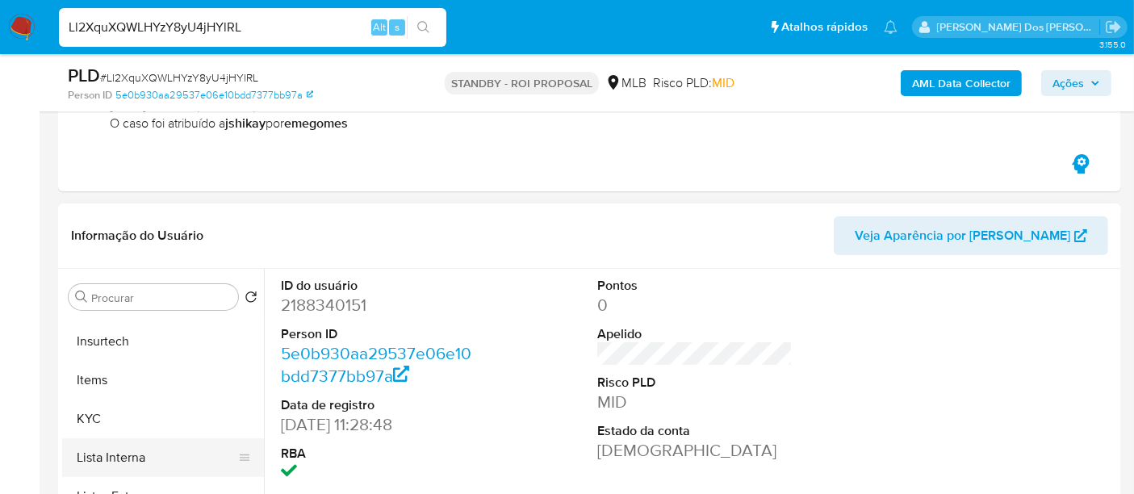
scroll to position [720, 0]
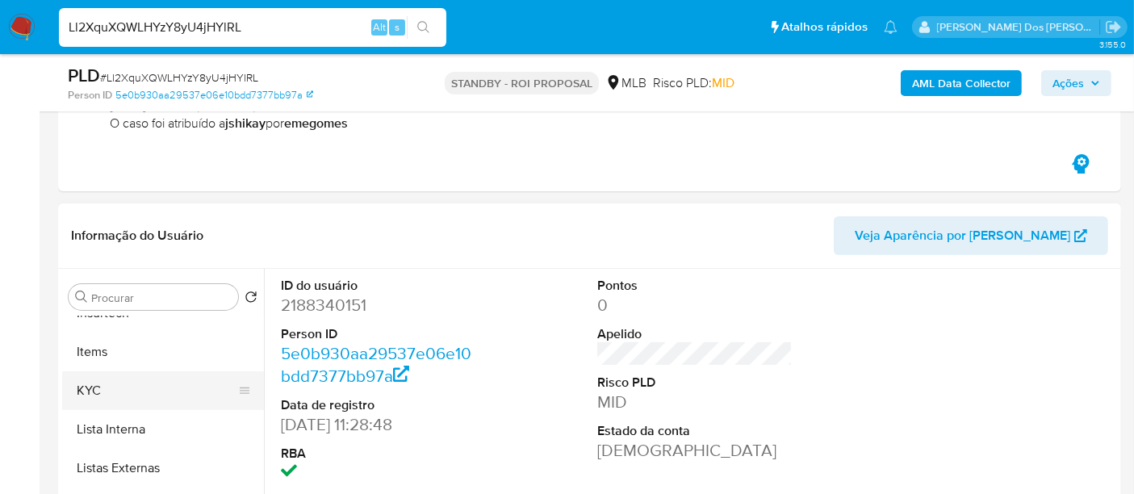
click at [91, 388] on button "KYC" at bounding box center [156, 390] width 189 height 39
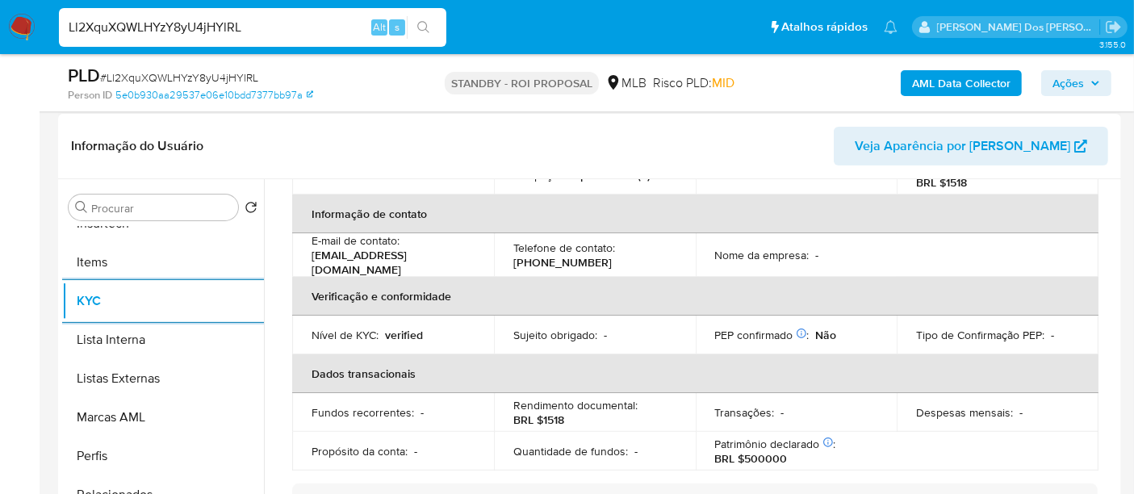
scroll to position [269, 0]
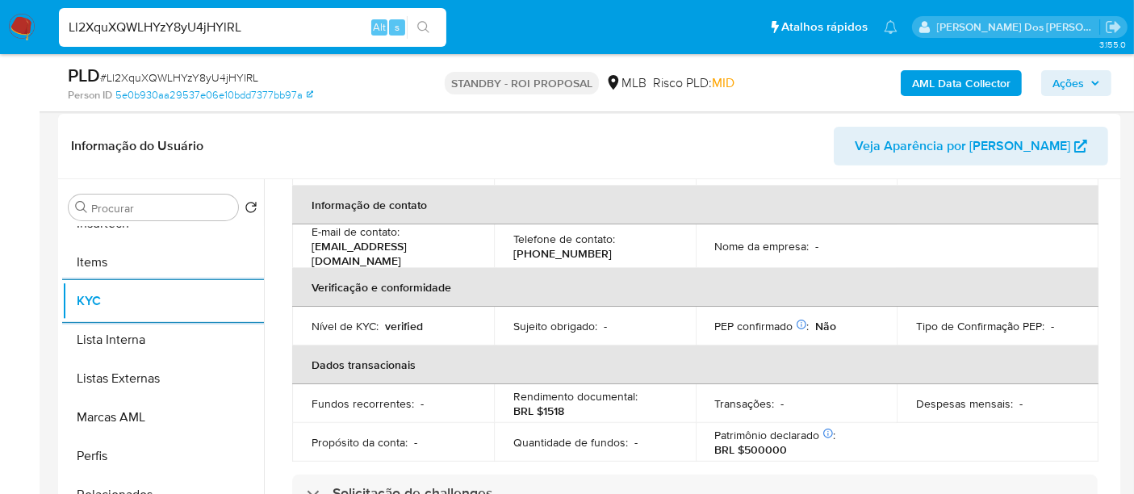
click at [230, 24] on input "Ll2XquXQWLHYzY8yU4jHYlRL" at bounding box center [252, 27] width 387 height 21
paste input "t8g61U6zcYEtDBpcyZIQ9ifN"
type input "t8g61U6zcYEtDBpcyZIQ9ifN"
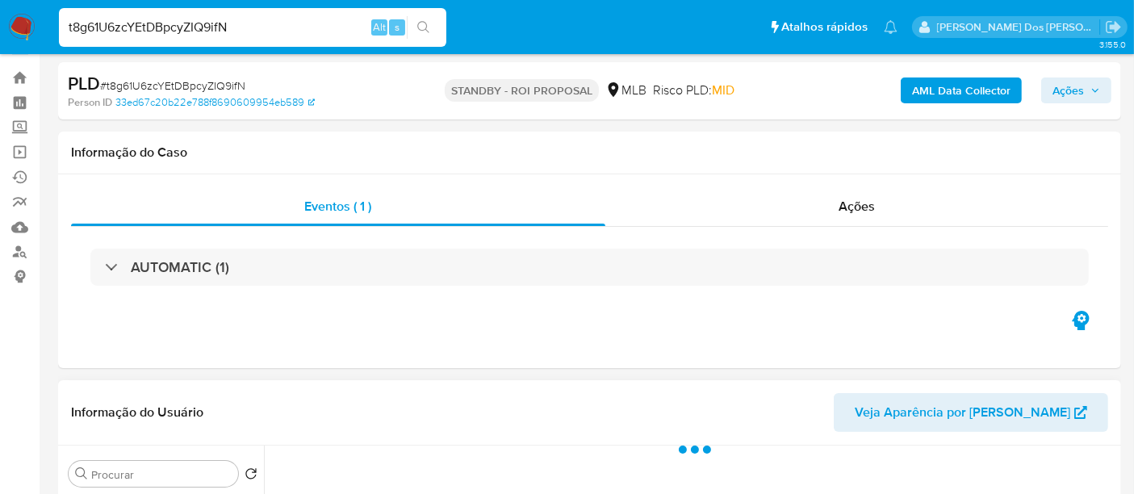
scroll to position [269, 0]
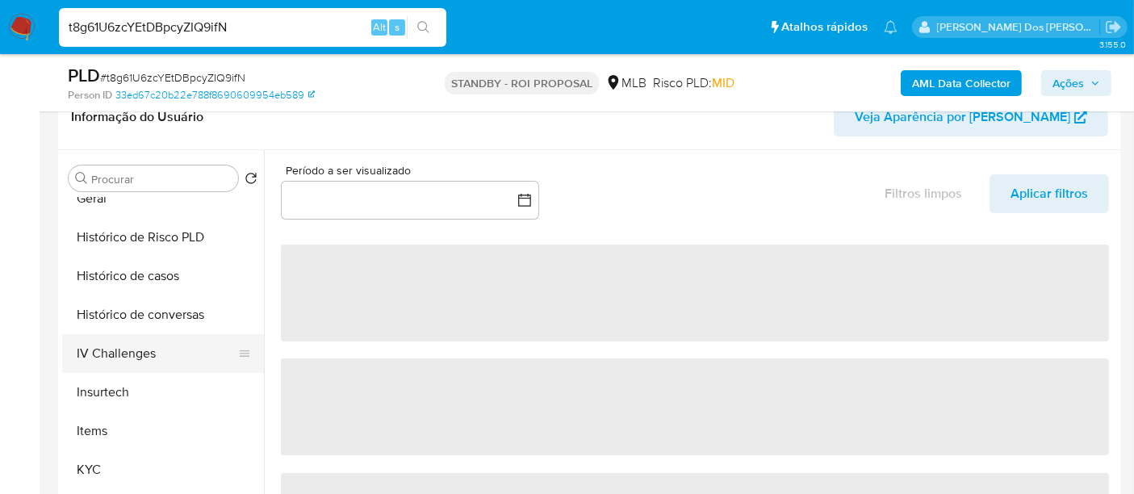
select select "10"
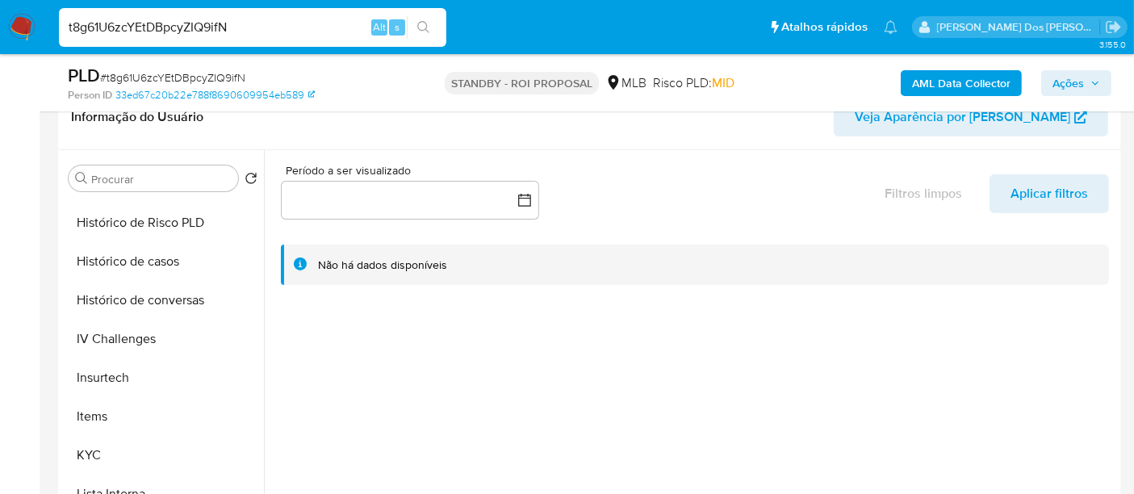
scroll to position [717, 0]
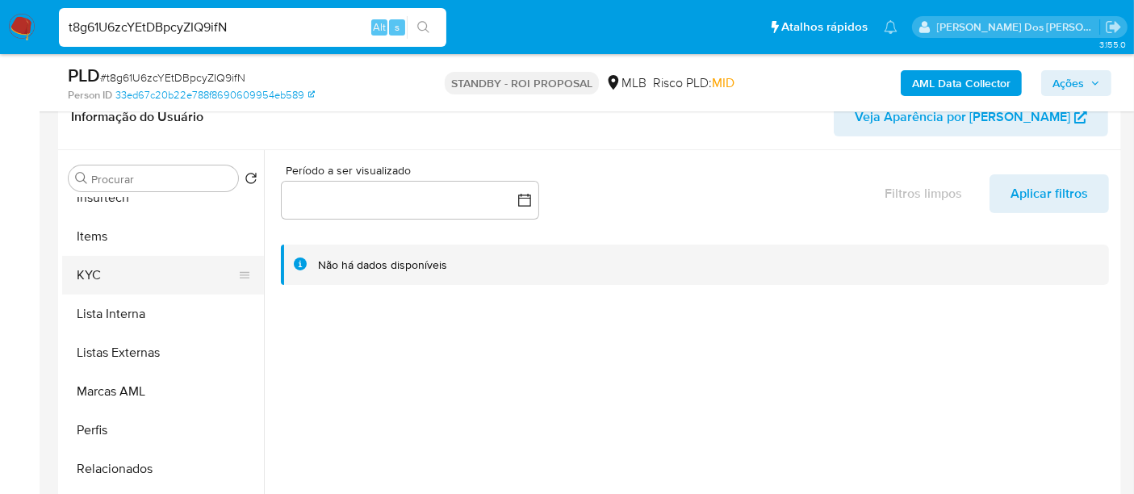
click at [93, 275] on button "KYC" at bounding box center [156, 275] width 189 height 39
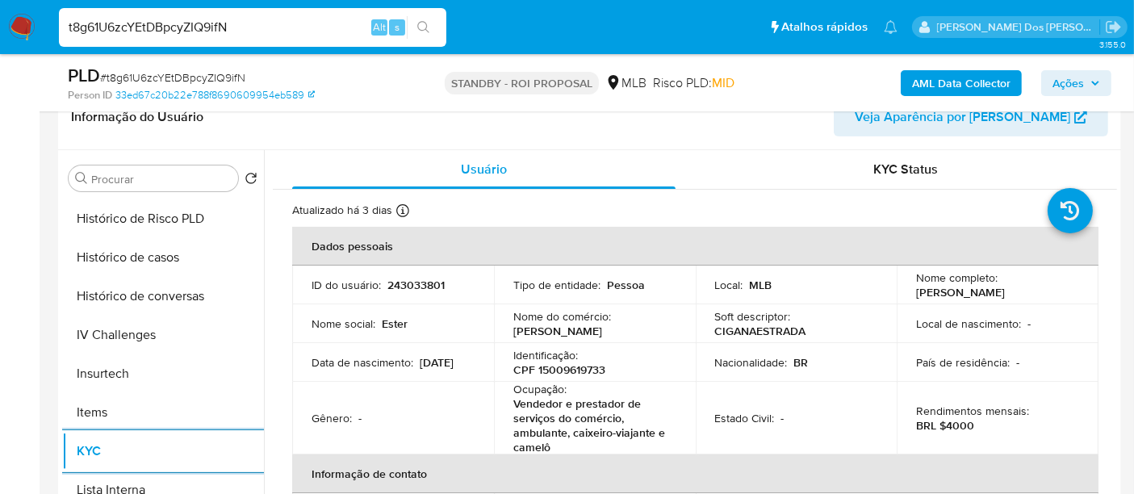
scroll to position [451, 0]
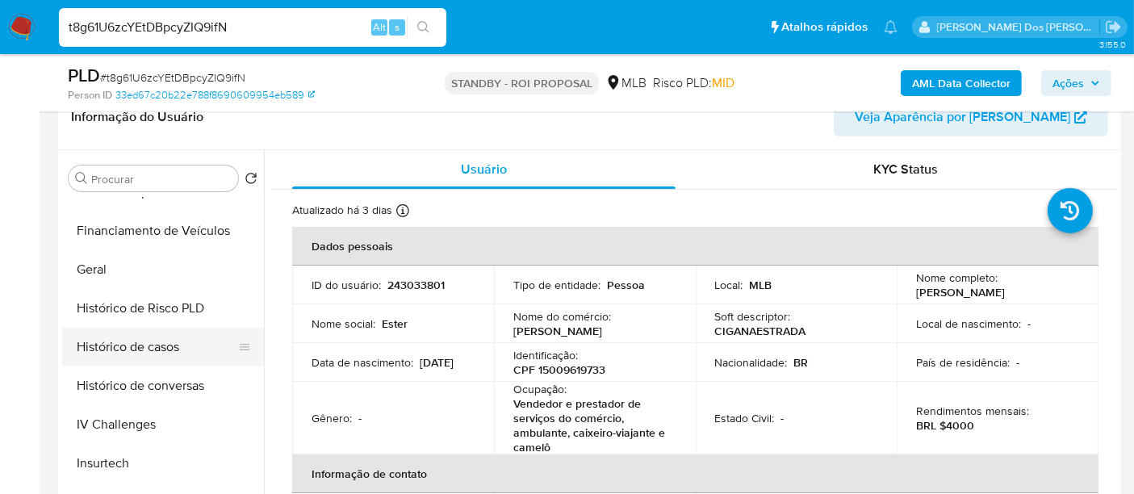
click at [173, 350] on button "Histórico de casos" at bounding box center [156, 347] width 189 height 39
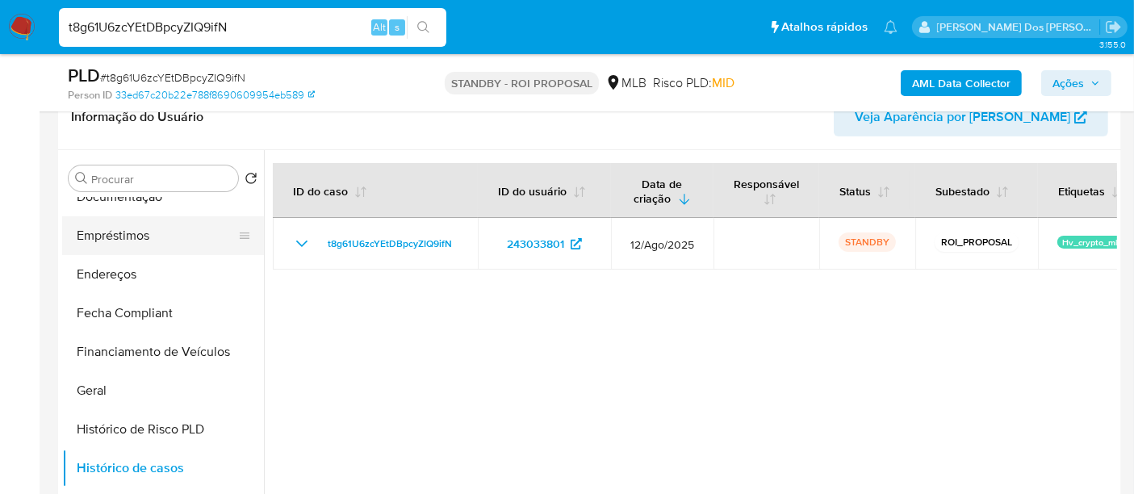
scroll to position [182, 0]
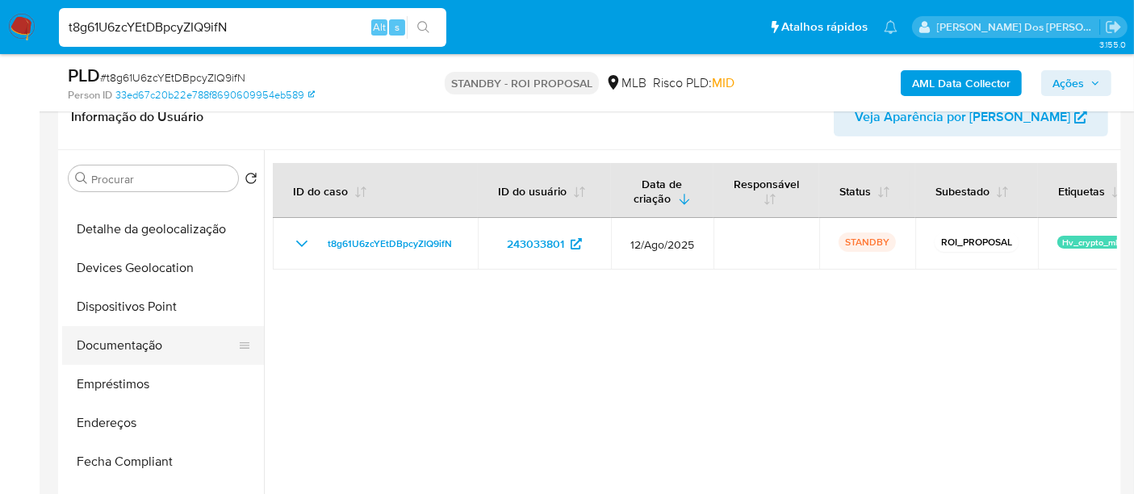
click at [104, 338] on button "Documentação" at bounding box center [156, 345] width 189 height 39
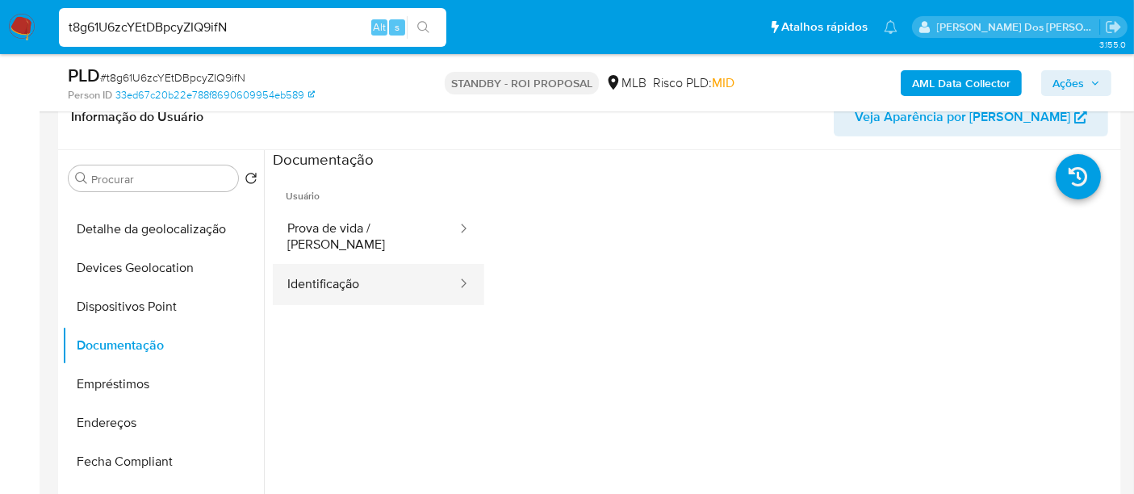
click at [350, 274] on button "Identificação" at bounding box center [366, 284] width 186 height 41
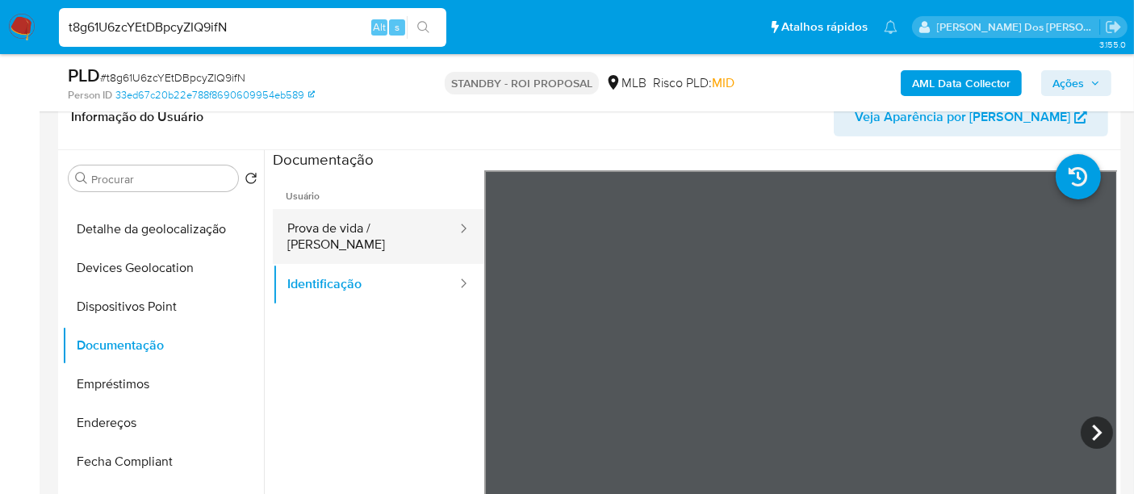
click at [390, 232] on button "Prova de vida / [PERSON_NAME]" at bounding box center [366, 236] width 186 height 55
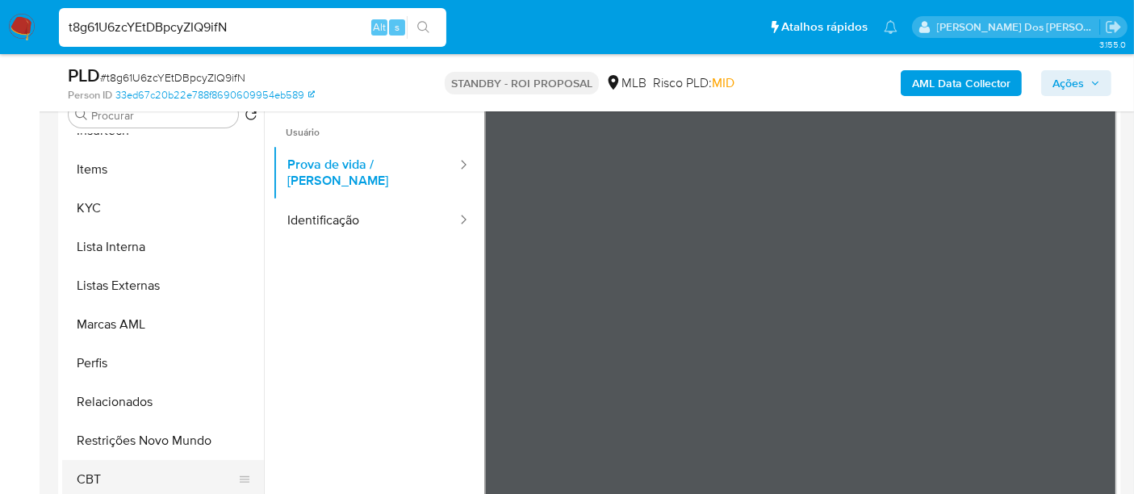
scroll to position [448, 0]
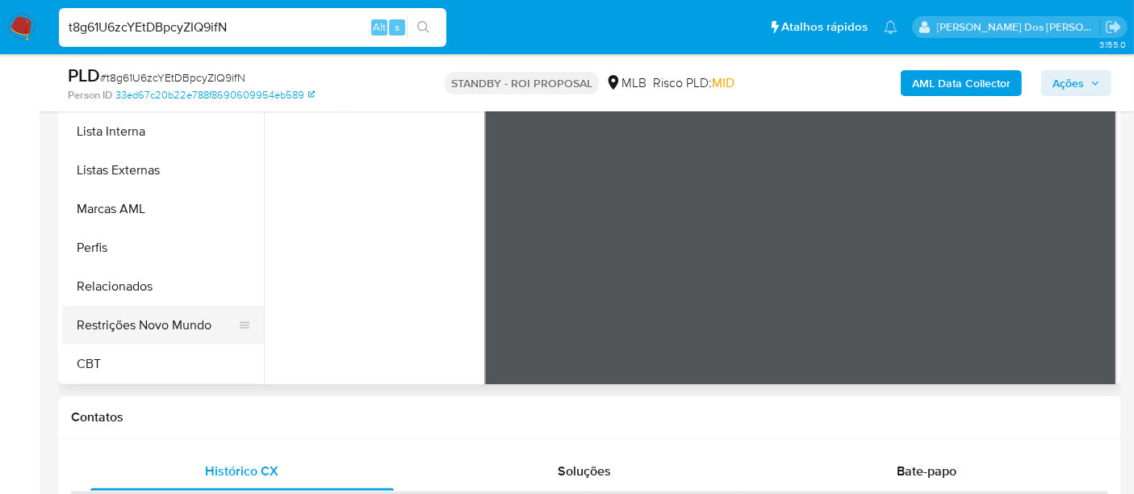
click at [179, 321] on button "Restrições Novo Mundo" at bounding box center [156, 325] width 189 height 39
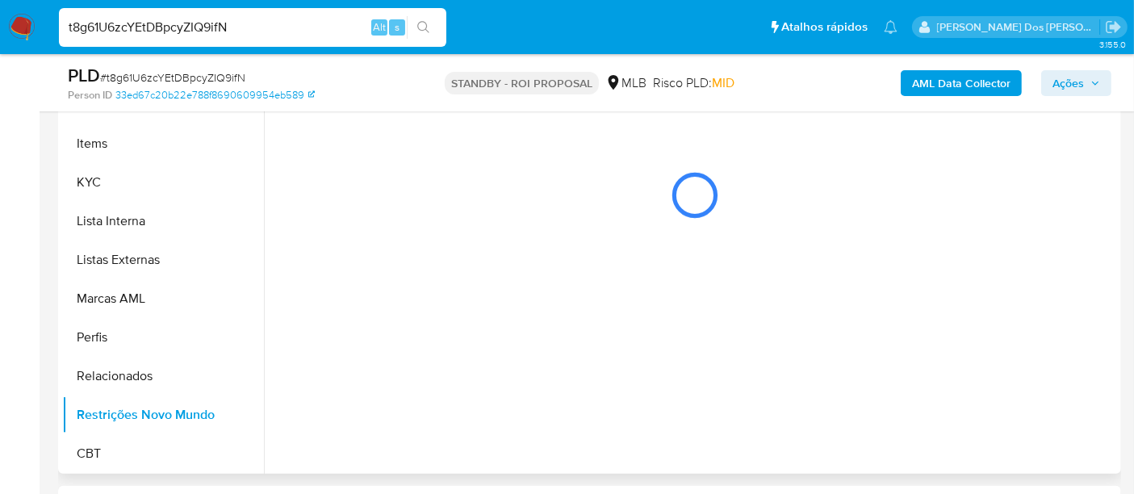
scroll to position [269, 0]
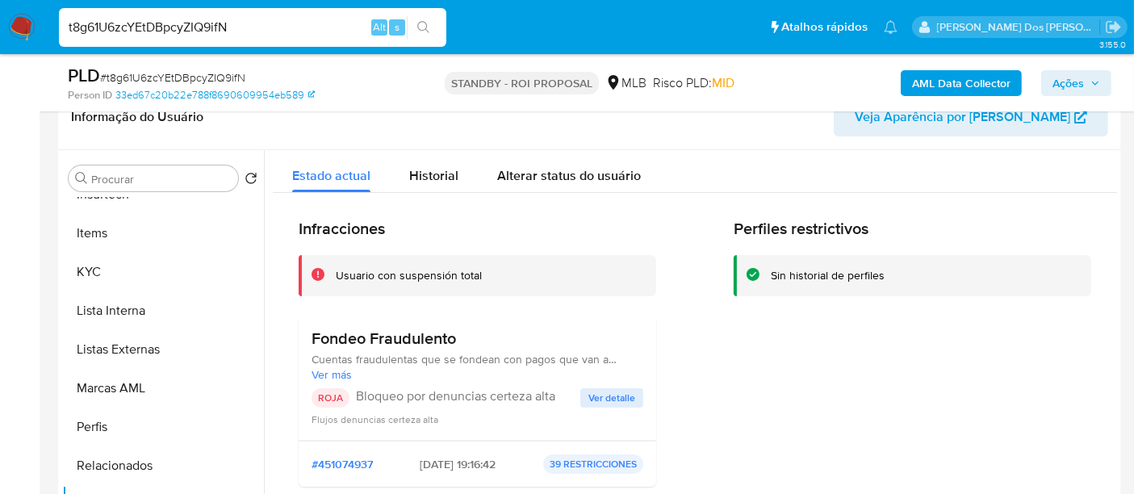
click at [605, 391] on span "Ver detalle" at bounding box center [611, 398] width 47 height 16
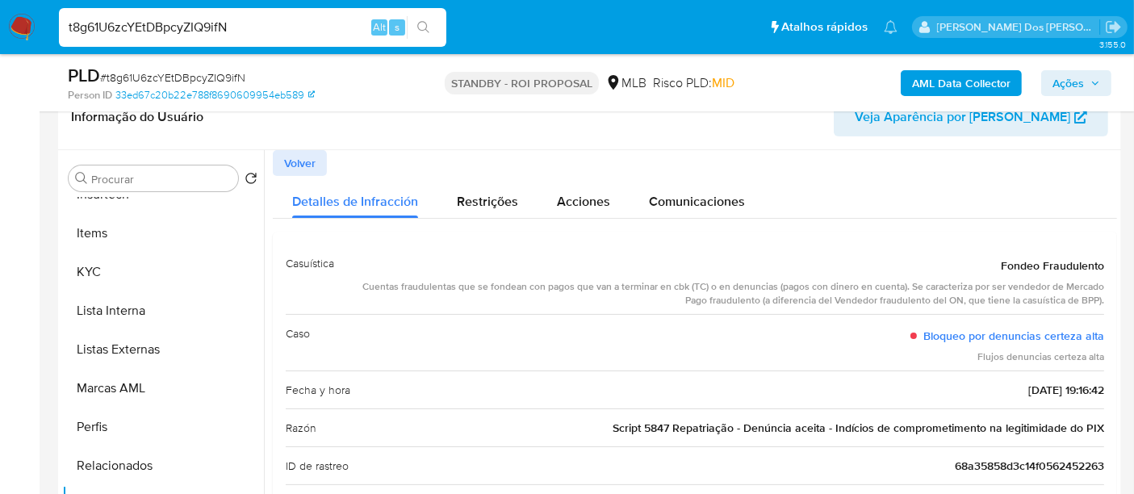
click at [274, 163] on button "Volver" at bounding box center [300, 163] width 54 height 26
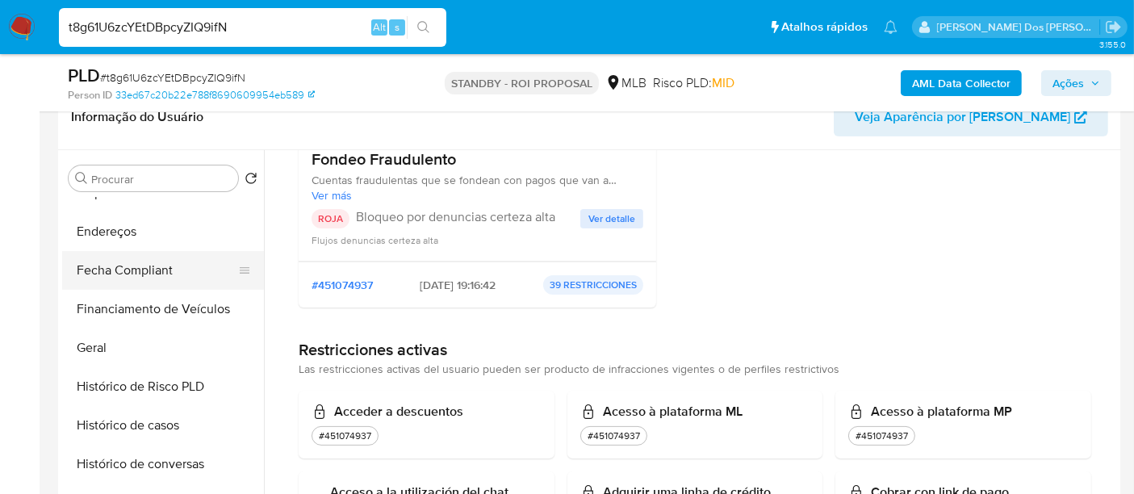
scroll to position [272, 0]
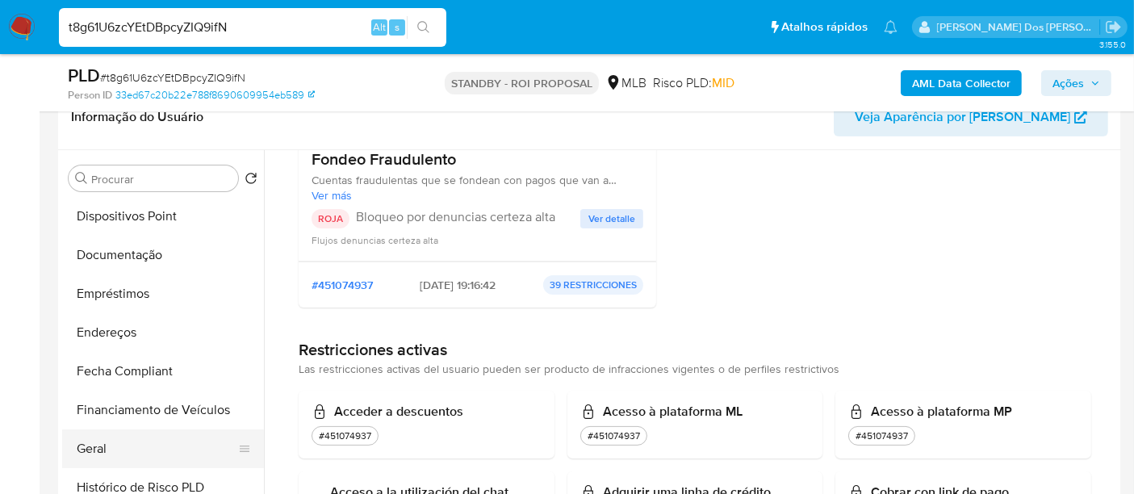
click at [88, 445] on button "Geral" at bounding box center [156, 448] width 189 height 39
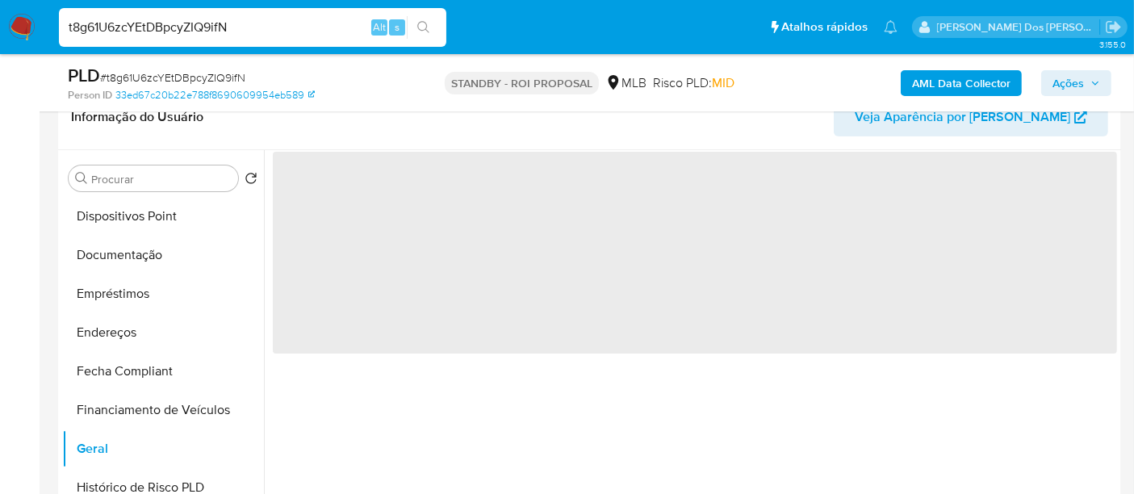
scroll to position [0, 0]
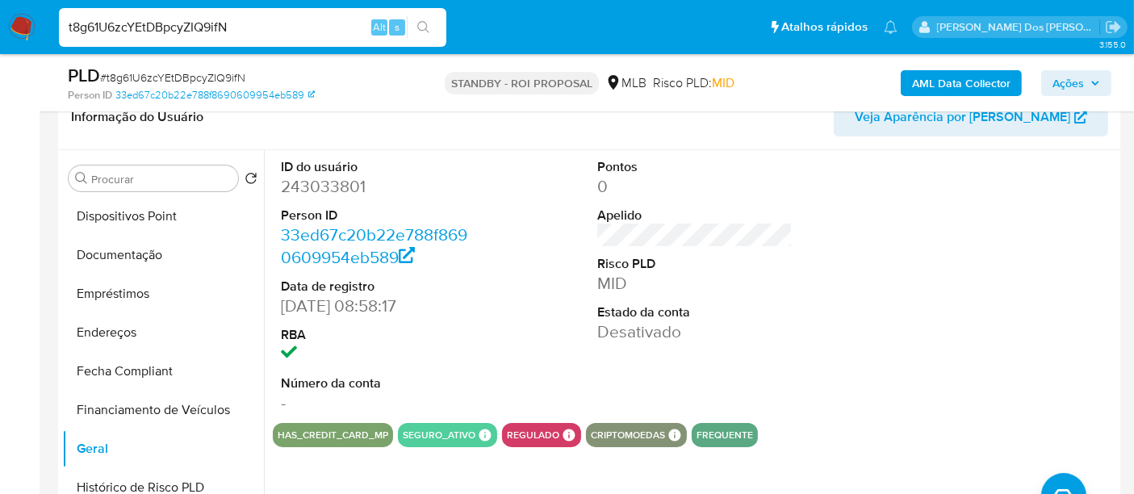
click at [245, 36] on input "t8g61U6zcYEtDBpcyZIQ9ifN" at bounding box center [252, 27] width 387 height 21
paste input "R9MshMjaVpmRoq8sL2CyflWj"
type input "R9MshMjaVpmRoq8sL2CyflWj"
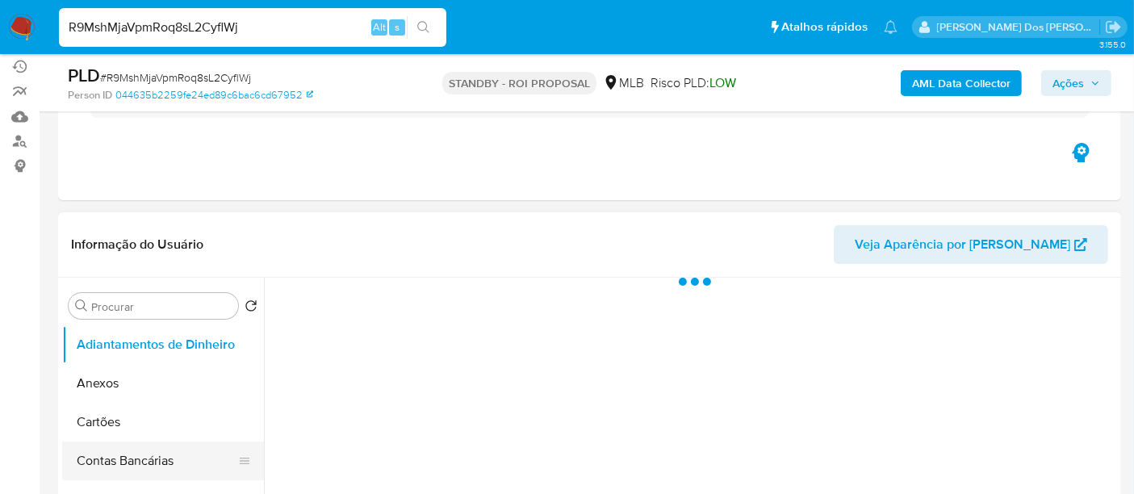
scroll to position [269, 0]
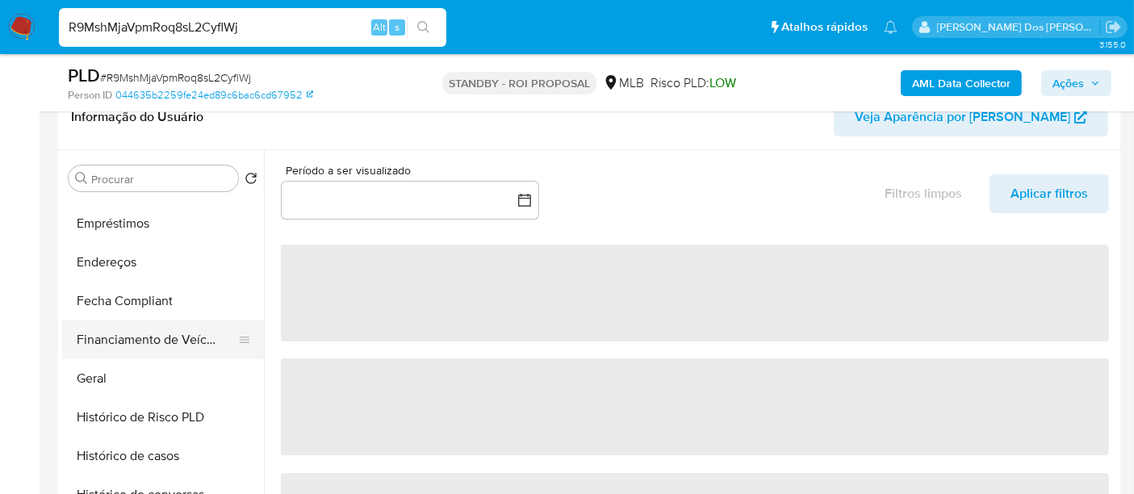
select select "10"
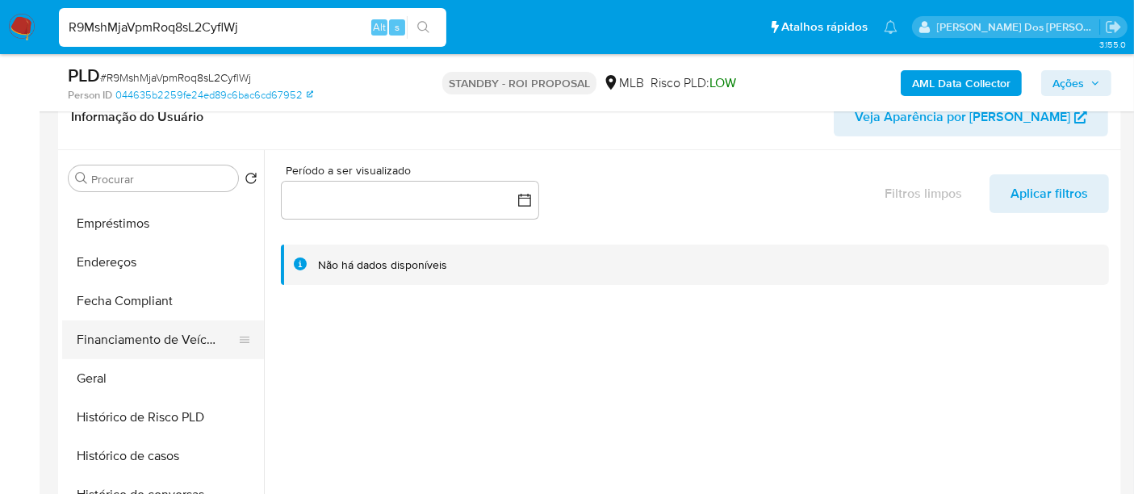
scroll to position [537, 0]
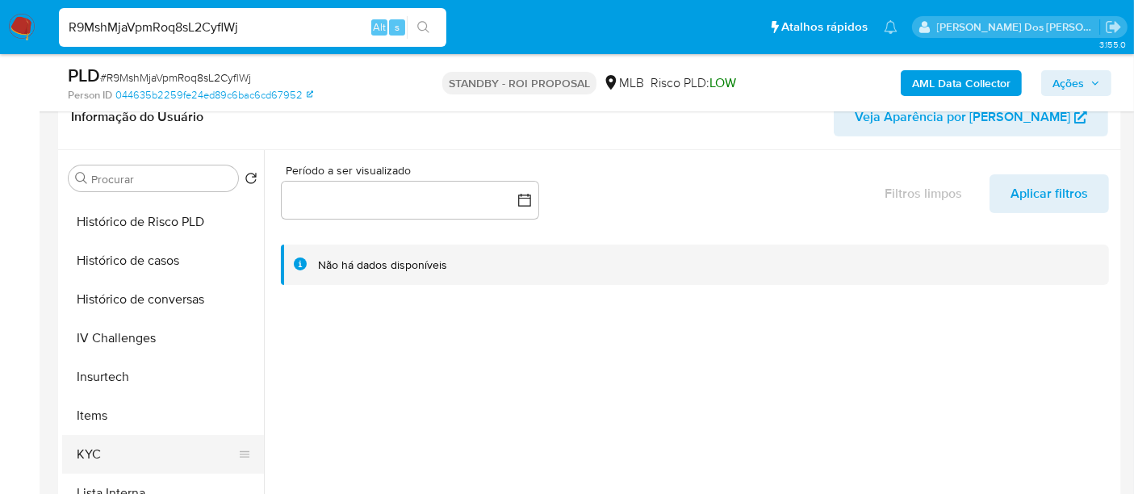
click at [82, 447] on button "KYC" at bounding box center [156, 454] width 189 height 39
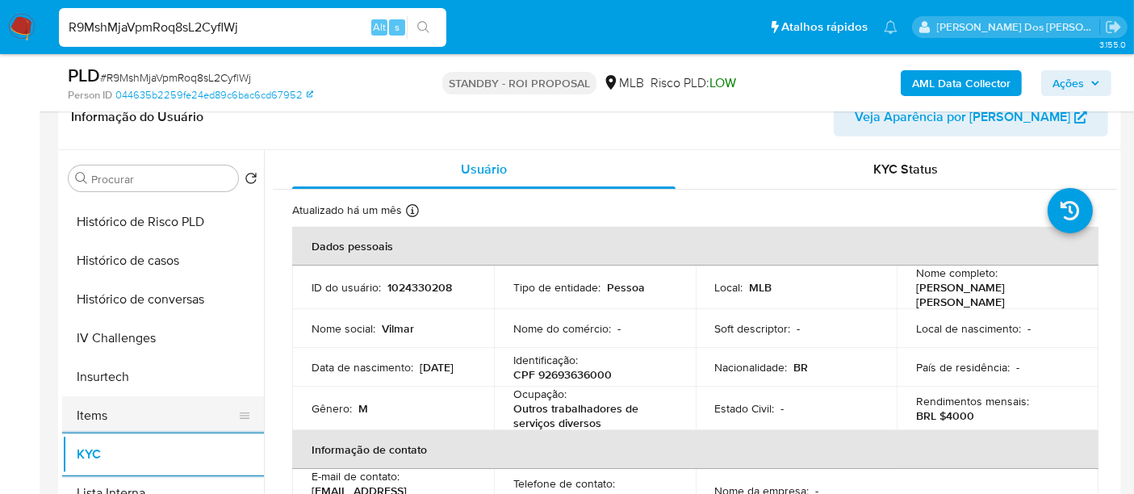
scroll to position [448, 0]
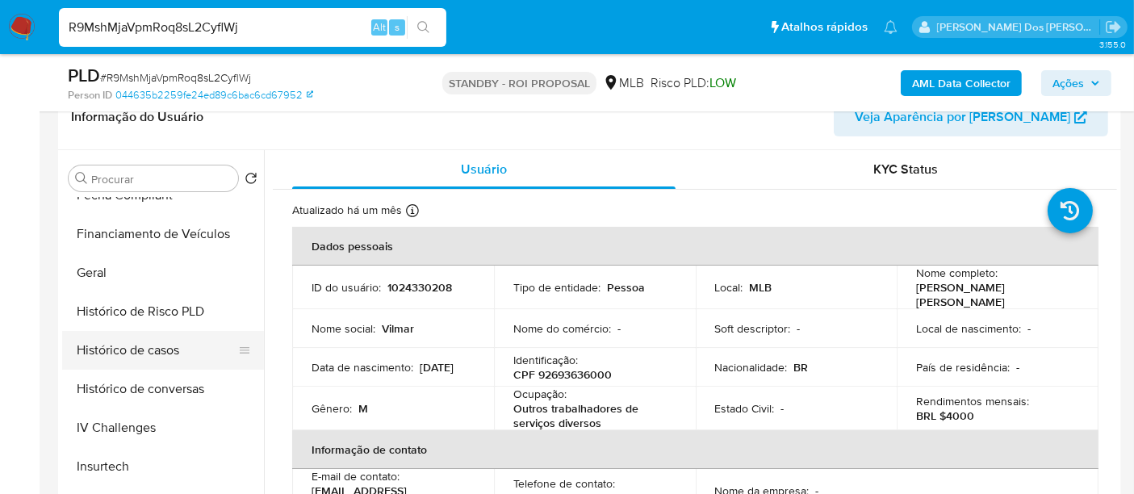
click at [157, 353] on button "Histórico de casos" at bounding box center [156, 350] width 189 height 39
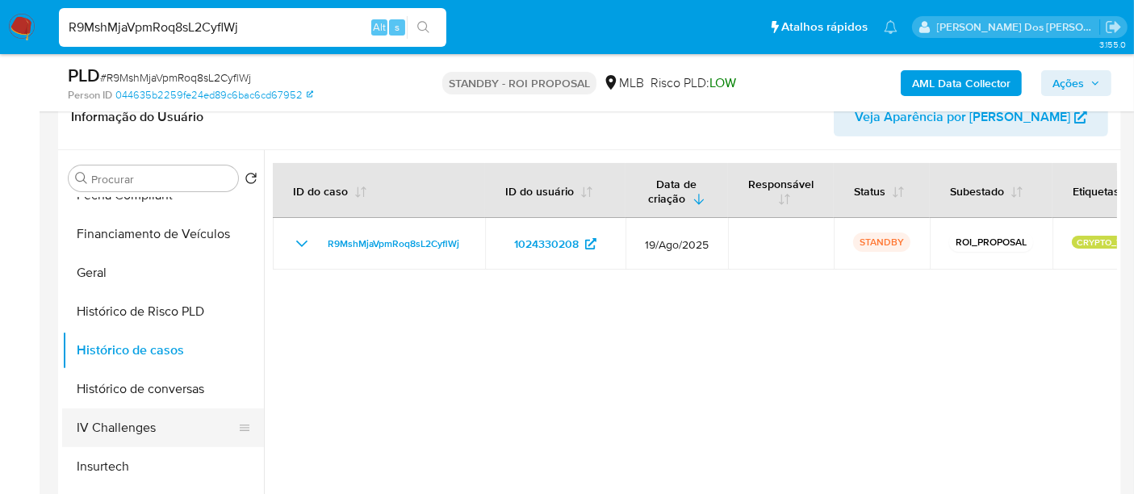
scroll to position [179, 0]
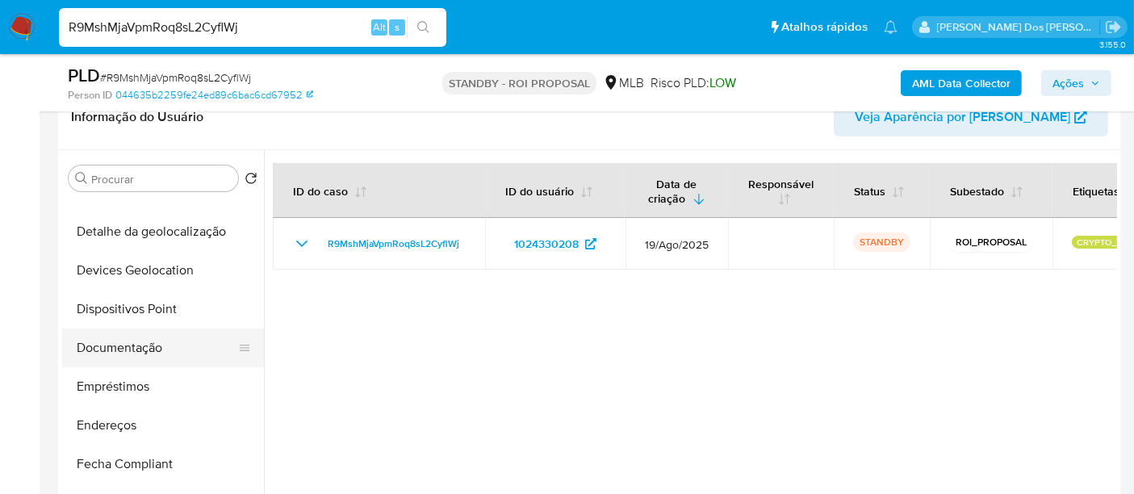
click at [143, 351] on button "Documentação" at bounding box center [156, 347] width 189 height 39
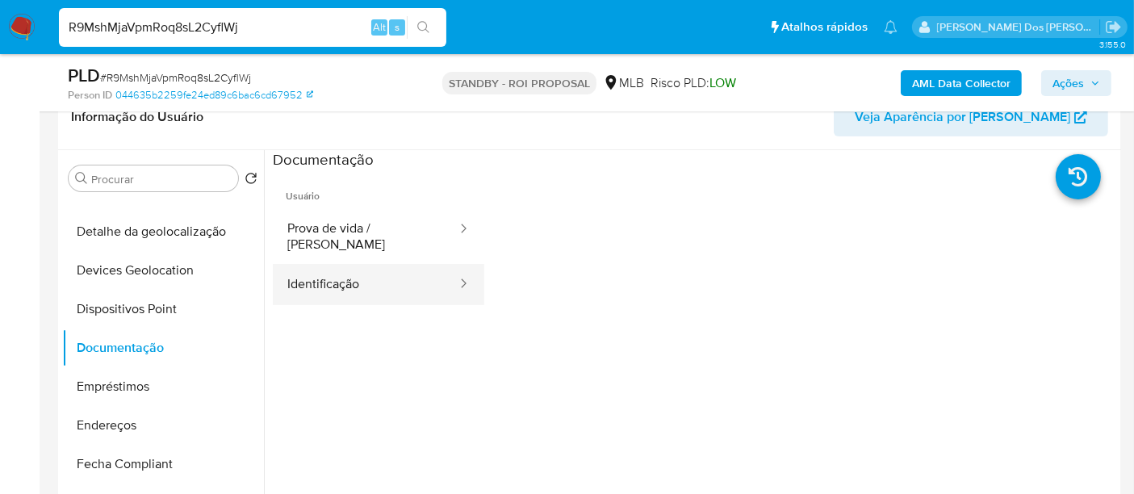
click at [350, 278] on button "Identificação" at bounding box center [366, 284] width 186 height 41
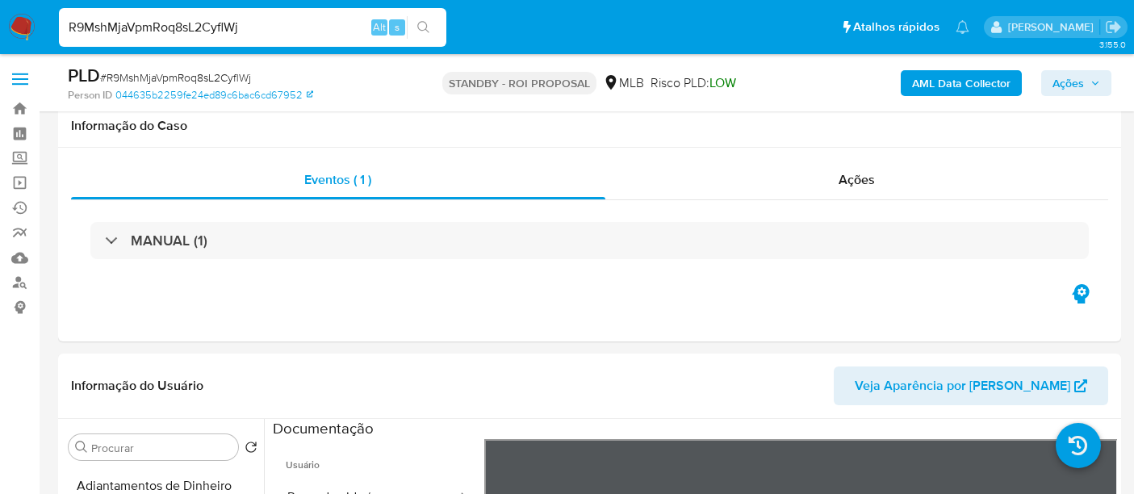
select select "10"
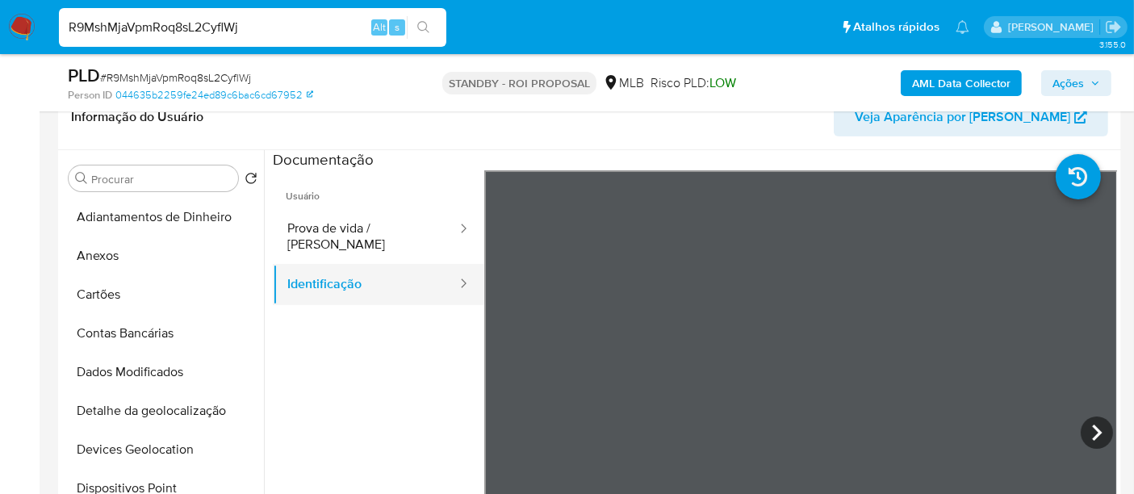
scroll to position [179, 0]
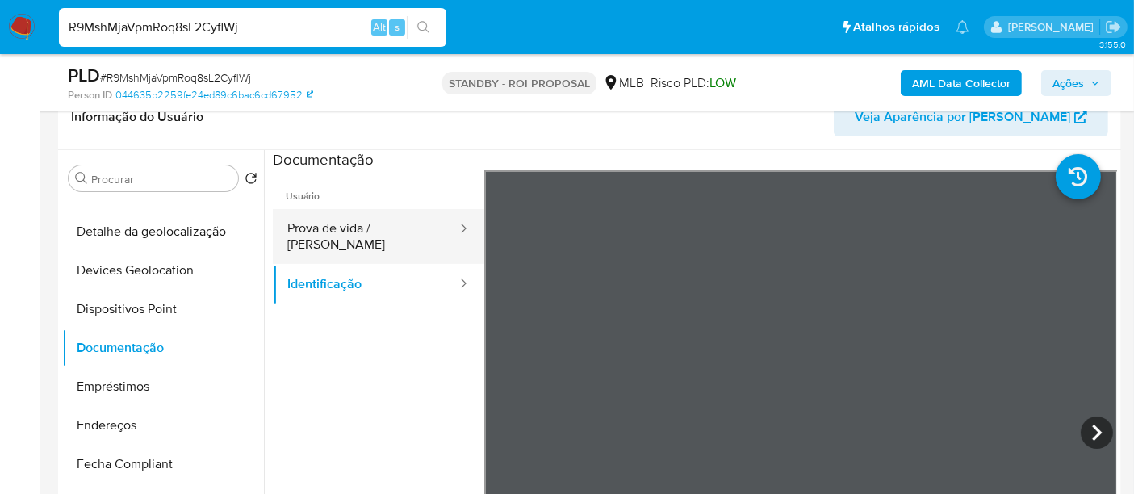
click at [339, 231] on button "Prova de vida / [PERSON_NAME]" at bounding box center [366, 236] width 186 height 55
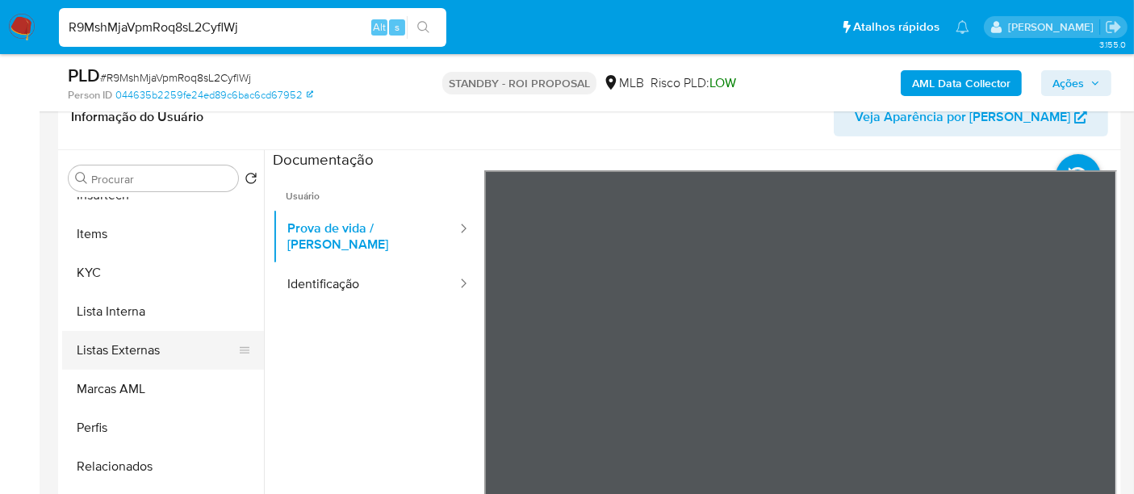
scroll to position [720, 0]
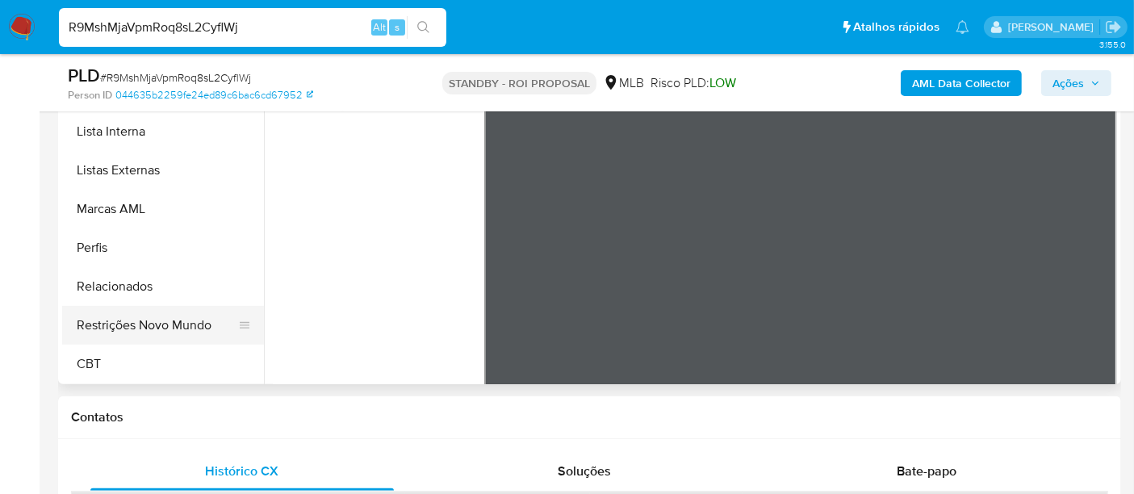
click at [170, 330] on button "Restrições Novo Mundo" at bounding box center [156, 325] width 189 height 39
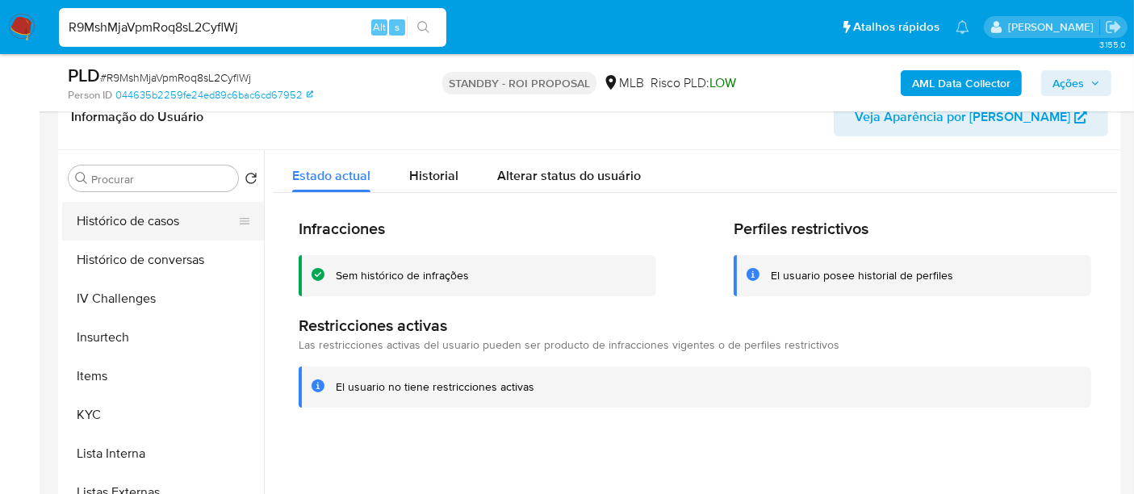
scroll to position [451, 0]
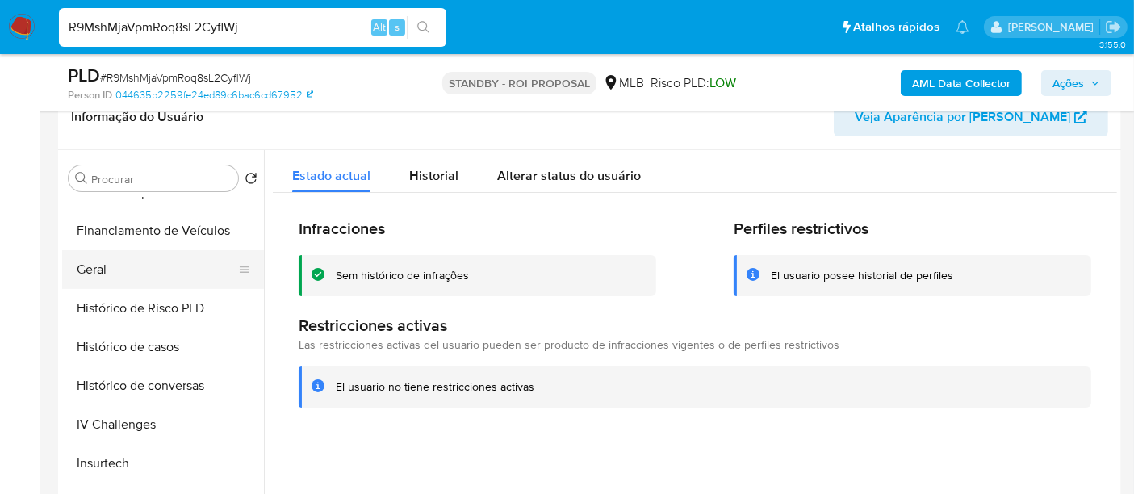
click at [99, 266] on button "Geral" at bounding box center [156, 269] width 189 height 39
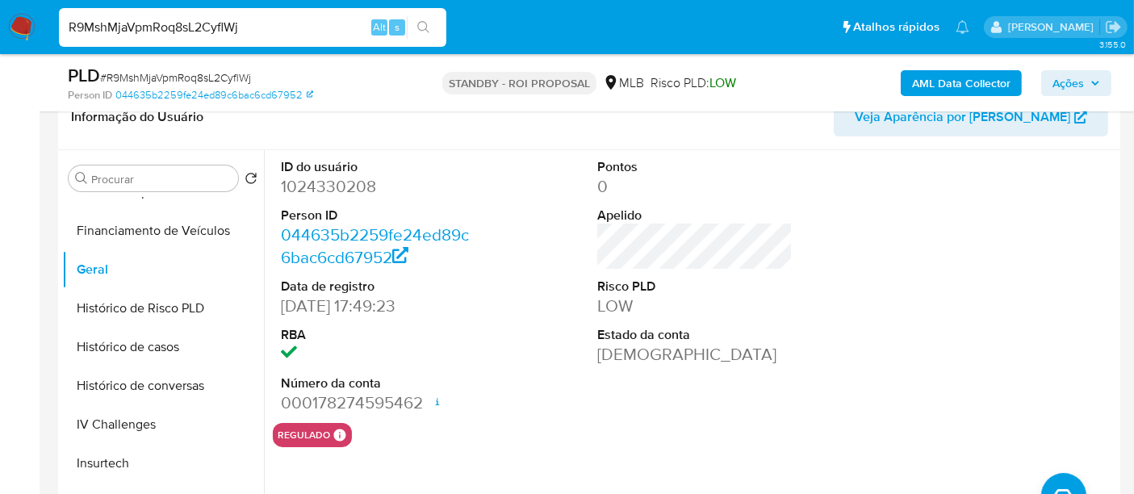
click at [271, 30] on input "R9MshMjaVpmRoq8sL2CyflWj" at bounding box center [252, 27] width 387 height 21
click at [267, 30] on input "R9MshMjaVpmRoq8sL2CyflWj" at bounding box center [252, 27] width 387 height 21
click at [266, 31] on input "R9MshMjaVpmRoq8sL2CyflWj" at bounding box center [252, 27] width 387 height 21
paste input "2WaTlWX0ABbQi2vILeViMLWH"
type input "2WaTlWX0ABbQi2vILeViMLWH"
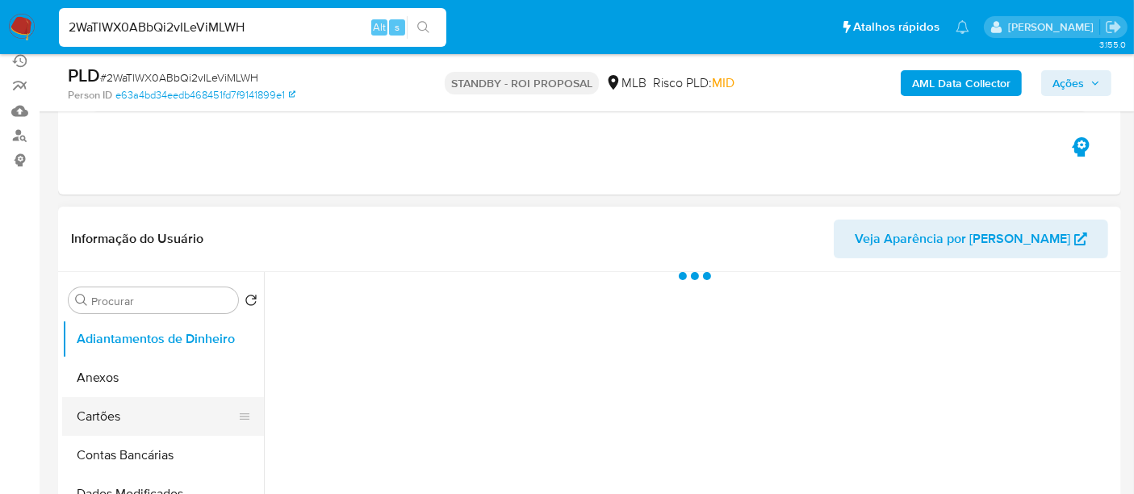
scroll to position [269, 0]
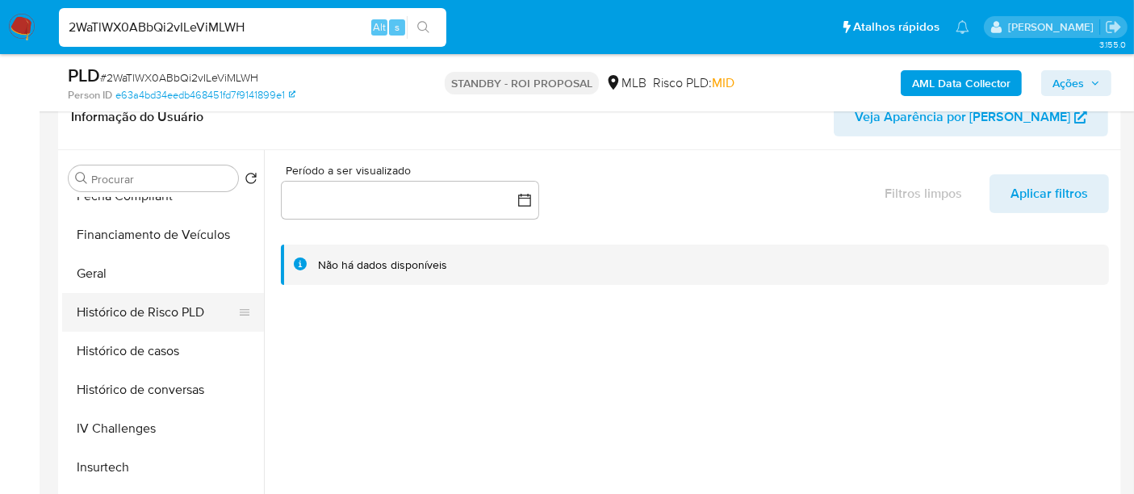
select select "10"
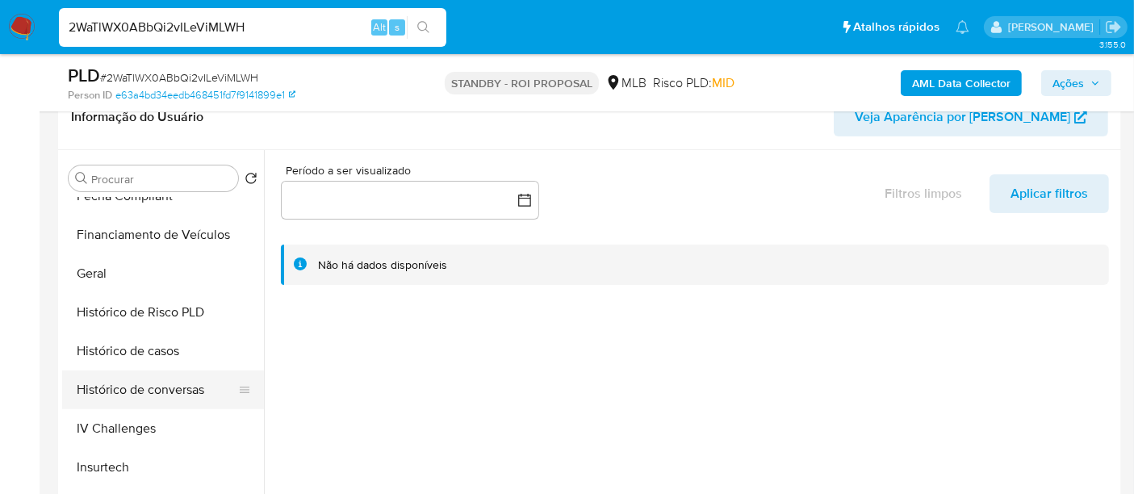
scroll to position [537, 0]
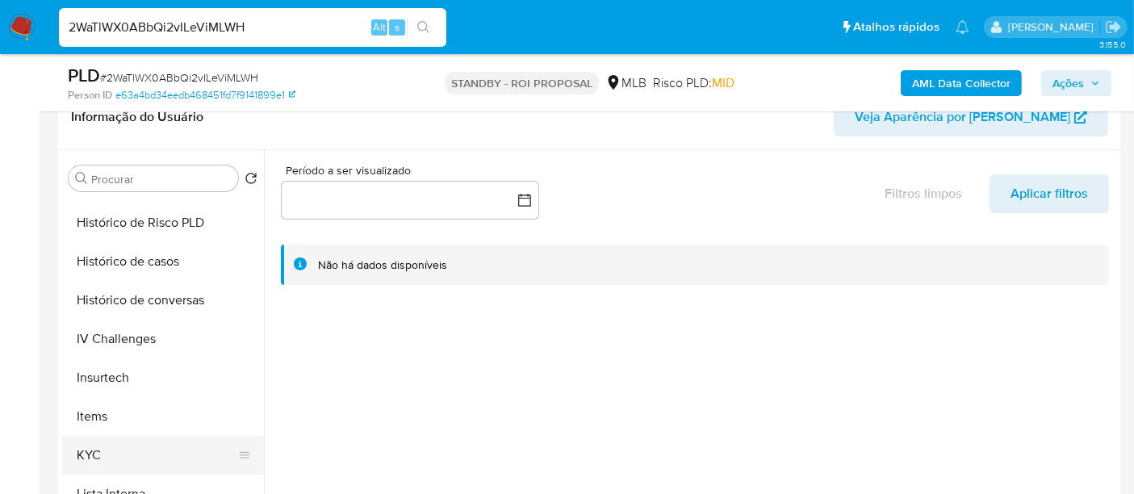
click at [93, 444] on button "KYC" at bounding box center [156, 455] width 189 height 39
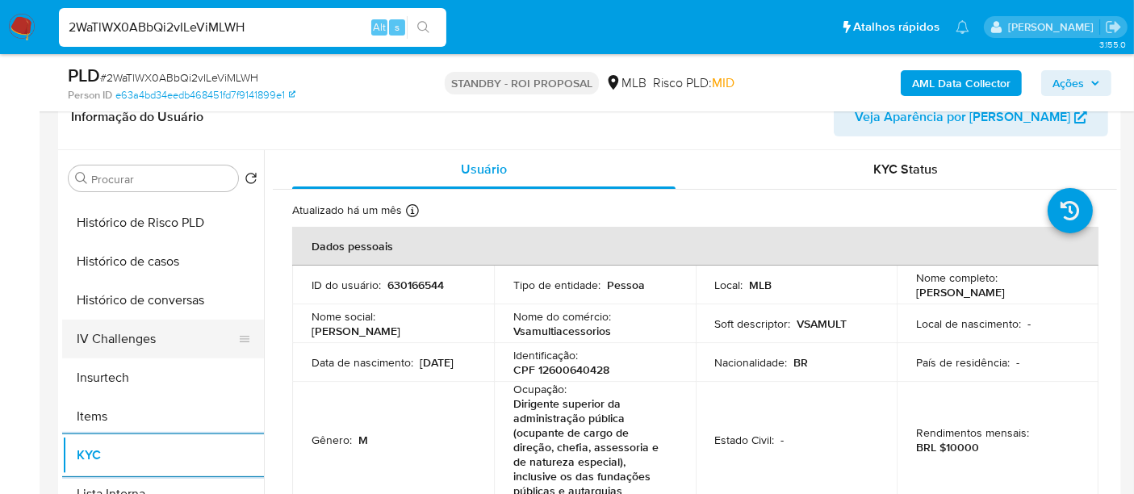
scroll to position [447, 0]
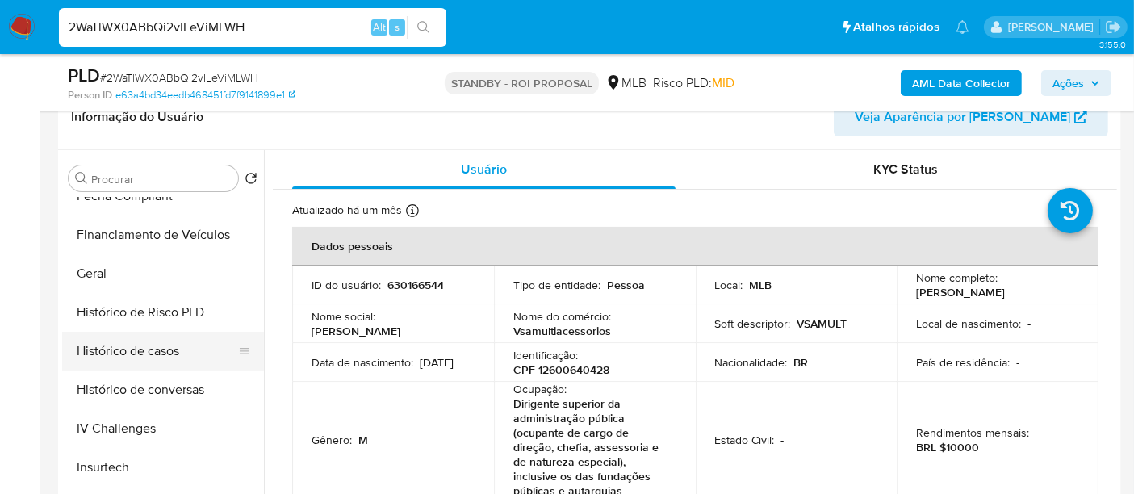
click at [168, 342] on button "Histórico de casos" at bounding box center [156, 351] width 189 height 39
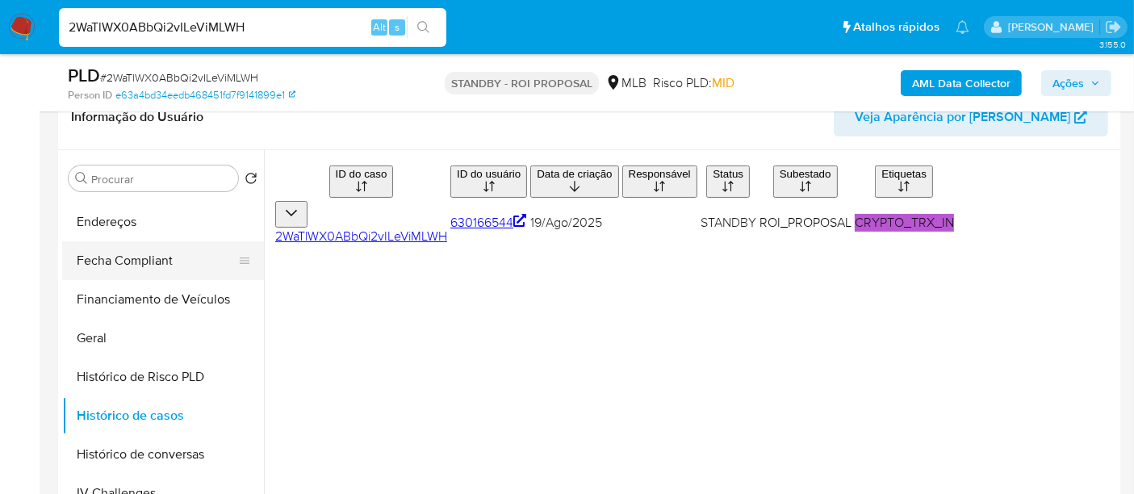
scroll to position [268, 0]
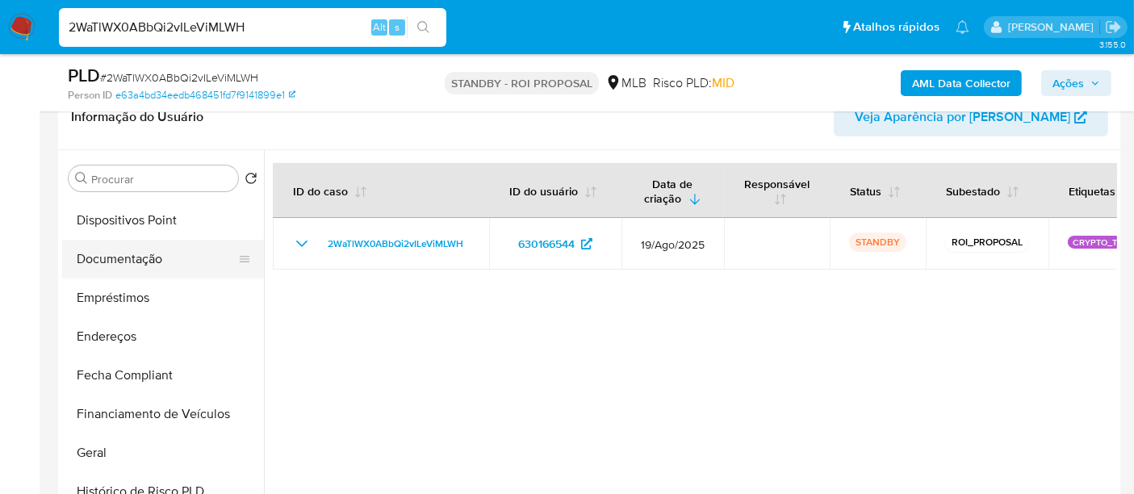
click at [108, 257] on button "Documentação" at bounding box center [156, 259] width 189 height 39
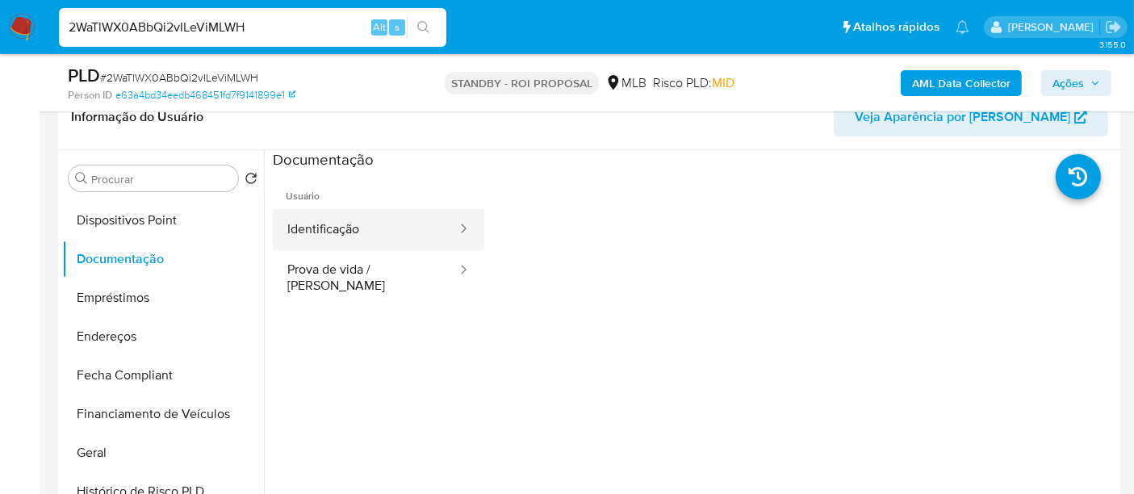
click at [335, 226] on button "Identificação" at bounding box center [366, 229] width 186 height 41
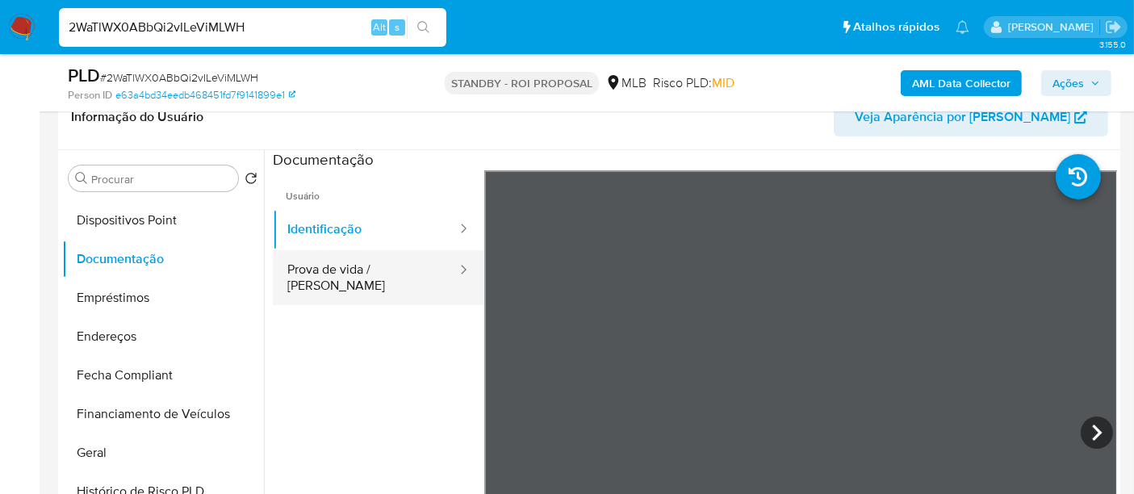
drag, startPoint x: 402, startPoint y: 264, endPoint x: 423, endPoint y: 266, distance: 21.0
click at [406, 264] on button "Prova de vida / [PERSON_NAME]" at bounding box center [366, 277] width 186 height 55
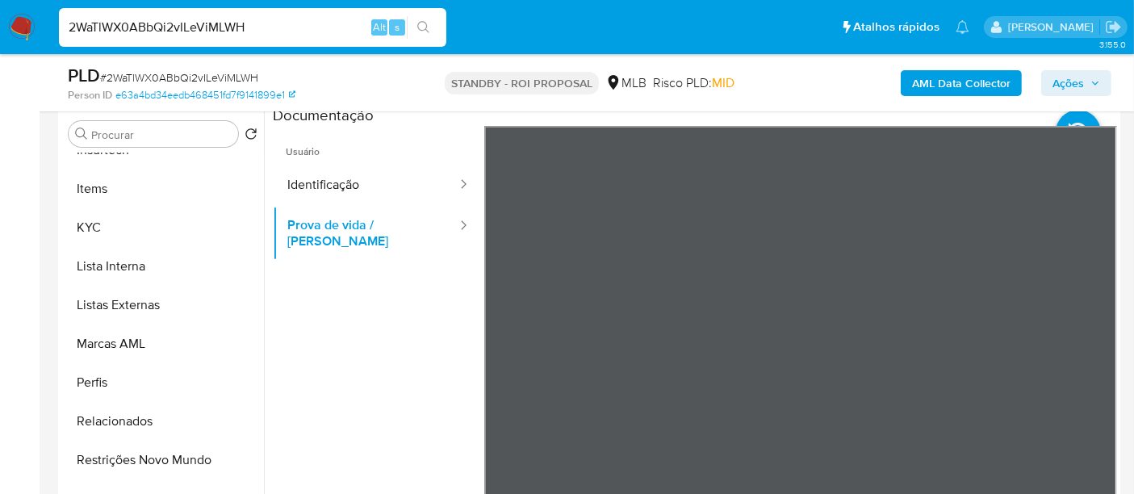
scroll to position [448, 0]
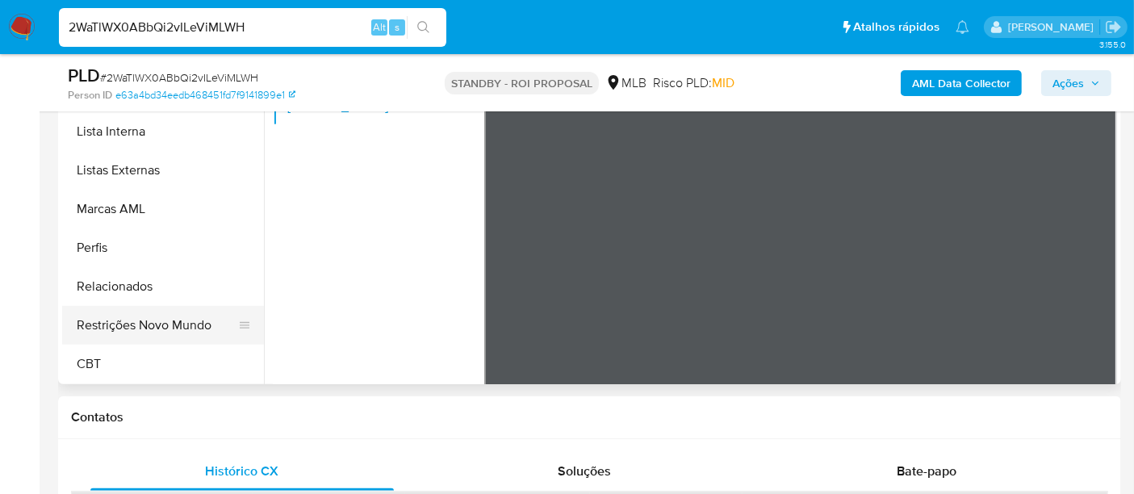
click at [190, 336] on button "Restrições Novo Mundo" at bounding box center [156, 325] width 189 height 39
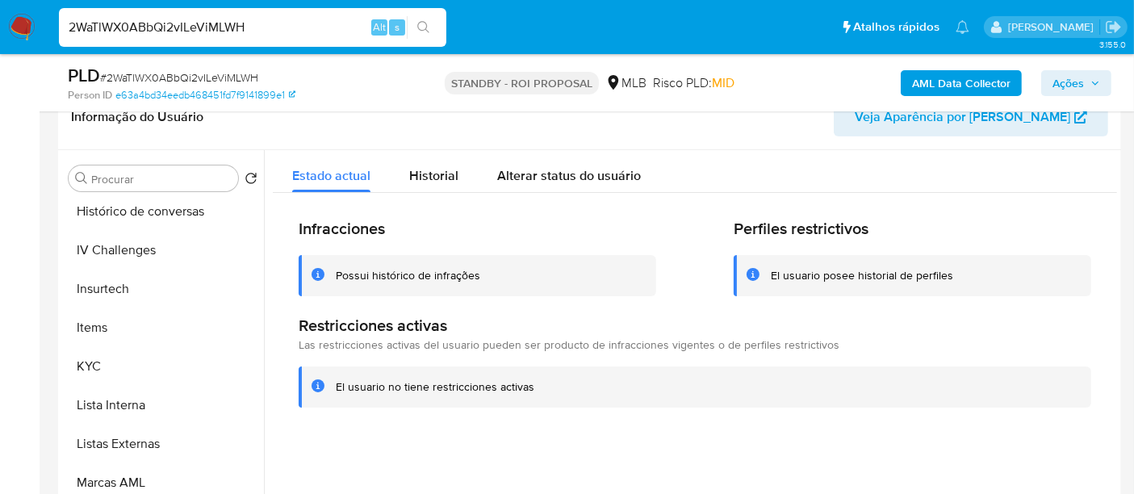
scroll to position [451, 0]
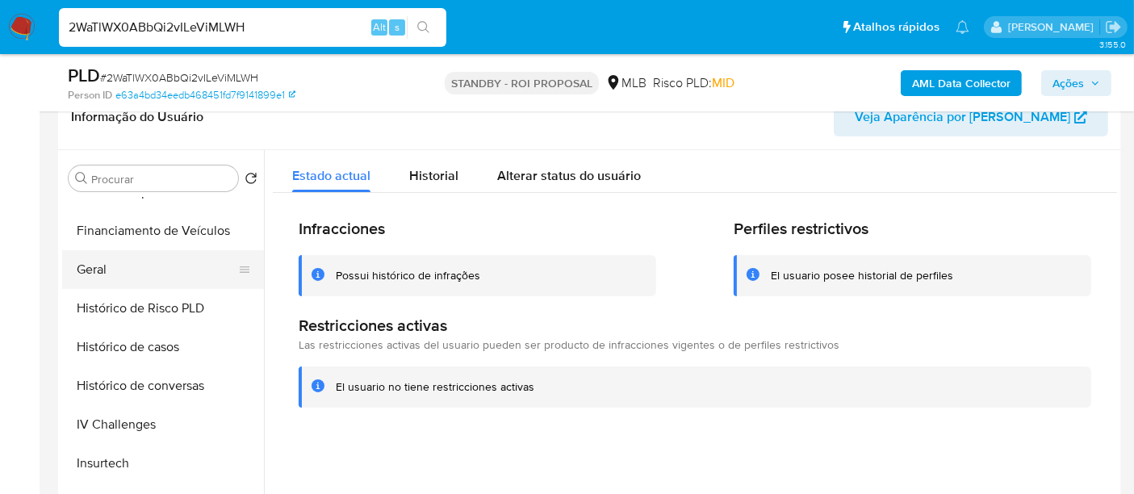
click at [103, 267] on button "Geral" at bounding box center [156, 269] width 189 height 39
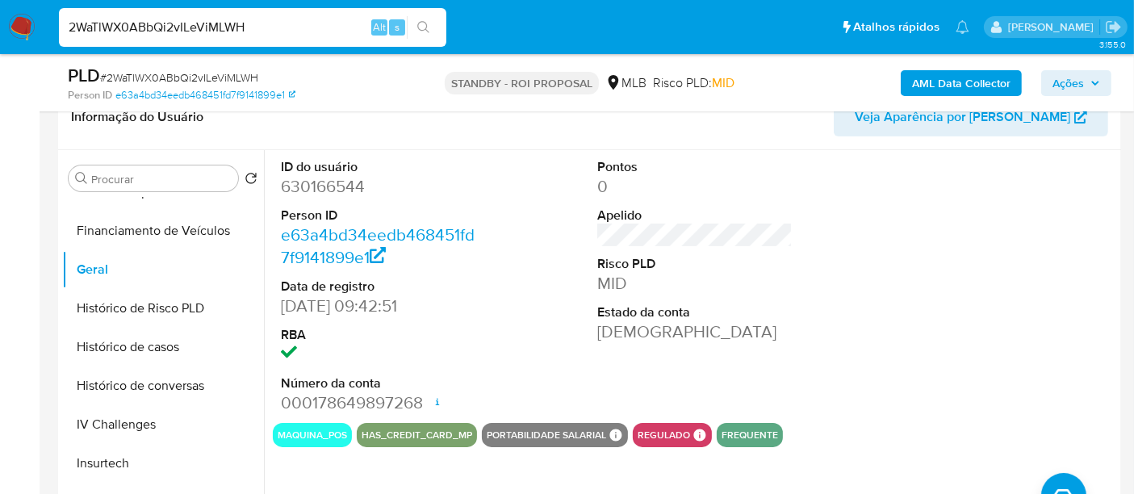
click at [266, 28] on input "2WaTlWX0ABbQi2vILeViMLWH" at bounding box center [252, 27] width 387 height 21
paste input "tsRuCAbugC7pLfNi7m4zso1R"
type input "tsRuCAbugC7pLfNi7m4zso1R"
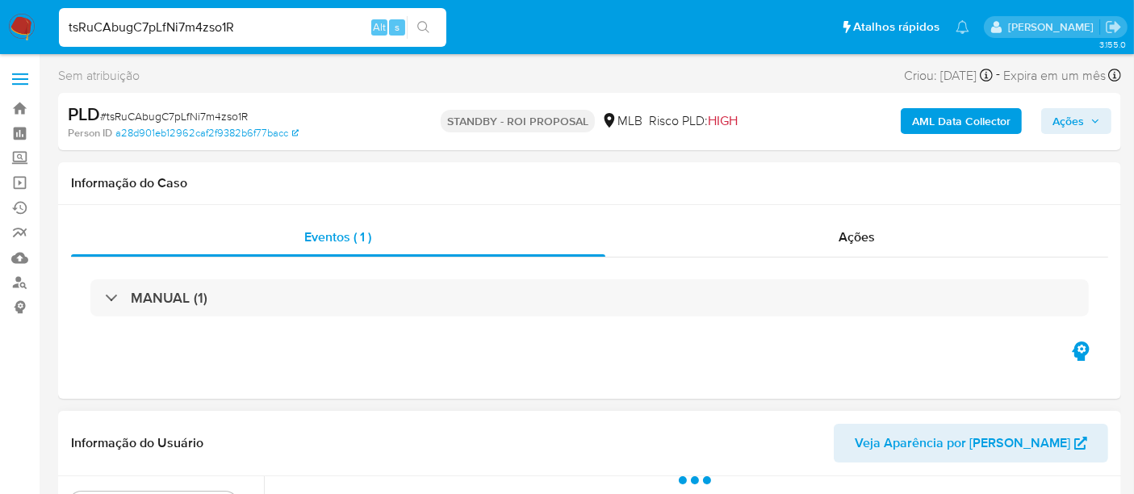
select select "10"
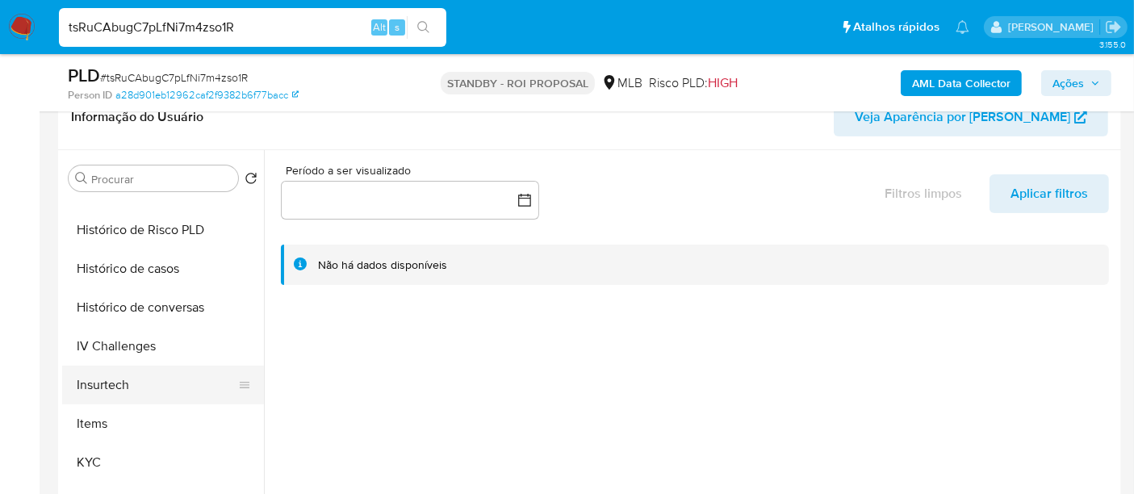
scroll to position [537, 0]
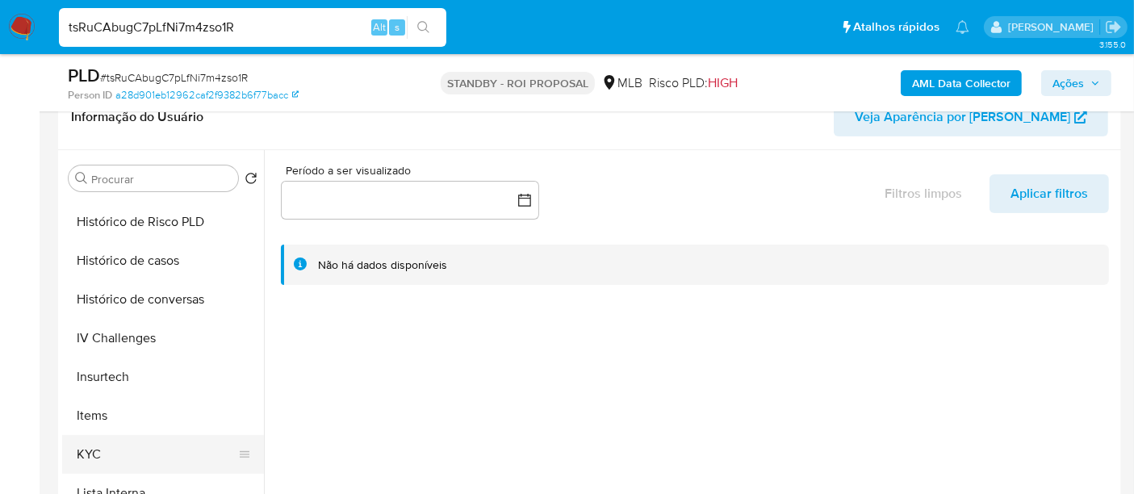
click at [92, 449] on button "KYC" at bounding box center [156, 454] width 189 height 39
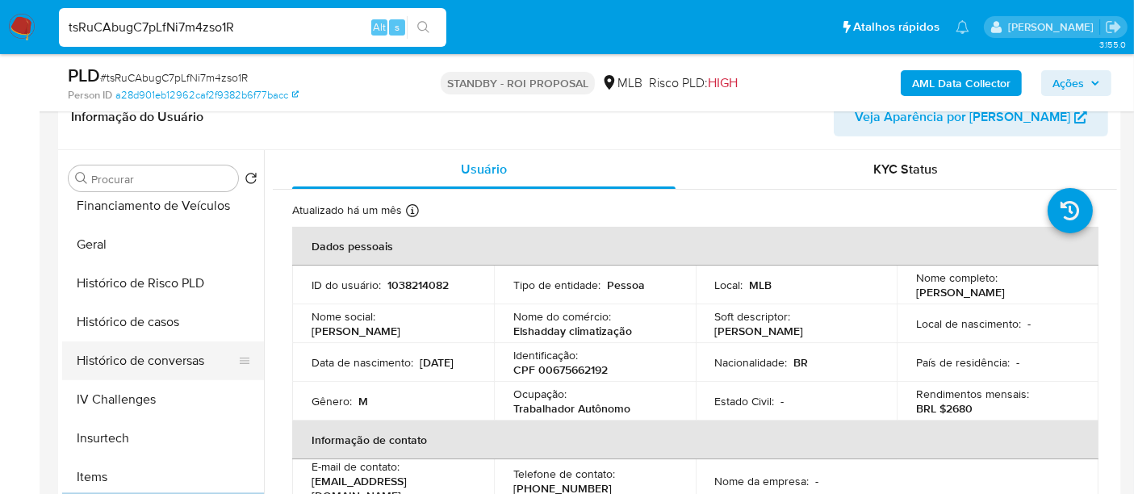
scroll to position [448, 0]
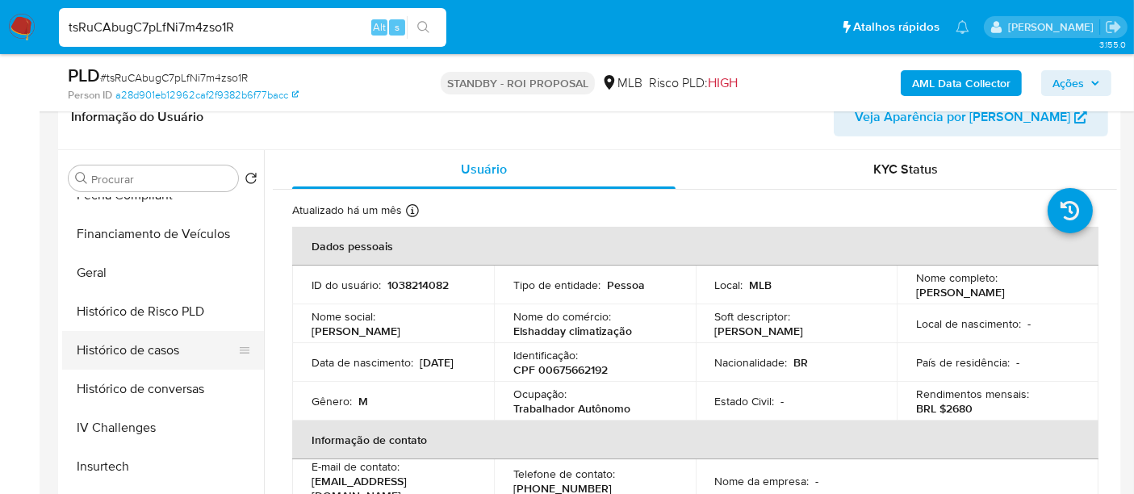
click at [170, 349] on button "Histórico de casos" at bounding box center [156, 350] width 189 height 39
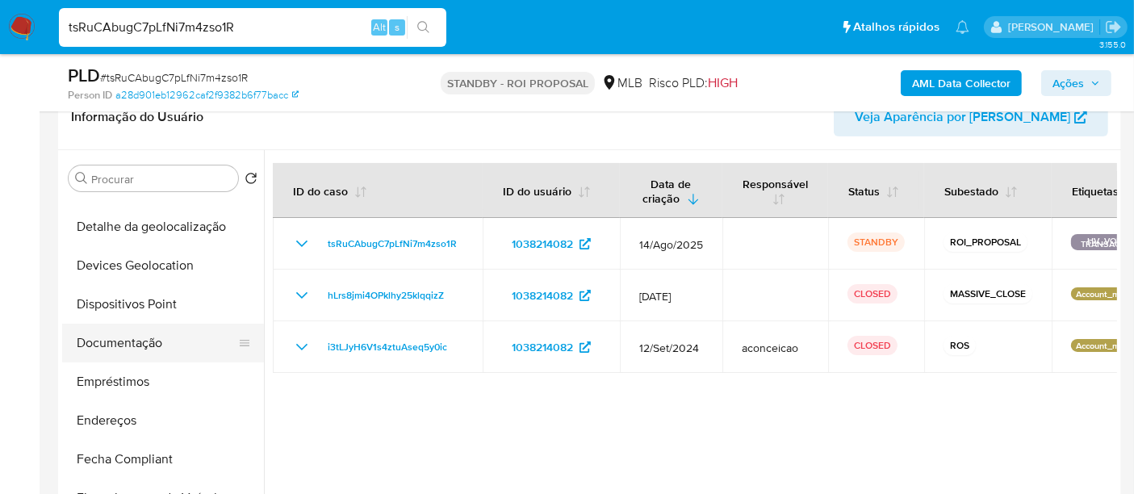
scroll to position [179, 0]
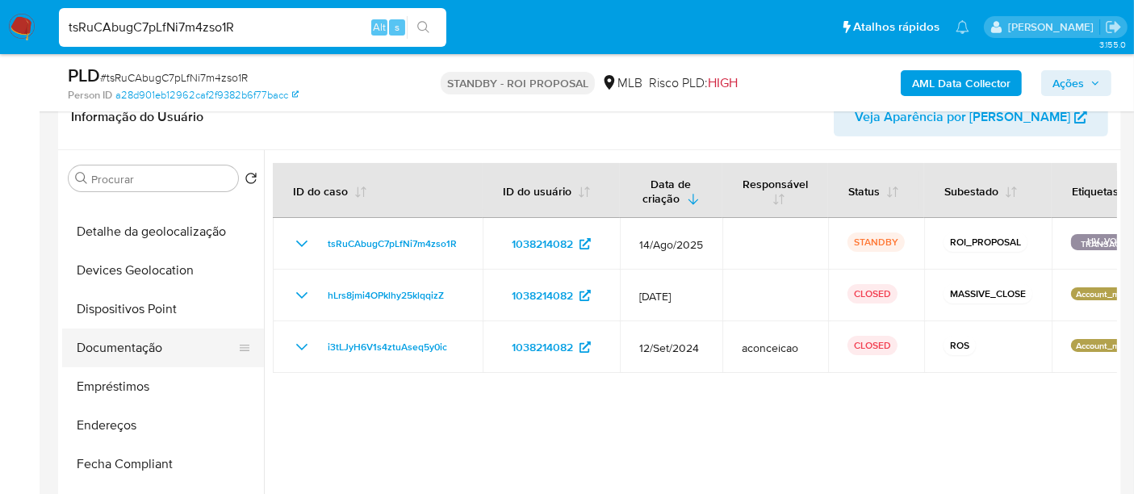
click at [144, 340] on button "Documentação" at bounding box center [156, 347] width 189 height 39
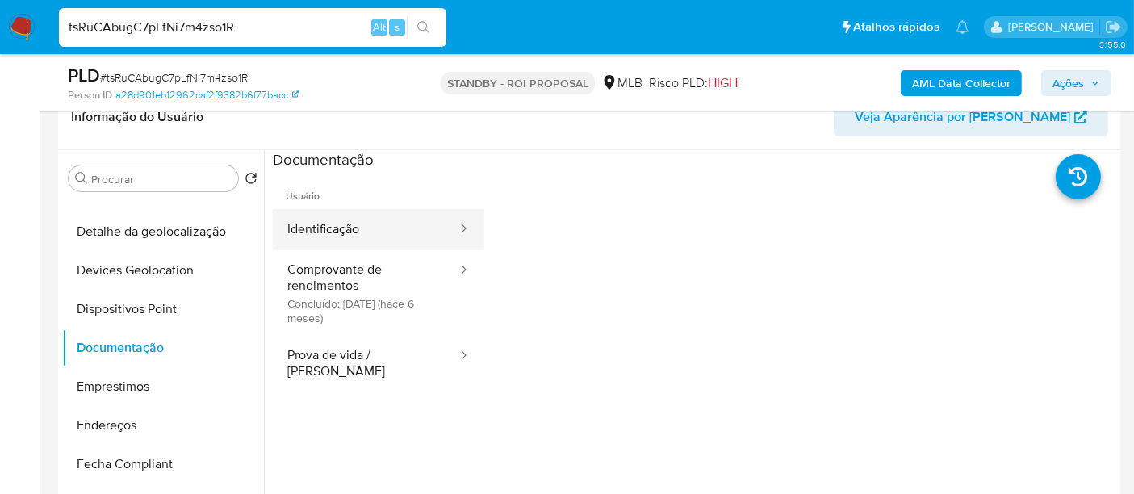
click at [329, 232] on button "Identificação" at bounding box center [366, 229] width 186 height 41
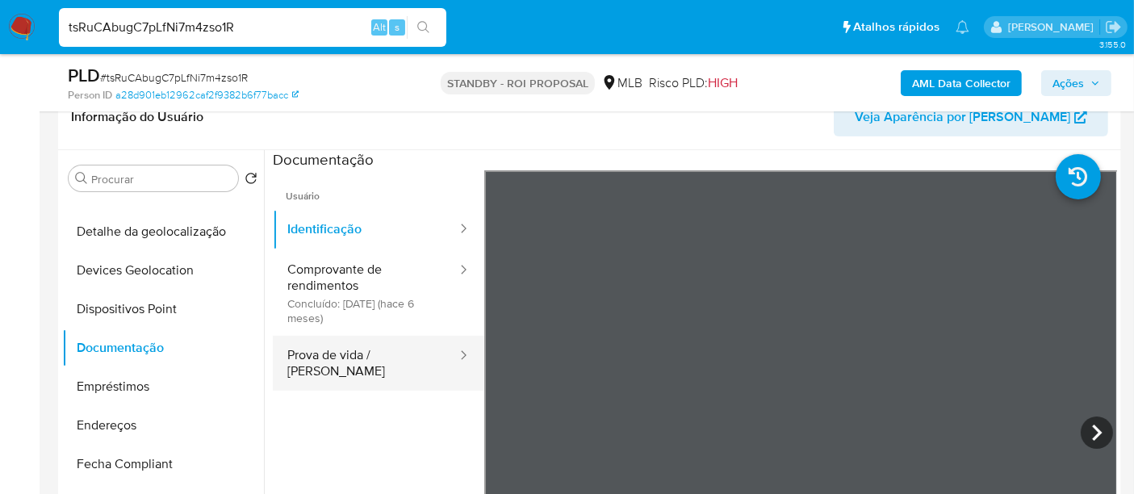
click at [383, 364] on button "Prova de vida / [PERSON_NAME]" at bounding box center [366, 363] width 186 height 55
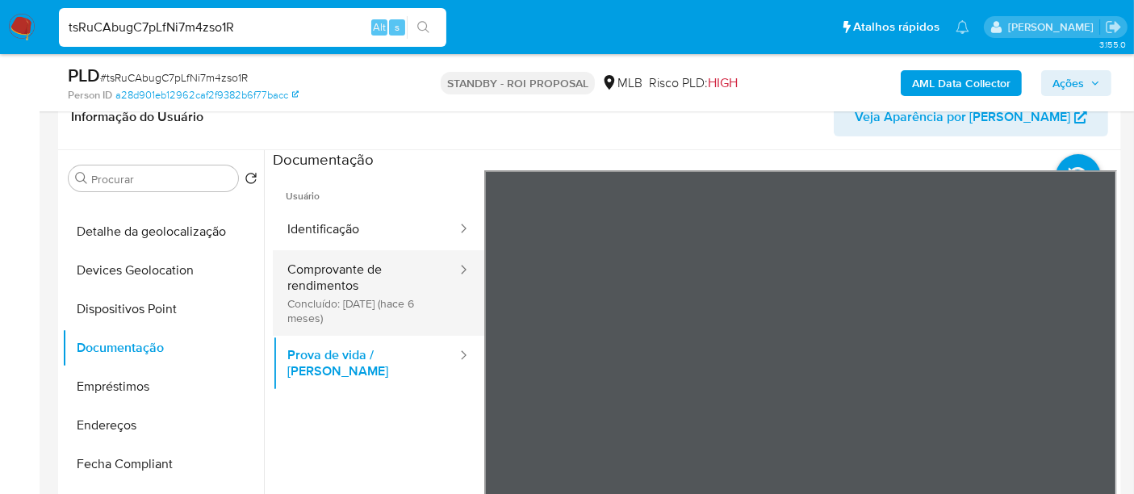
click at [337, 295] on button "Comprovante de rendimentos Concluído: [DATE] (hace 6 meses)" at bounding box center [366, 293] width 186 height 86
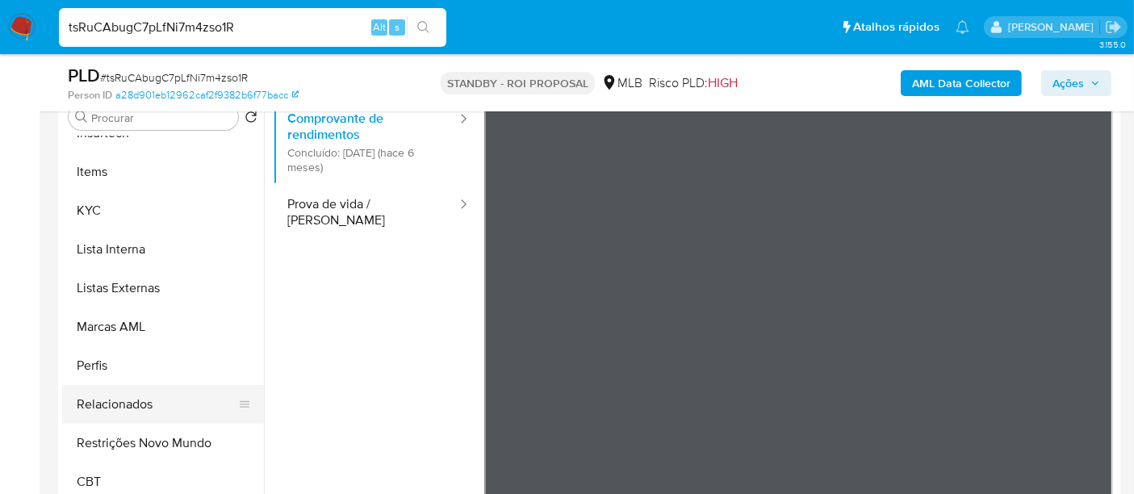
scroll to position [358, 0]
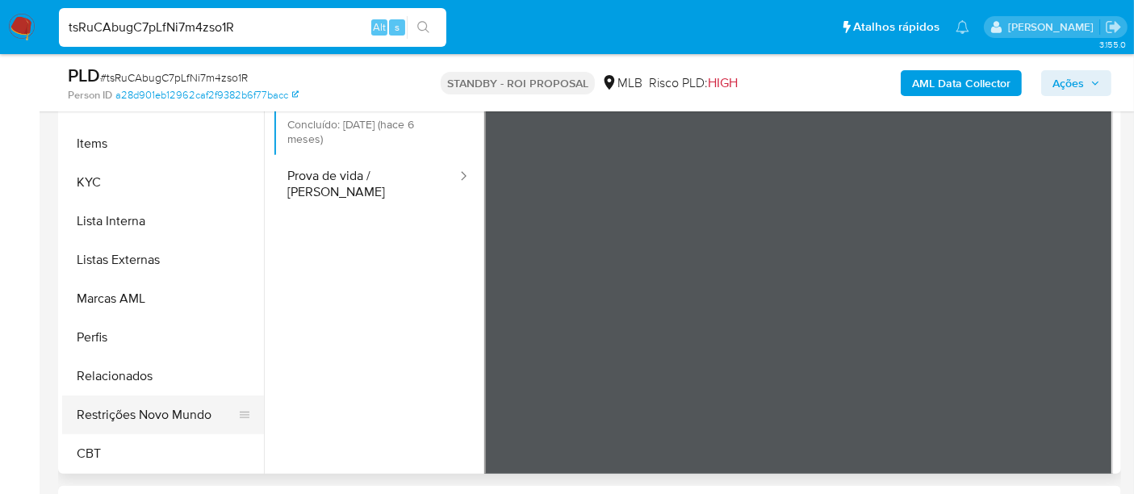
click at [131, 413] on button "Restrições Novo Mundo" at bounding box center [156, 414] width 189 height 39
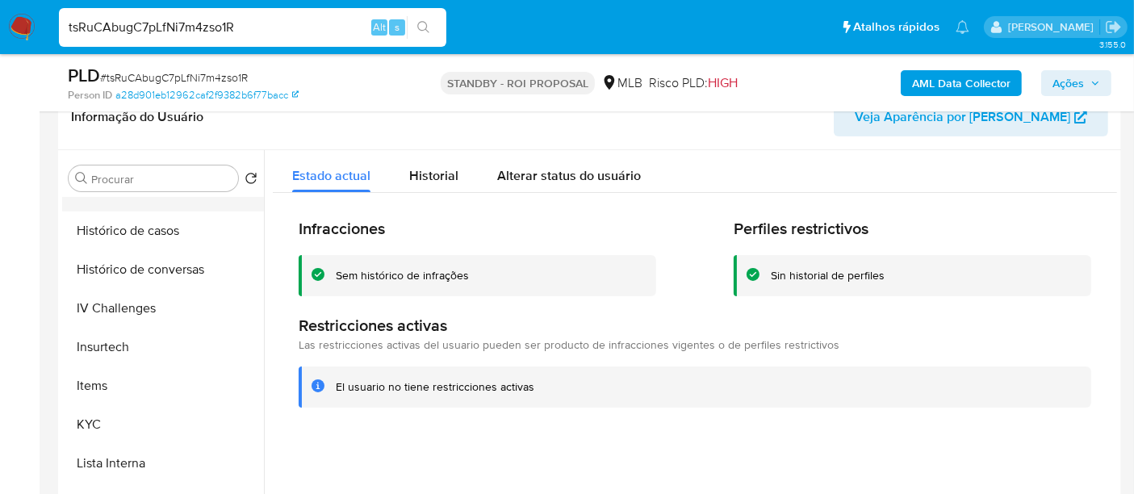
scroll to position [451, 0]
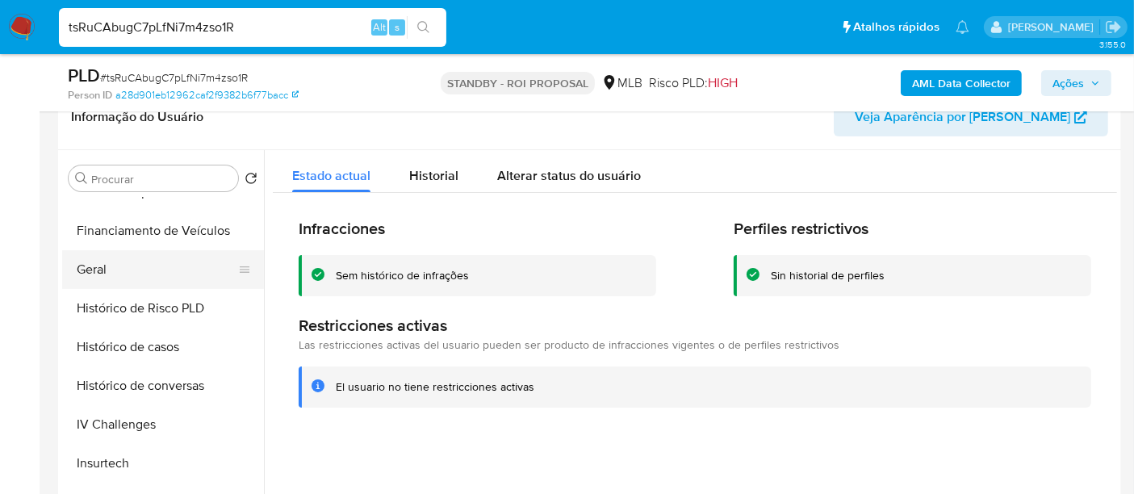
click at [89, 270] on button "Geral" at bounding box center [156, 269] width 189 height 39
